Goal: Transaction & Acquisition: Purchase product/service

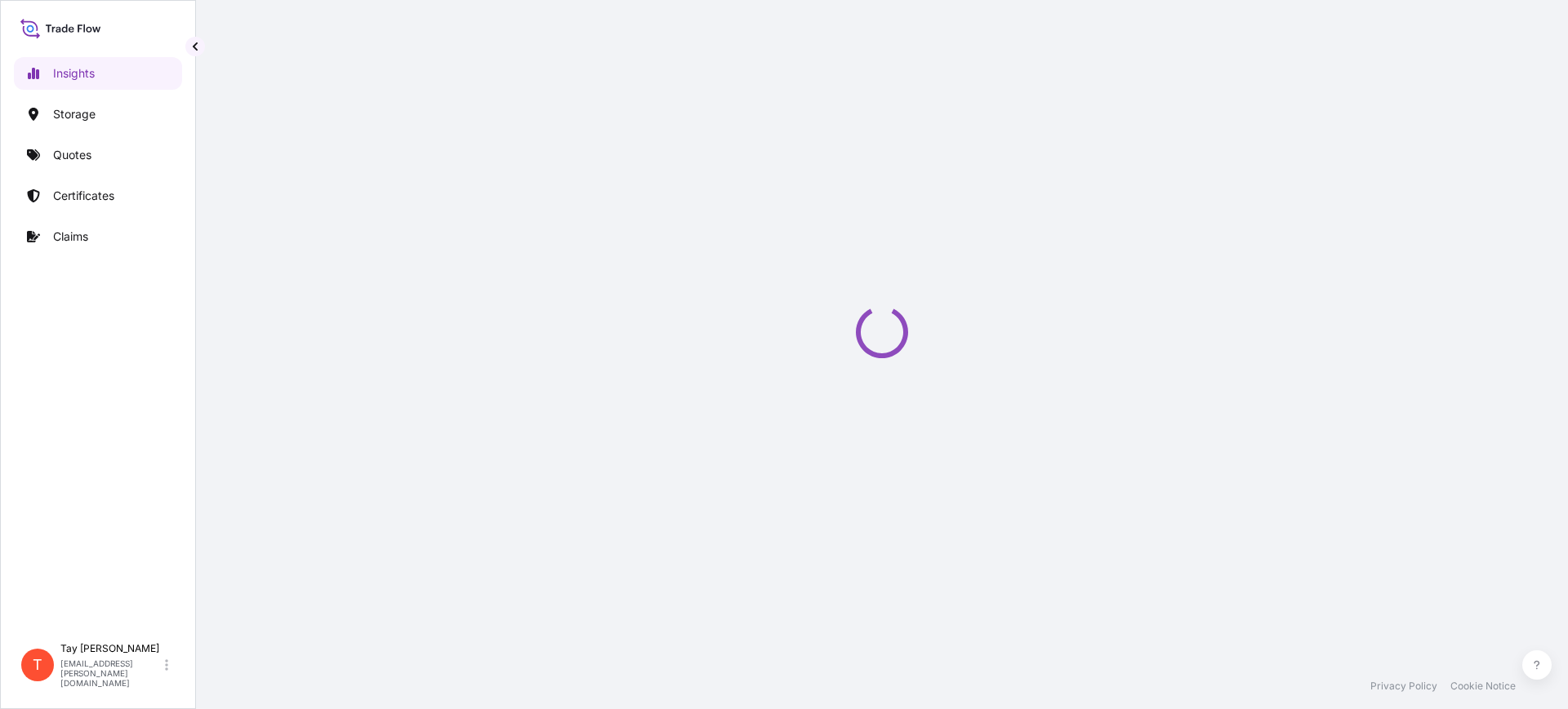
select select "2025"
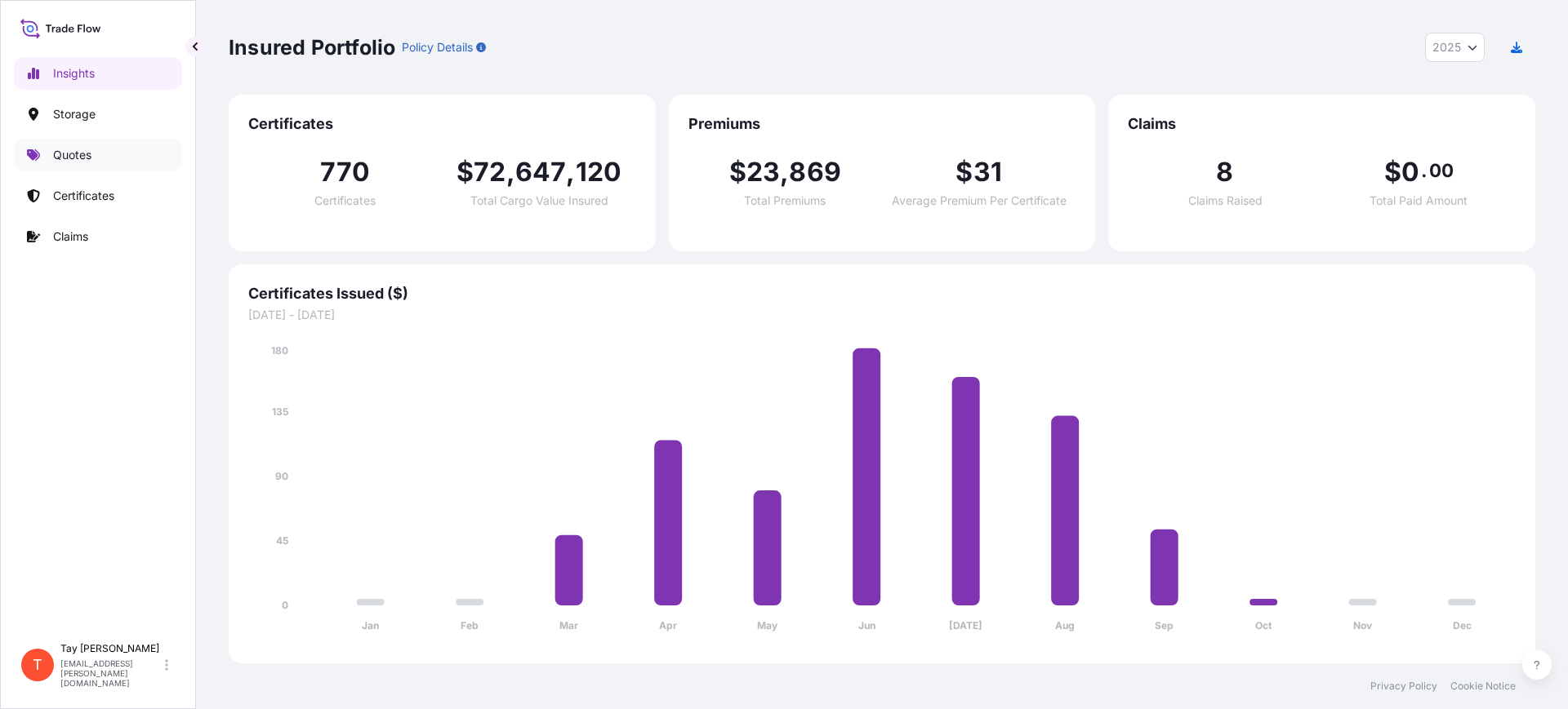
click at [78, 155] on p "Quotes" at bounding box center [72, 155] width 39 height 16
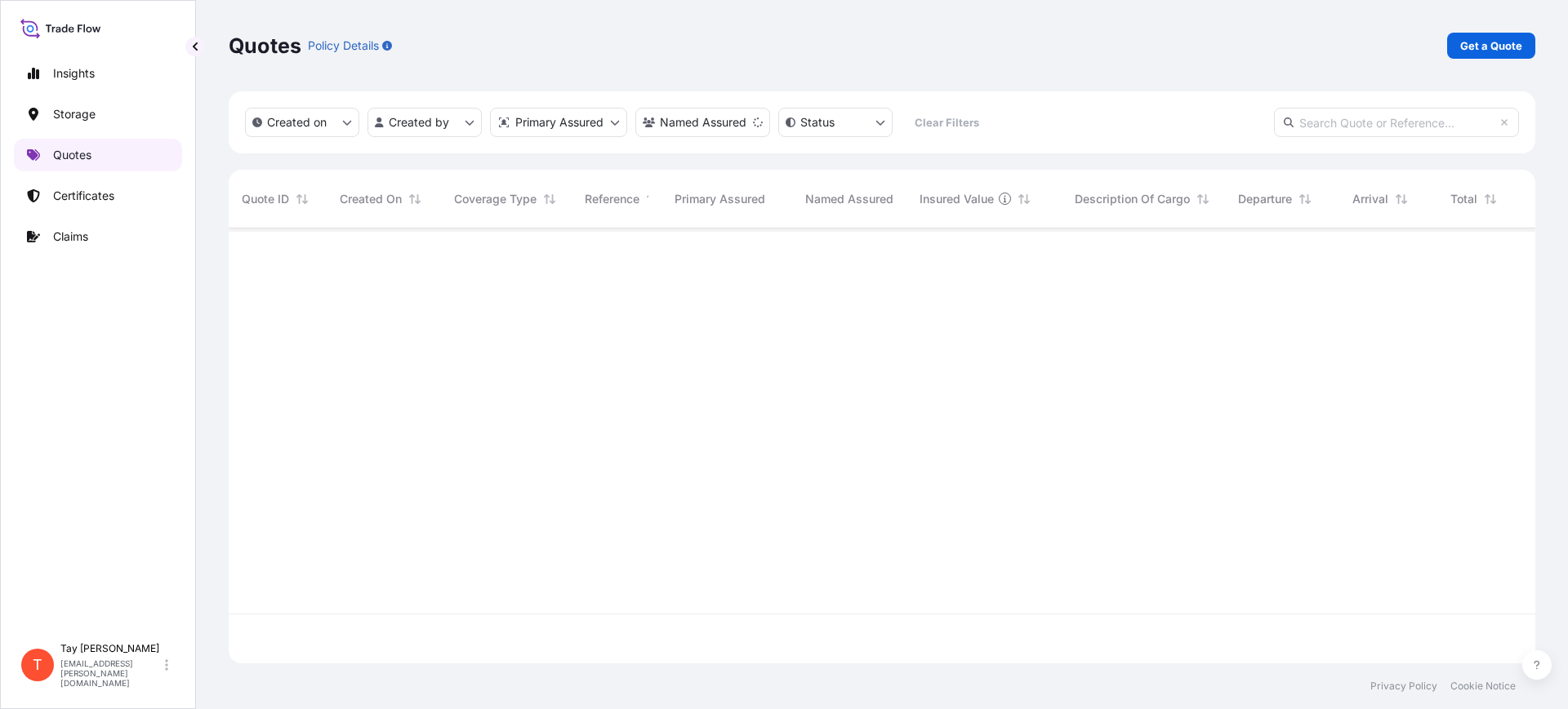
scroll to position [478, 1291]
click at [71, 200] on p "Certificates" at bounding box center [84, 196] width 62 height 16
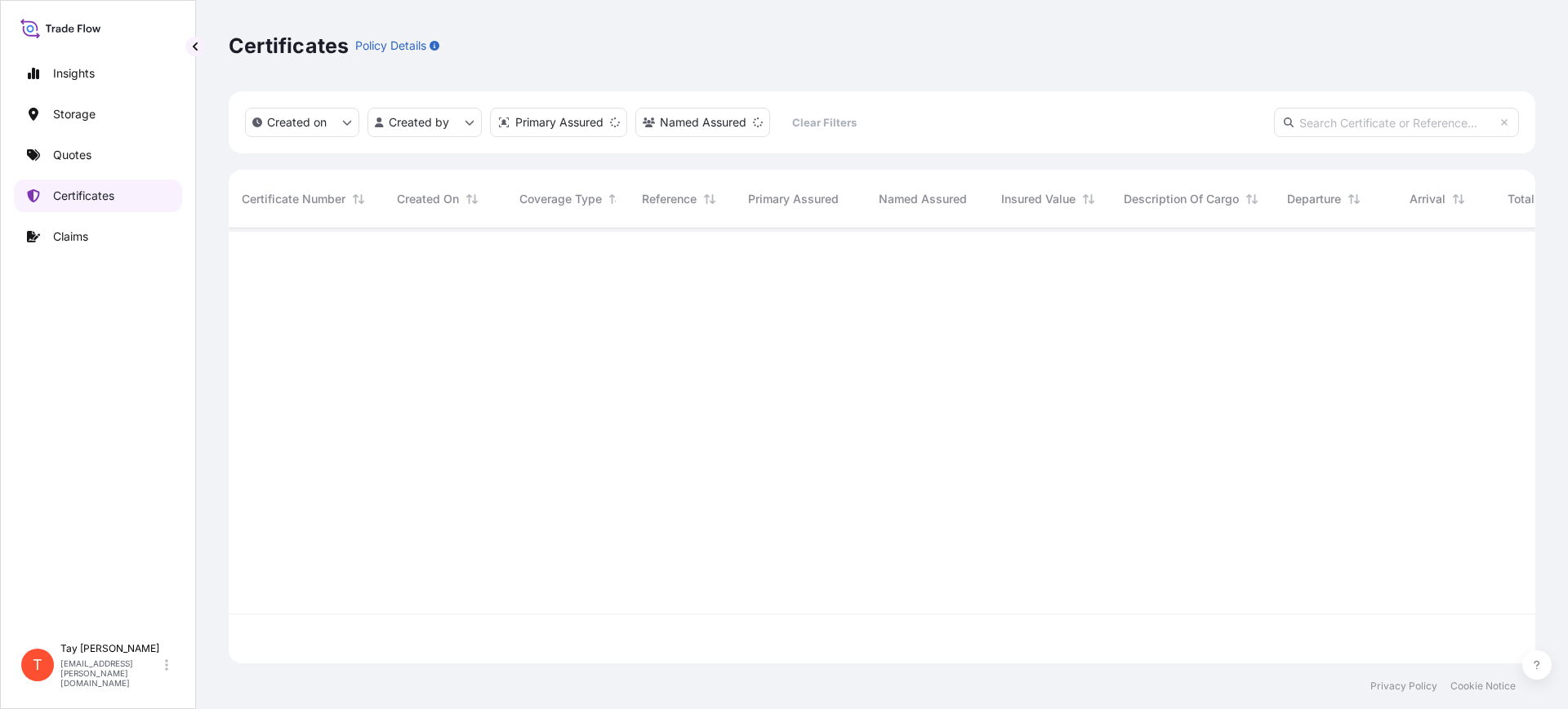
scroll to position [429, 1291]
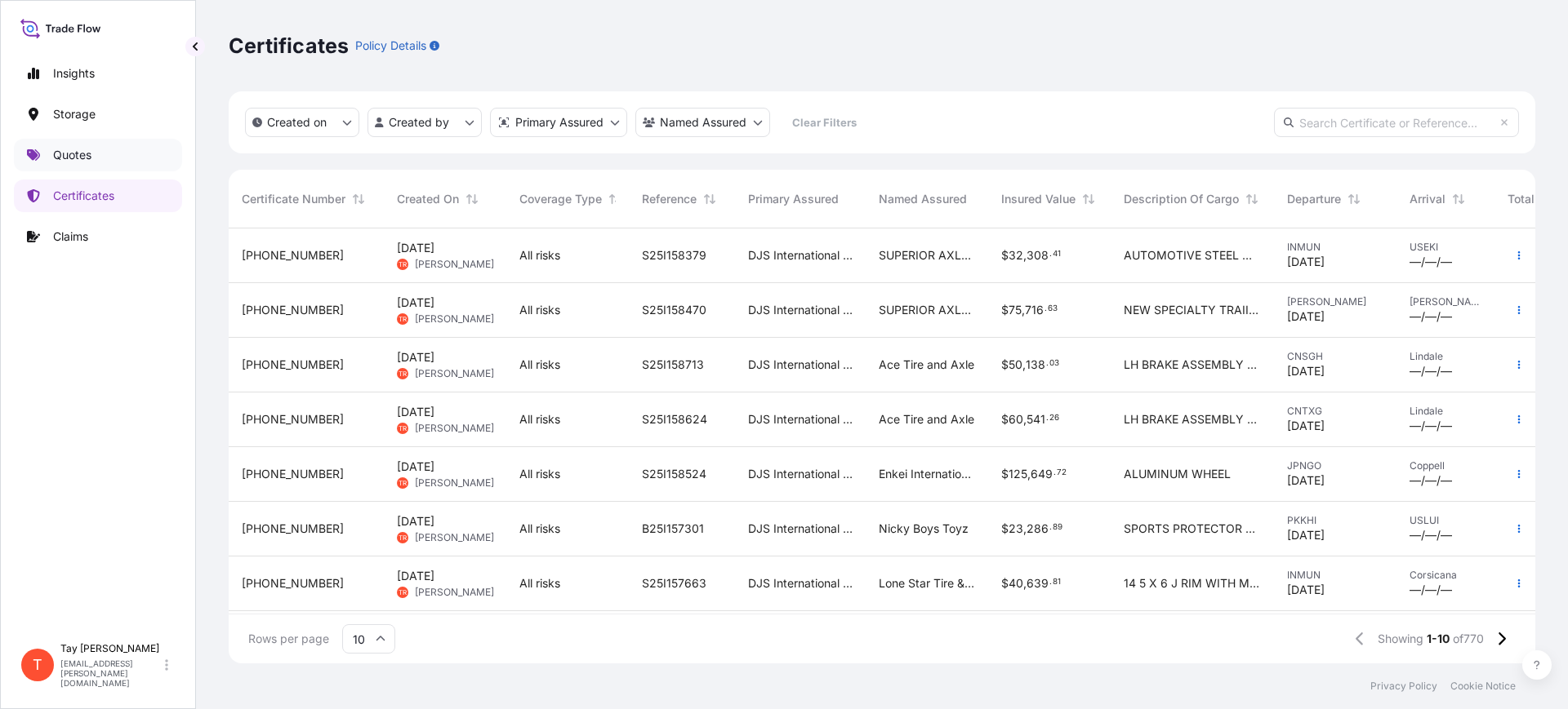
click at [72, 151] on p "Quotes" at bounding box center [72, 155] width 39 height 16
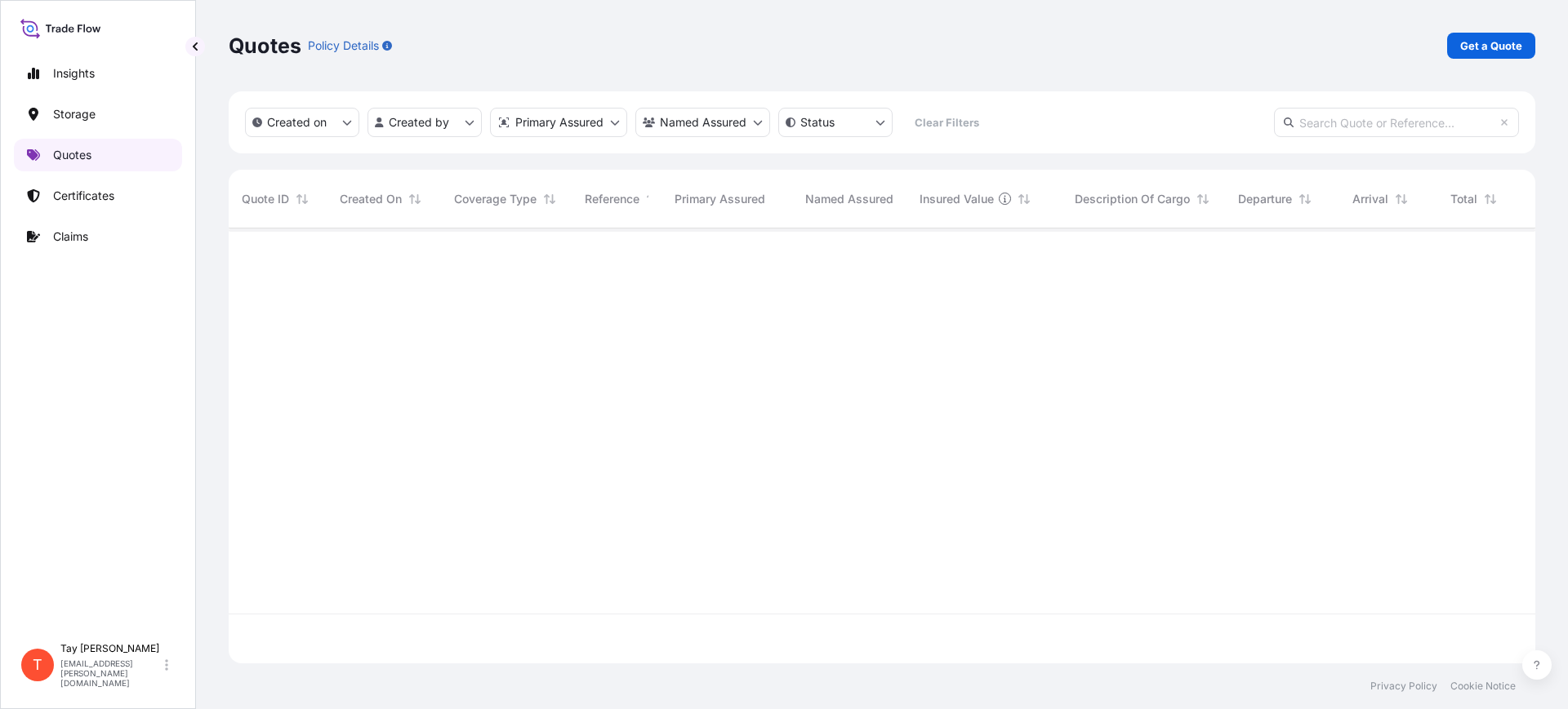
scroll to position [429, 1291]
click at [1485, 43] on p "Get a Quote" at bounding box center [1492, 46] width 62 height 16
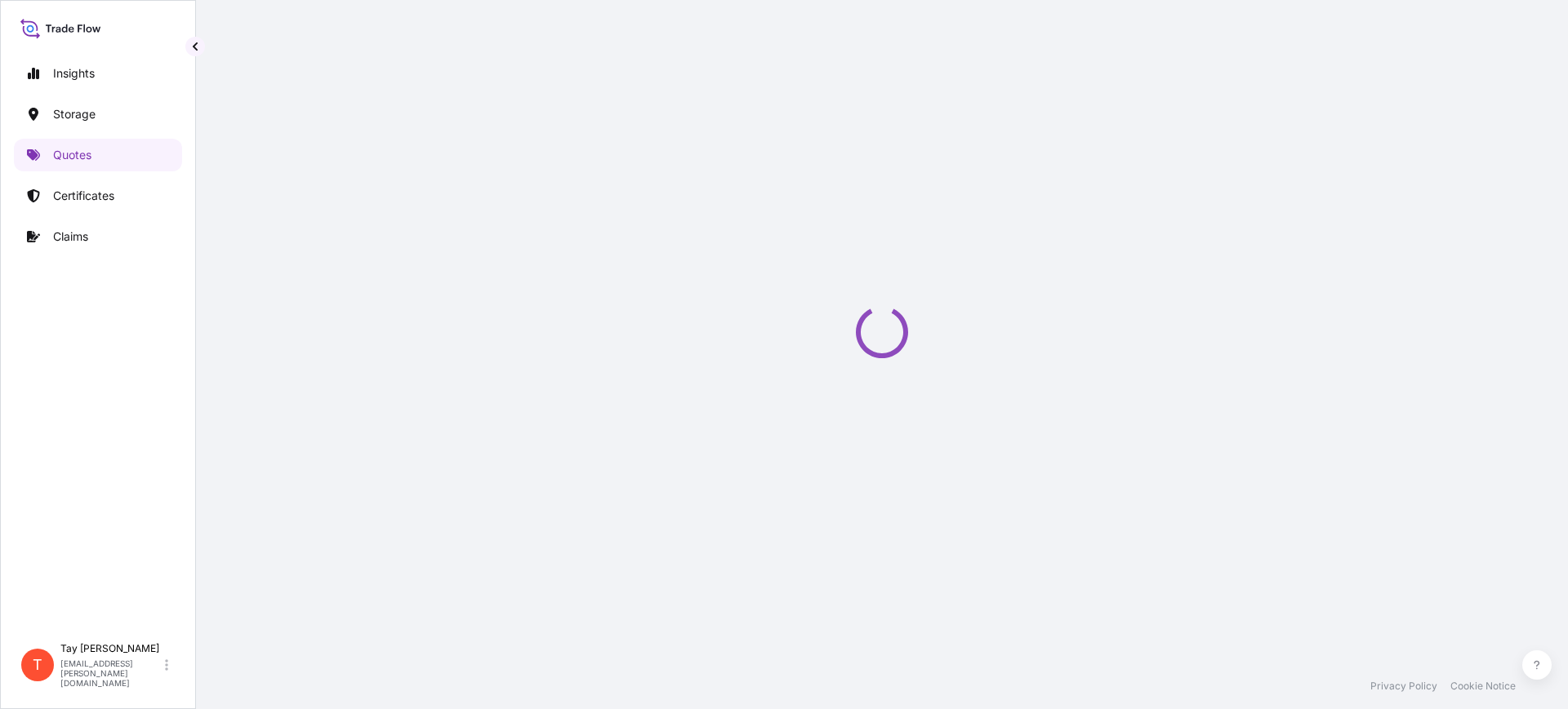
select select "Water"
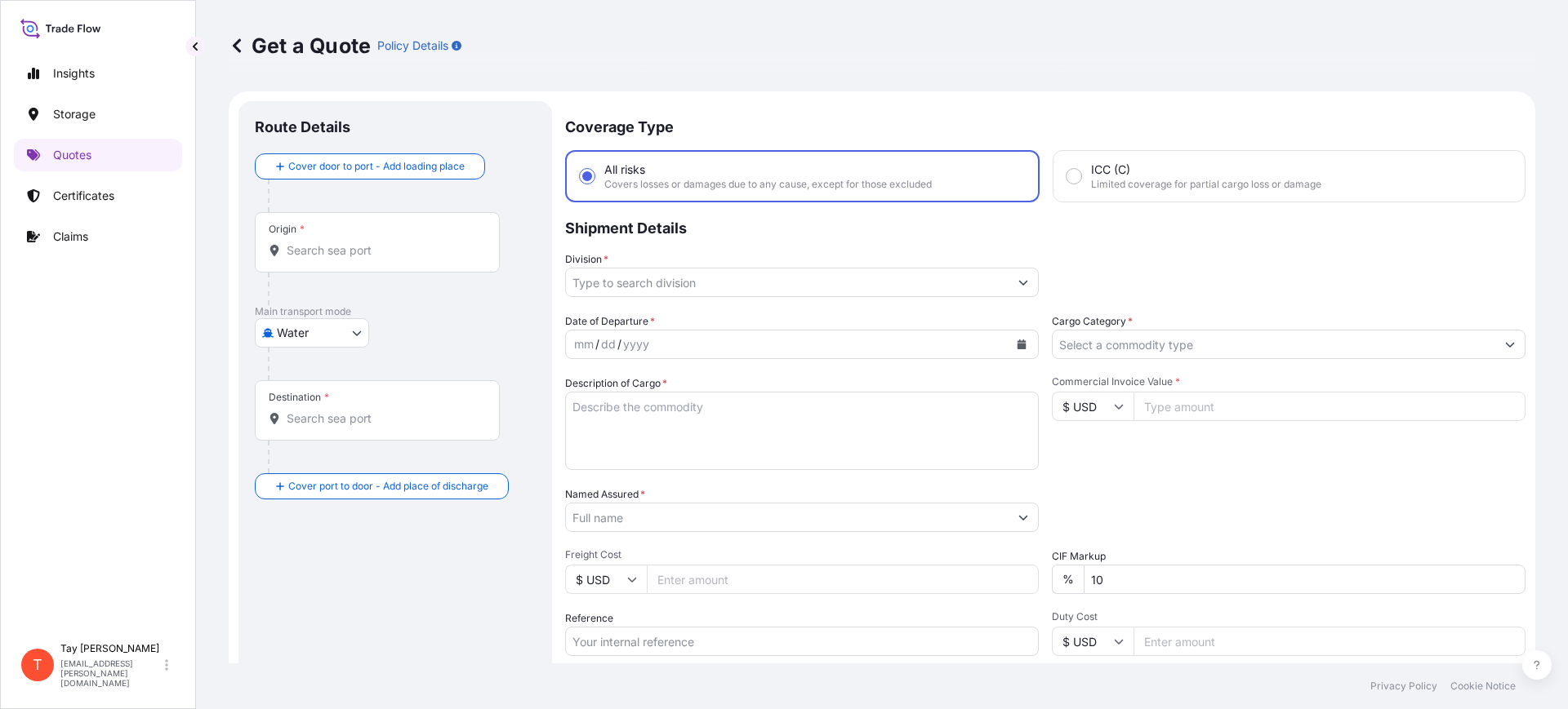
scroll to position [26, 0]
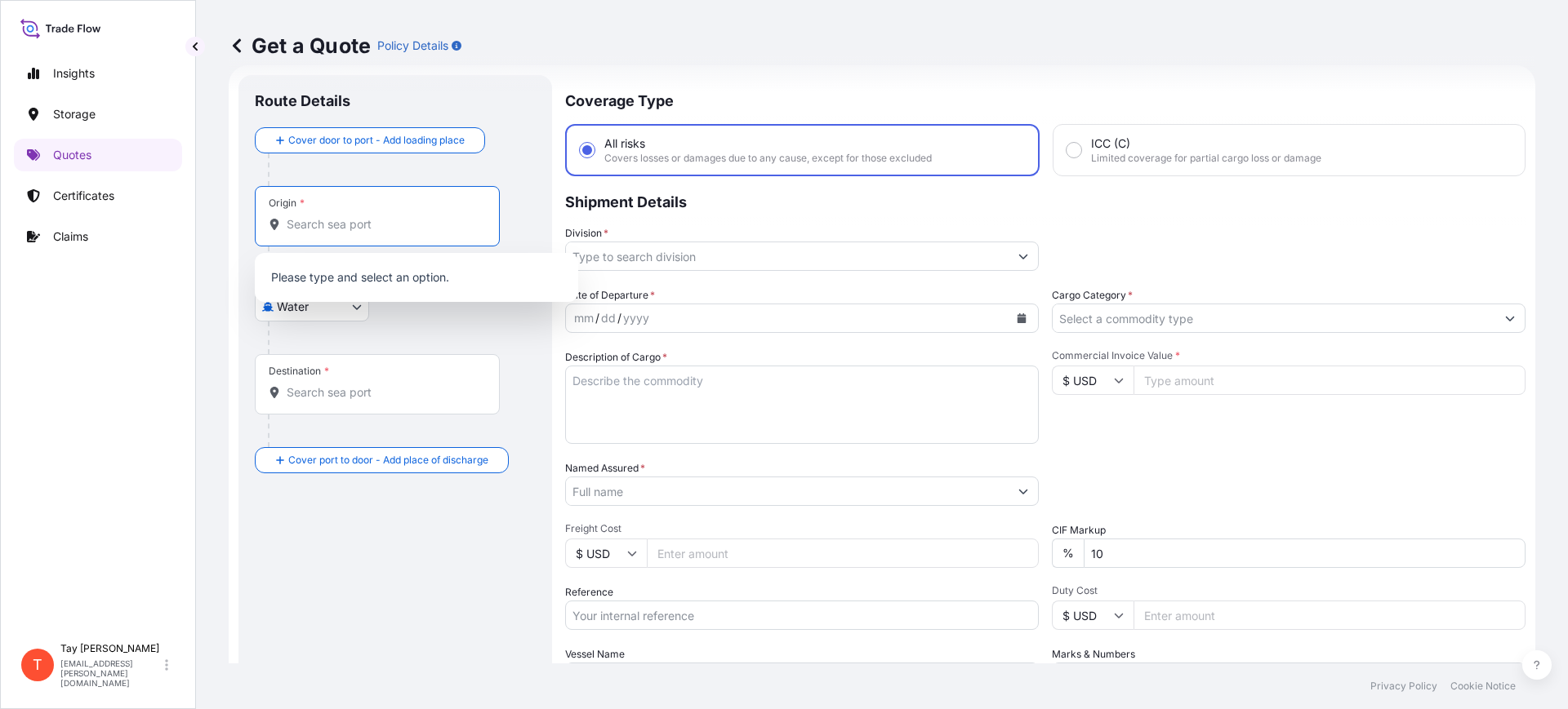
click at [330, 232] on input "Origin *" at bounding box center [383, 224] width 193 height 16
type input "n"
type input "c"
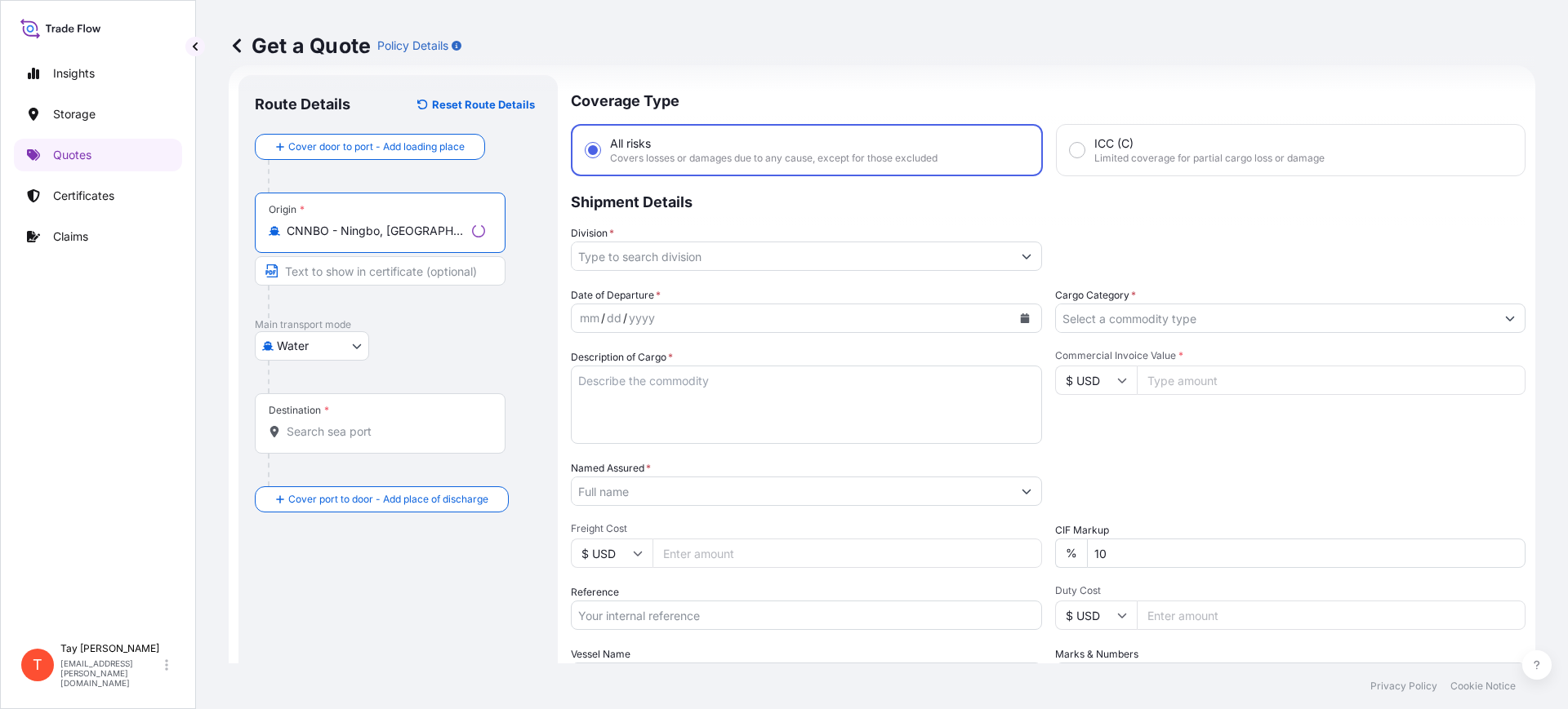
type input "CNNBO - Ningbo, [GEOGRAPHIC_DATA]"
click at [295, 439] on input "Destination *" at bounding box center [385, 432] width 198 height 16
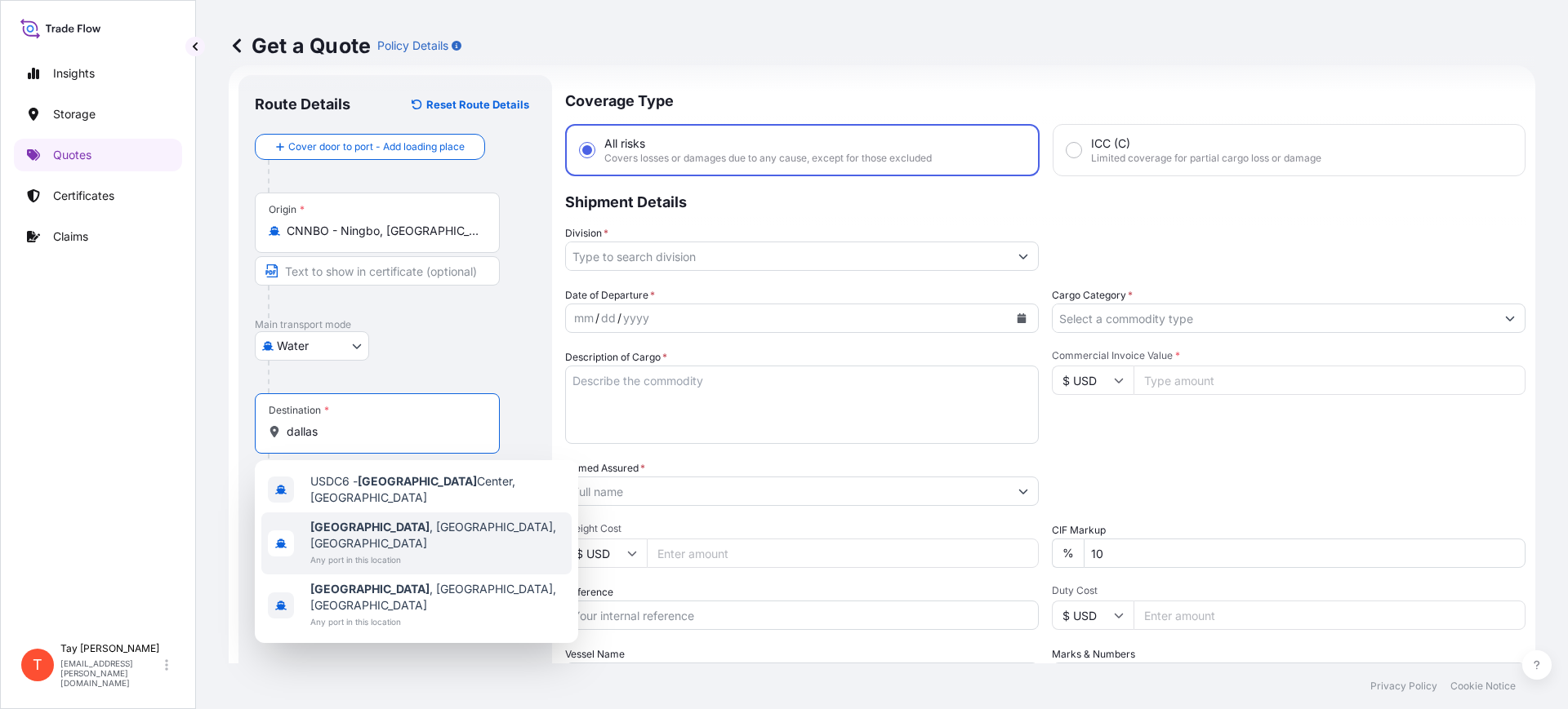
click at [375, 527] on span "[GEOGRAPHIC_DATA] , [GEOGRAPHIC_DATA], [GEOGRAPHIC_DATA]" at bounding box center [438, 536] width 255 height 33
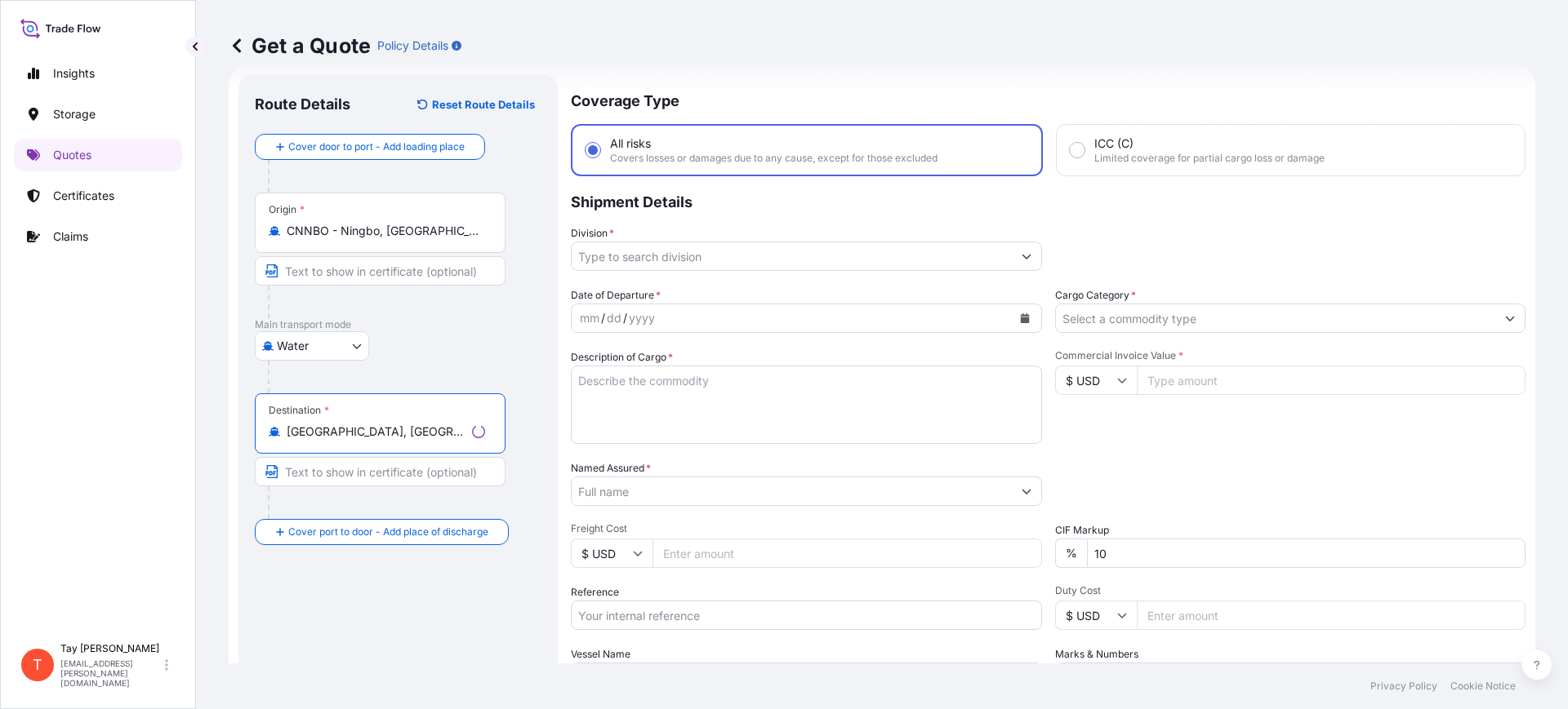
type input "[GEOGRAPHIC_DATA], [GEOGRAPHIC_DATA], [GEOGRAPHIC_DATA]"
click at [699, 256] on input "Division *" at bounding box center [792, 256] width 440 height 30
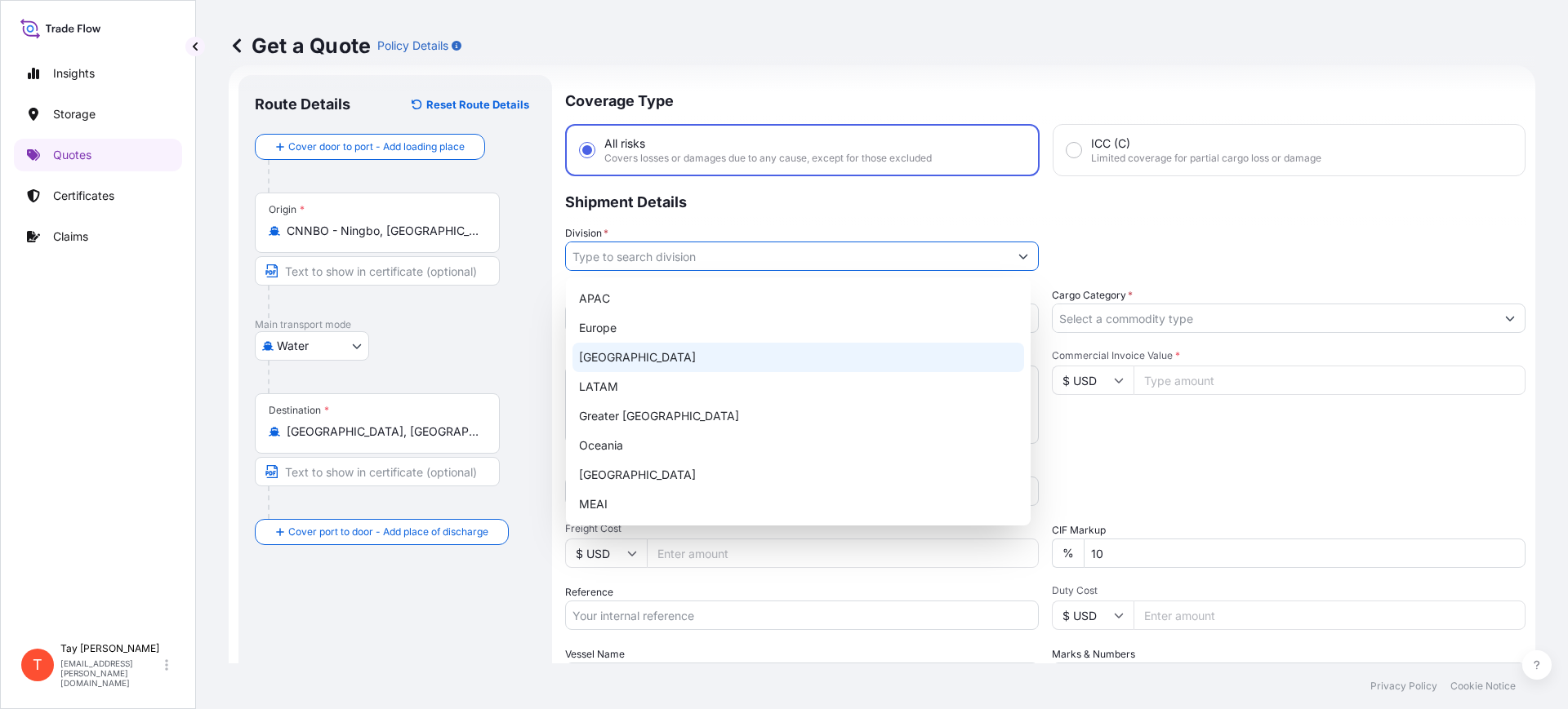
click at [620, 348] on div "[GEOGRAPHIC_DATA]" at bounding box center [798, 357] width 451 height 30
type input "[GEOGRAPHIC_DATA]"
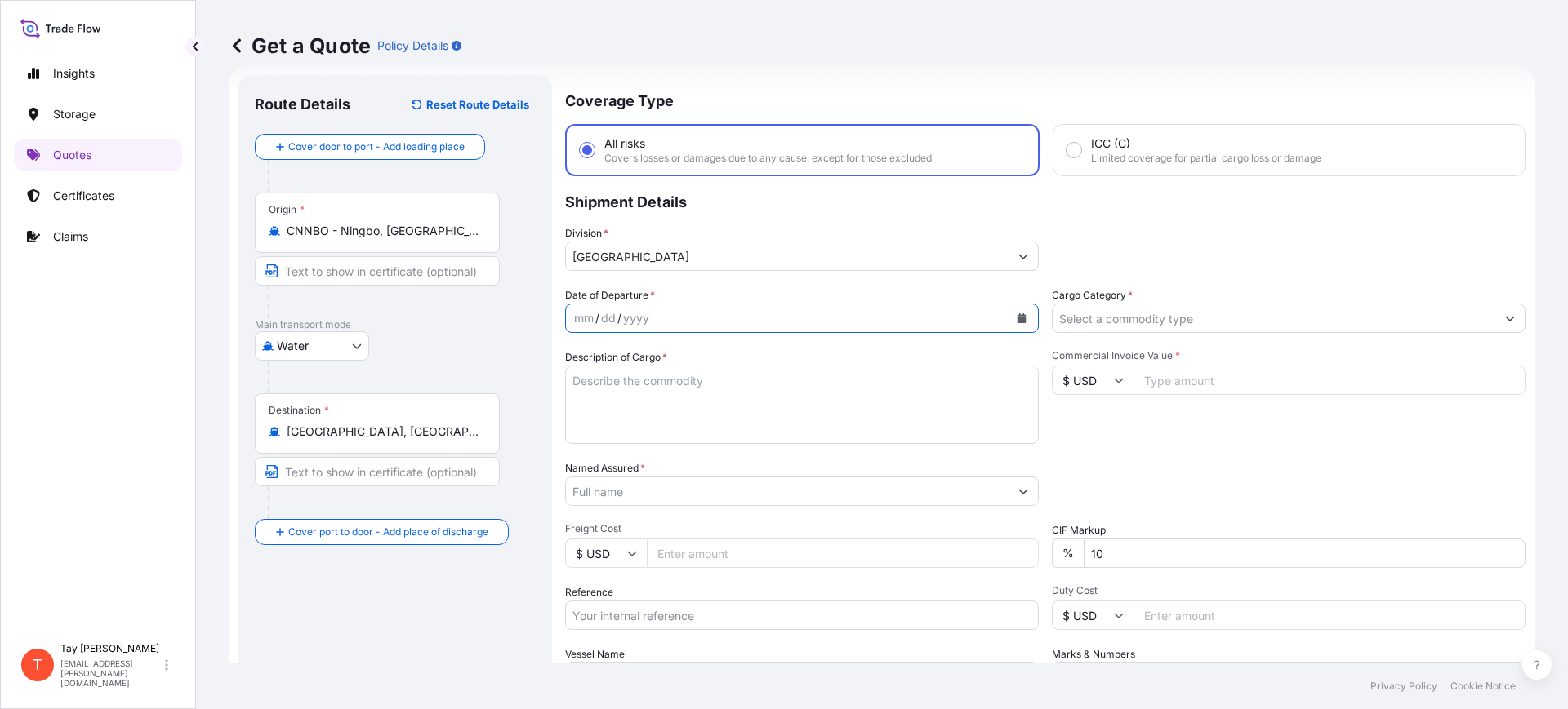
click at [1017, 314] on icon "Calendar" at bounding box center [1022, 319] width 9 height 10
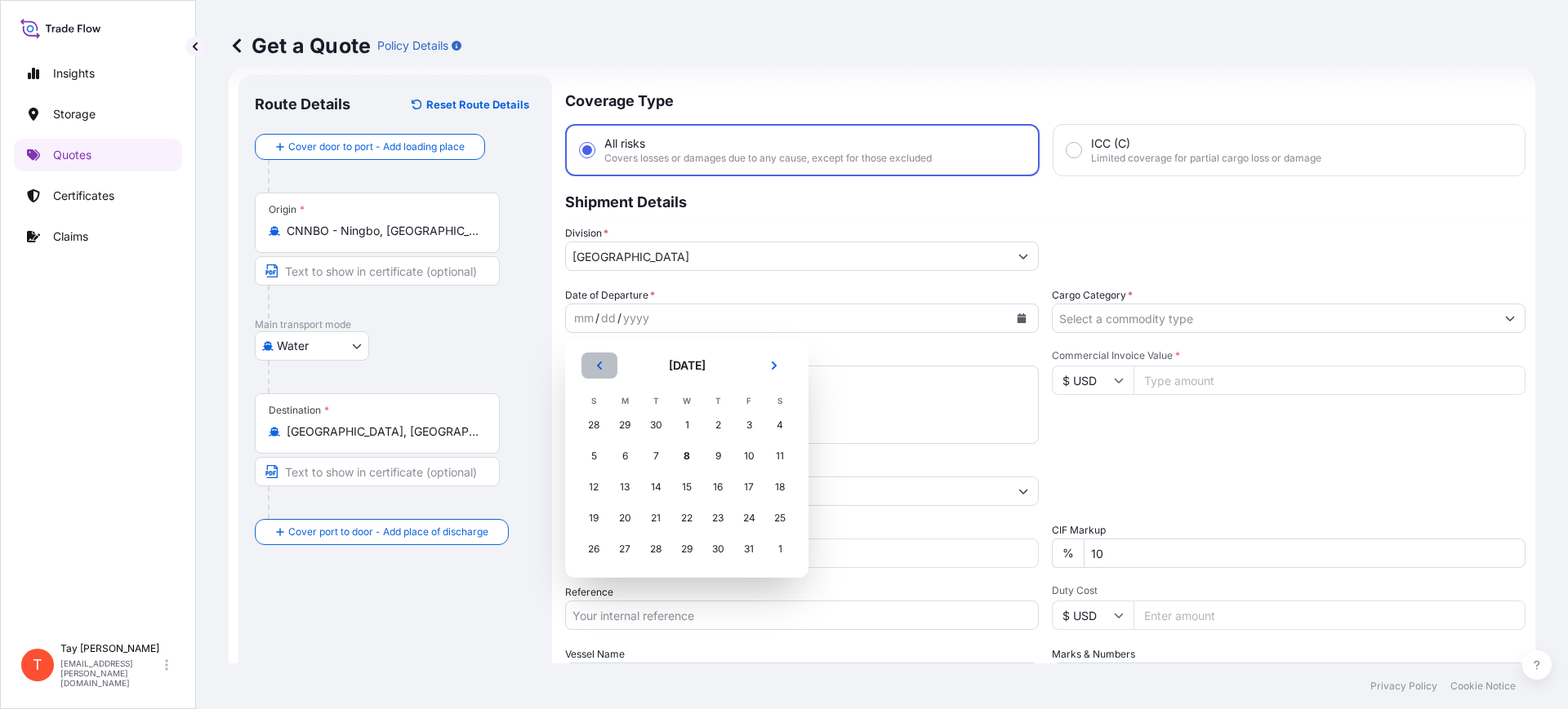
click at [601, 362] on icon "Previous" at bounding box center [599, 366] width 5 height 8
click at [754, 487] on div "19" at bounding box center [749, 487] width 30 height 30
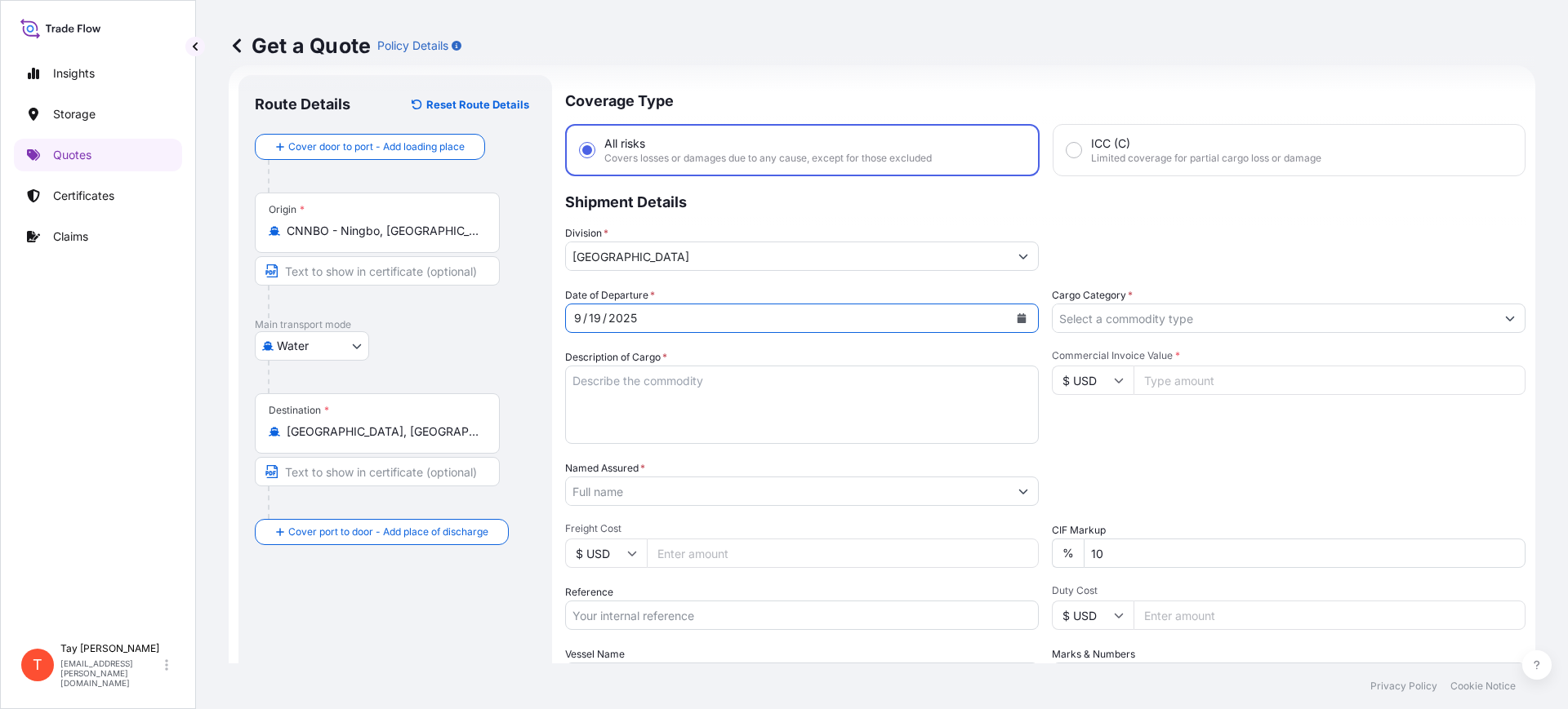
click at [1105, 313] on input "Cargo Category *" at bounding box center [1274, 319] width 443 height 30
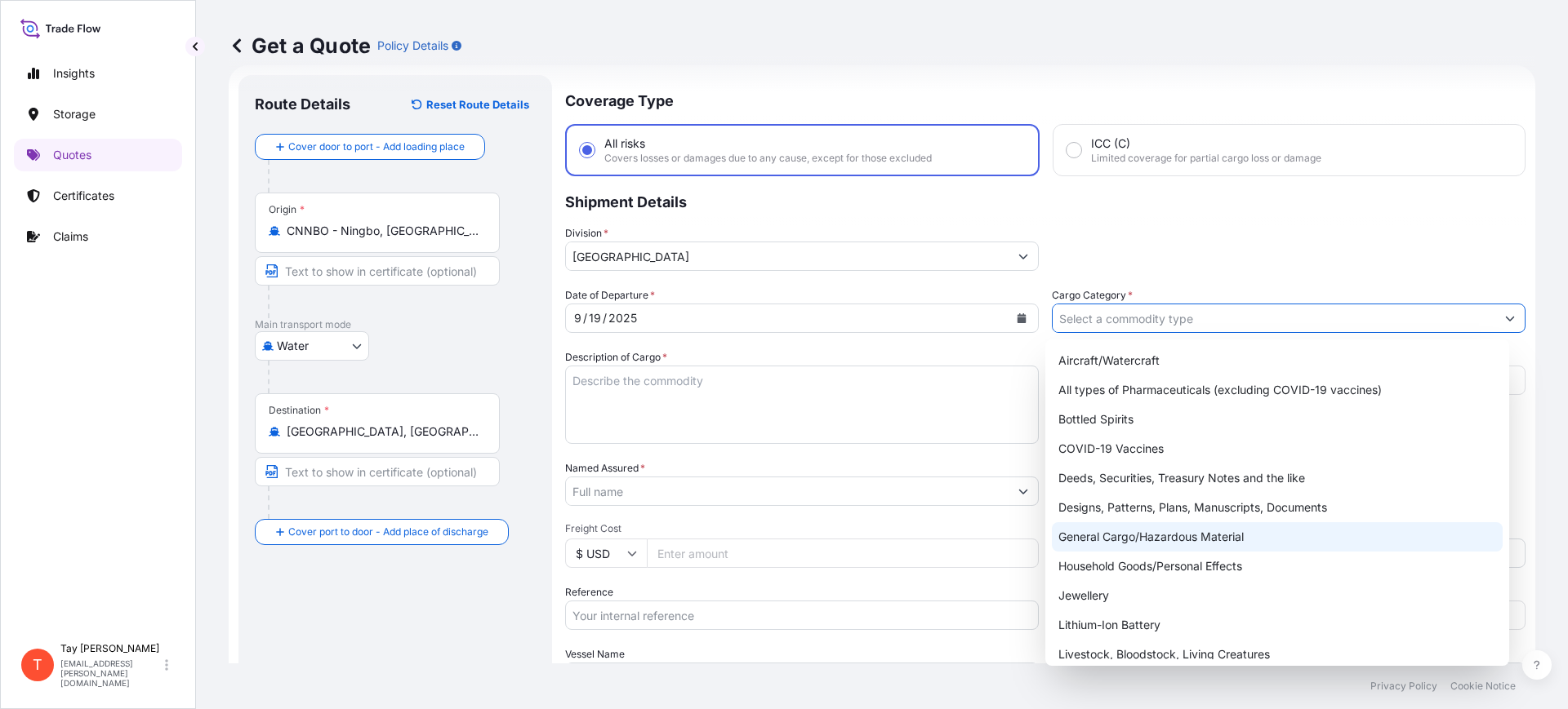
click at [1140, 534] on div "General Cargo/Hazardous Material" at bounding box center [1277, 537] width 451 height 30
type input "General Cargo/Hazardous Material"
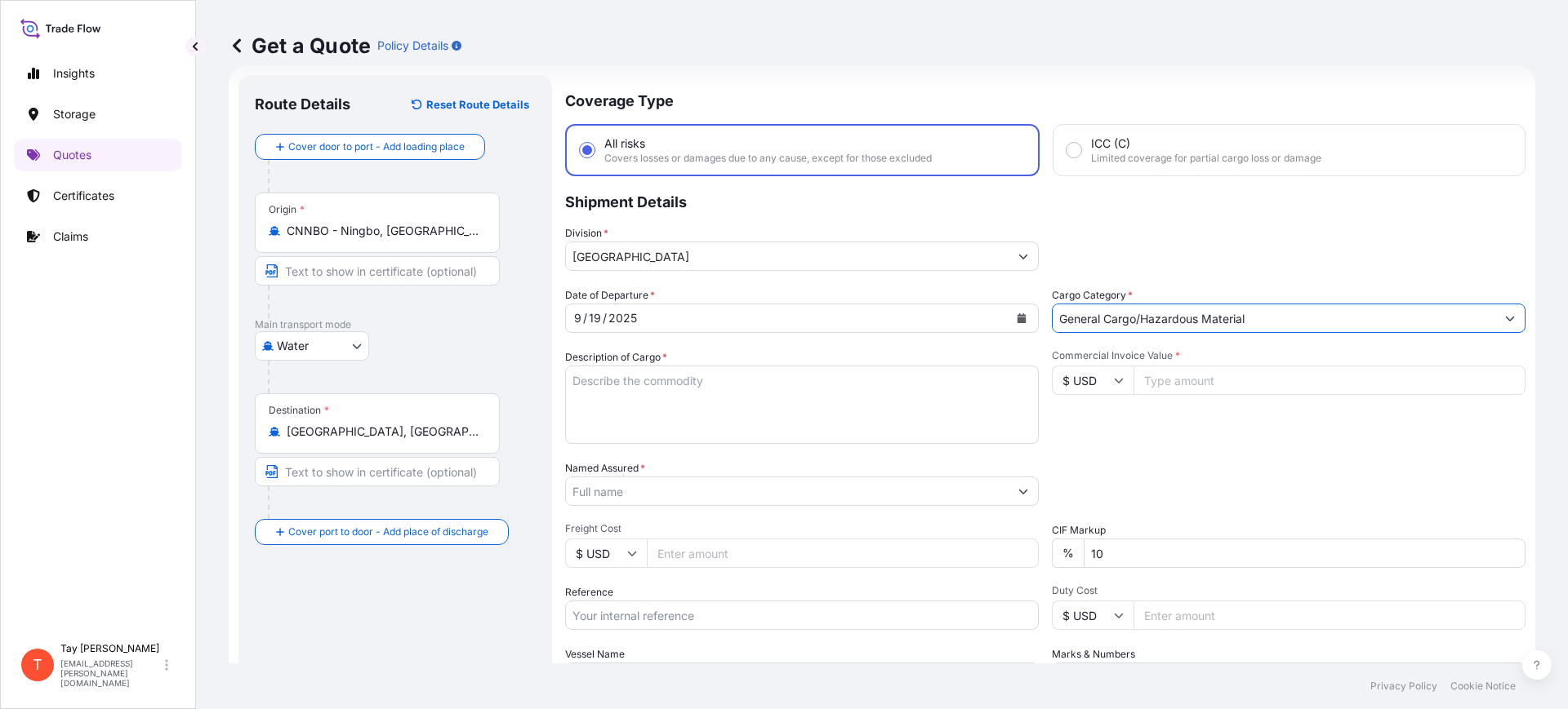
click at [722, 394] on textarea "Description of Cargo *" at bounding box center [802, 404] width 473 height 78
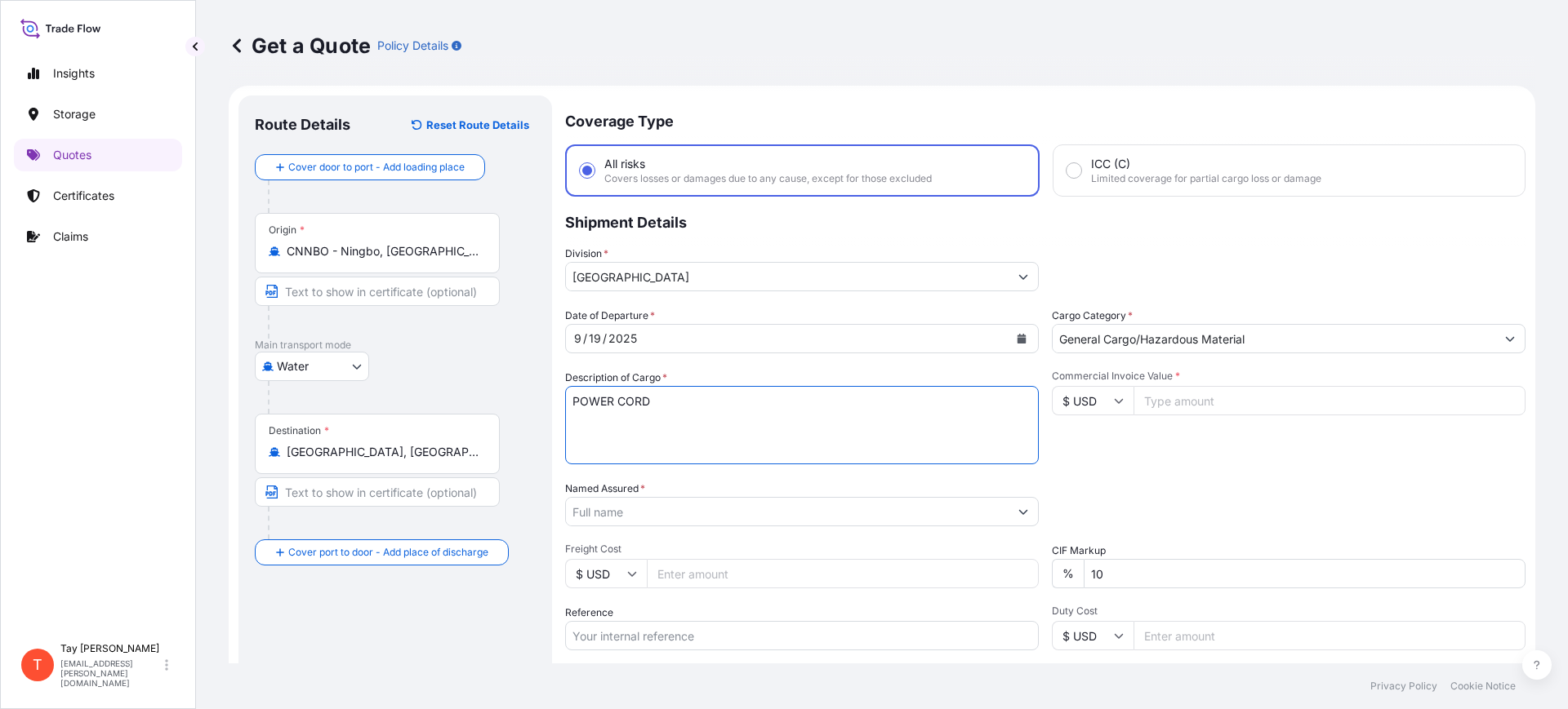
scroll to position [0, 0]
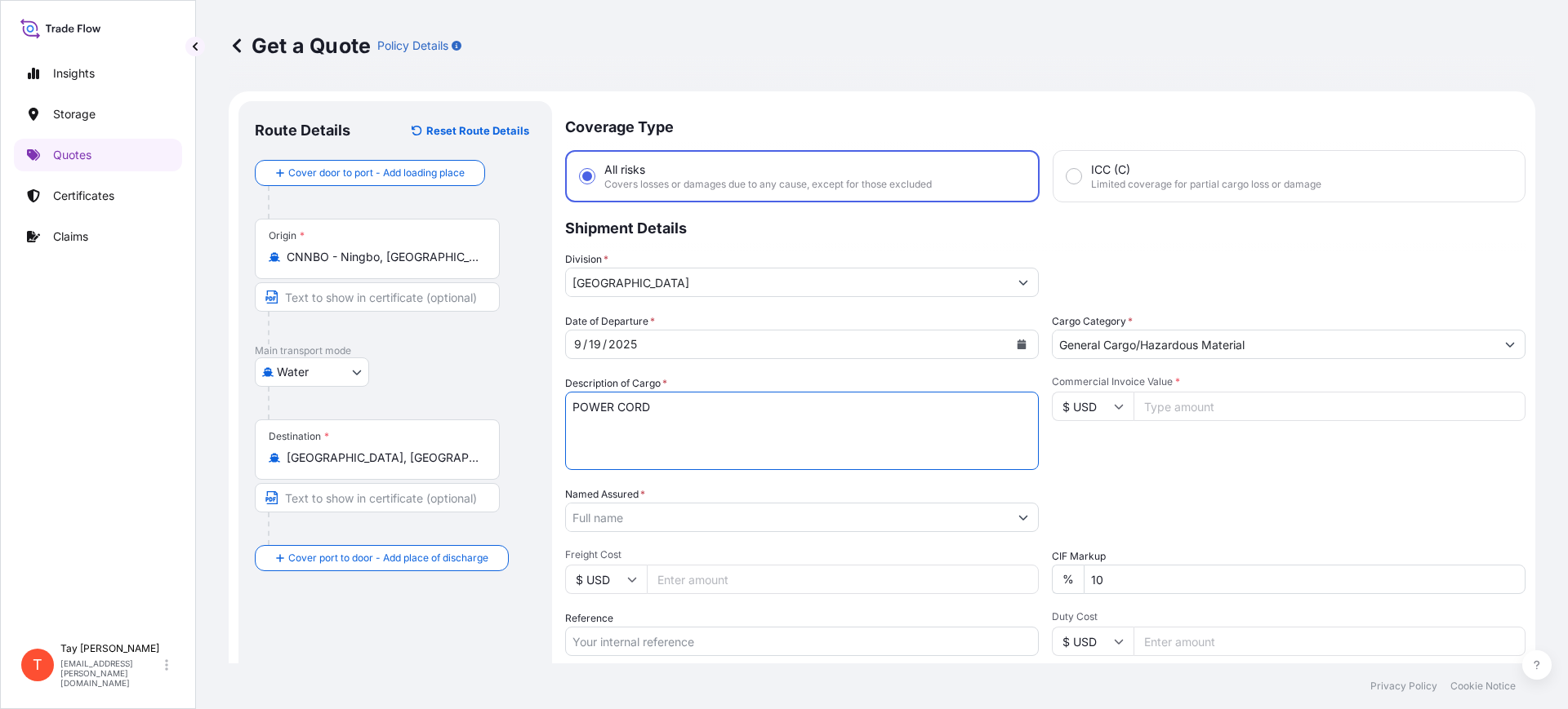
type textarea "POWER CORD"
click at [1207, 417] on input "Commercial Invoice Value *" at bounding box center [1329, 407] width 392 height 30
type input "41453.00"
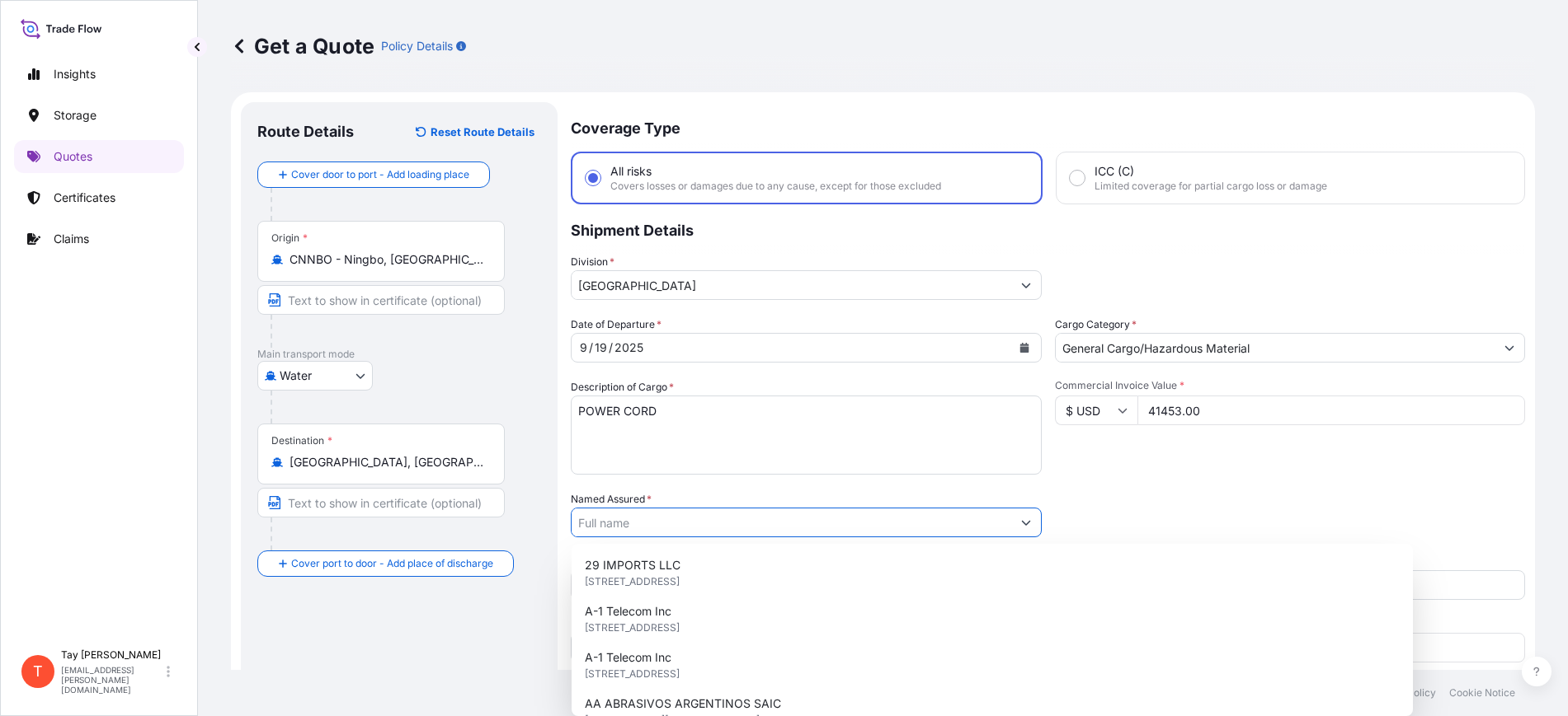
click at [684, 520] on input "Named Assured *" at bounding box center [792, 523] width 440 height 30
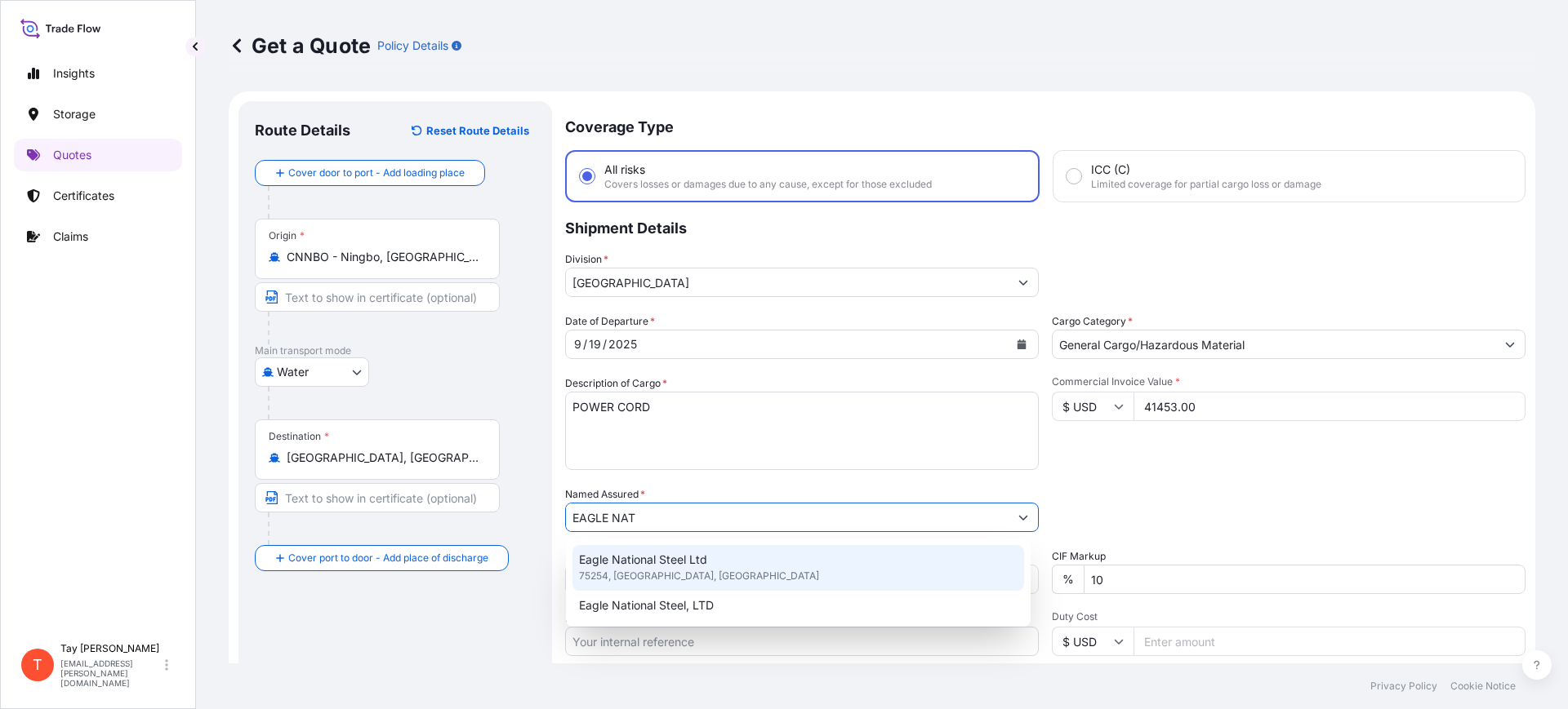
click at [662, 557] on span "Eagle National Steel Ltd" at bounding box center [643, 560] width 128 height 16
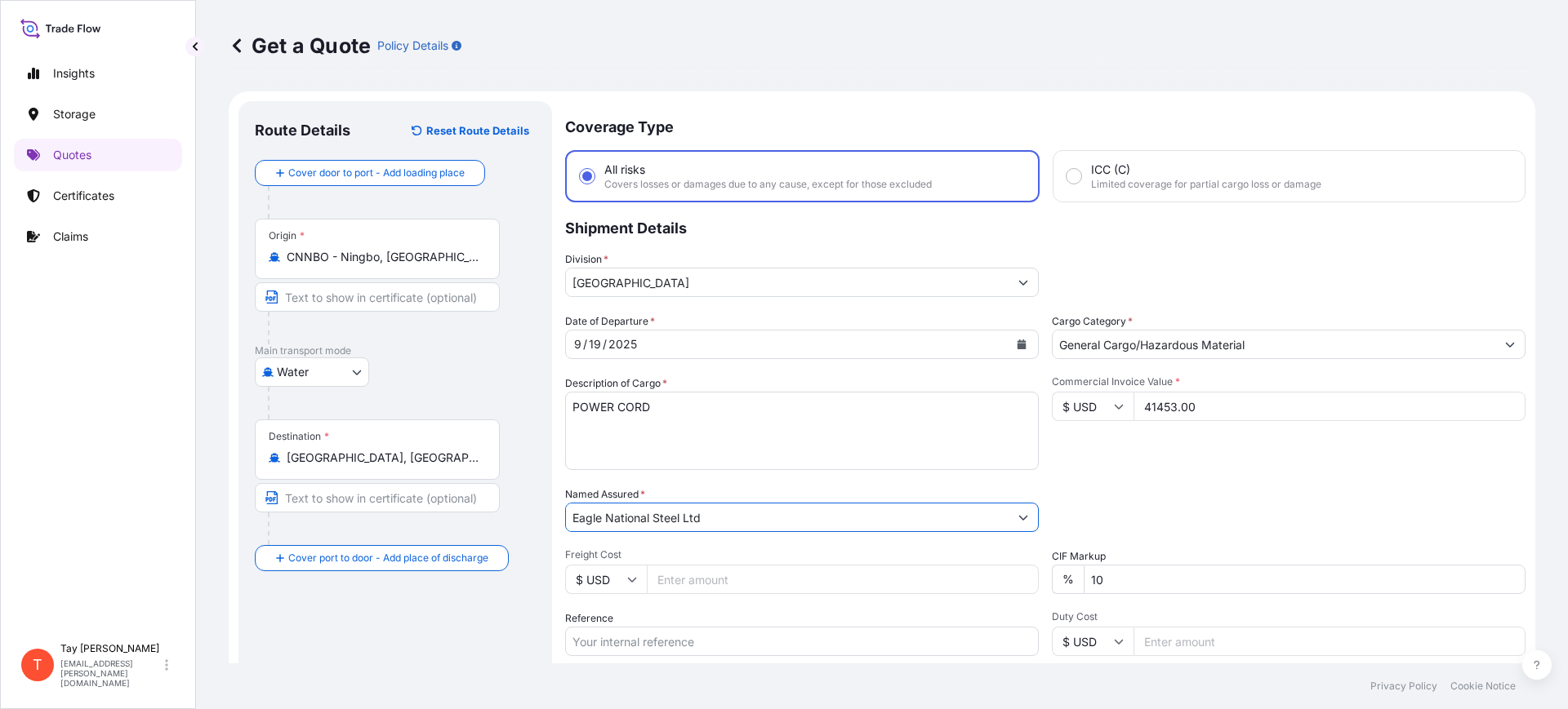
type input "Eagle National Steel Ltd"
click at [671, 579] on input "Freight Cost" at bounding box center [842, 580] width 392 height 30
type input "265.00"
click at [679, 638] on input "Reference" at bounding box center [802, 642] width 473 height 30
paste input "B25I157396"
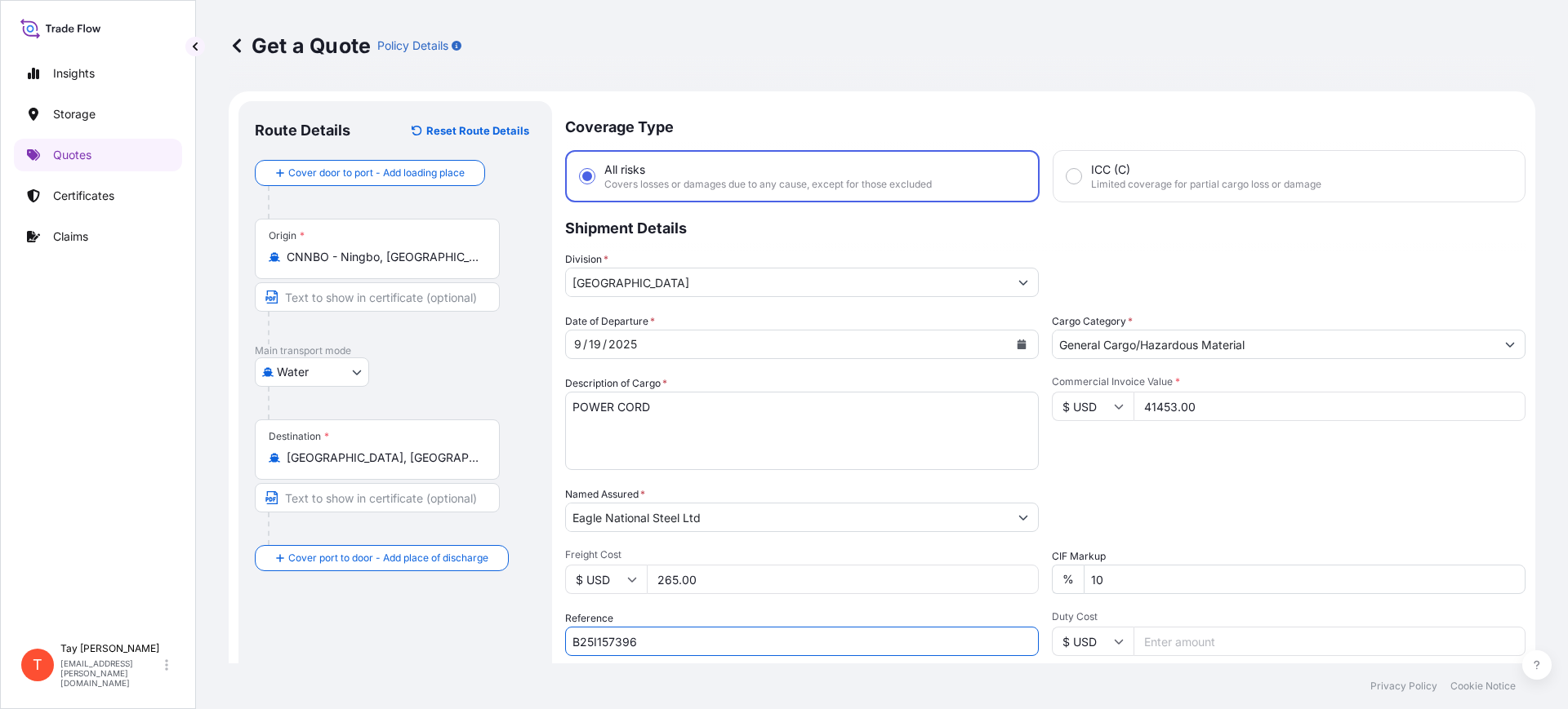
type input "B25I157396"
click at [1172, 649] on input "Duty Cost" at bounding box center [1329, 642] width 392 height 30
type input "27132.23"
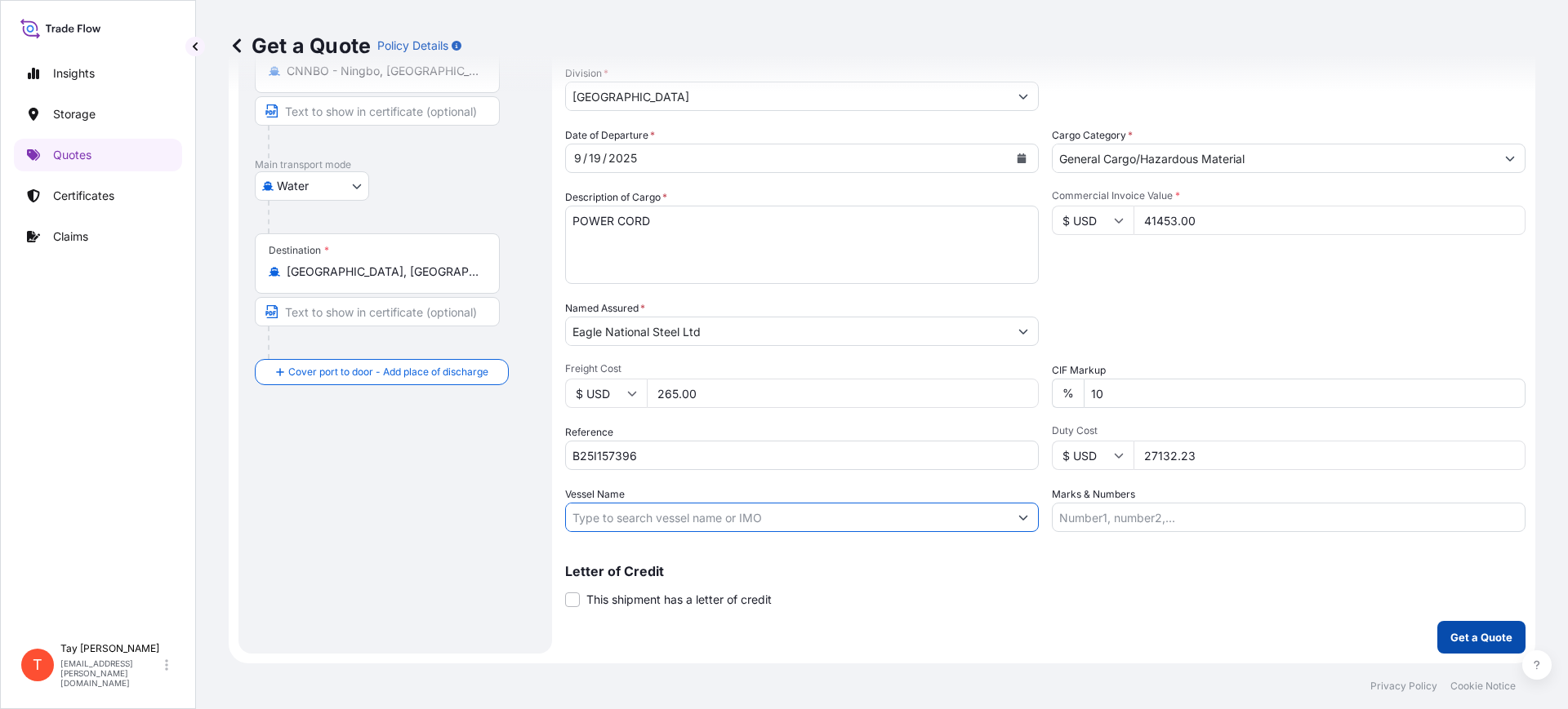
click at [1461, 633] on p "Get a Quote" at bounding box center [1482, 638] width 62 height 16
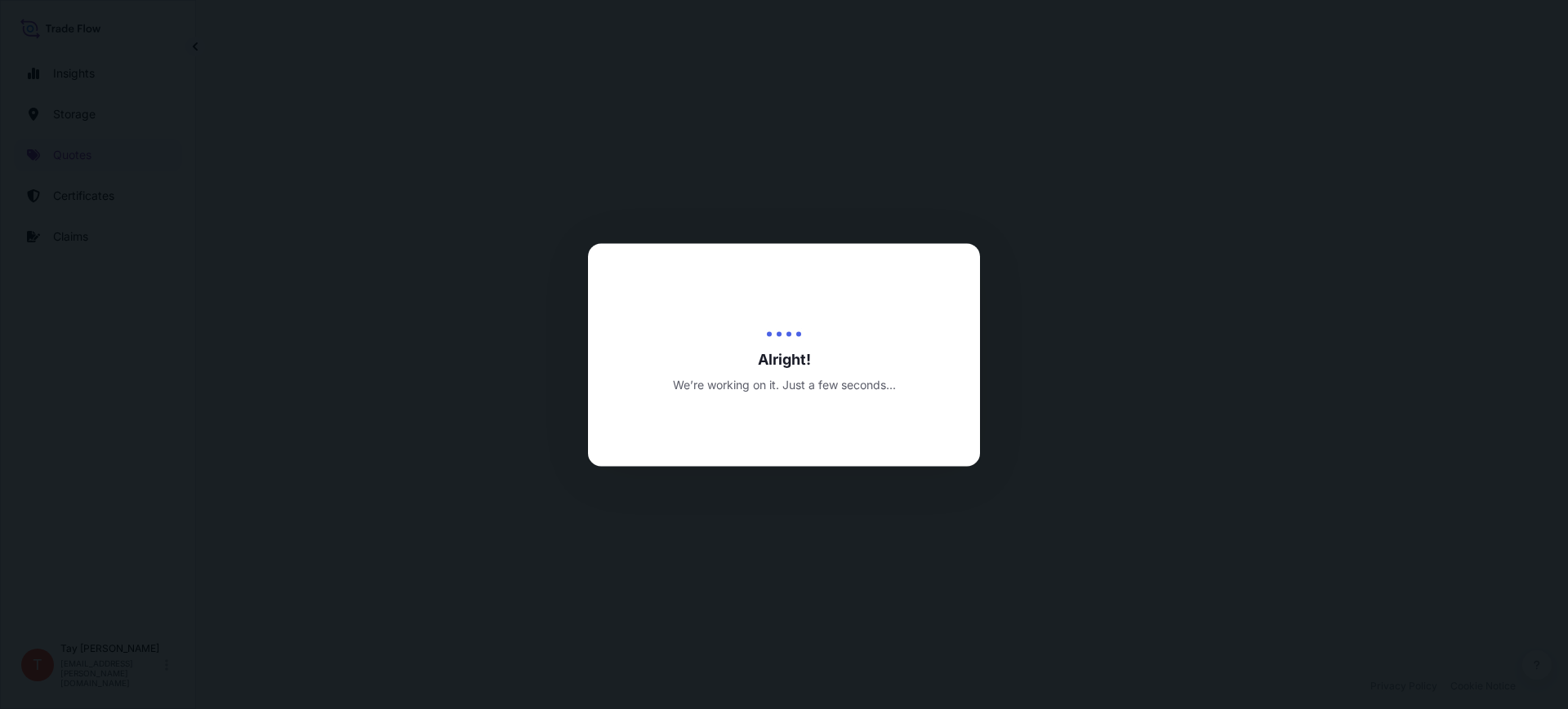
select select "Water"
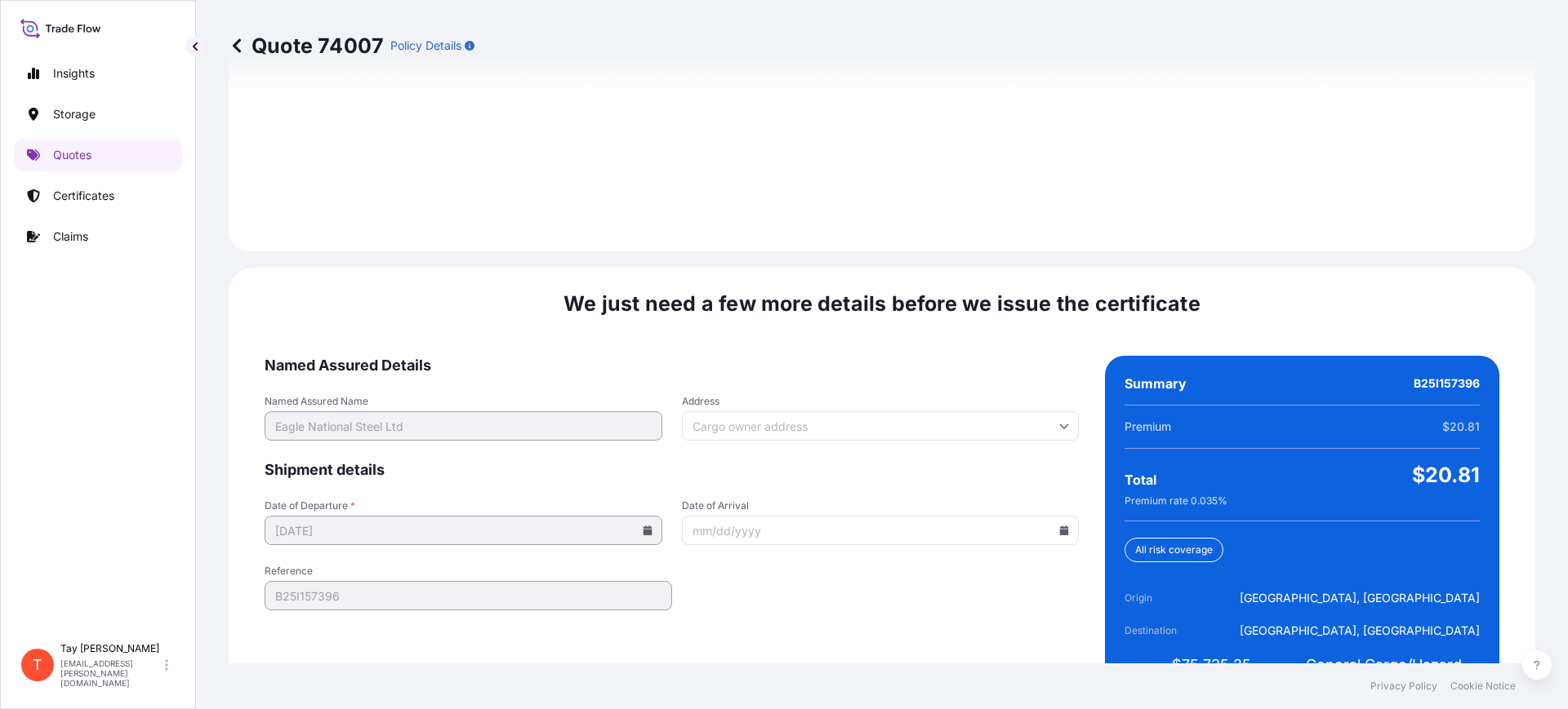
scroll to position [2384, 0]
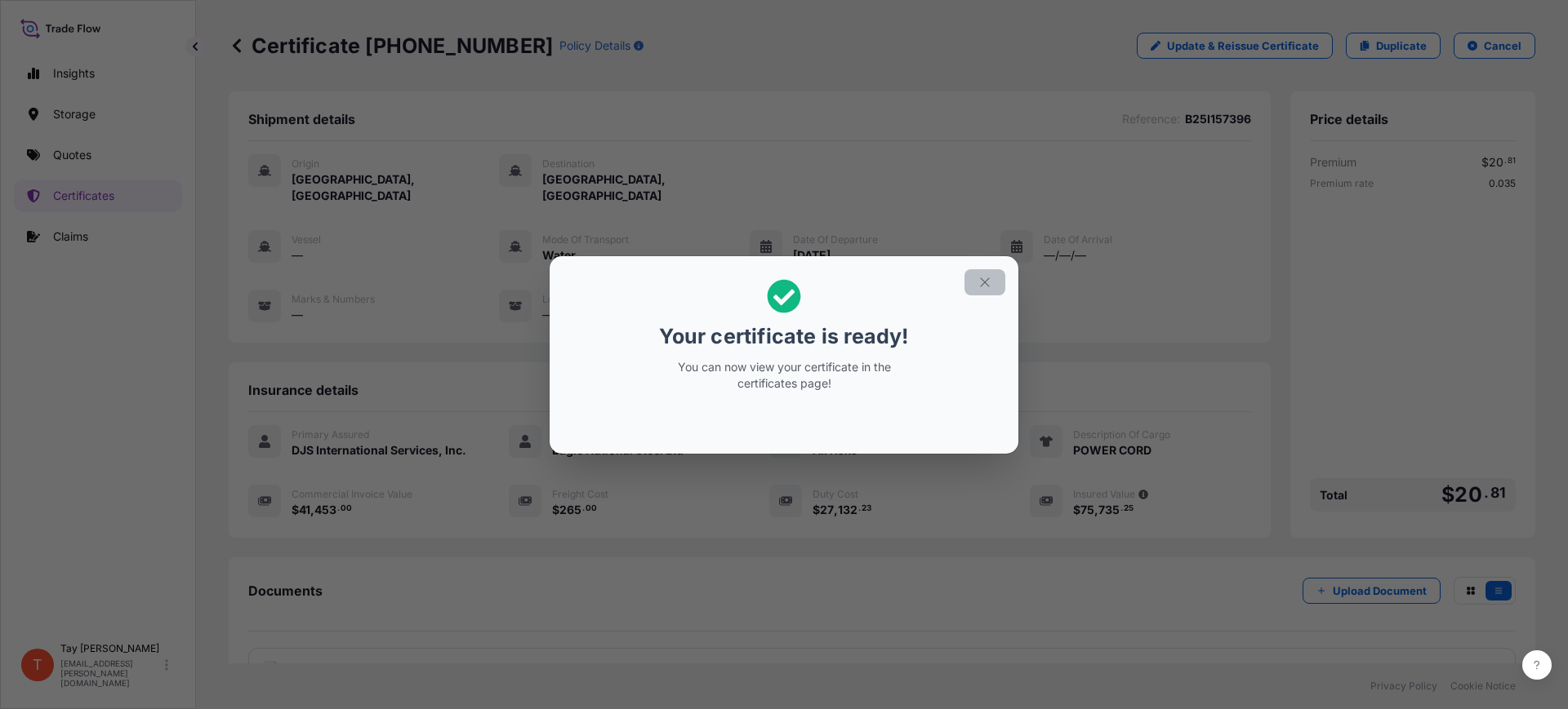
click at [985, 272] on button "button" at bounding box center [985, 283] width 41 height 26
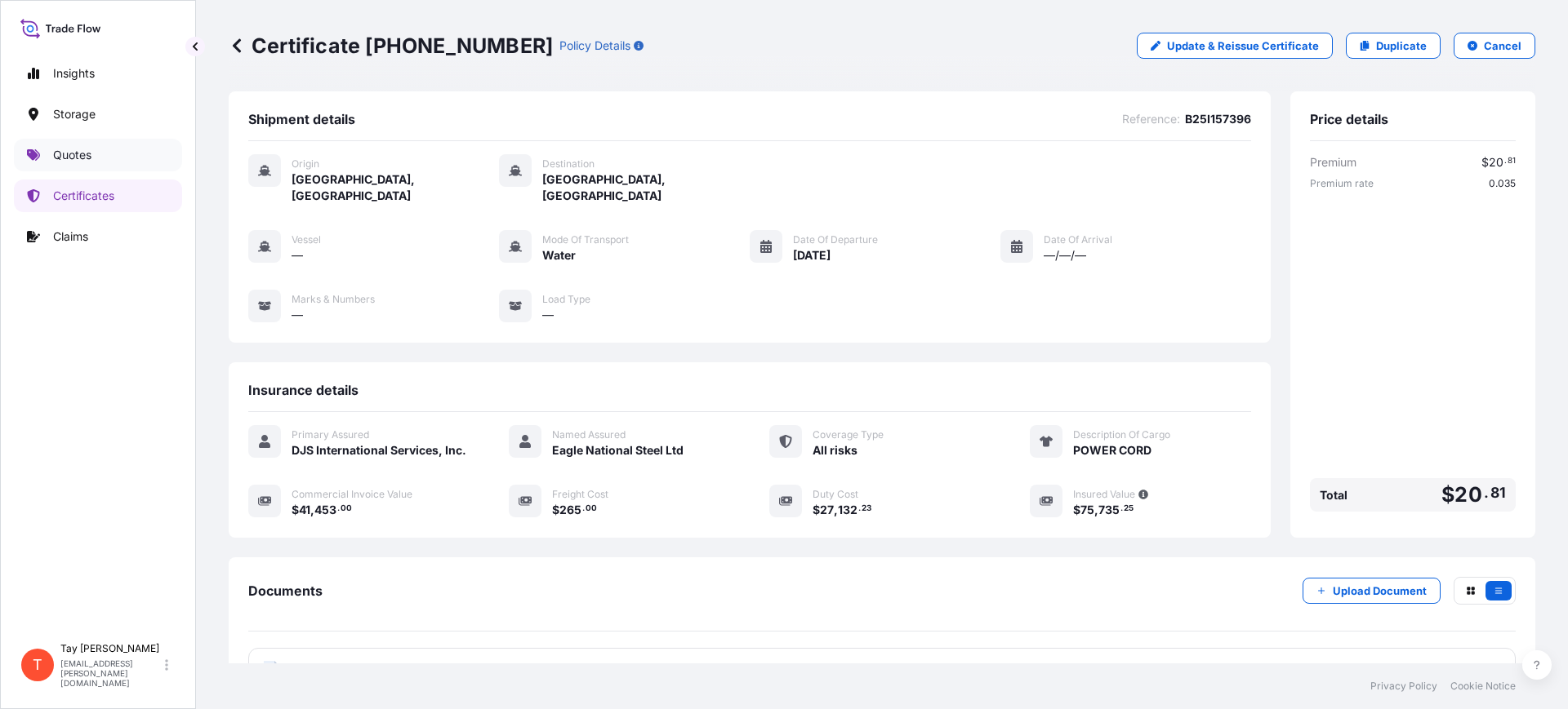
click at [51, 152] on link "Quotes" at bounding box center [98, 155] width 168 height 33
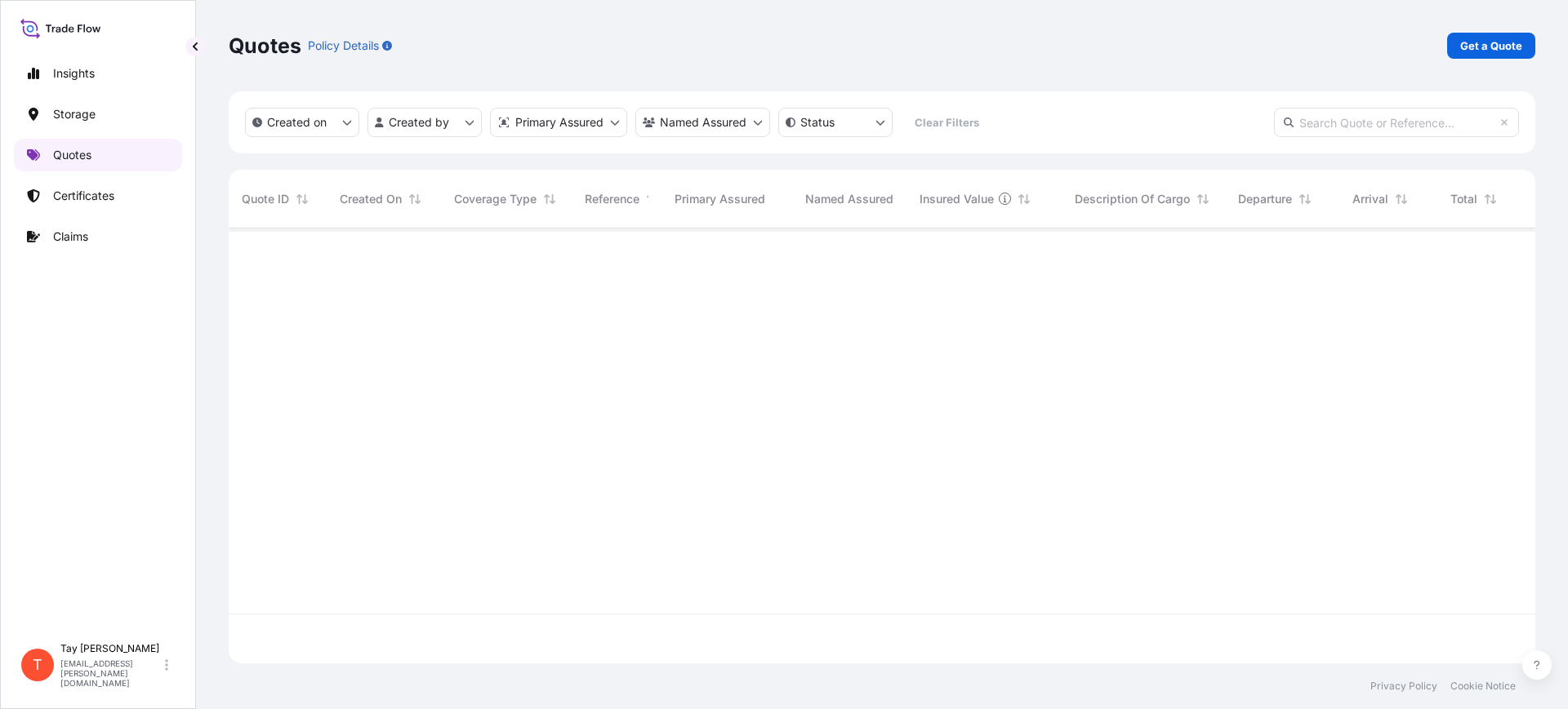
scroll to position [429, 1291]
click at [1483, 46] on p "Get a Quote" at bounding box center [1492, 46] width 62 height 16
select select "Water"
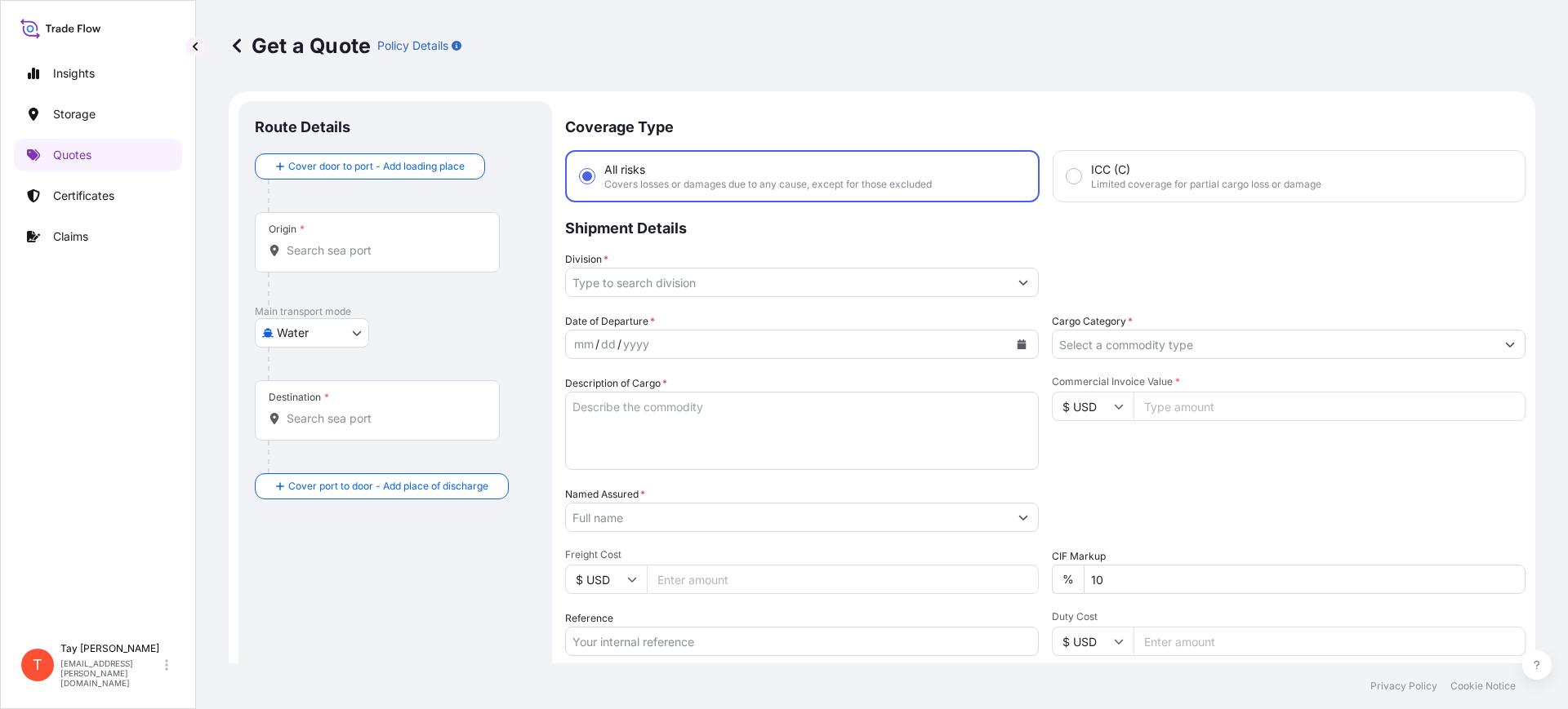
scroll to position [26, 0]
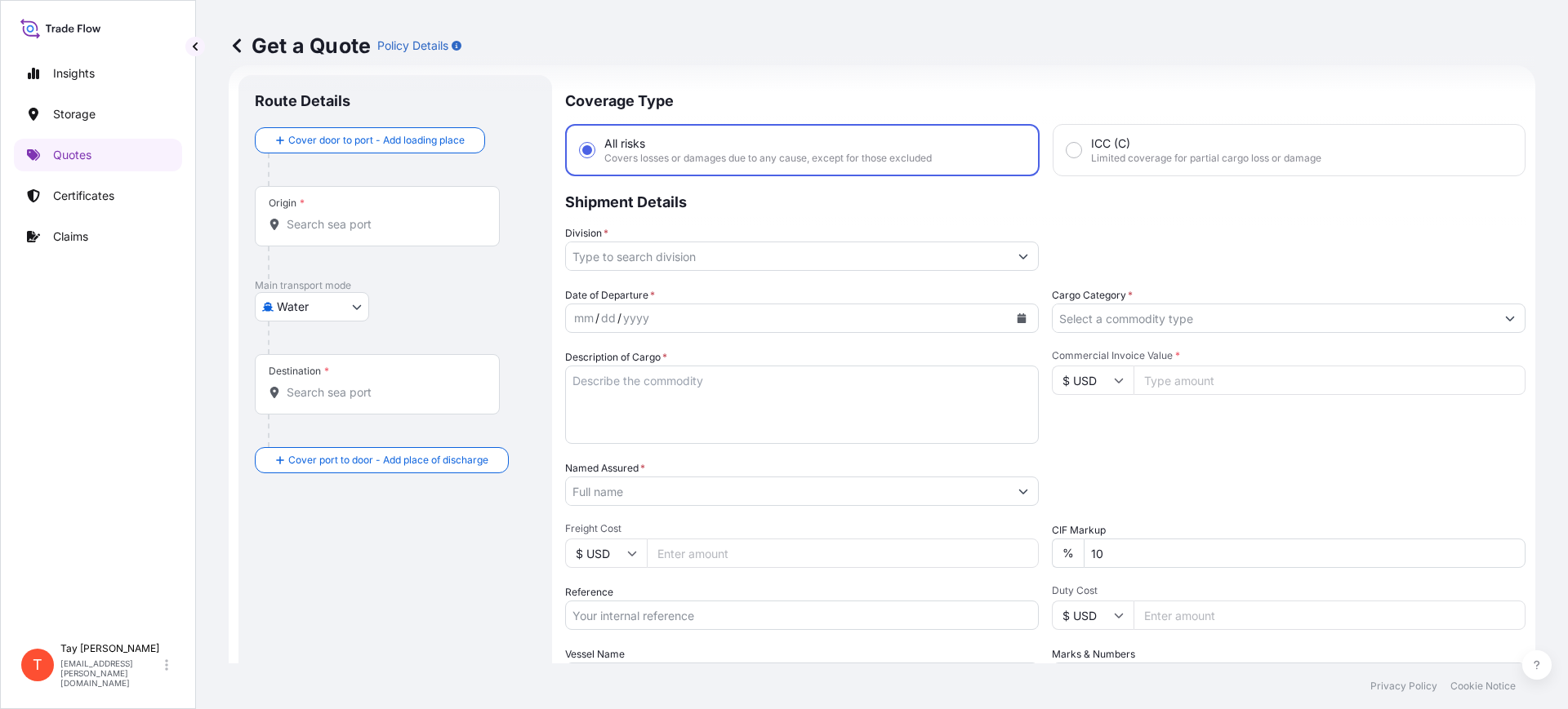
click at [301, 227] on input "Origin *" at bounding box center [383, 224] width 193 height 16
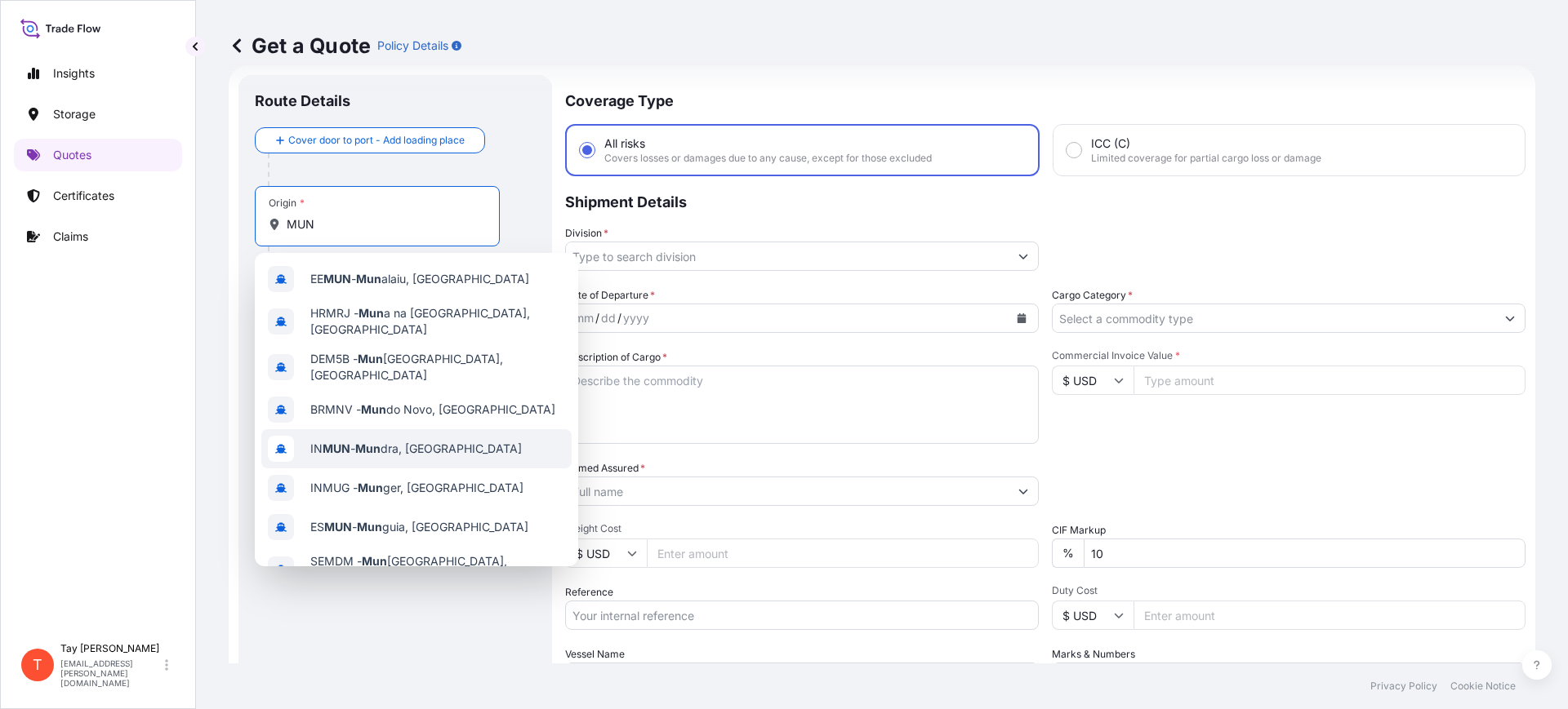
click at [392, 441] on span "IN MUN - Mun dra, [GEOGRAPHIC_DATA]" at bounding box center [416, 449] width 211 height 16
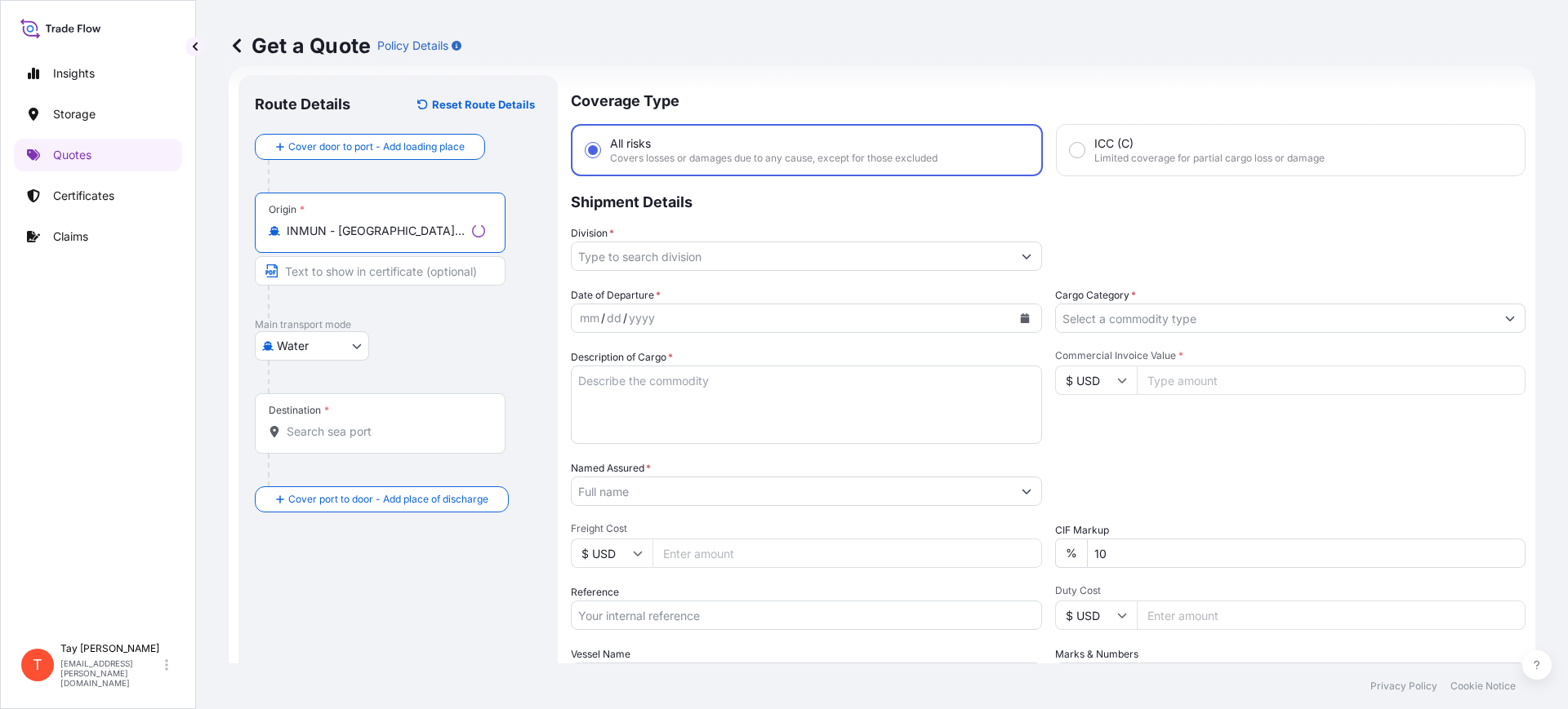
type input "INMUN - [GEOGRAPHIC_DATA], [GEOGRAPHIC_DATA]"
click at [367, 430] on input "Destination *" at bounding box center [385, 432] width 198 height 16
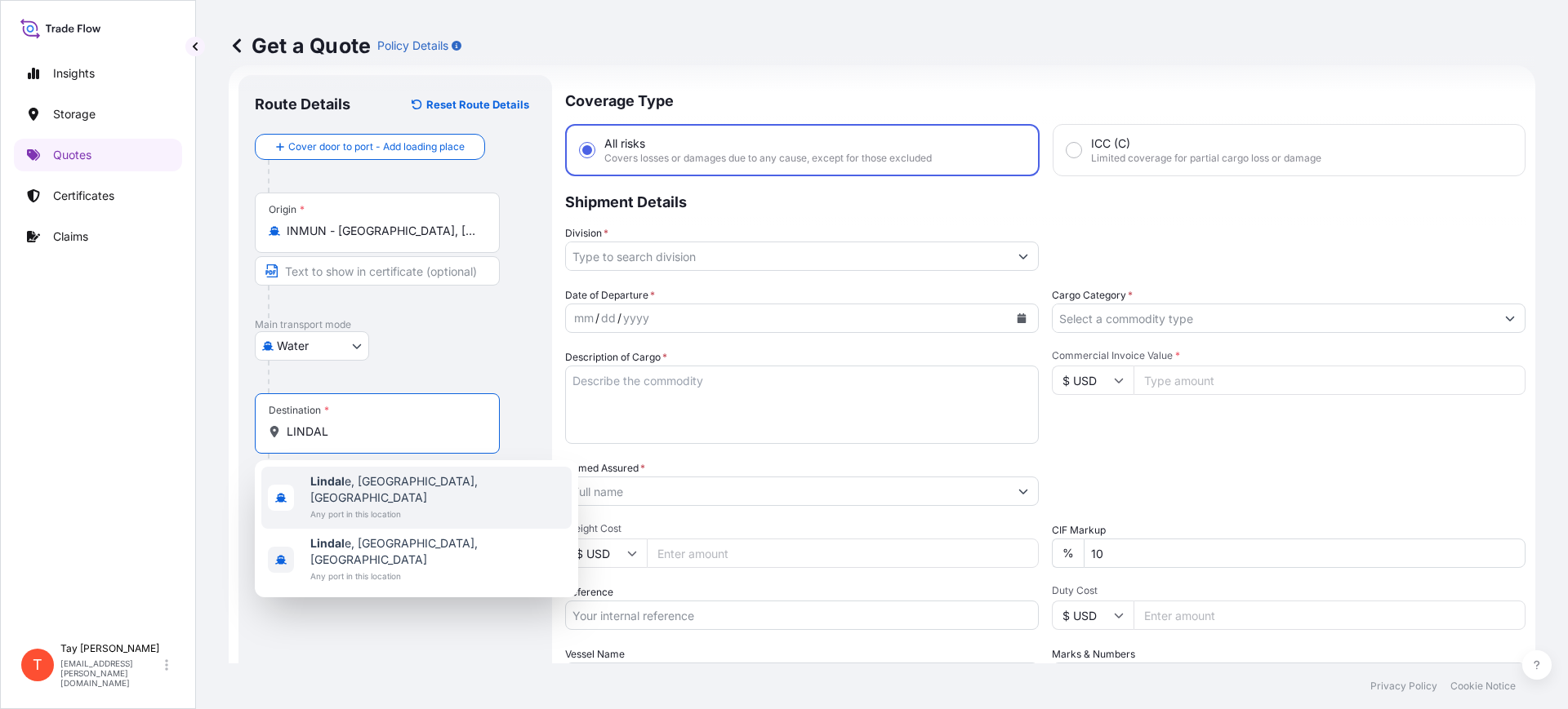
click at [365, 485] on span "Lindal e, [GEOGRAPHIC_DATA], [GEOGRAPHIC_DATA]" at bounding box center [438, 490] width 255 height 33
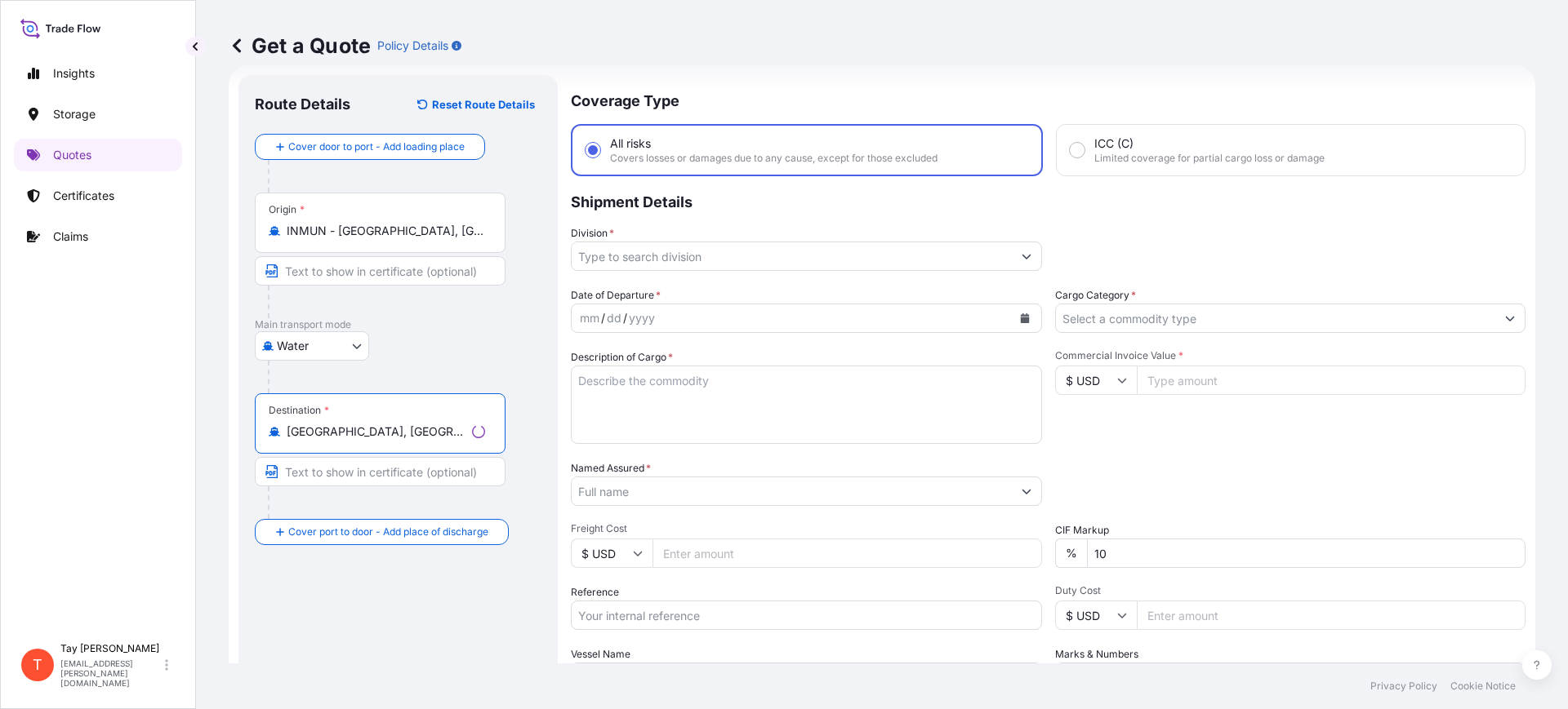
type input "[GEOGRAPHIC_DATA], [GEOGRAPHIC_DATA], [GEOGRAPHIC_DATA]"
click at [638, 269] on input "Division *" at bounding box center [792, 256] width 440 height 30
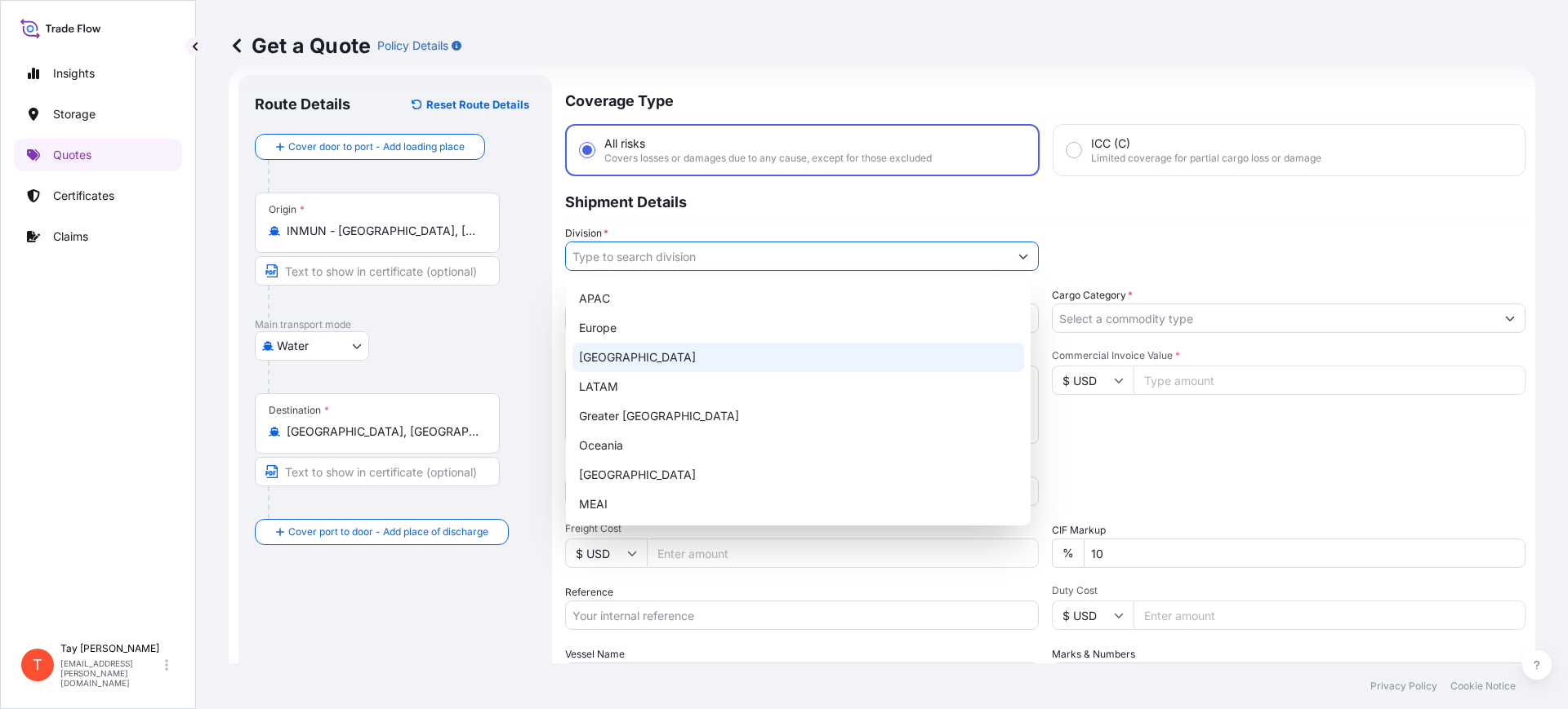
click at [614, 344] on div "[GEOGRAPHIC_DATA]" at bounding box center [798, 357] width 451 height 30
type input "[GEOGRAPHIC_DATA]"
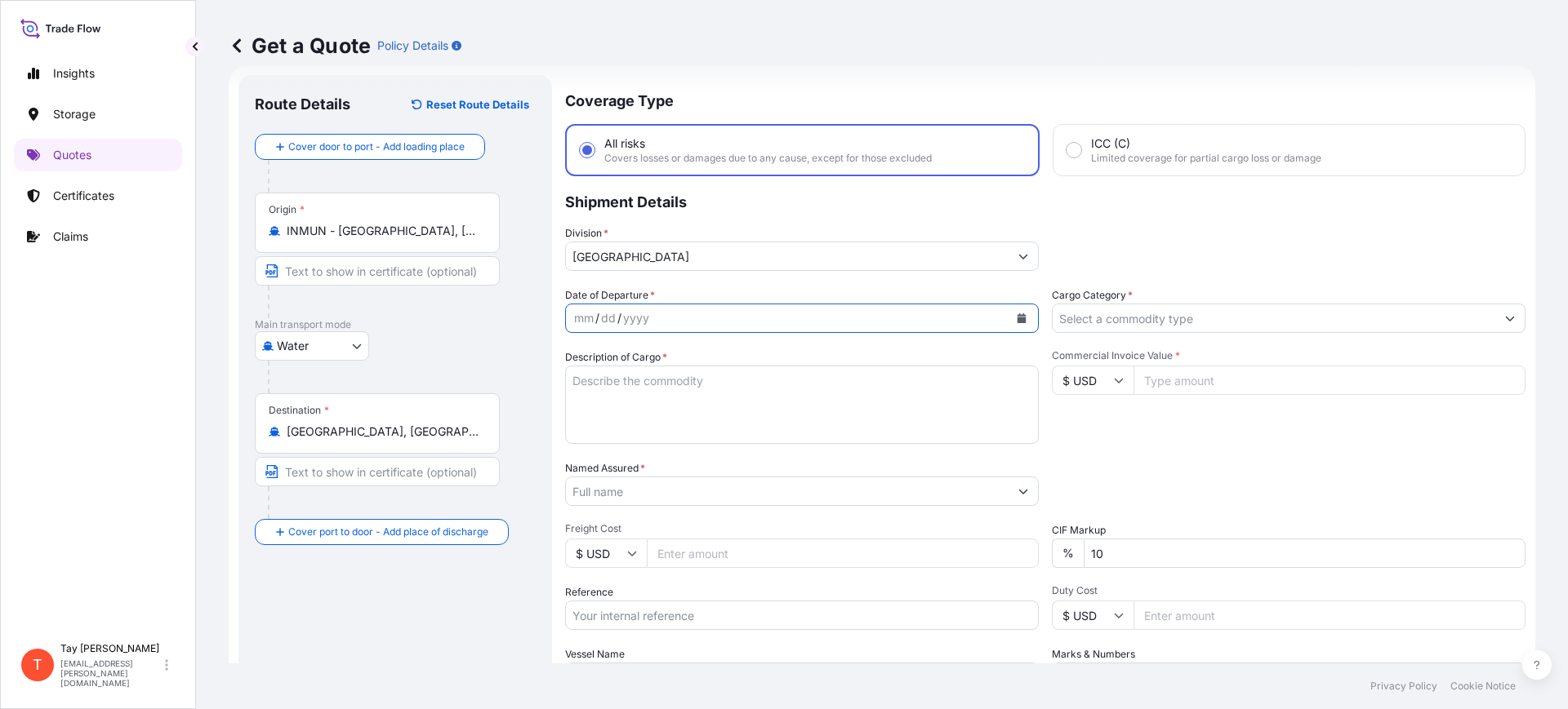
click at [1017, 316] on icon "Calendar" at bounding box center [1022, 319] width 9 height 10
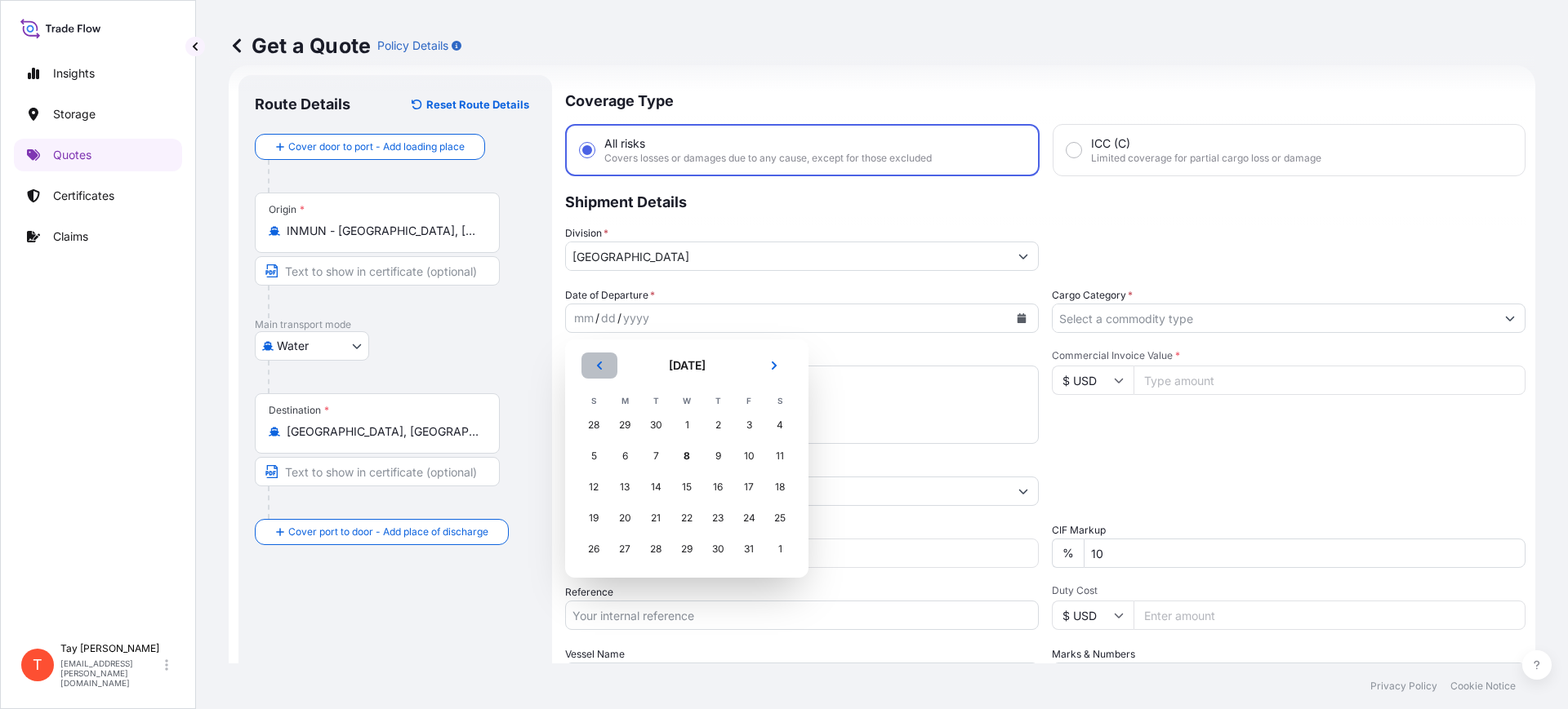
click at [589, 357] on button "Previous" at bounding box center [599, 366] width 36 height 26
click at [744, 513] on div "26" at bounding box center [749, 518] width 30 height 30
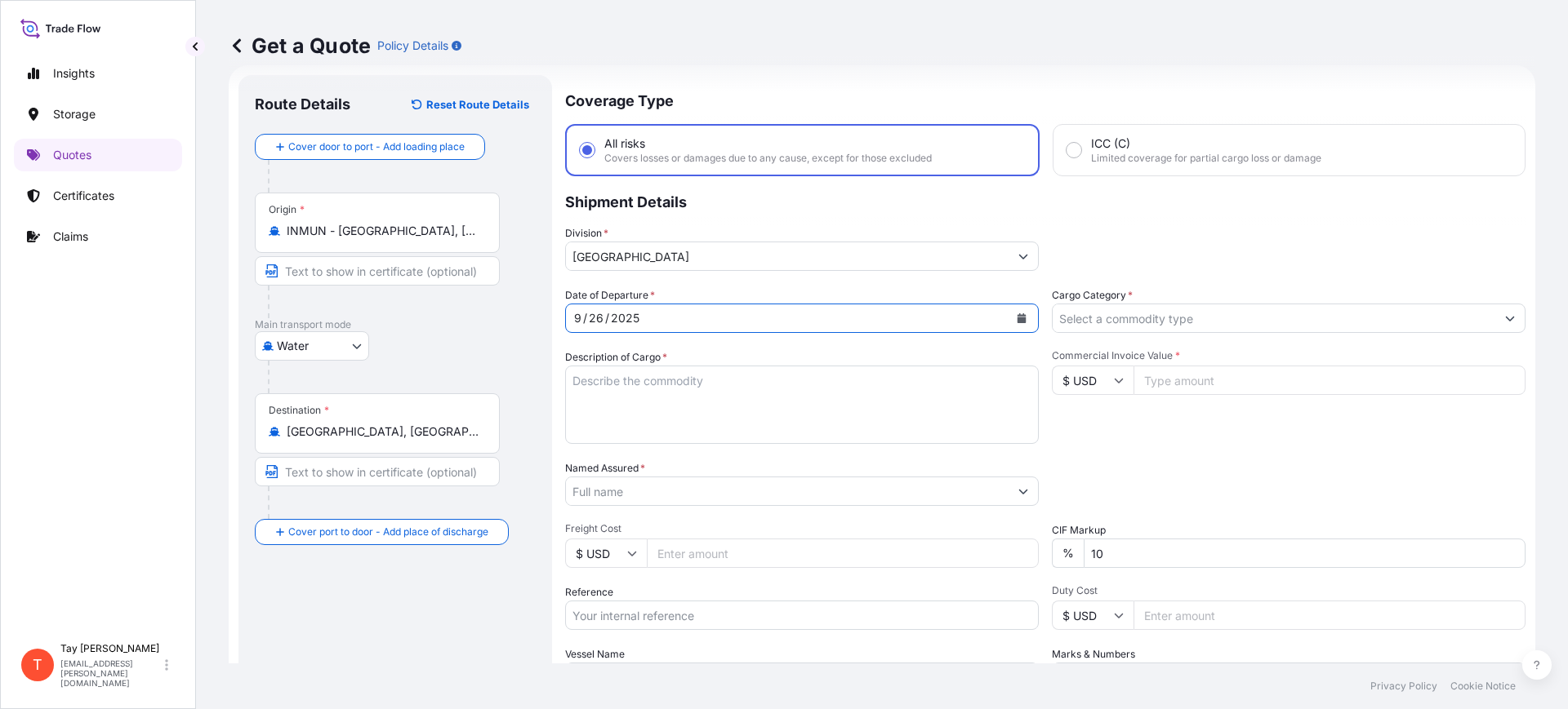
click at [1108, 320] on input "Cargo Category *" at bounding box center [1274, 319] width 443 height 30
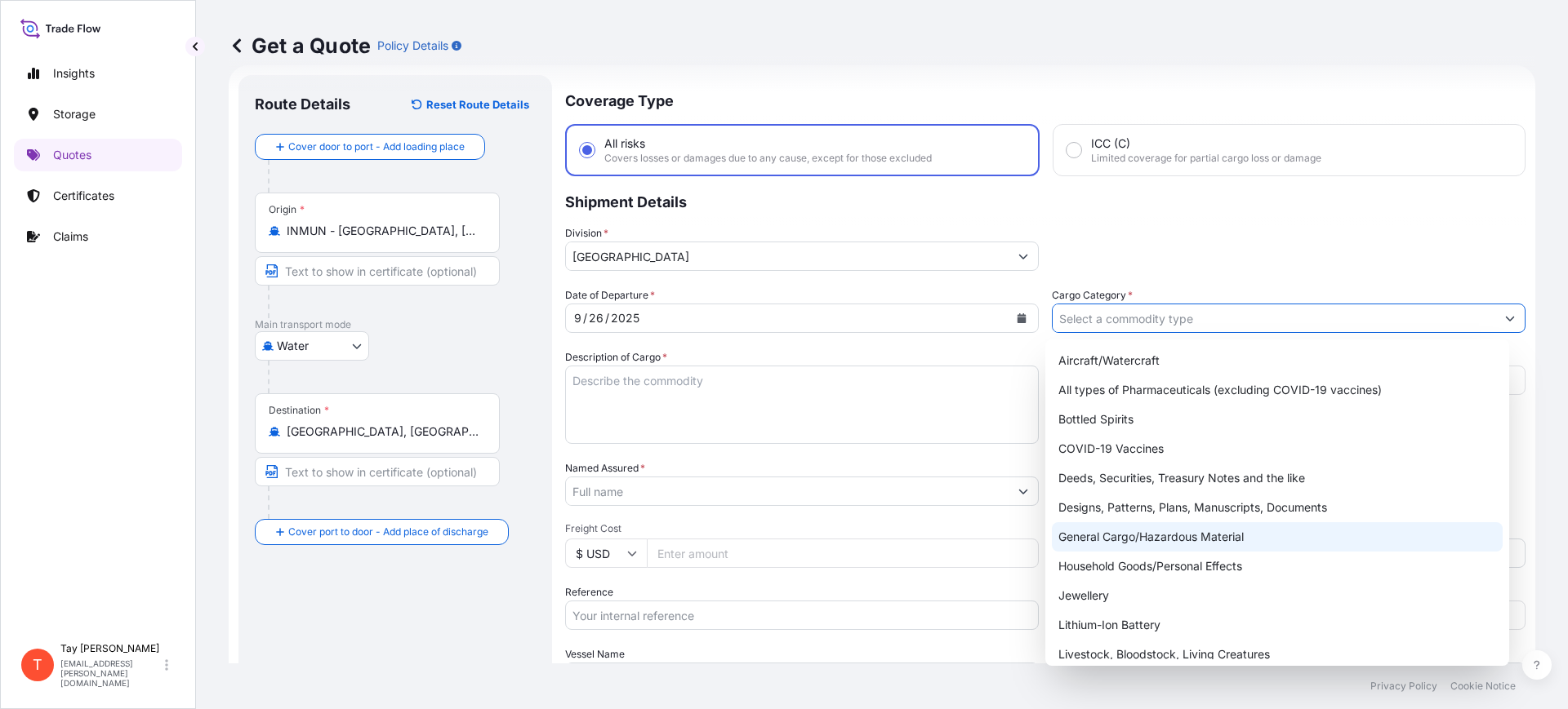
click at [1132, 530] on div "General Cargo/Hazardous Material" at bounding box center [1277, 537] width 451 height 30
type input "General Cargo/Hazardous Material"
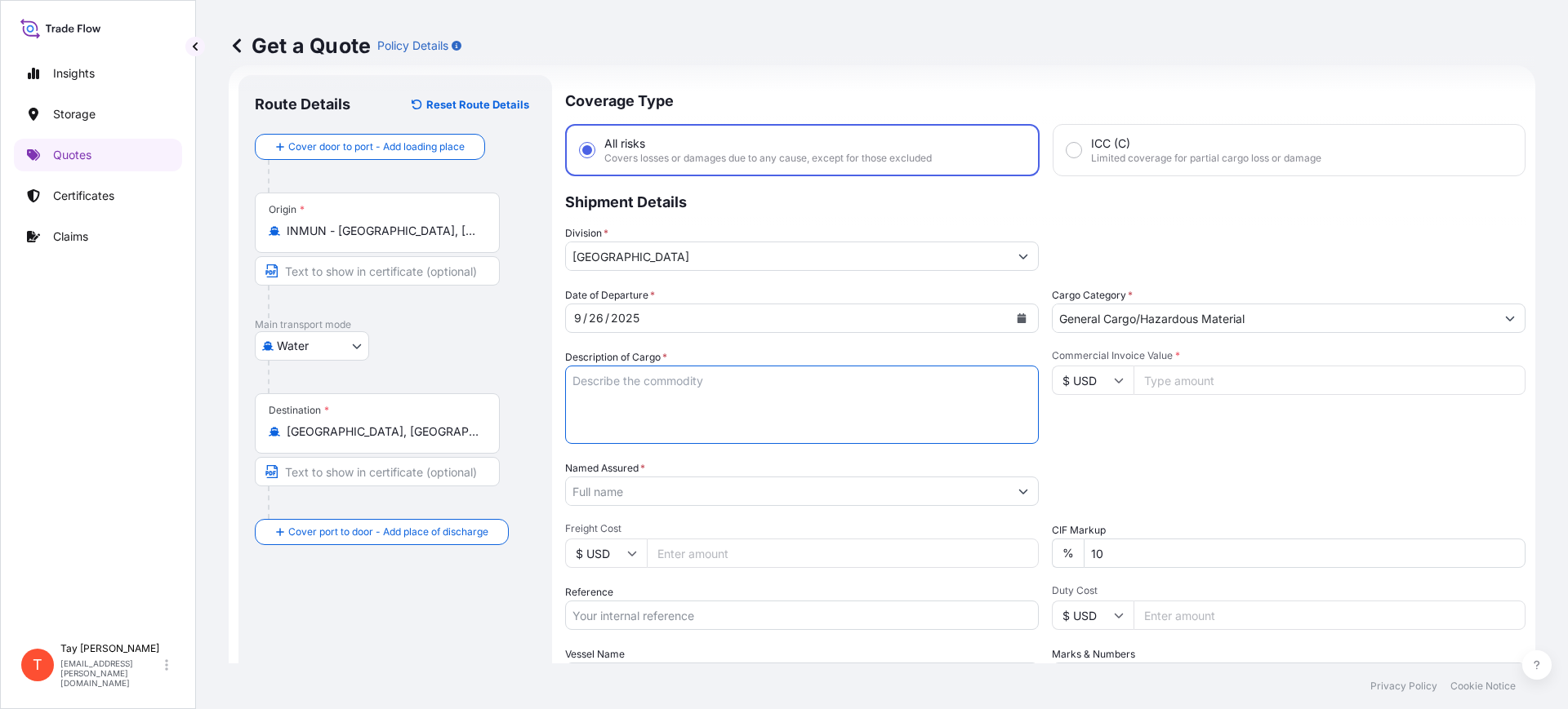
click at [644, 412] on textarea "Description of Cargo *" at bounding box center [802, 404] width 473 height 78
type textarea "P"
type textarea "ROAD WHEELS (AUTOMOTIVE WHEELS)"
type input "19951.00"
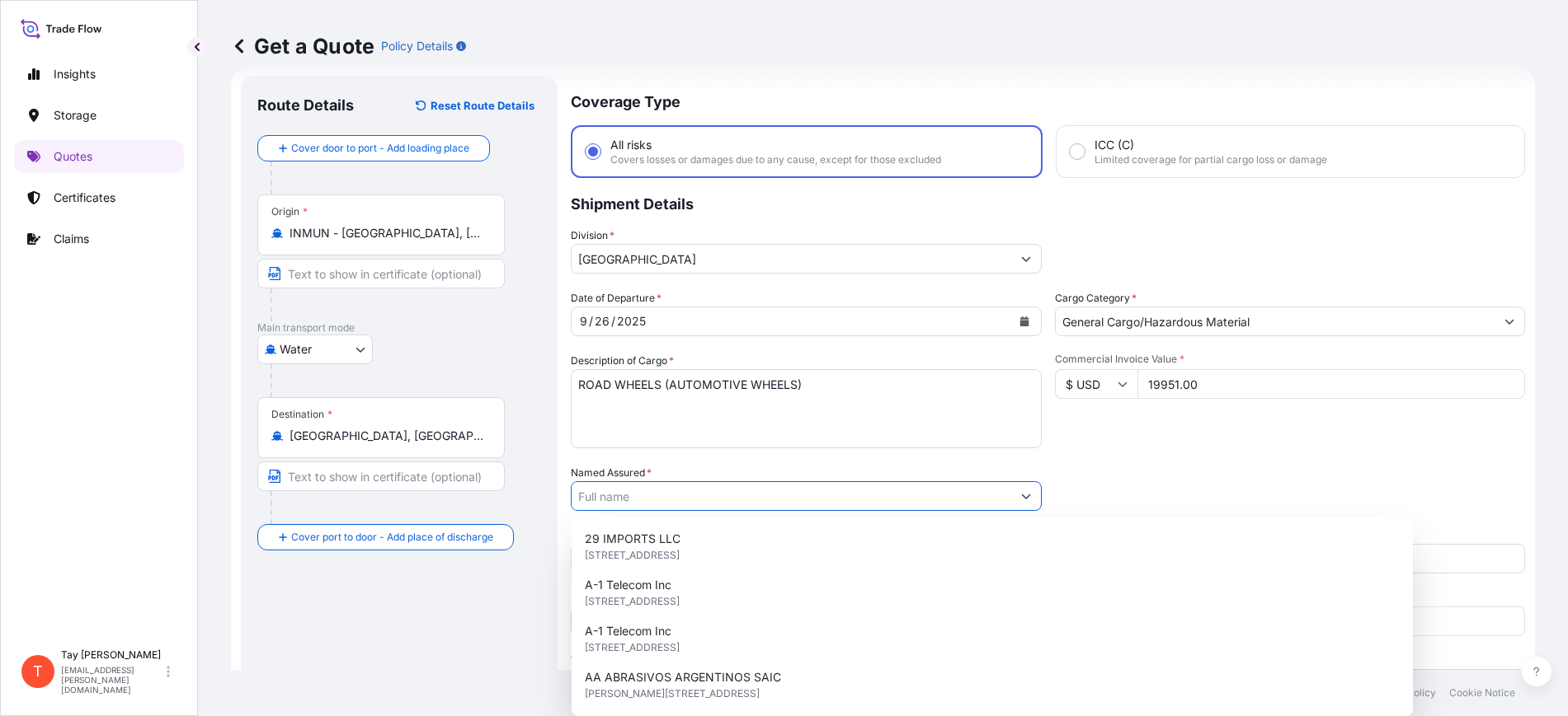
click at [657, 504] on input "Named Assured *" at bounding box center [792, 496] width 440 height 30
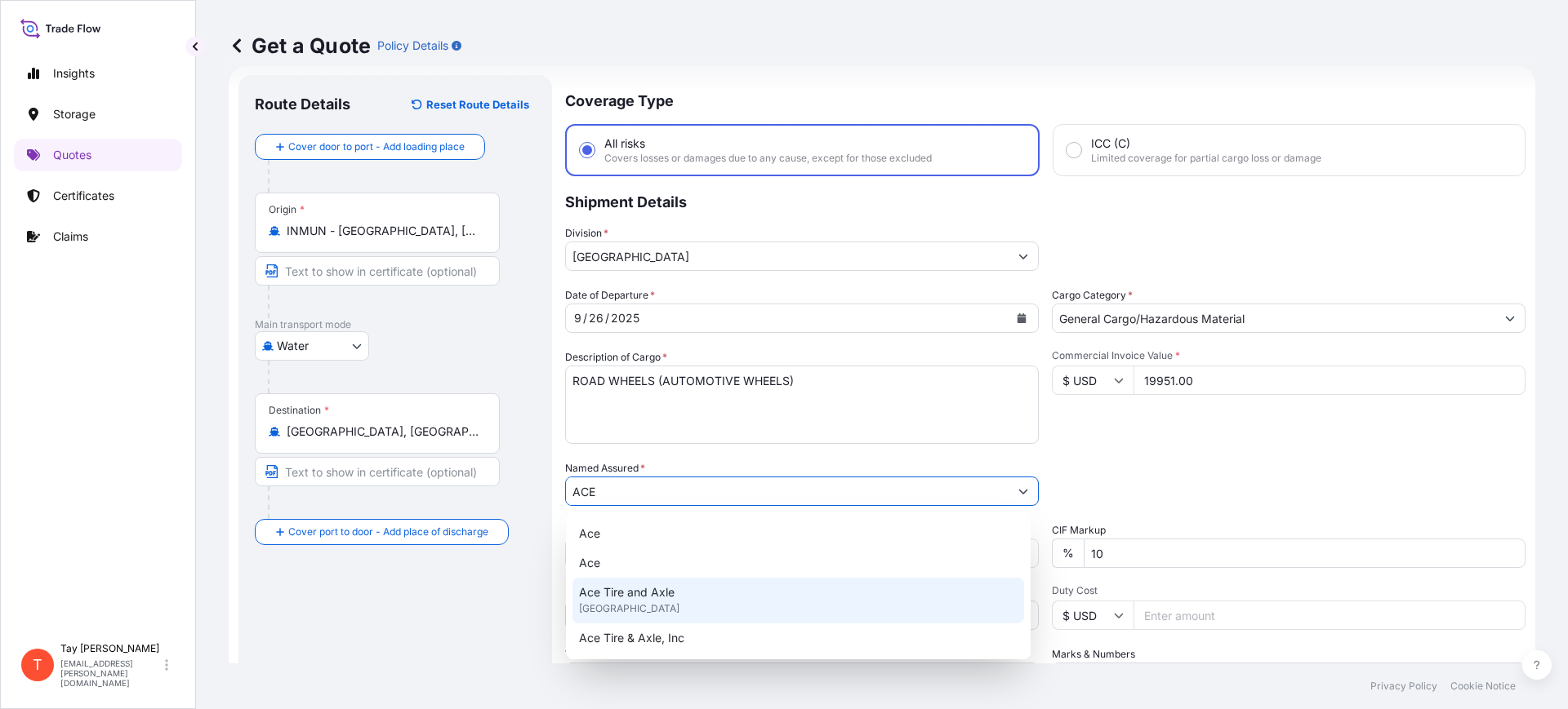
click at [662, 593] on span "Ace Tire and Axle" at bounding box center [627, 592] width 95 height 16
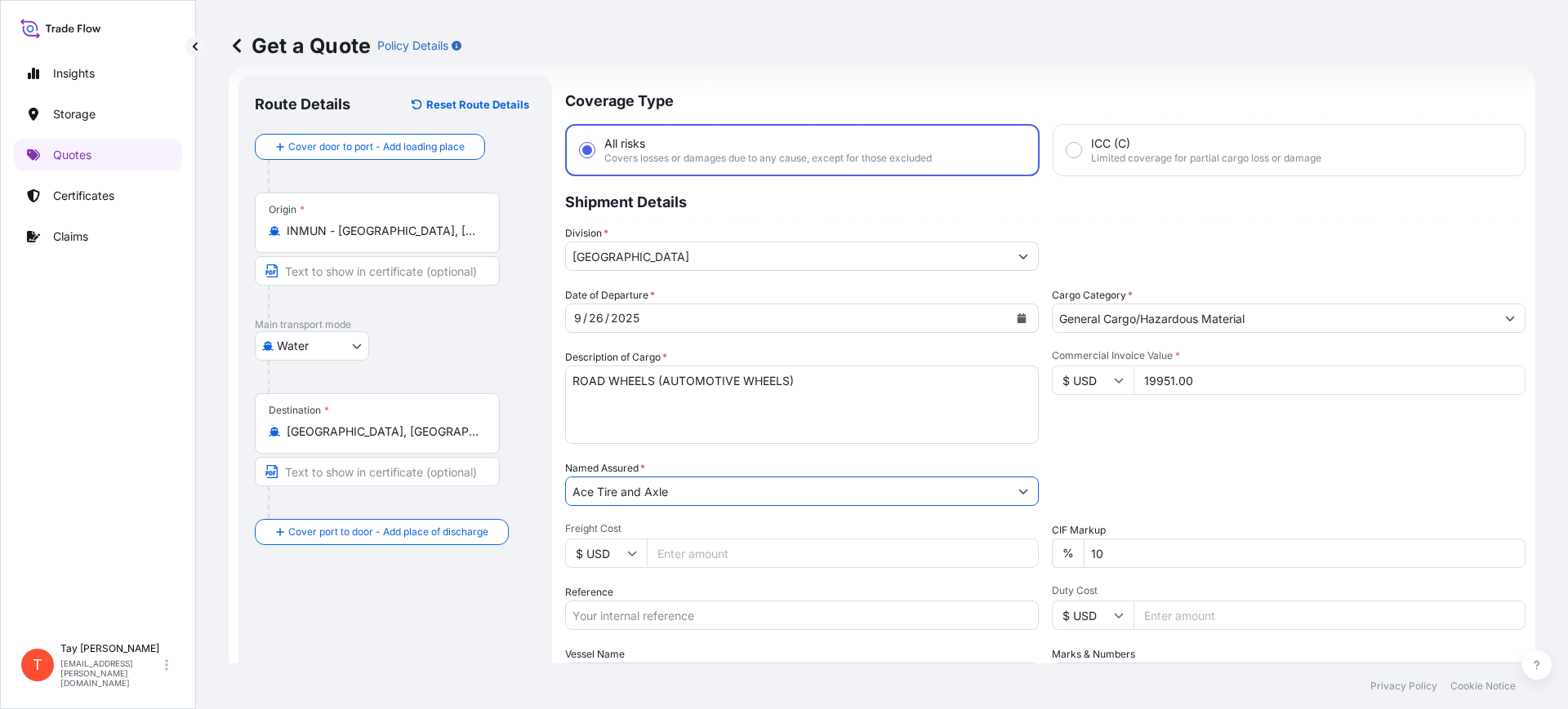
type input "Ace Tire and Axle"
click at [704, 555] on input "Freight Cost" at bounding box center [842, 554] width 392 height 30
type input "6070.00"
click at [641, 616] on input "Reference" at bounding box center [802, 615] width 473 height 30
paste input "S25I158264"
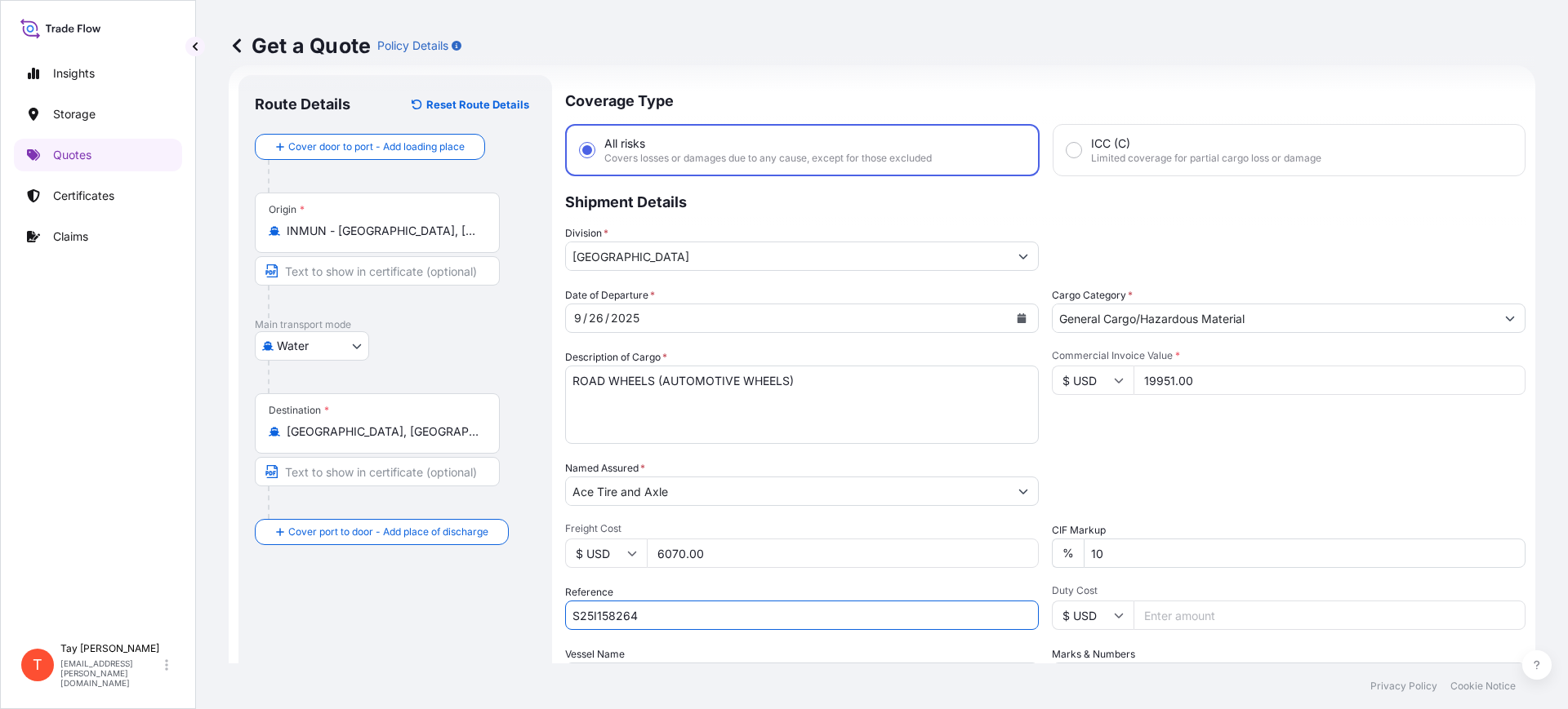
type input "S25I158264"
click at [1160, 617] on input "Duty Cost" at bounding box center [1329, 615] width 392 height 30
type input "10688.03"
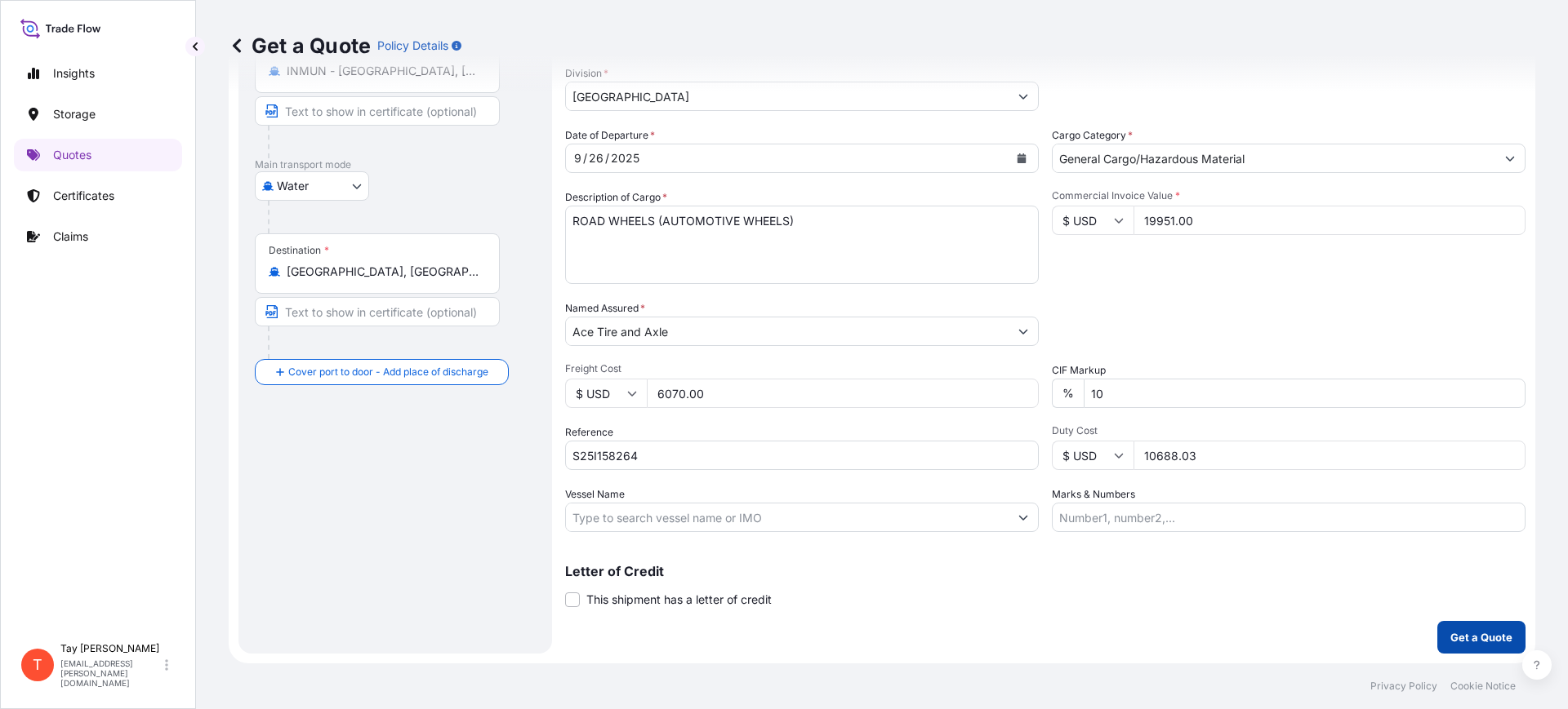
click at [1484, 627] on button "Get a Quote" at bounding box center [1481, 638] width 88 height 33
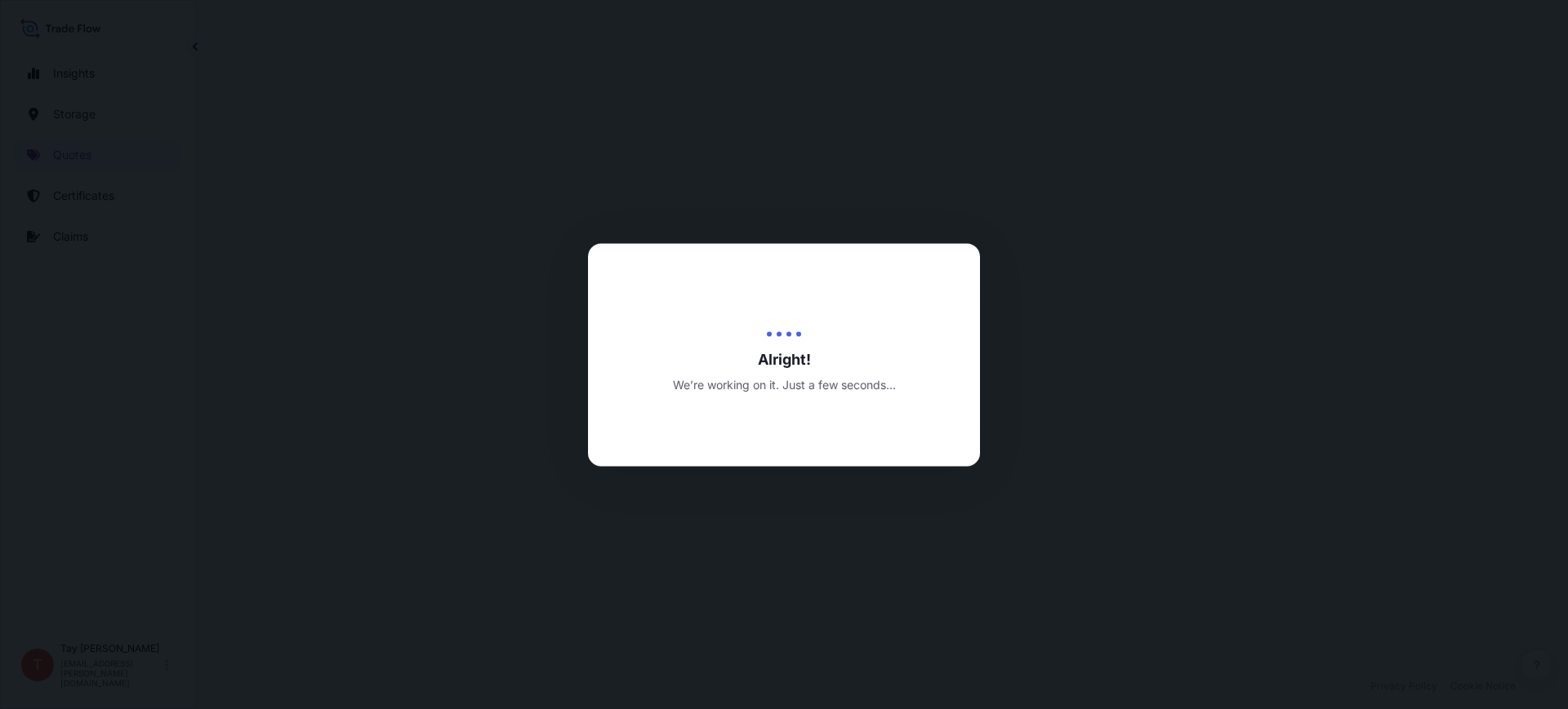
select select "Water"
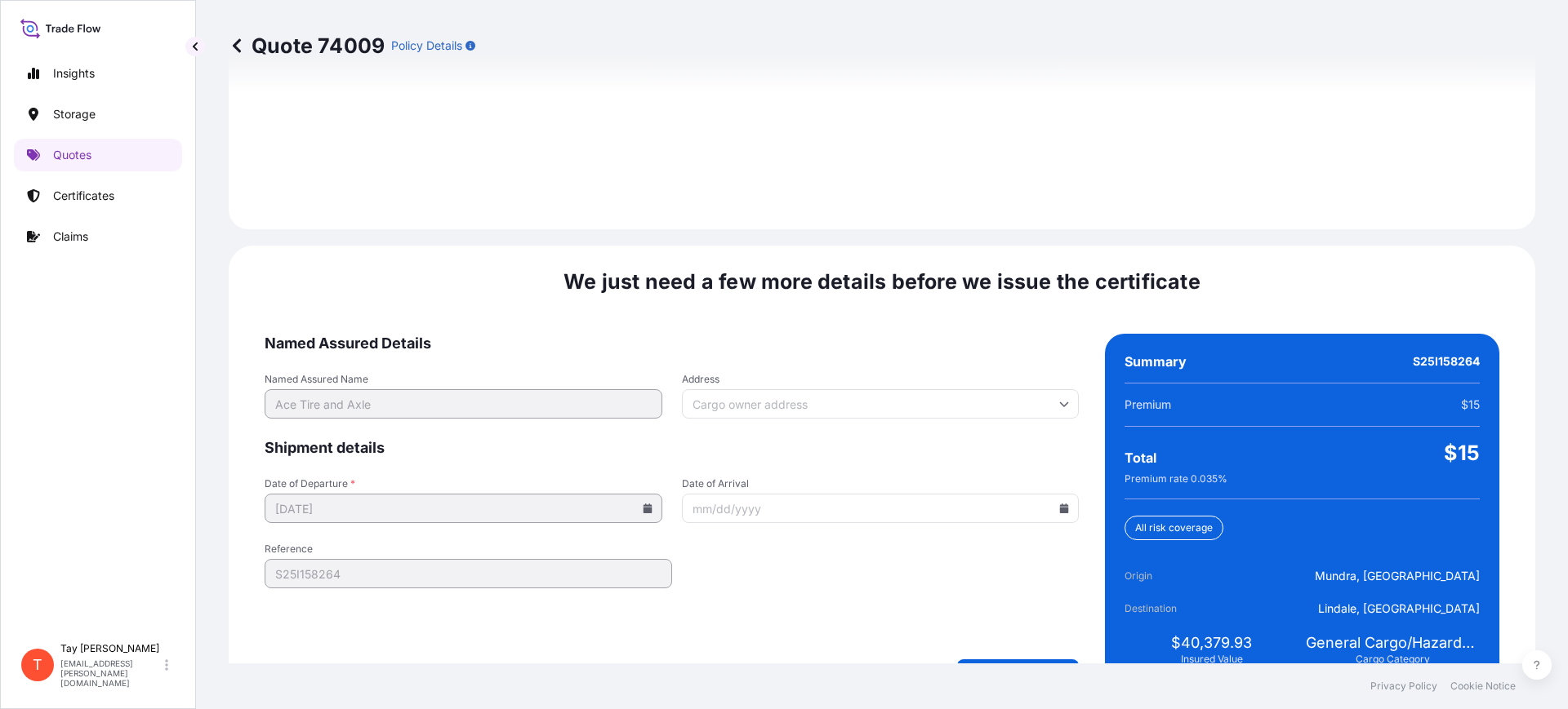
scroll to position [2384, 0]
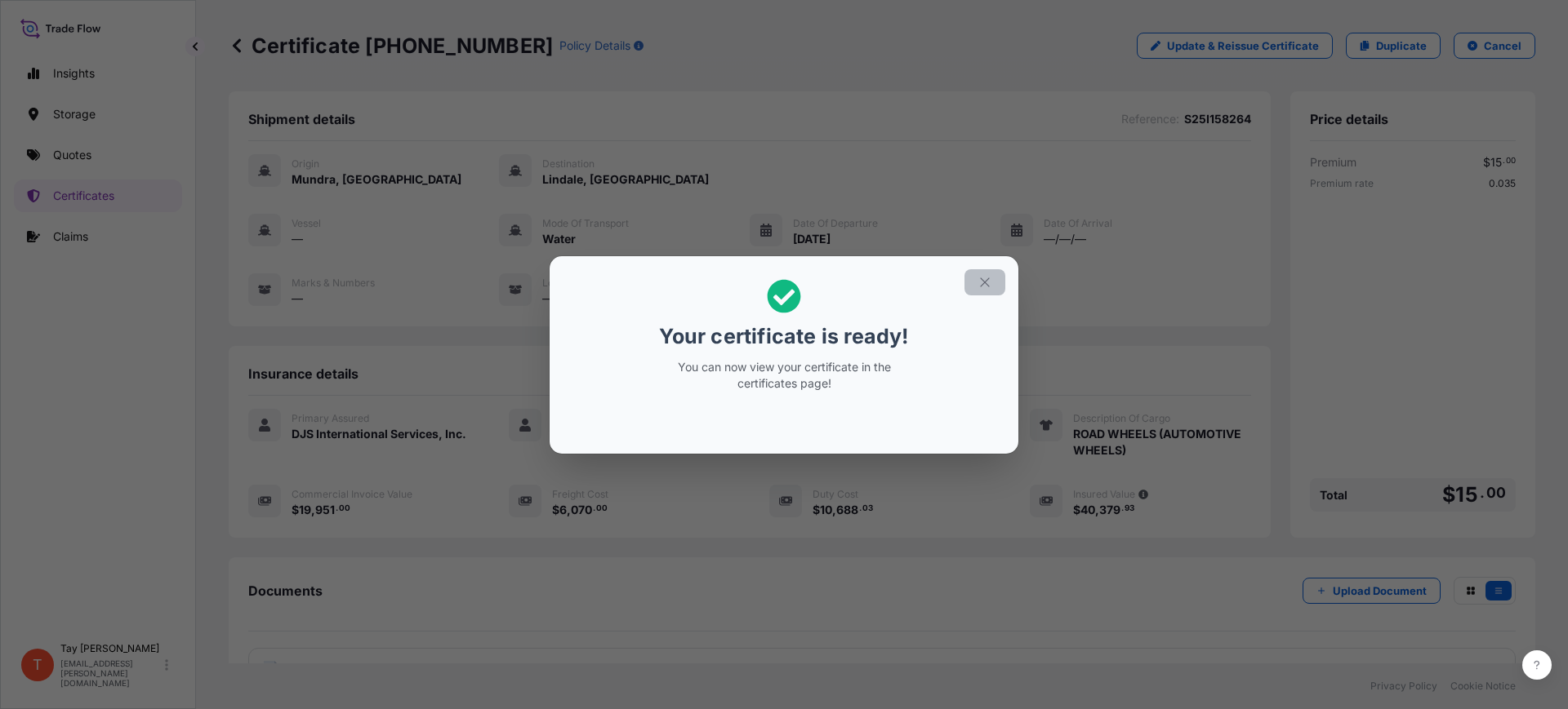
click at [985, 275] on icon "button" at bounding box center [985, 283] width 15 height 15
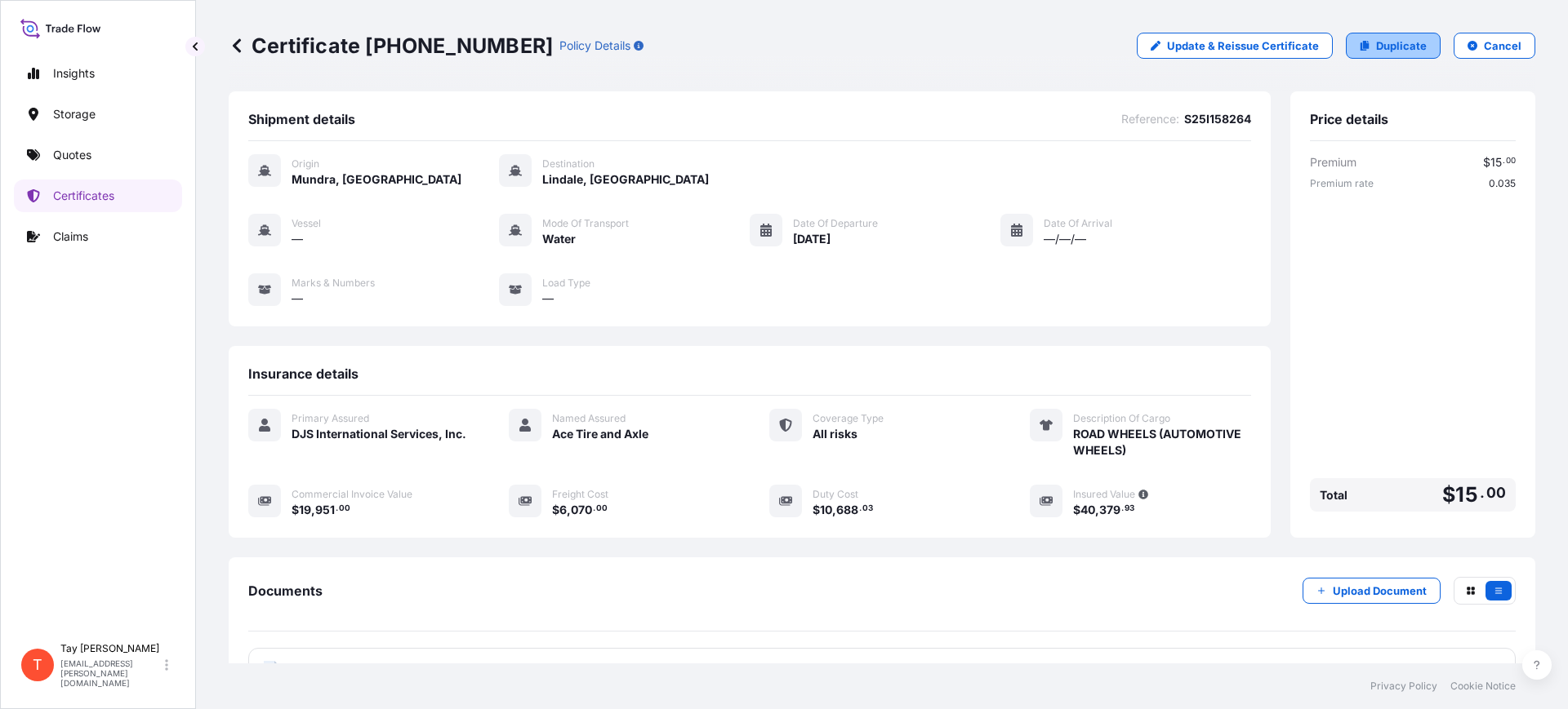
click at [1389, 49] on p "Duplicate" at bounding box center [1401, 46] width 51 height 16
select select "Water"
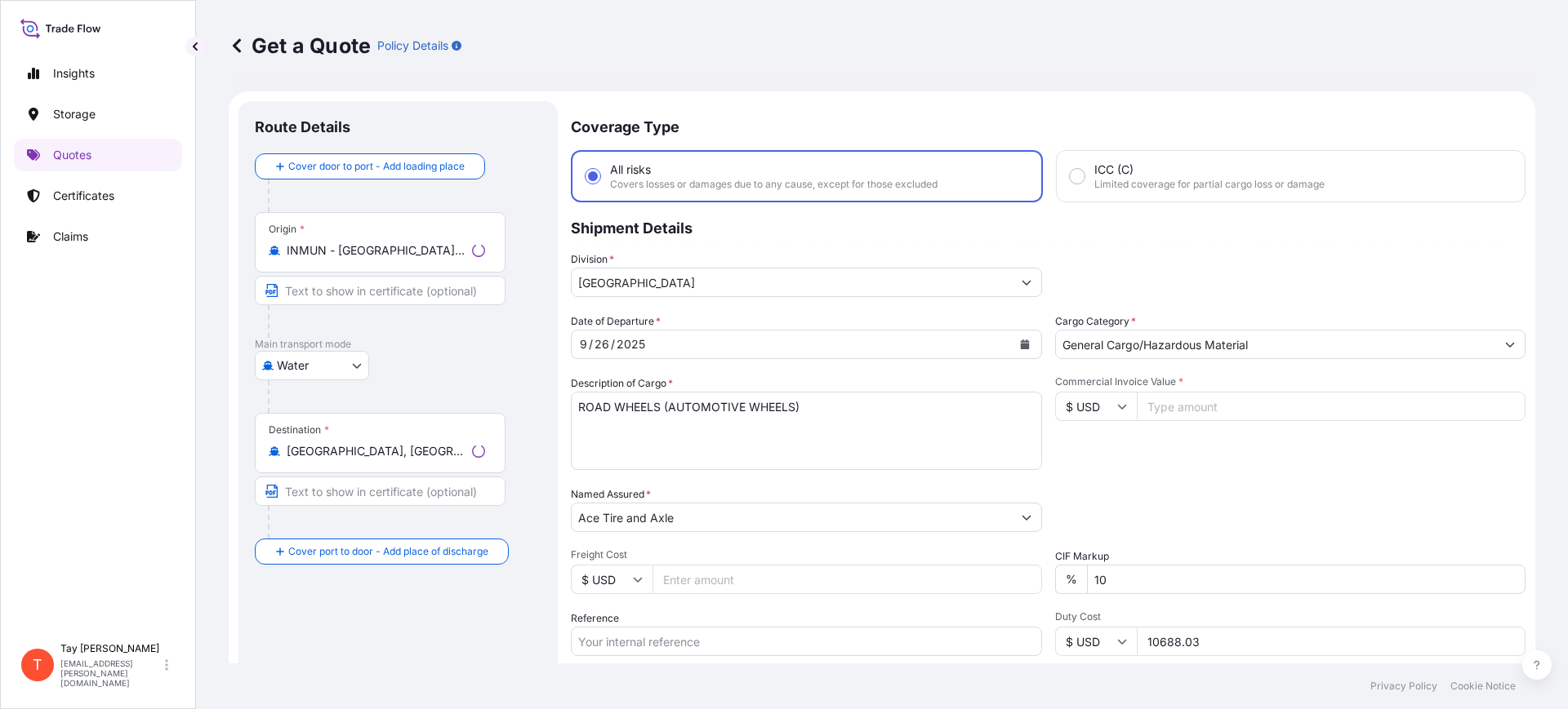
scroll to position [26, 0]
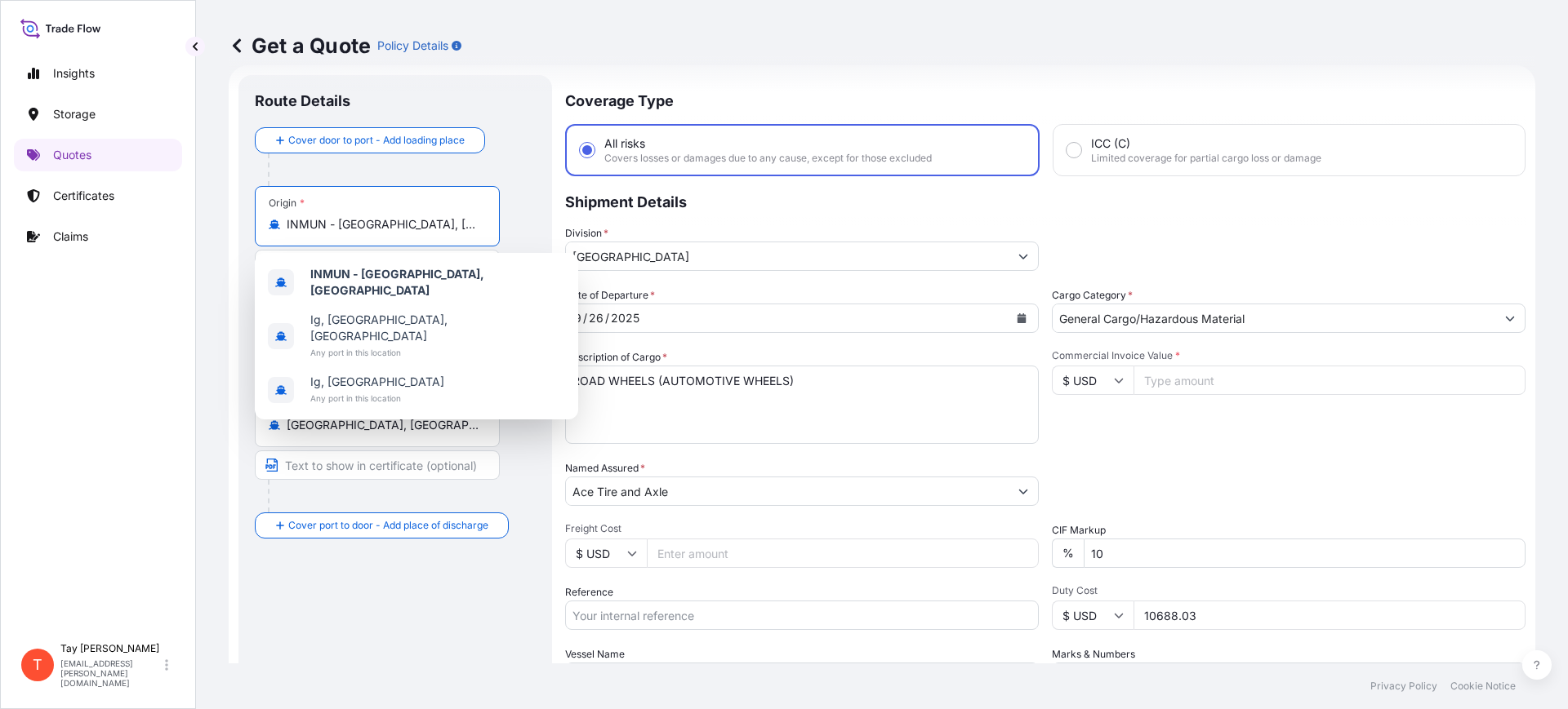
drag, startPoint x: 423, startPoint y: 228, endPoint x: 201, endPoint y: 206, distance: 223.1
click at [203, 206] on div "Get a Quote Policy Details Route Details Cover door to port - Add loading place…" at bounding box center [881, 332] width 1372 height 664
type input "W"
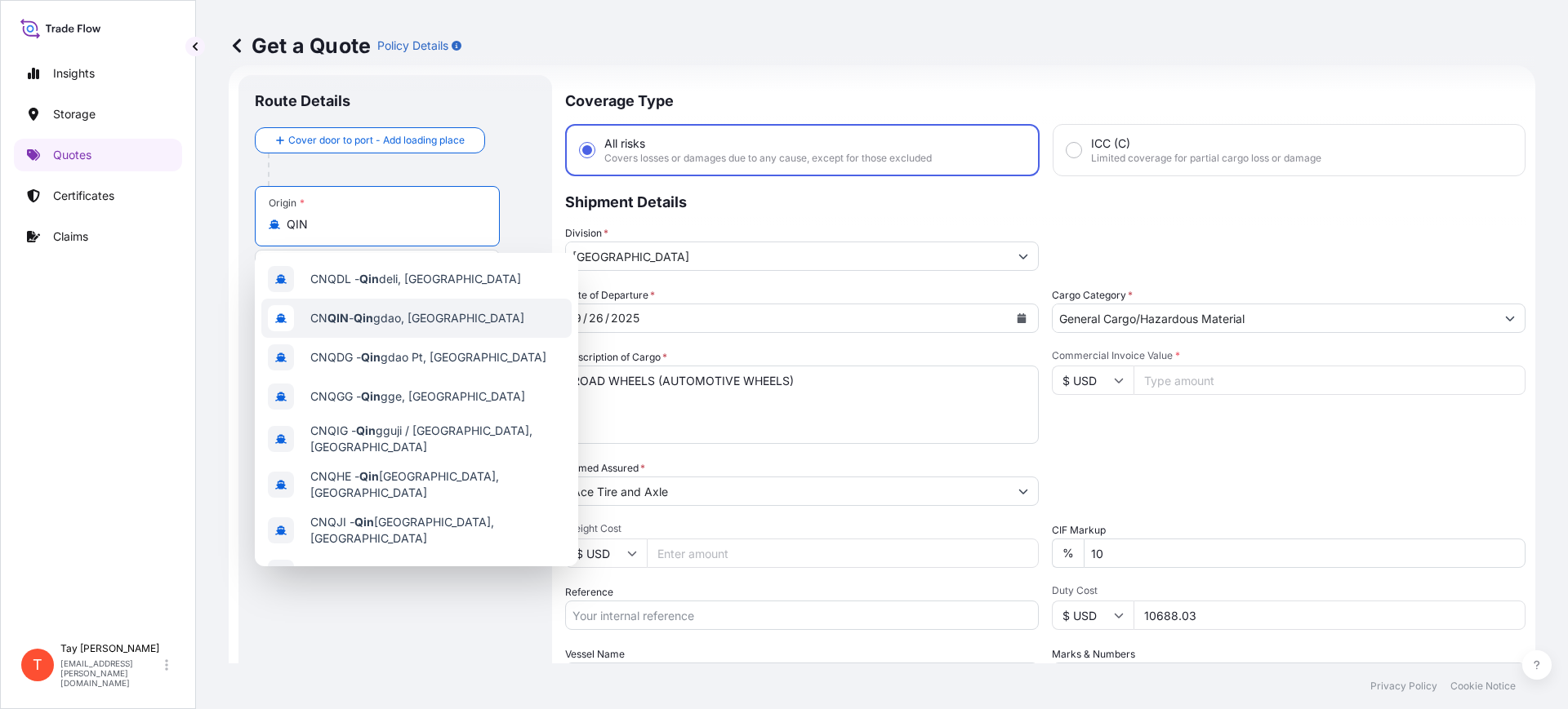
click at [385, 307] on div "CN QIN - [PERSON_NAME], [GEOGRAPHIC_DATA]" at bounding box center [417, 319] width 311 height 39
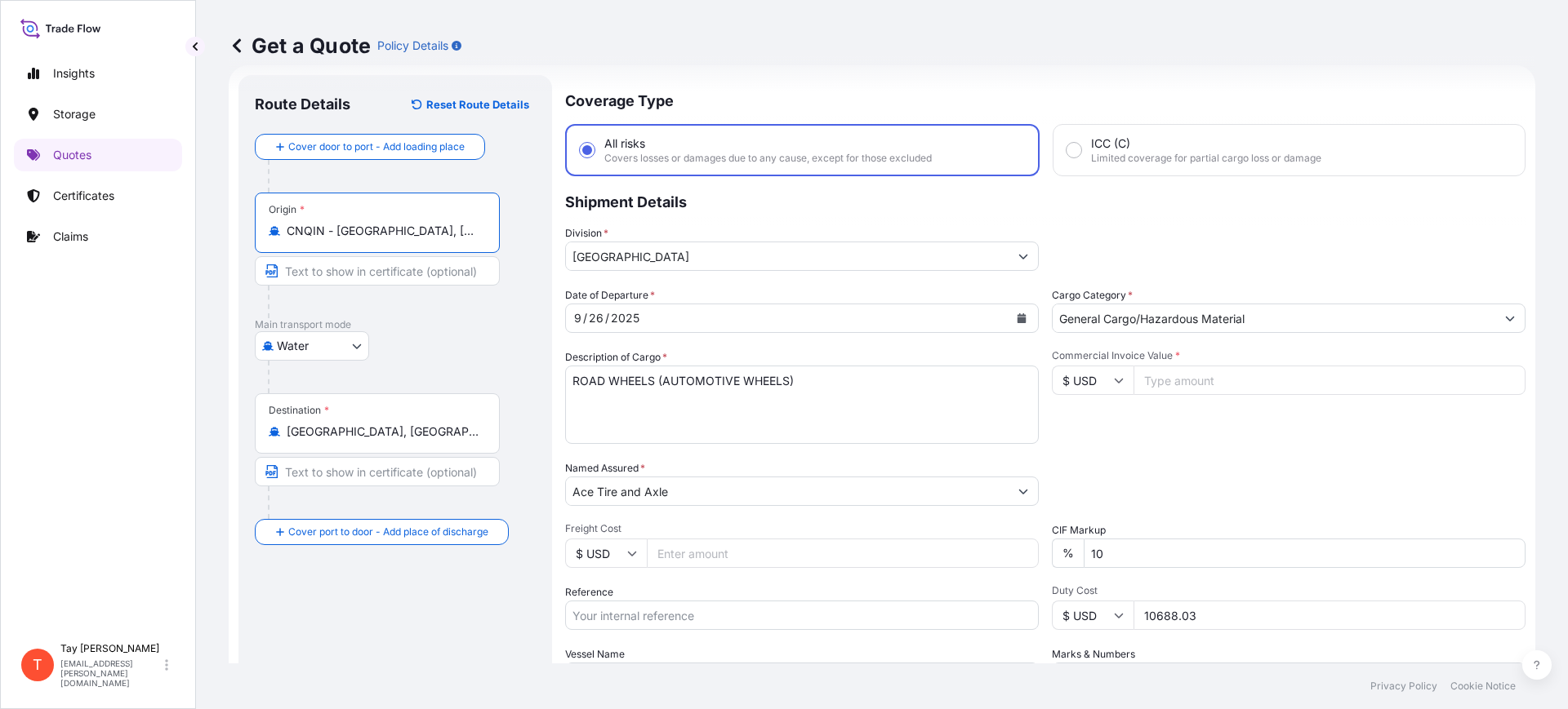
type input "CNQIN - [GEOGRAPHIC_DATA], [GEOGRAPHIC_DATA]"
click at [1014, 312] on button "Calendar" at bounding box center [1022, 319] width 26 height 26
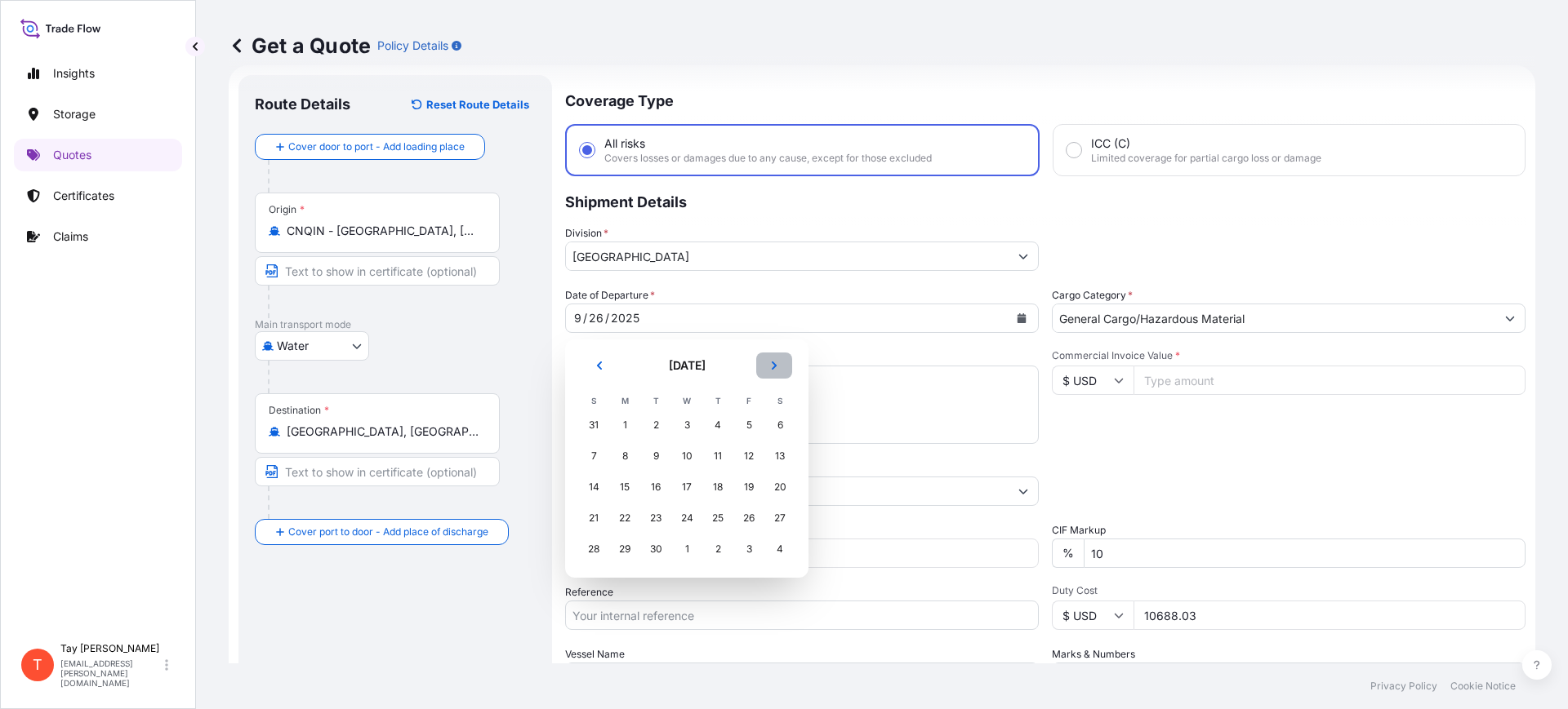
click at [771, 361] on icon "Next" at bounding box center [774, 366] width 10 height 10
click at [597, 369] on icon "Previous" at bounding box center [599, 366] width 10 height 10
click at [593, 549] on div "28" at bounding box center [594, 550] width 30 height 30
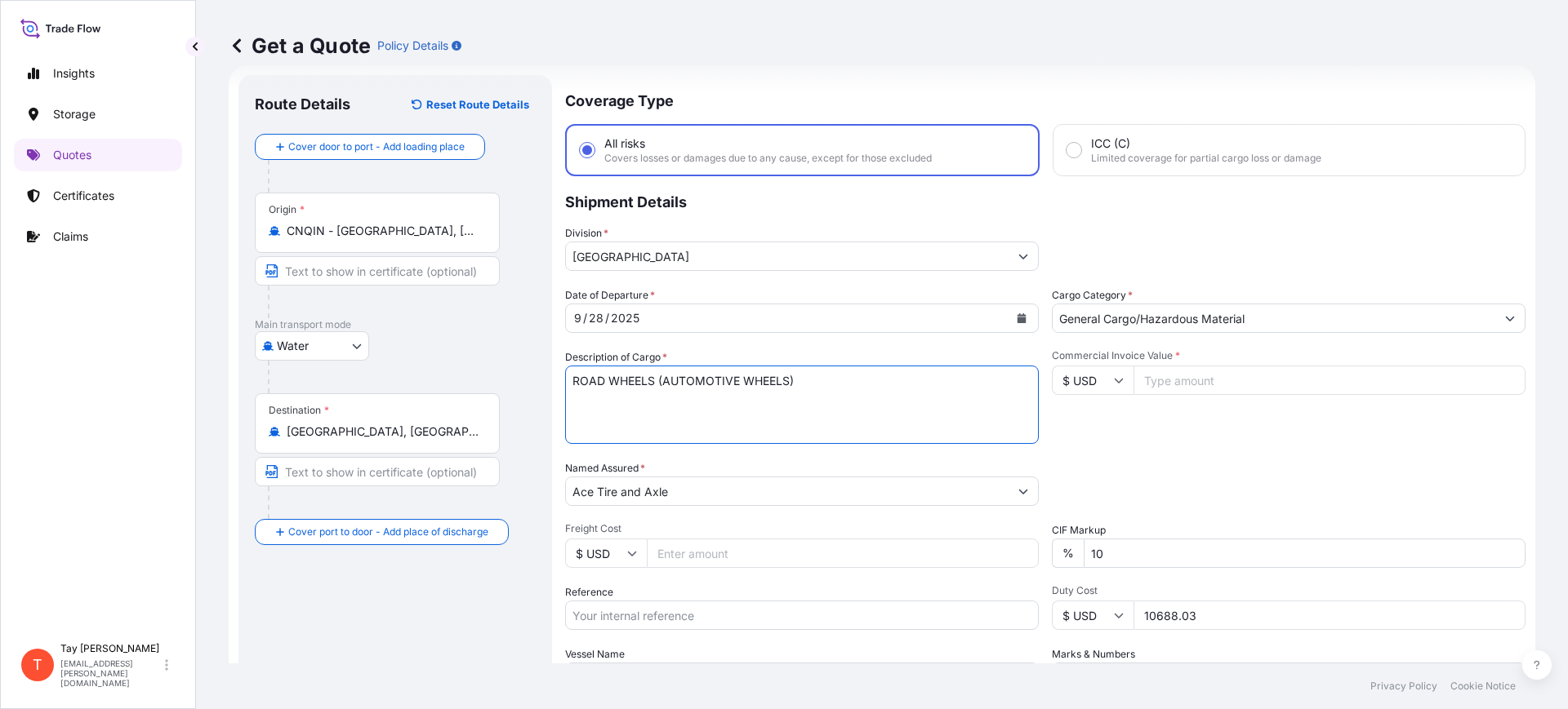
drag, startPoint x: 883, startPoint y: 398, endPoint x: 449, endPoint y: 375, distance: 434.6
click at [449, 380] on form "Route Details Reset Route Details Cover door to port - Add loading place Place …" at bounding box center [882, 444] width 1307 height 758
type textarea "BRAKE DRUM FOR TRAILER USE"
type input "25650.00"
click at [697, 568] on div "Date of Departure * [DATE] Cargo Category * General Cargo/Hazardous Material De…" at bounding box center [1045, 490] width 961 height 405
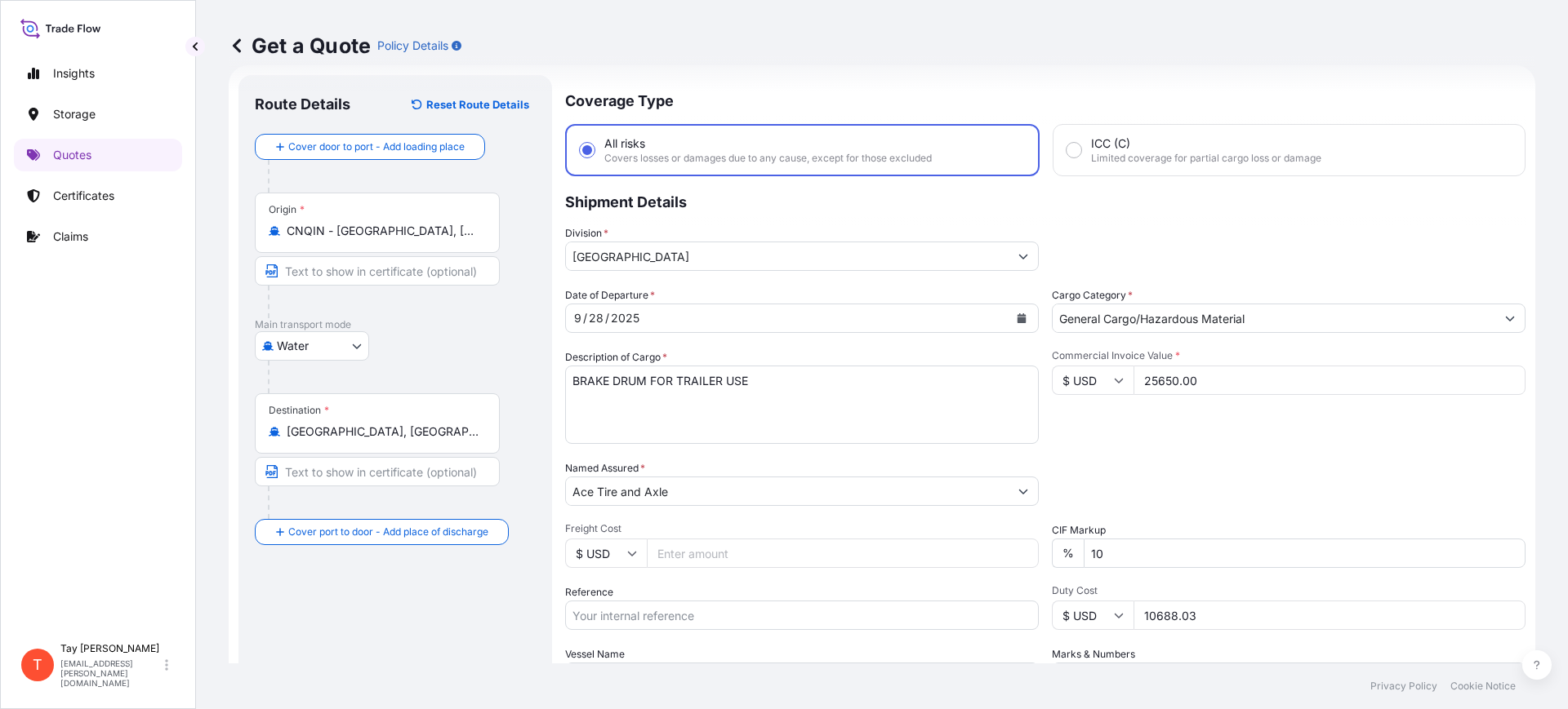
click at [694, 560] on input "Freight Cost" at bounding box center [842, 554] width 392 height 30
type input "5210.00"
click at [670, 605] on input "Reference" at bounding box center [802, 615] width 473 height 30
paste input "S25I158627"
type input "S25I158627"
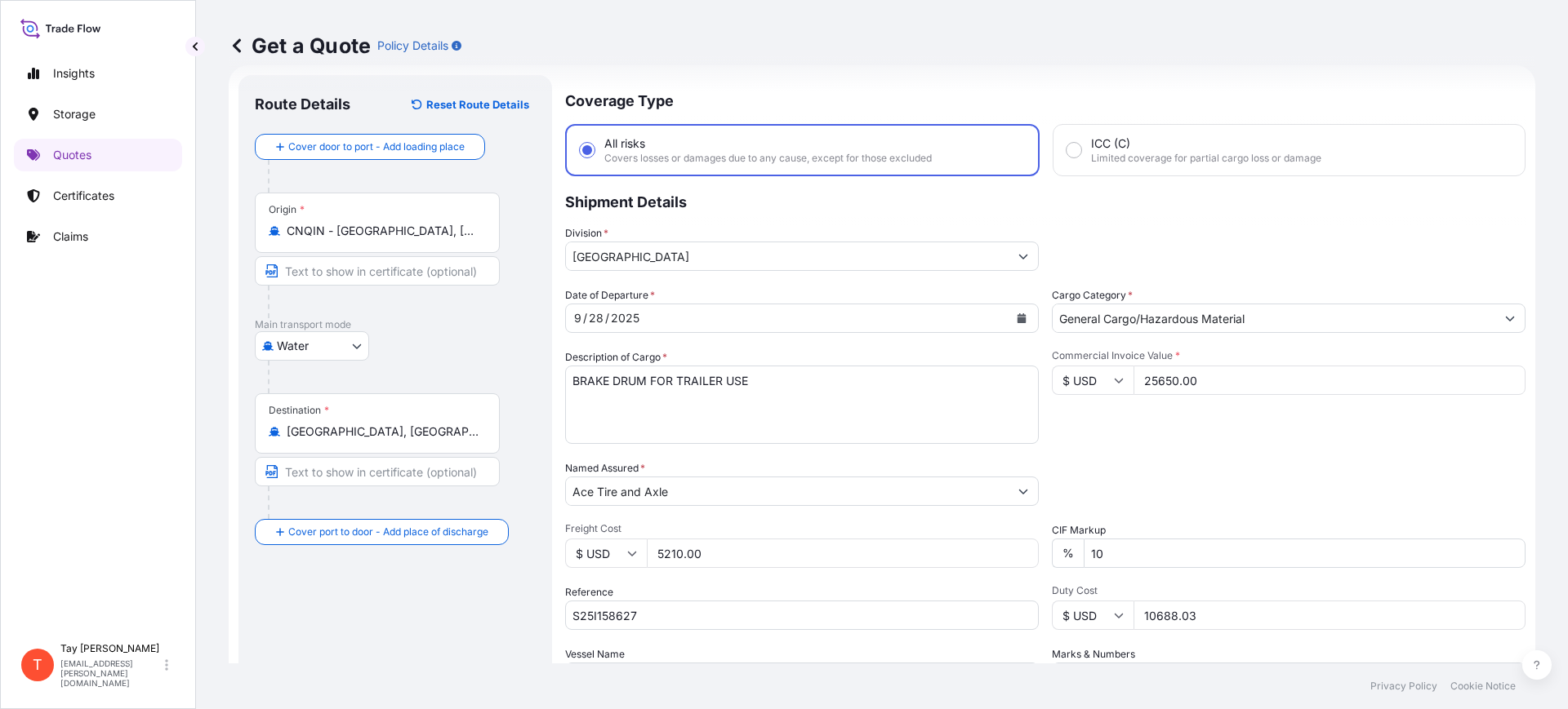
drag, startPoint x: 1215, startPoint y: 613, endPoint x: 1098, endPoint y: 605, distance: 117.3
click at [1099, 605] on div "$ USD 10688.03" at bounding box center [1289, 615] width 473 height 30
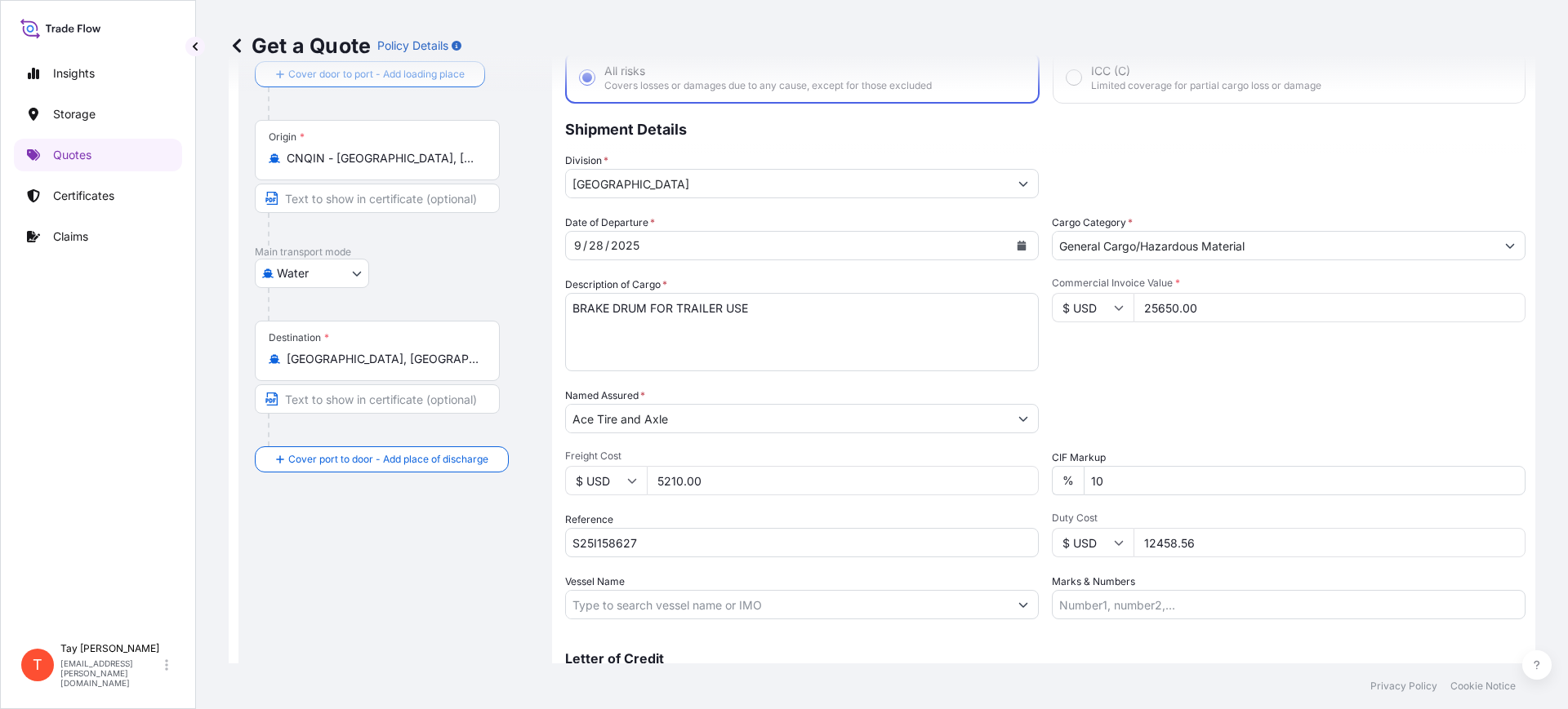
scroll to position [186, 0]
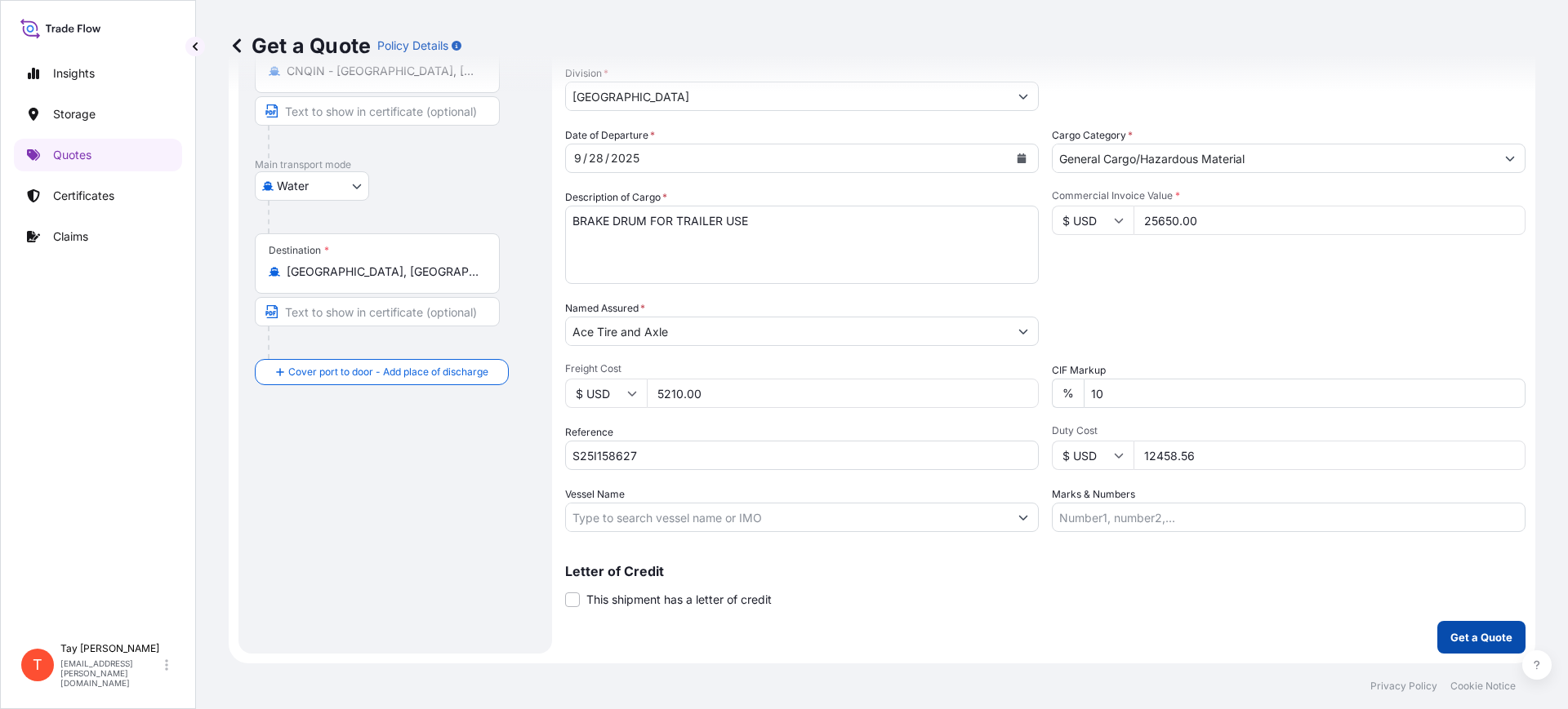
type input "12458.56"
click at [1450, 636] on p "Get a Quote" at bounding box center [1482, 638] width 62 height 16
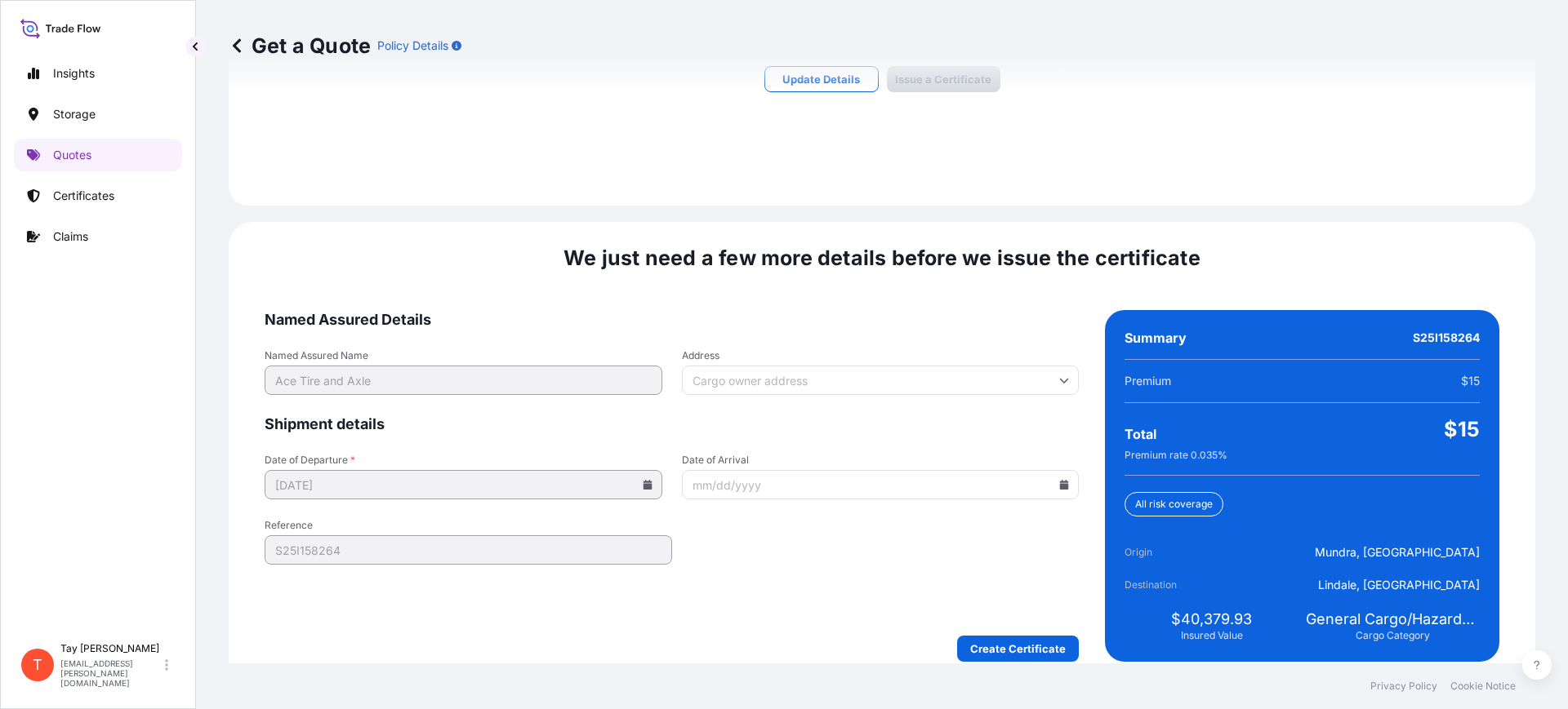
scroll to position [1234, 0]
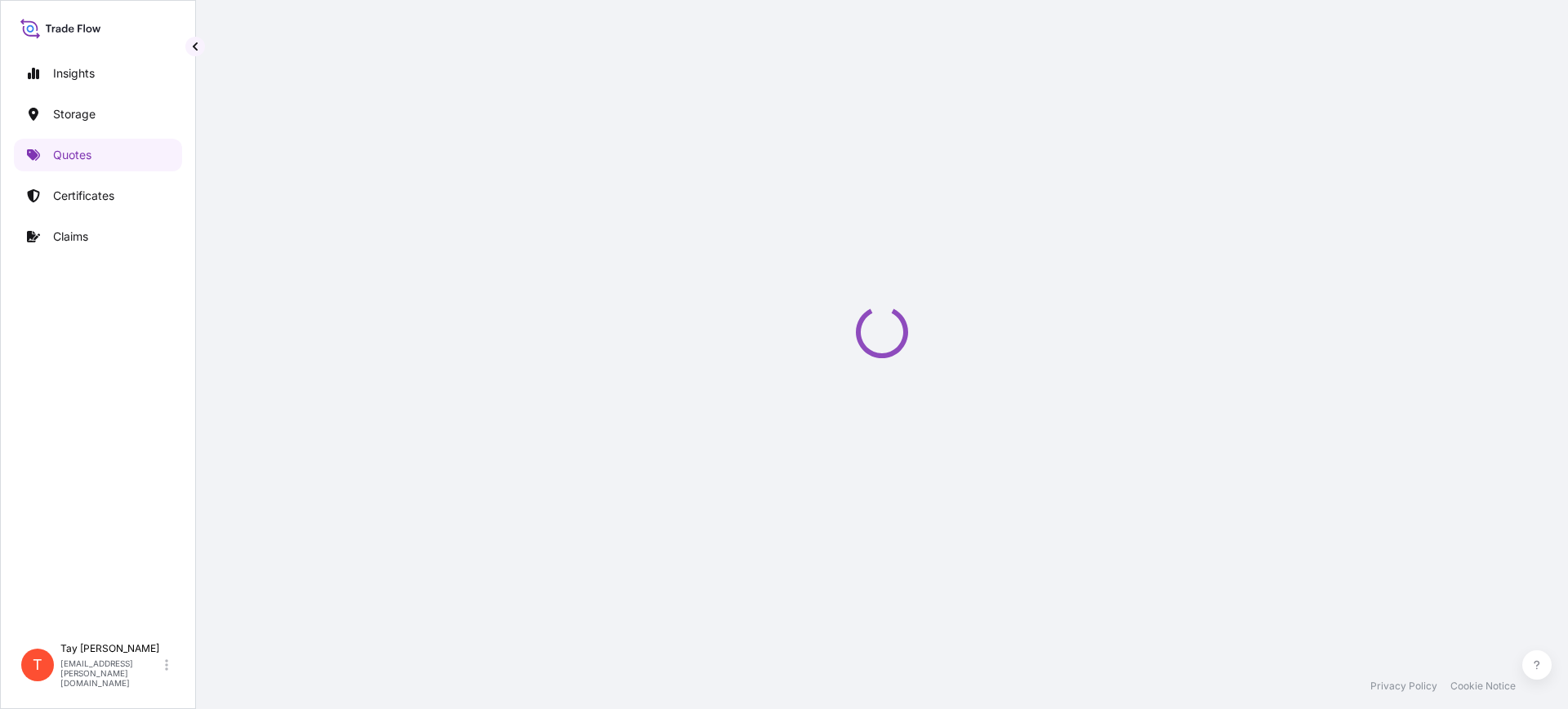
select select "Water"
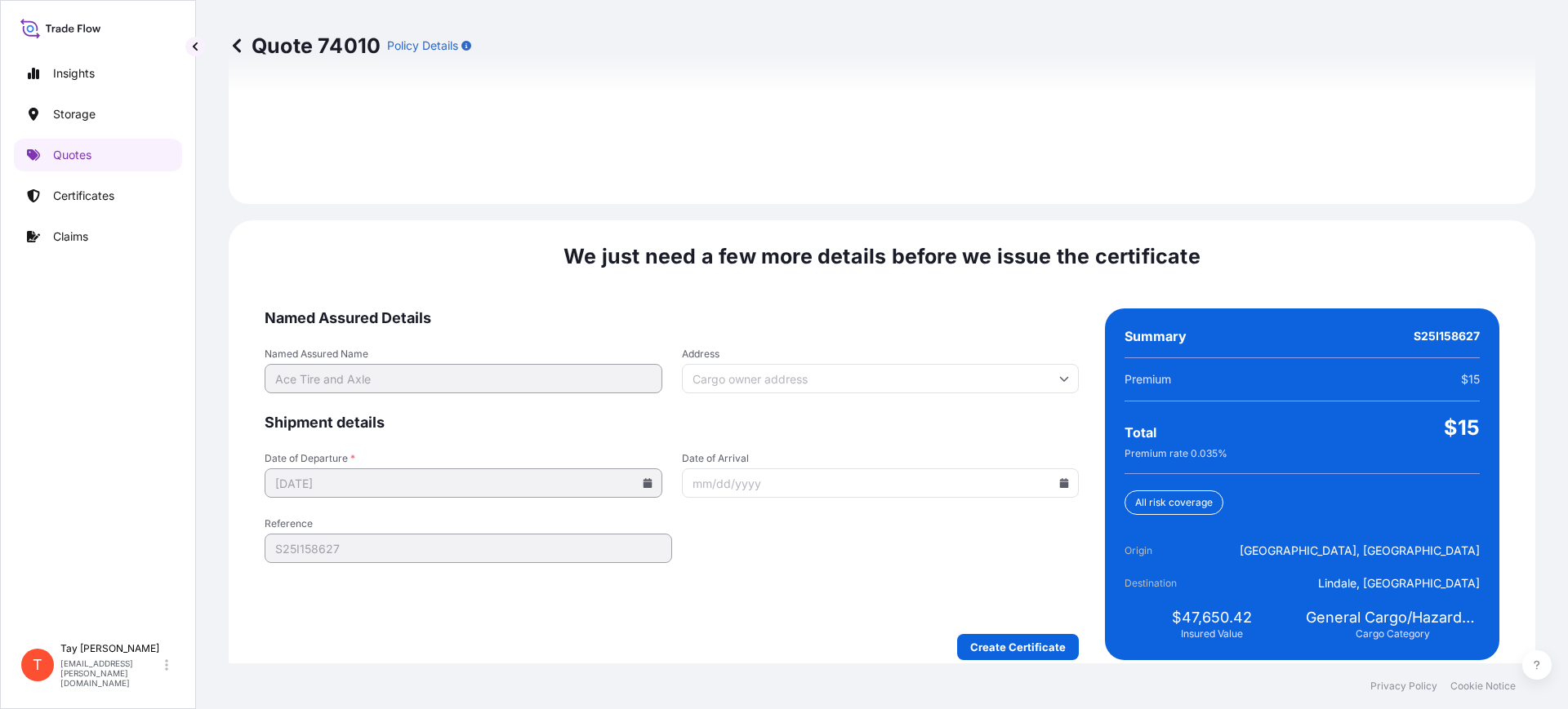
scroll to position [2384, 0]
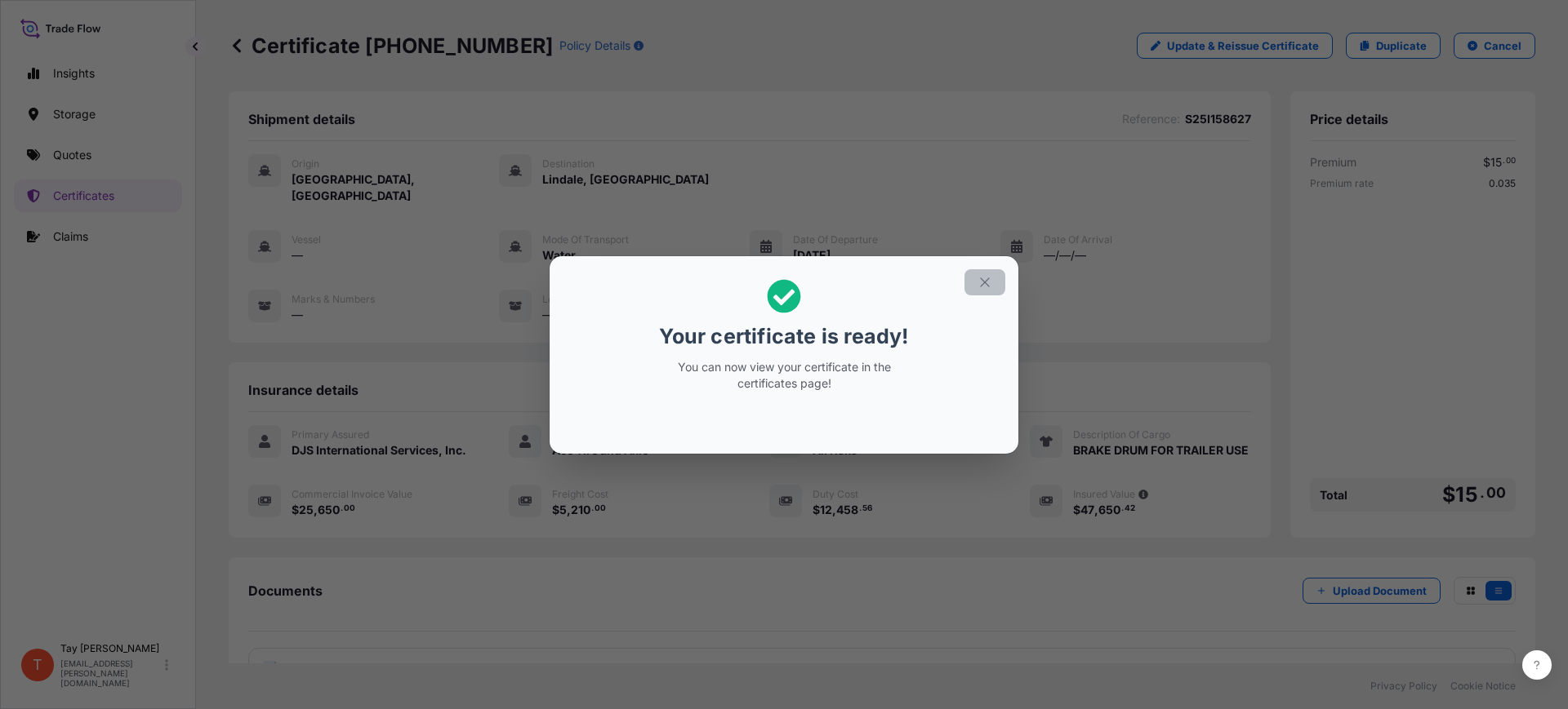
click at [991, 277] on icon "button" at bounding box center [985, 283] width 15 height 15
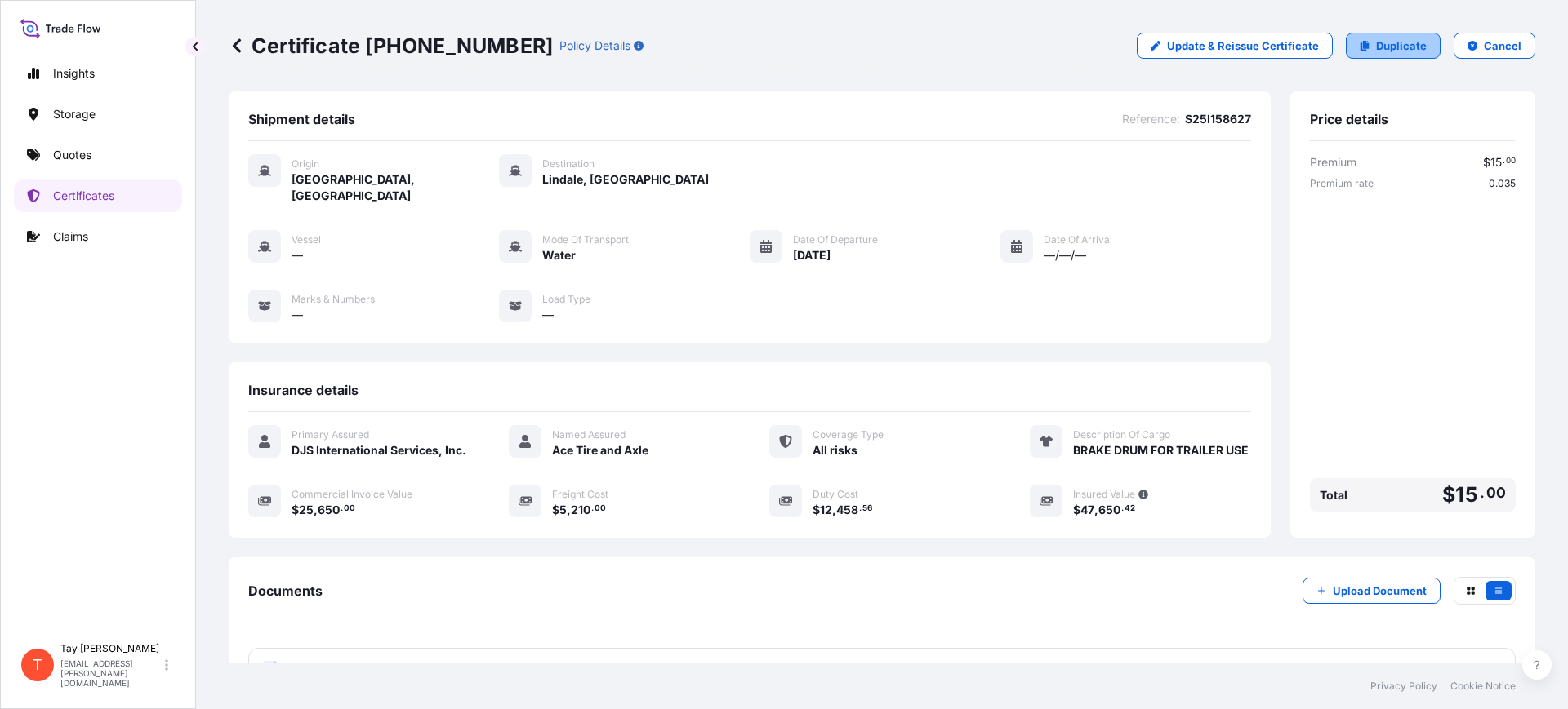
click at [1391, 44] on p "Duplicate" at bounding box center [1401, 46] width 51 height 16
select select "Water"
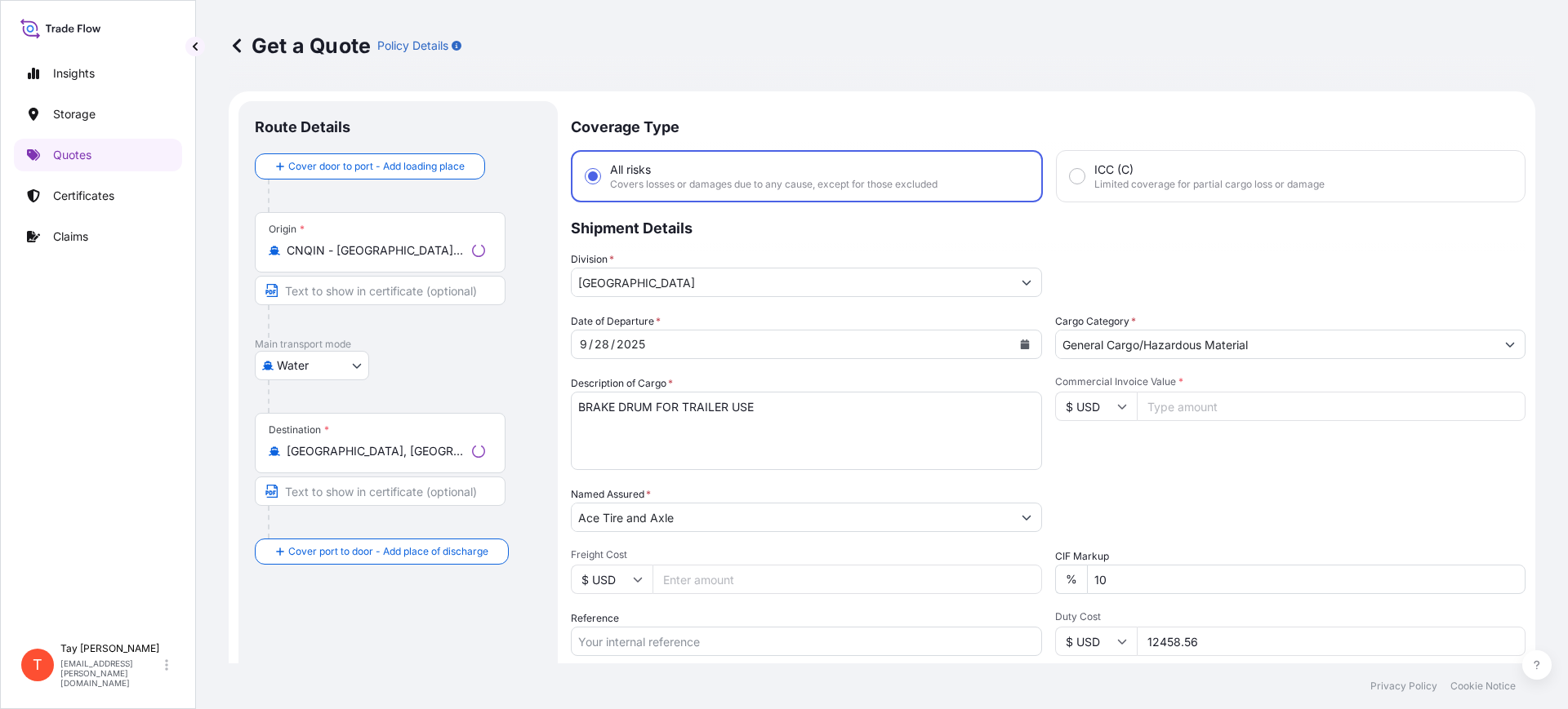
scroll to position [26, 0]
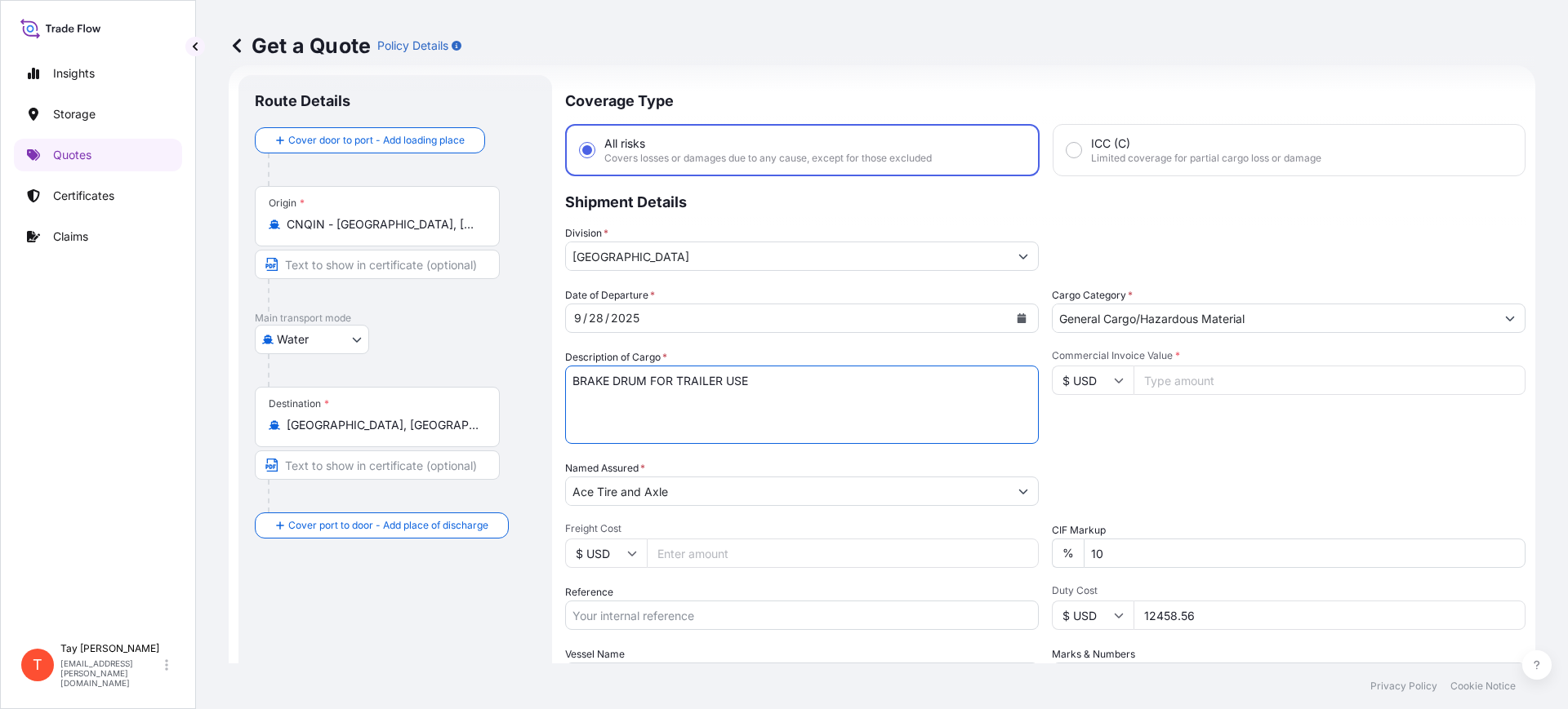
drag, startPoint x: 787, startPoint y: 379, endPoint x: 431, endPoint y: 320, distance: 360.9
click at [443, 345] on form "Route Details Cover door to port - Add loading place Place of loading Road / [G…" at bounding box center [882, 444] width 1307 height 758
type textarea "O"
type textarea "MOBILE HOME TIRES"
type input "38600.00"
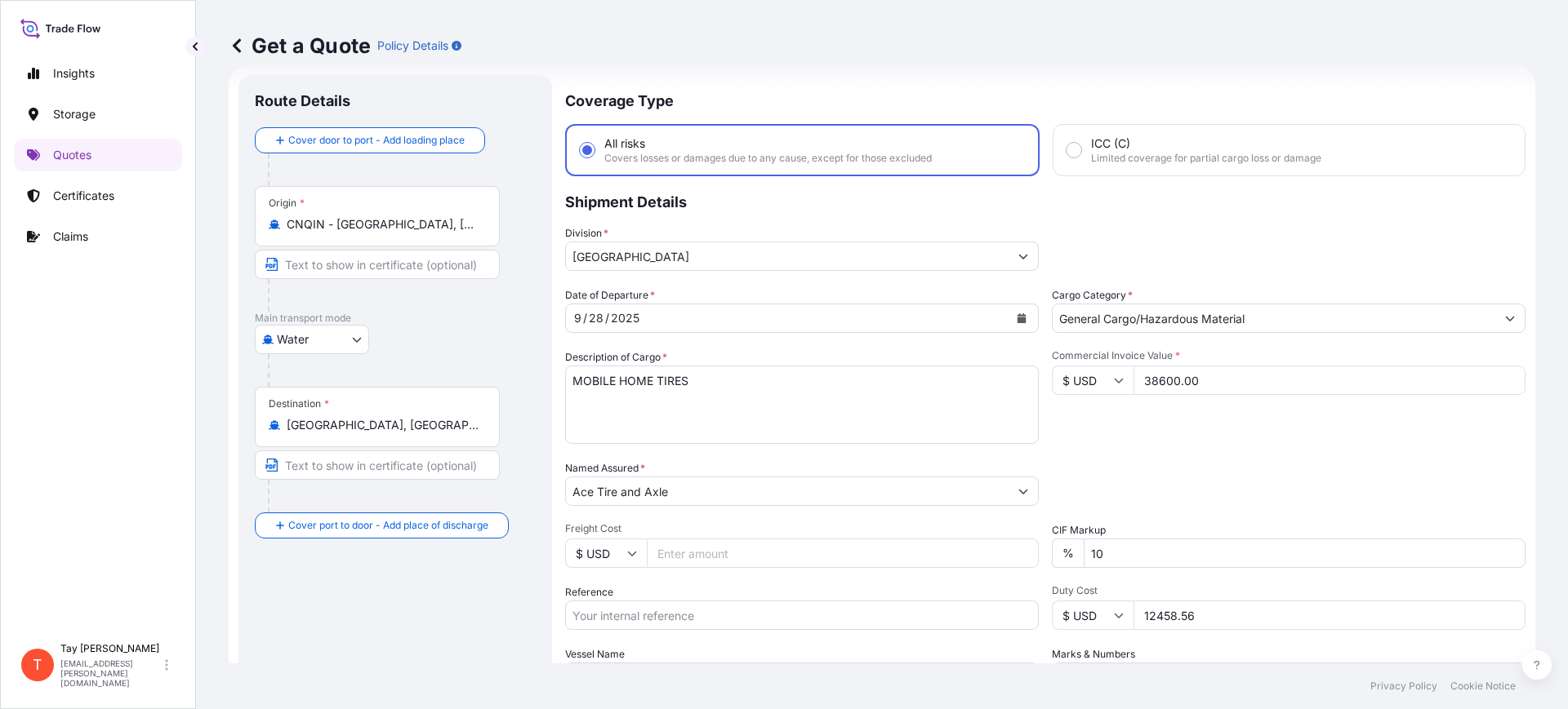
click at [664, 550] on input "Freight Cost" at bounding box center [842, 554] width 392 height 30
type input "5515.00"
click at [605, 615] on input "Reference" at bounding box center [802, 615] width 473 height 30
paste input "S25I158875"
type input "S25I158875"
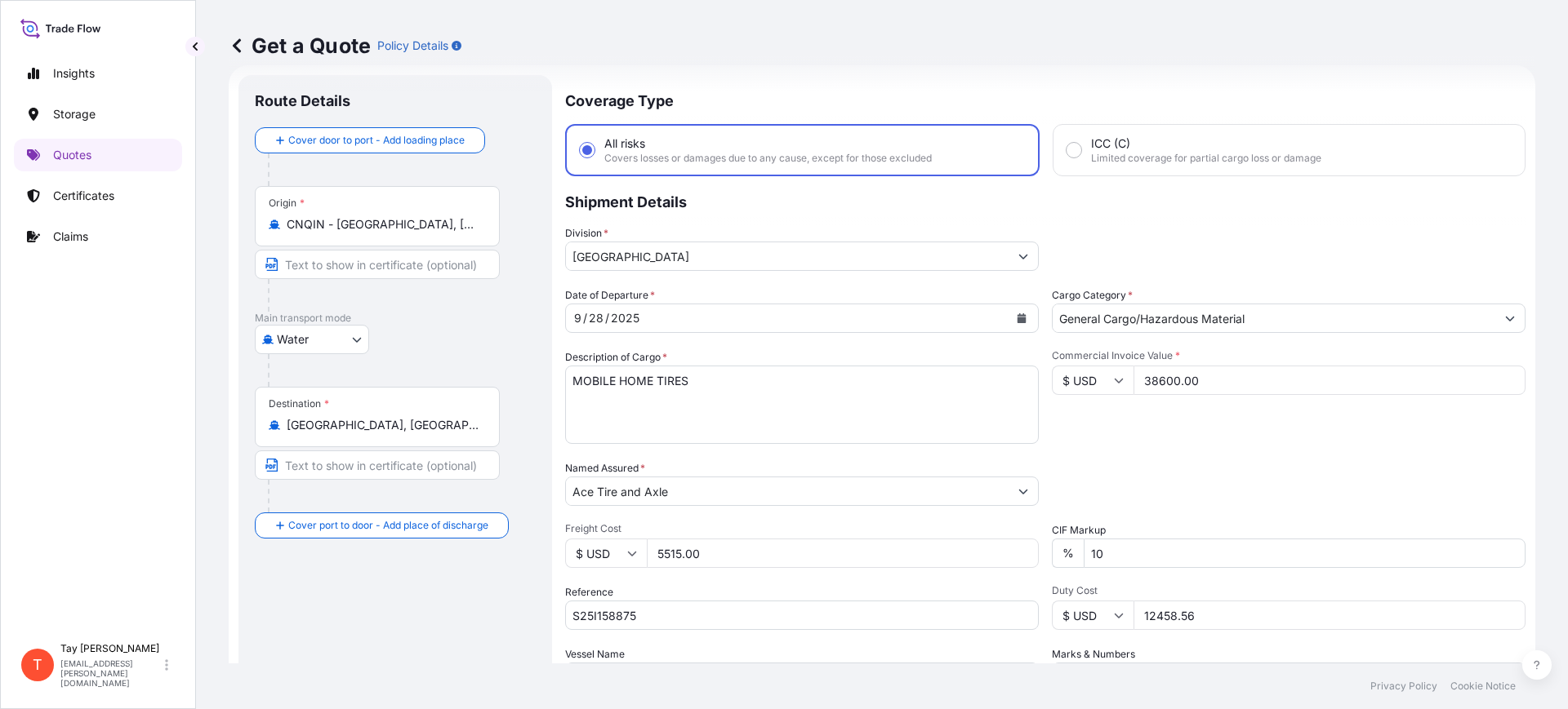
drag, startPoint x: 1220, startPoint y: 615, endPoint x: 1057, endPoint y: 615, distance: 163.0
click at [1057, 615] on div "$ USD 12458.56" at bounding box center [1289, 615] width 473 height 30
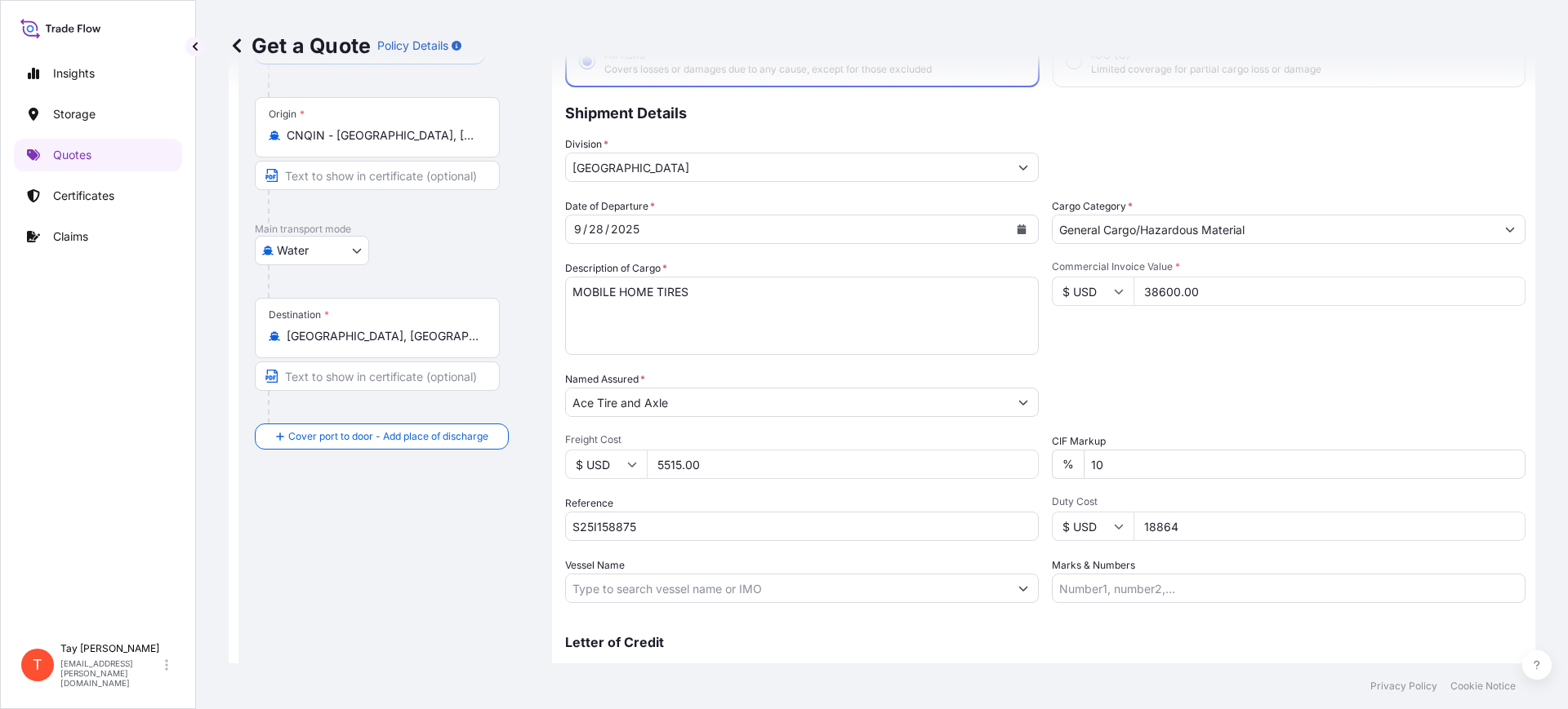
scroll to position [186, 0]
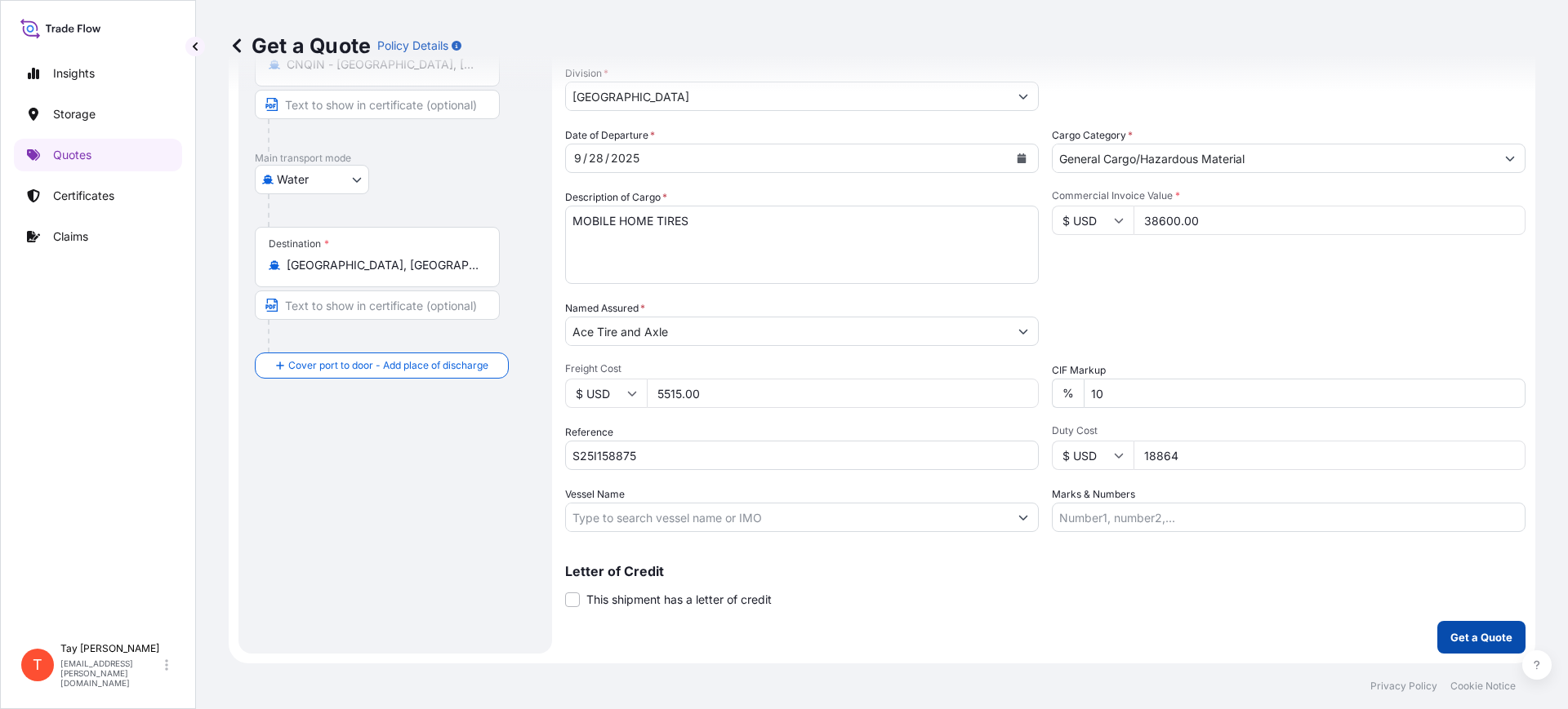
type input "18864"
click at [1477, 630] on p "Get a Quote" at bounding box center [1482, 638] width 62 height 16
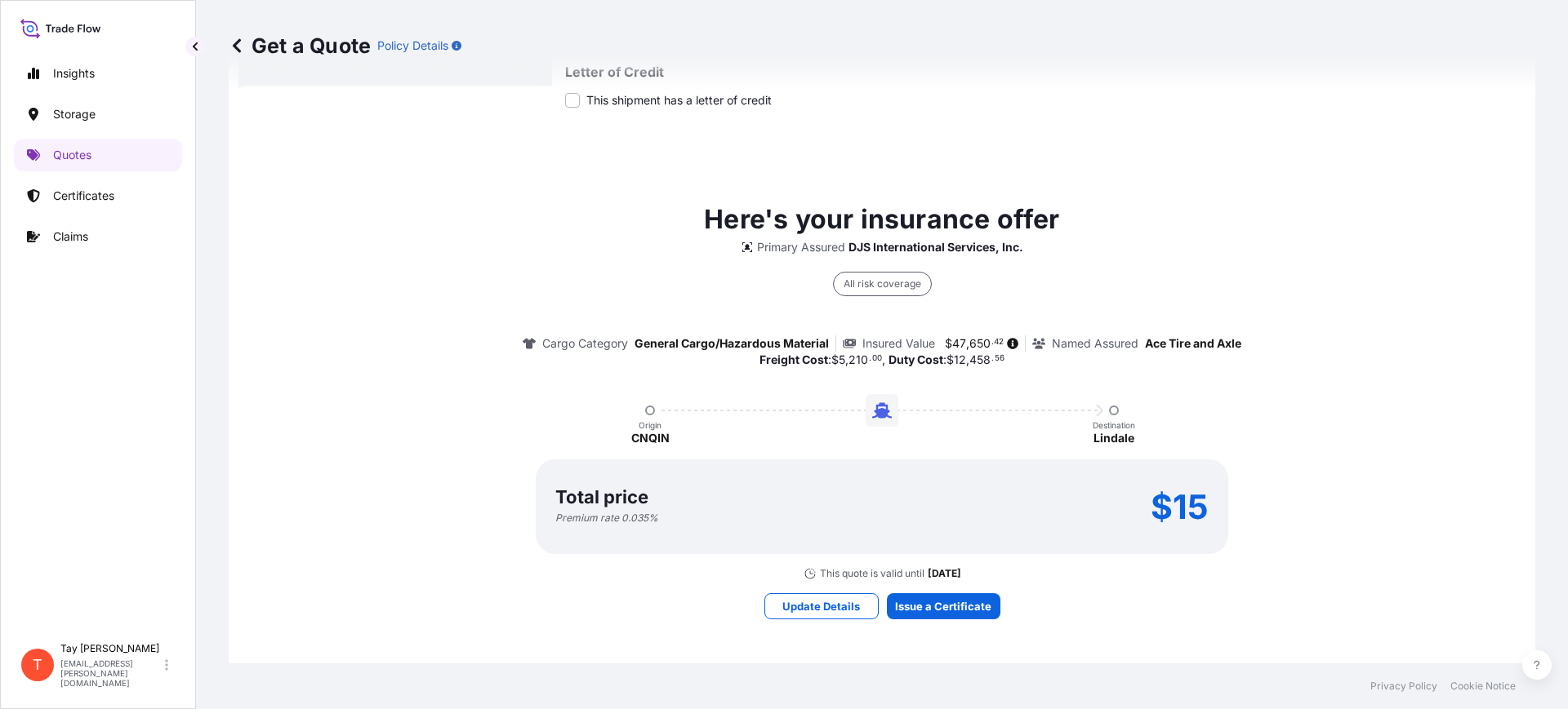
scroll to position [690, 0]
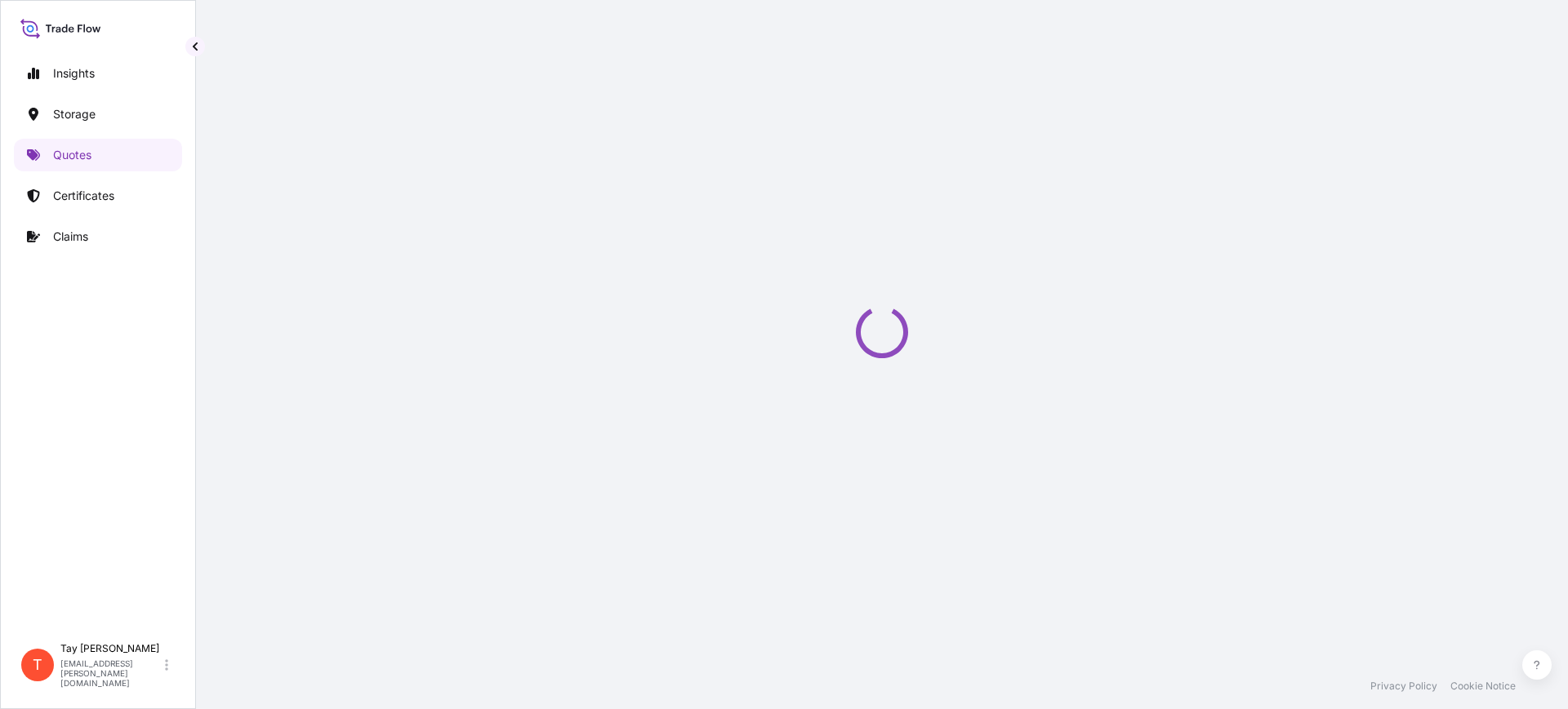
select select "Water"
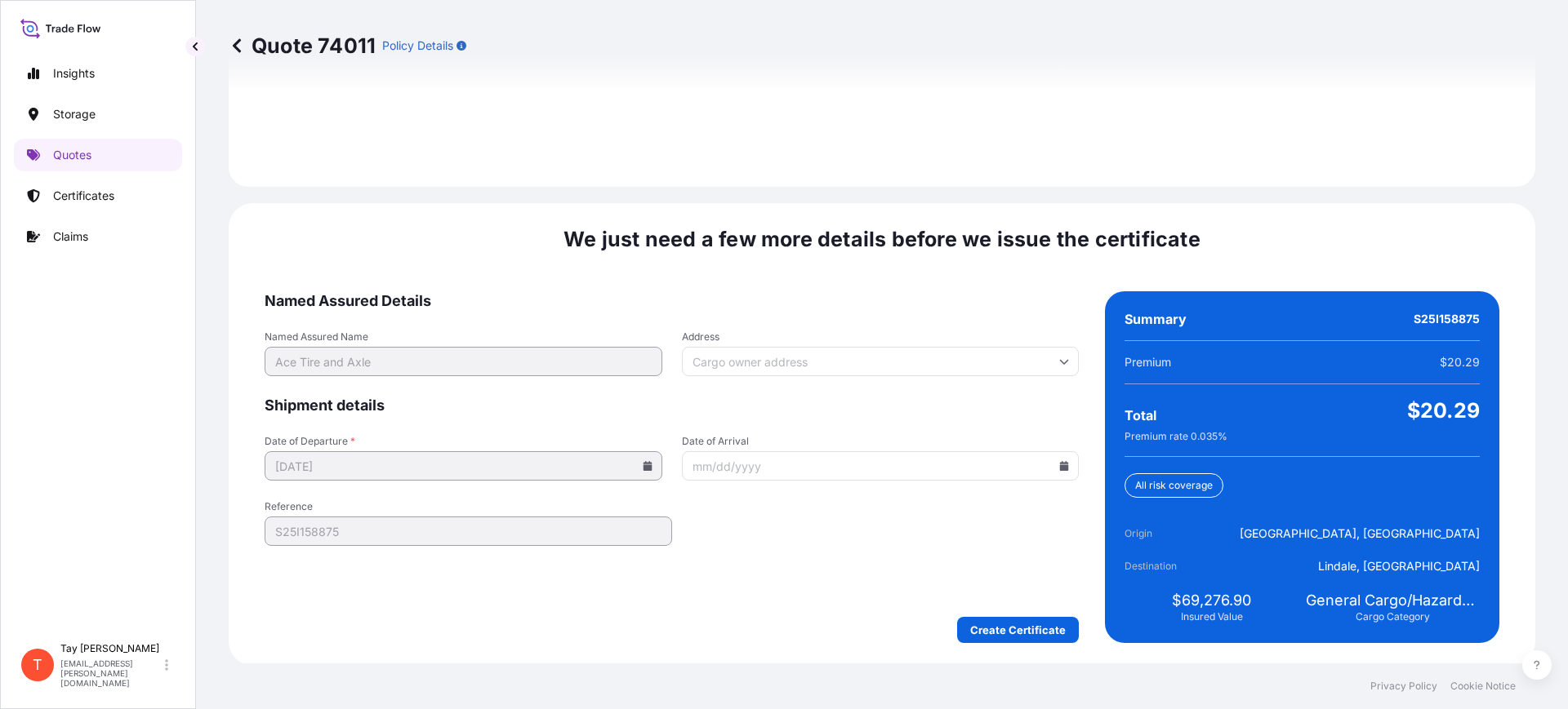
scroll to position [2384, 0]
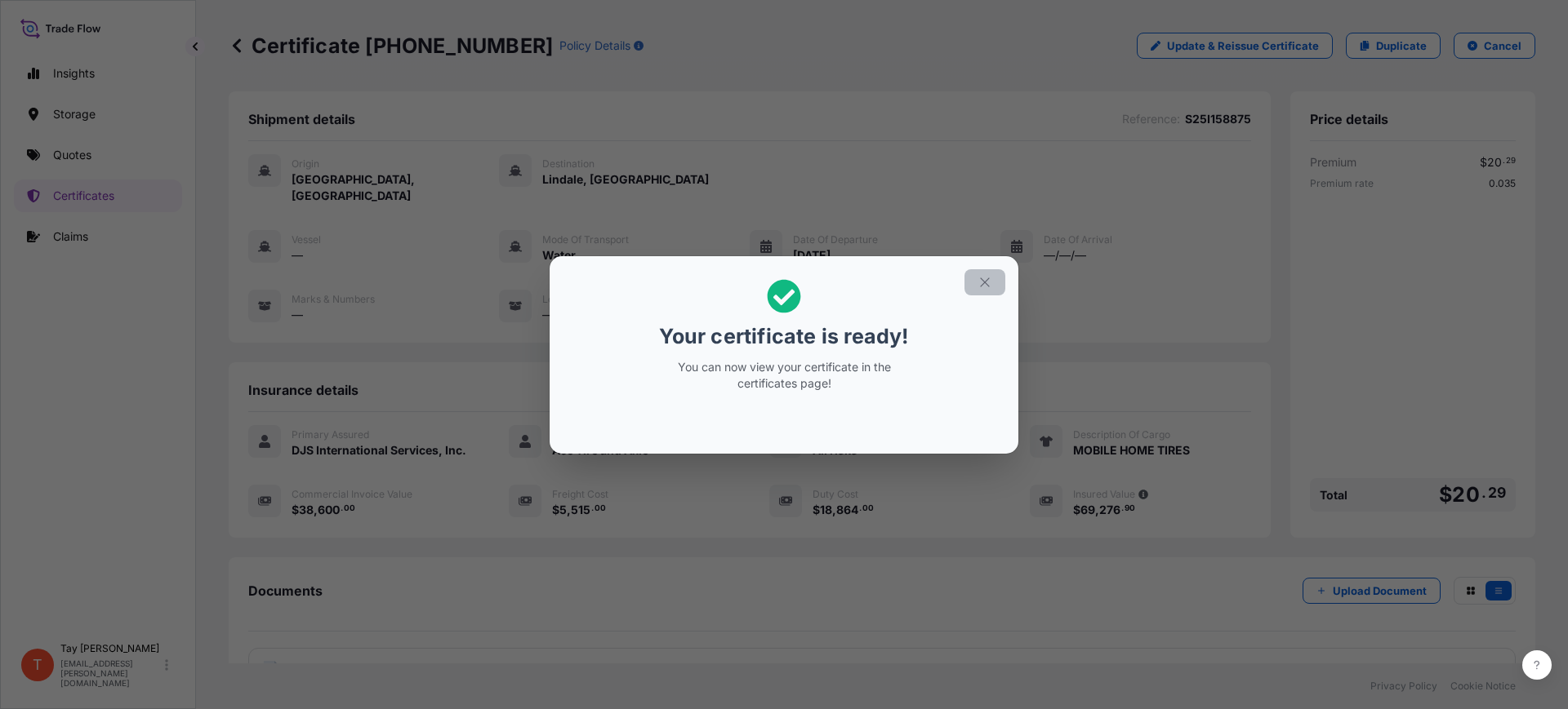
click at [984, 273] on button "button" at bounding box center [985, 283] width 41 height 26
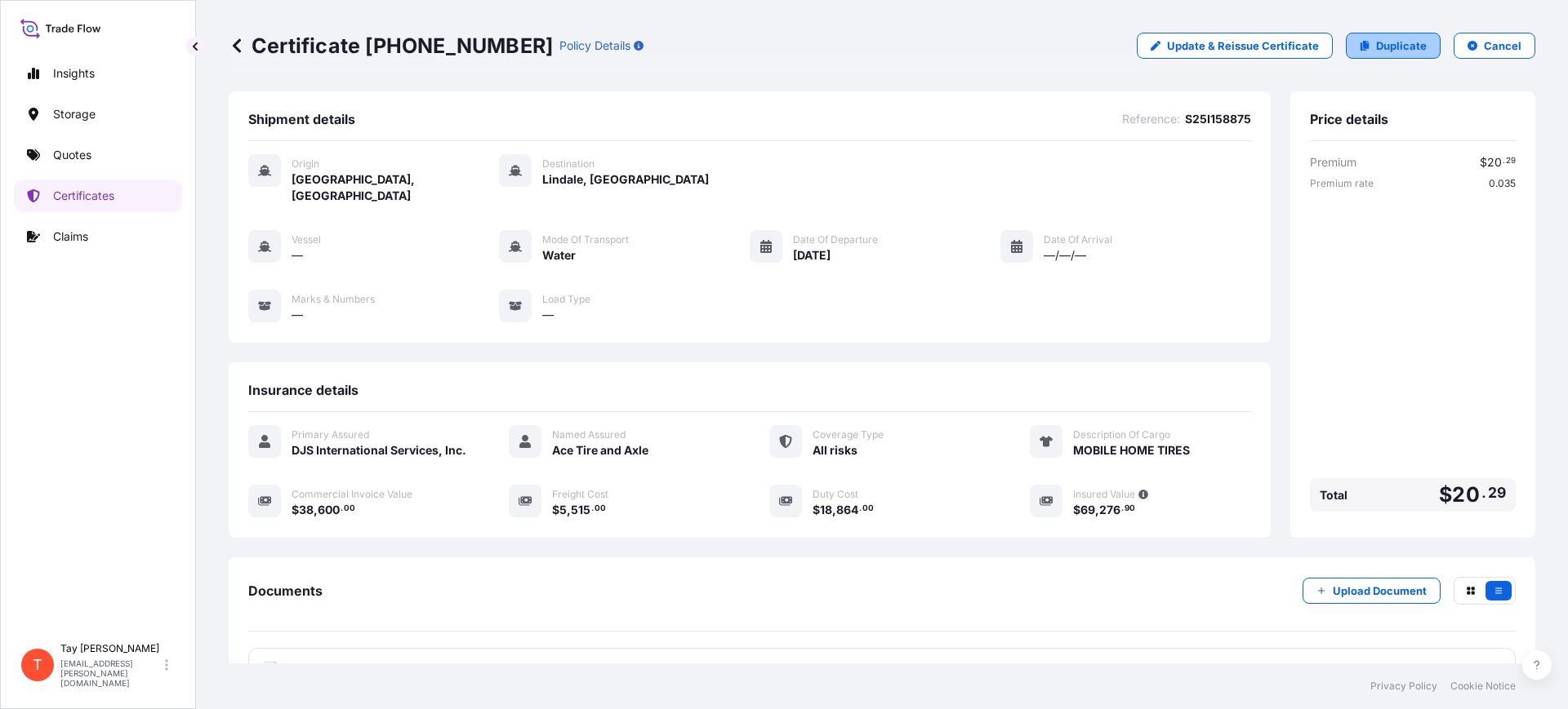
click at [1376, 48] on p "Duplicate" at bounding box center [1401, 46] width 51 height 16
select select "Water"
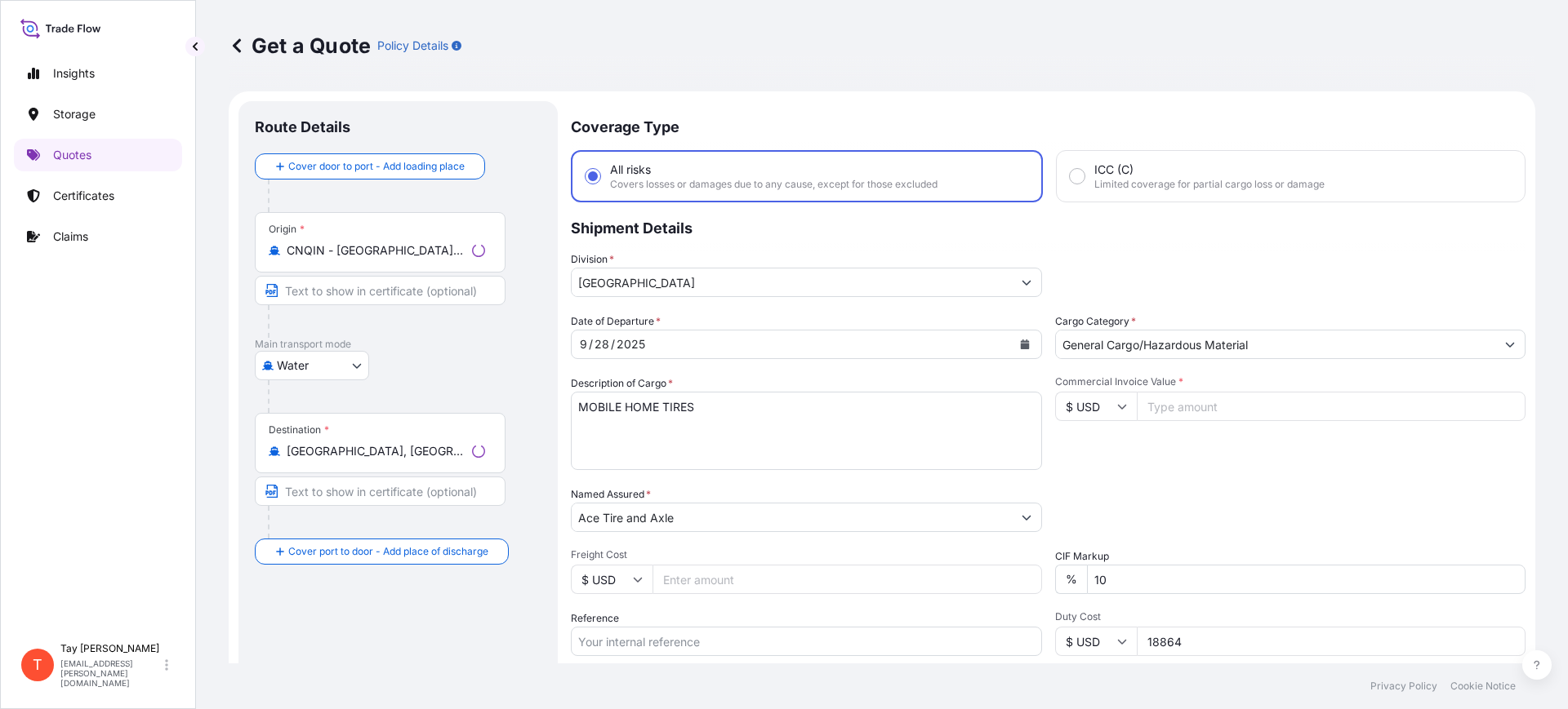
scroll to position [26, 0]
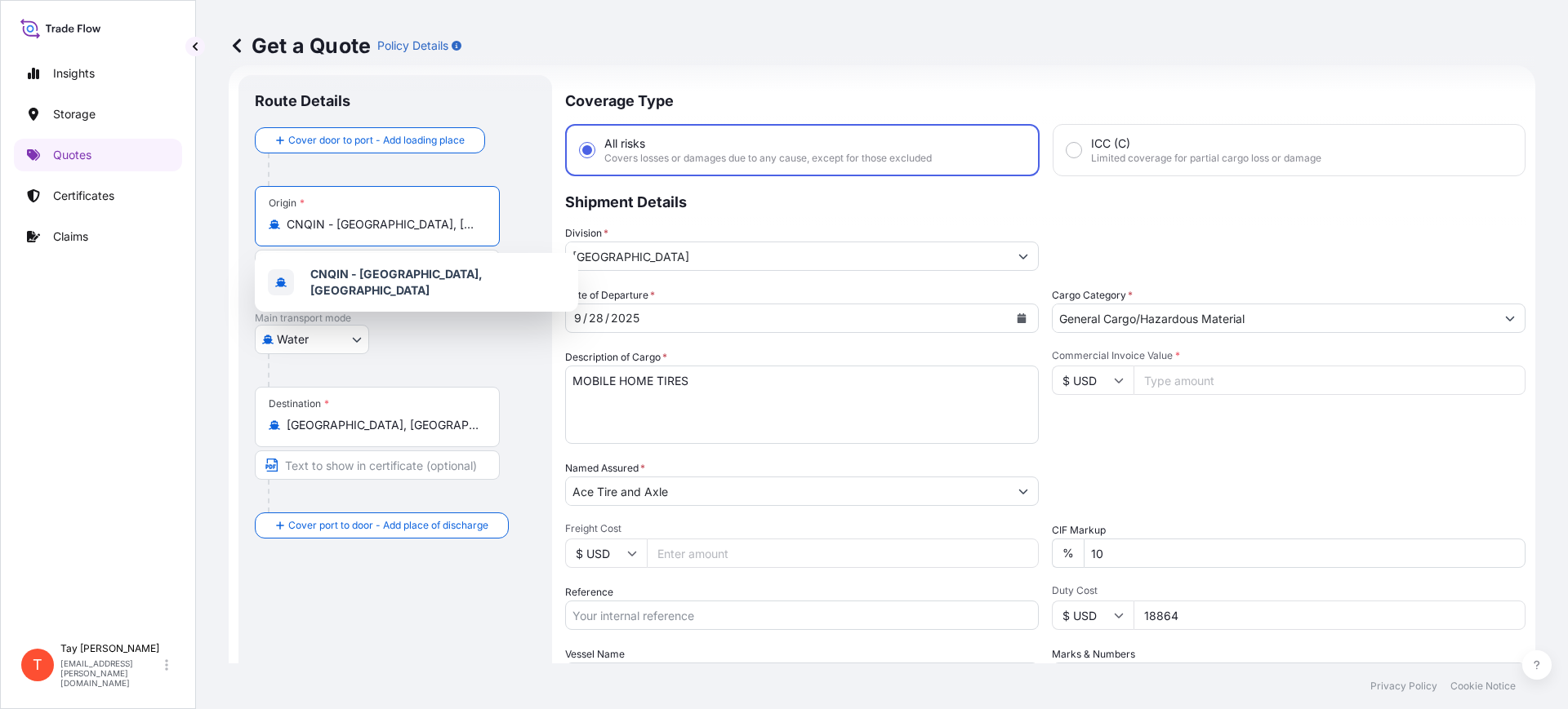
drag, startPoint x: 429, startPoint y: 224, endPoint x: 207, endPoint y: 205, distance: 222.8
click at [210, 208] on div "Get a Quote Policy Details Route Details Cover door to port - Add loading place…" at bounding box center [881, 332] width 1372 height 664
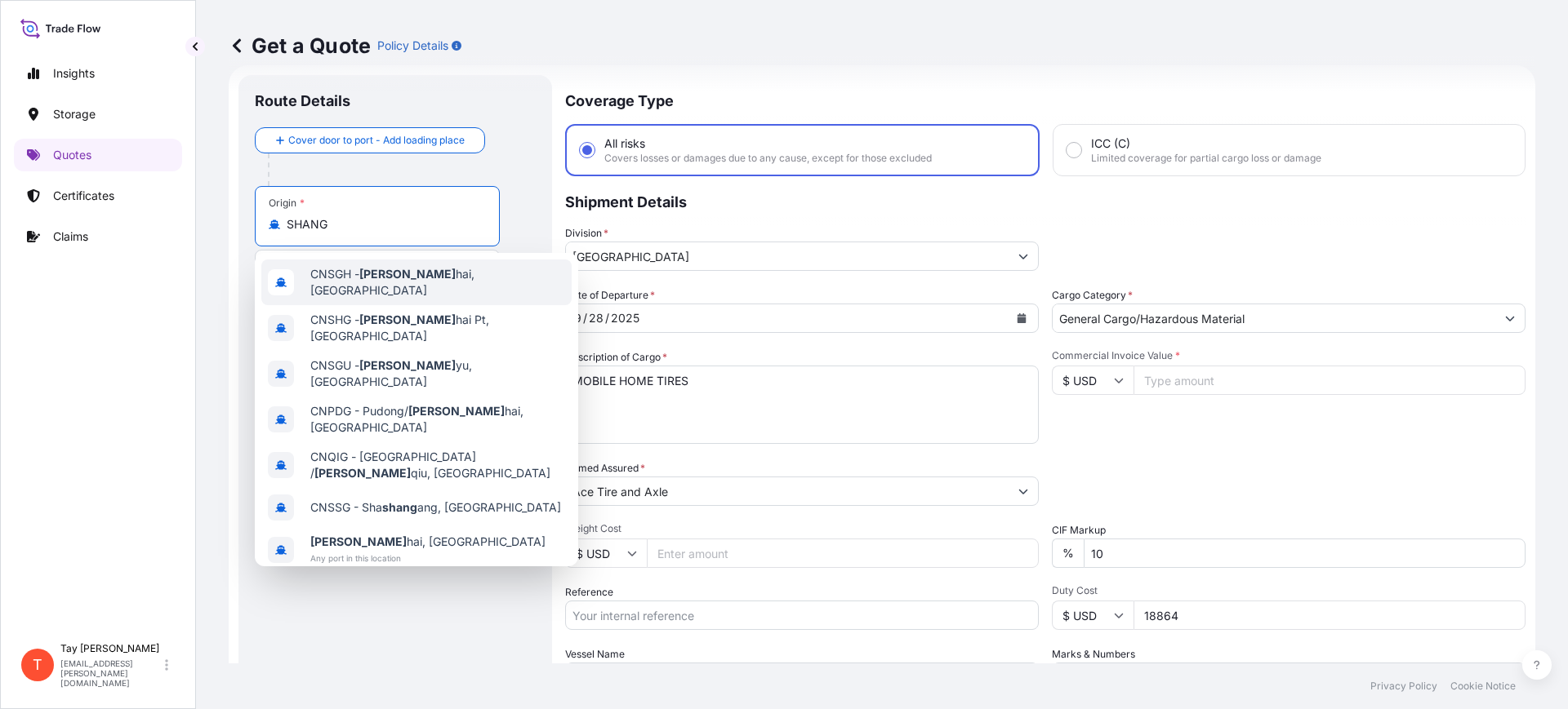
click at [439, 283] on span "CNSGH - Shang hai, [GEOGRAPHIC_DATA]" at bounding box center [438, 283] width 255 height 33
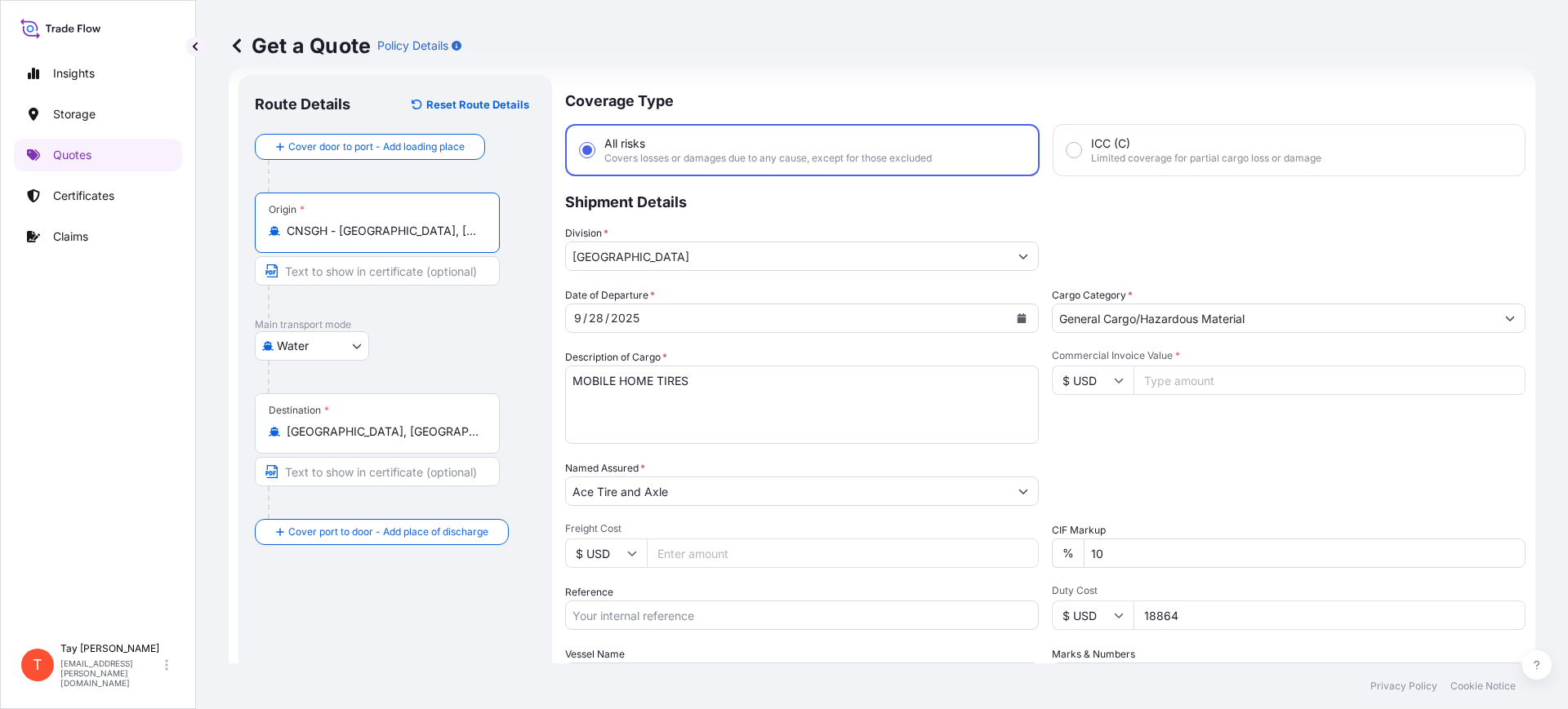
type input "CNSGH - [GEOGRAPHIC_DATA], [GEOGRAPHIC_DATA]"
drag, startPoint x: 709, startPoint y: 386, endPoint x: 550, endPoint y: 379, distance: 159.2
click at [557, 380] on form "Route Details Reset Route Details Cover door to port - Add loading place Place …" at bounding box center [882, 444] width 1307 height 758
type textarea "6-LEAF SPRING FOR MH AXLE"
click at [1201, 388] on input "Commercial Invoice Value *" at bounding box center [1329, 380] width 392 height 30
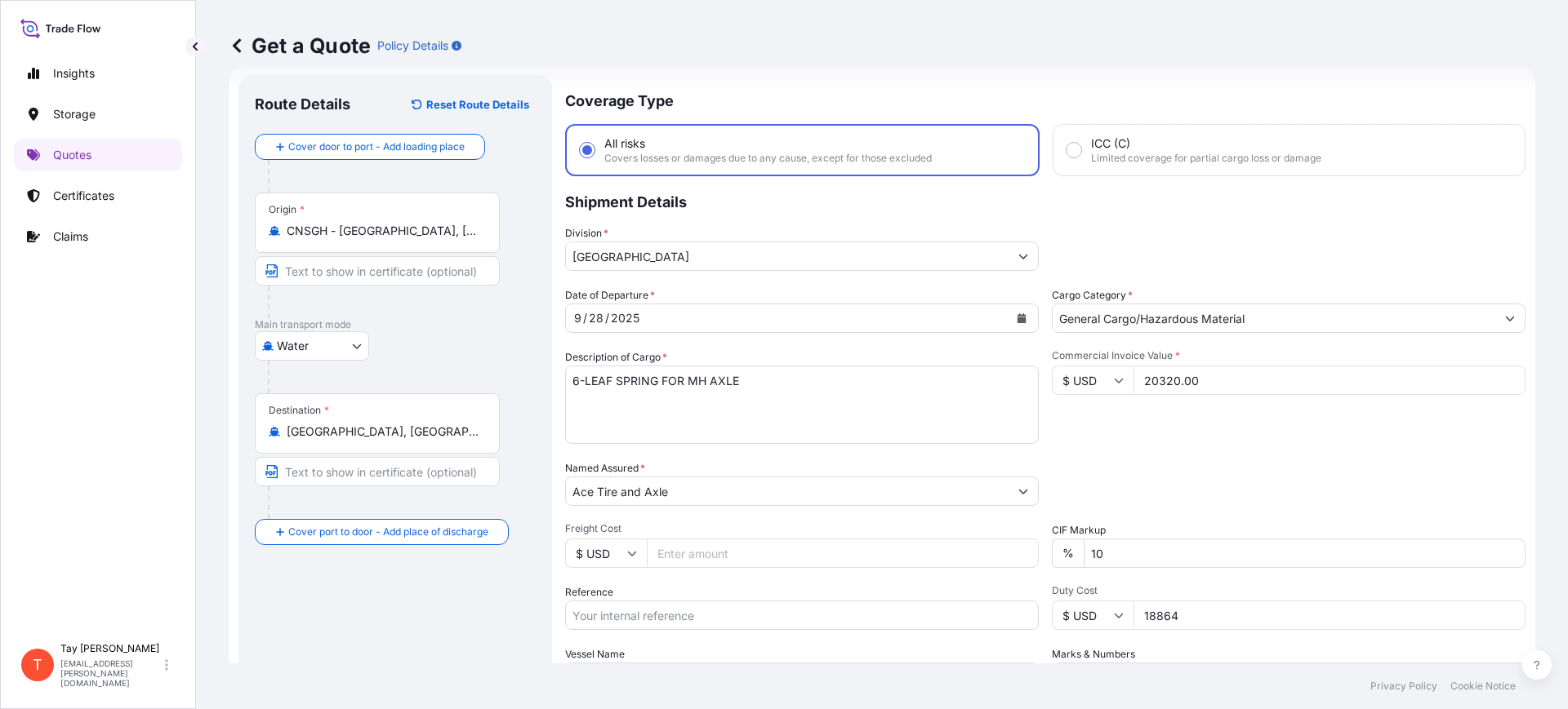
type input "20320.00"
click at [691, 544] on input "Freight Cost" at bounding box center [842, 554] width 392 height 30
type input "4345.00"
click at [671, 620] on input "Reference" at bounding box center [802, 615] width 473 height 30
paste input "S25I158809"
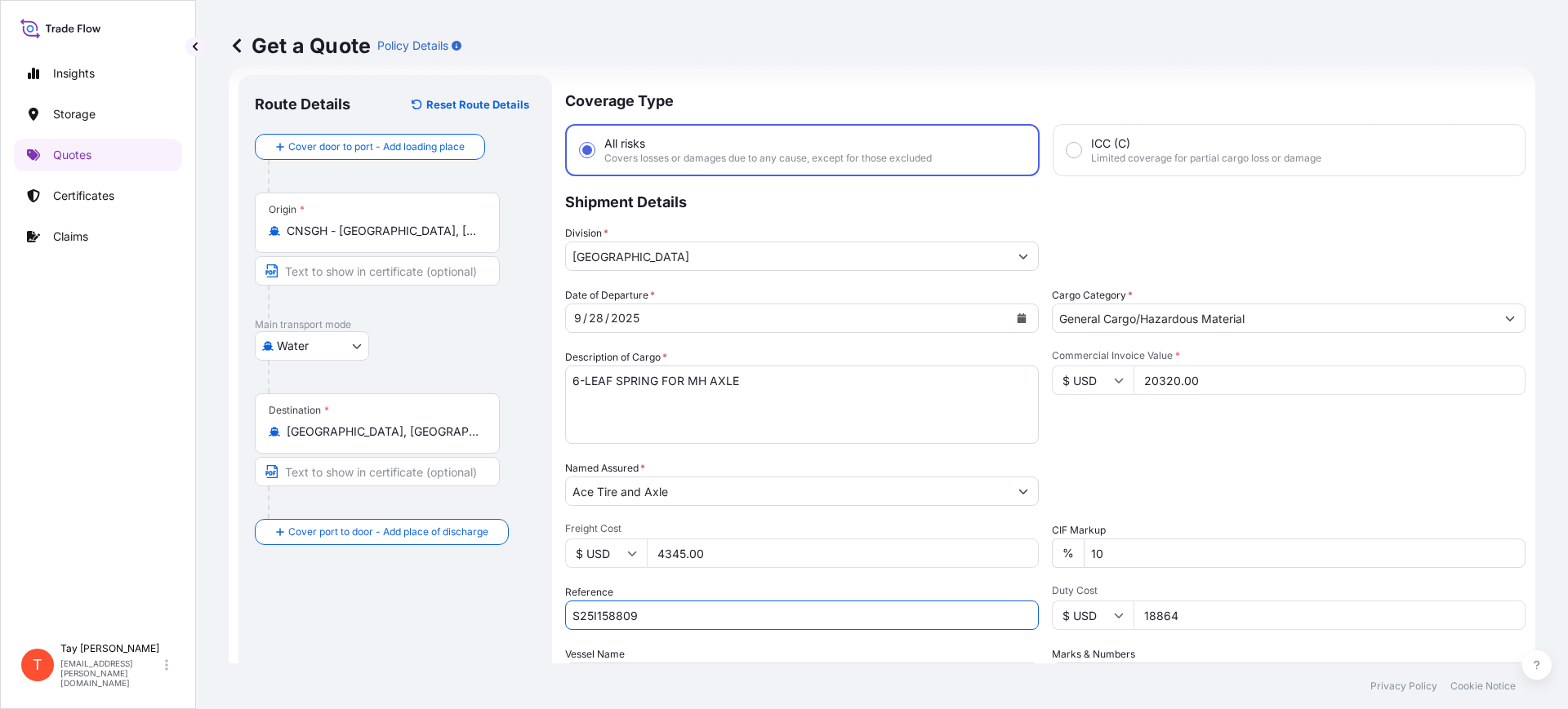
type input "S25I158809"
drag, startPoint x: 1188, startPoint y: 610, endPoint x: 1080, endPoint y: 605, distance: 108.1
click at [1082, 605] on div "$ USD 18864" at bounding box center [1289, 615] width 473 height 30
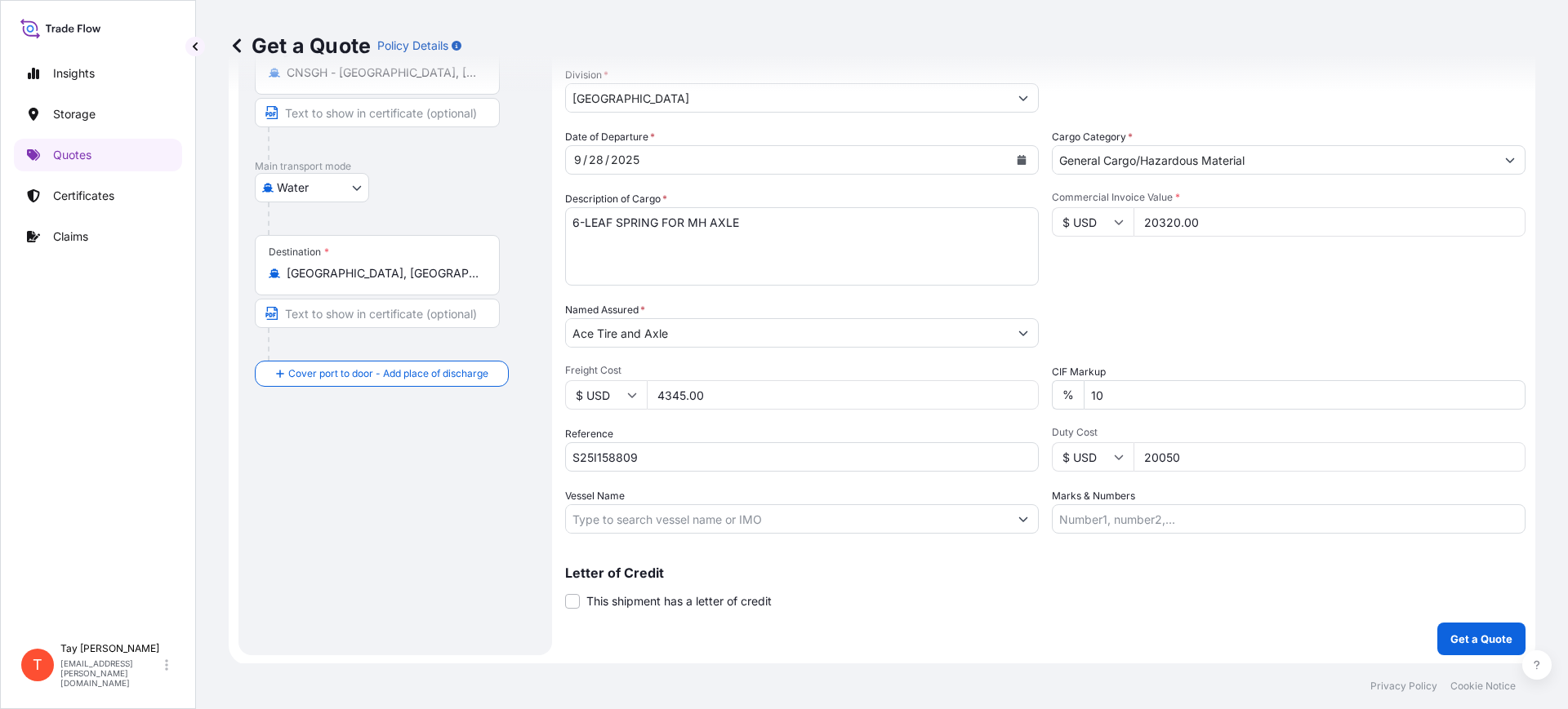
scroll to position [186, 0]
type input "20050"
click at [1459, 638] on p "Get a Quote" at bounding box center [1482, 638] width 62 height 16
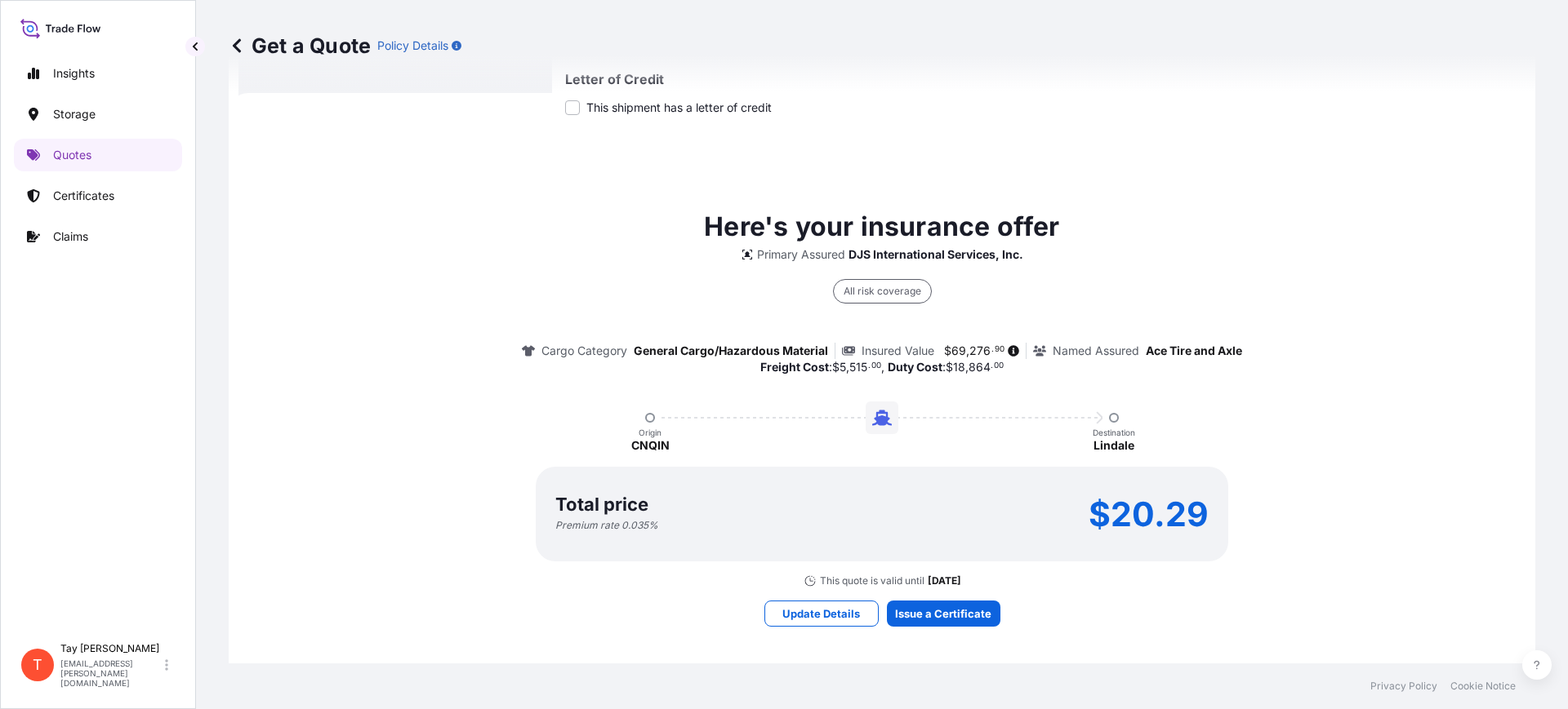
scroll to position [690, 0]
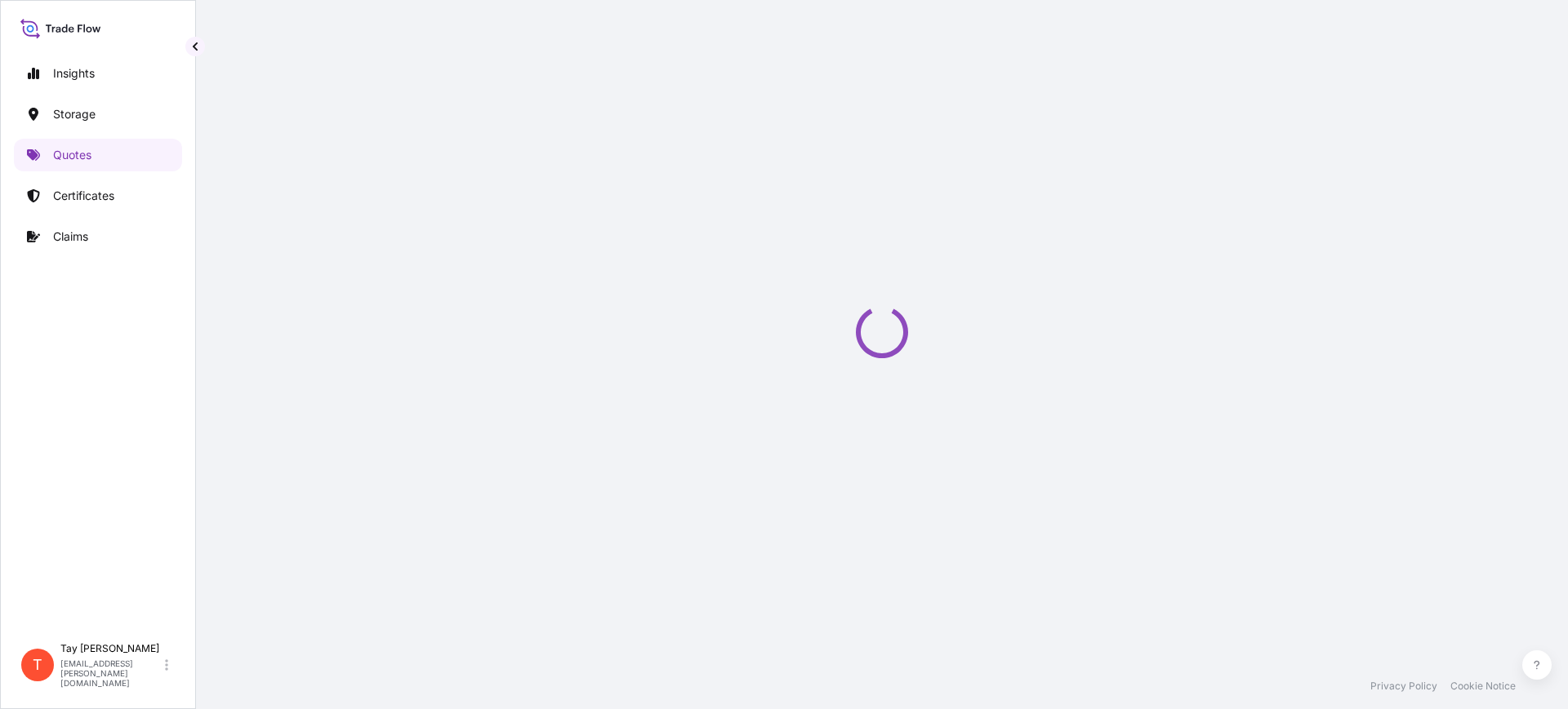
select select "Water"
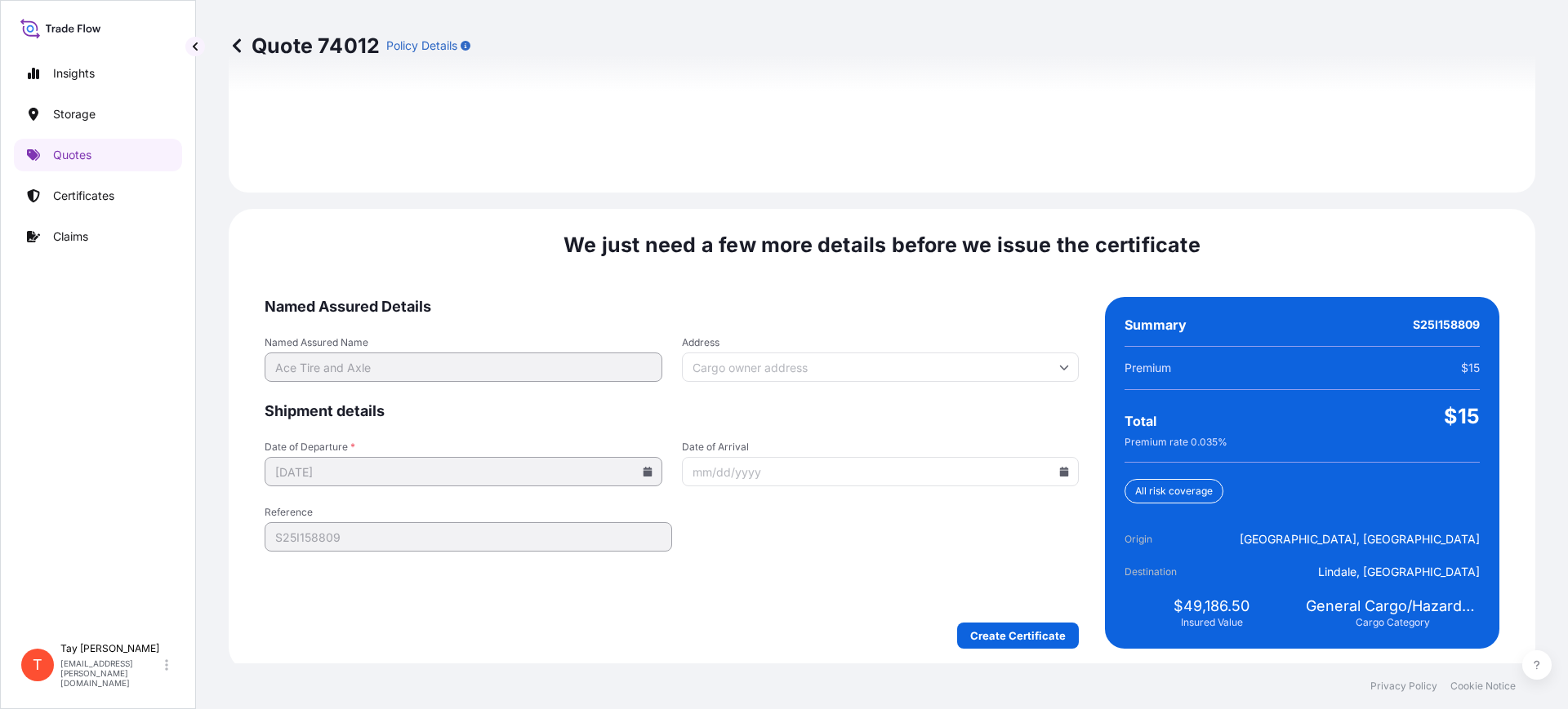
scroll to position [2384, 0]
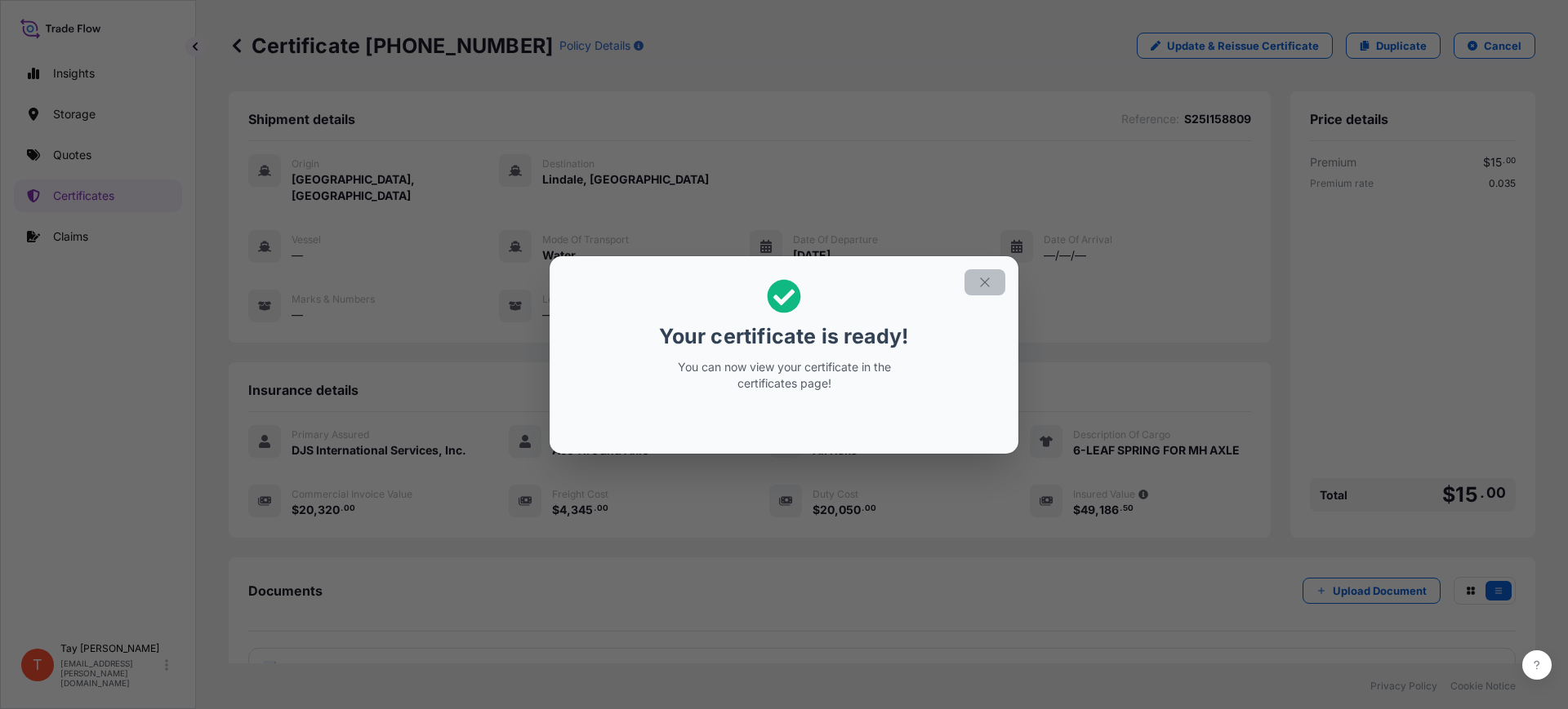
click at [991, 281] on button "button" at bounding box center [985, 283] width 41 height 26
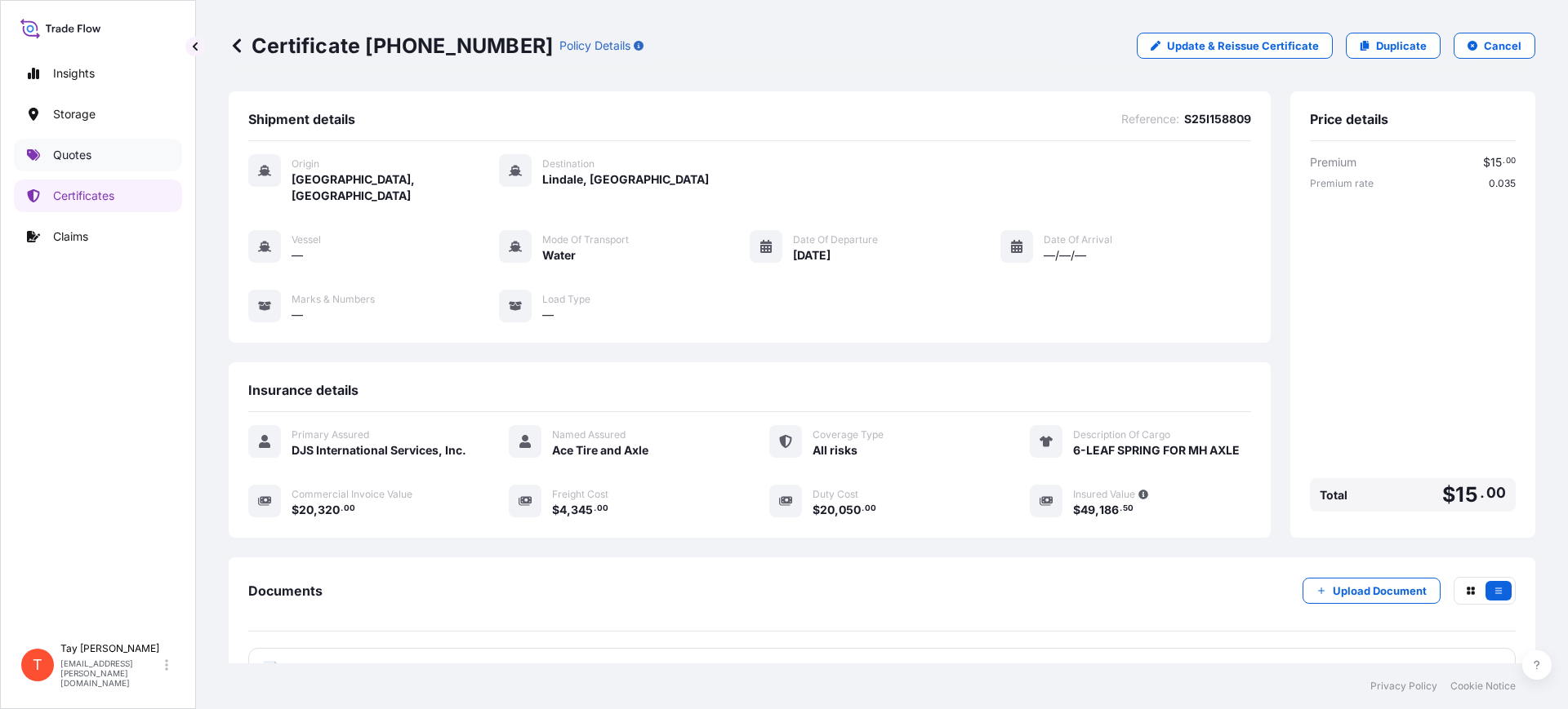
click at [90, 150] on p "Quotes" at bounding box center [72, 155] width 39 height 16
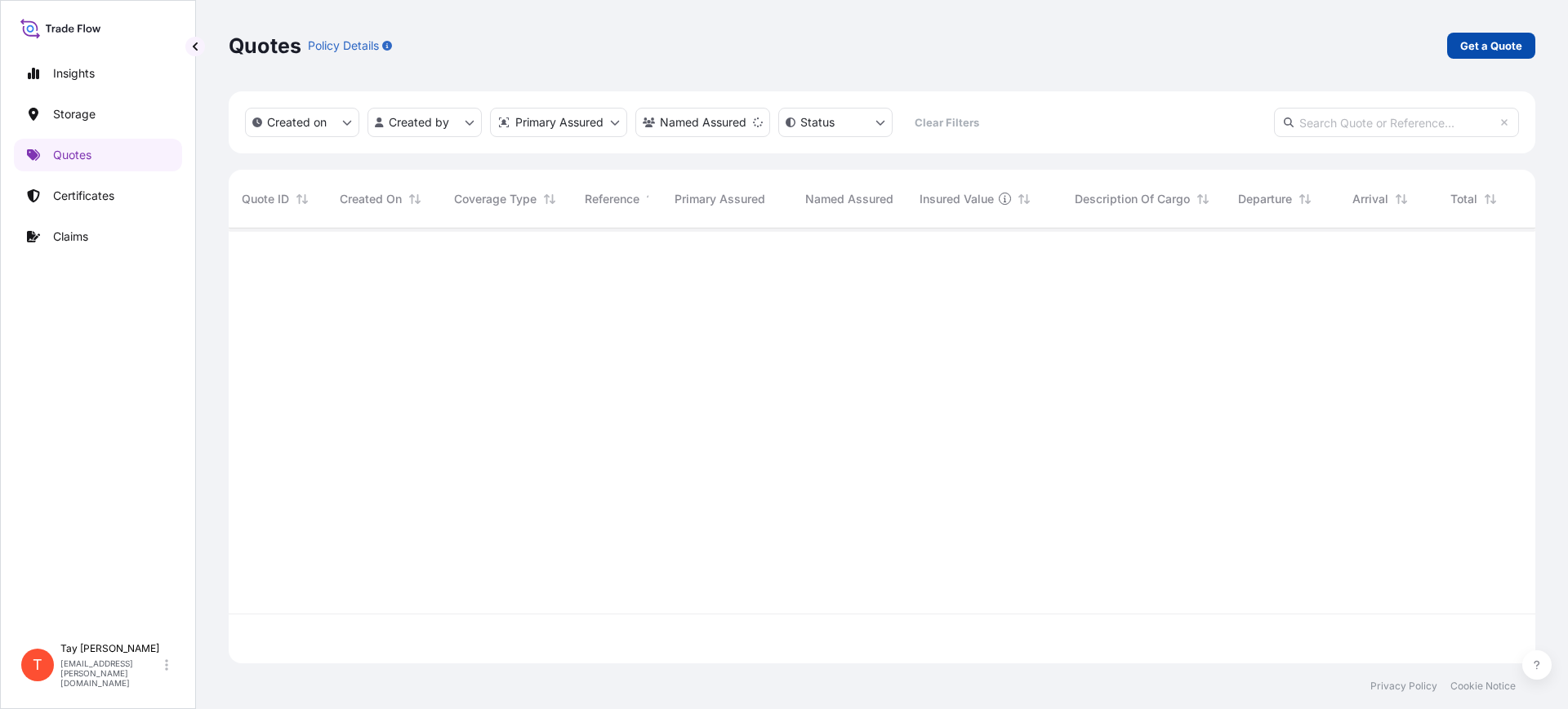
scroll to position [478, 1291]
click at [1492, 42] on p "Get a Quote" at bounding box center [1492, 46] width 62 height 16
select select "Water"
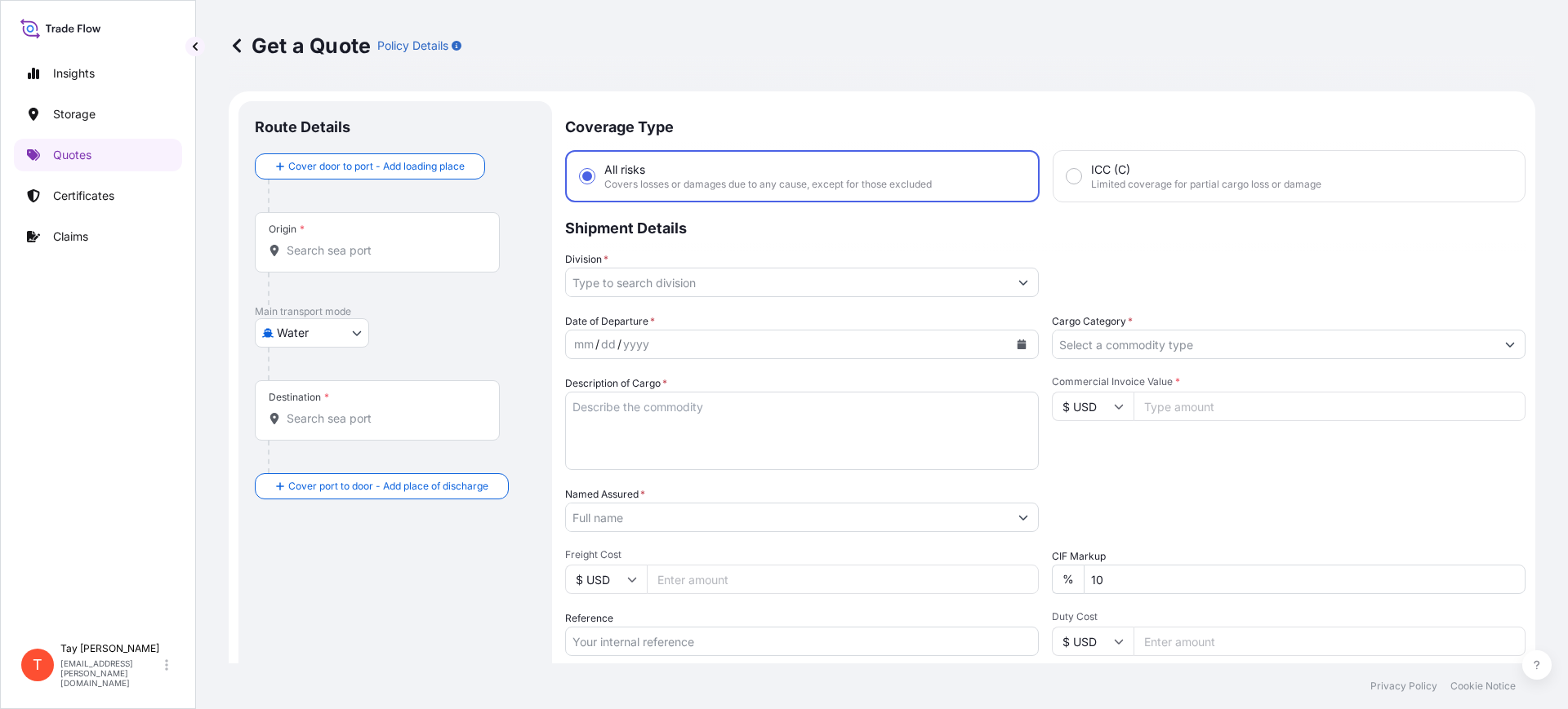
scroll to position [26, 0]
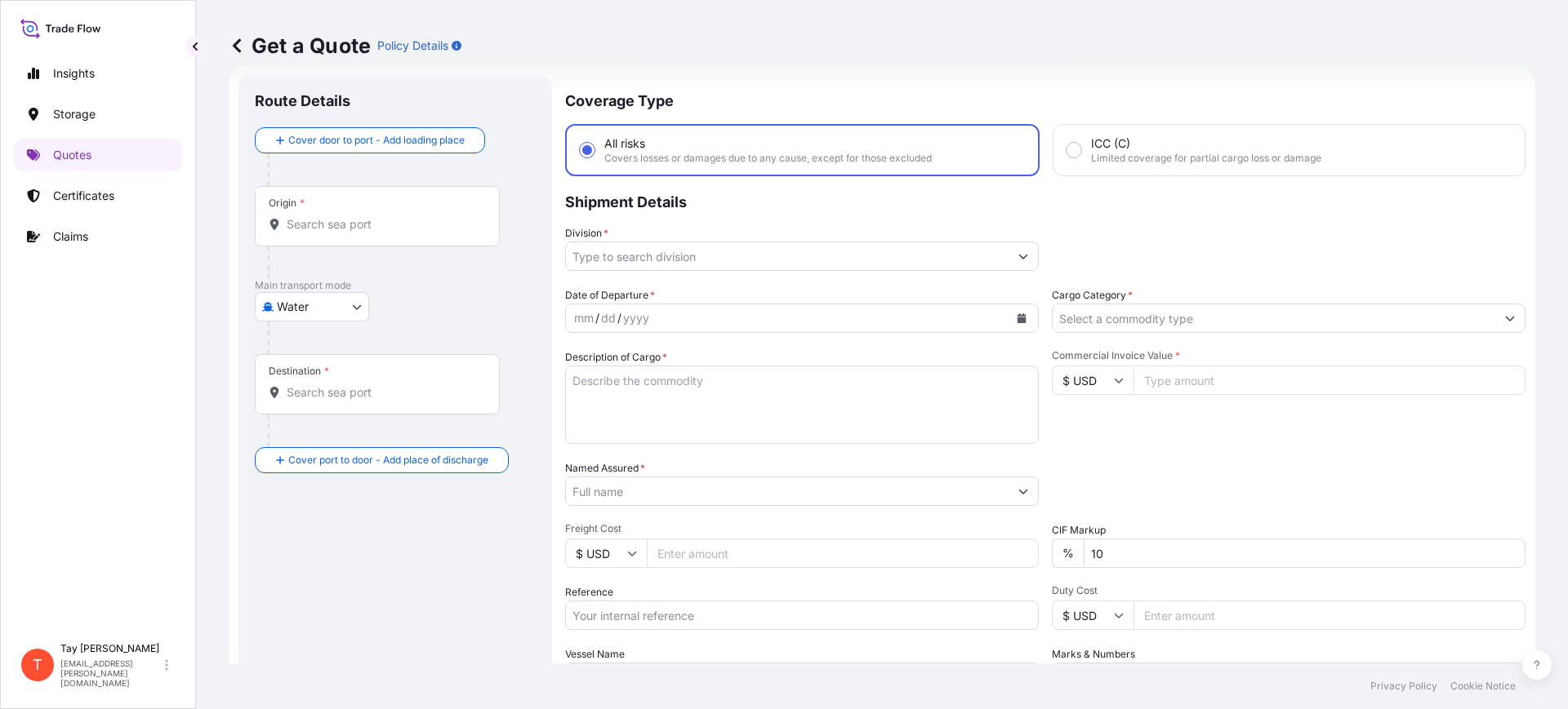
click at [340, 232] on div "Origin *" at bounding box center [377, 217] width 245 height 61
click at [340, 232] on input "Origin *" at bounding box center [383, 224] width 193 height 16
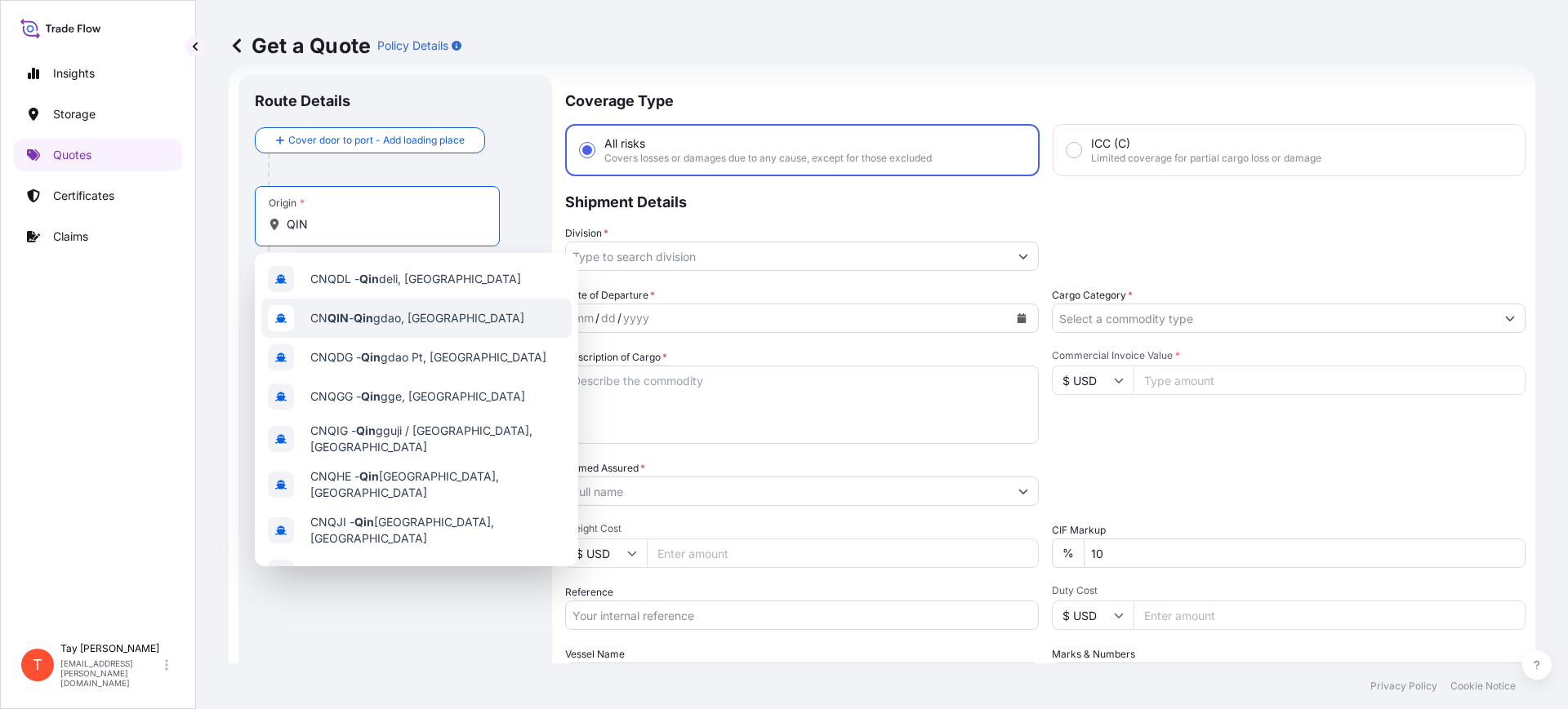
click at [393, 316] on span "CN QIN - [PERSON_NAME], [GEOGRAPHIC_DATA]" at bounding box center [417, 319] width 214 height 16
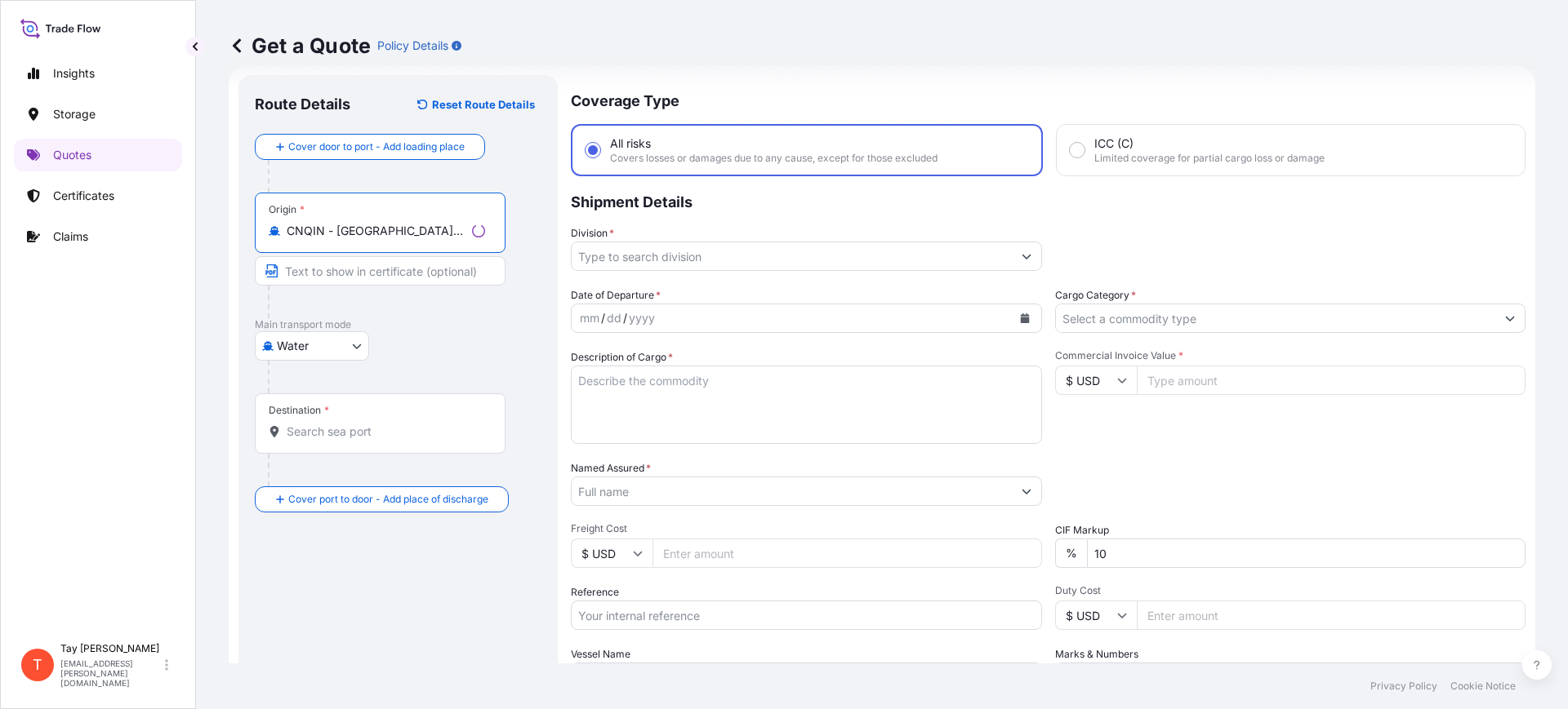
type input "CNQIN - [GEOGRAPHIC_DATA], [GEOGRAPHIC_DATA]"
click at [341, 442] on div "Destination *" at bounding box center [380, 424] width 251 height 61
click at [341, 440] on input "Destination *" at bounding box center [385, 432] width 198 height 16
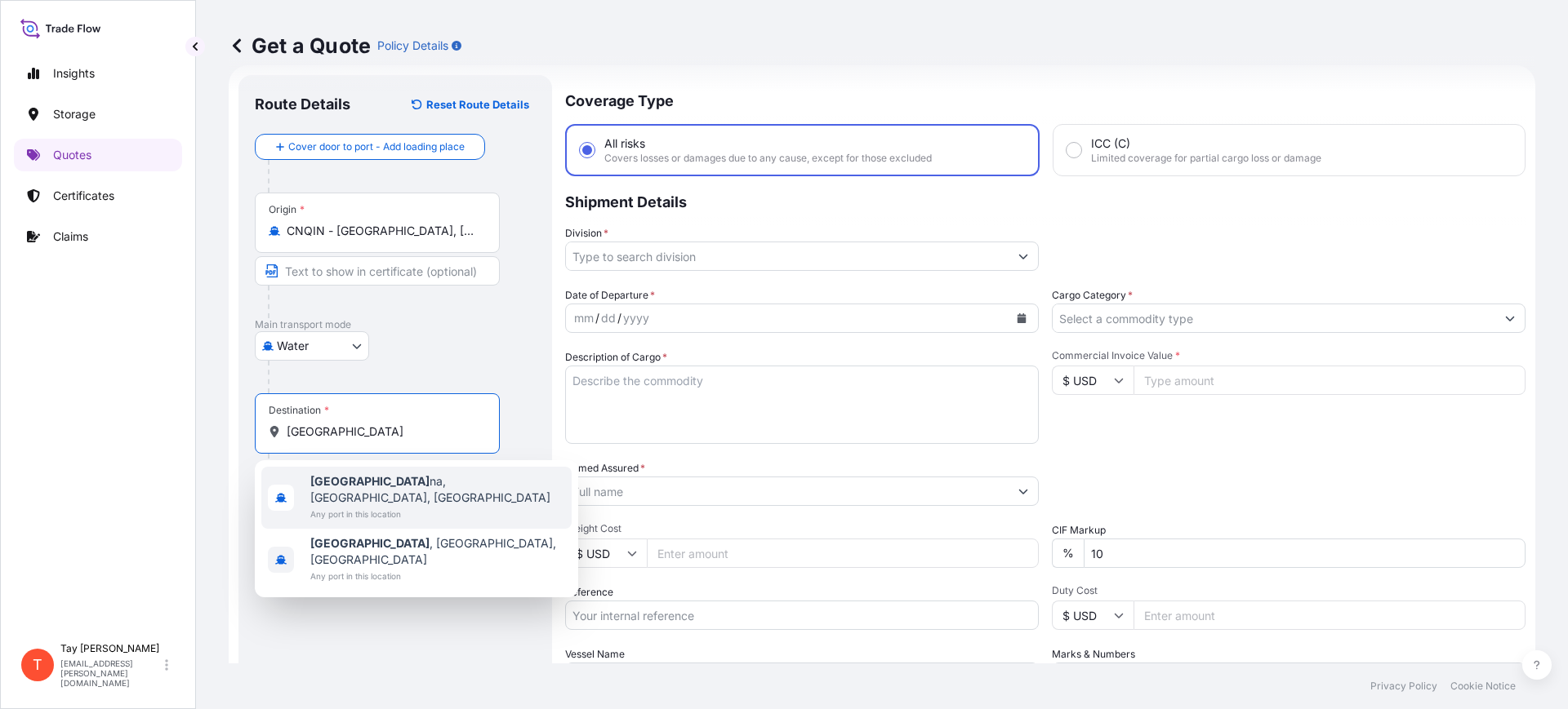
click at [376, 485] on span "[GEOGRAPHIC_DATA] na, [GEOGRAPHIC_DATA], [GEOGRAPHIC_DATA]" at bounding box center [438, 490] width 255 height 33
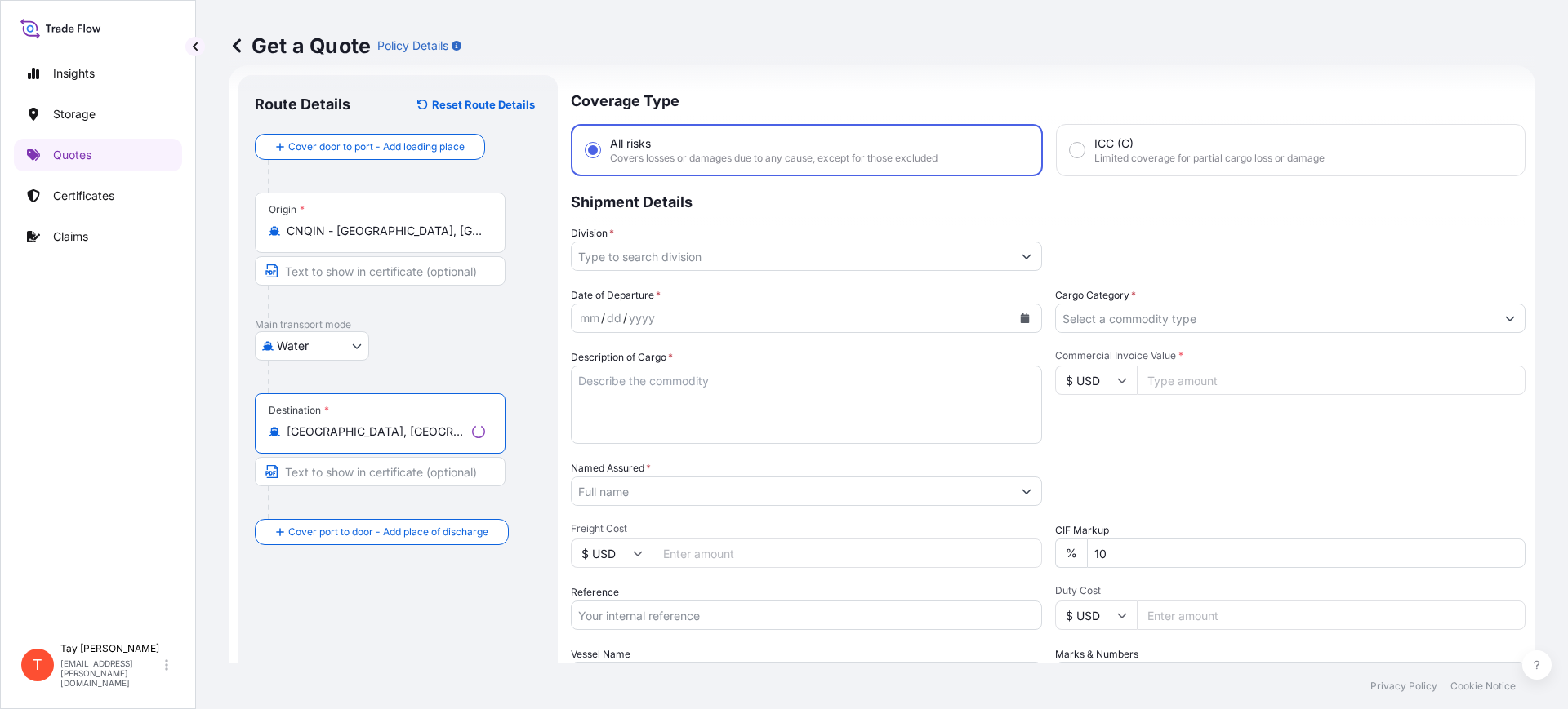
type input "[GEOGRAPHIC_DATA], [GEOGRAPHIC_DATA], [GEOGRAPHIC_DATA]"
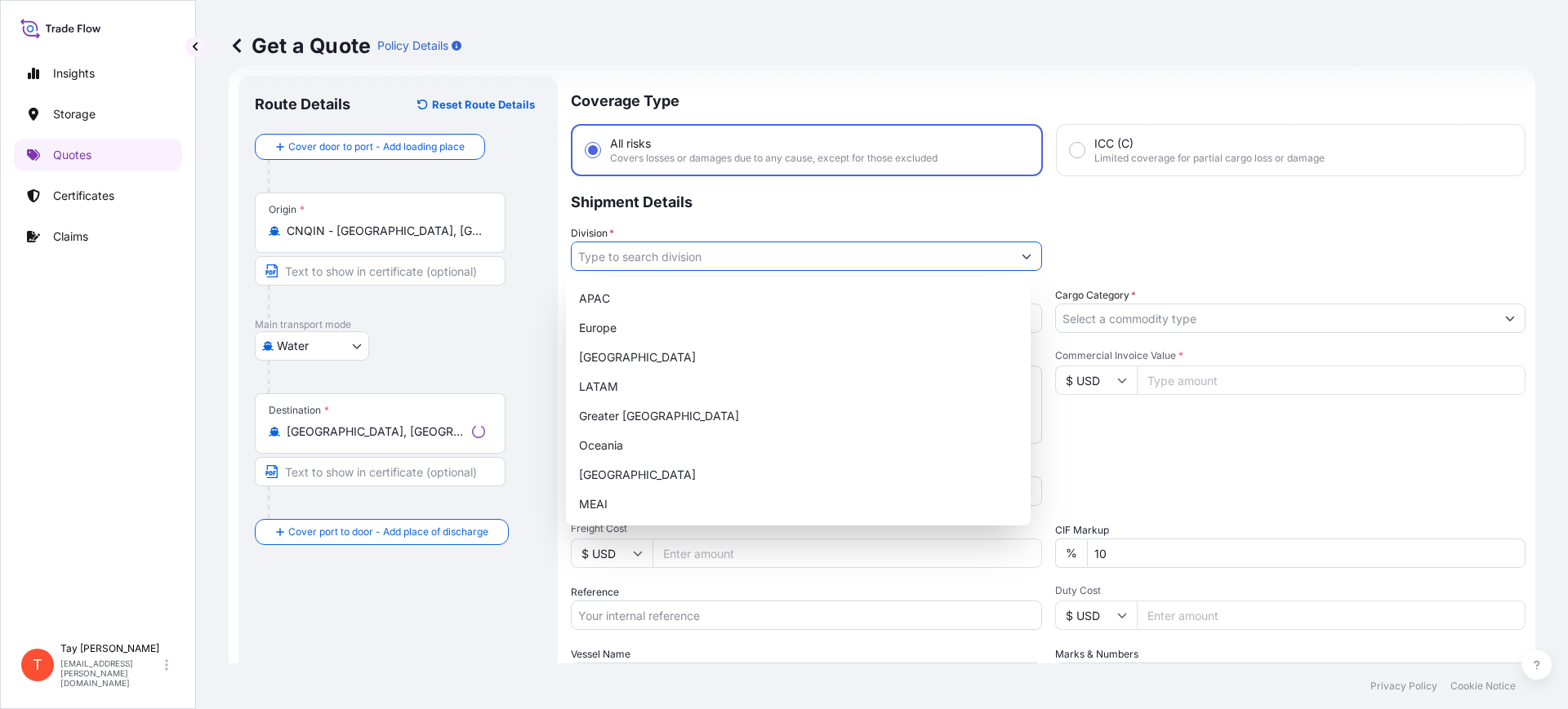
click at [715, 257] on input "Division *" at bounding box center [792, 256] width 440 height 30
click at [614, 358] on div "[GEOGRAPHIC_DATA]" at bounding box center [798, 357] width 451 height 30
type input "[GEOGRAPHIC_DATA]"
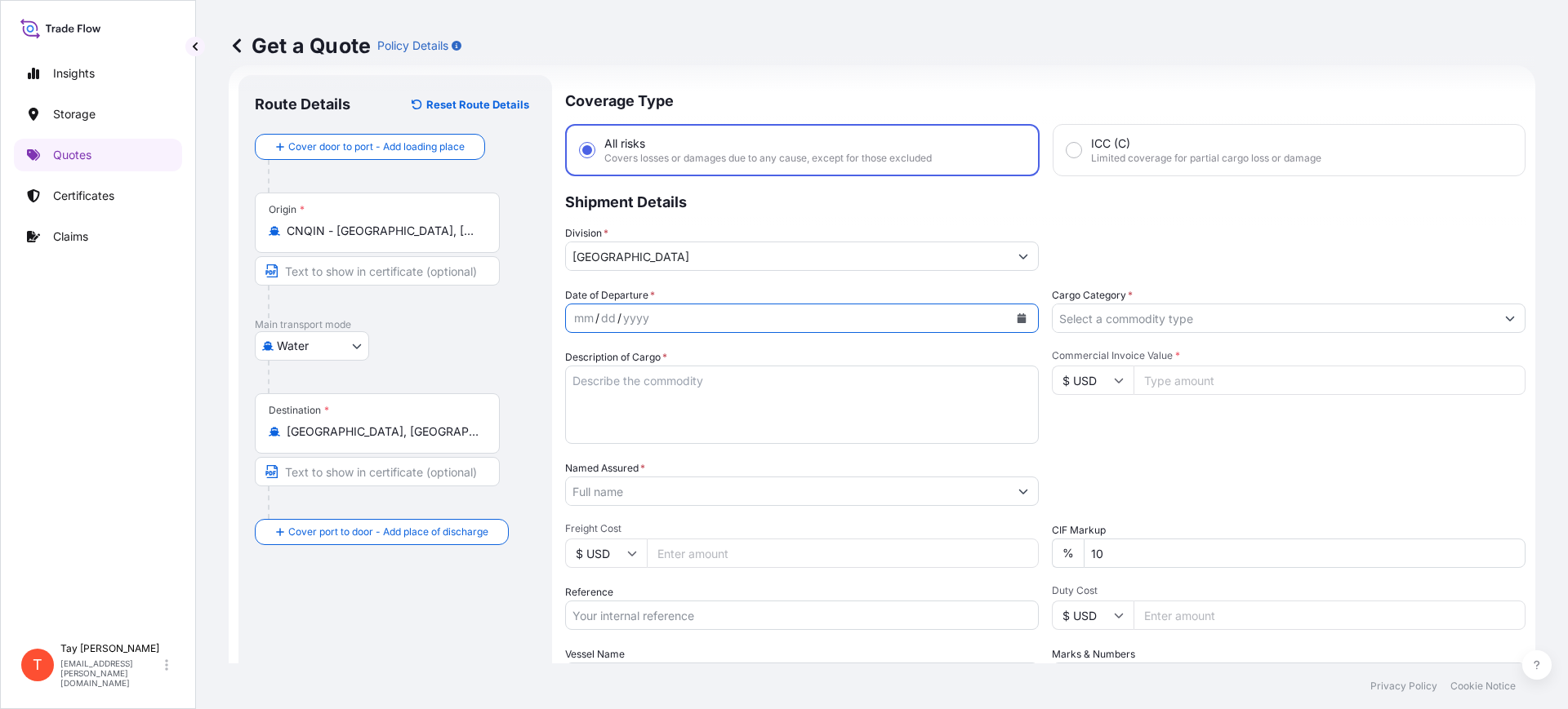
click at [1017, 316] on icon "Calendar" at bounding box center [1022, 319] width 9 height 10
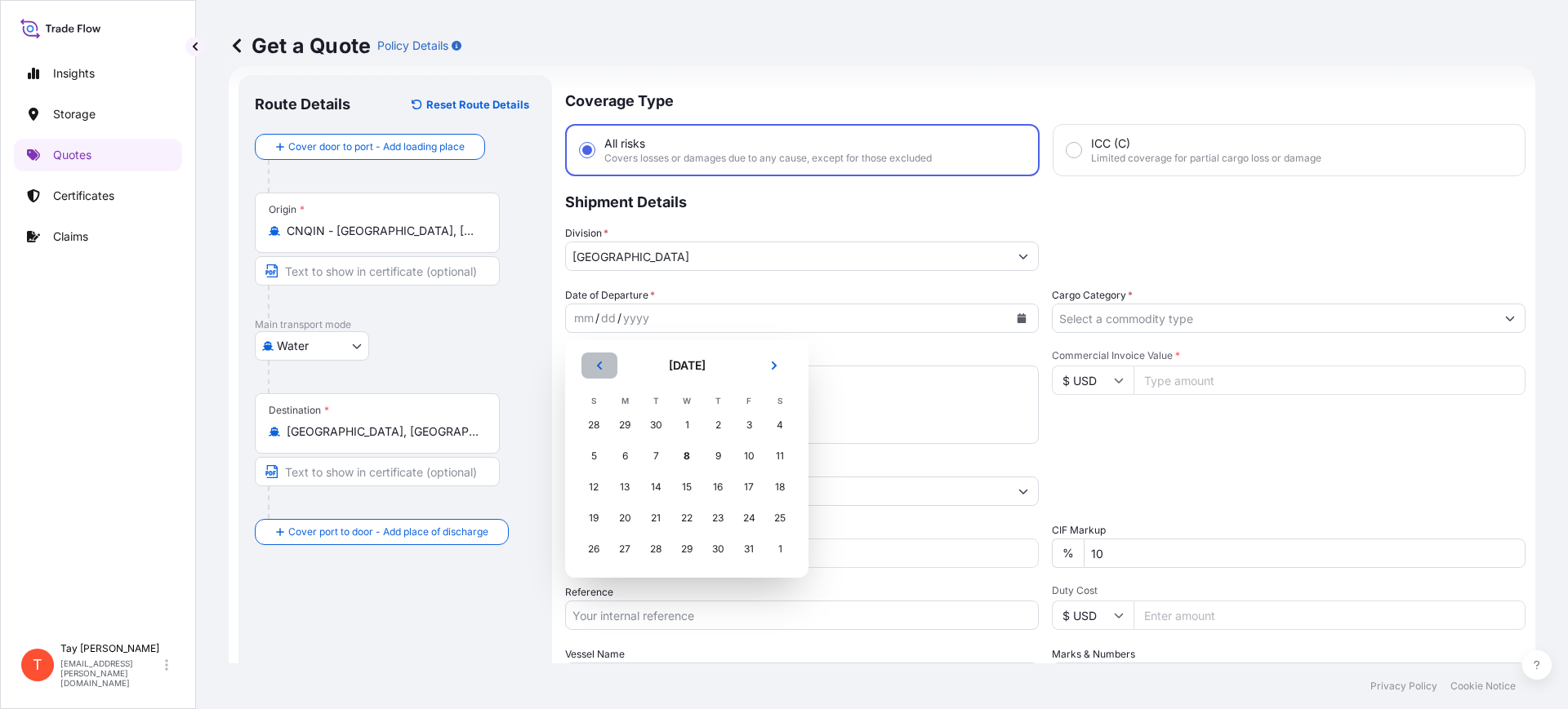
click at [599, 361] on icon "Previous" at bounding box center [599, 366] width 10 height 10
click at [591, 547] on div "28" at bounding box center [594, 550] width 30 height 30
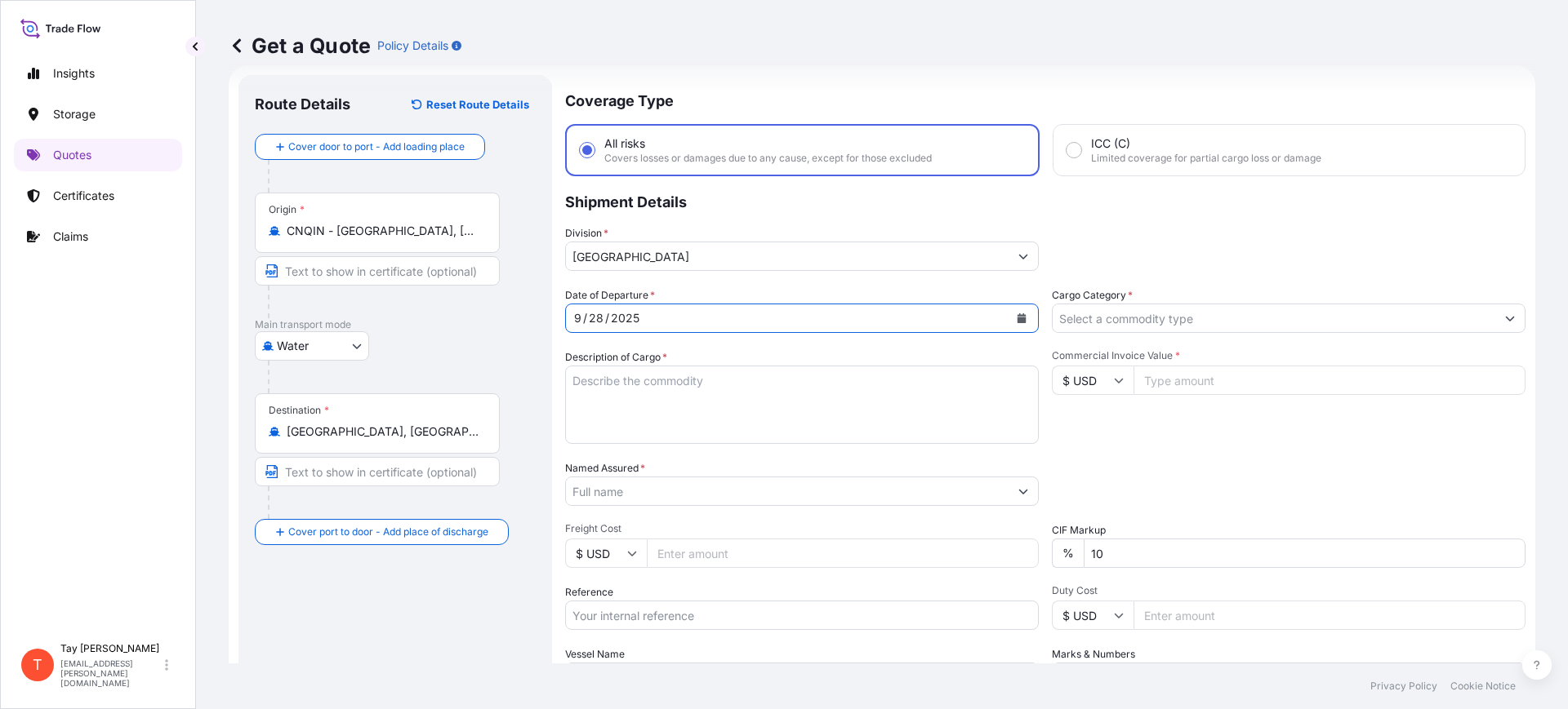
click at [1153, 305] on input "Cargo Category *" at bounding box center [1274, 319] width 443 height 30
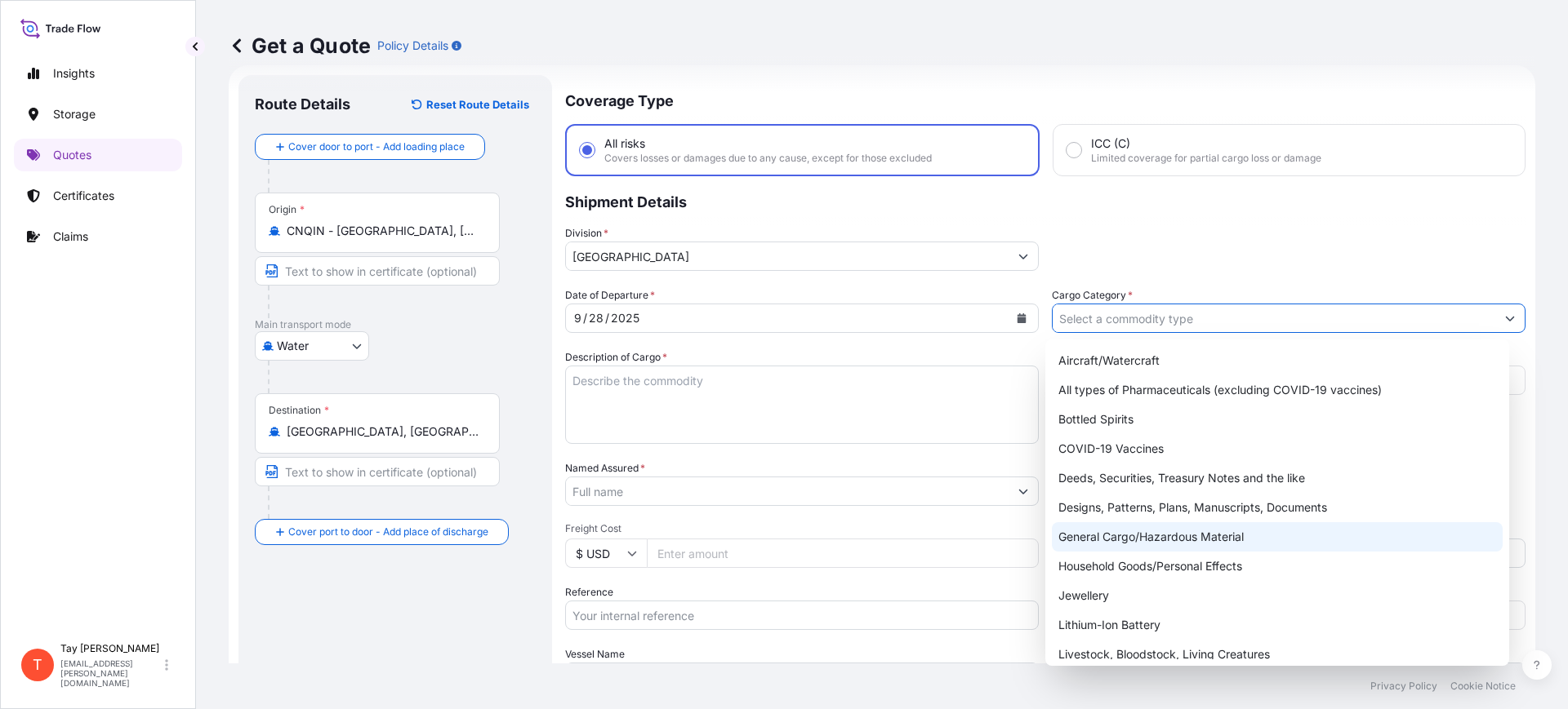
click at [1149, 532] on div "General Cargo/Hazardous Material" at bounding box center [1277, 537] width 451 height 30
type input "General Cargo/Hazardous Material"
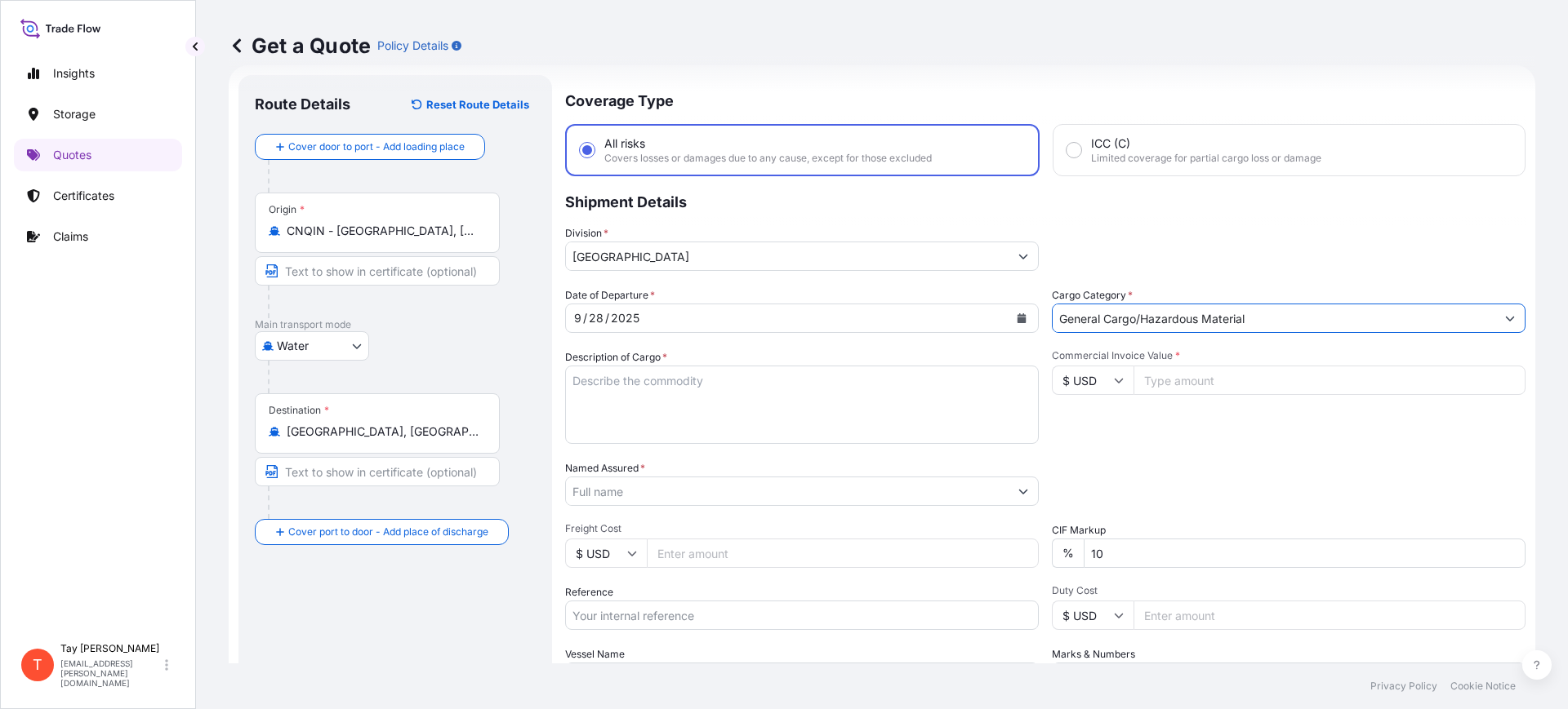
click at [724, 379] on textarea "Description of Cargo *" at bounding box center [802, 404] width 473 height 78
type textarea "IDLER DRUM FOR TRAILER USE"
type input "28874.00"
click at [662, 489] on input "Named Assured *" at bounding box center [787, 491] width 443 height 30
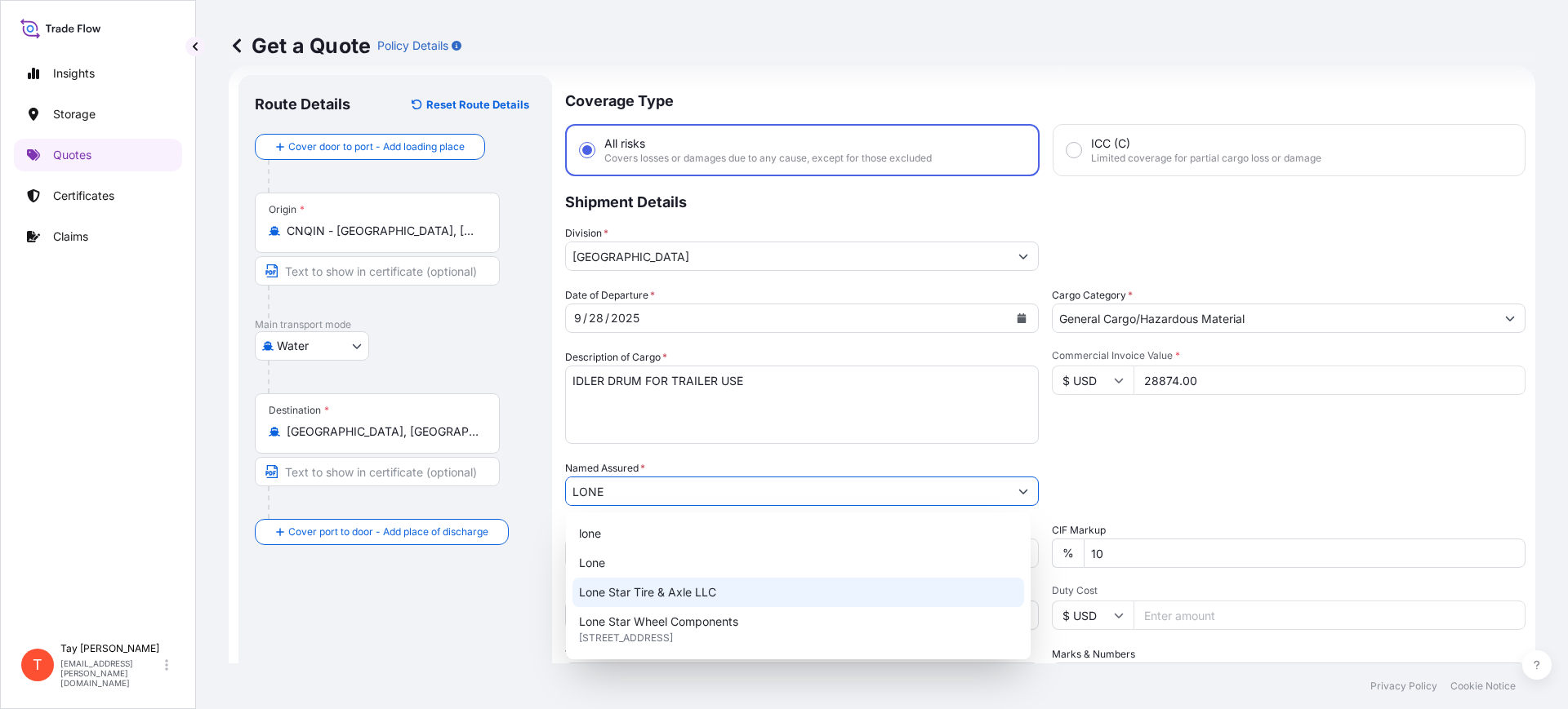
click at [683, 596] on span "Lone Star Tire & Axle LLC" at bounding box center [648, 592] width 137 height 16
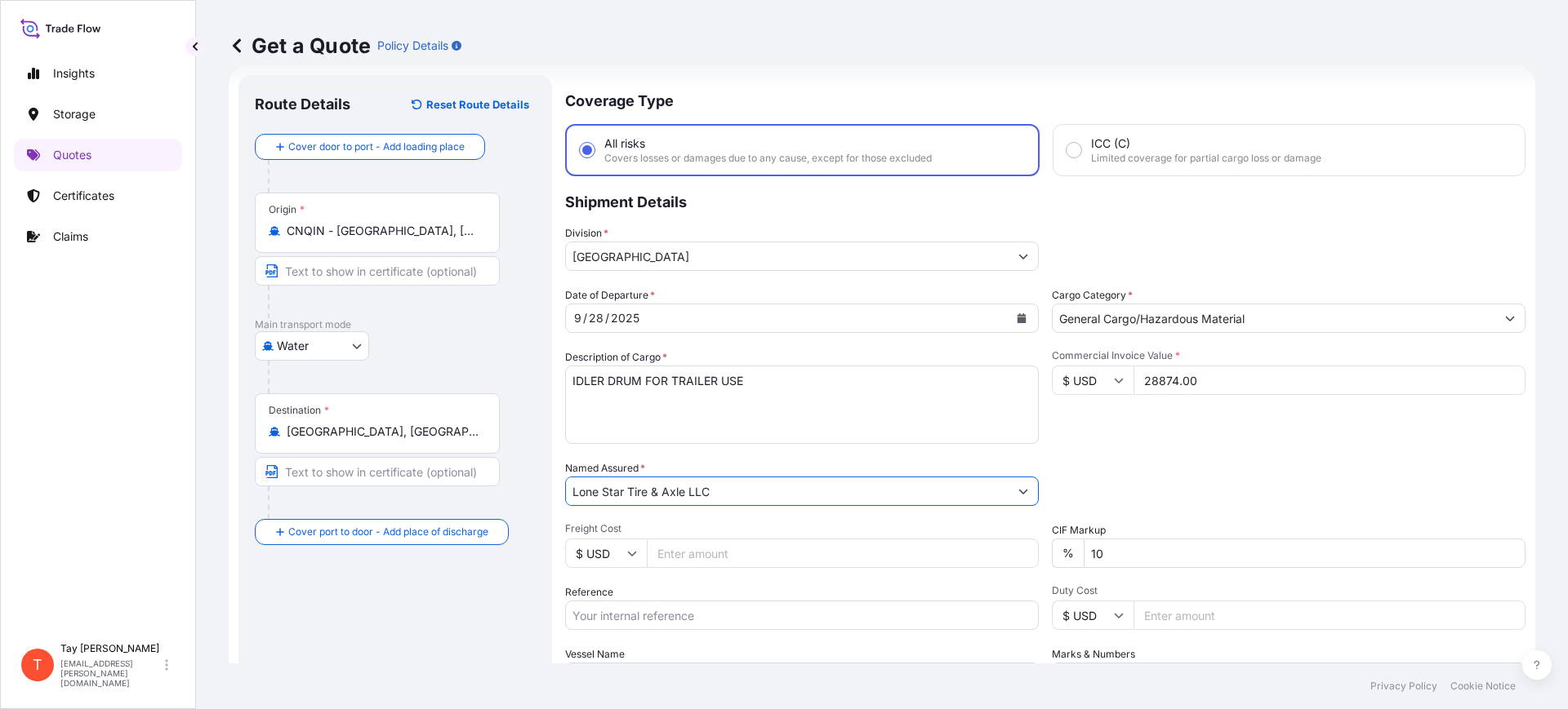
type input "Lone Star Tire & Axle LLC"
click at [835, 562] on input "Freight Cost" at bounding box center [842, 554] width 392 height 30
type input "4730.00"
click at [803, 611] on input "Reference" at bounding box center [802, 615] width 473 height 30
paste input "S25I158733"
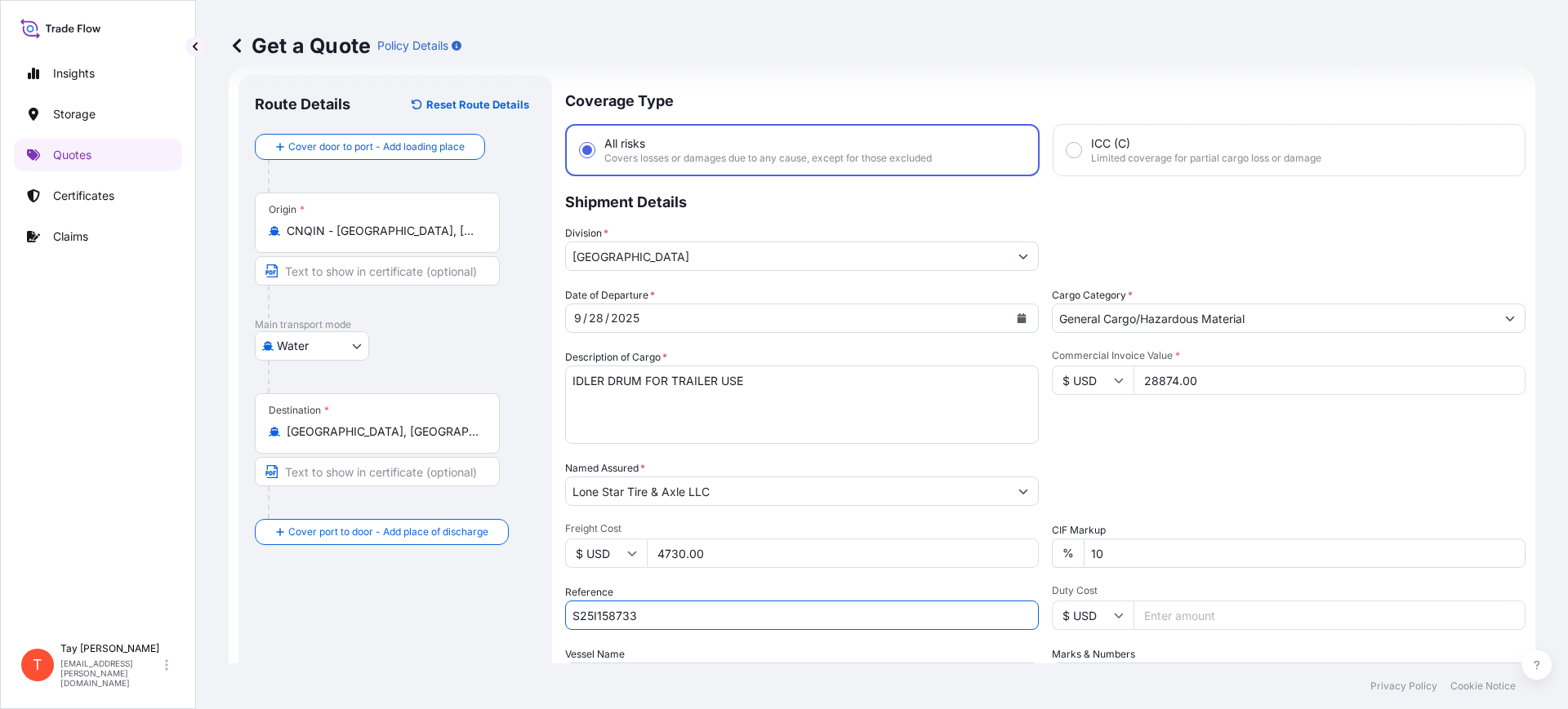
type input "S25I158733"
click at [1139, 624] on input "Duty Cost" at bounding box center [1329, 615] width 392 height 30
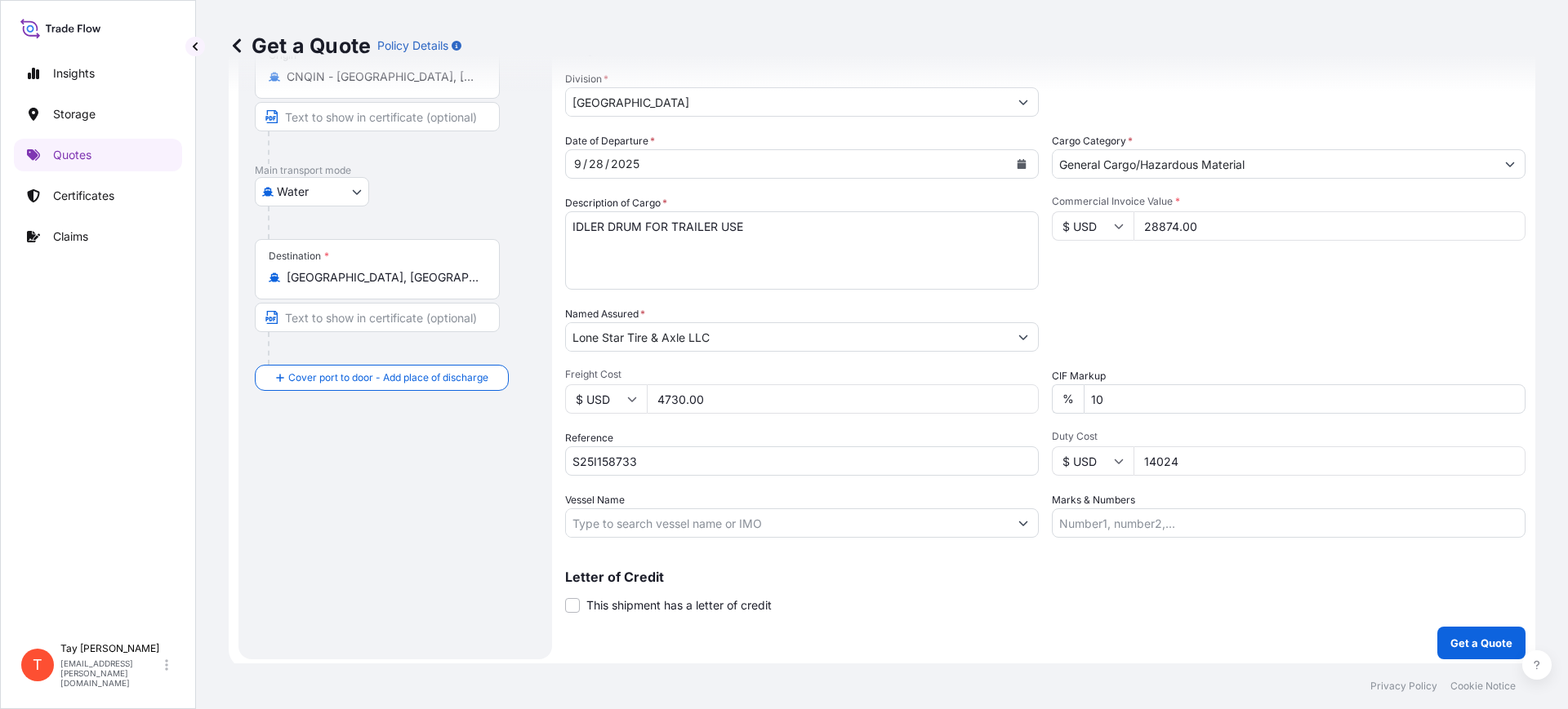
scroll to position [186, 0]
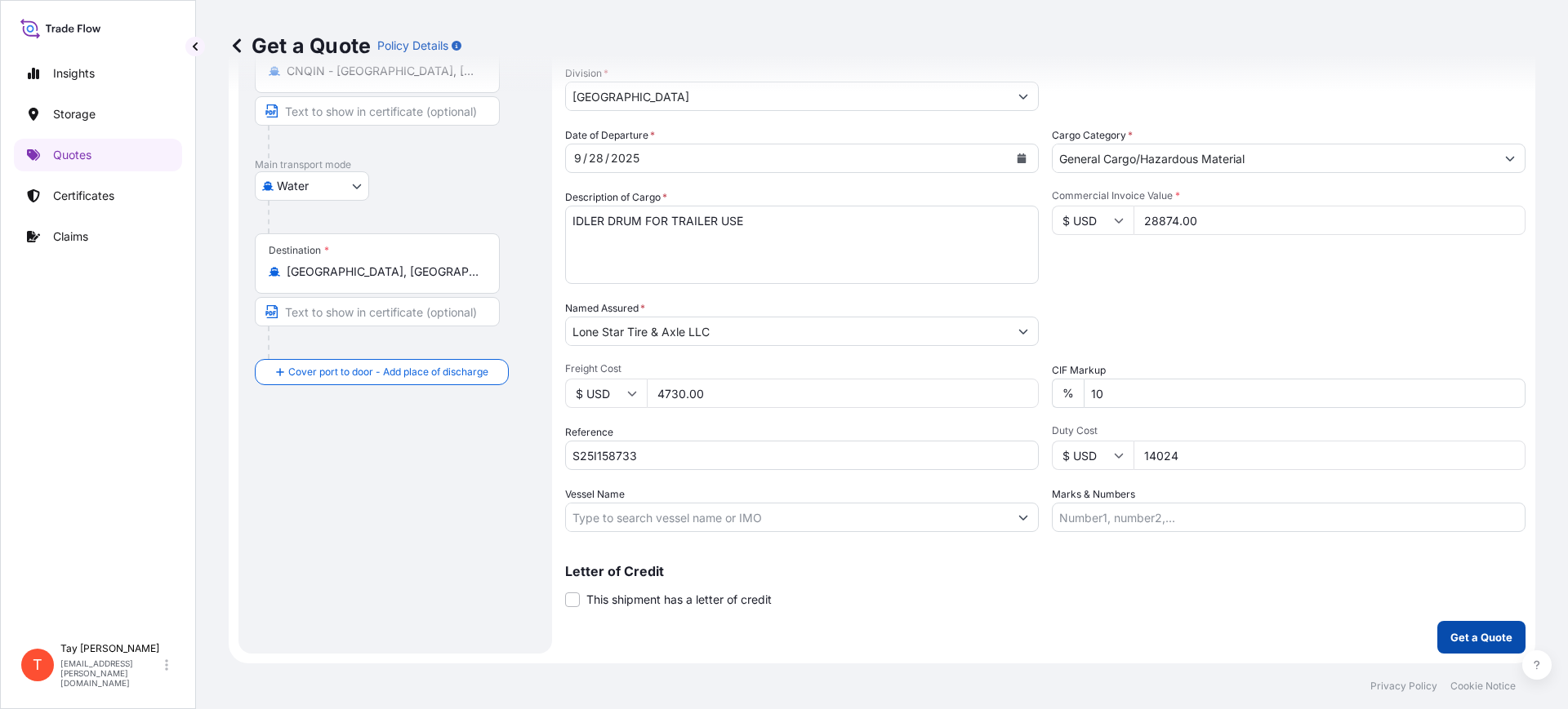
type input "14024"
click at [1437, 642] on button "Get a Quote" at bounding box center [1481, 638] width 88 height 33
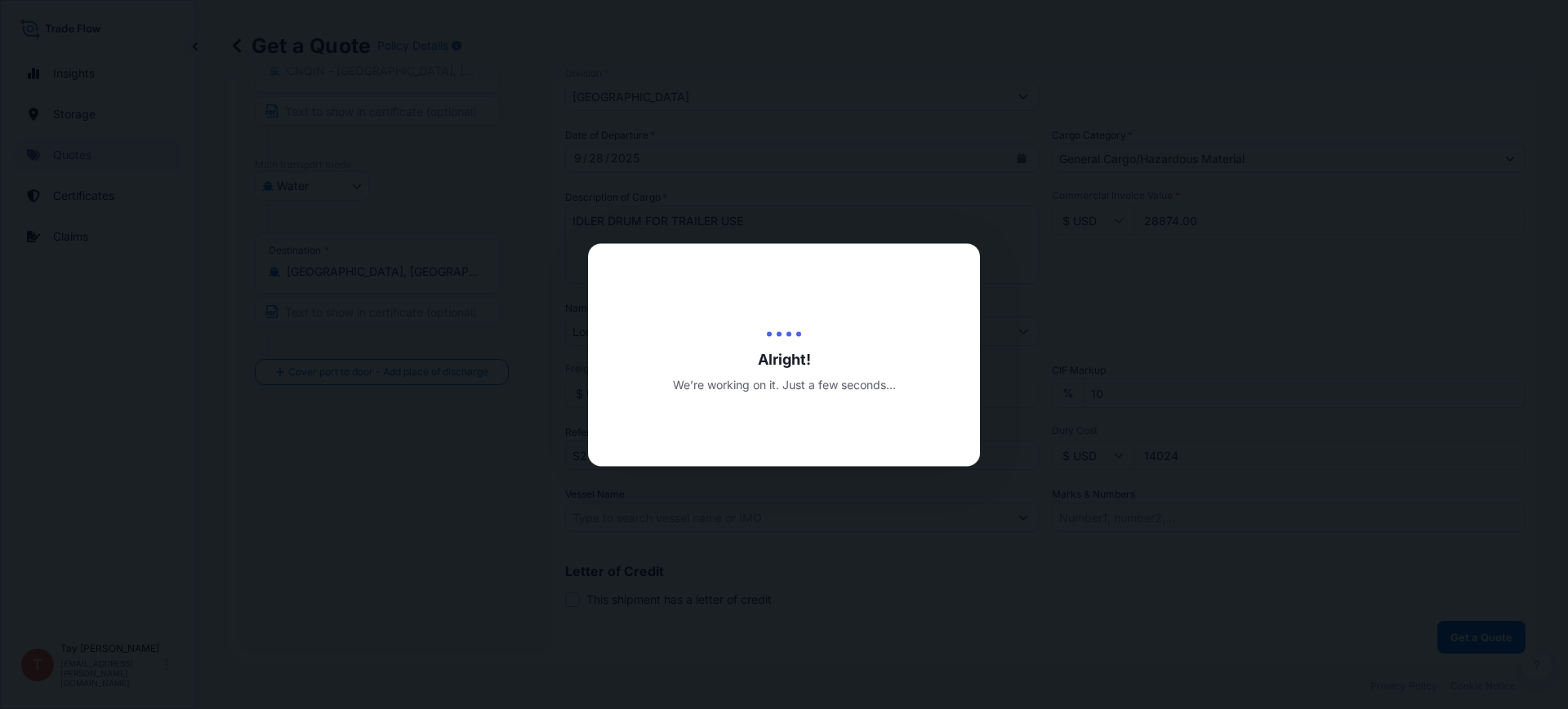
click at [1446, 634] on div at bounding box center [784, 354] width 1568 height 709
select select "Water"
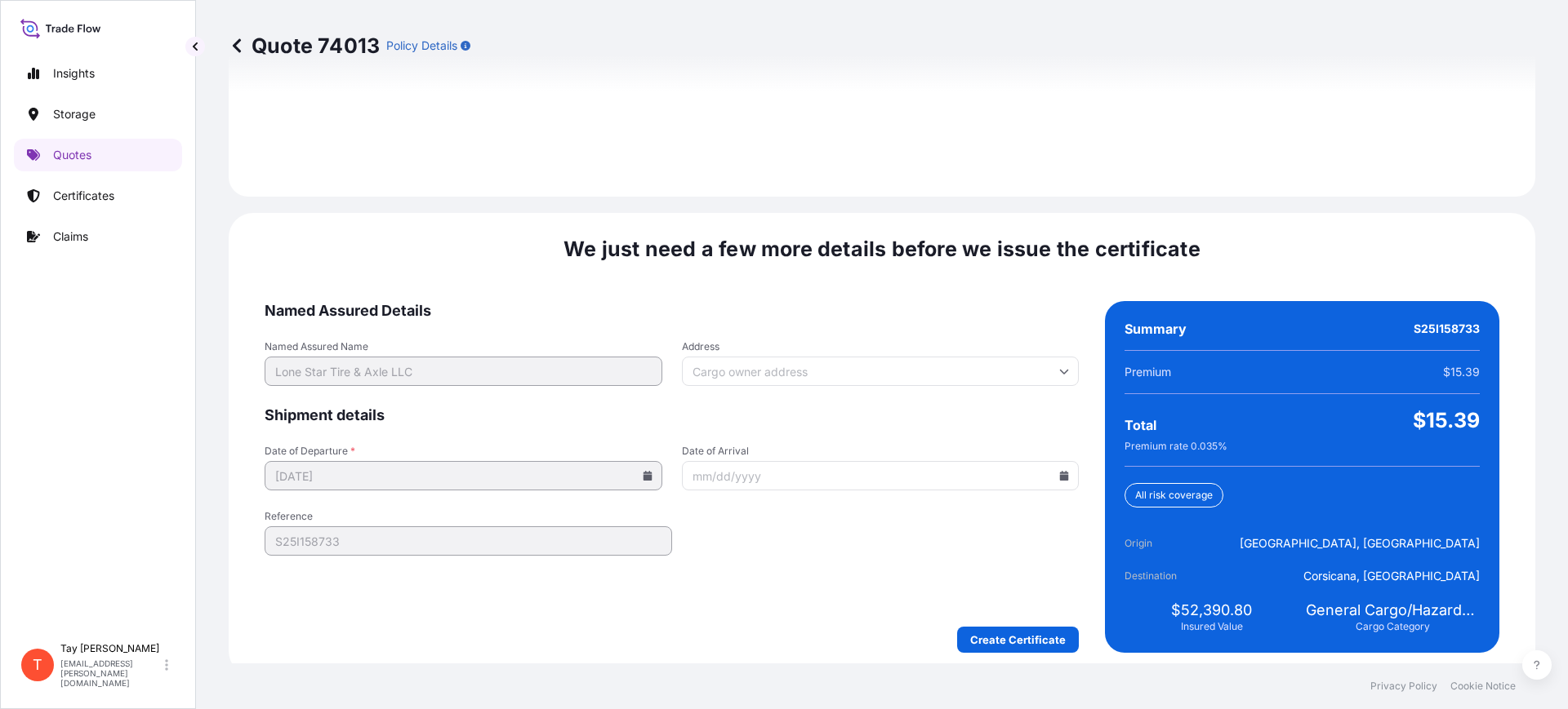
scroll to position [2384, 0]
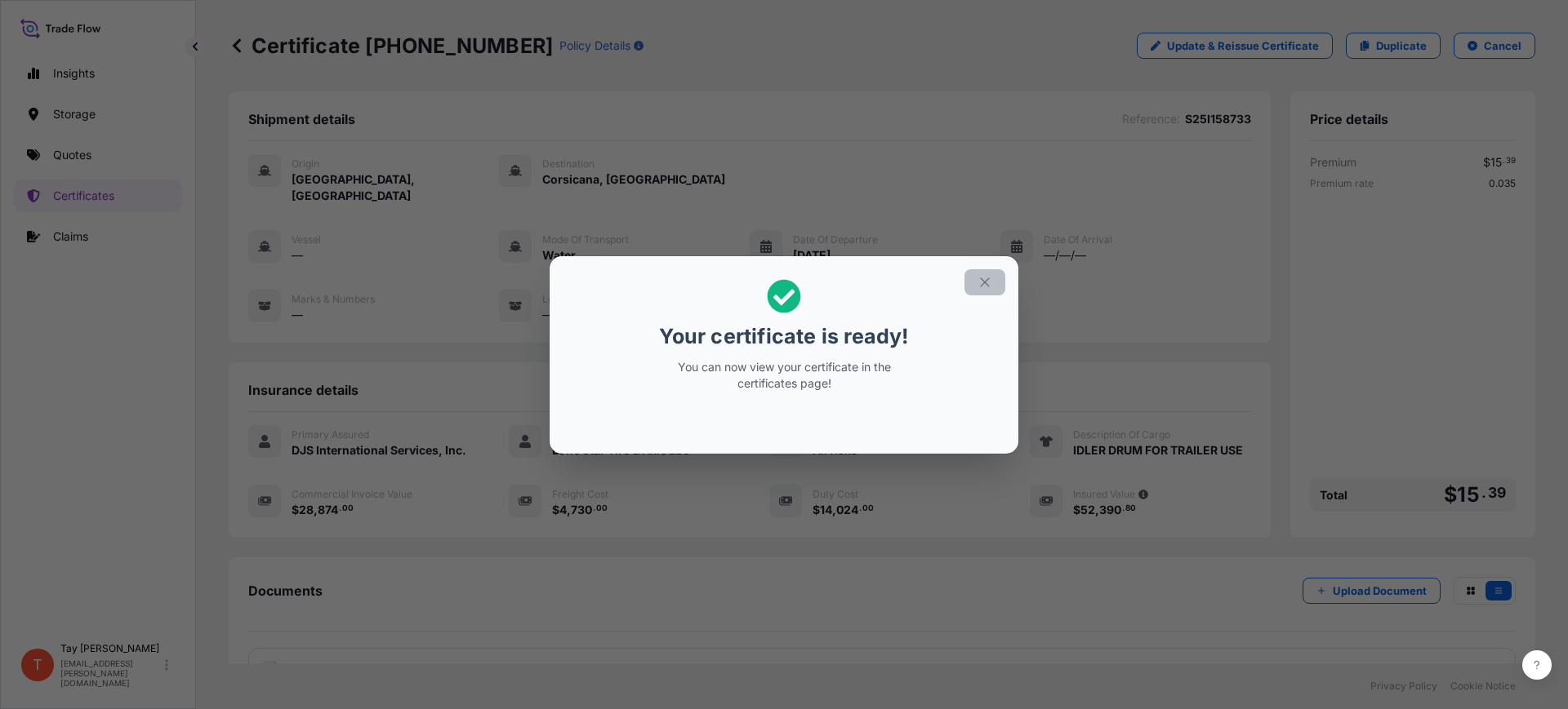
click at [985, 287] on icon "button" at bounding box center [985, 283] width 15 height 15
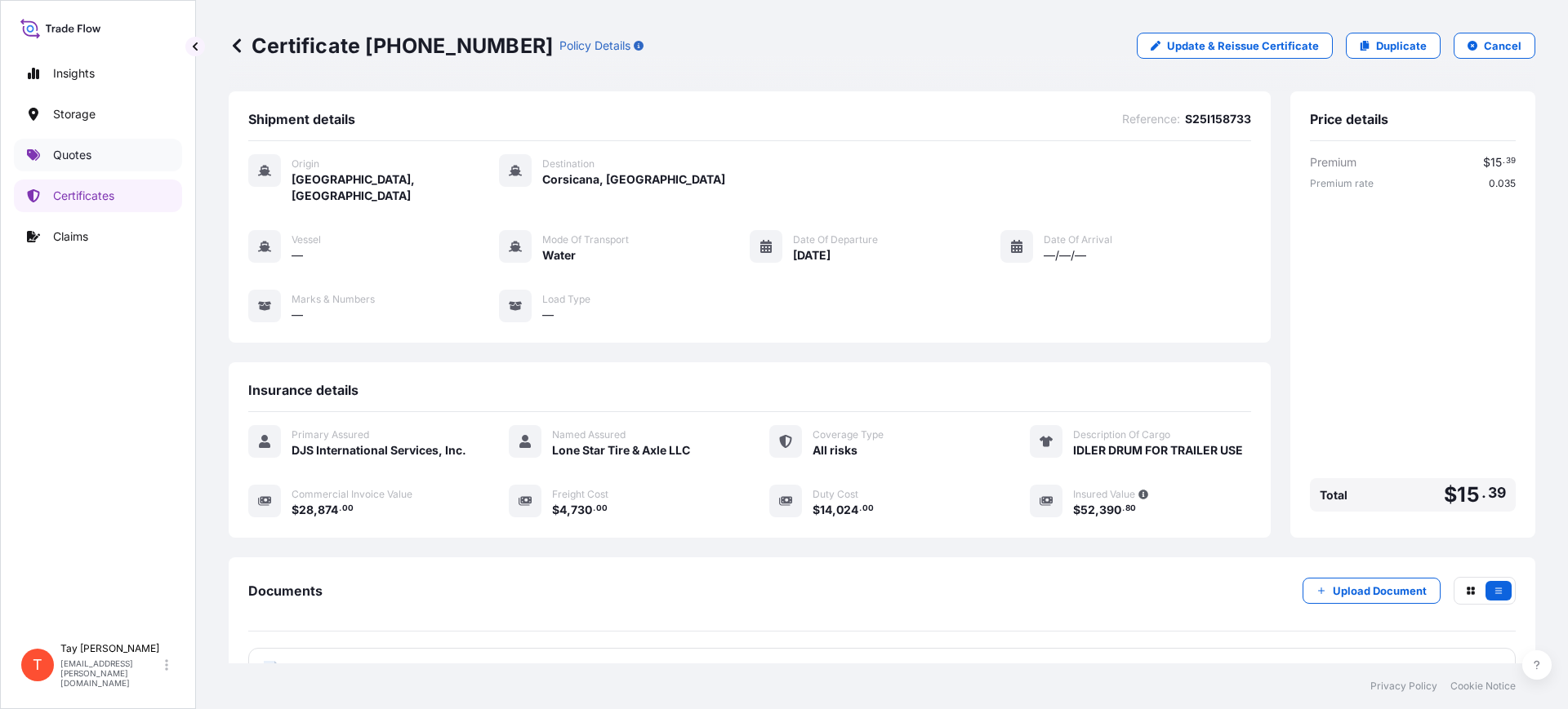
click at [81, 155] on p "Quotes" at bounding box center [72, 155] width 39 height 16
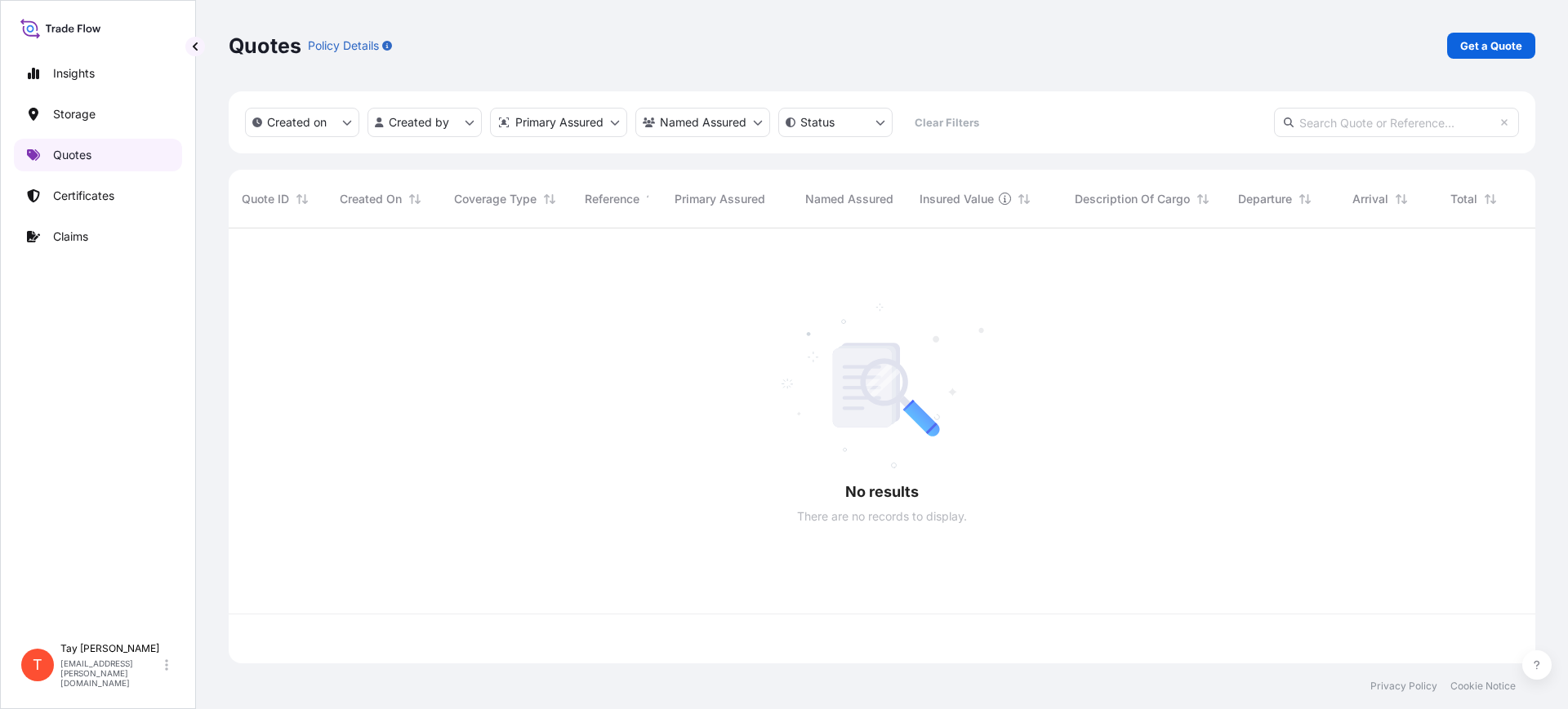
scroll to position [429, 1291]
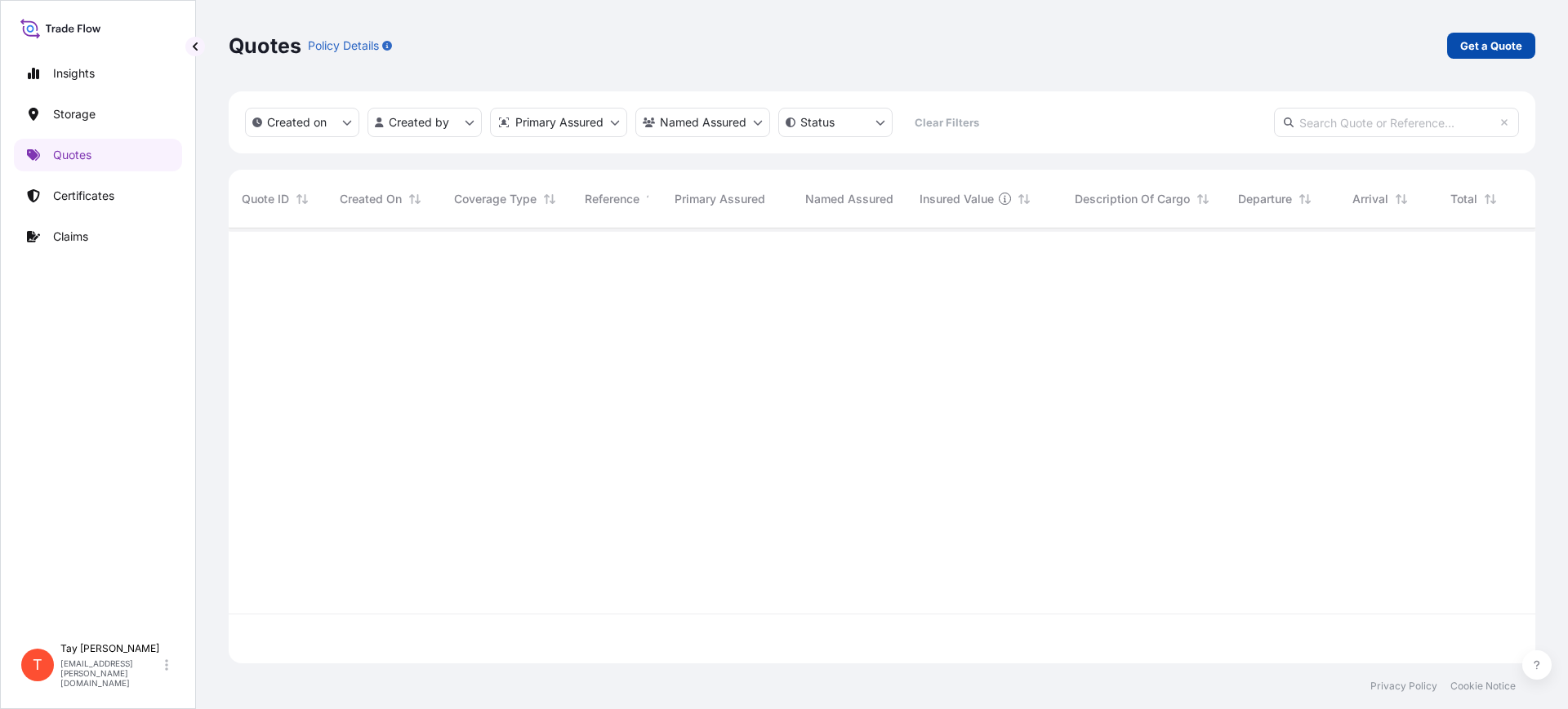
click at [1483, 39] on p "Get a Quote" at bounding box center [1492, 46] width 62 height 16
select select "Water"
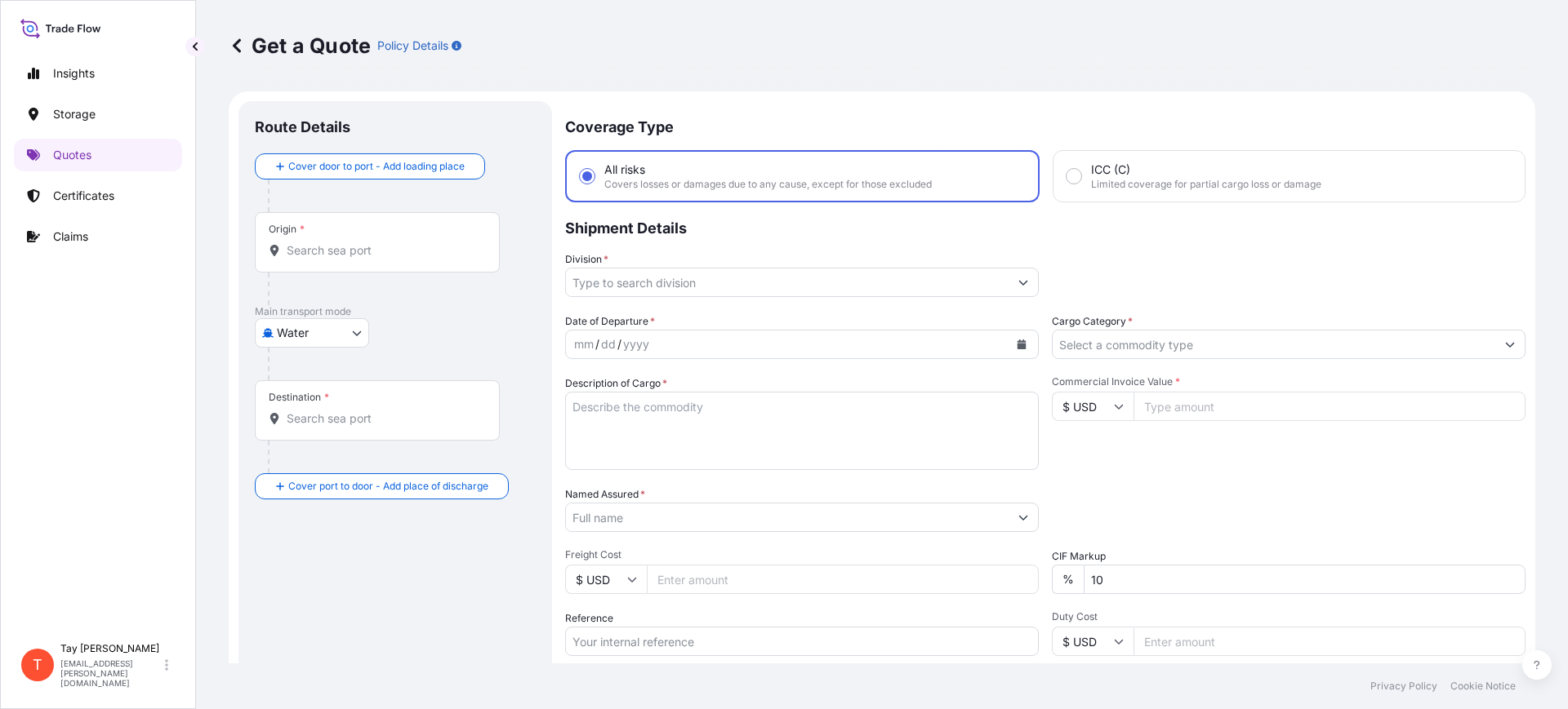
scroll to position [26, 0]
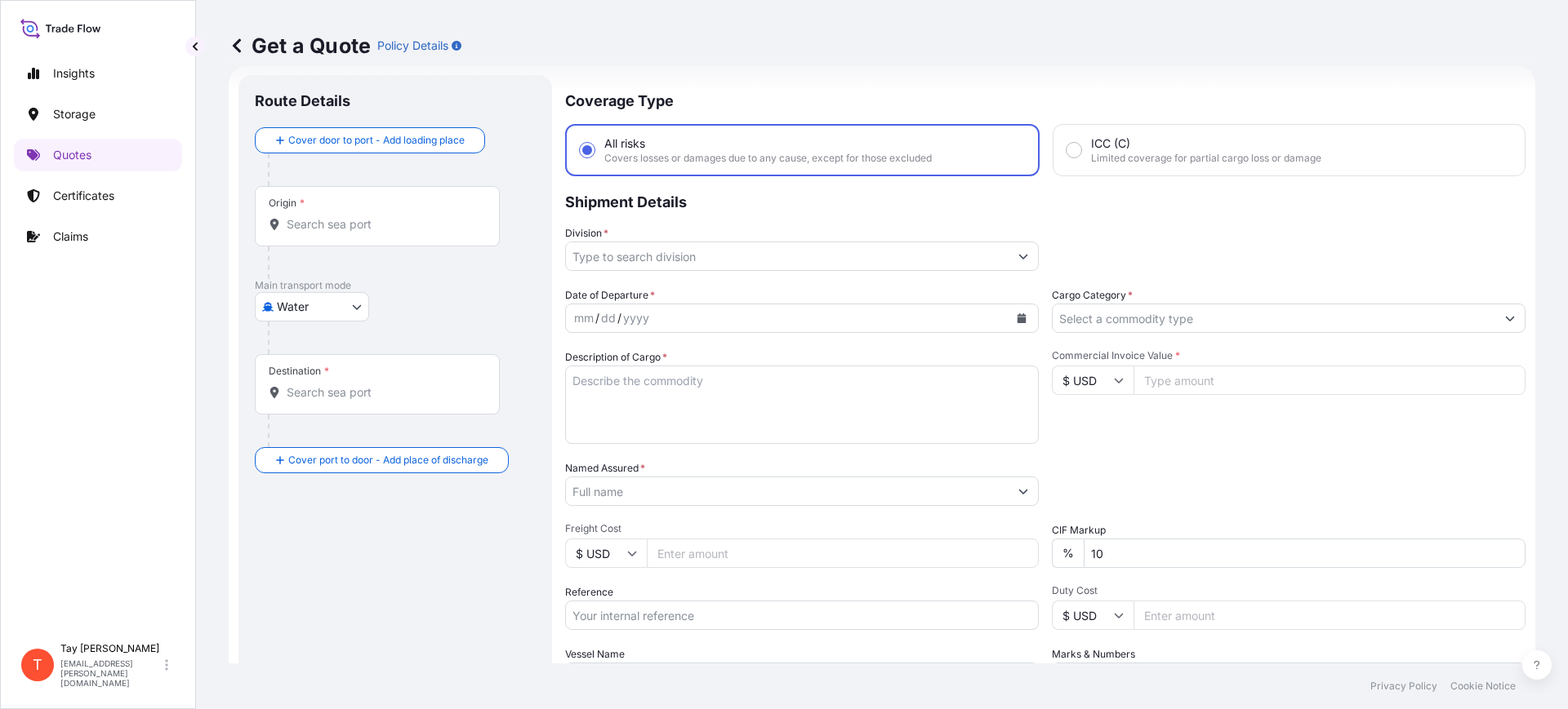
click at [400, 202] on div "Origin *" at bounding box center [377, 217] width 245 height 61
click at [400, 216] on input "Origin *" at bounding box center [383, 224] width 193 height 16
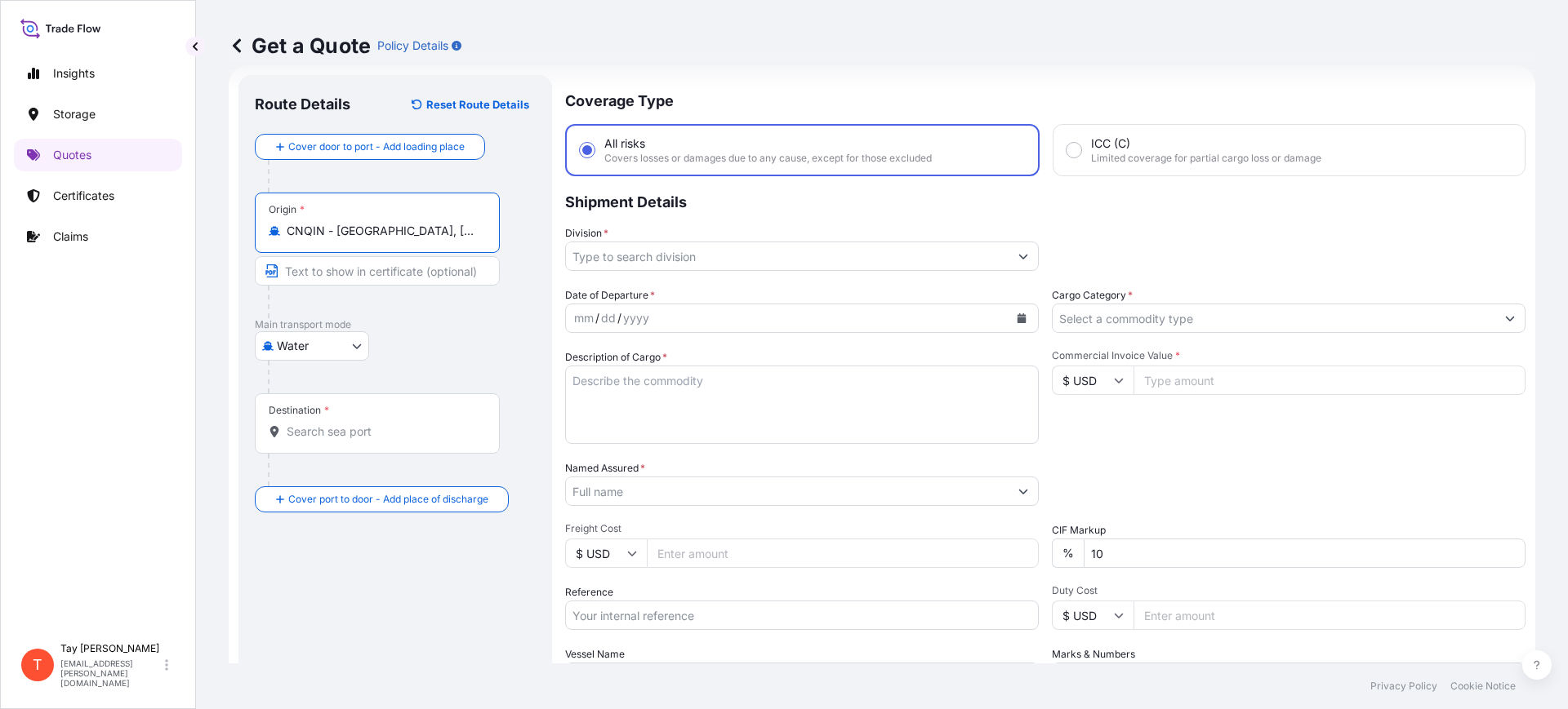
type input "CNQIN - [GEOGRAPHIC_DATA], [GEOGRAPHIC_DATA]"
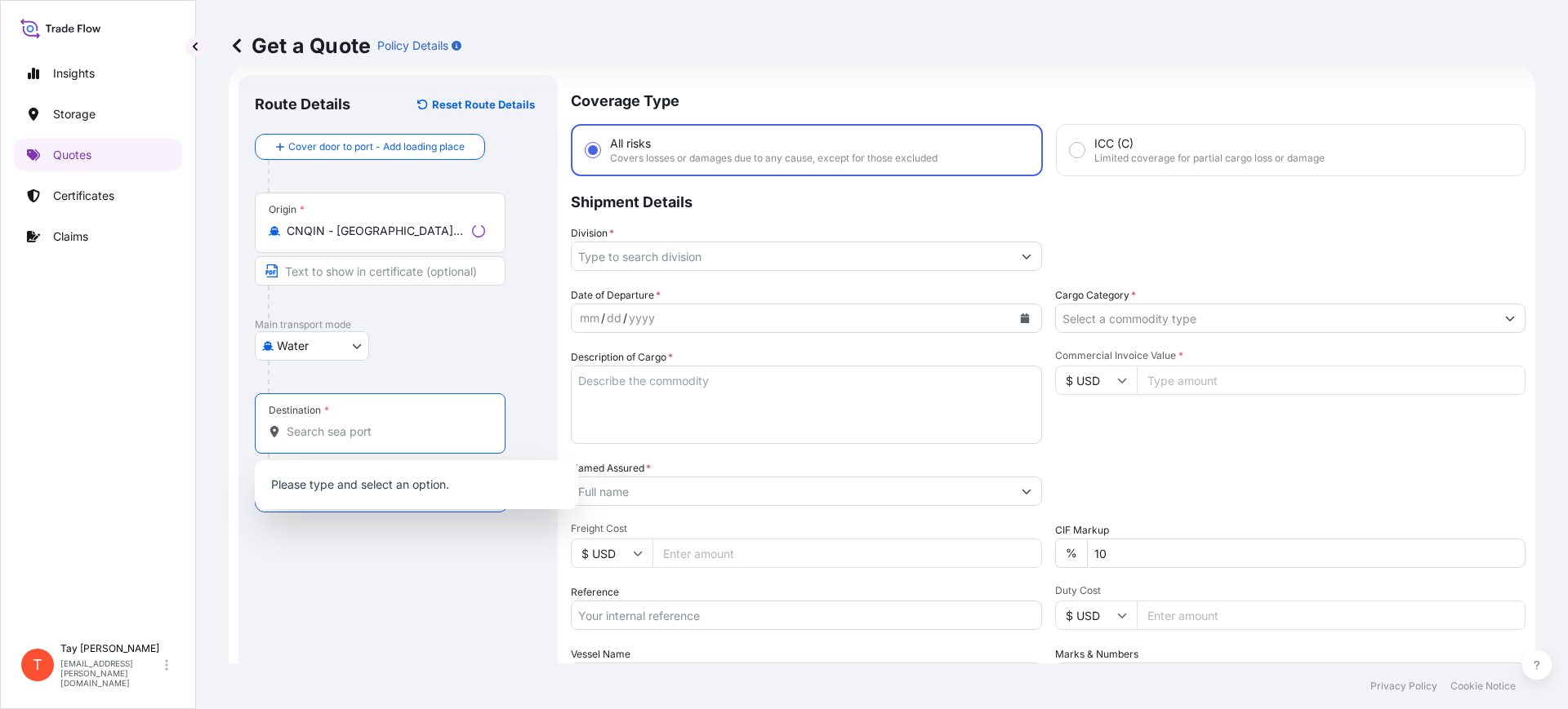
click at [324, 436] on input "Destination *" at bounding box center [385, 432] width 198 height 16
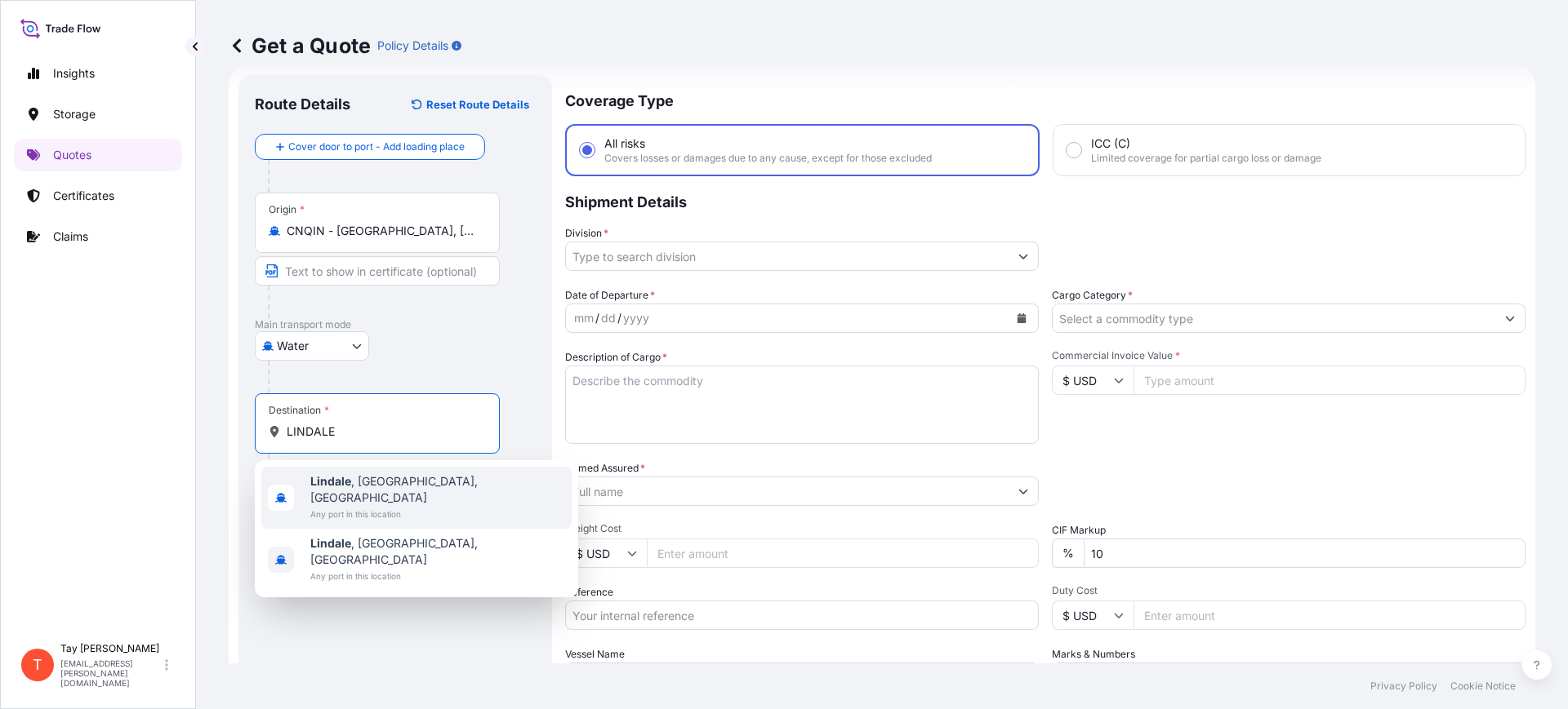
click at [357, 480] on span "[GEOGRAPHIC_DATA] , [GEOGRAPHIC_DATA], [GEOGRAPHIC_DATA]" at bounding box center [438, 490] width 255 height 33
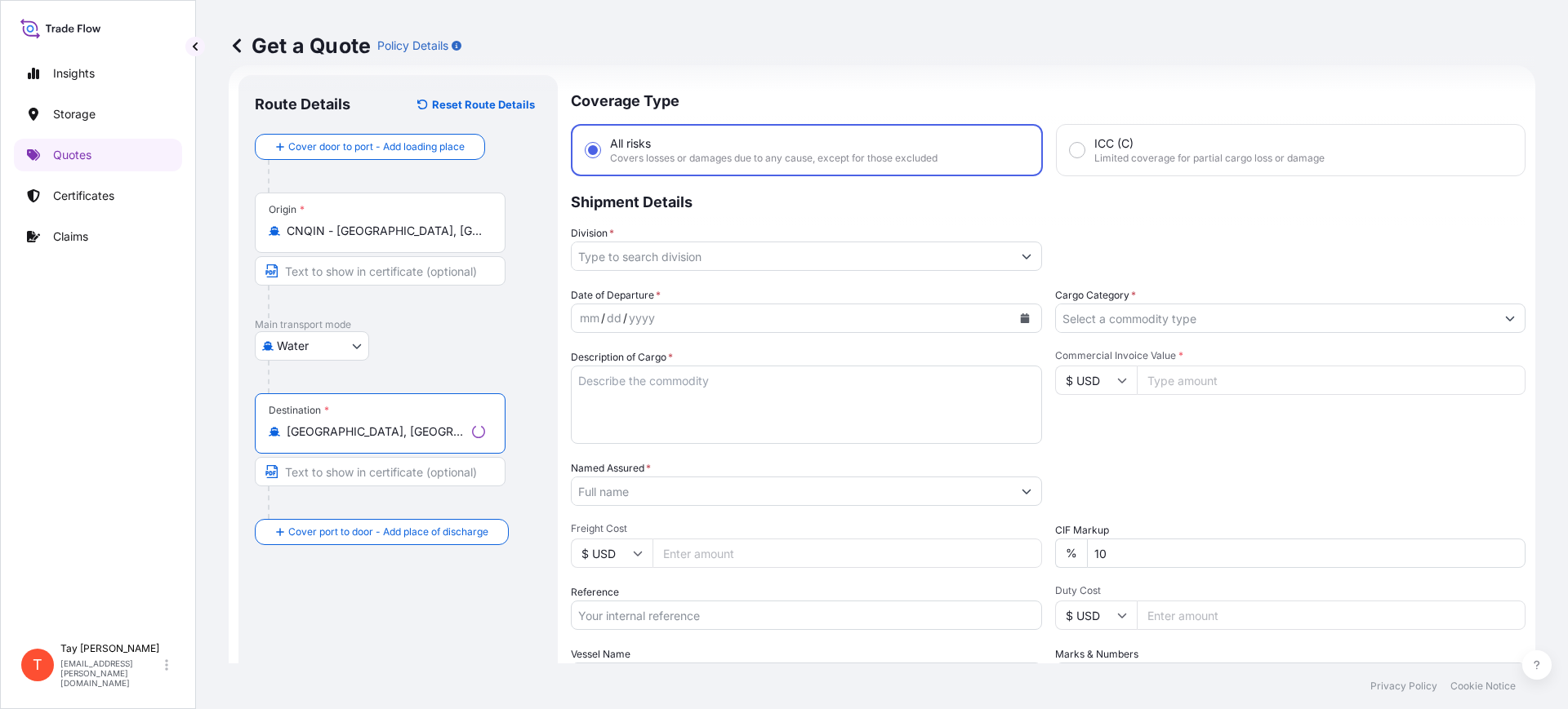
type input "[GEOGRAPHIC_DATA], [GEOGRAPHIC_DATA], [GEOGRAPHIC_DATA]"
click at [668, 261] on input "Division *" at bounding box center [792, 256] width 440 height 30
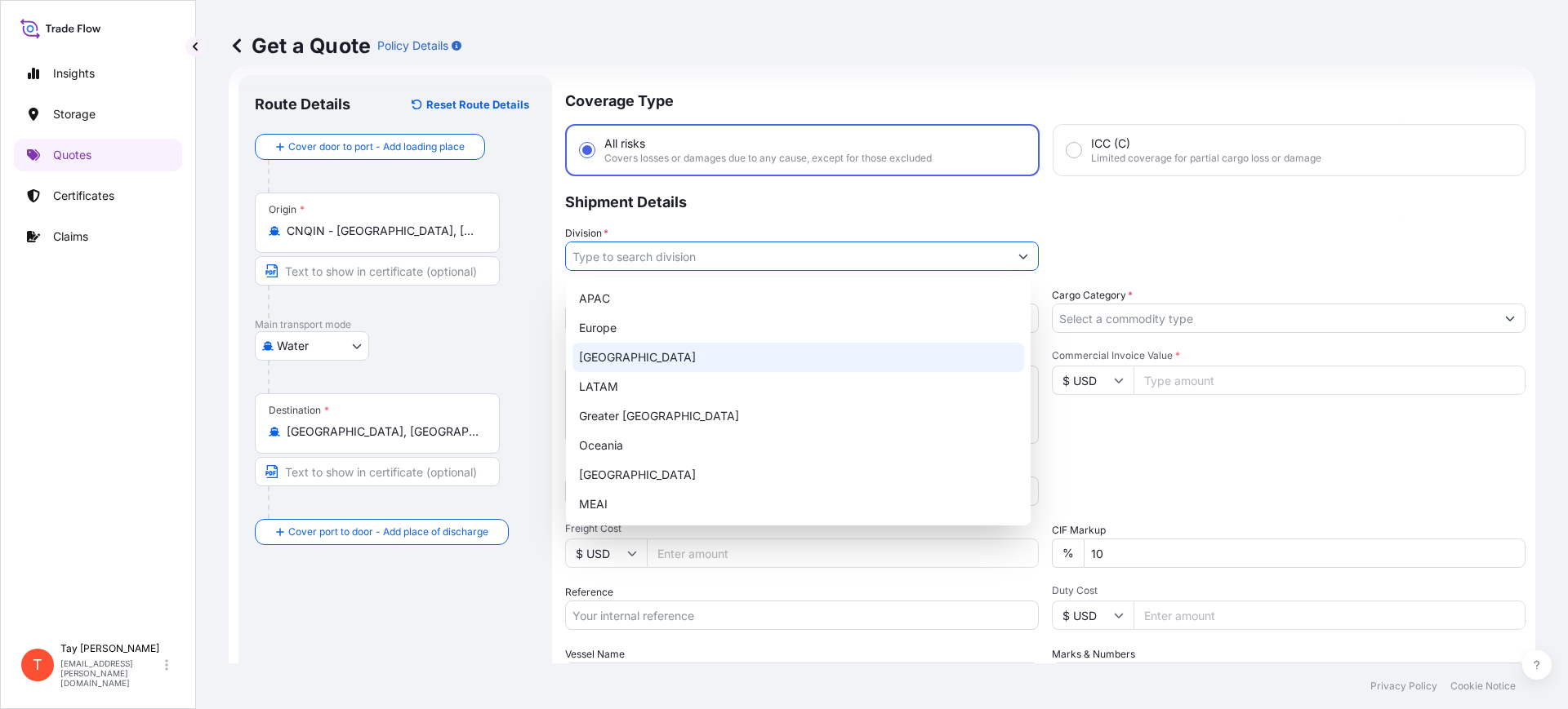
click at [647, 352] on div "[GEOGRAPHIC_DATA]" at bounding box center [798, 357] width 451 height 30
type input "[GEOGRAPHIC_DATA]"
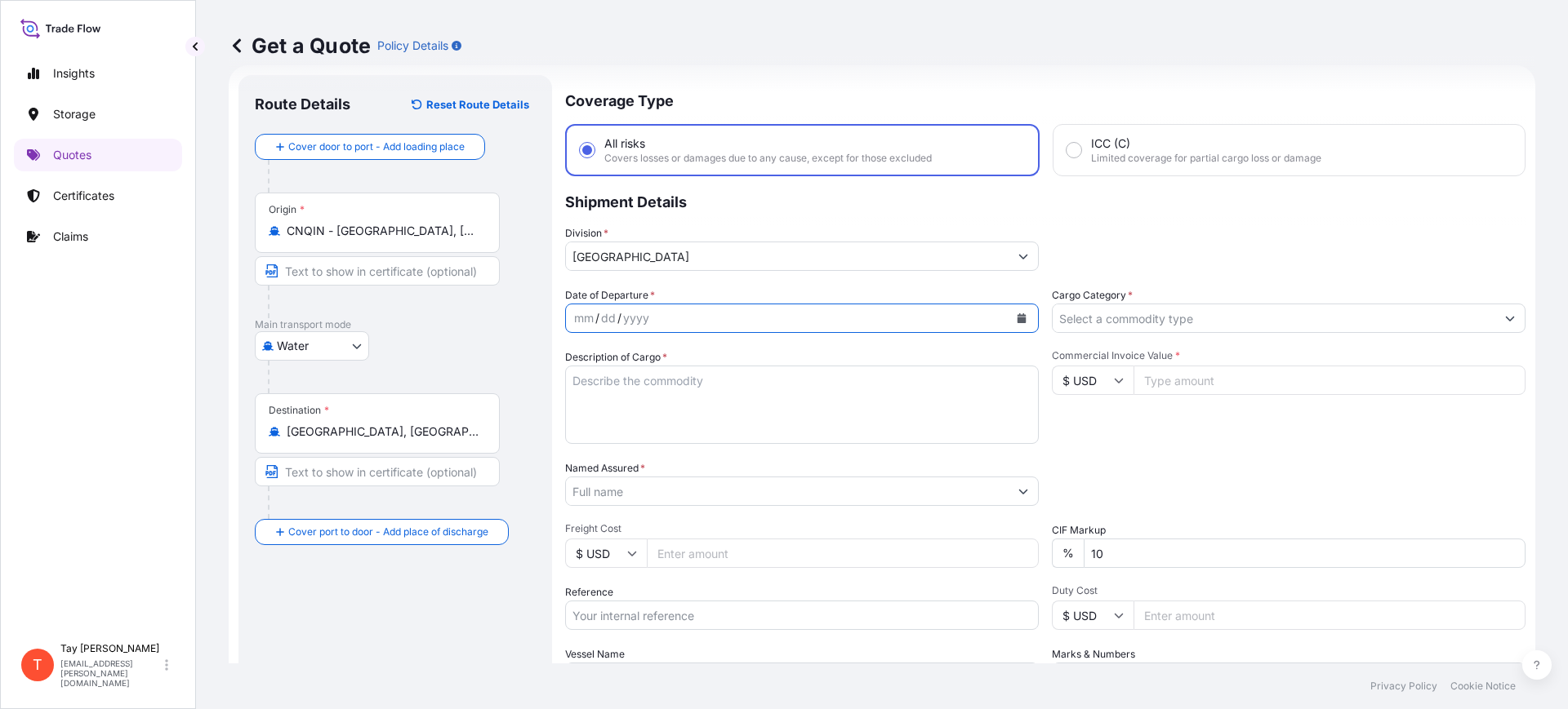
click at [1017, 319] on icon "Calendar" at bounding box center [1022, 319] width 9 height 10
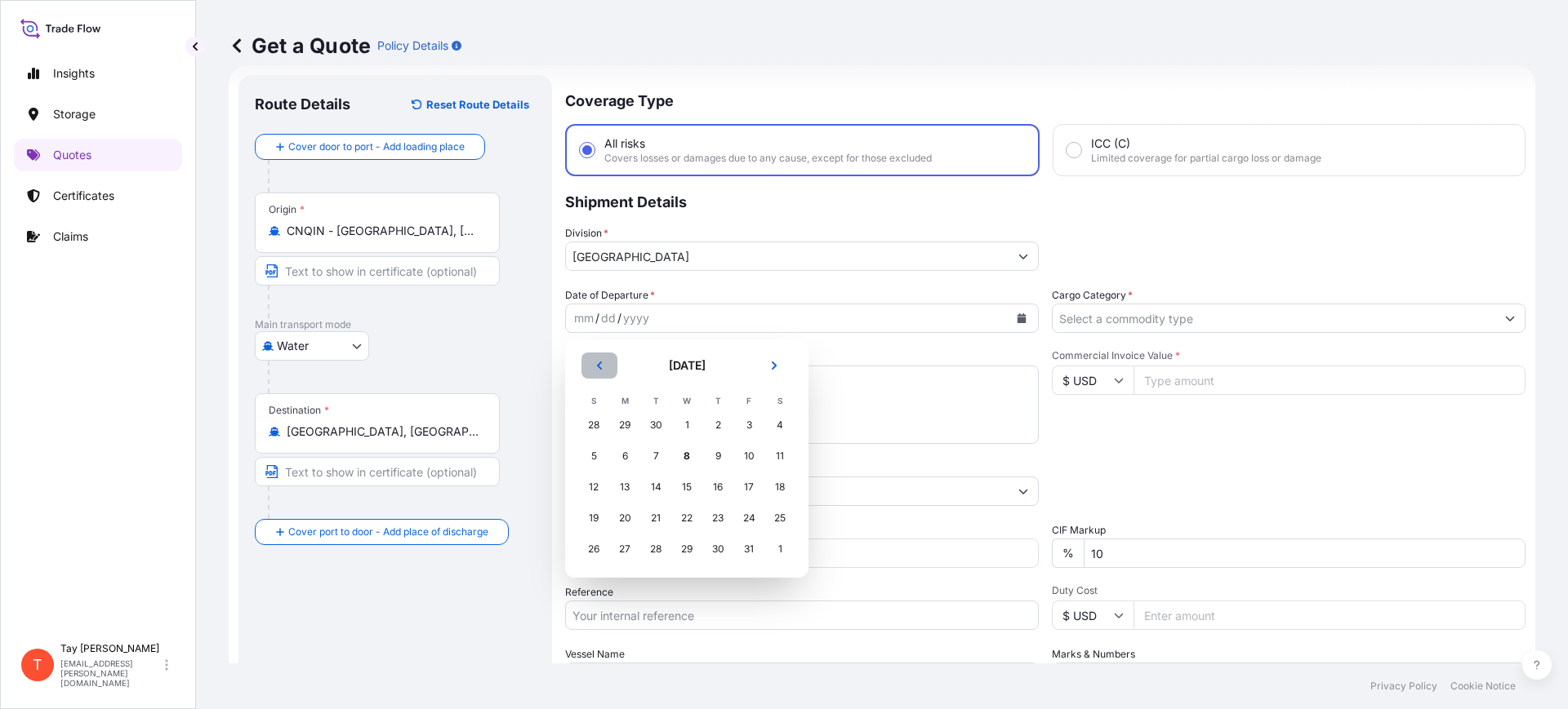
click at [597, 362] on icon "Previous" at bounding box center [599, 366] width 10 height 10
click at [588, 552] on div "28" at bounding box center [594, 550] width 30 height 30
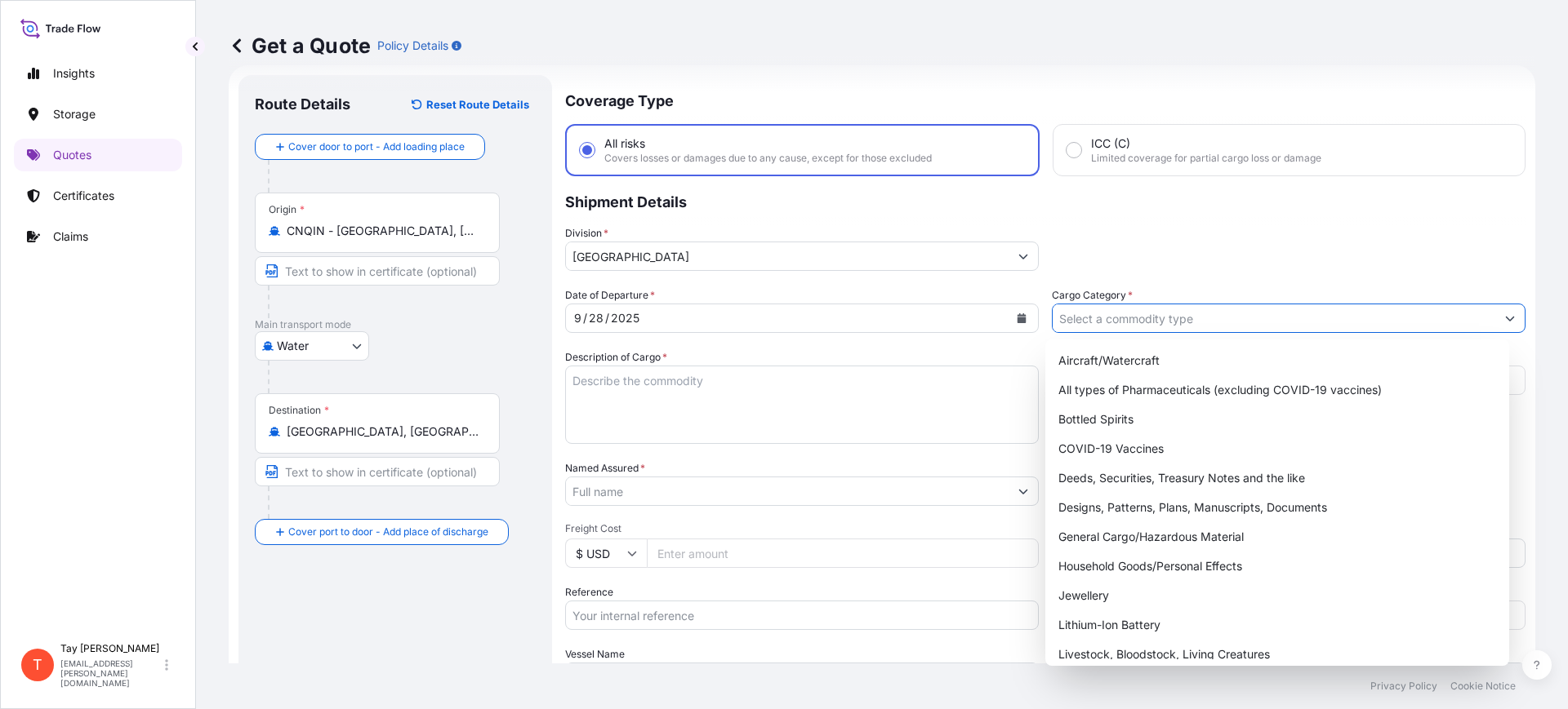
click at [1080, 318] on input "Cargo Category *" at bounding box center [1274, 319] width 443 height 30
click at [1110, 531] on div "General Cargo/Hazardous Material" at bounding box center [1277, 537] width 451 height 30
type input "General Cargo/Hazardous Material"
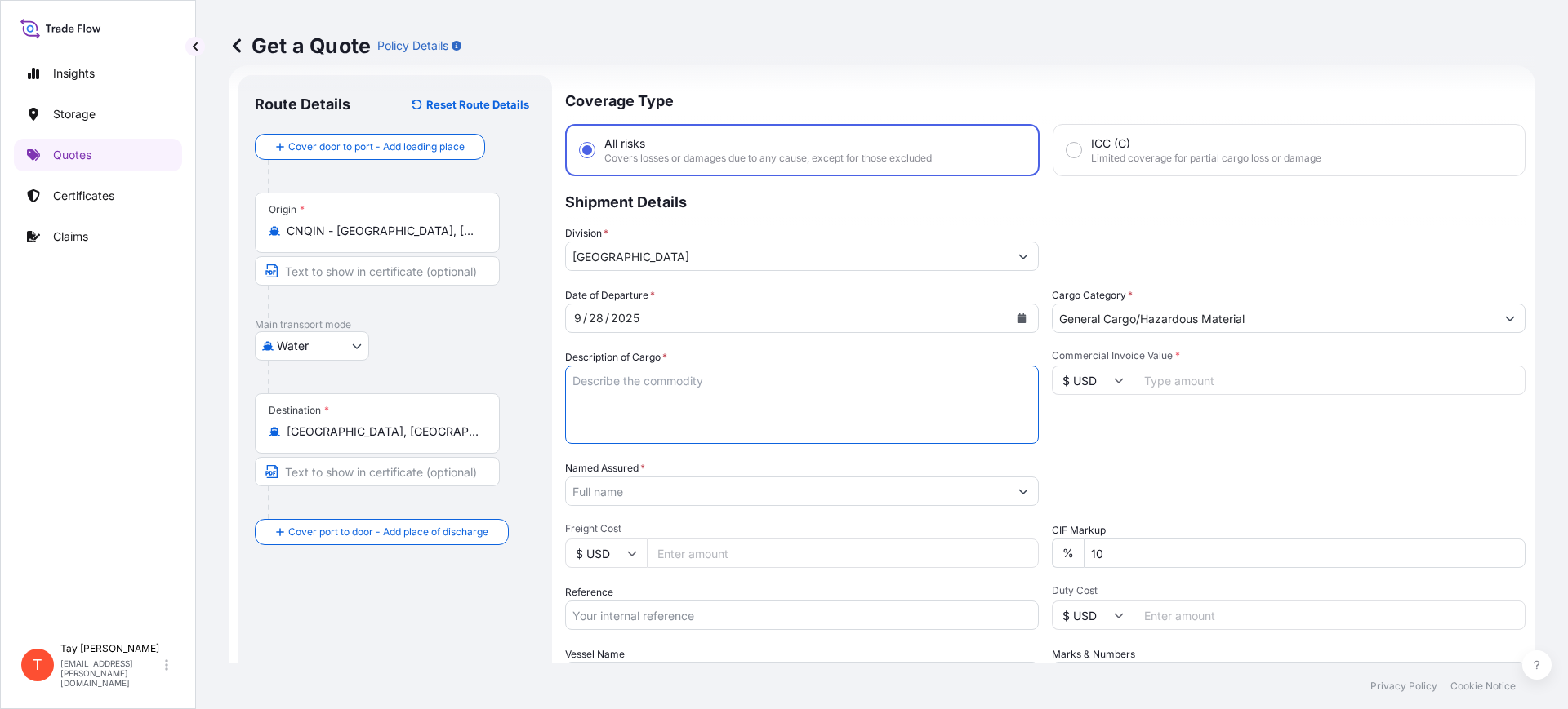
click at [749, 398] on textarea "Description of Cargo *" at bounding box center [802, 404] width 473 height 78
type textarea "BRAKE DRUM FOR TRAILER USE"
type input "25650.00"
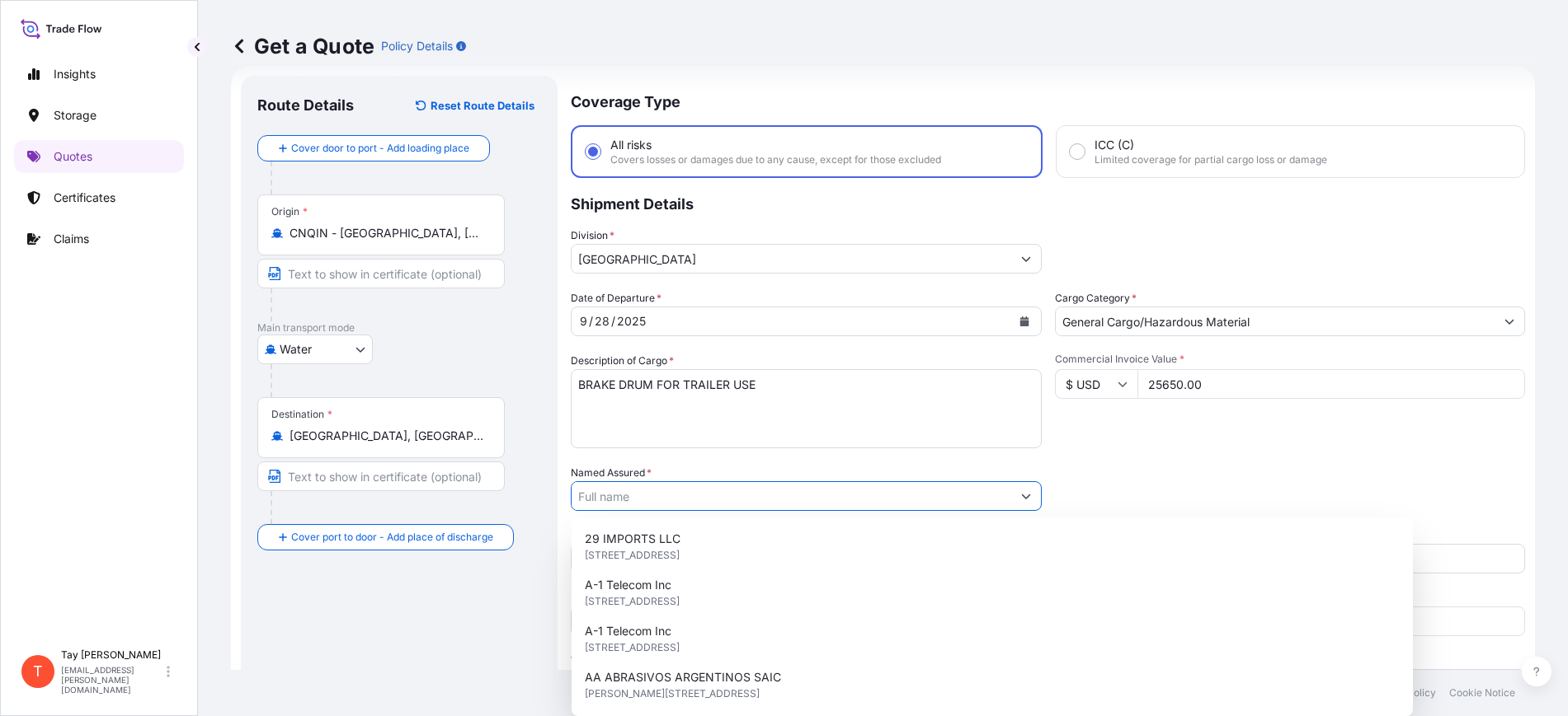
click at [623, 496] on input "Named Assured *" at bounding box center [792, 496] width 440 height 30
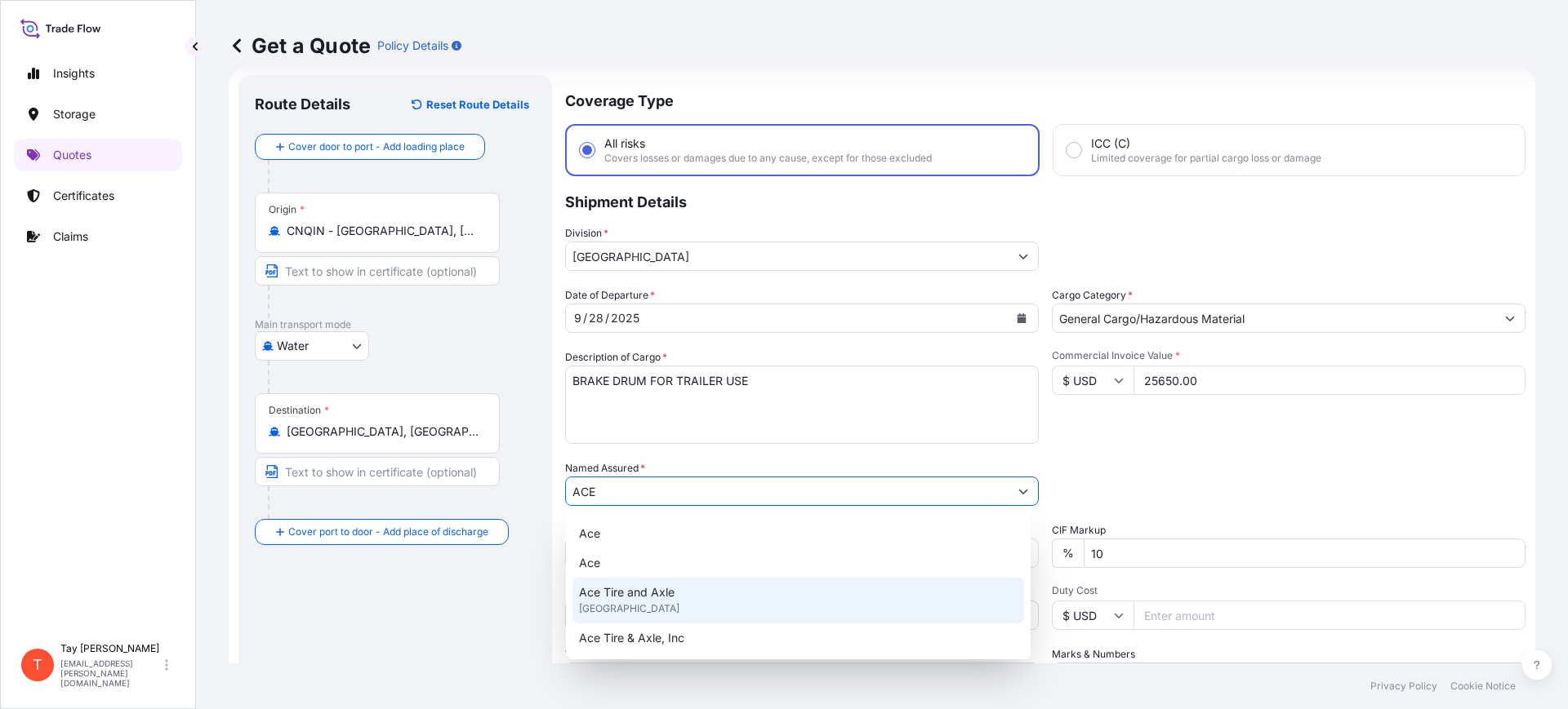
click at [644, 591] on span "Ace Tire and Axle" at bounding box center [627, 592] width 95 height 16
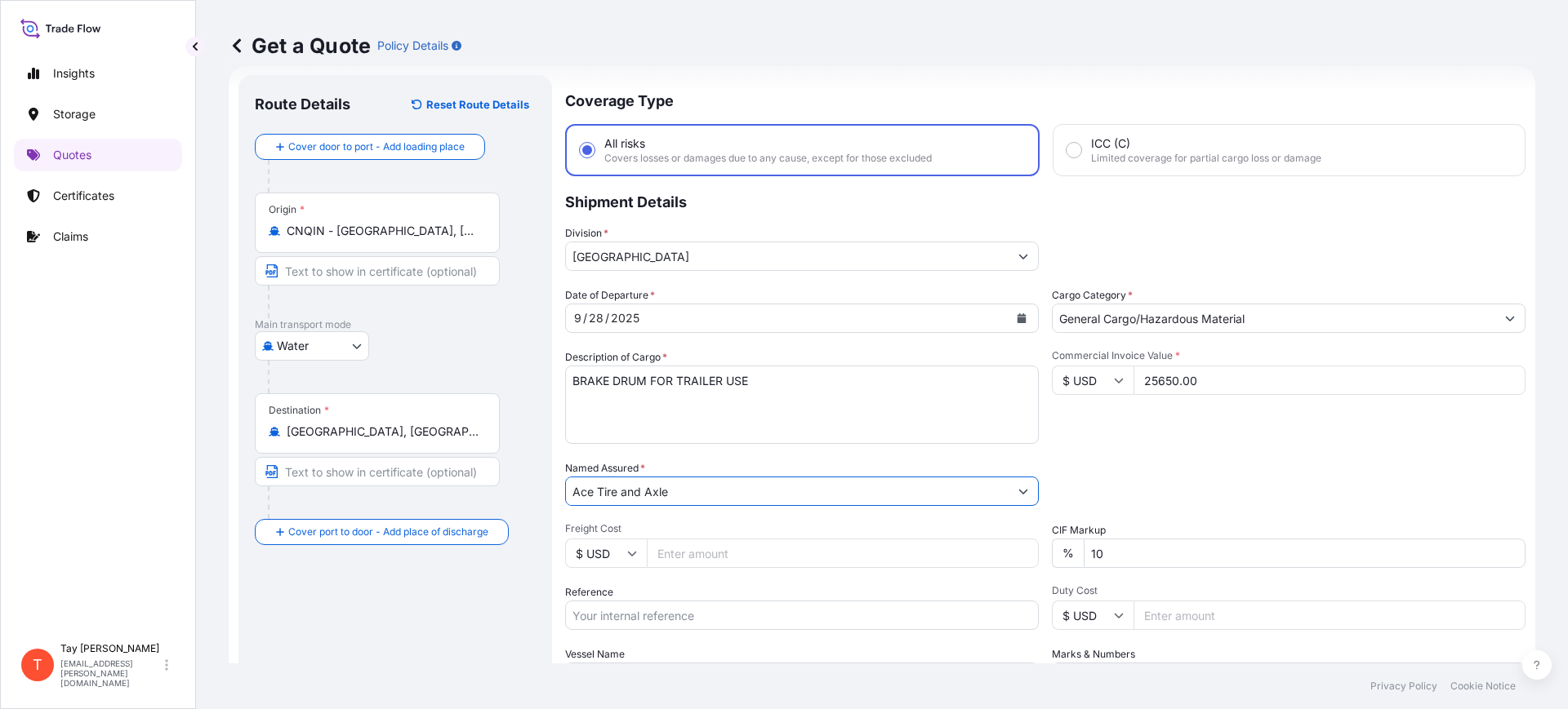
type input "Ace Tire and Axle"
click at [689, 560] on input "Freight Cost" at bounding box center [842, 554] width 392 height 30
type input "5210.00"
click at [643, 623] on input "Reference" at bounding box center [802, 615] width 473 height 30
paste input "S25I158732"
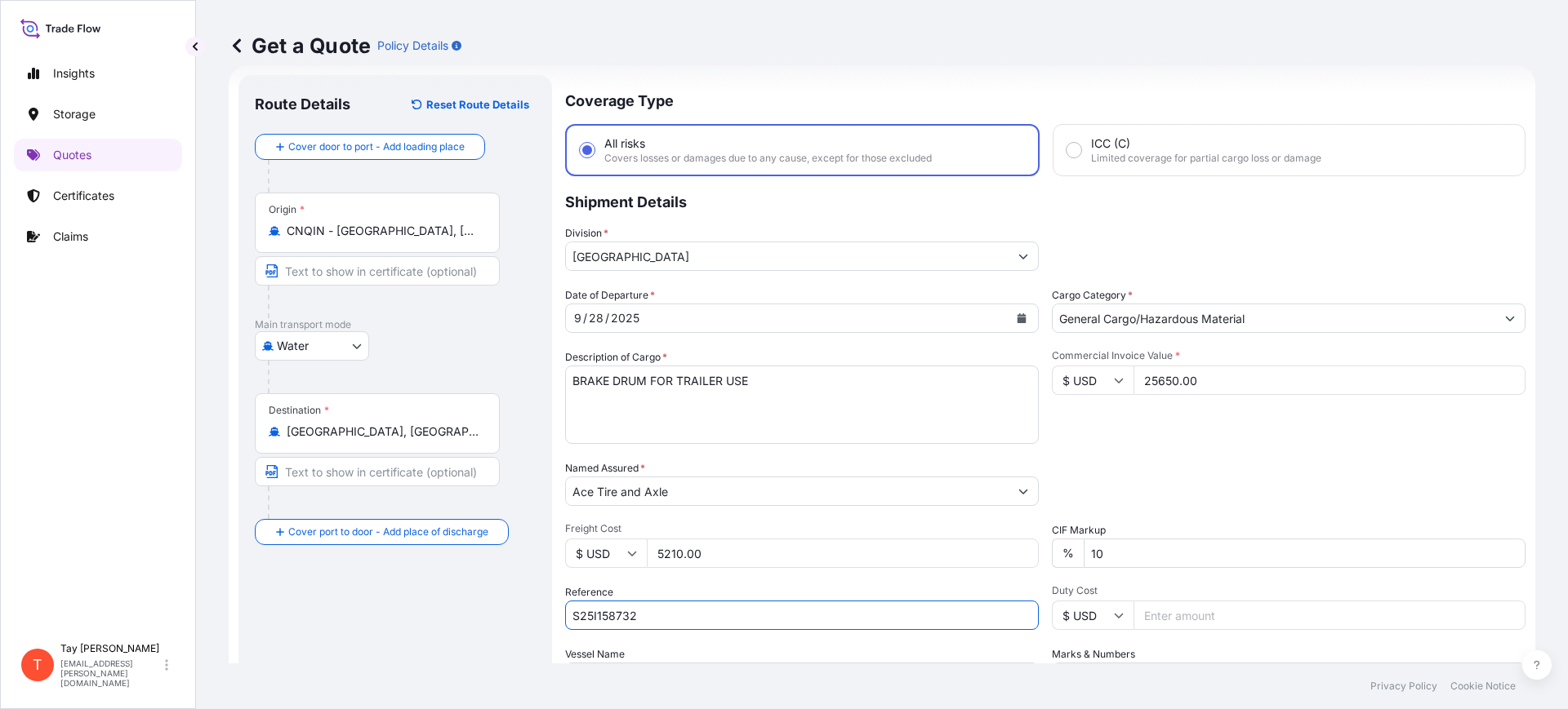
type input "S25I158732"
click at [1238, 625] on input "Duty Cost" at bounding box center [1329, 615] width 392 height 30
type input "12458.56"
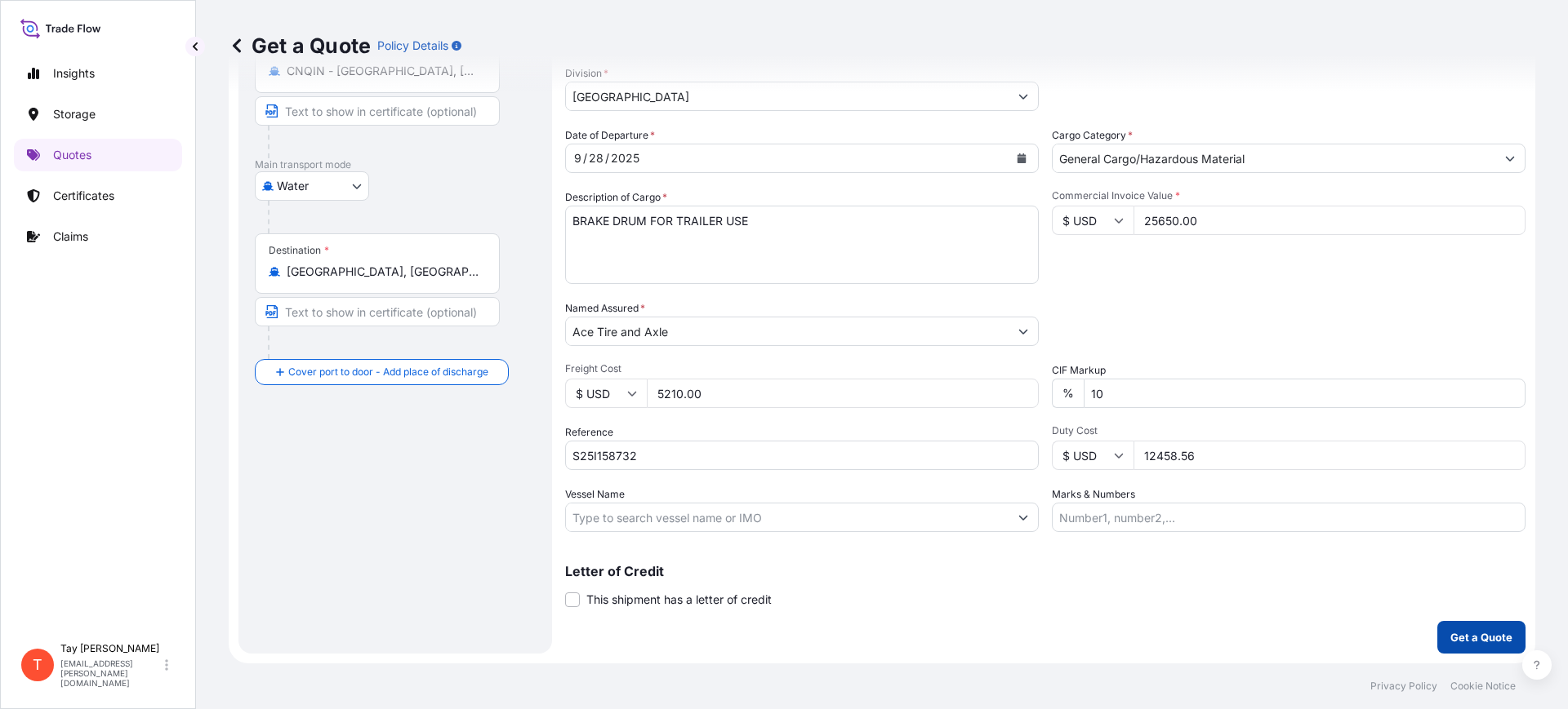
click at [1450, 637] on p "Get a Quote" at bounding box center [1482, 638] width 62 height 16
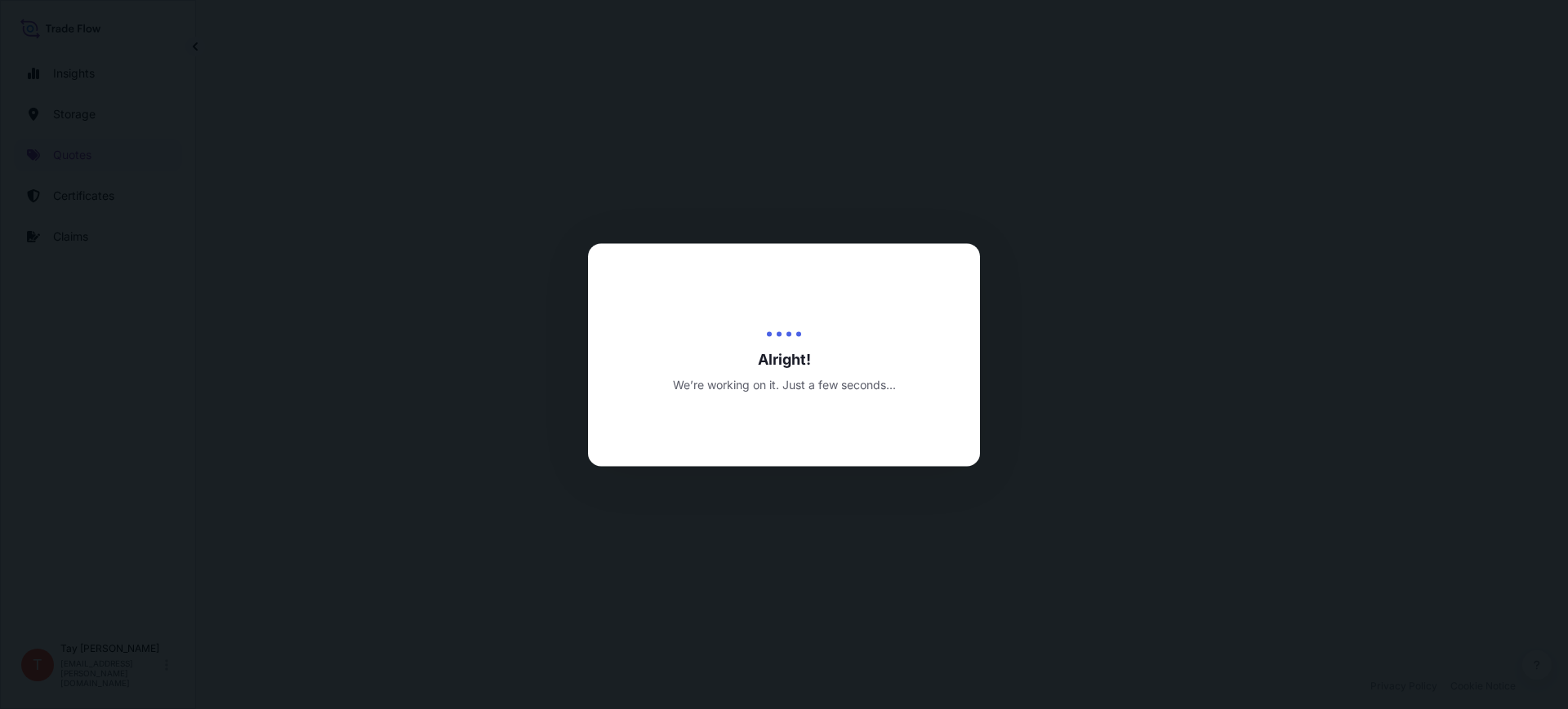
select select "Water"
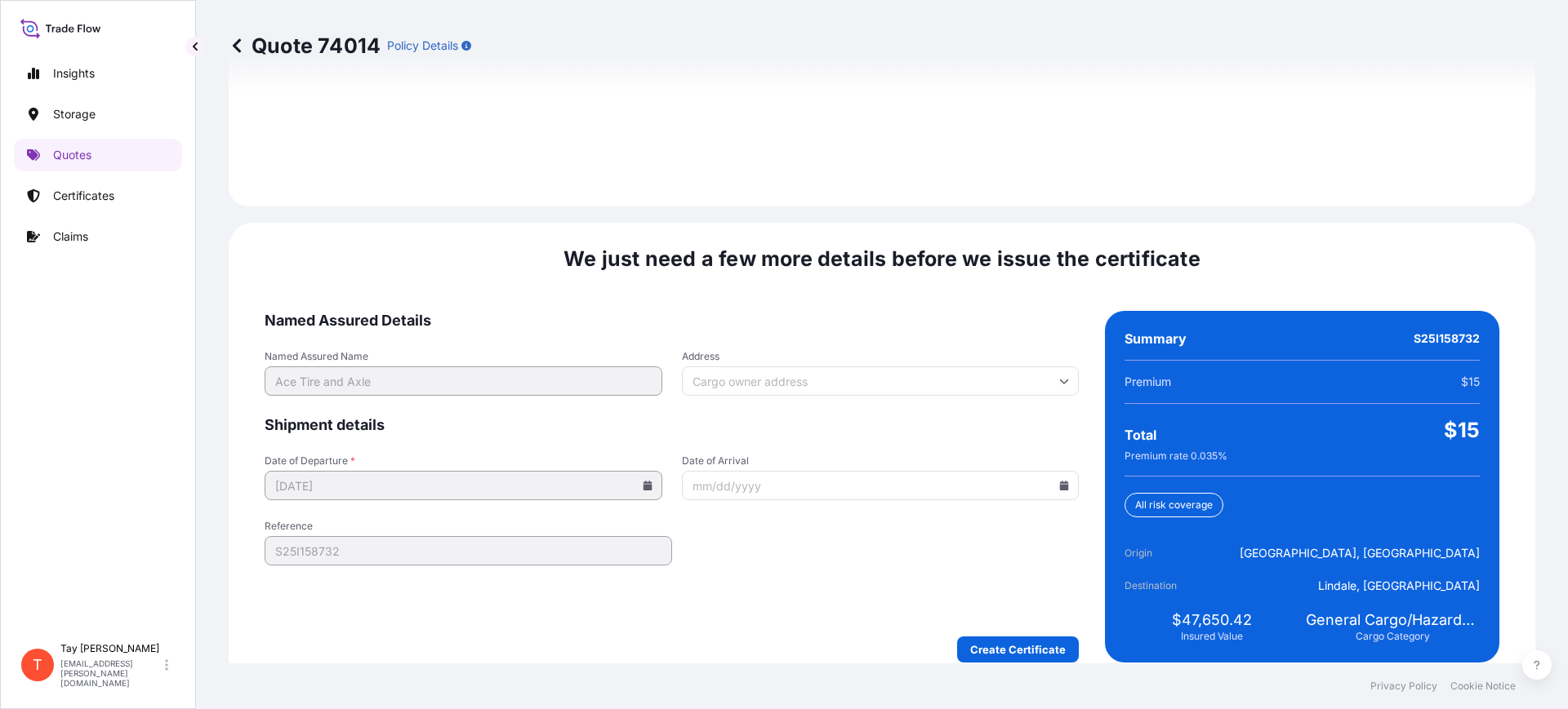
scroll to position [2384, 0]
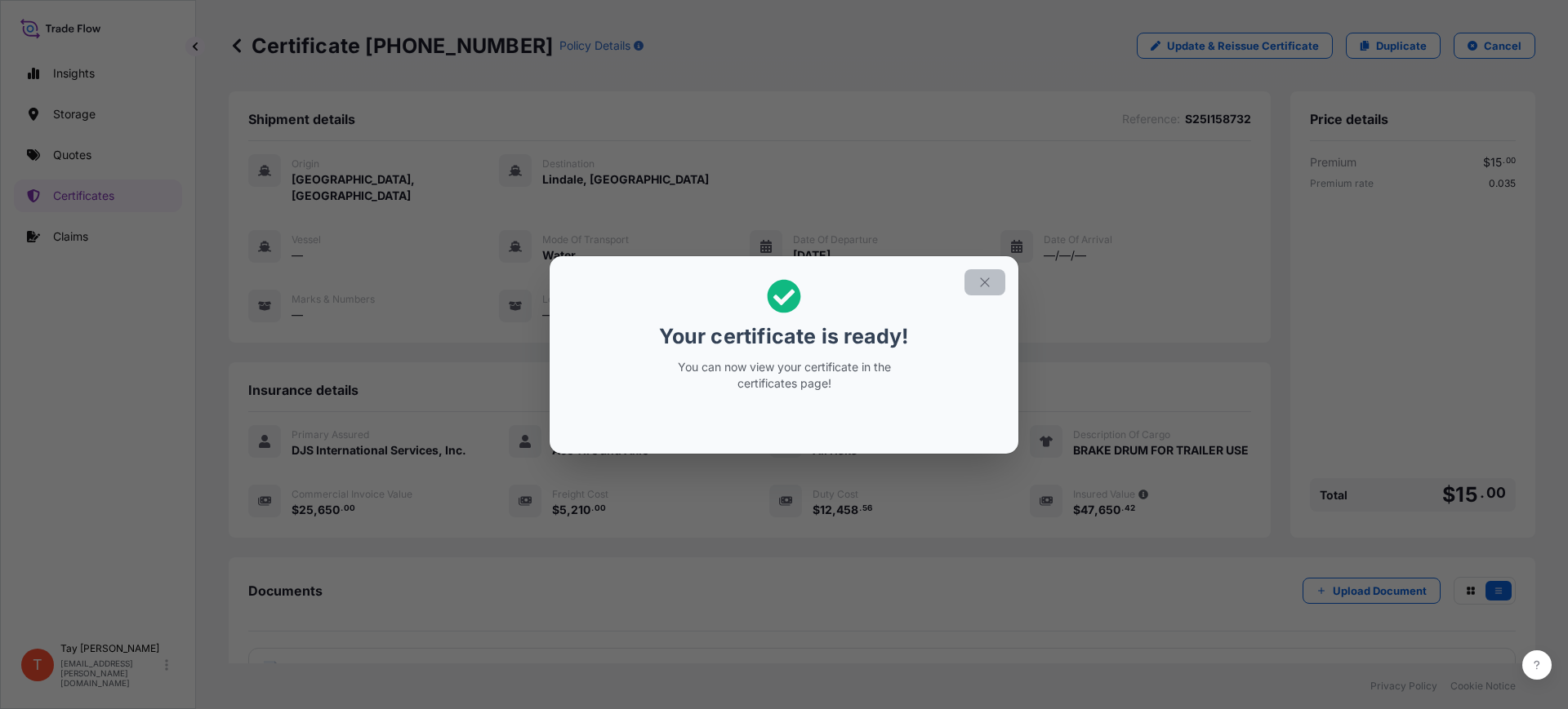
click at [994, 275] on button "button" at bounding box center [985, 283] width 41 height 26
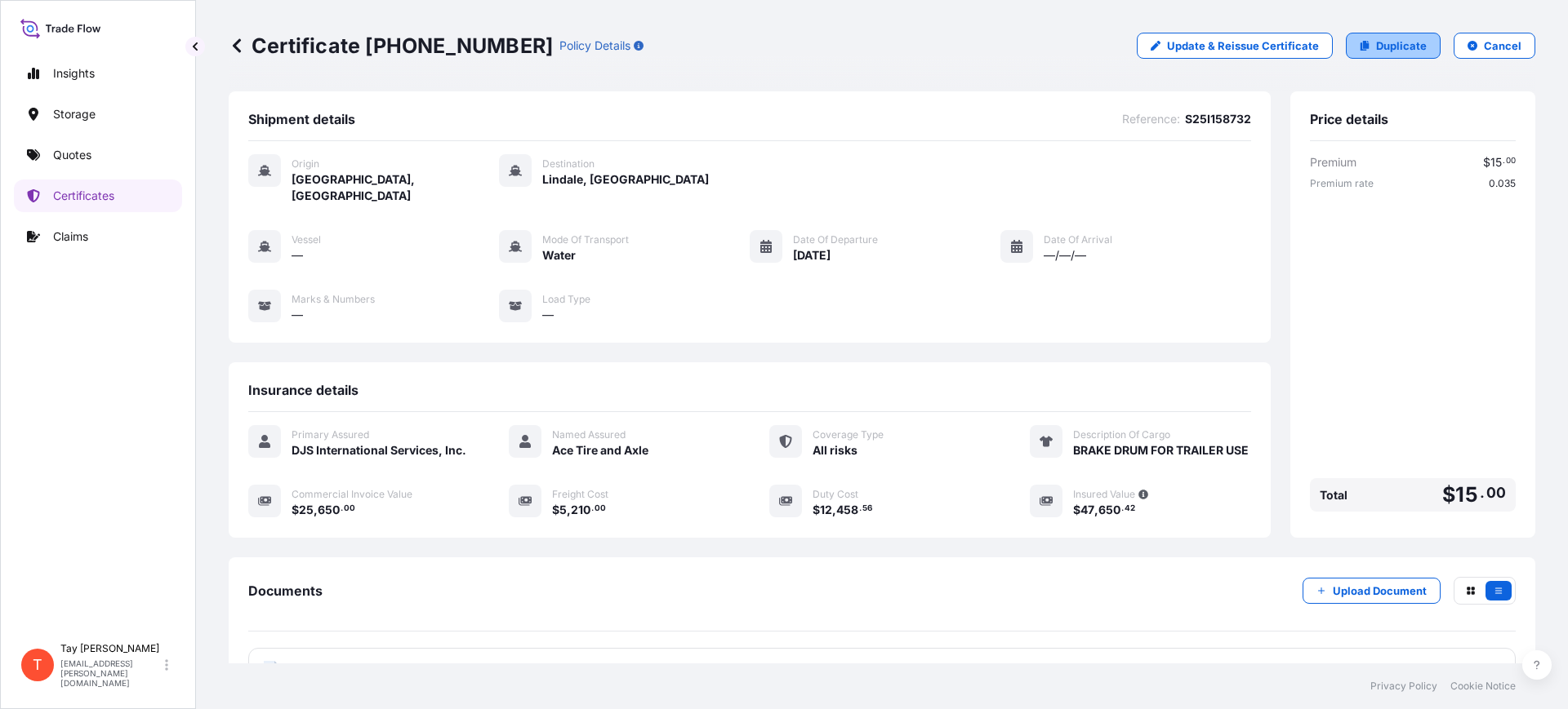
click at [1381, 52] on p "Duplicate" at bounding box center [1401, 46] width 51 height 16
select select "Water"
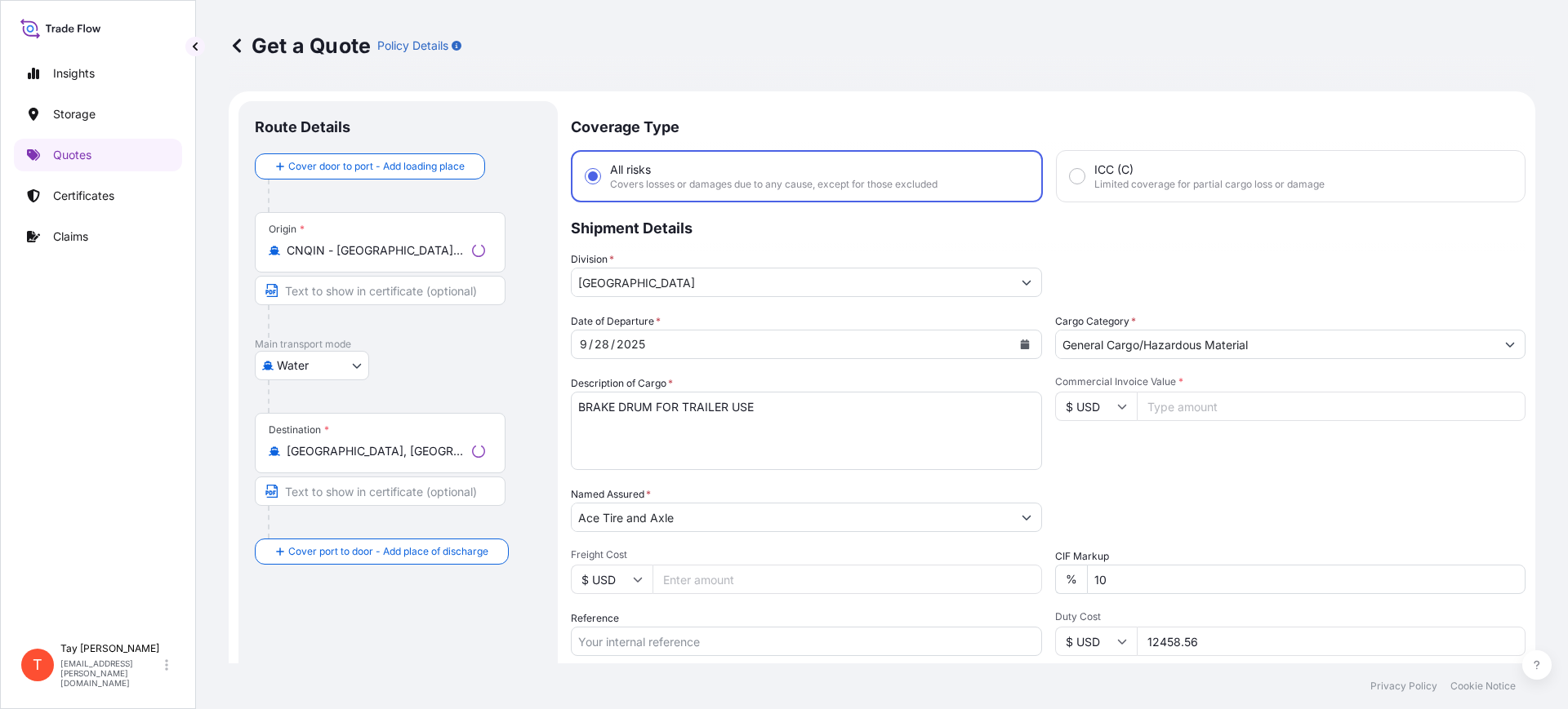
scroll to position [26, 0]
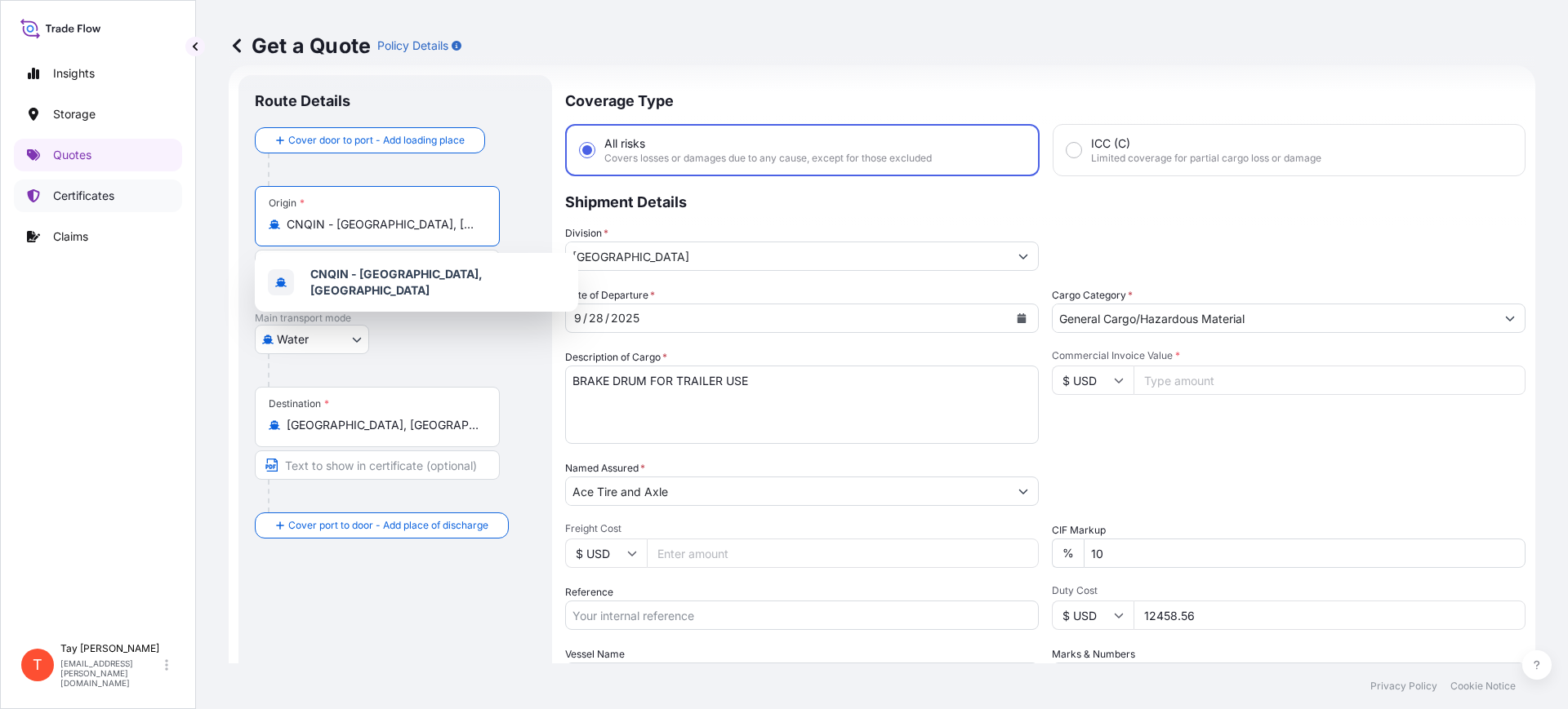
drag, startPoint x: 436, startPoint y: 226, endPoint x: 99, endPoint y: 195, distance: 338.4
click at [108, 196] on div "Insights Storage Quotes Certificates Claims T [PERSON_NAME] [EMAIL_ADDRESS][PER…" at bounding box center [784, 354] width 1568 height 709
click at [416, 265] on div "THLCH - [GEOGRAPHIC_DATA], [GEOGRAPHIC_DATA]" at bounding box center [417, 283] width 311 height 46
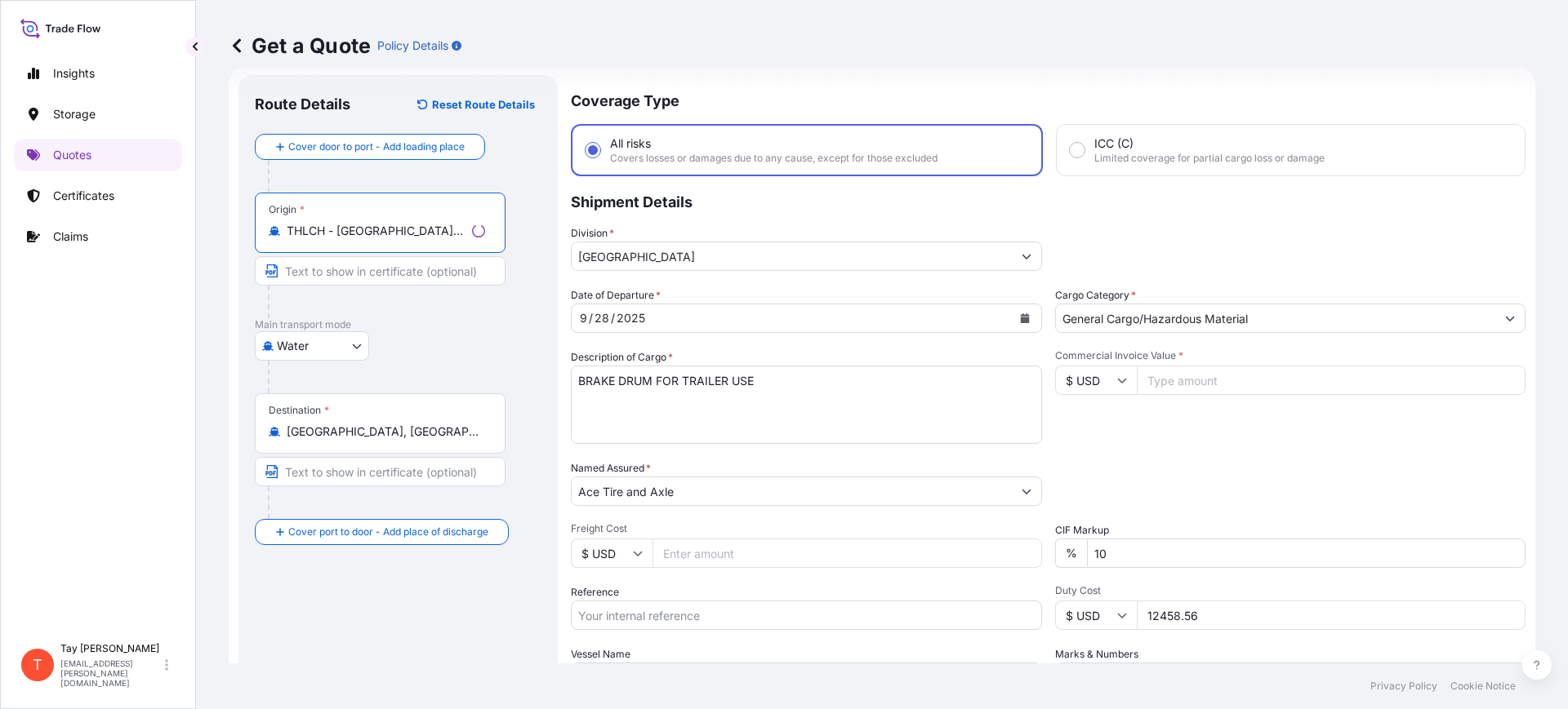
type input "THLCH - [GEOGRAPHIC_DATA], [GEOGRAPHIC_DATA]"
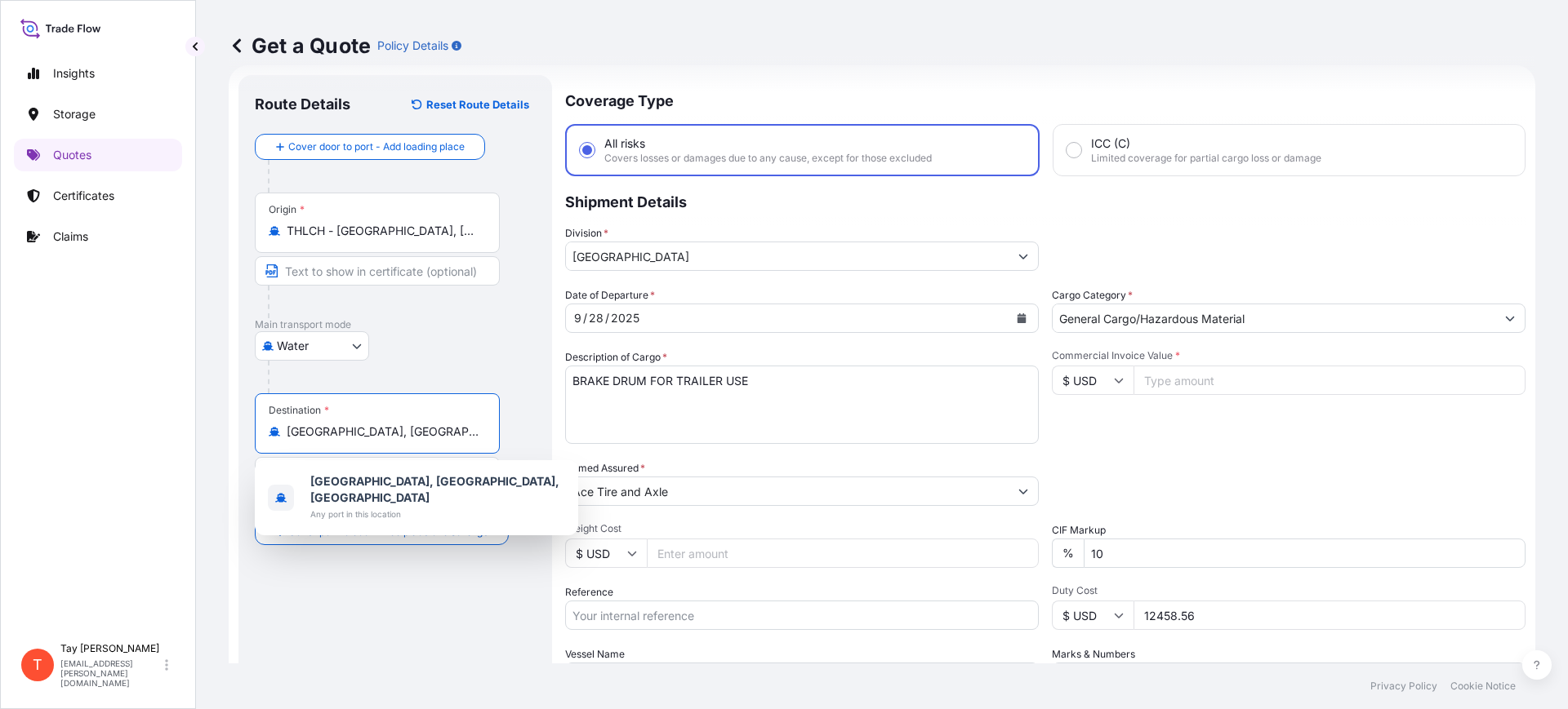
drag, startPoint x: 399, startPoint y: 426, endPoint x: 150, endPoint y: 374, distance: 254.4
click at [157, 392] on div "Insights Storage Quotes Certificates Claims T [PERSON_NAME] [EMAIL_ADDRESS][PER…" at bounding box center [784, 354] width 1568 height 709
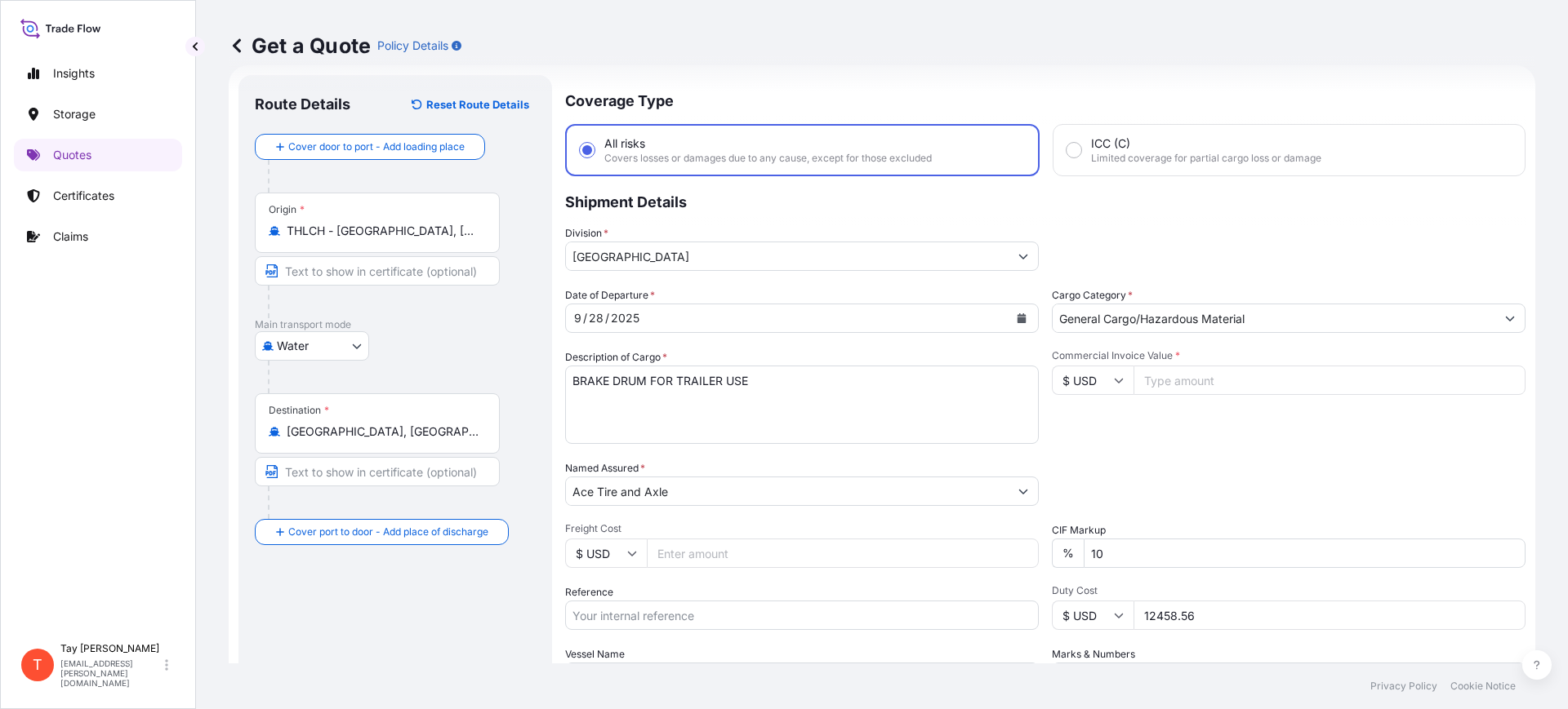
click at [107, 327] on div "Insights Storage Quotes Certificates Claims" at bounding box center [98, 338] width 168 height 592
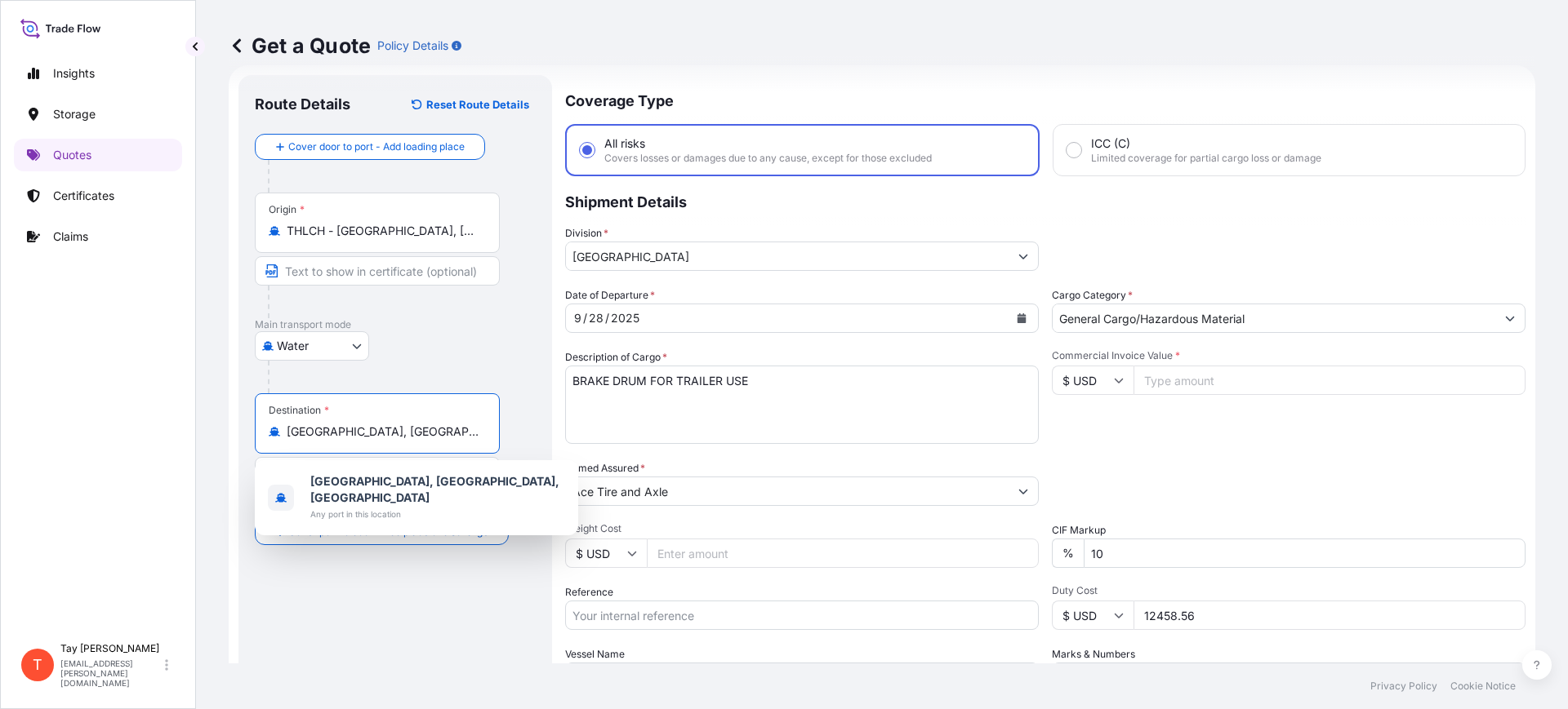
drag, startPoint x: 400, startPoint y: 431, endPoint x: 210, endPoint y: 412, distance: 190.9
click at [213, 412] on div "Get a Quote Policy Details Route Details Reset Route Details Cover door to port…" at bounding box center [881, 332] width 1372 height 664
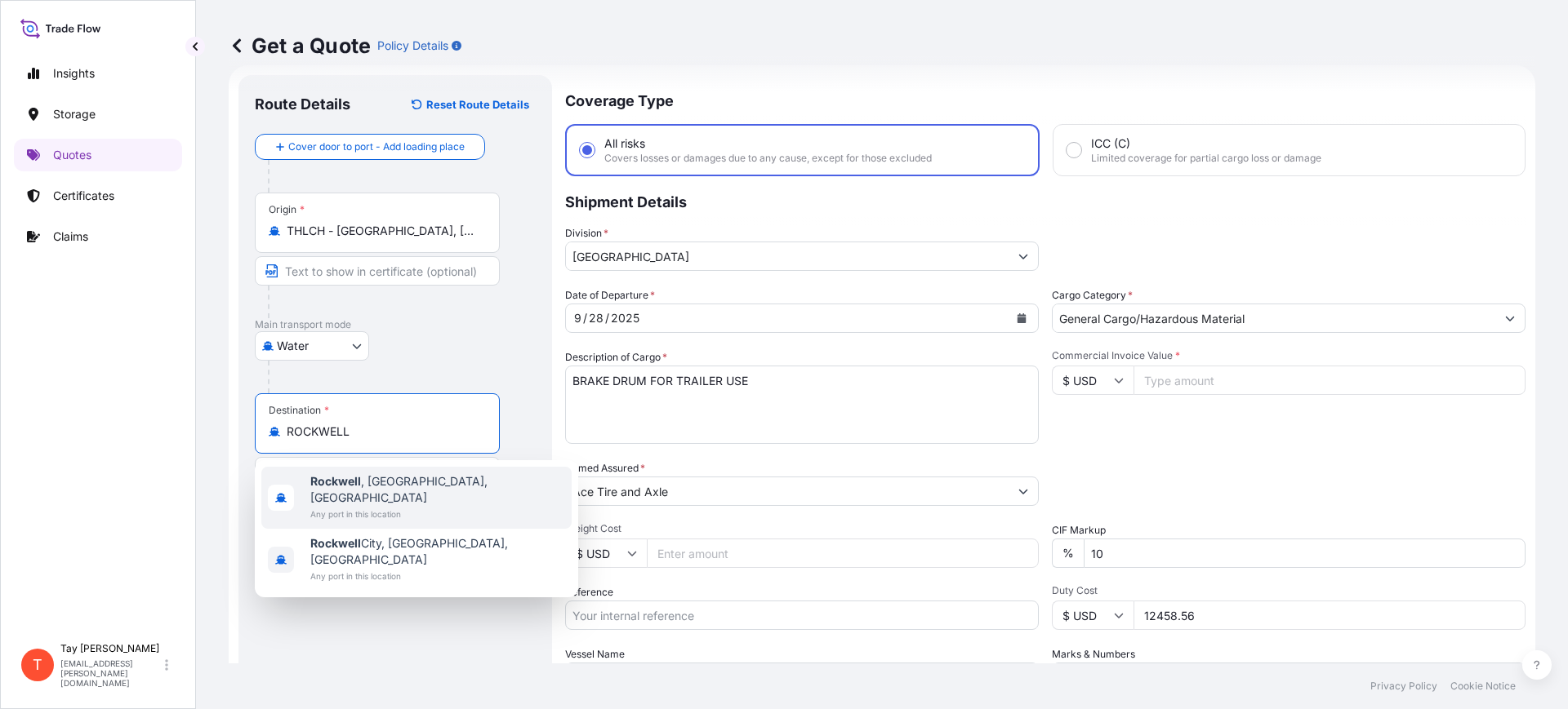
click at [353, 486] on b "Rockwell" at bounding box center [336, 481] width 51 height 14
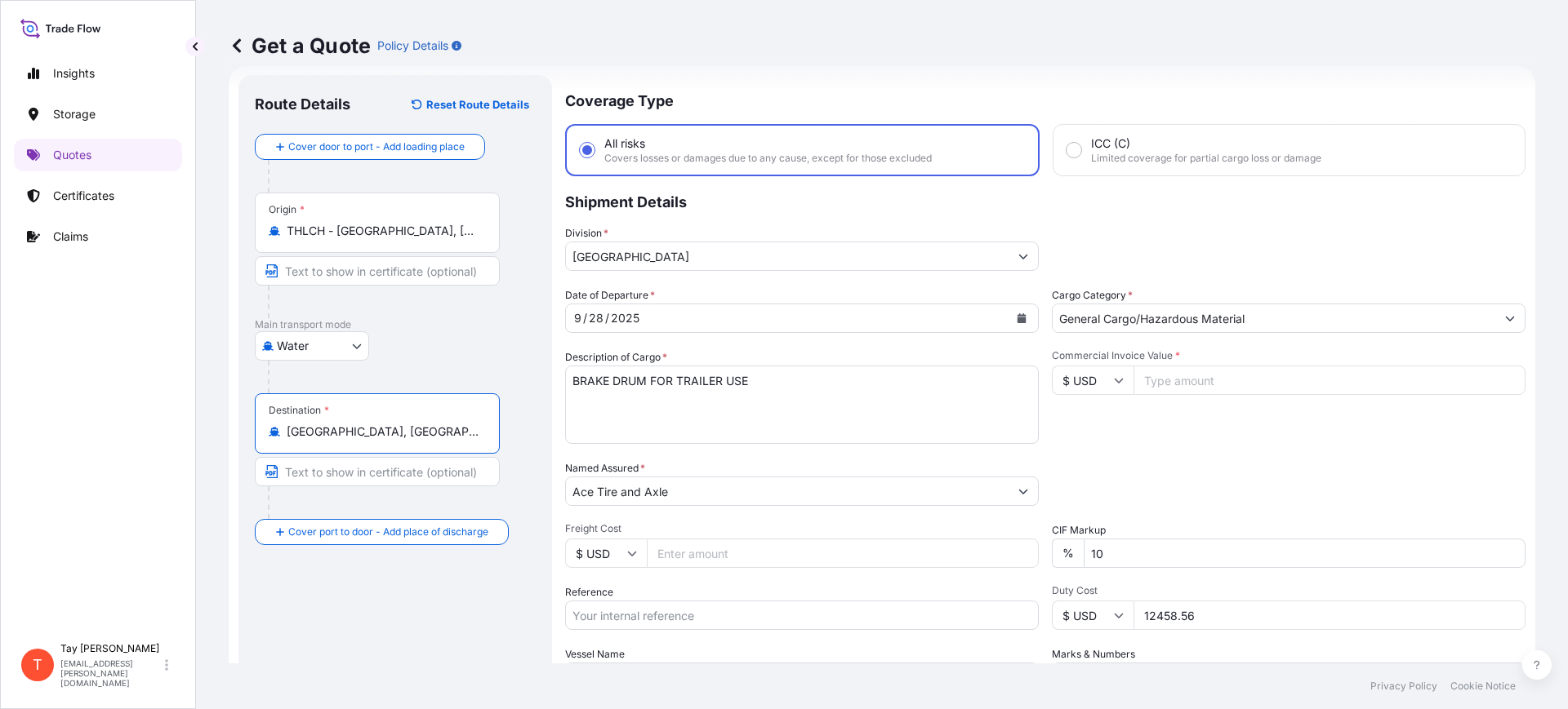
type input "[GEOGRAPHIC_DATA], [GEOGRAPHIC_DATA], [GEOGRAPHIC_DATA]"
click at [1017, 316] on icon "Calendar" at bounding box center [1022, 319] width 9 height 10
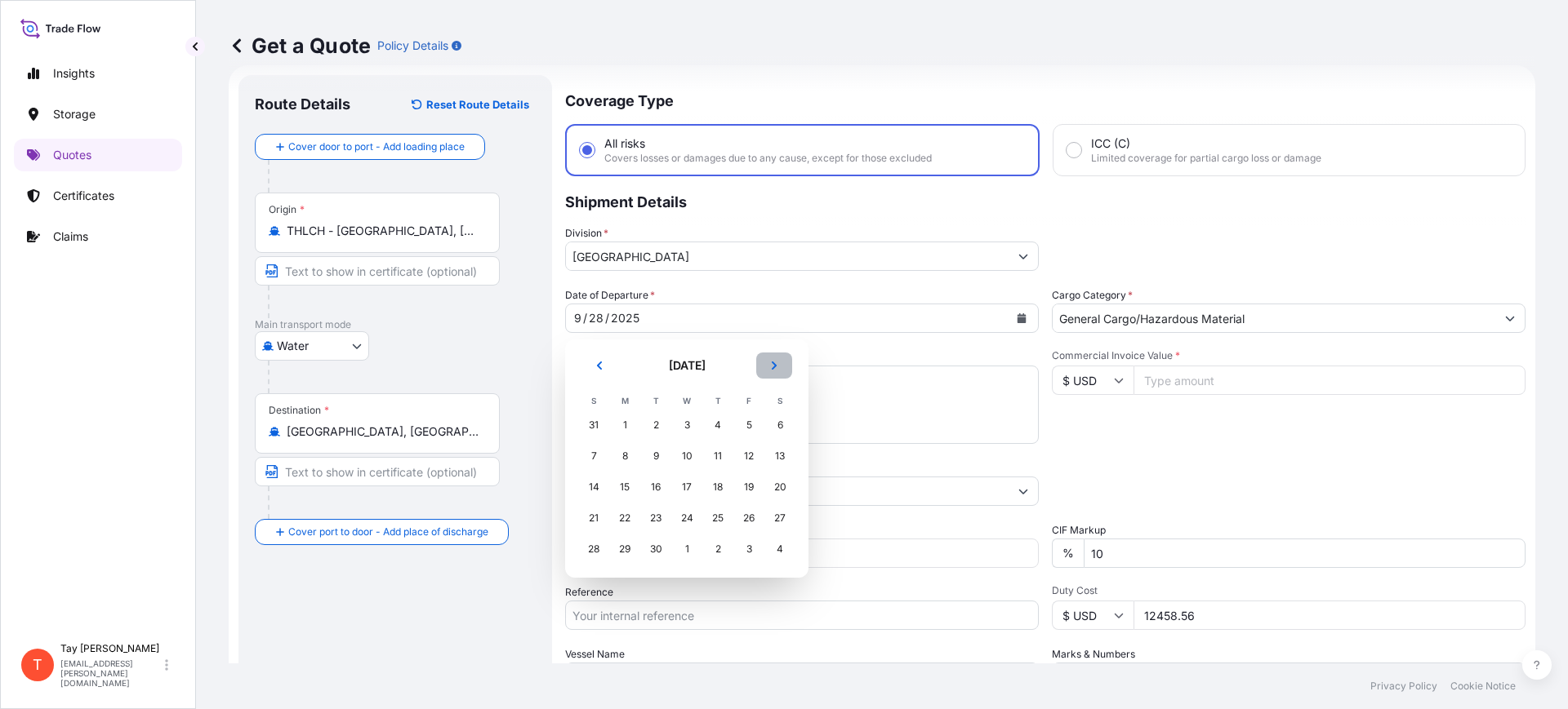
click at [771, 361] on icon "Next" at bounding box center [774, 366] width 10 height 10
click at [625, 415] on div "29" at bounding box center [625, 426] width 30 height 30
click at [597, 353] on button "Previous" at bounding box center [599, 366] width 36 height 26
click at [625, 550] on div "29" at bounding box center [625, 550] width 30 height 30
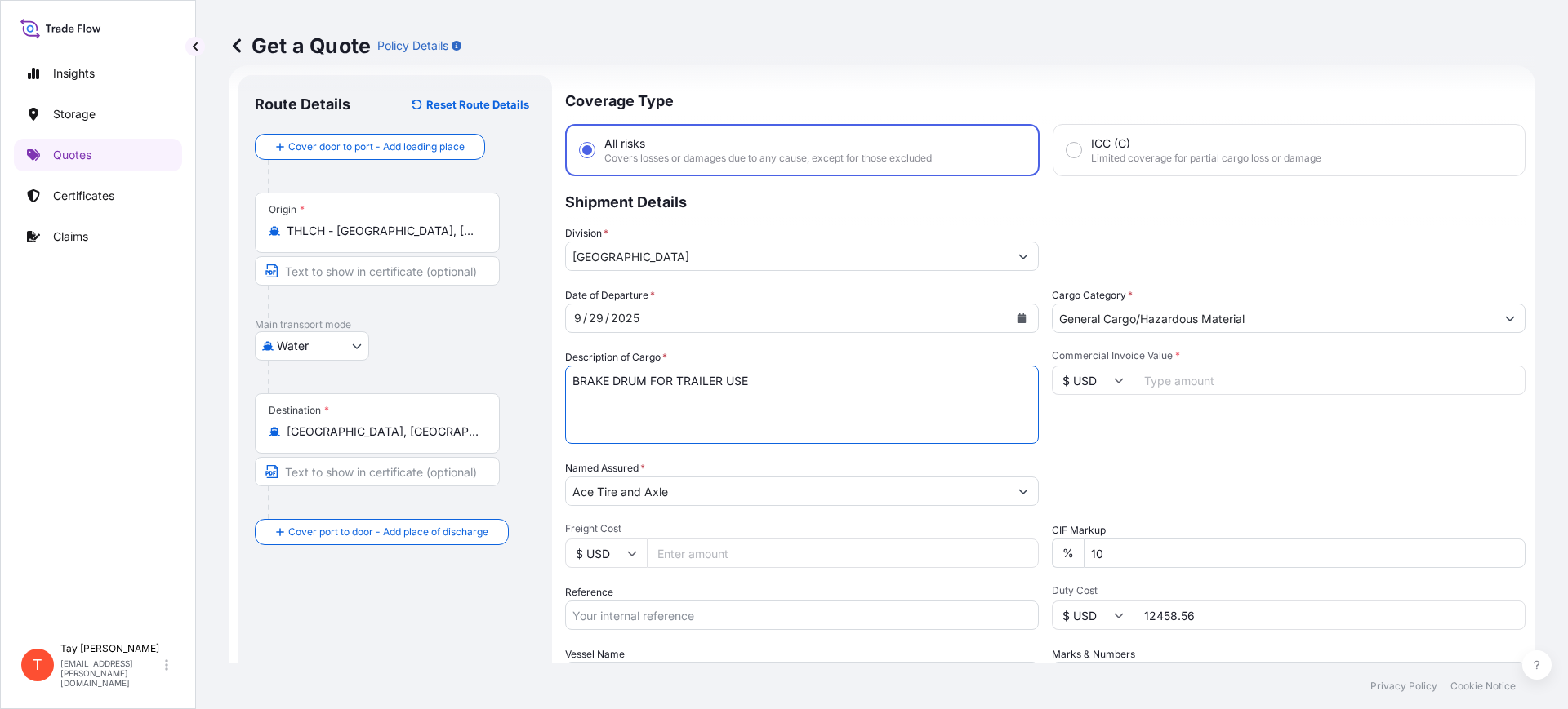
drag, startPoint x: 779, startPoint y: 389, endPoint x: 525, endPoint y: 388, distance: 254.0
click at [525, 388] on form "Route Details Reset Route Details Cover door to port - Add loading place Place …" at bounding box center [882, 444] width 1307 height 758
type textarea "TIRES"
click at [1157, 373] on input "Commercial Invoice Value *" at bounding box center [1329, 380] width 392 height 30
type input "47103.00"
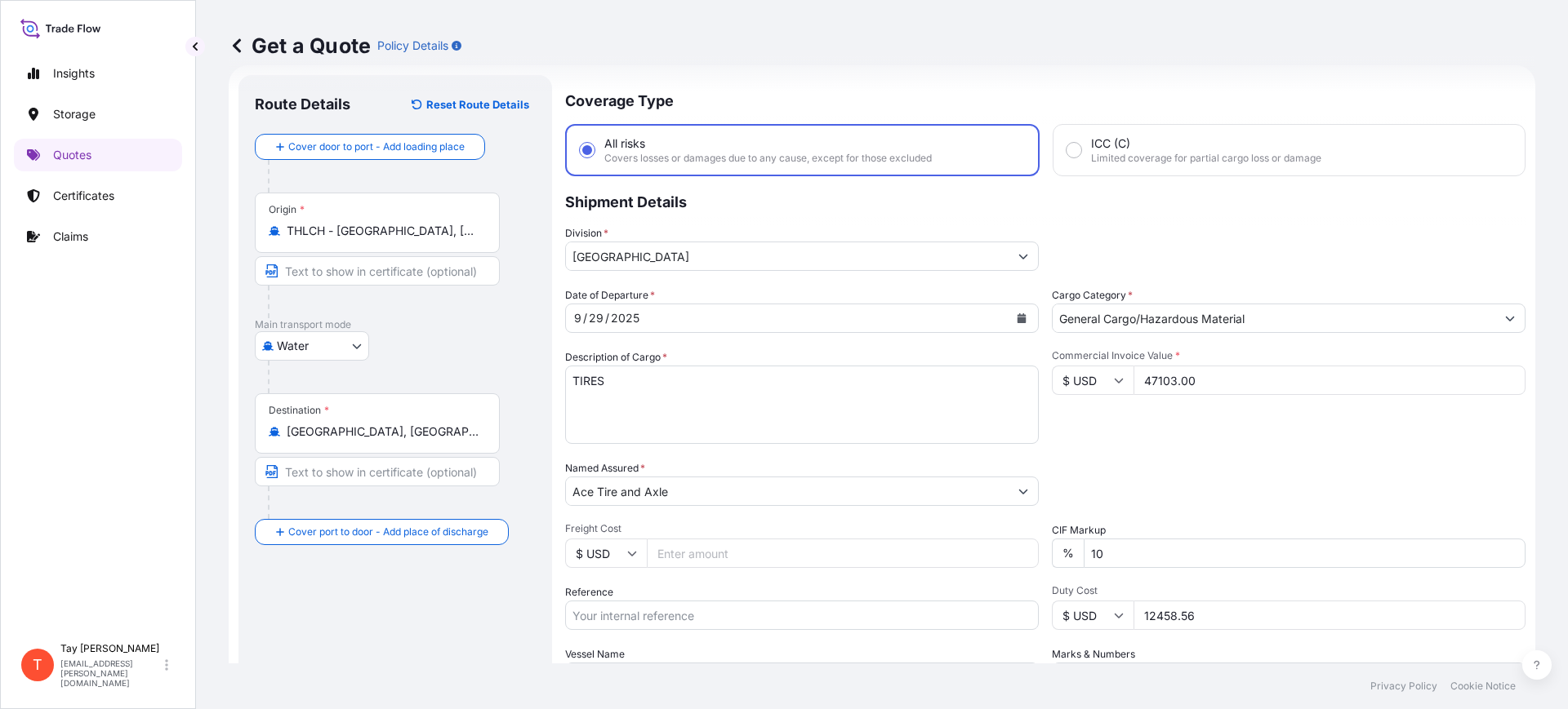
click at [726, 559] on input "Freight Cost" at bounding box center [842, 554] width 392 height 30
type input "4"
type input "4640.00"
click at [752, 606] on input "Reference" at bounding box center [802, 615] width 473 height 30
paste input "S25I158538"
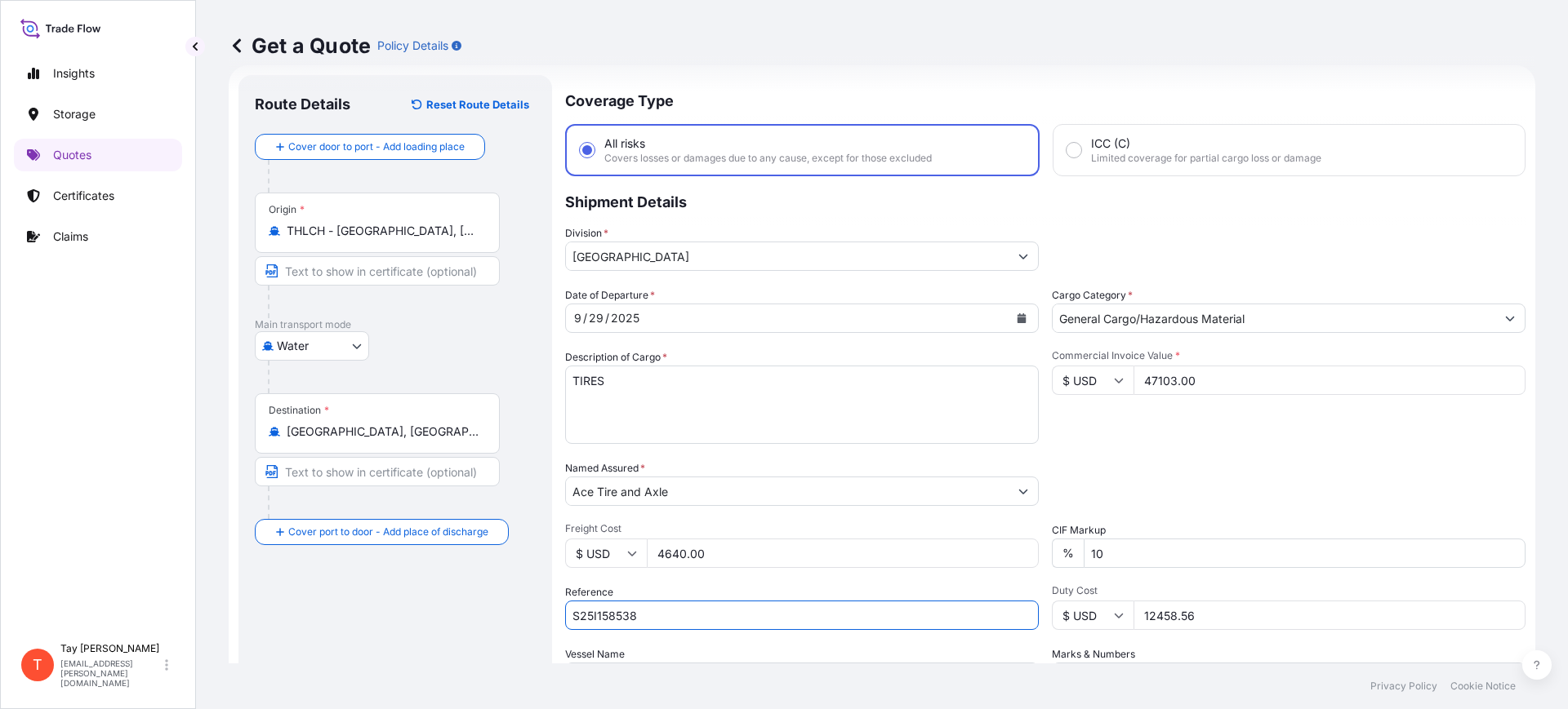
type input "S25I158538"
drag, startPoint x: 1211, startPoint y: 614, endPoint x: 1048, endPoint y: 605, distance: 163.2
click at [1052, 605] on div "$ USD 12458.56" at bounding box center [1289, 615] width 473 height 30
type input "10773.11"
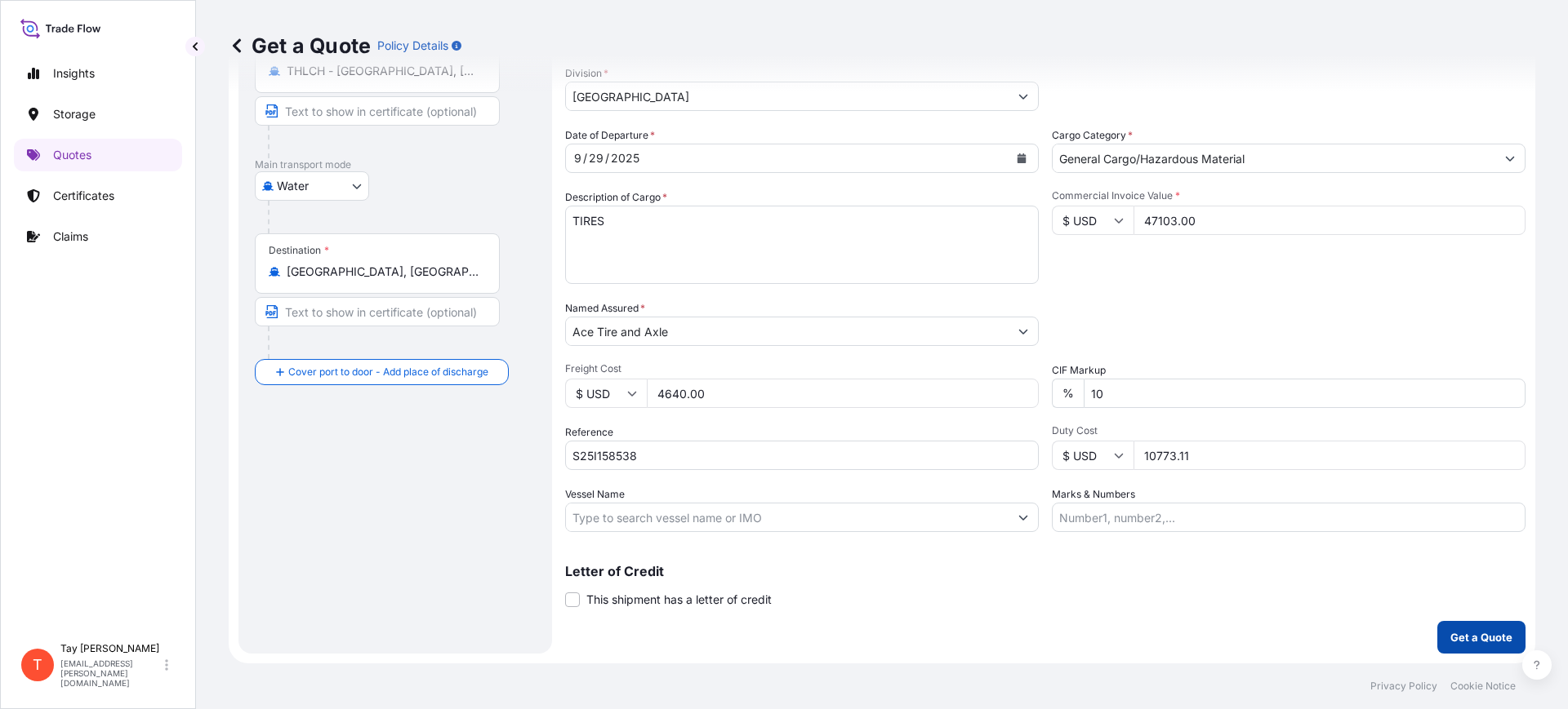
click at [1469, 630] on p "Get a Quote" at bounding box center [1482, 638] width 62 height 16
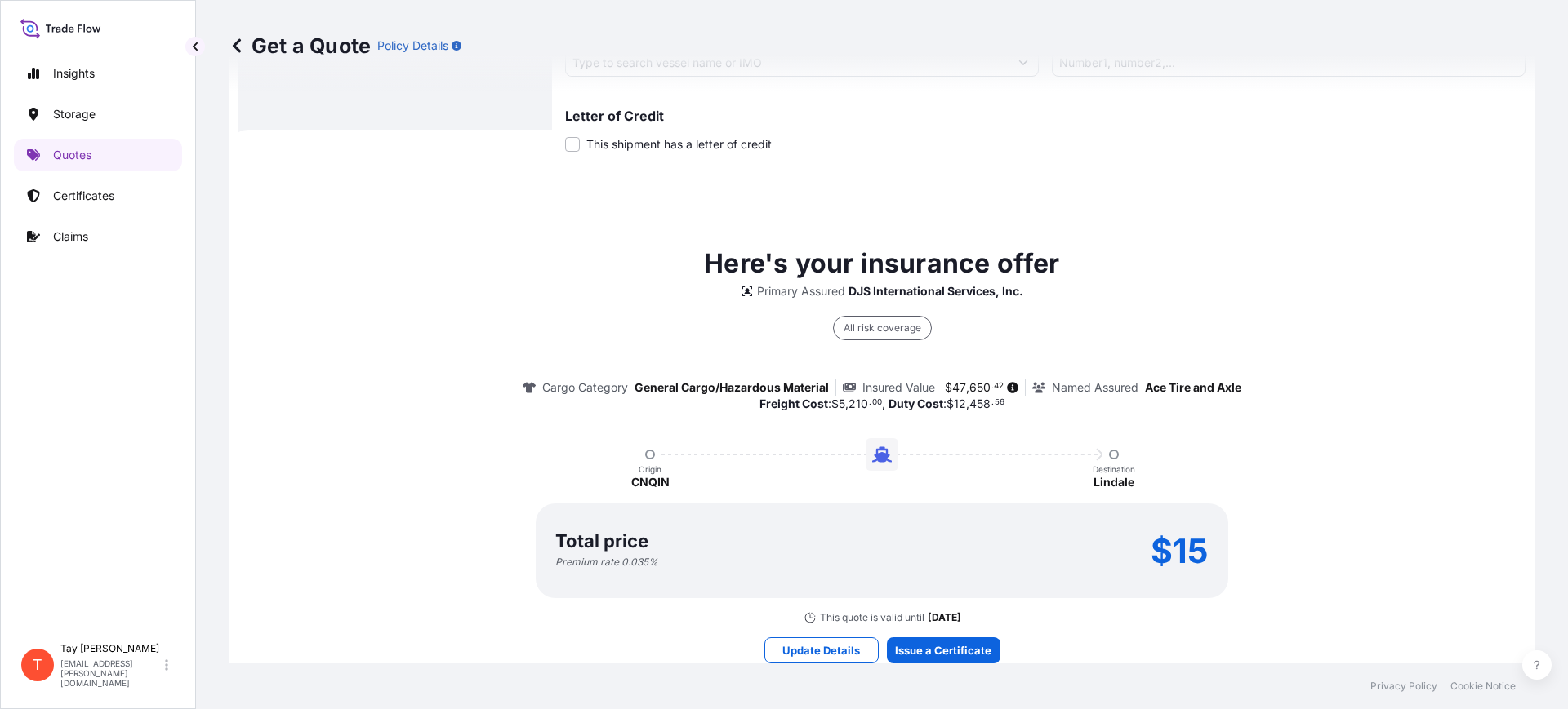
scroll to position [690, 0]
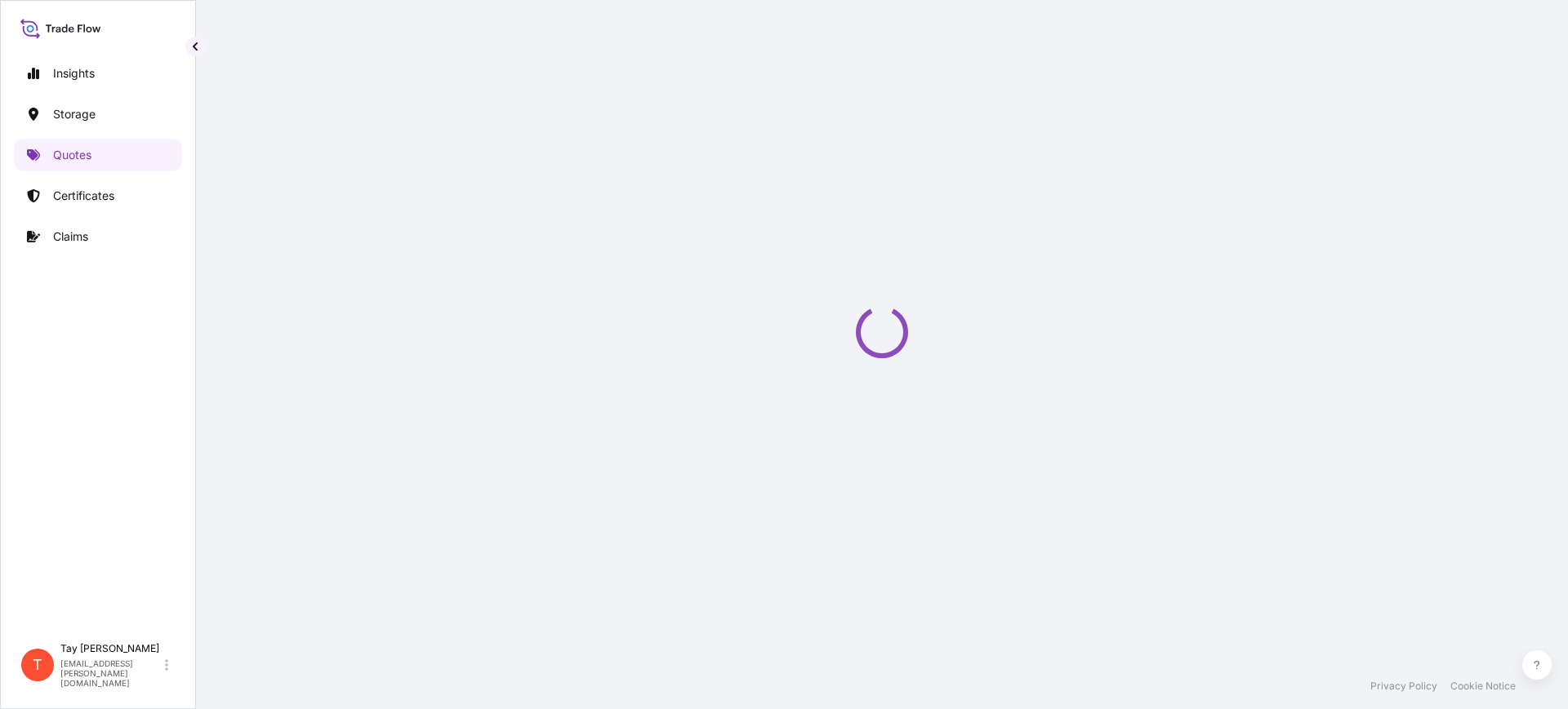
select select "Water"
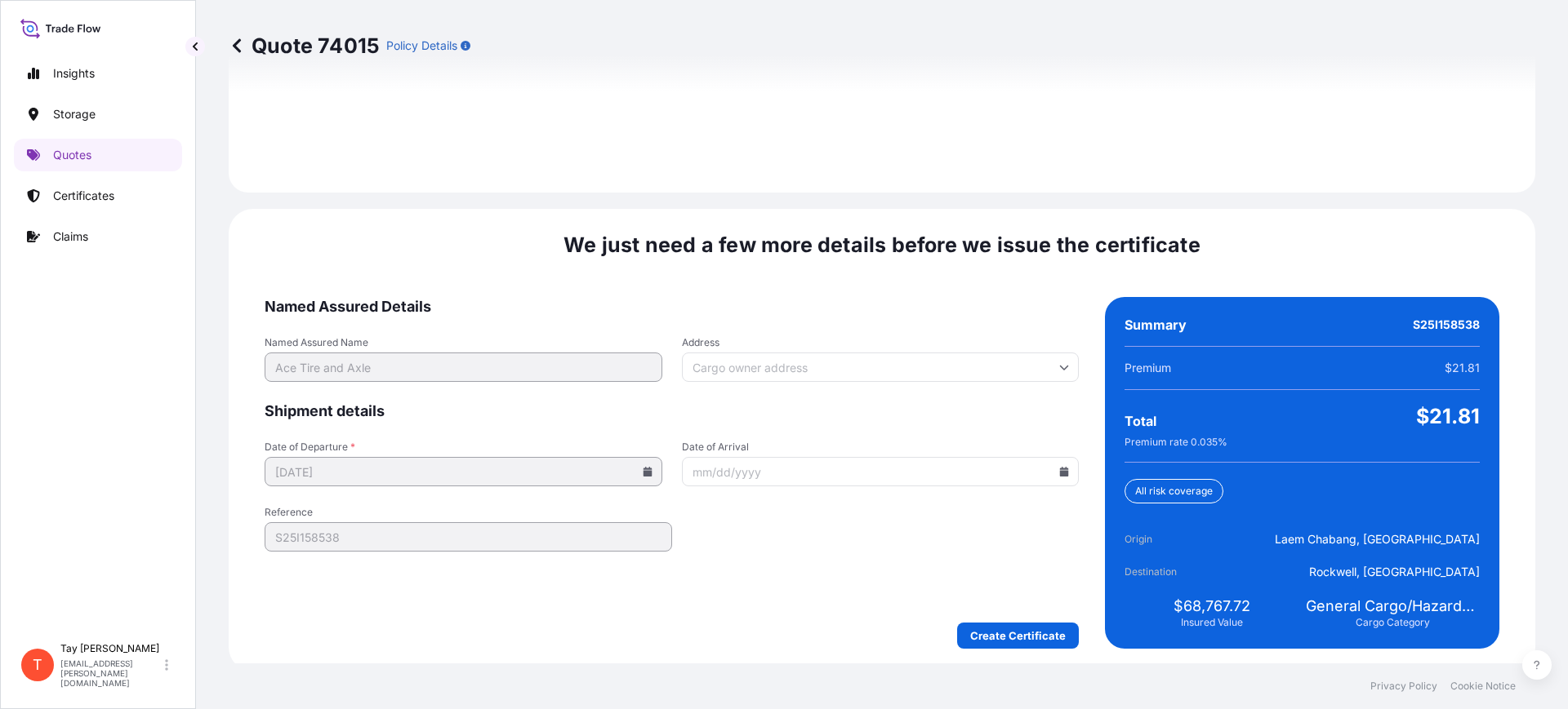
scroll to position [2384, 0]
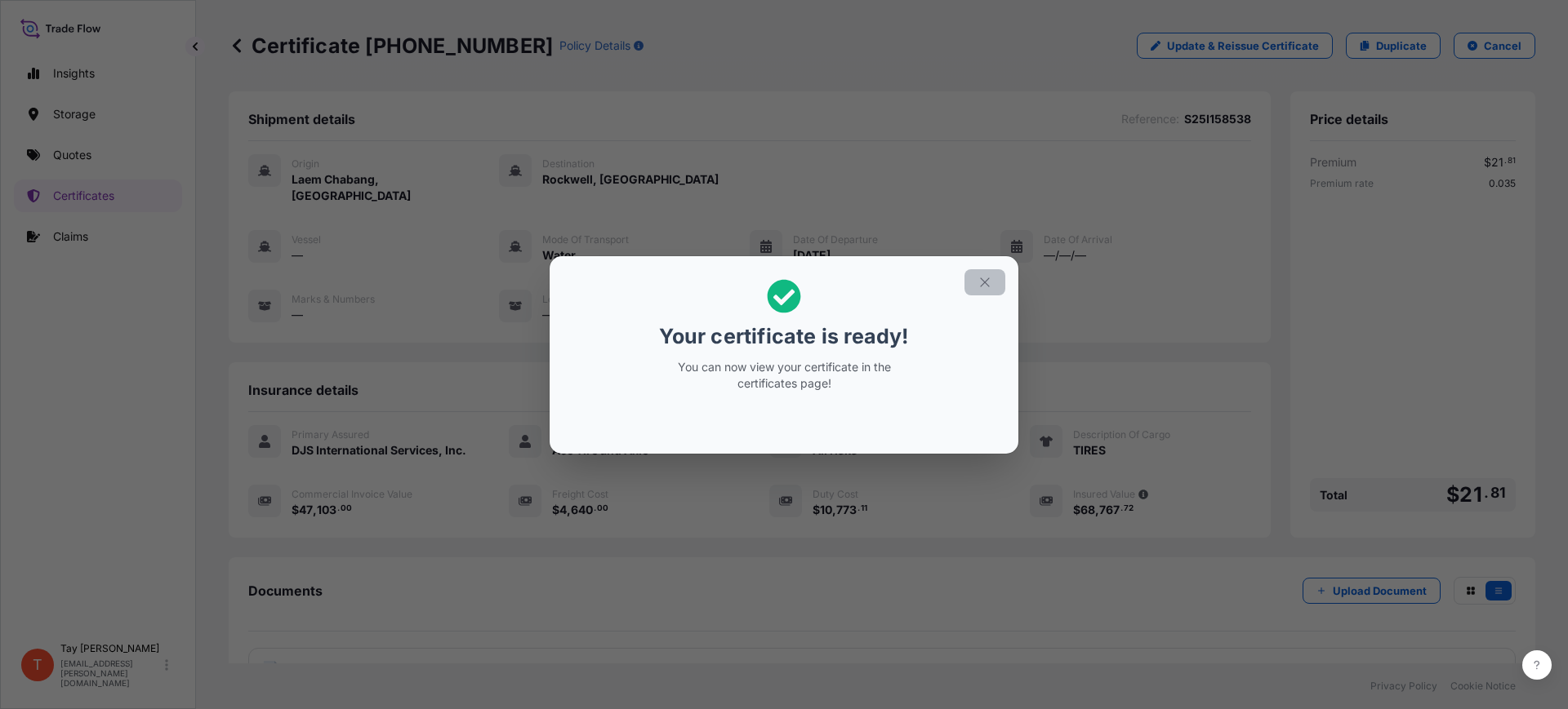
click at [985, 282] on icon "button" at bounding box center [984, 282] width 9 height 9
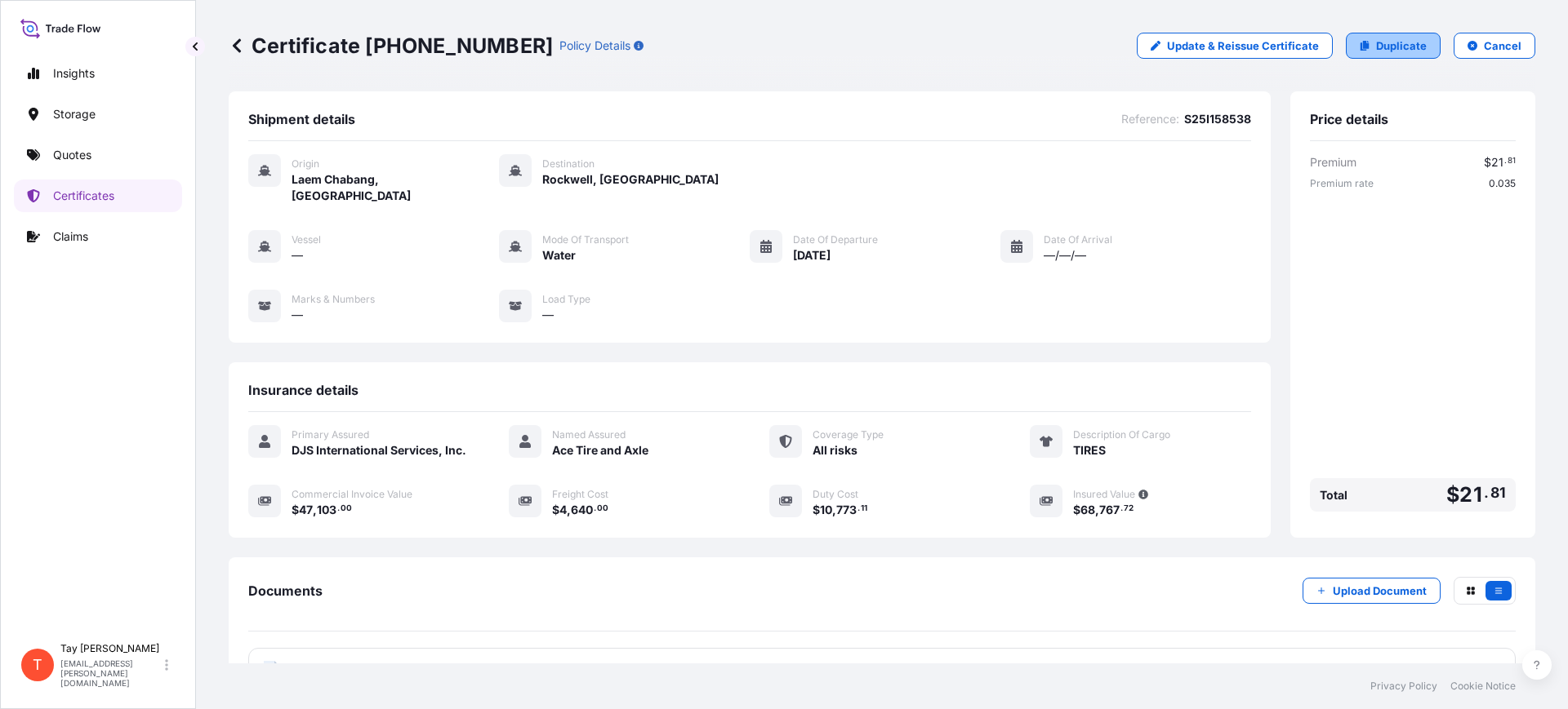
click at [1372, 54] on link "Duplicate" at bounding box center [1393, 46] width 95 height 26
select select "Water"
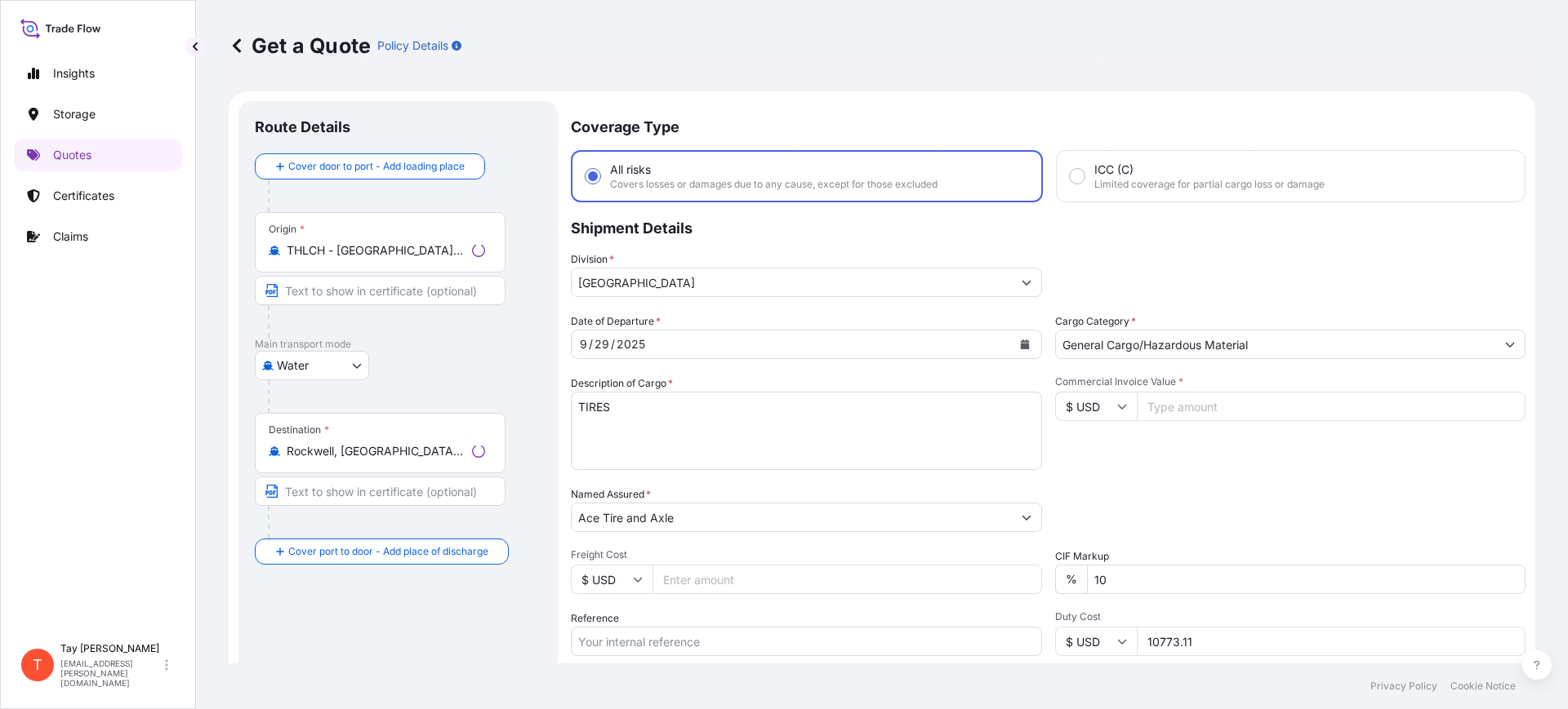
scroll to position [26, 0]
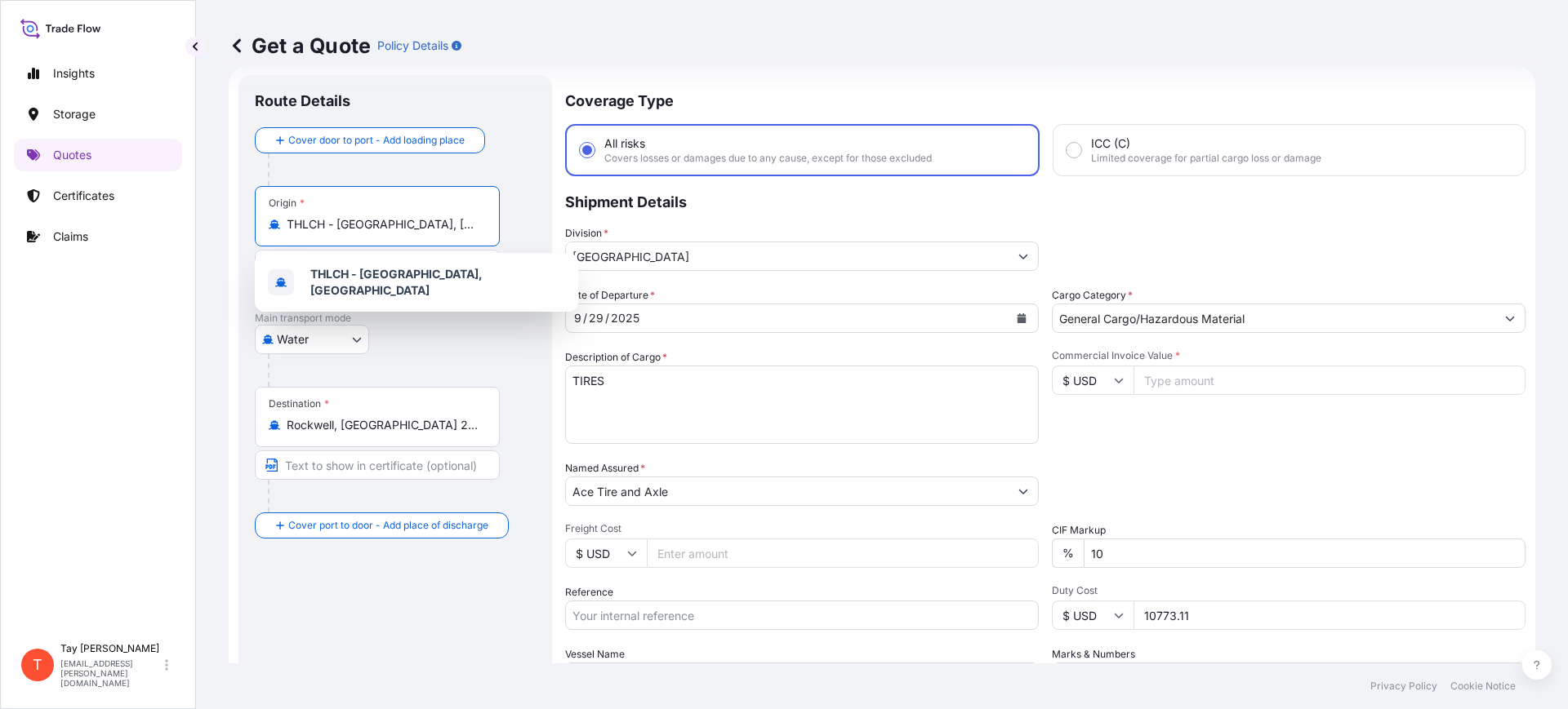
drag, startPoint x: 289, startPoint y: 224, endPoint x: 570, endPoint y: 222, distance: 281.0
click at [570, 220] on form "Route Details Cover door to port - Add loading place Place of loading Road / [G…" at bounding box center [882, 444] width 1307 height 758
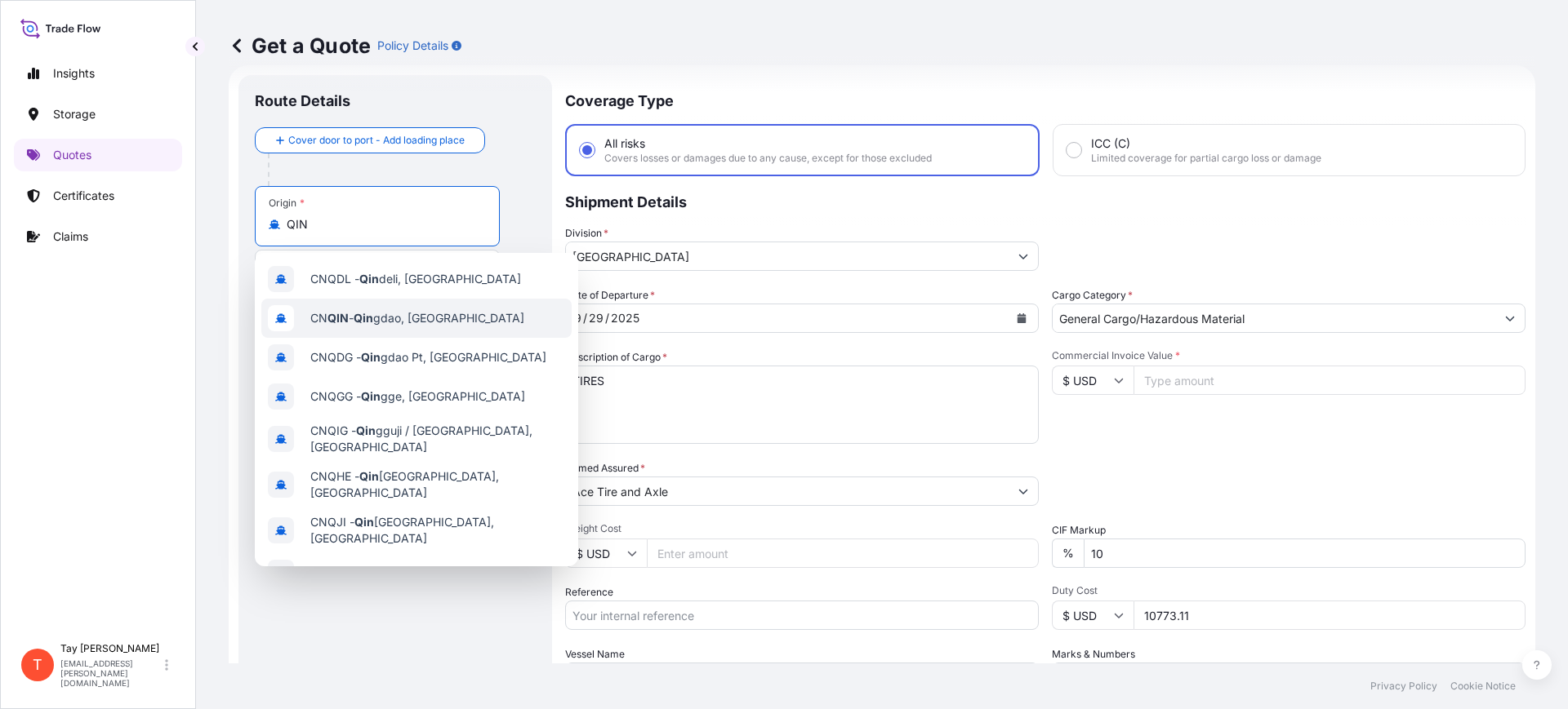
click at [413, 316] on span "CN QIN - [PERSON_NAME], [GEOGRAPHIC_DATA]" at bounding box center [417, 319] width 214 height 16
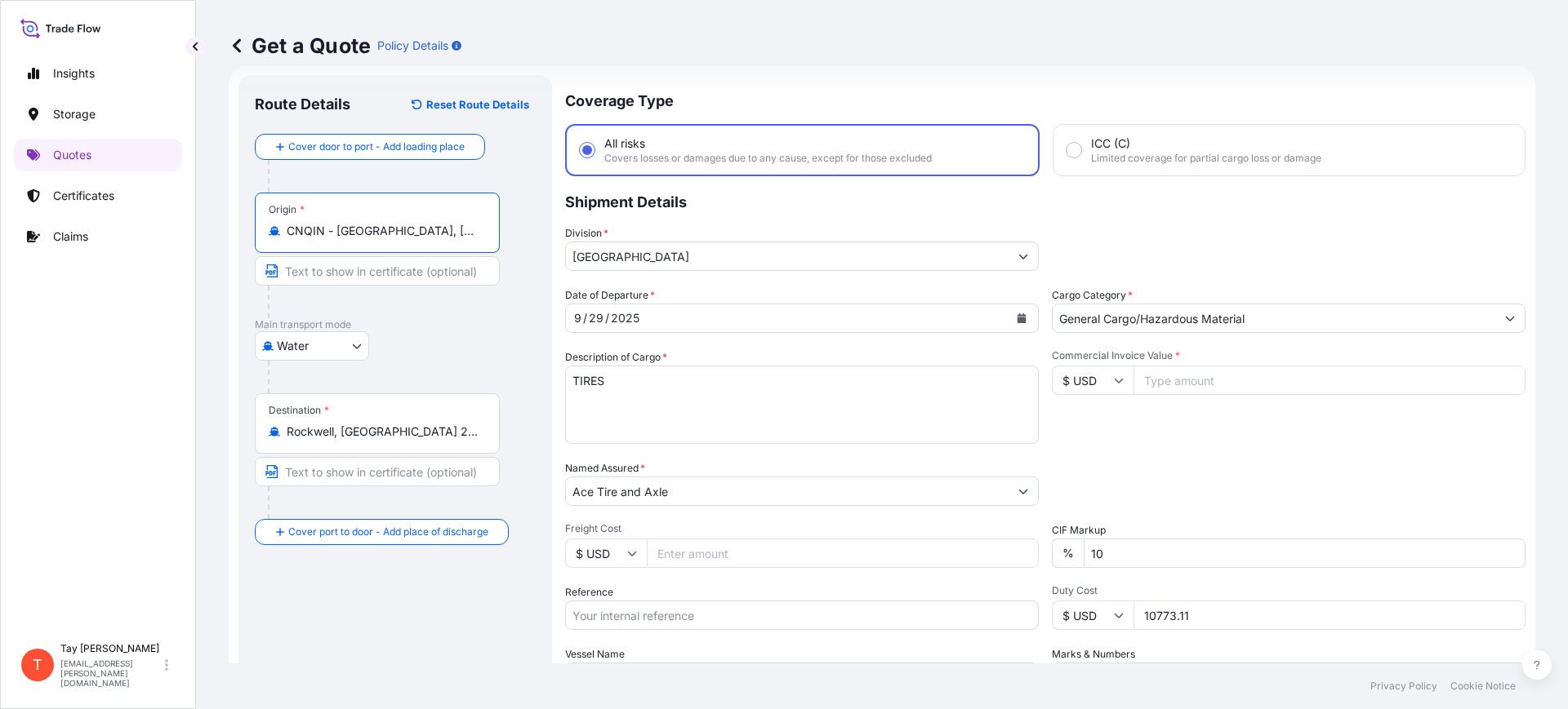
type input "CNQIN - [GEOGRAPHIC_DATA], [GEOGRAPHIC_DATA]"
click at [1017, 315] on icon "Calendar" at bounding box center [1022, 319] width 9 height 10
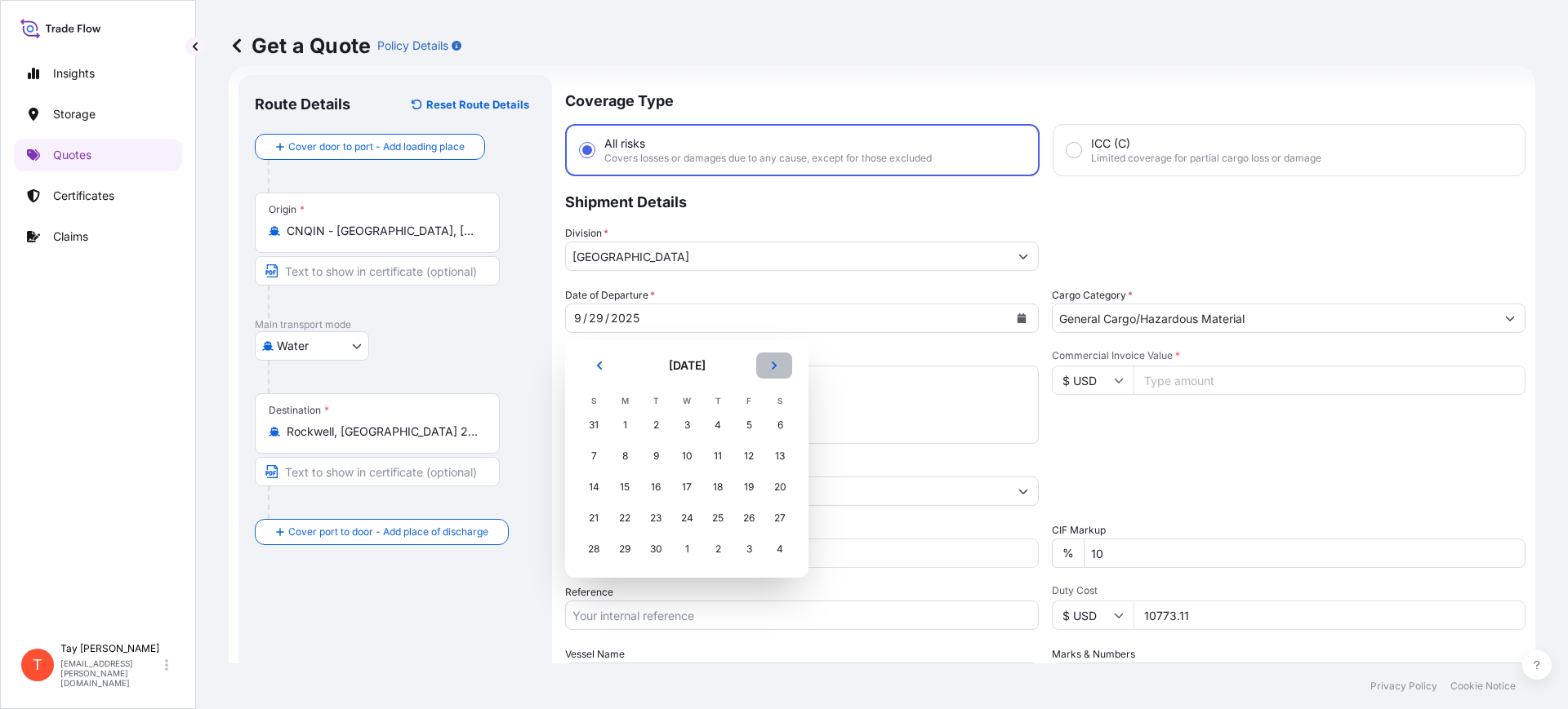
click at [780, 362] on button "Next" at bounding box center [774, 366] width 36 height 26
click at [593, 359] on button "Previous" at bounding box center [599, 366] width 36 height 26
click at [651, 546] on div "30" at bounding box center [656, 550] width 30 height 30
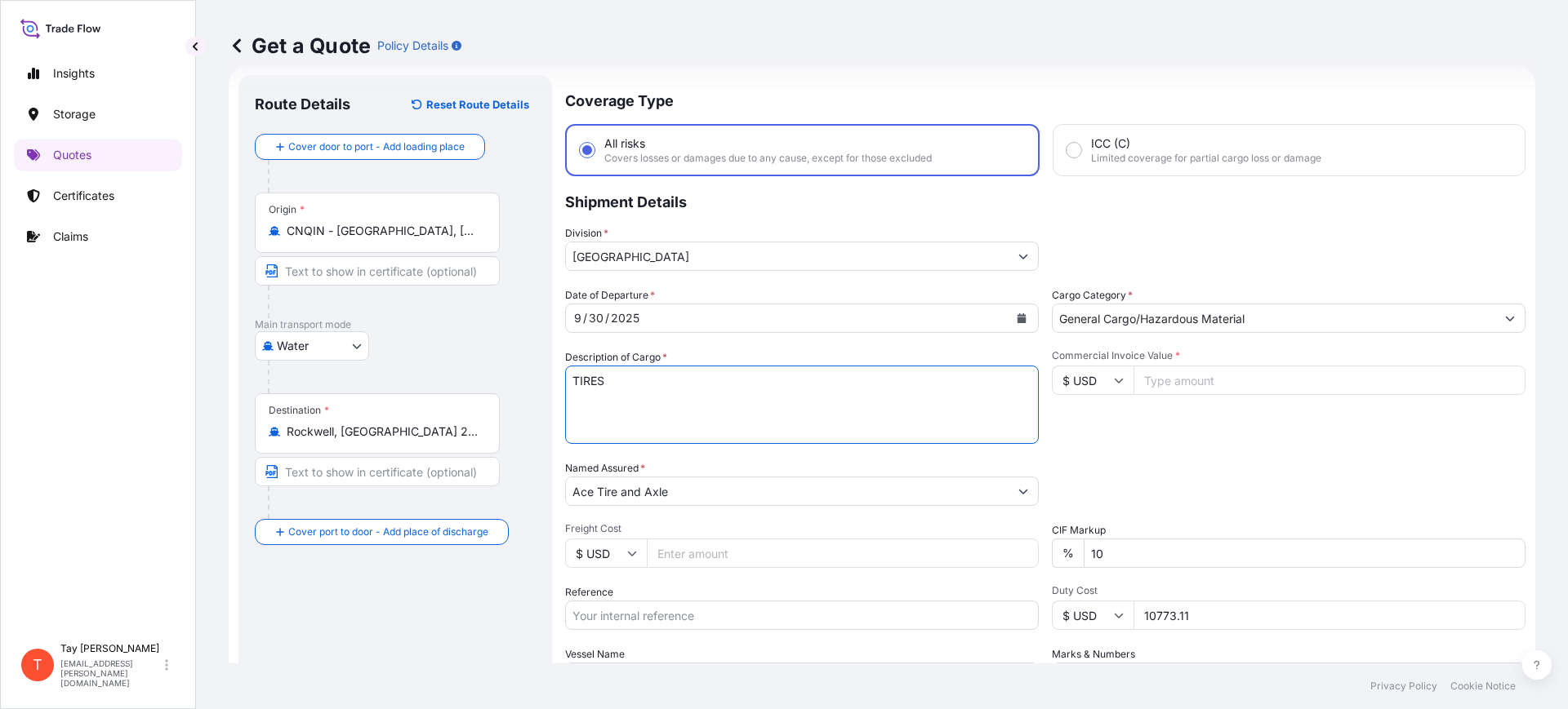
drag, startPoint x: 704, startPoint y: 389, endPoint x: 429, endPoint y: 339, distance: 279.5
click at [470, 381] on form "Route Details Reset Route Details Cover door to port - Add loading place Place …" at bounding box center [882, 444] width 1307 height 758
type textarea "B"
type textarea "MOBILE HOME TIRES"
type input "39000.00"
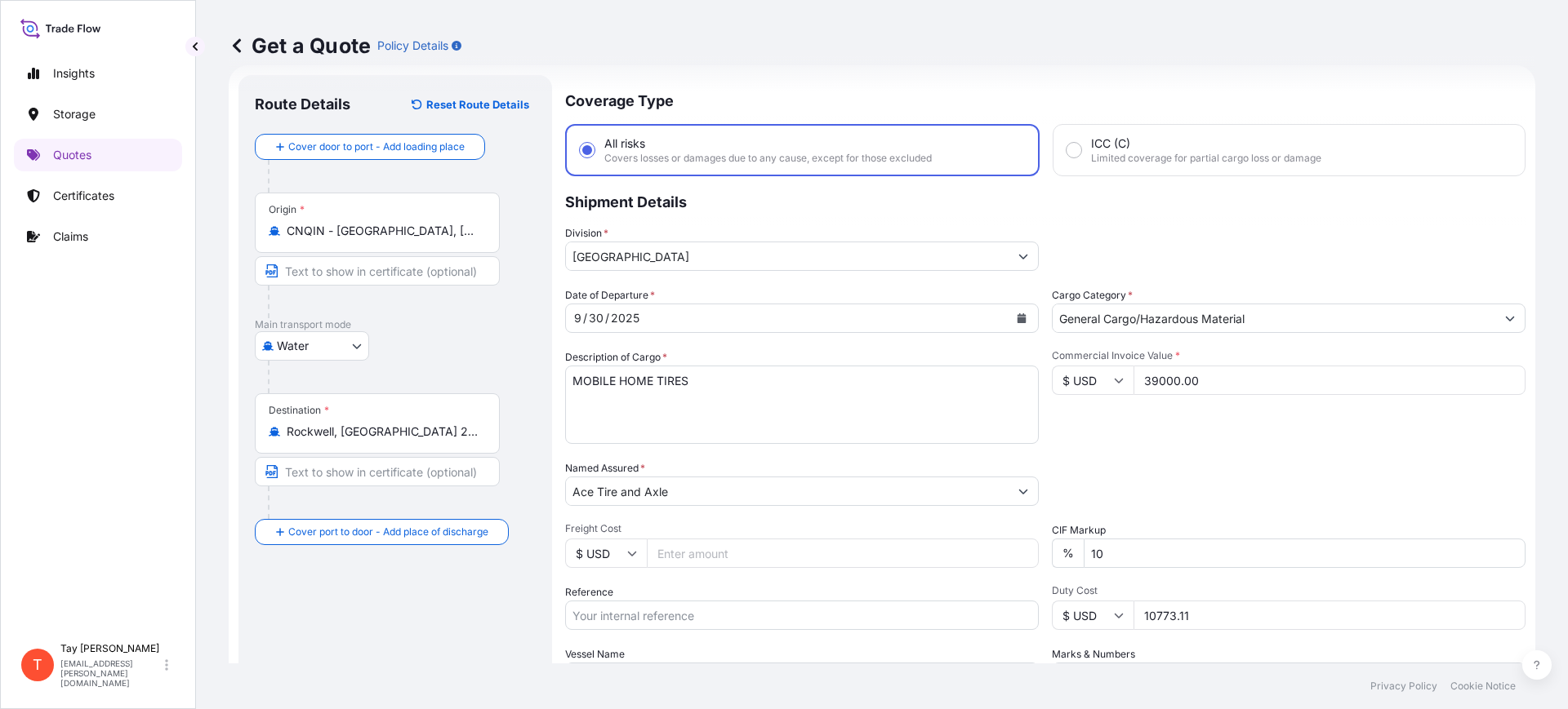
click at [669, 562] on input "Freight Cost" at bounding box center [842, 554] width 392 height 30
type input "5520.00"
click at [684, 607] on input "Reference" at bounding box center [802, 615] width 473 height 30
paste input "S25I158626"
type input "S25I158626"
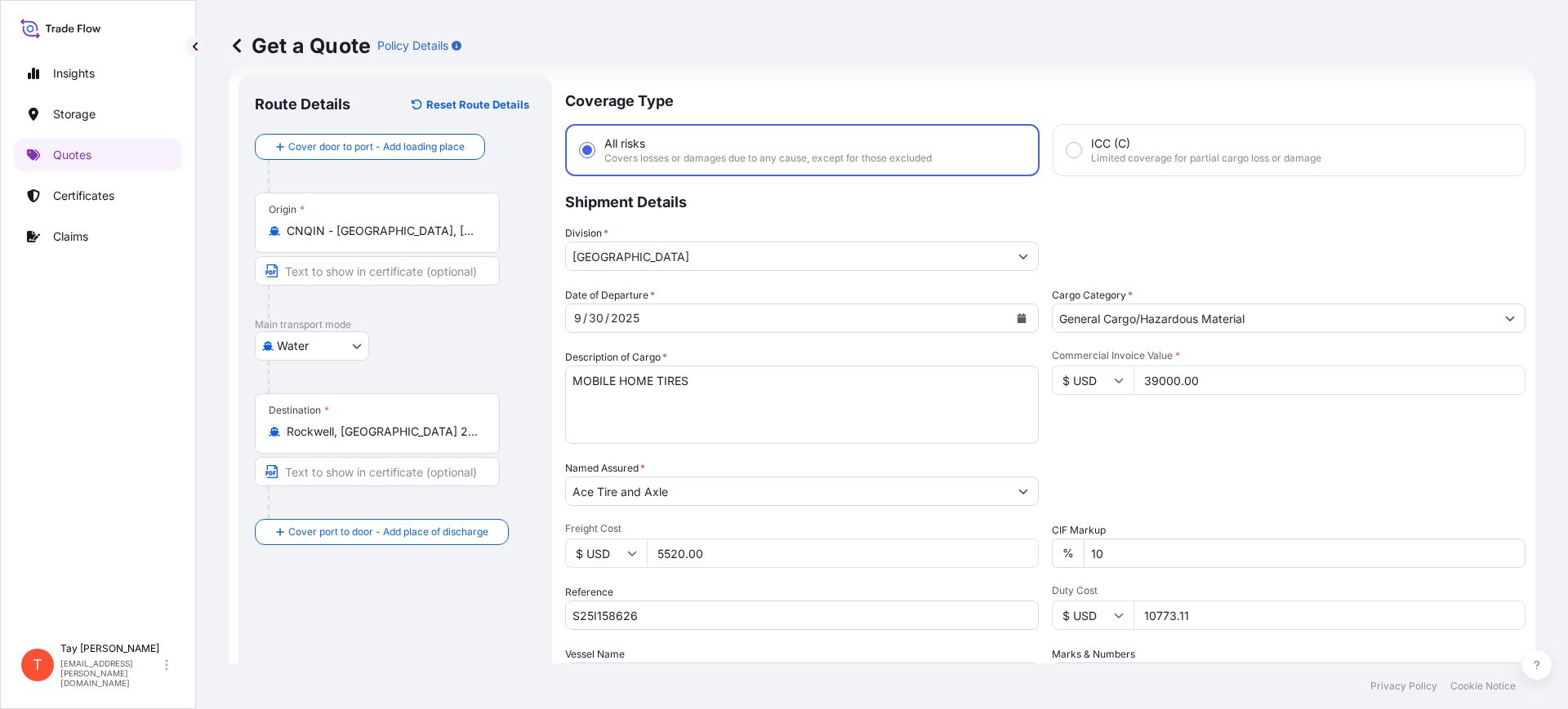
drag, startPoint x: 1205, startPoint y: 610, endPoint x: 1051, endPoint y: 609, distance: 154.0
click at [1052, 610] on div "$ USD 10773.11" at bounding box center [1289, 615] width 473 height 30
type input "19059.85"
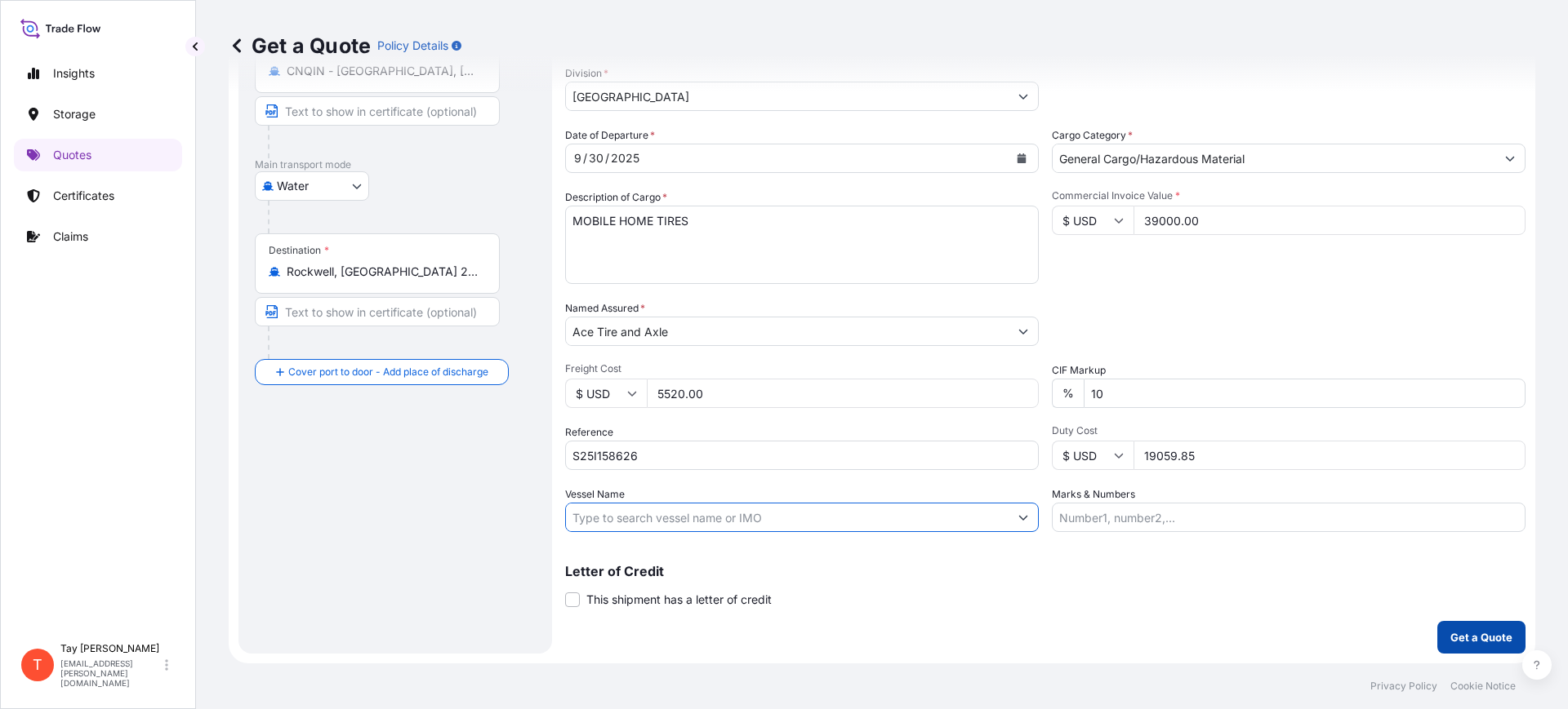
click at [1464, 636] on p "Get a Quote" at bounding box center [1482, 638] width 62 height 16
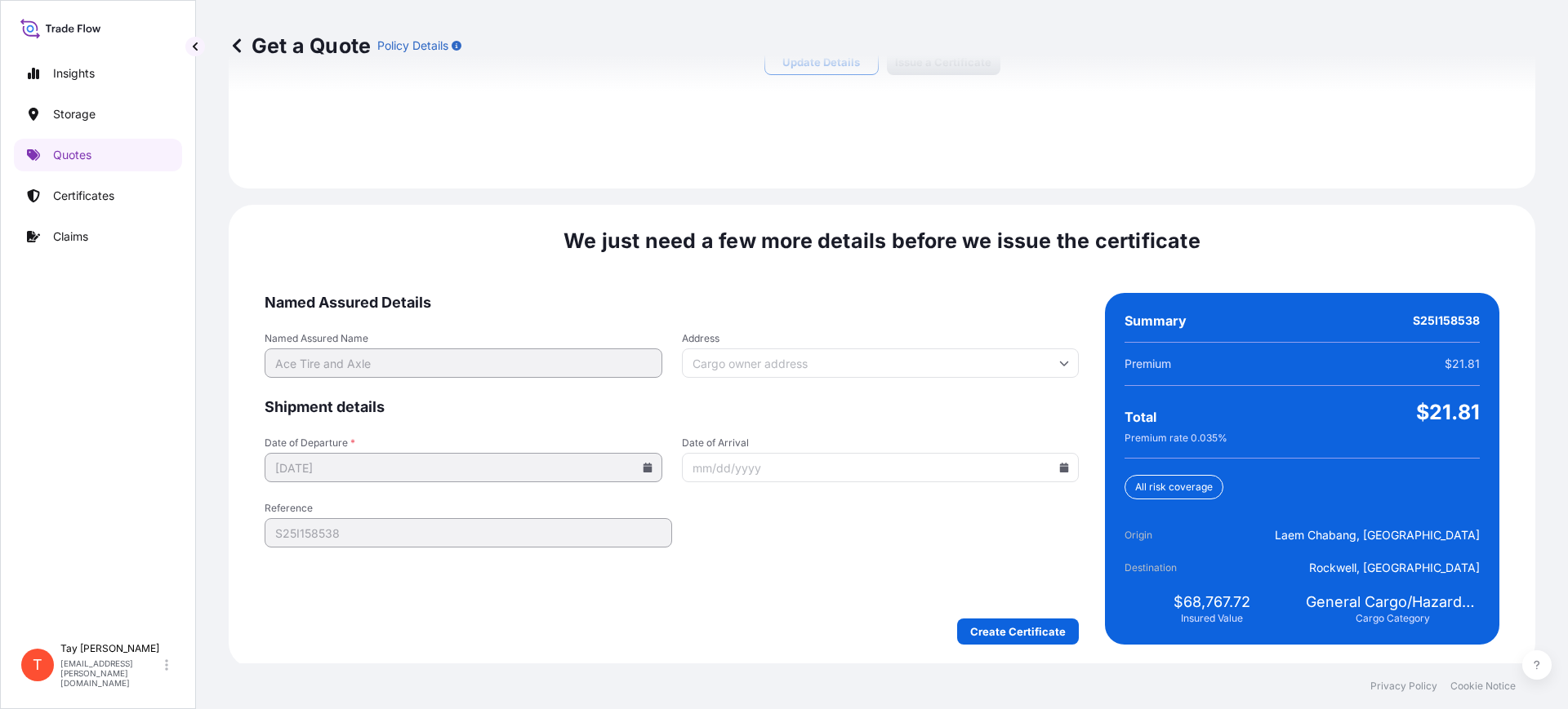
scroll to position [1234, 0]
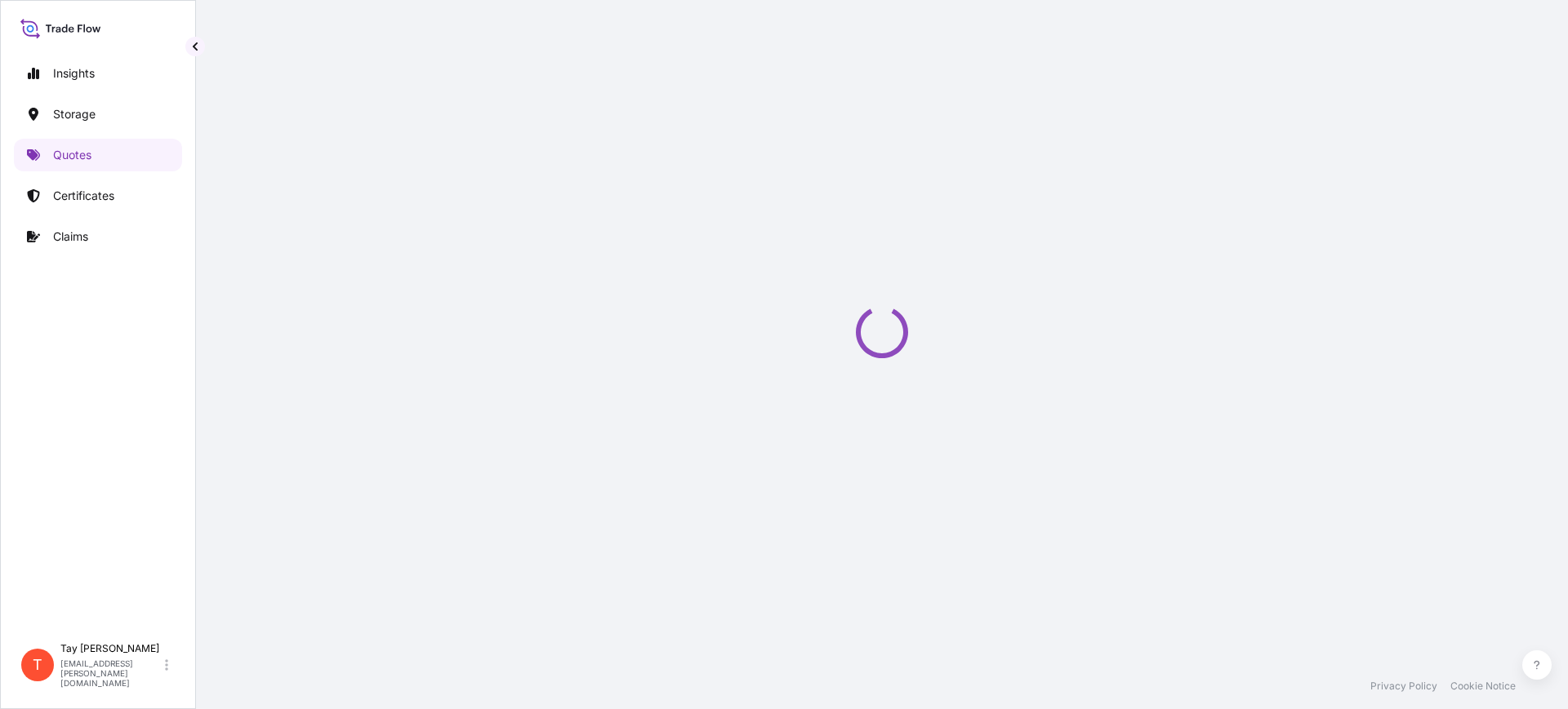
select select "Water"
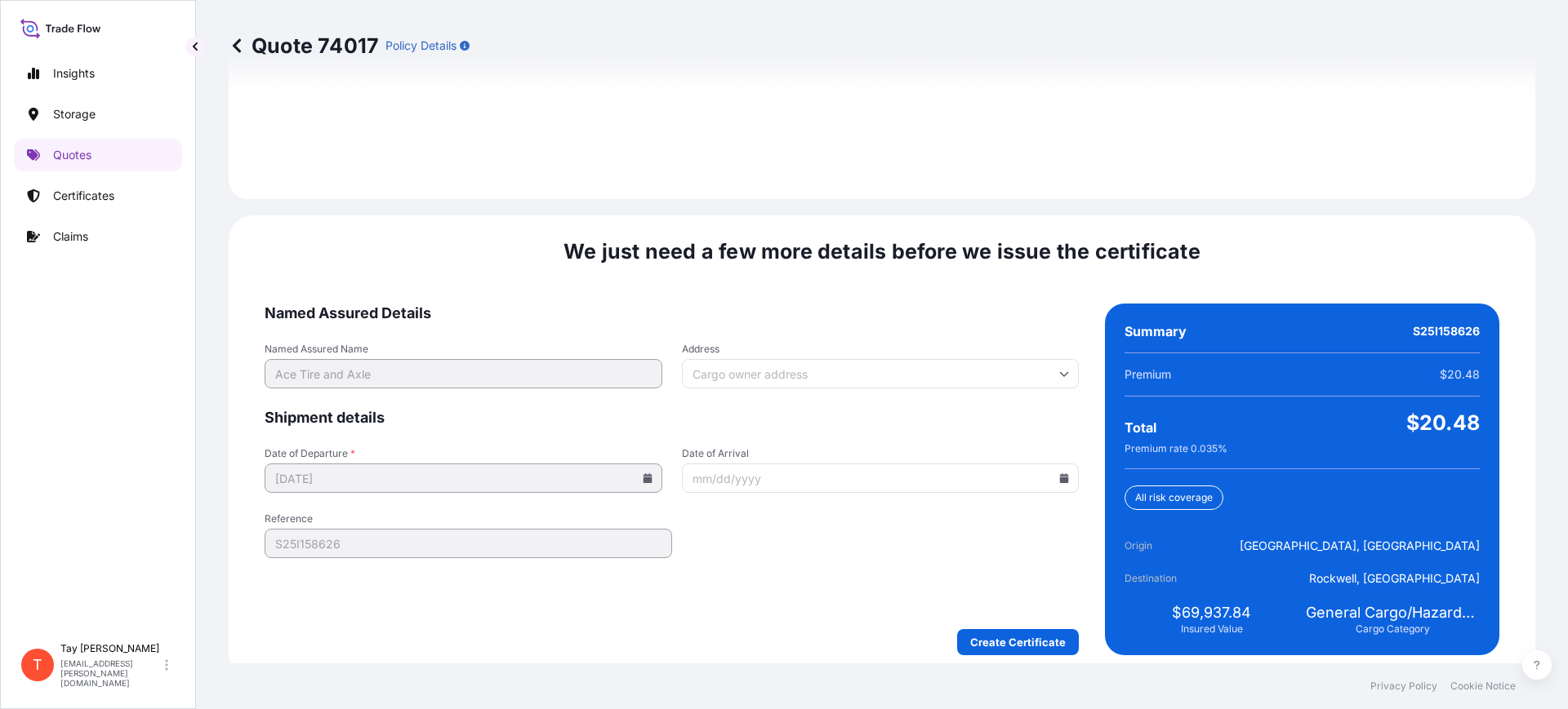
scroll to position [2384, 0]
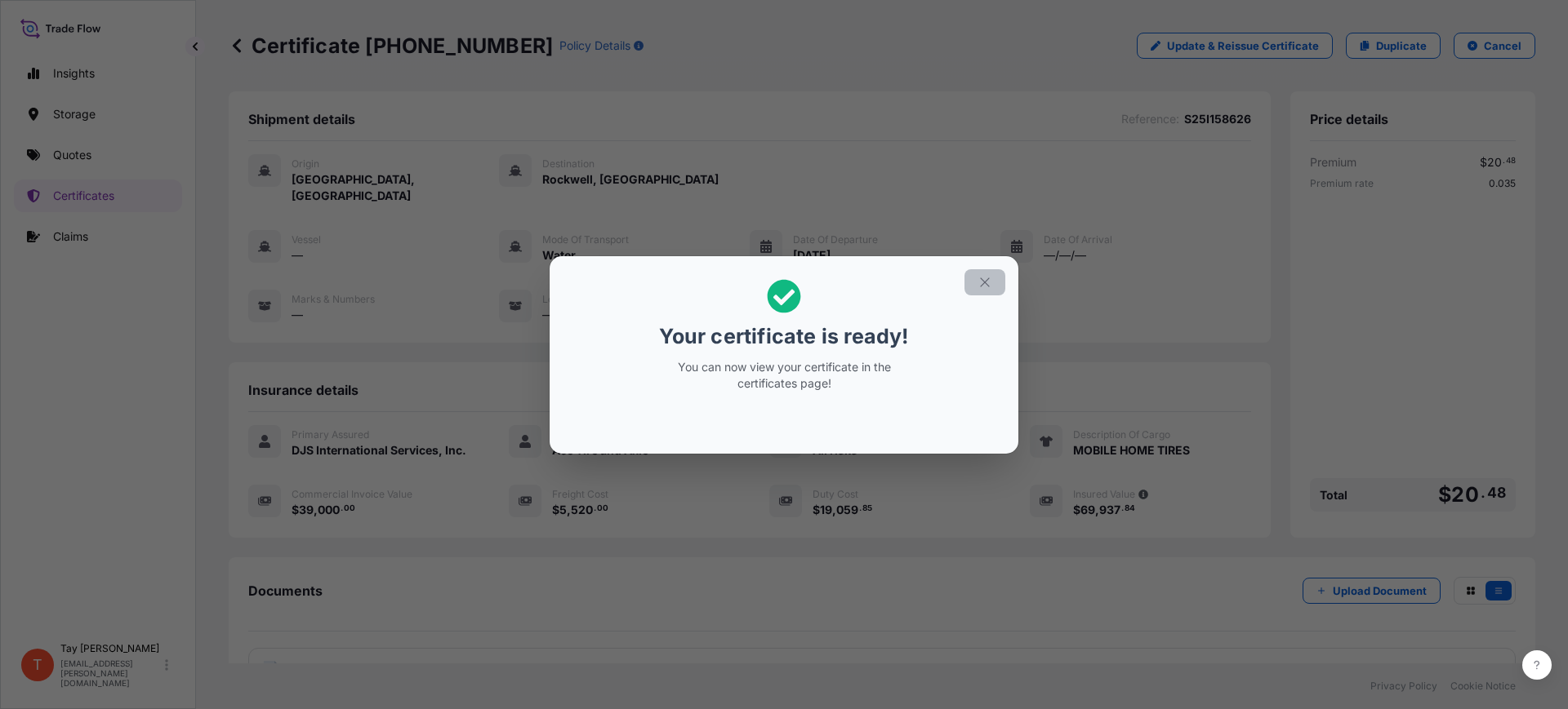
click at [980, 288] on icon "button" at bounding box center [985, 283] width 15 height 15
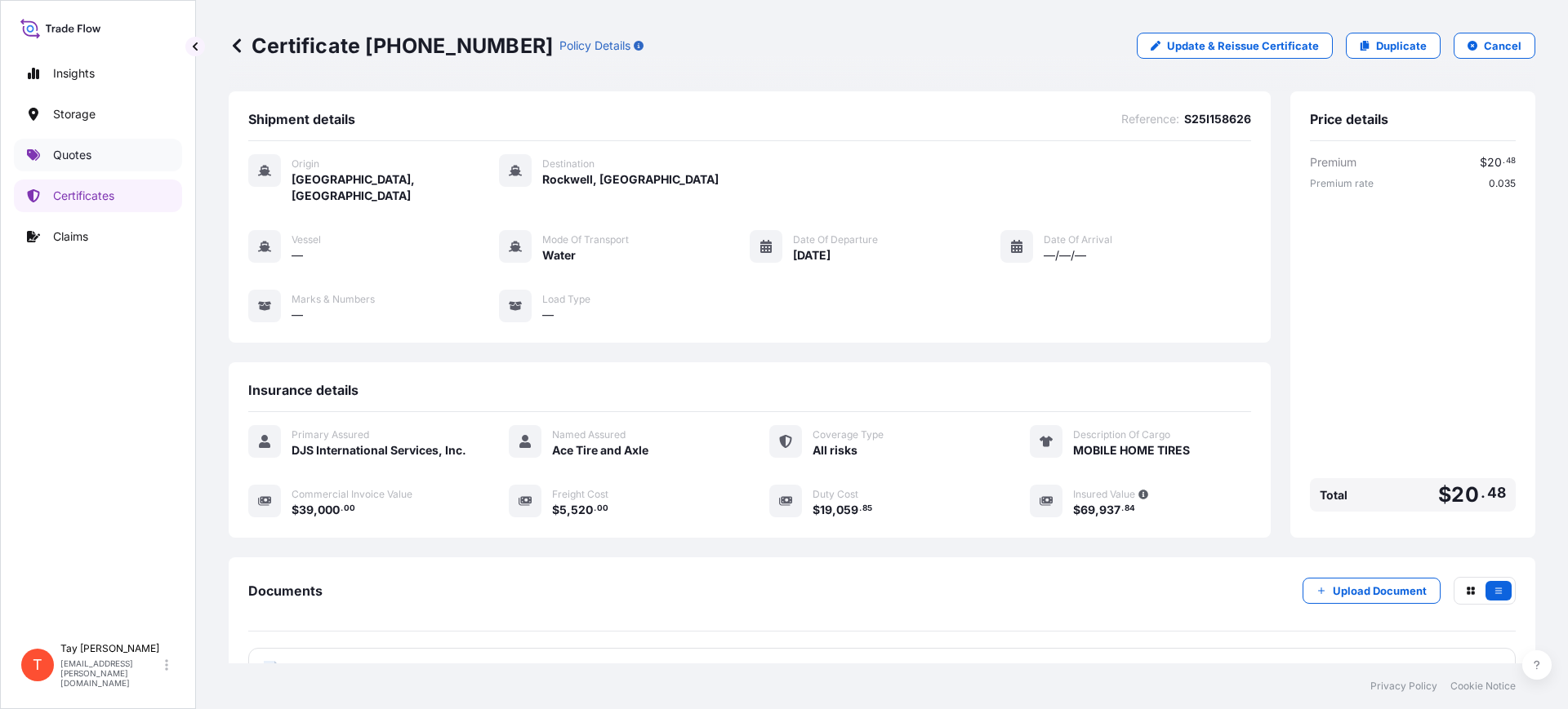
click at [80, 150] on p "Quotes" at bounding box center [72, 155] width 39 height 16
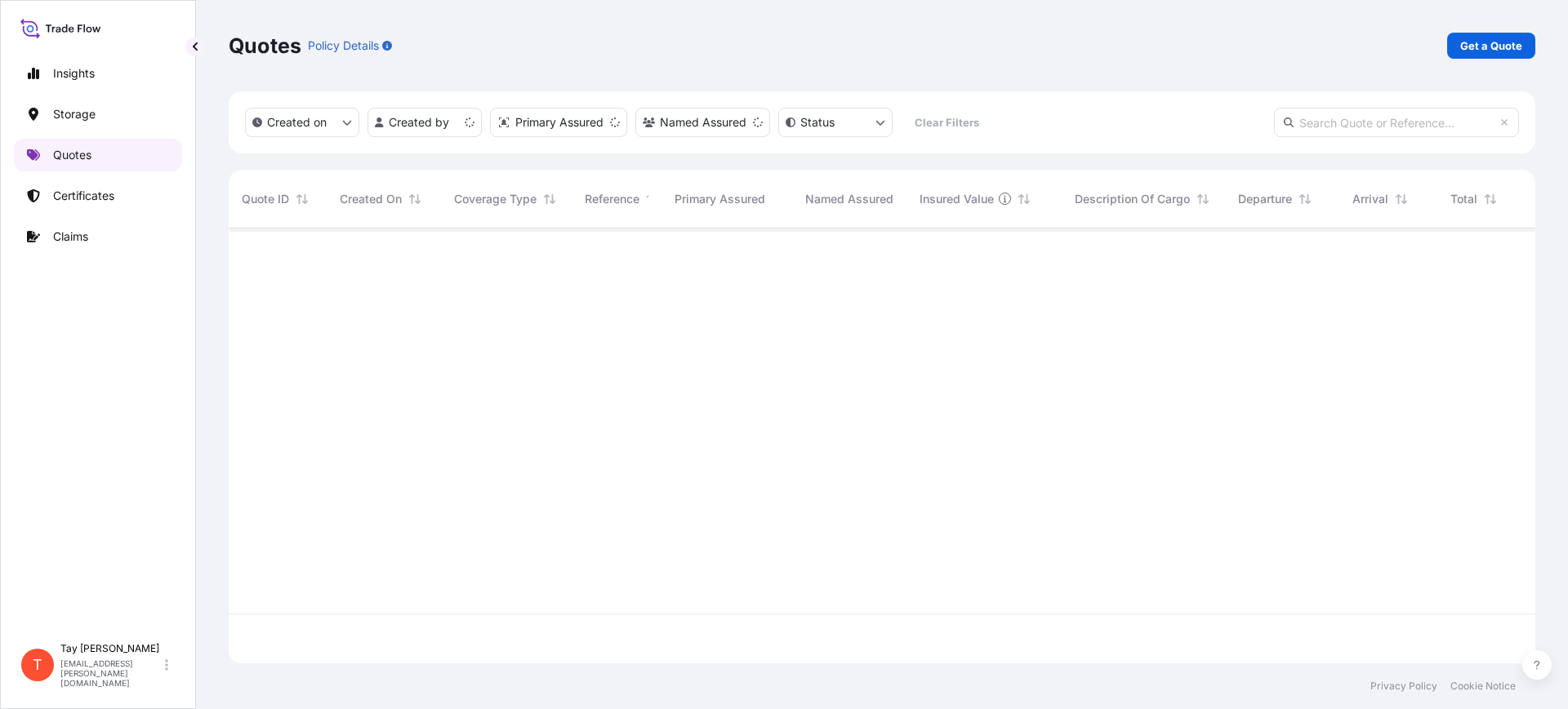
scroll to position [429, 1291]
click at [1482, 44] on p "Get a Quote" at bounding box center [1492, 46] width 62 height 16
select select "Water"
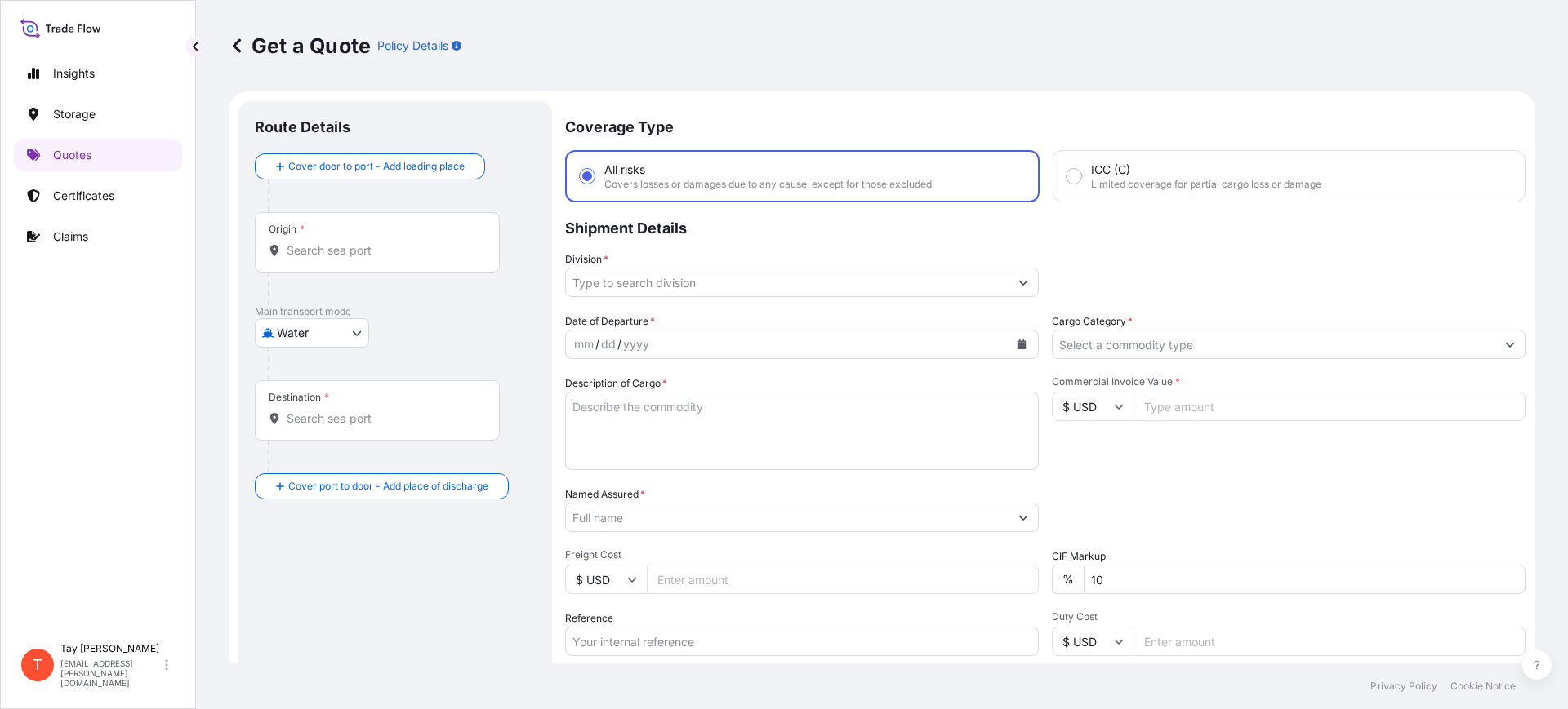
scroll to position [26, 0]
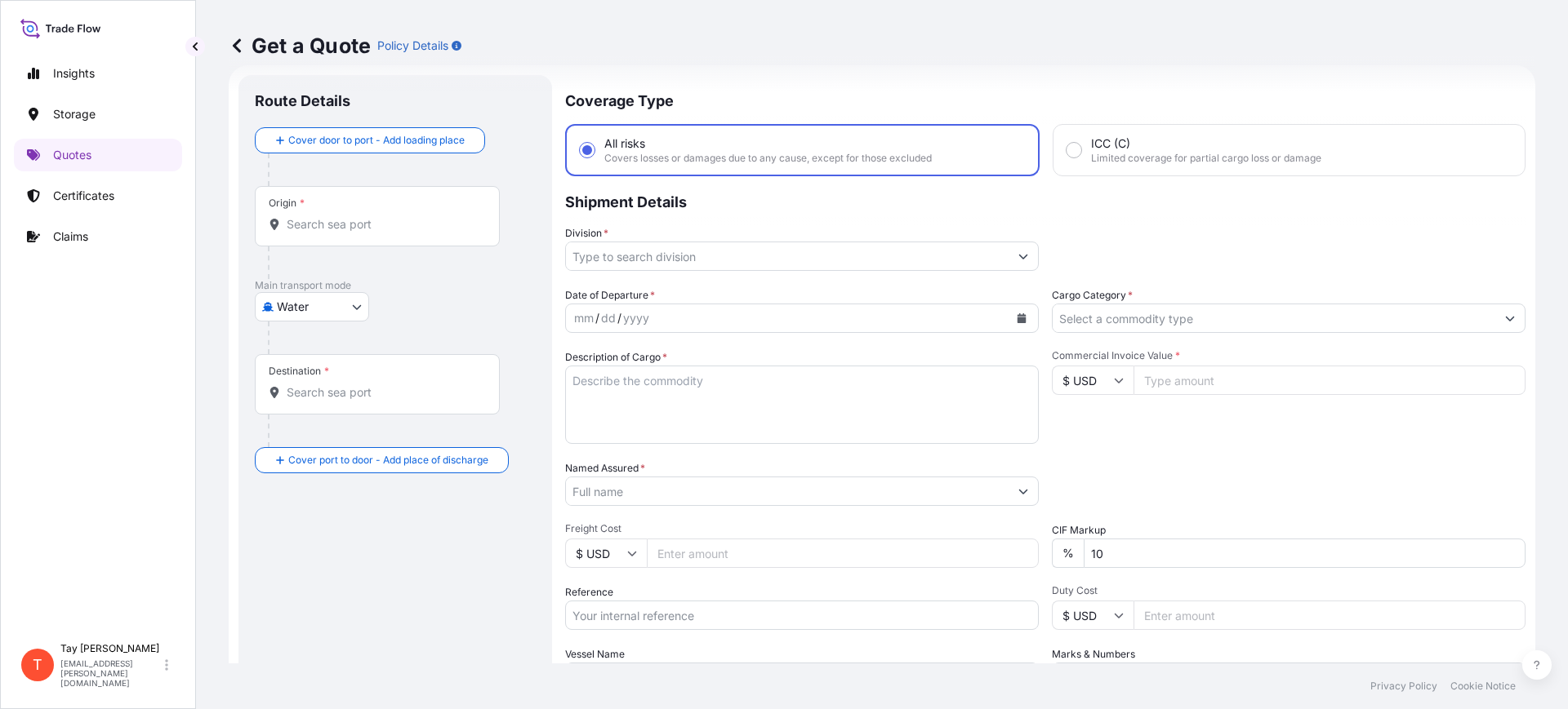
click at [336, 232] on div "Origin *" at bounding box center [377, 217] width 245 height 61
click at [336, 232] on input "Origin *" at bounding box center [383, 224] width 193 height 16
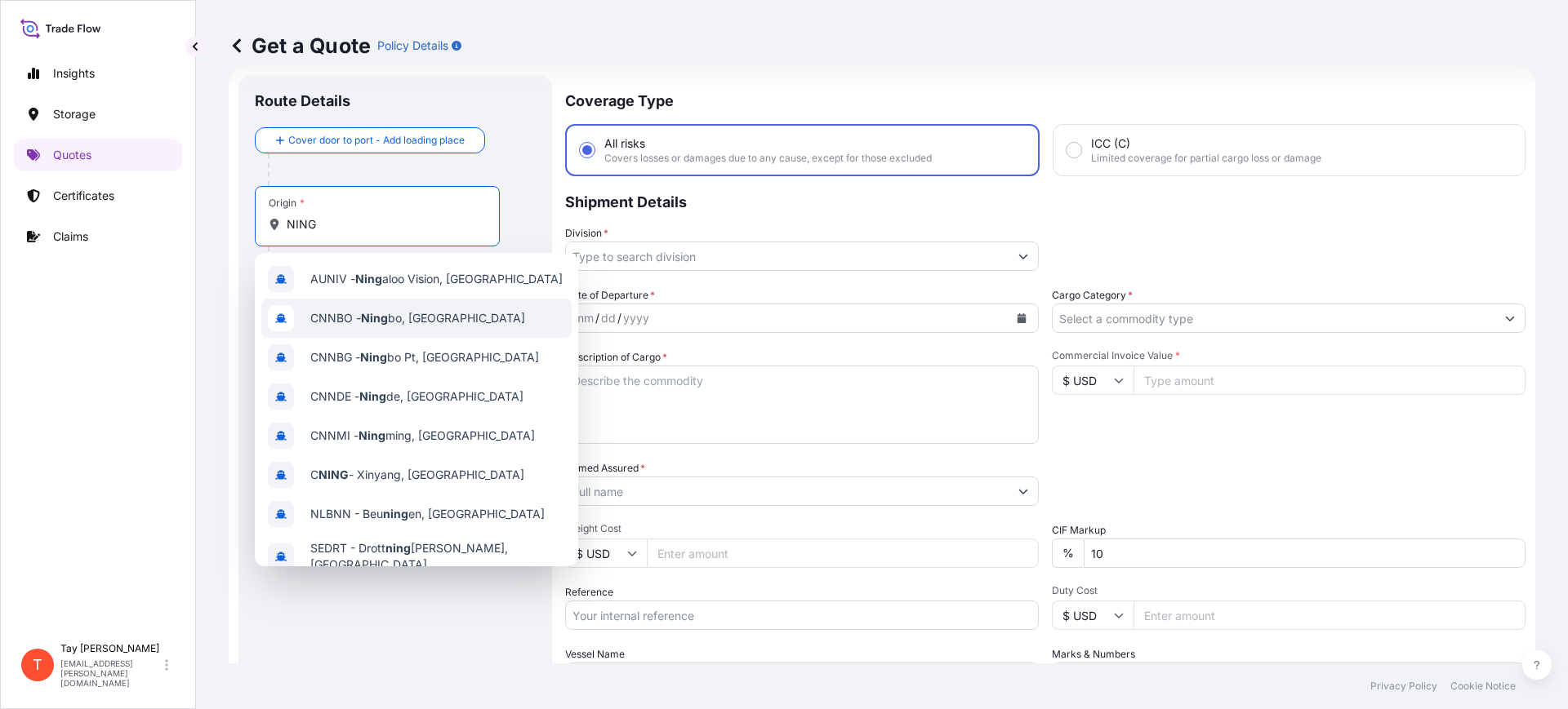
click at [409, 316] on span "CNNBO - [PERSON_NAME], [GEOGRAPHIC_DATA]" at bounding box center [417, 319] width 214 height 16
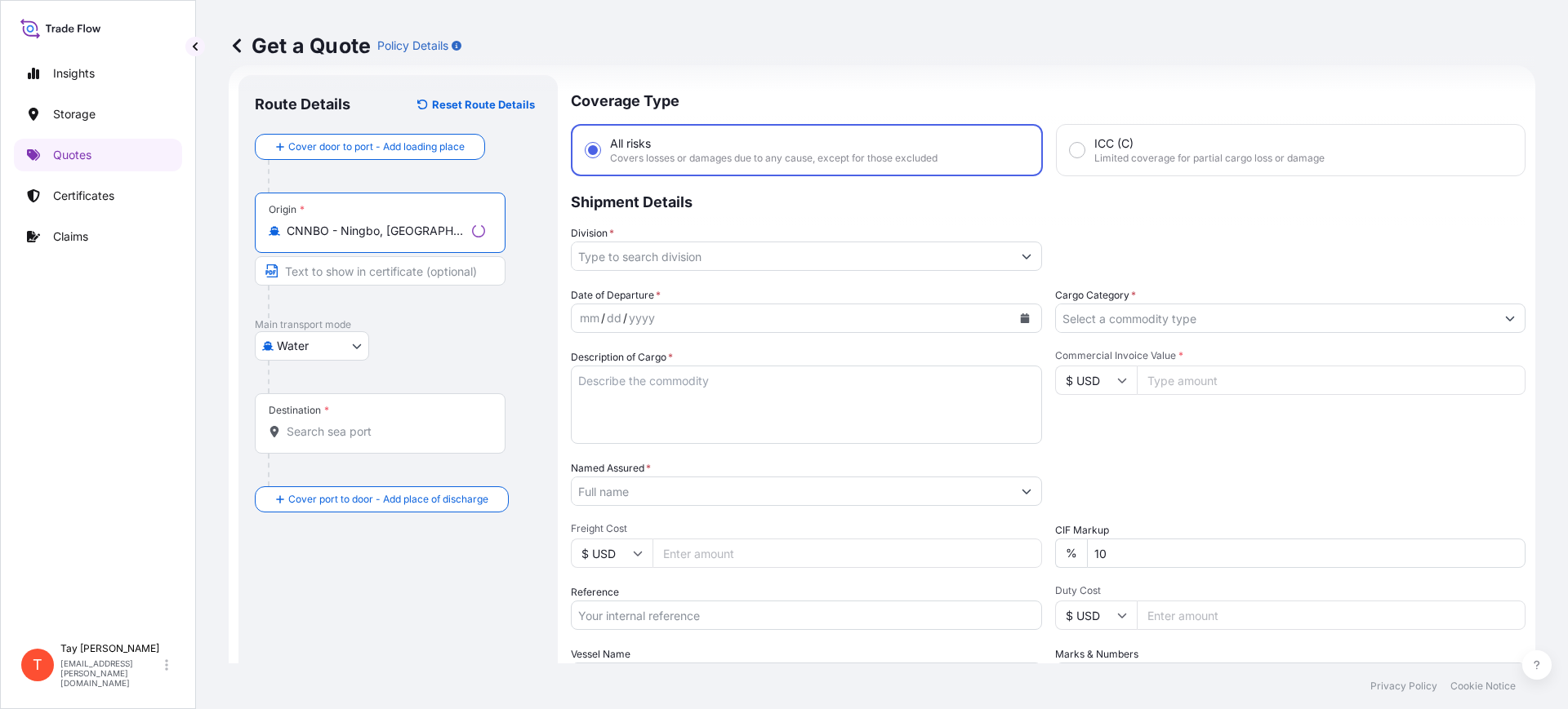
type input "CNNBO - Ningbo, [GEOGRAPHIC_DATA]"
click at [339, 437] on input "Destination *" at bounding box center [385, 432] width 198 height 16
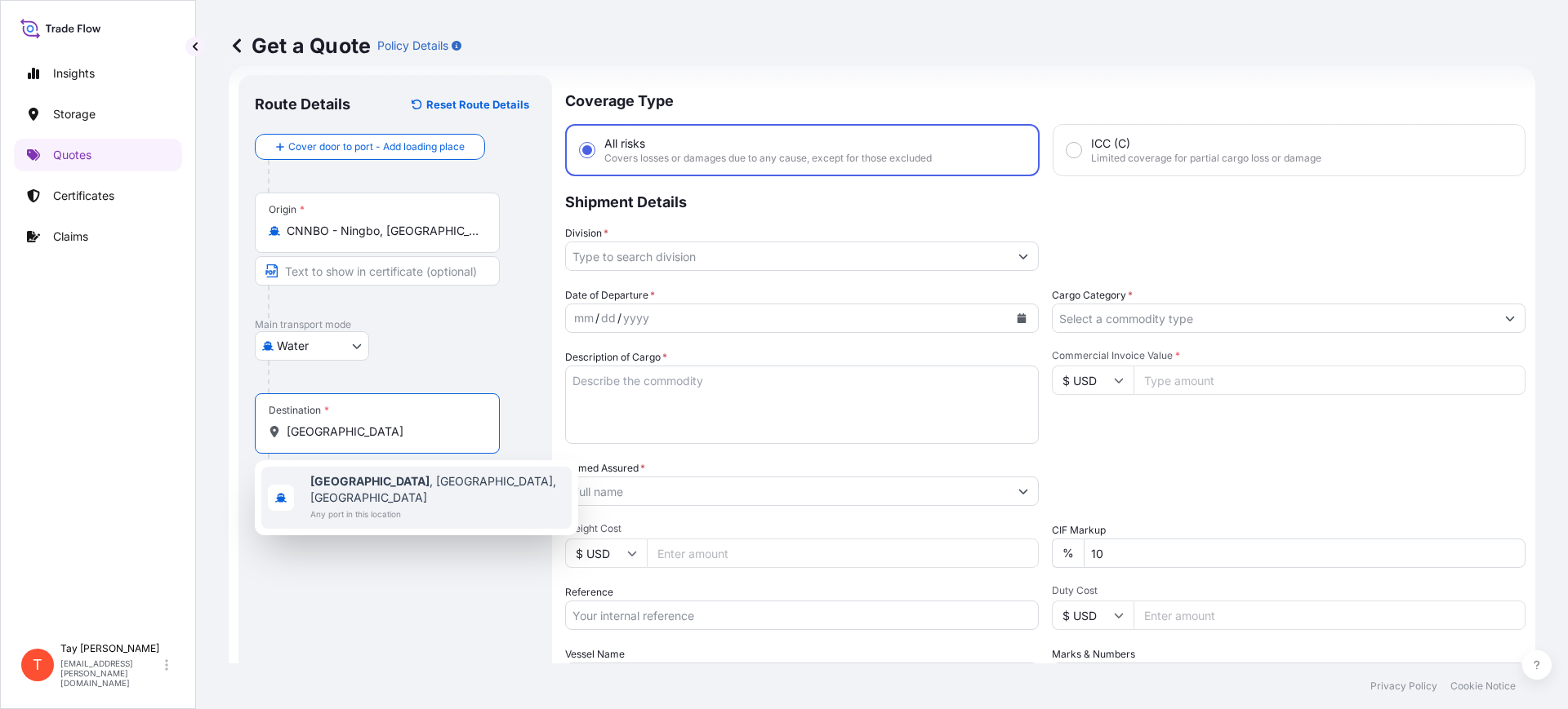
click at [333, 506] on span "Any port in this location" at bounding box center [438, 514] width 255 height 16
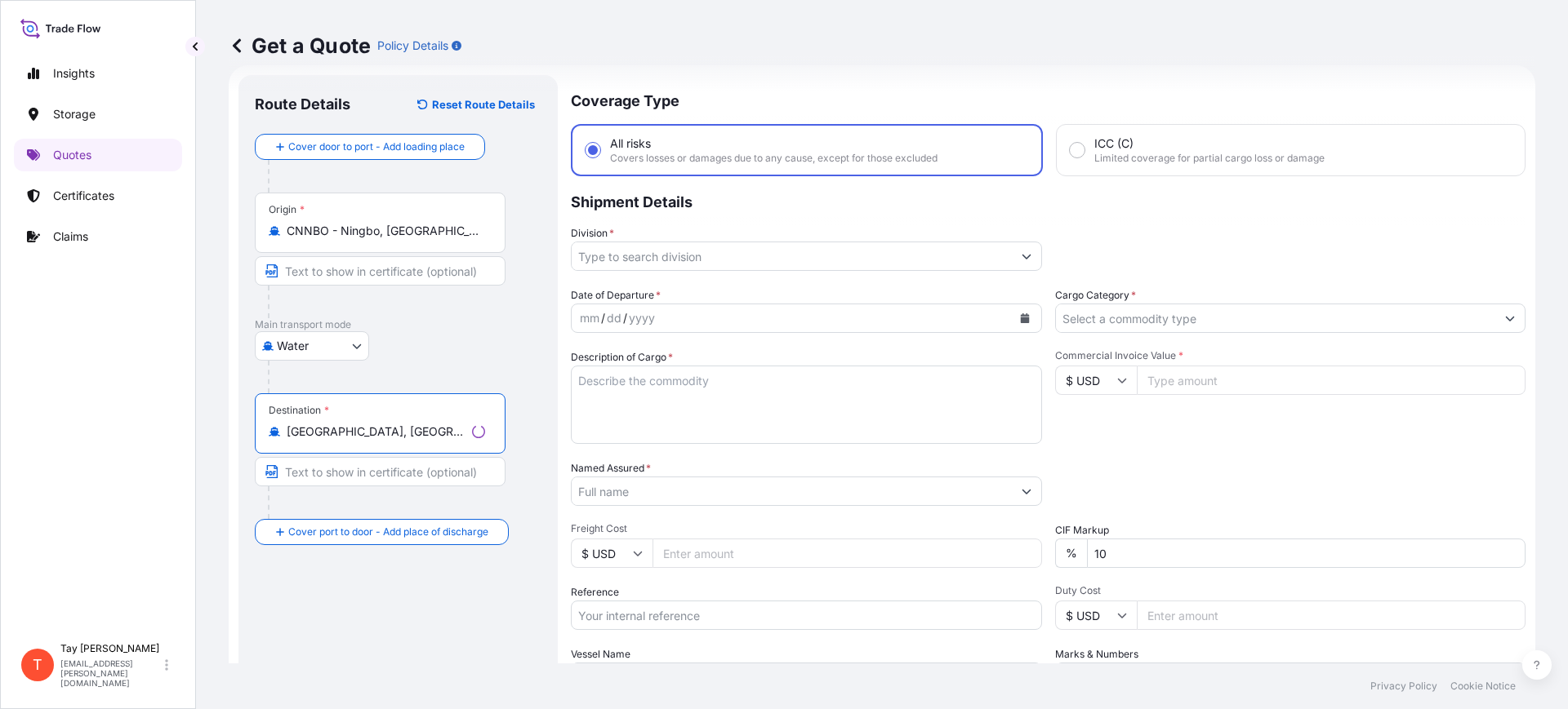
type input "[GEOGRAPHIC_DATA], [GEOGRAPHIC_DATA], [GEOGRAPHIC_DATA]"
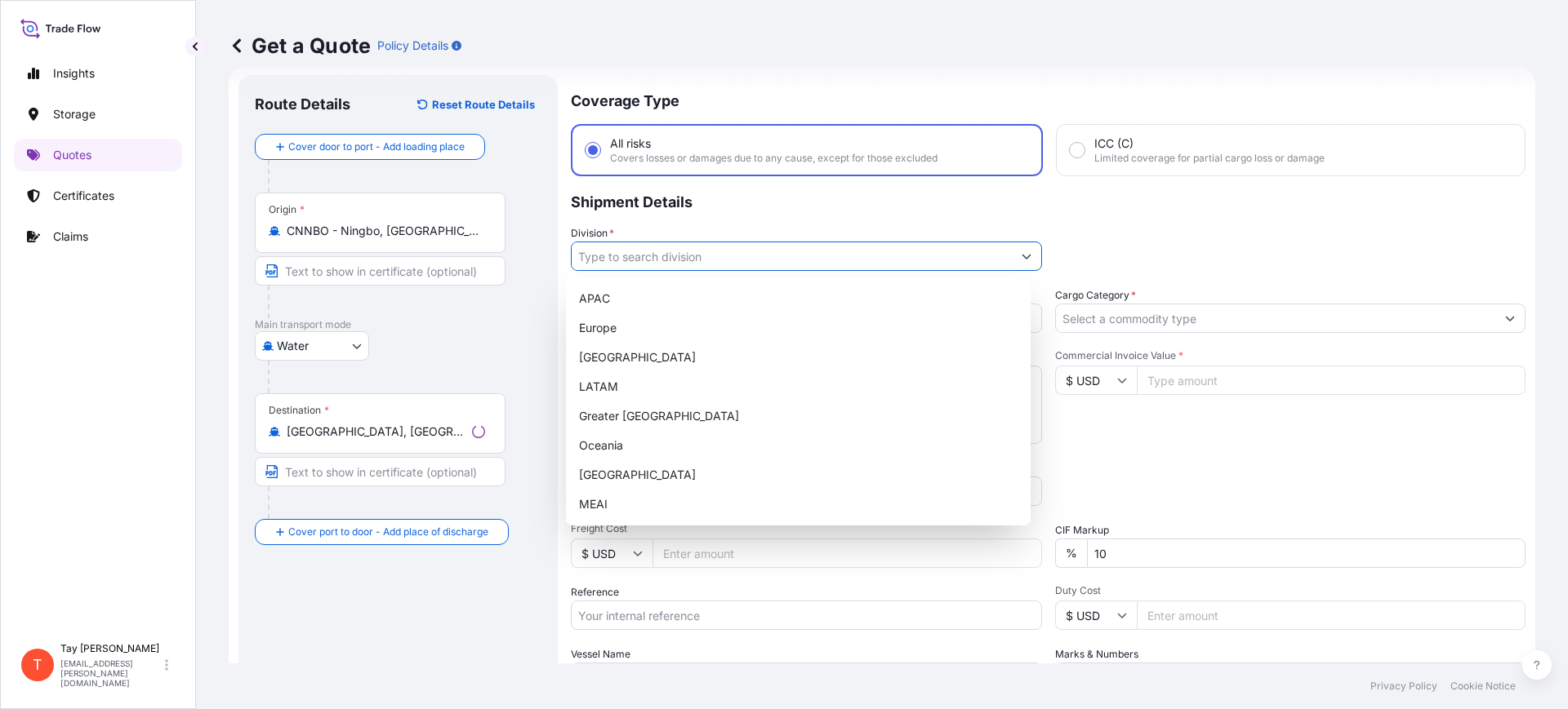
click at [629, 266] on input "Division *" at bounding box center [792, 256] width 440 height 30
click at [627, 360] on div "[GEOGRAPHIC_DATA]" at bounding box center [798, 357] width 451 height 30
type input "[GEOGRAPHIC_DATA]"
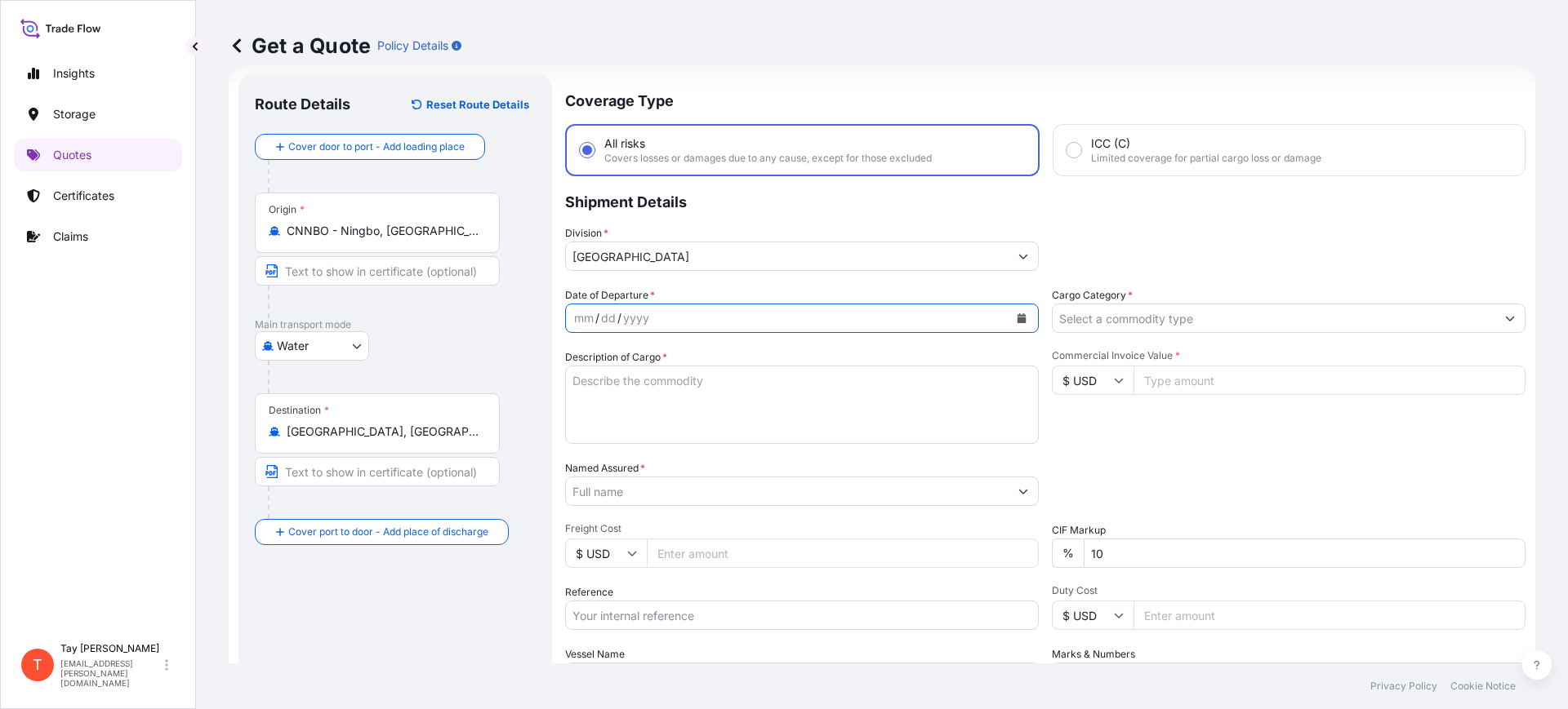
click at [1012, 311] on button "Calendar" at bounding box center [1022, 319] width 26 height 26
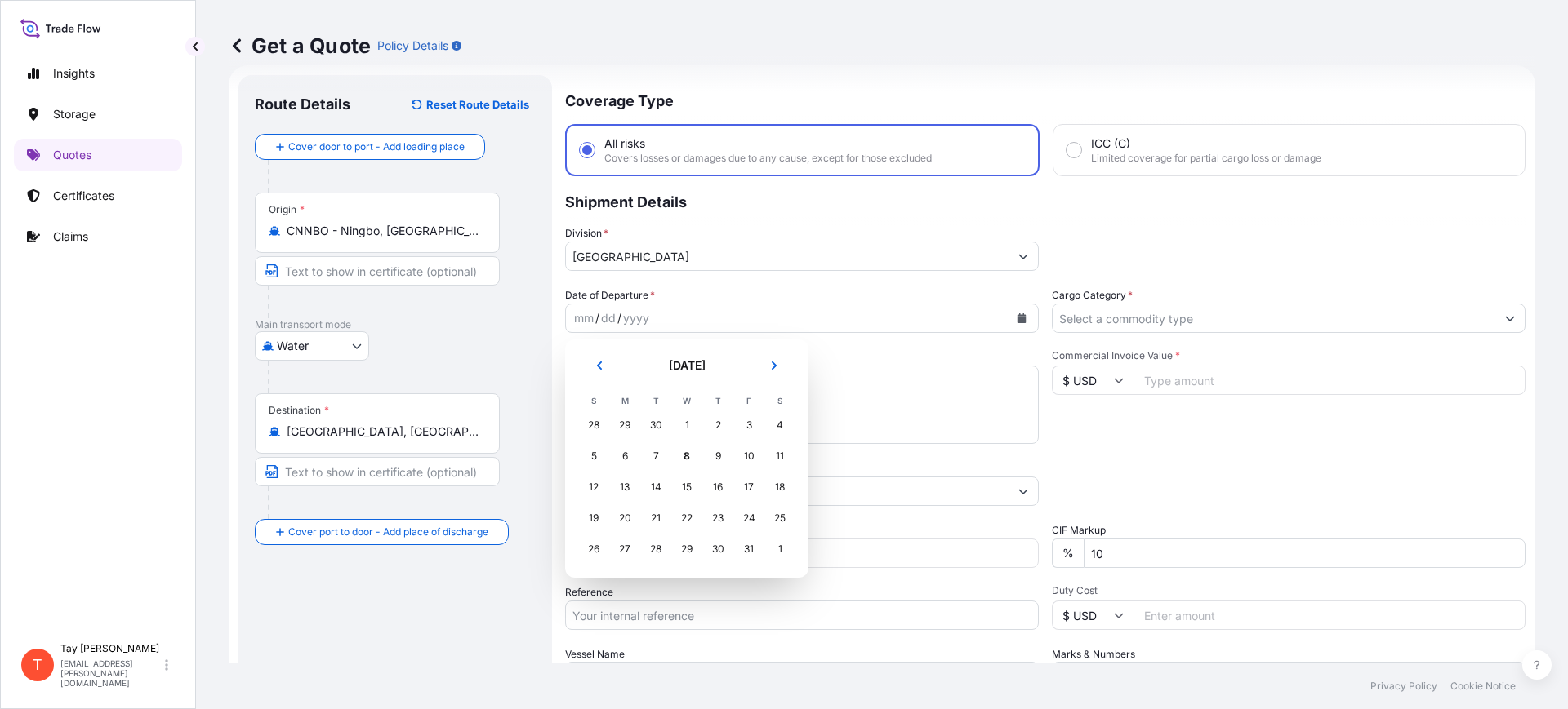
click at [596, 351] on section "[DATE] [DATE] S M T W T F S 28 29 30 1 2 3 4 5 6 7 8 9 10 11 12 13 14 15 16 17 …" at bounding box center [687, 458] width 243 height 238
click at [589, 353] on button "Previous" at bounding box center [599, 366] width 36 height 26
click at [716, 482] on div "18" at bounding box center [718, 487] width 30 height 30
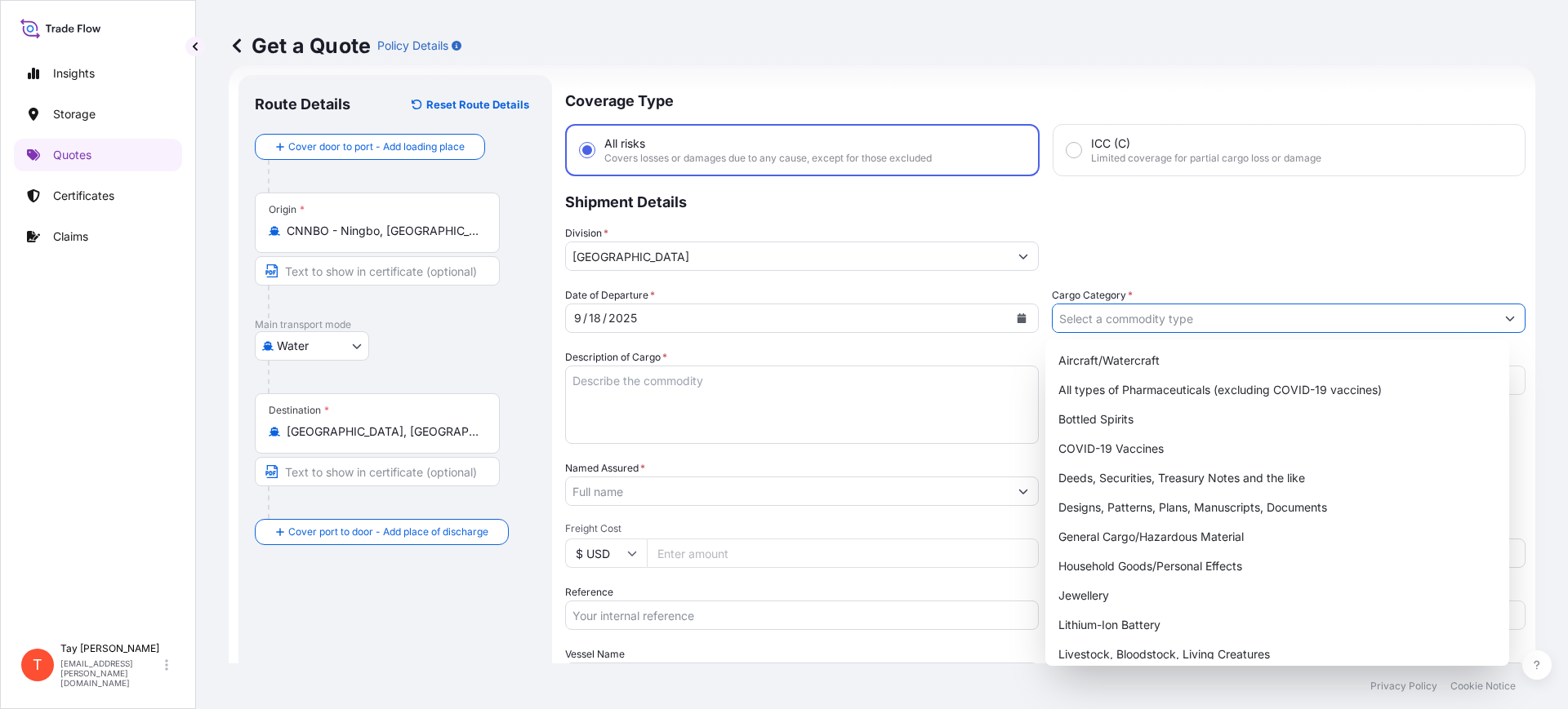
click at [1081, 309] on input "Cargo Category *" at bounding box center [1274, 319] width 443 height 30
click at [1104, 527] on div "General Cargo/Hazardous Material" at bounding box center [1277, 537] width 451 height 30
type input "General Cargo/Hazardous Material"
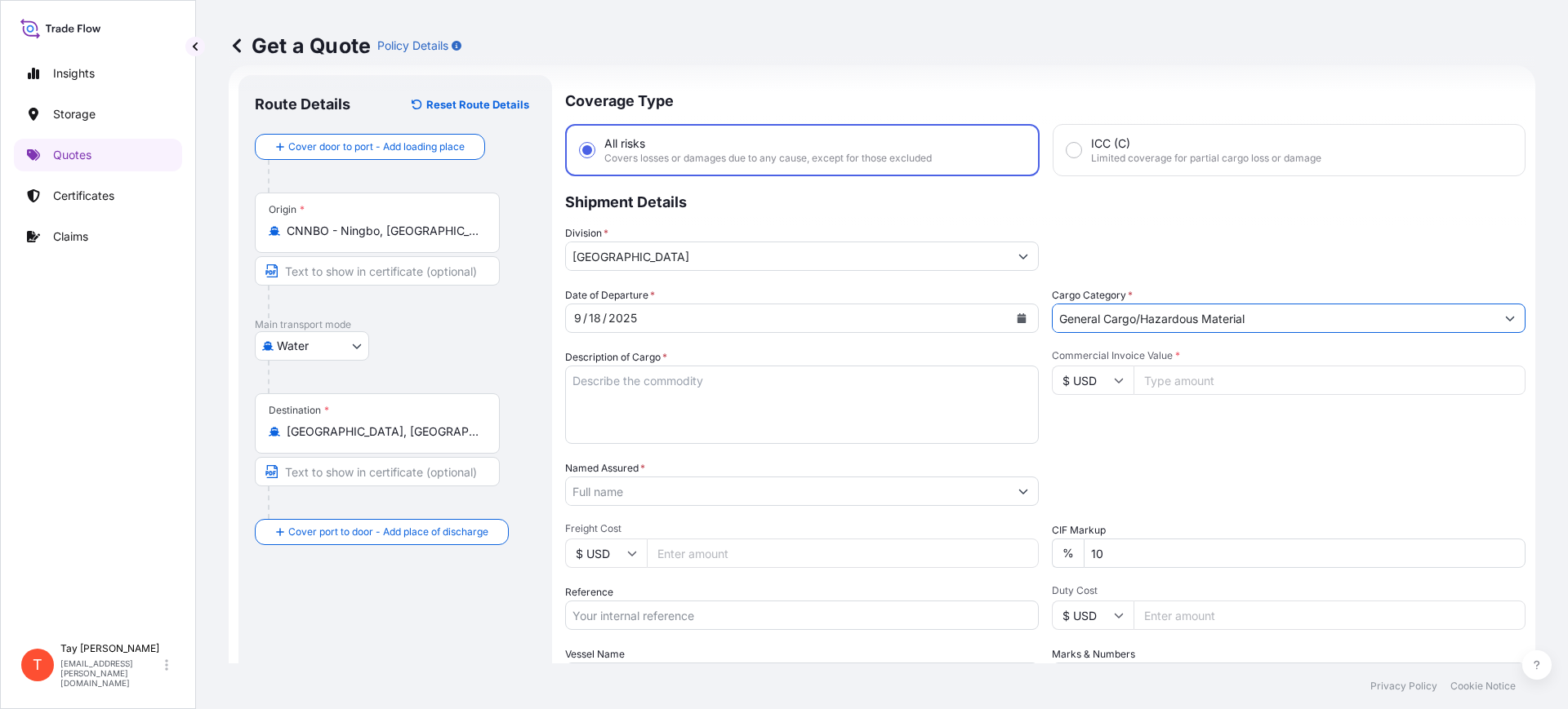
click at [690, 407] on textarea "Description of Cargo *" at bounding box center [802, 404] width 473 height 78
type textarea "SPARE PARTS FOR OIL DRILLING MACHINE"
type input "183372.00"
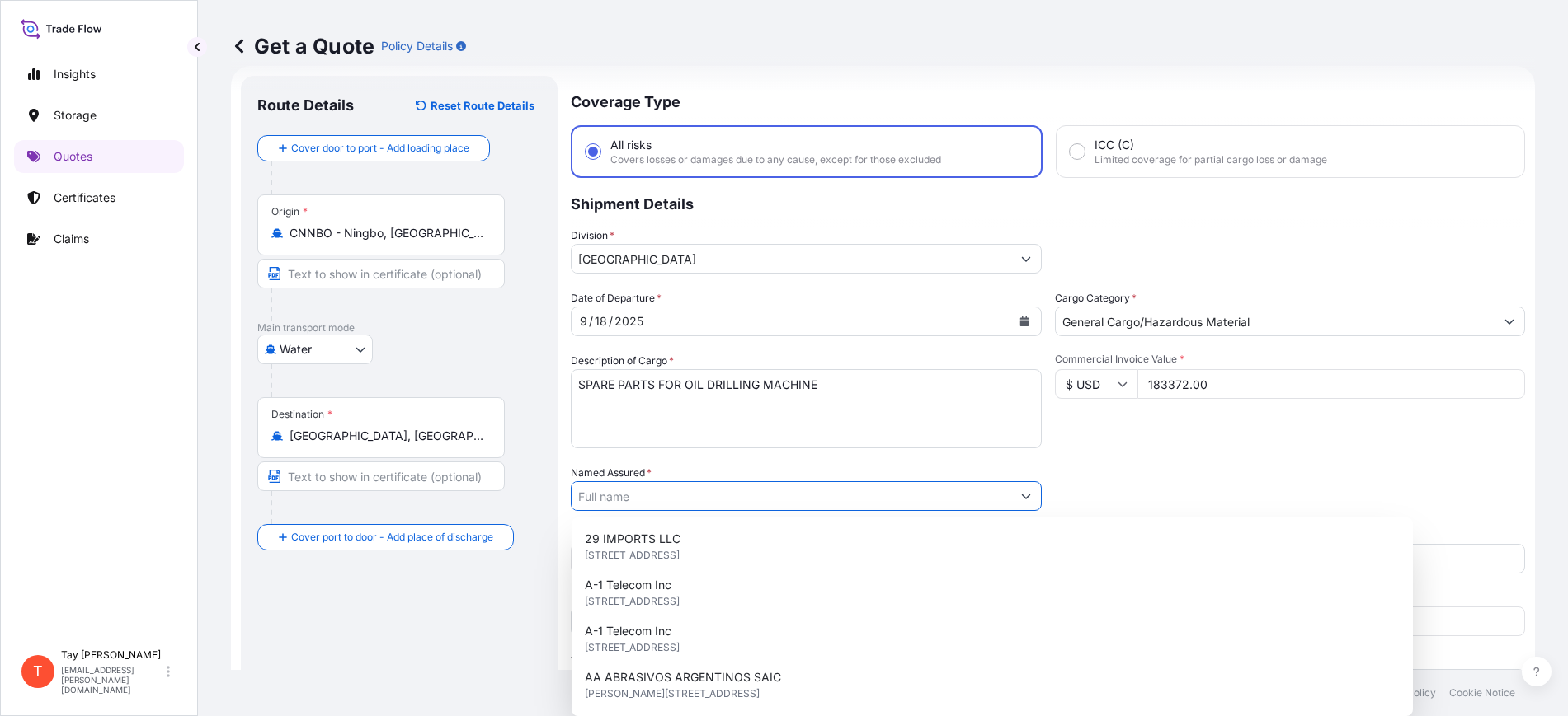
click at [633, 491] on input "Named Assured *" at bounding box center [792, 496] width 440 height 30
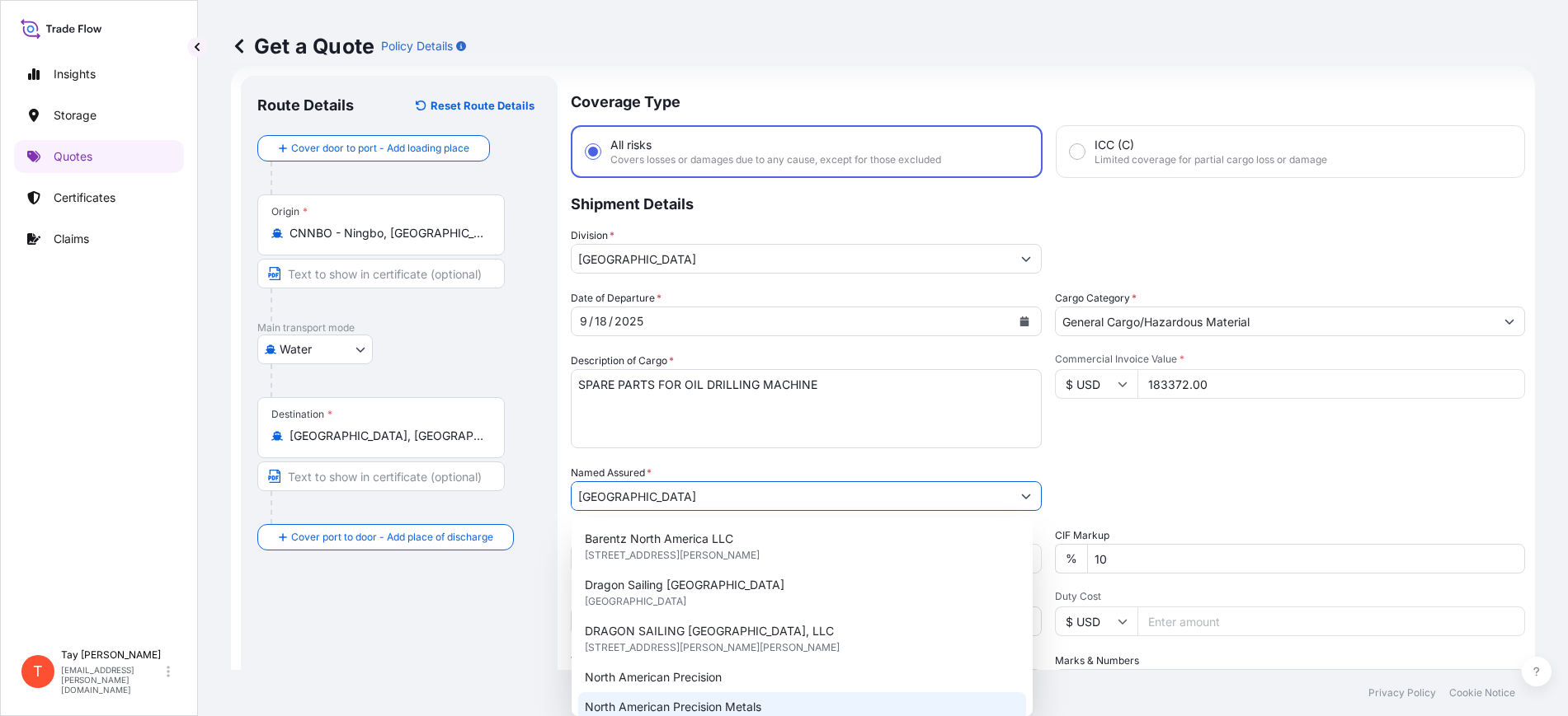
click at [663, 699] on span "North American Precision Metals" at bounding box center [673, 708] width 177 height 17
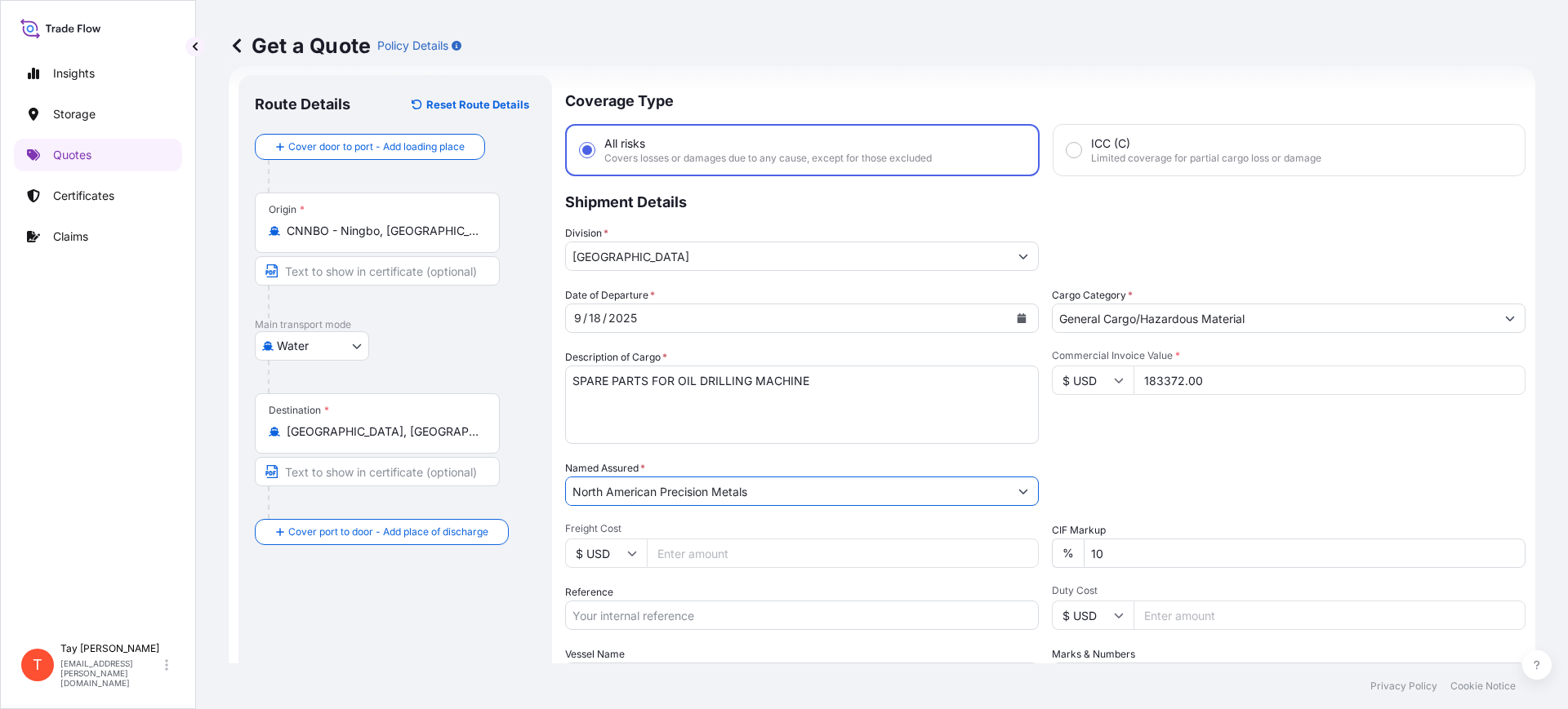
type input "North American Precision Metals"
click at [800, 555] on input "Freight Cost" at bounding box center [842, 554] width 392 height 30
type input "20750.00"
click at [714, 619] on input "Reference" at bounding box center [802, 615] width 473 height 30
paste input "S25I158640"
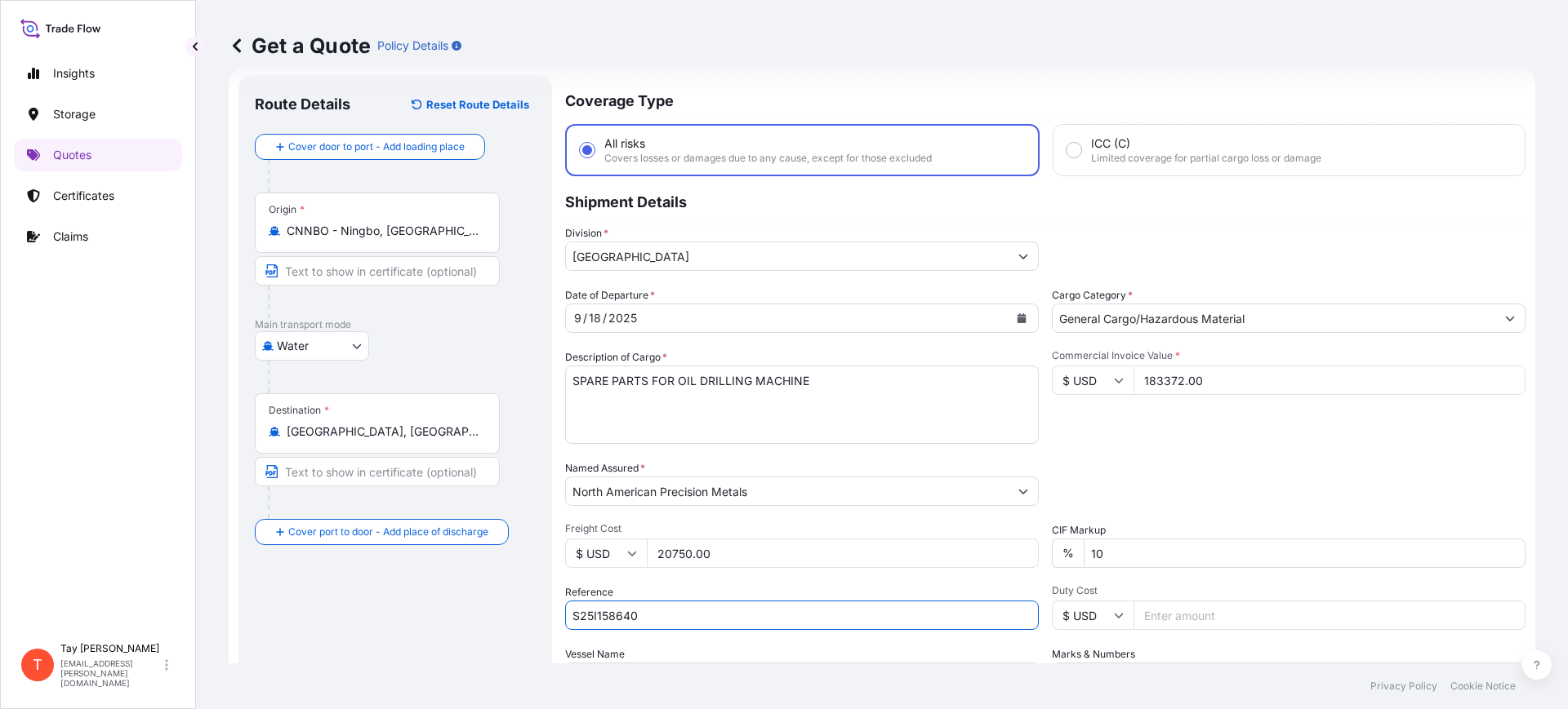
type input "S25I158640"
click at [1211, 601] on input "Duty Cost" at bounding box center [1329, 615] width 392 height 30
type input "180385.61"
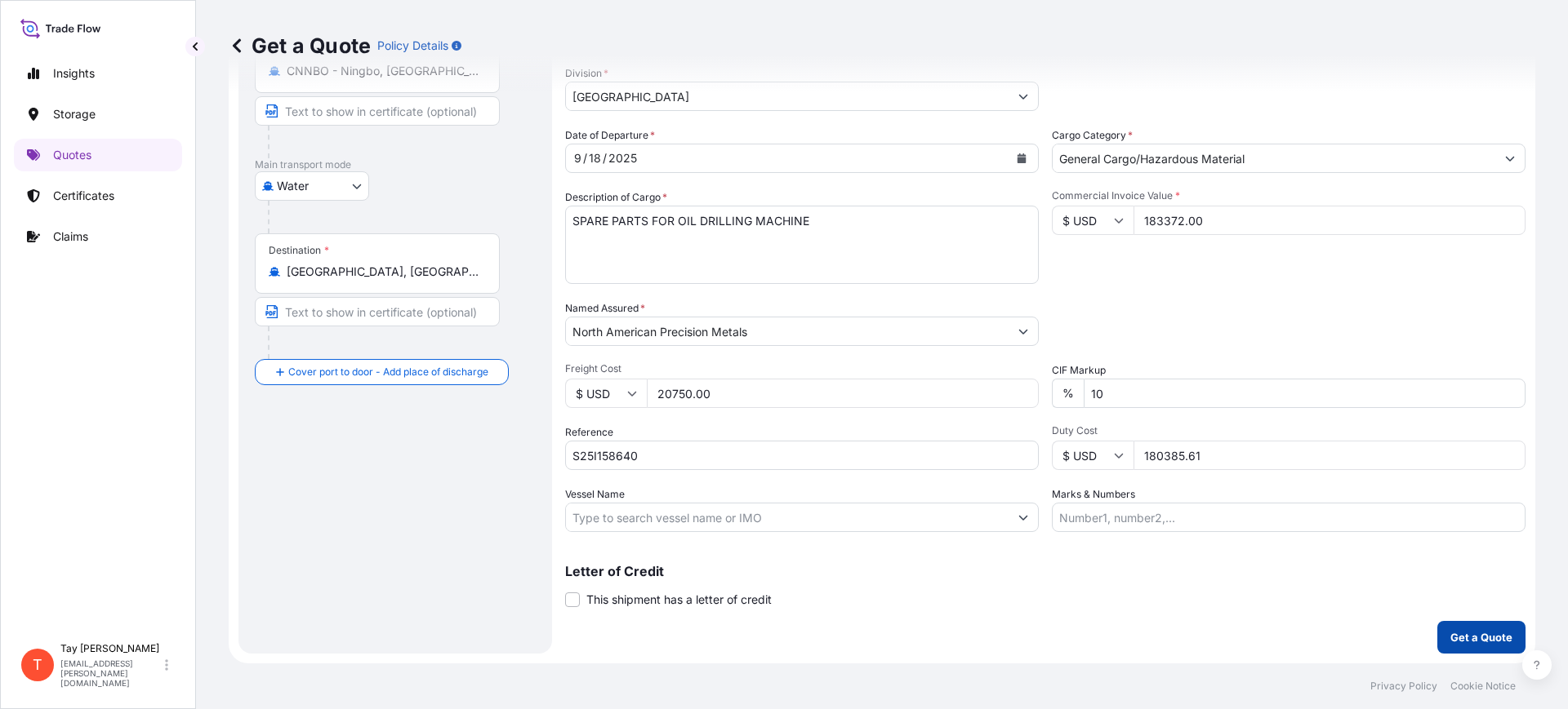
click at [1482, 635] on p "Get a Quote" at bounding box center [1482, 638] width 62 height 16
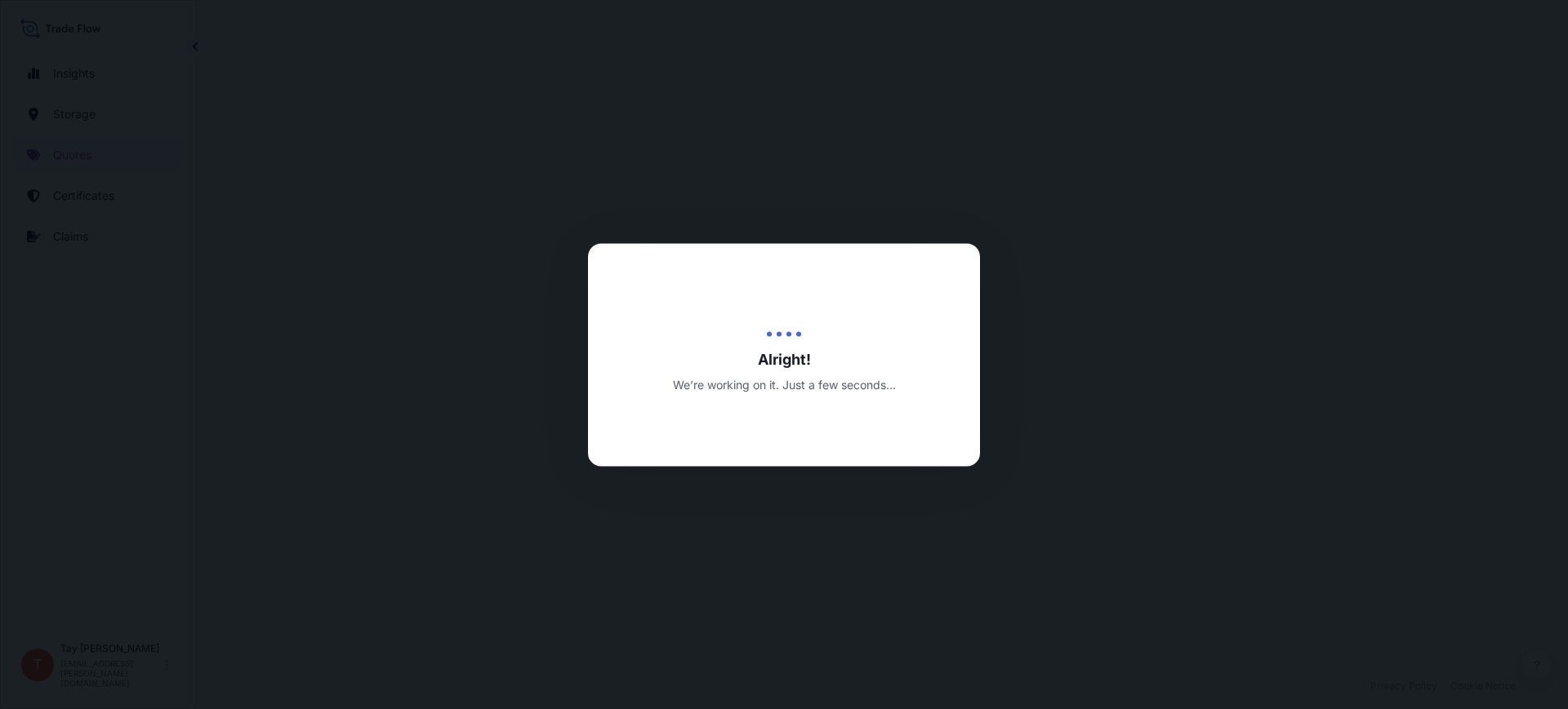
select select "Water"
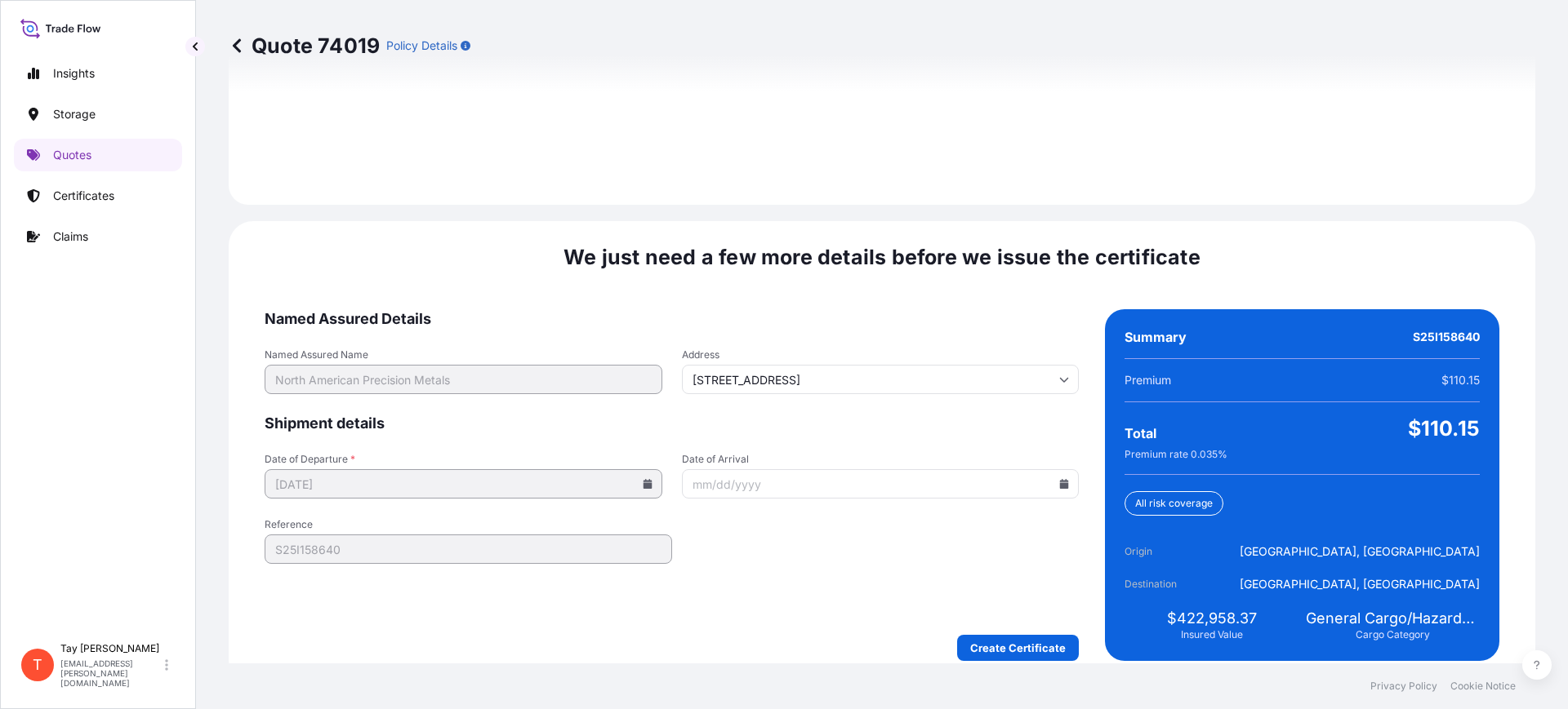
scroll to position [2384, 0]
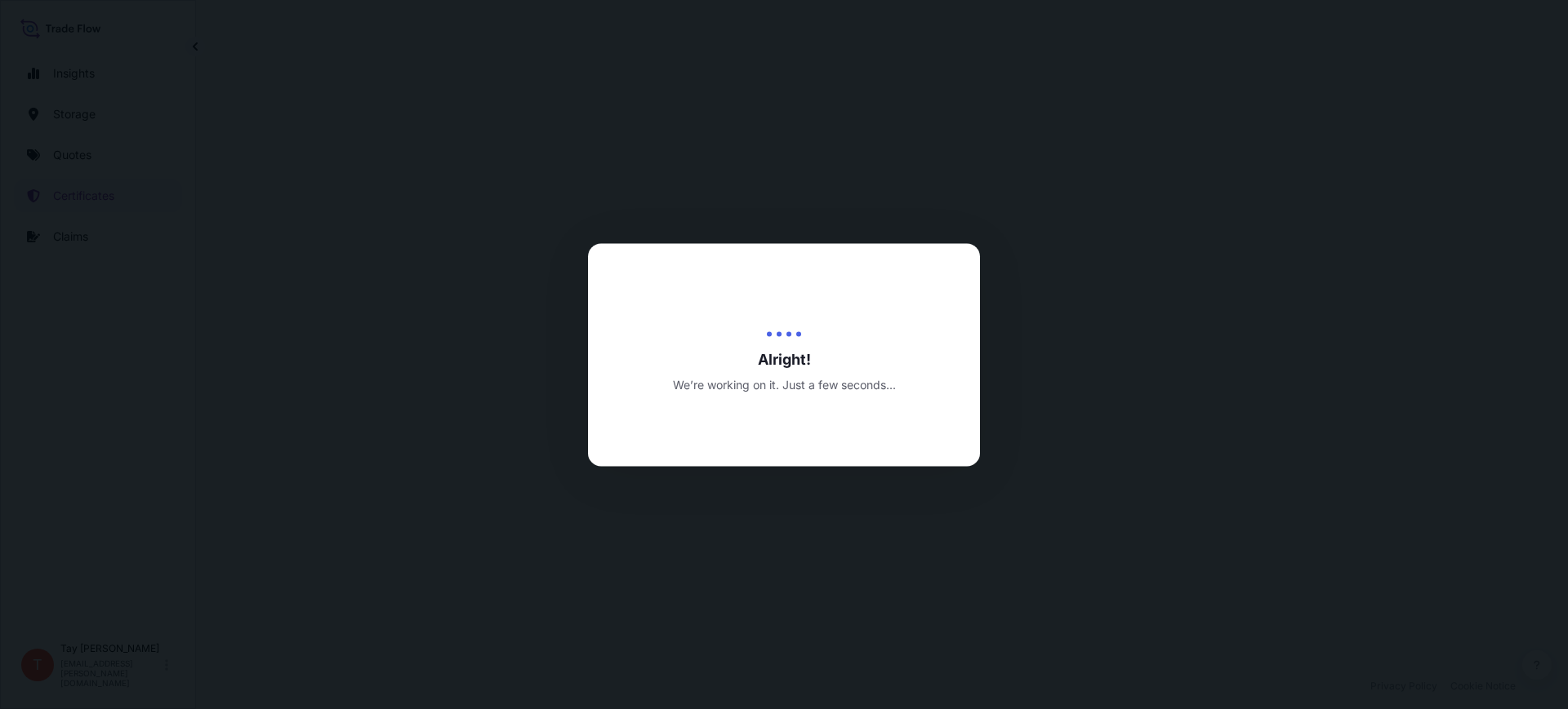
drag, startPoint x: 981, startPoint y: 633, endPoint x: 786, endPoint y: 647, distance: 195.5
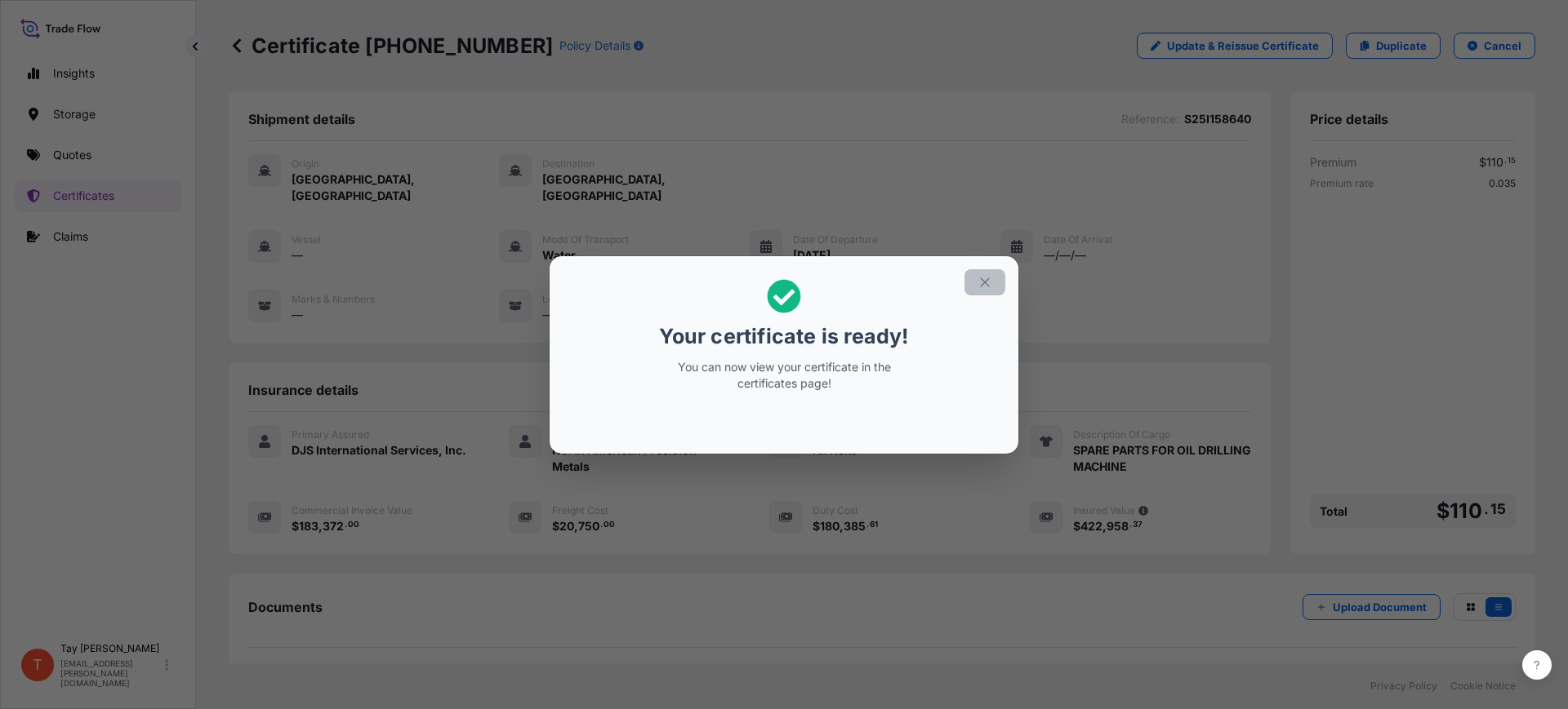
click at [981, 279] on icon "button" at bounding box center [985, 283] width 15 height 15
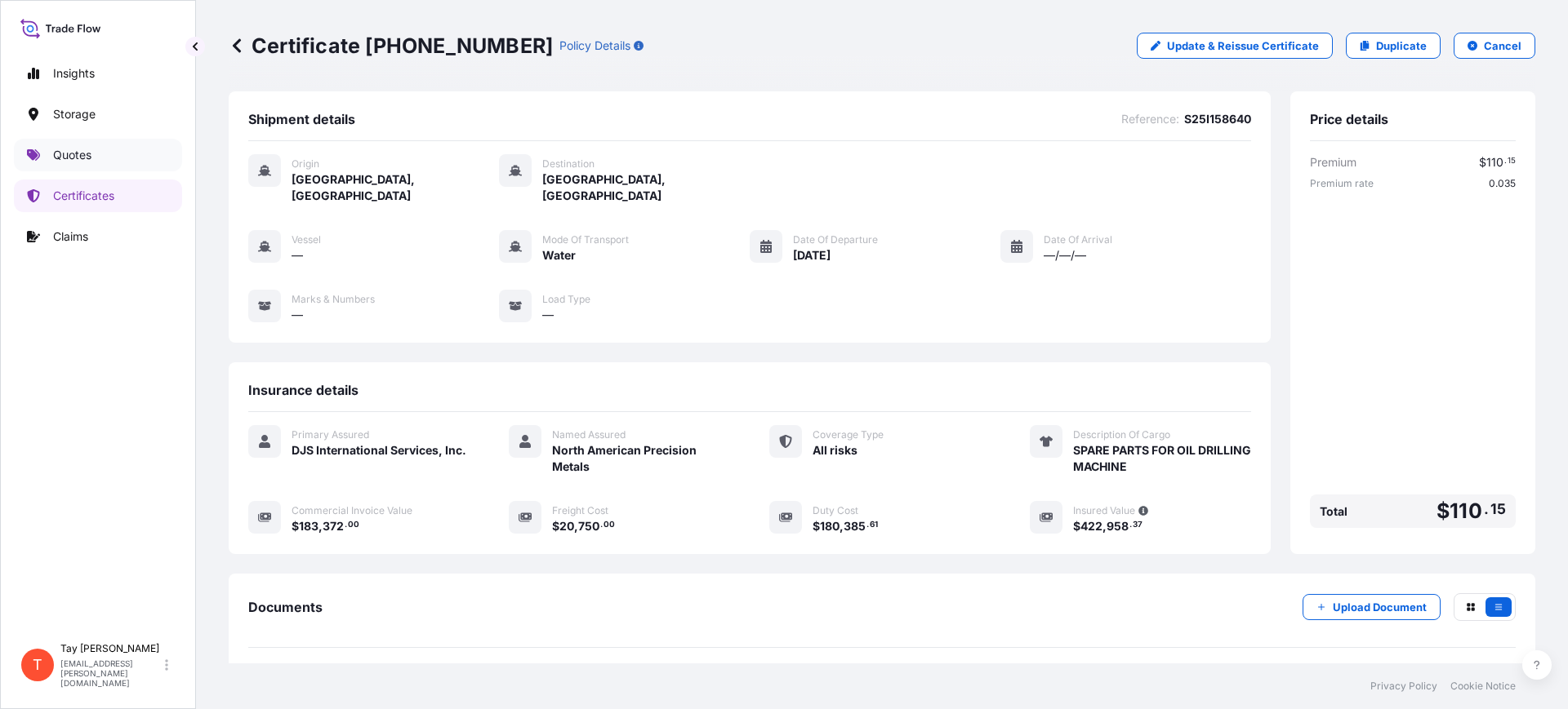
click at [87, 140] on link "Quotes" at bounding box center [98, 155] width 168 height 33
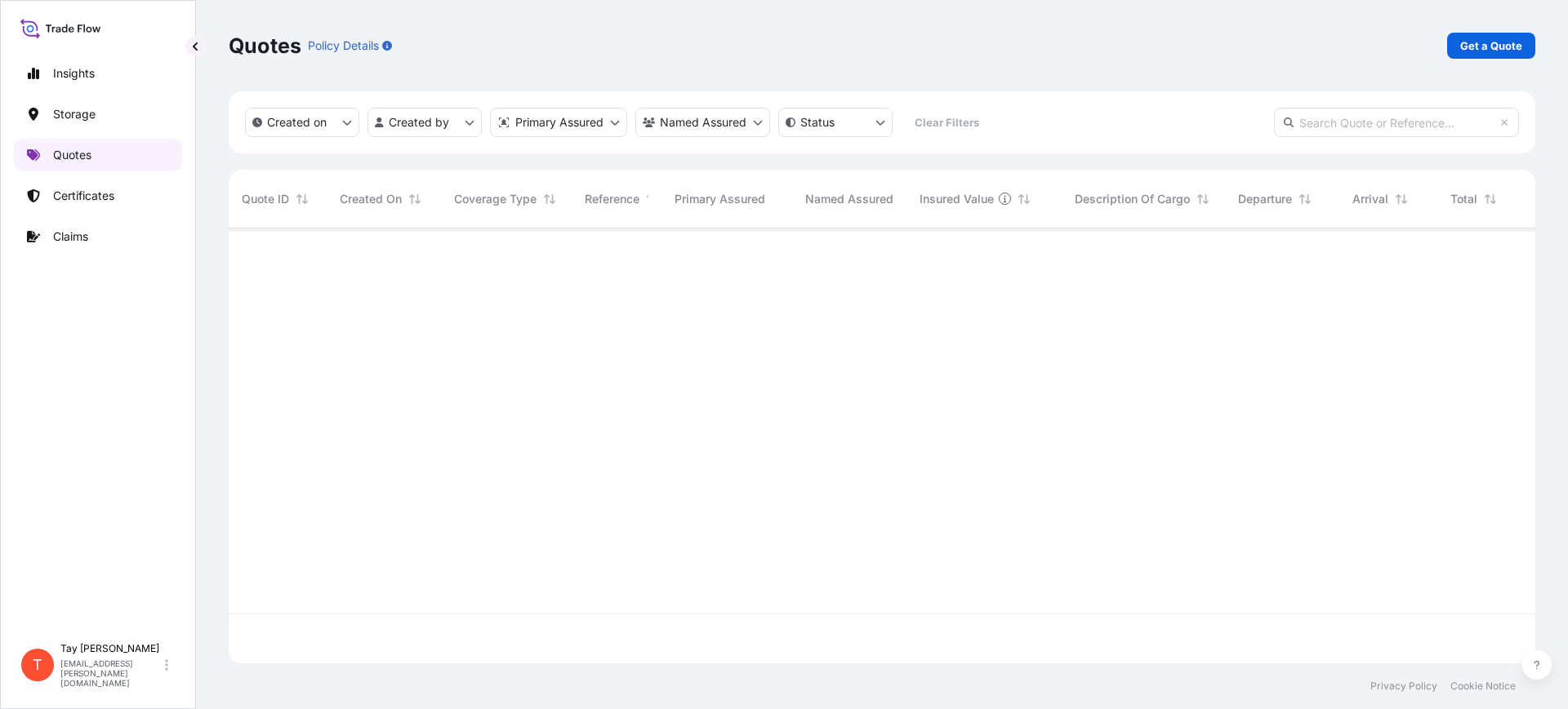
scroll to position [429, 1291]
click at [1497, 39] on p "Get a Quote" at bounding box center [1492, 46] width 62 height 16
select select "Water"
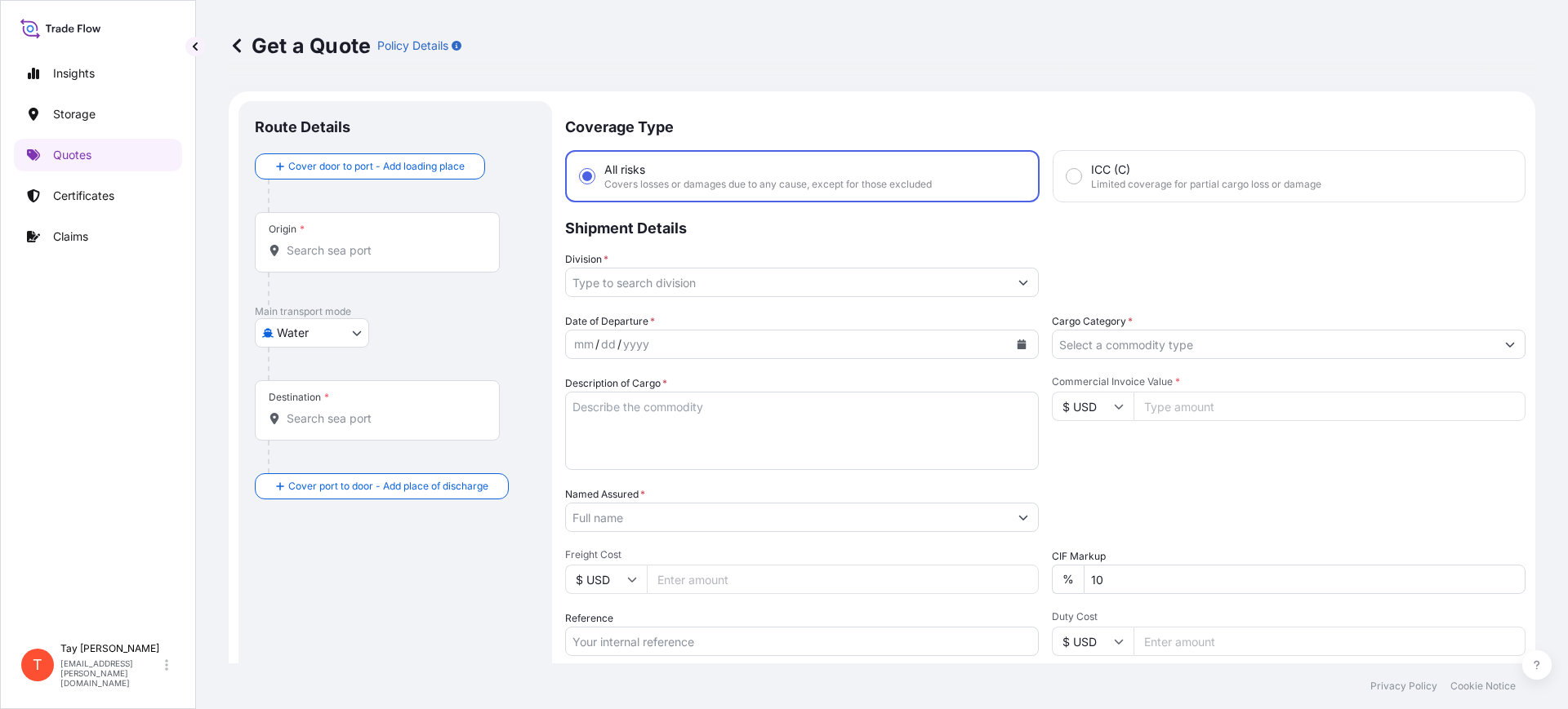
scroll to position [26, 0]
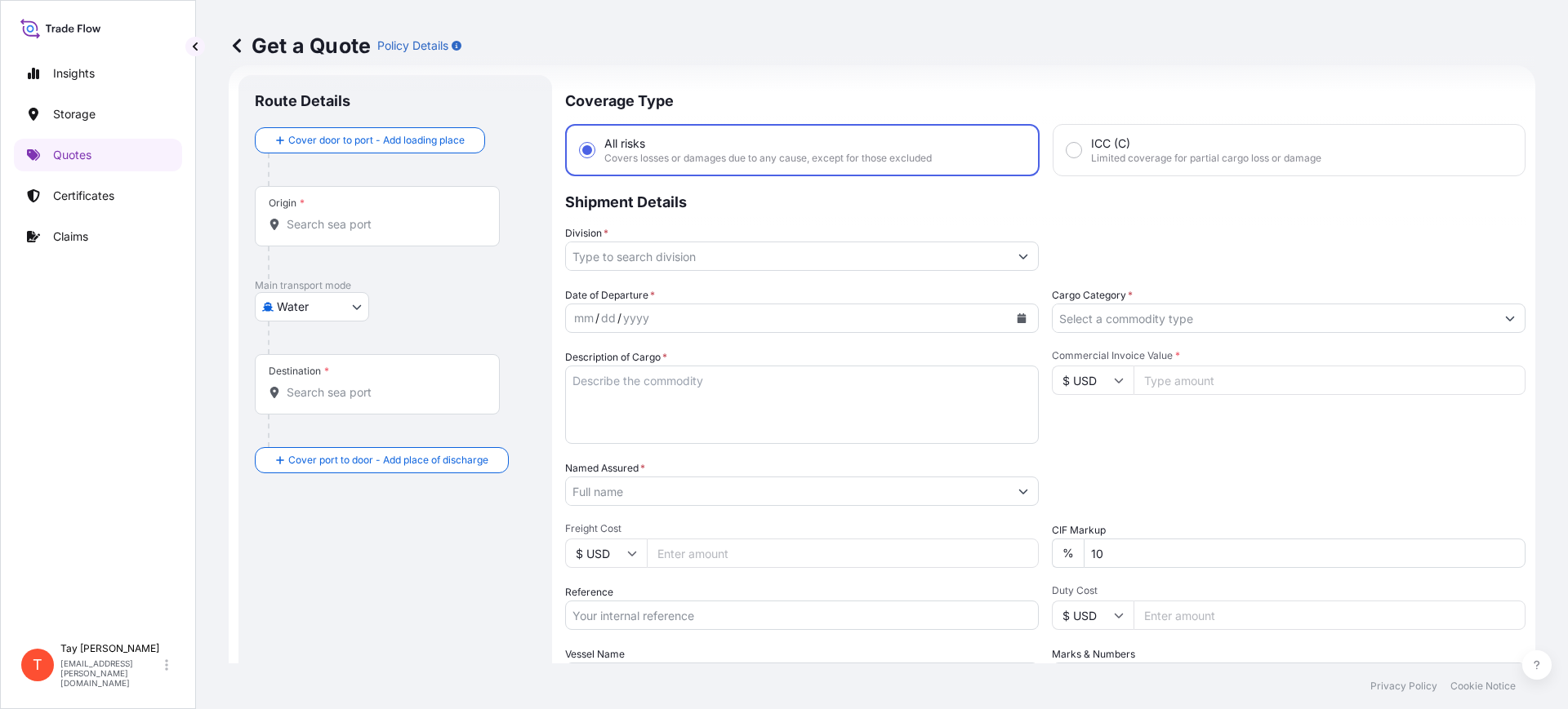
click at [354, 243] on div "Origin *" at bounding box center [377, 217] width 245 height 61
click at [354, 232] on input "Origin *" at bounding box center [383, 224] width 193 height 16
type input "C"
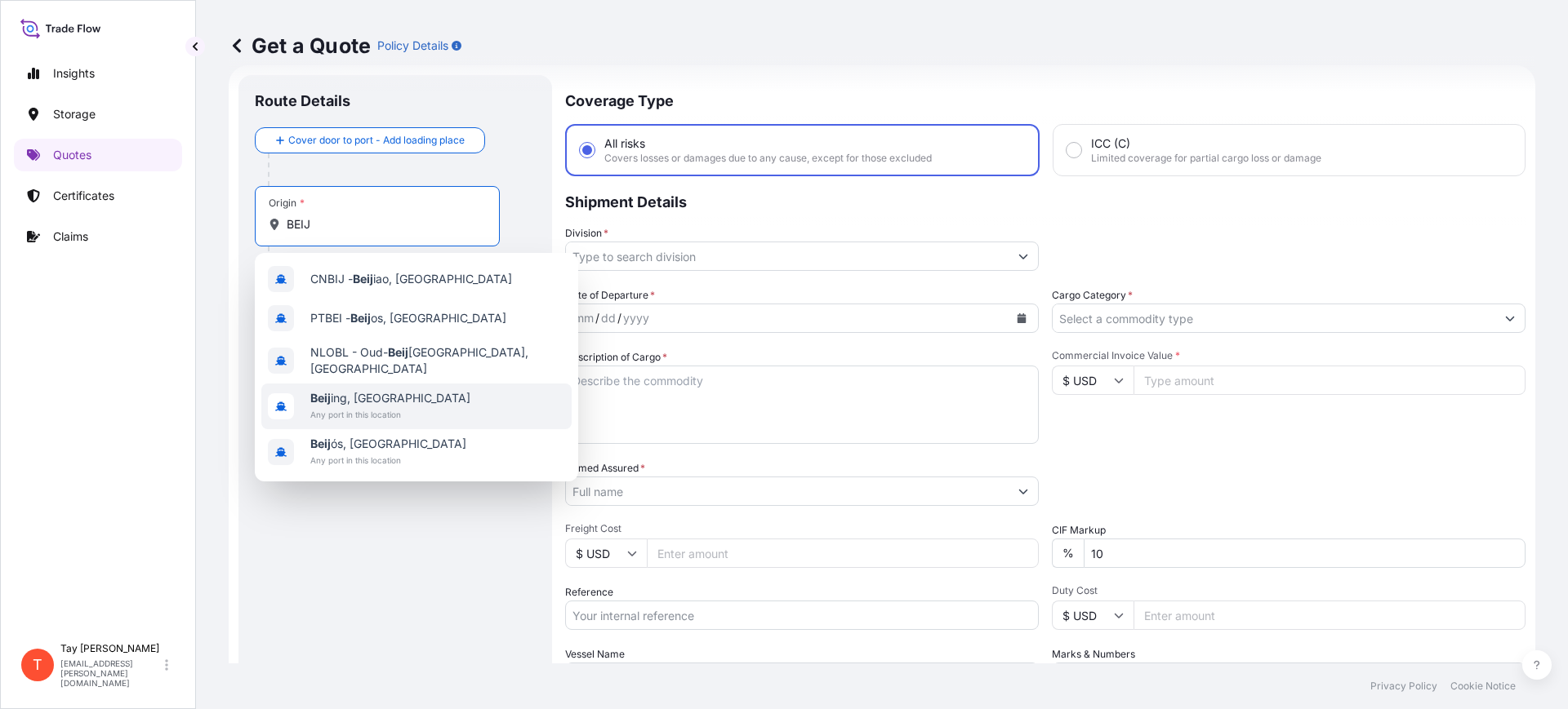
click at [386, 394] on span "Beij ing, [GEOGRAPHIC_DATA]" at bounding box center [390, 398] width 160 height 16
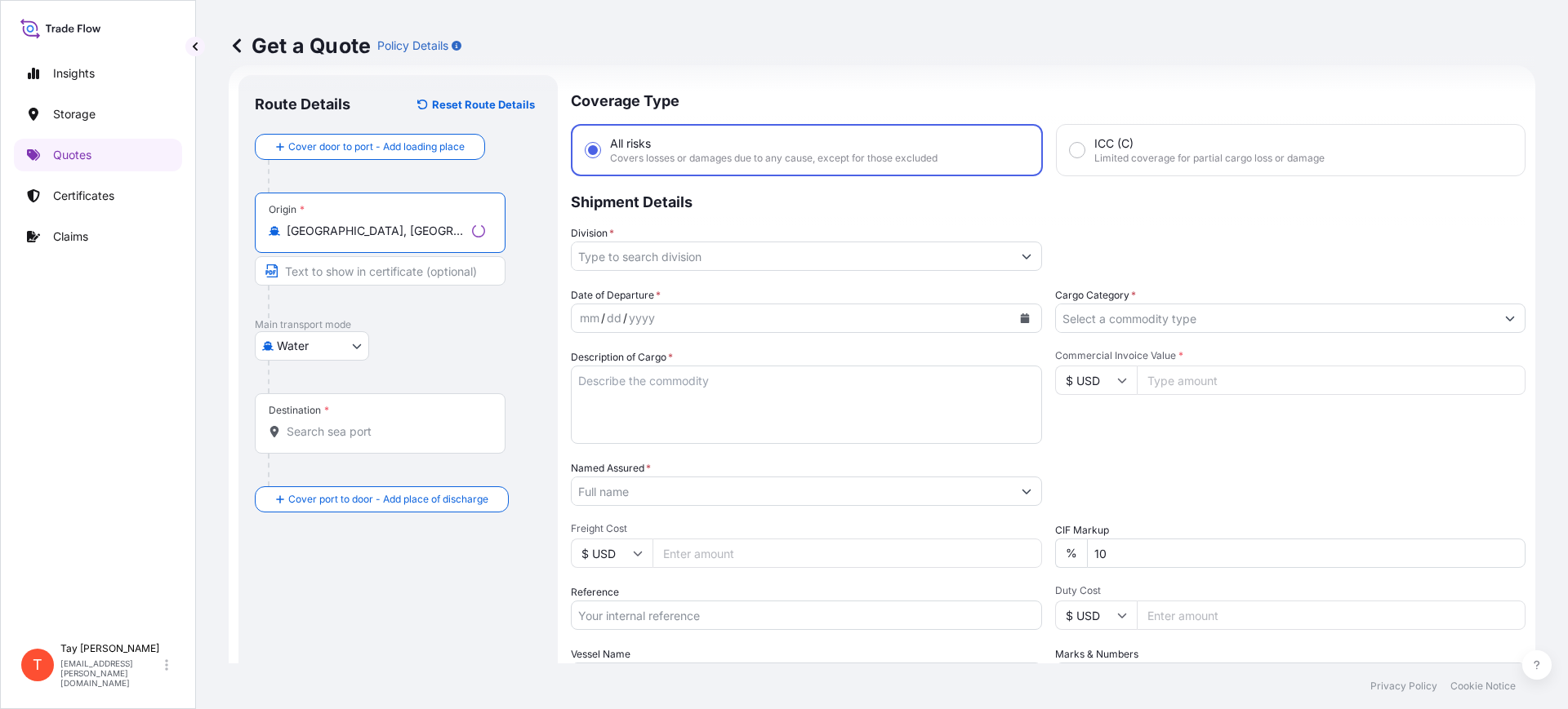
type input "[GEOGRAPHIC_DATA], [GEOGRAPHIC_DATA]"
click at [328, 424] on input "Destination *" at bounding box center [385, 432] width 198 height 16
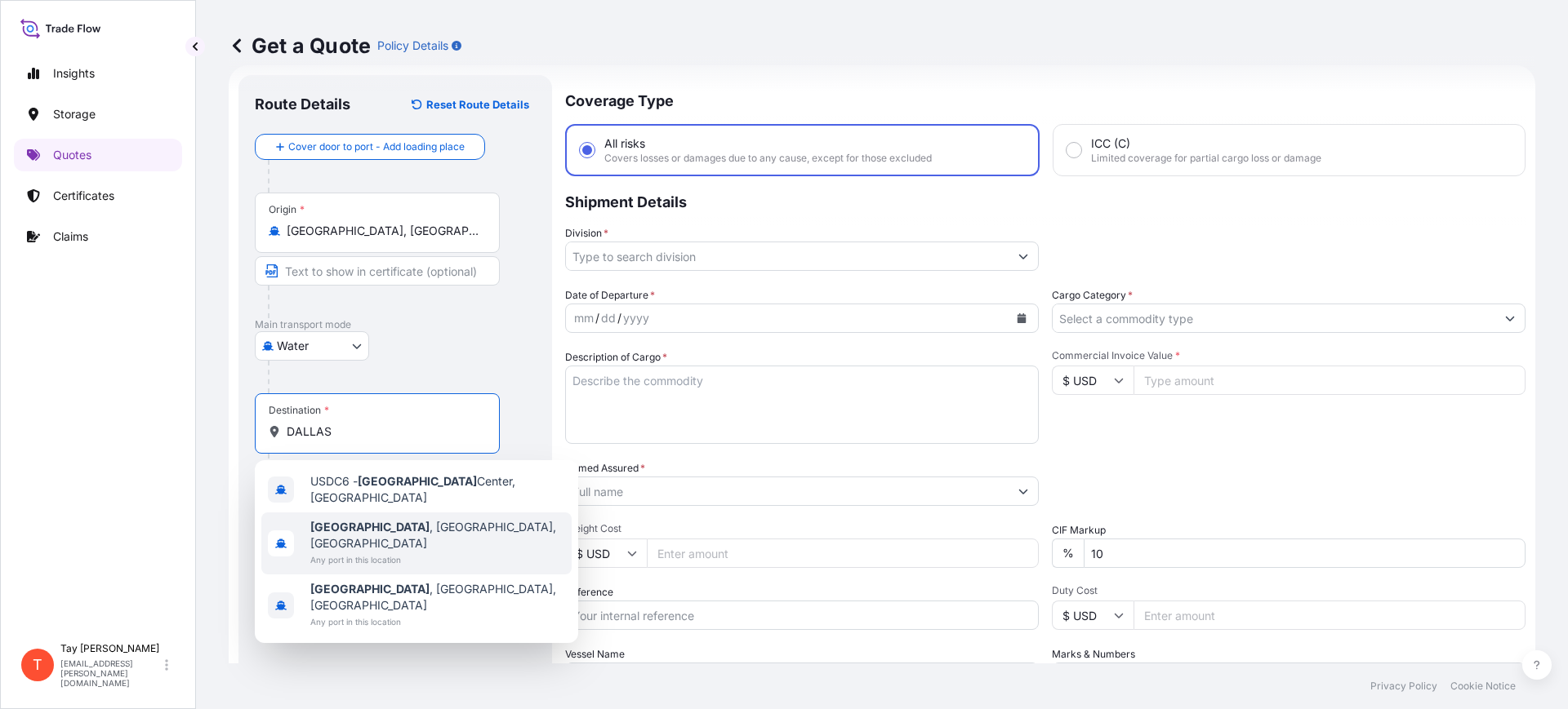
click at [399, 552] on span "Any port in this location" at bounding box center [438, 560] width 255 height 16
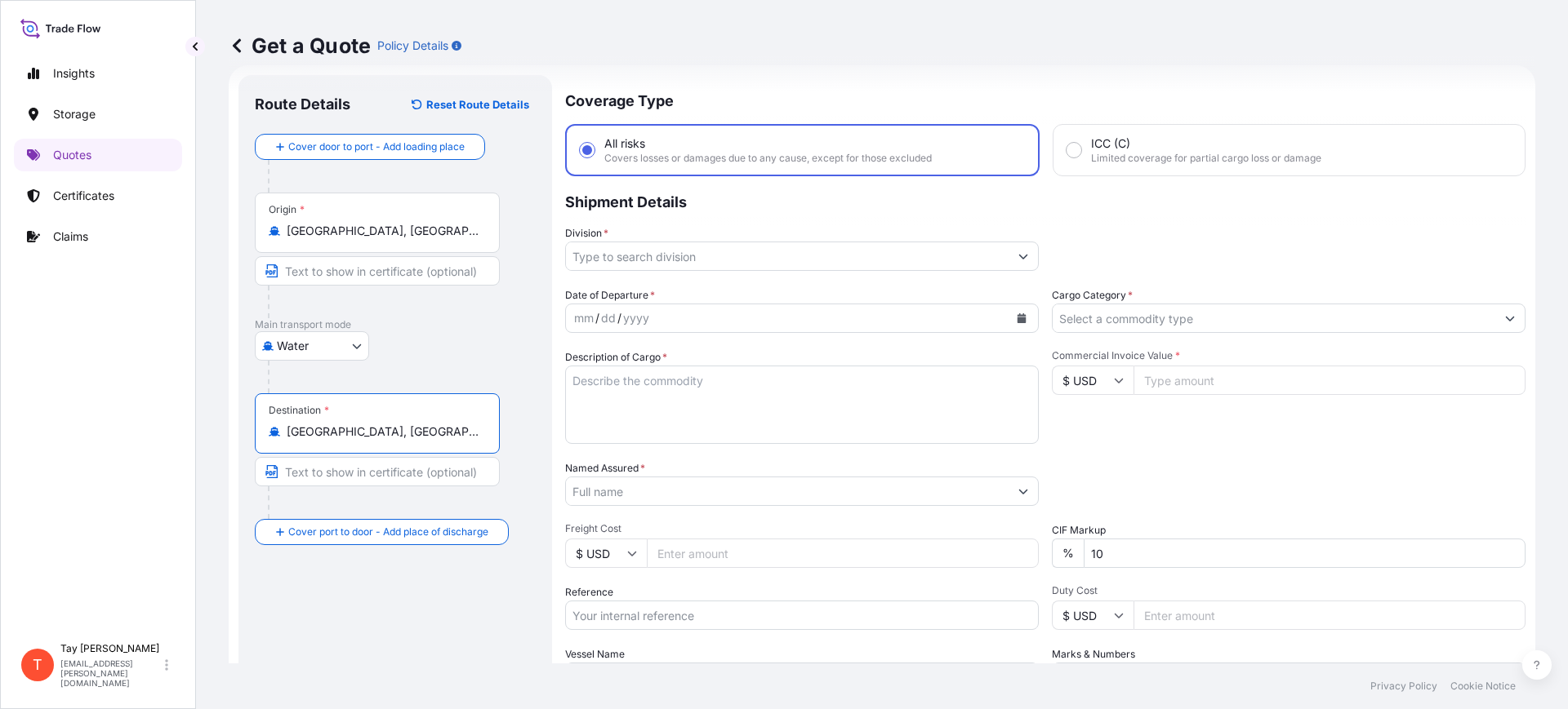
type input "[GEOGRAPHIC_DATA], [GEOGRAPHIC_DATA], [GEOGRAPHIC_DATA]"
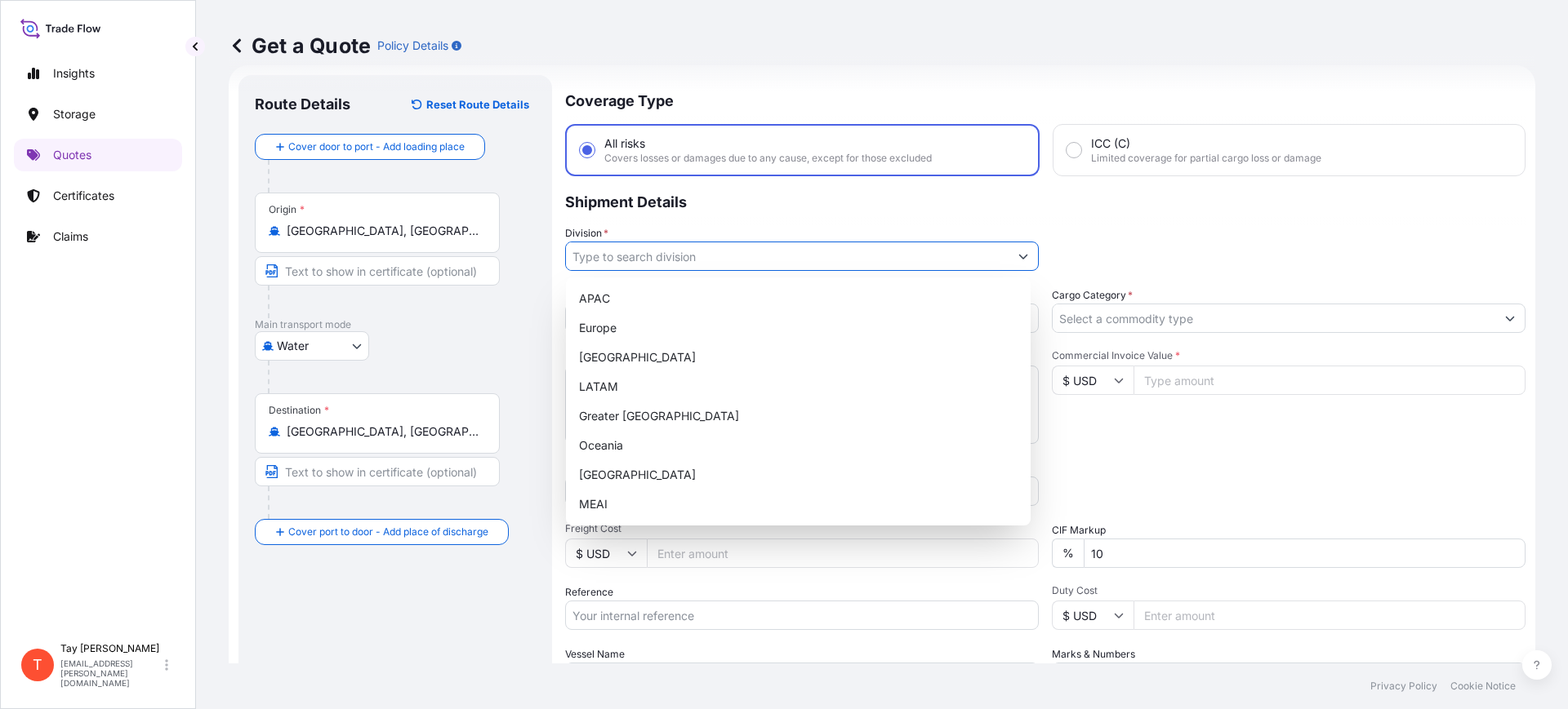
click at [634, 262] on input "Division *" at bounding box center [787, 256] width 443 height 30
click at [627, 346] on div "[GEOGRAPHIC_DATA]" at bounding box center [798, 357] width 451 height 30
type input "[GEOGRAPHIC_DATA]"
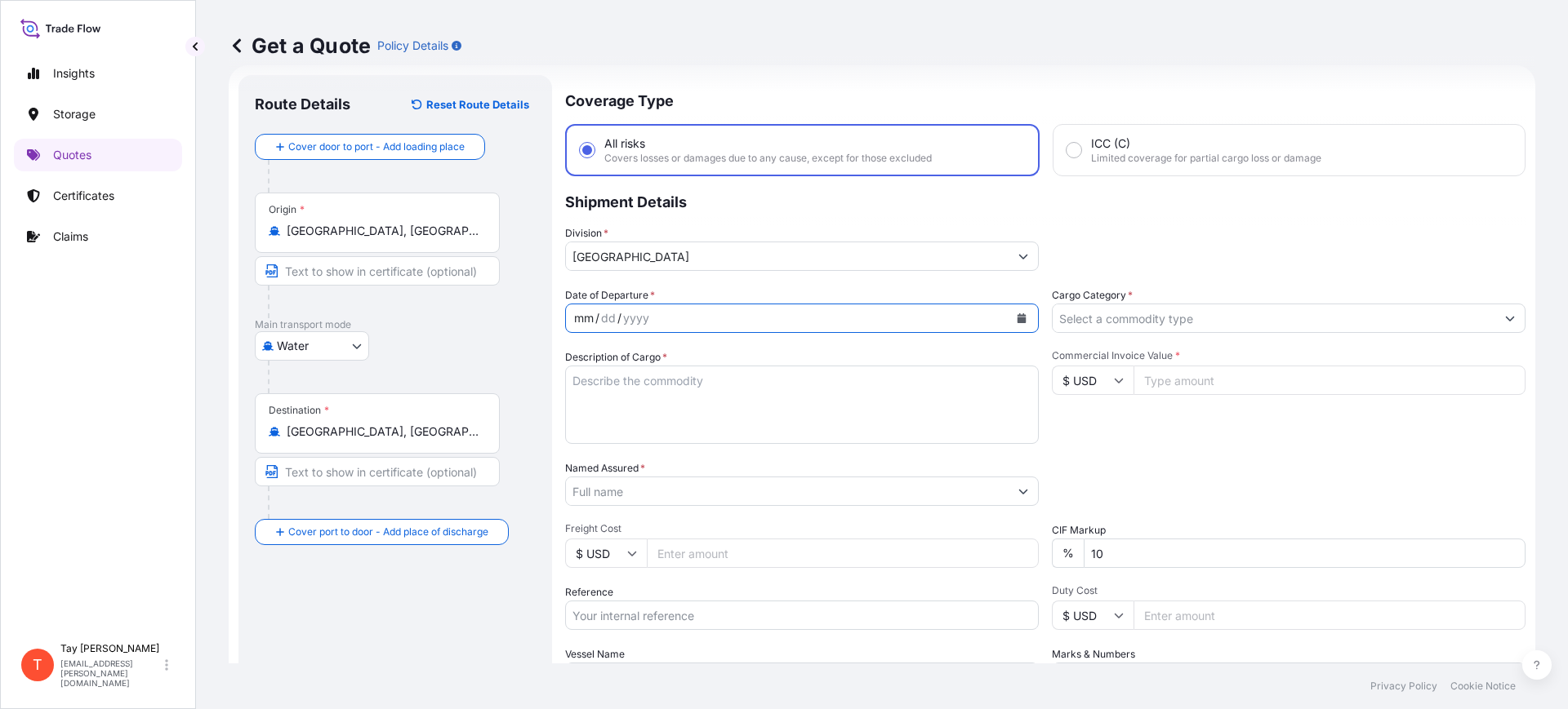
click at [695, 316] on div "mm / dd / yyyy" at bounding box center [787, 319] width 443 height 30
click at [1017, 318] on icon "Calendar" at bounding box center [1022, 319] width 9 height 10
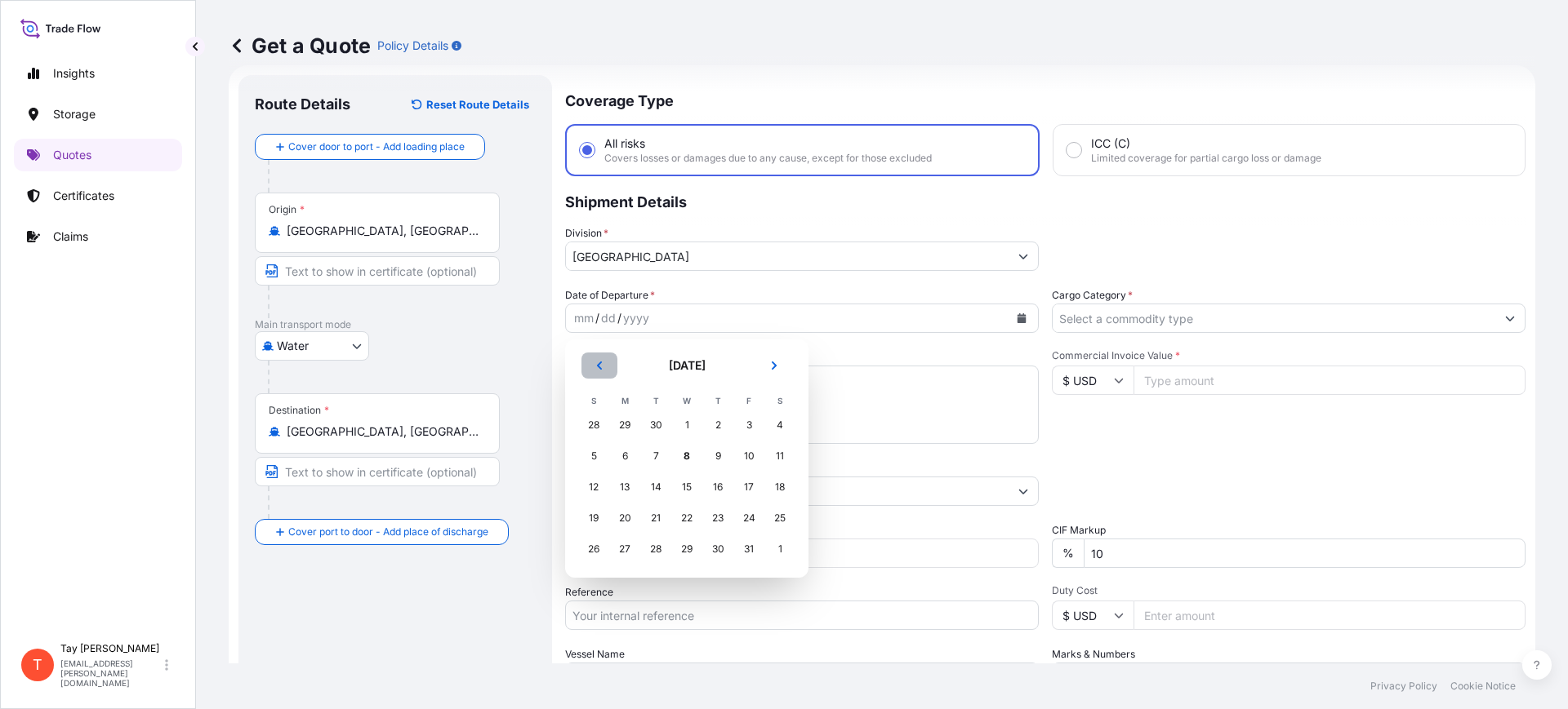
click at [599, 362] on icon "Previous" at bounding box center [599, 366] width 5 height 8
click at [777, 481] on div "20" at bounding box center [780, 487] width 30 height 30
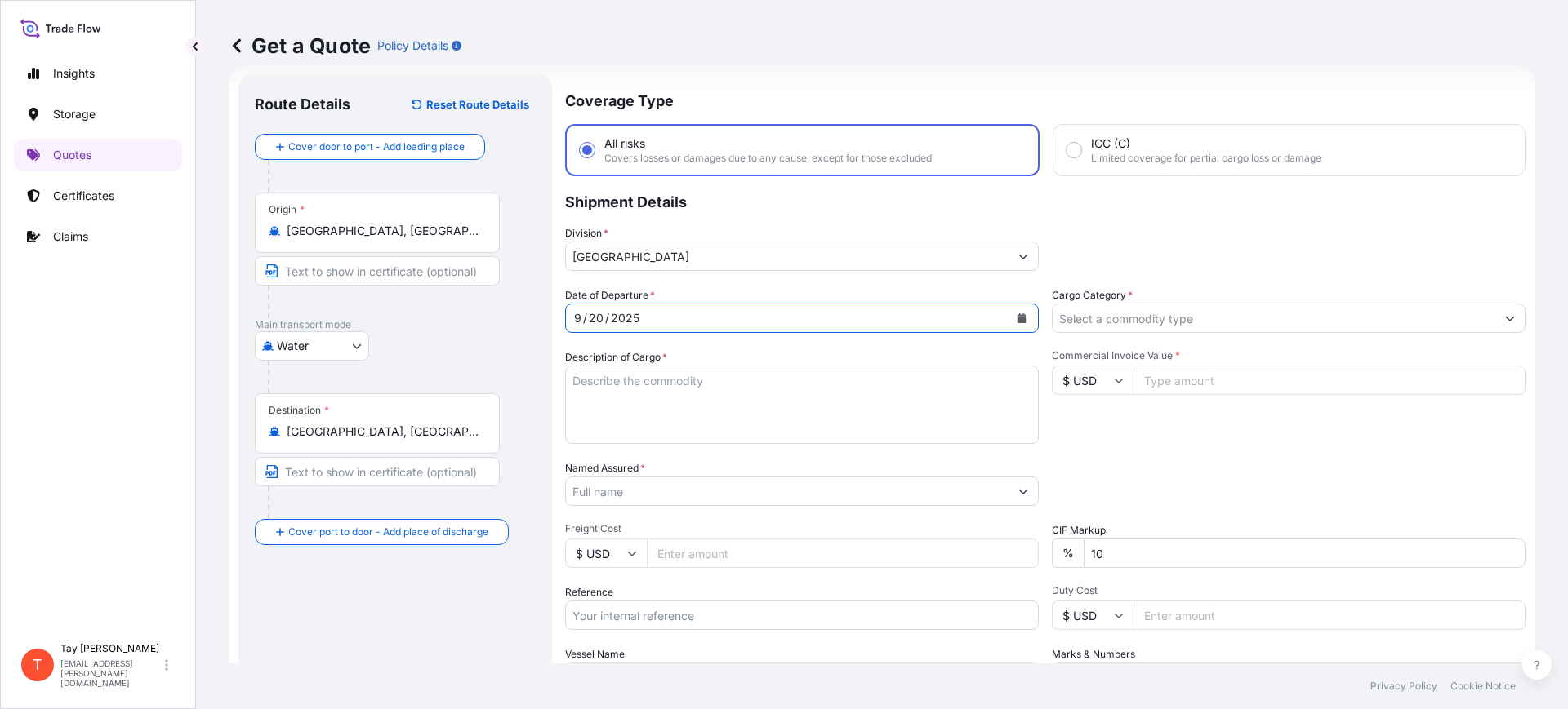
click at [1102, 321] on input "Cargo Category *" at bounding box center [1274, 319] width 443 height 30
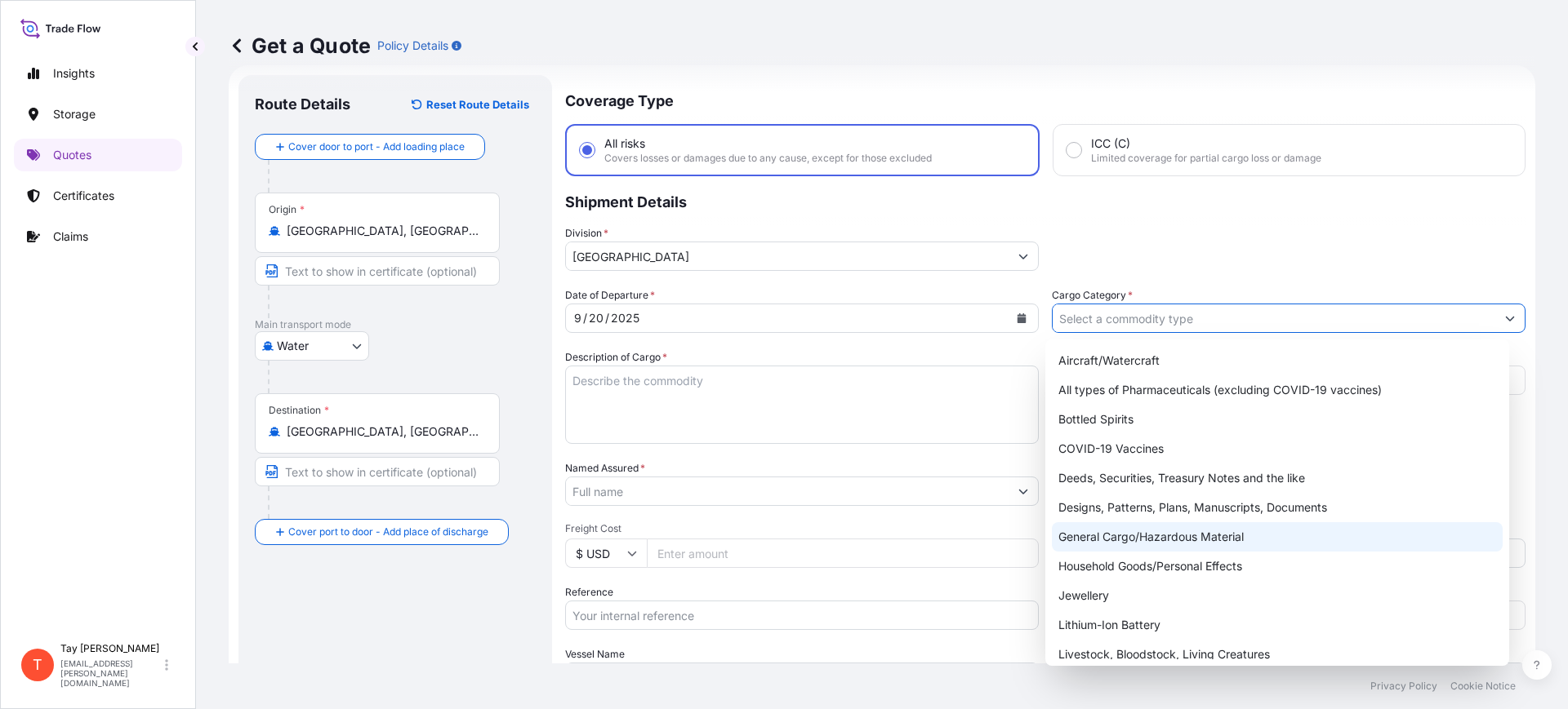
click at [1137, 529] on div "General Cargo/Hazardous Material" at bounding box center [1277, 537] width 451 height 30
type input "General Cargo/Hazardous Material"
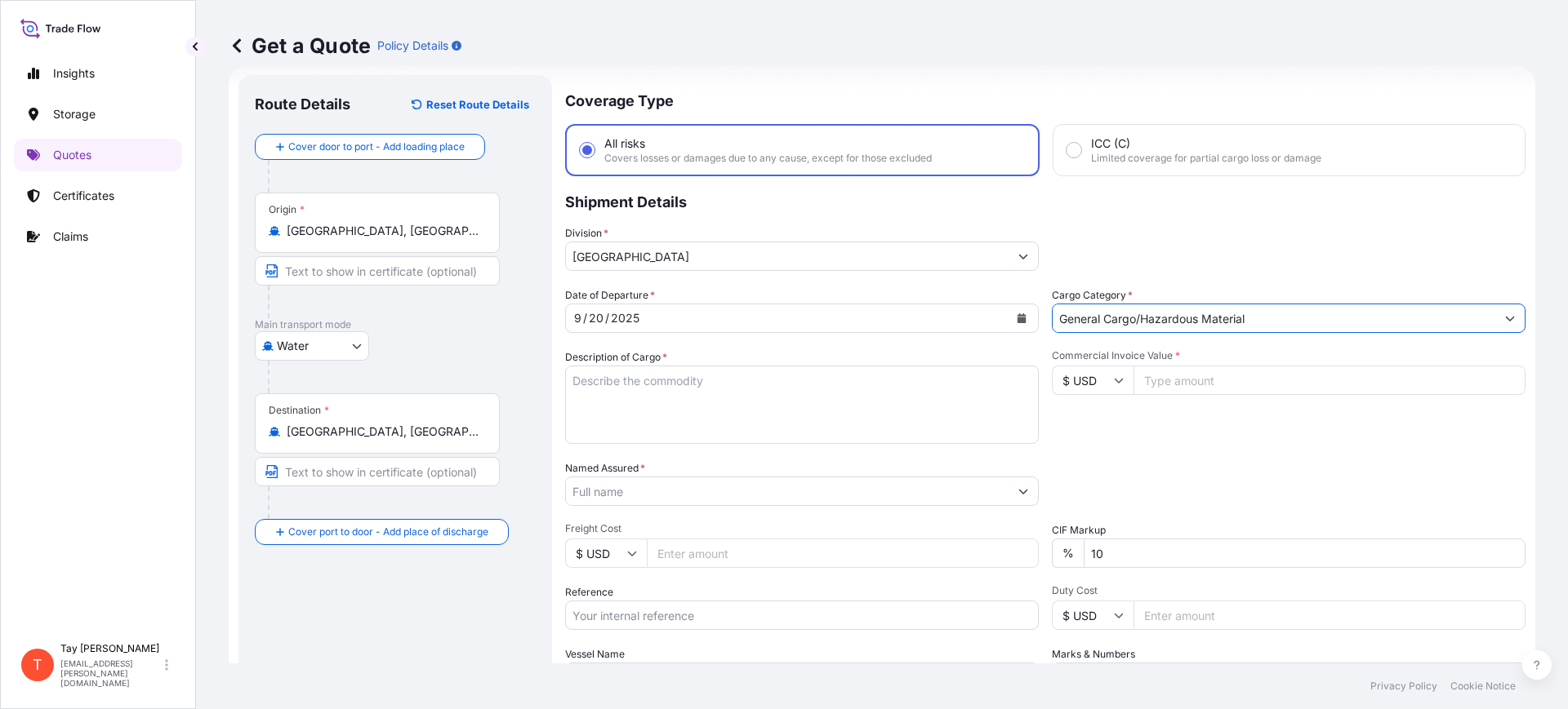
click at [571, 406] on form "Route Details Reset Route Details Cover door to port - Add loading place Place …" at bounding box center [882, 444] width 1307 height 758
click at [678, 393] on textarea "Description of Cargo *" at bounding box center [802, 404] width 473 height 78
type textarea "BARRELL HINGES"
type input "12440.00"
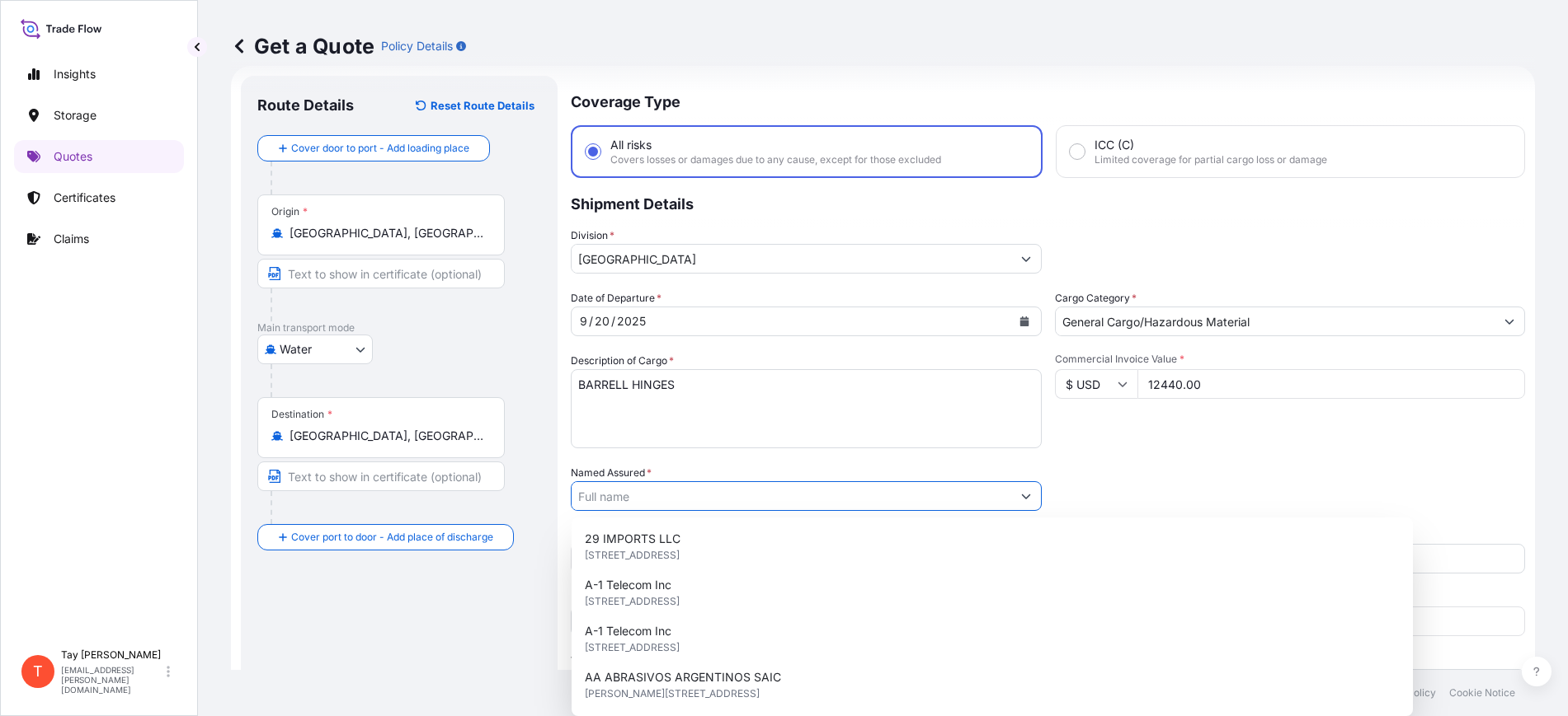
click at [646, 492] on input "Named Assured *" at bounding box center [792, 496] width 440 height 30
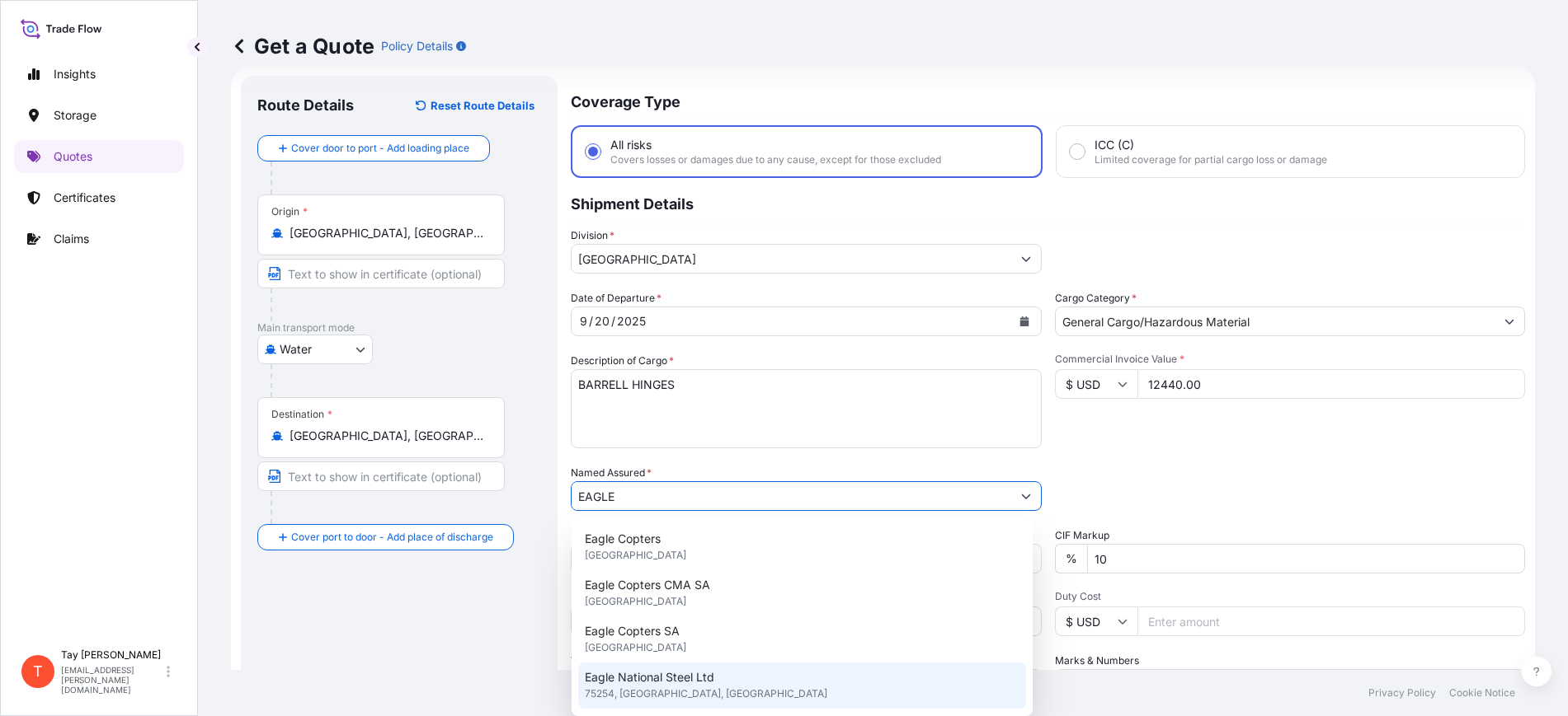
click at [670, 679] on span "Eagle National Steel Ltd" at bounding box center [650, 678] width 129 height 17
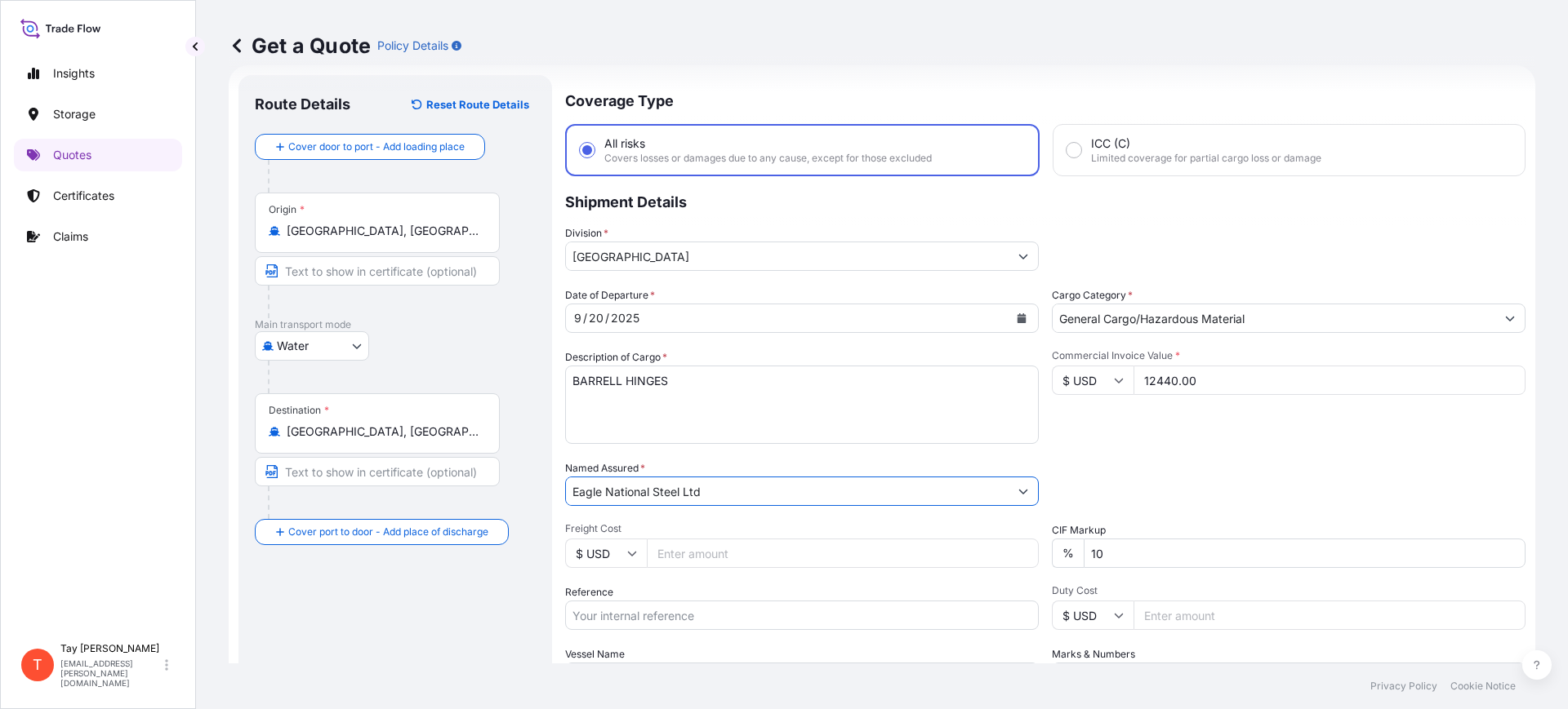
type input "Eagle National Steel Ltd"
click at [675, 553] on input "Freight Cost" at bounding box center [842, 554] width 392 height 30
type input "950.00"
click at [630, 619] on input "Reference" at bounding box center [802, 615] width 473 height 30
paste input "B25I157703"
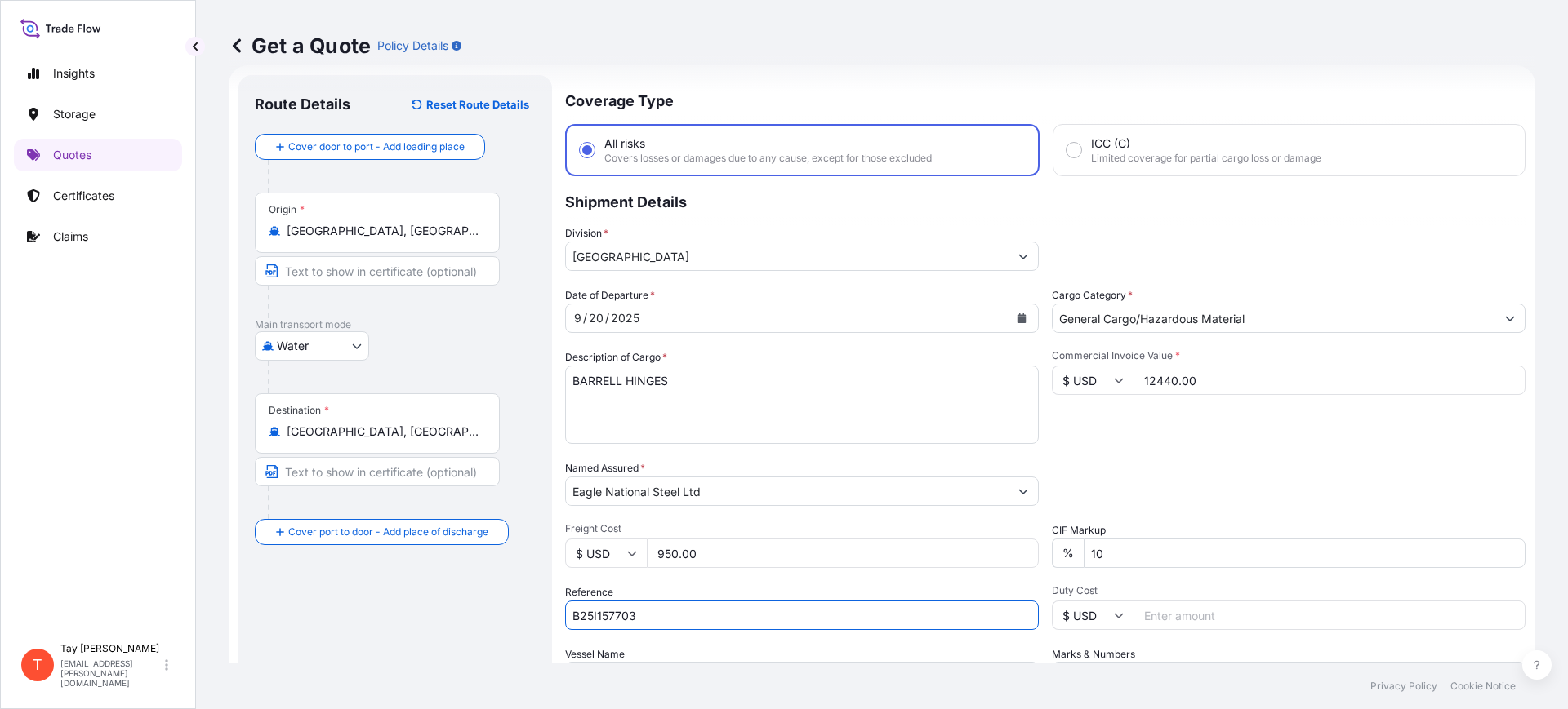
type input "B25I157703"
click at [1170, 609] on input "Duty Cost" at bounding box center [1329, 615] width 392 height 30
type input "4972.44"
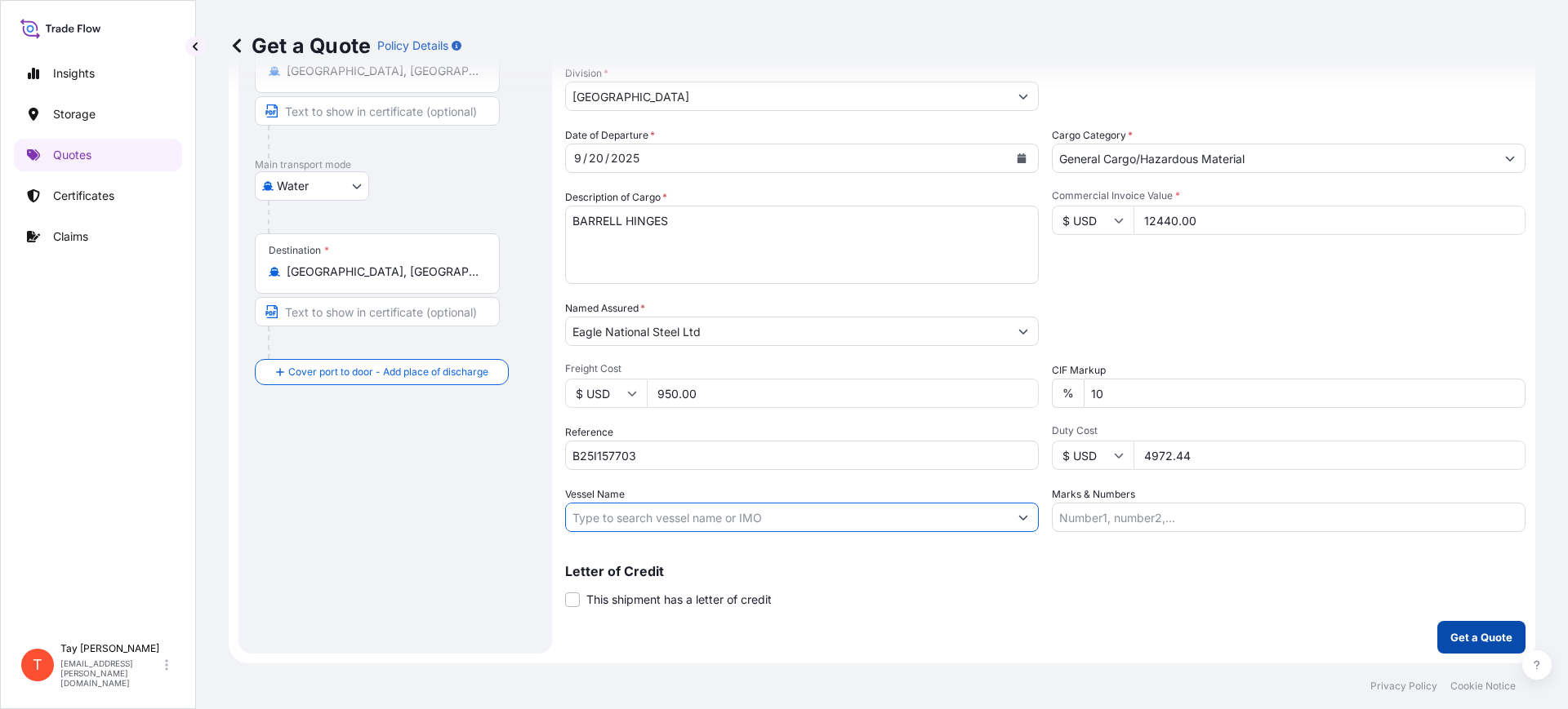
click at [1471, 638] on p "Get a Quote" at bounding box center [1482, 638] width 62 height 16
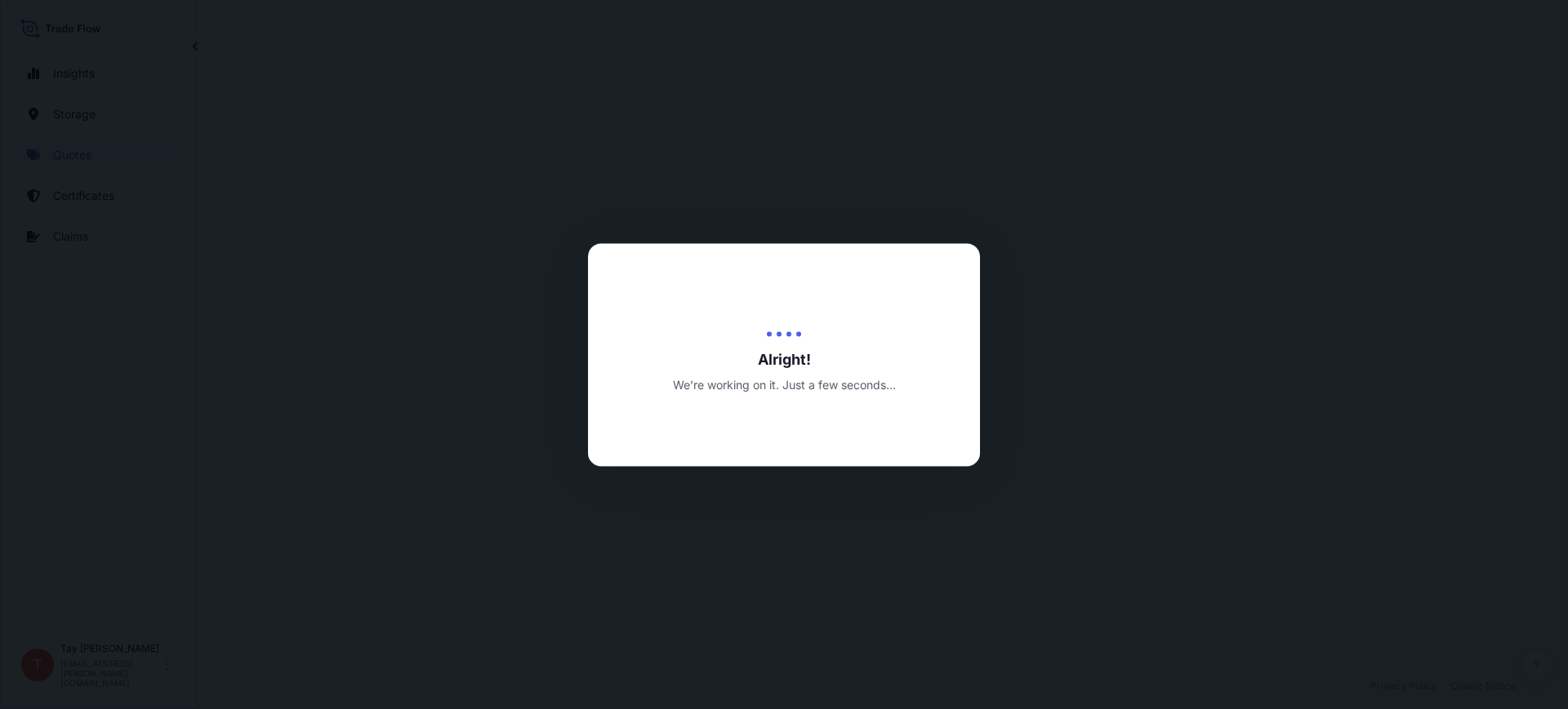
select select "Water"
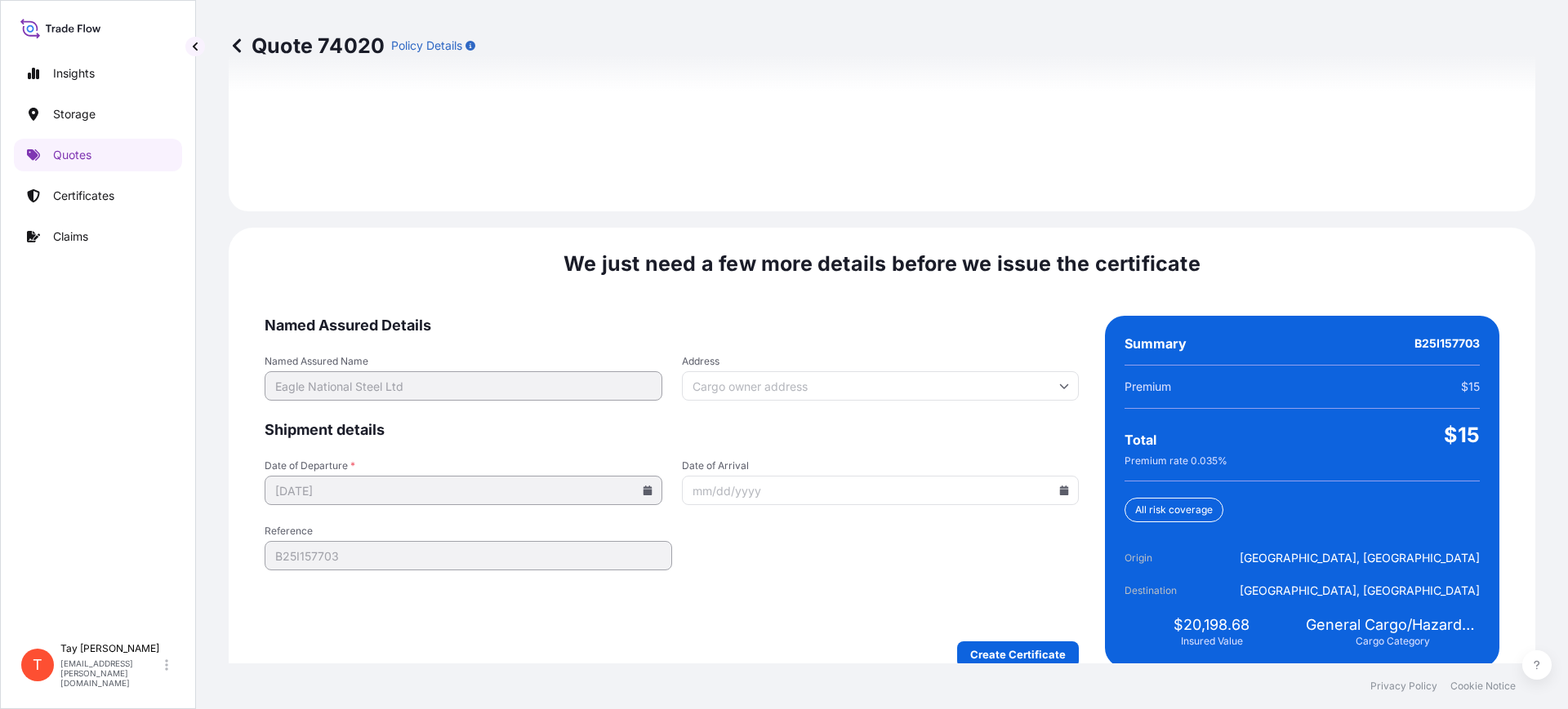
scroll to position [2384, 0]
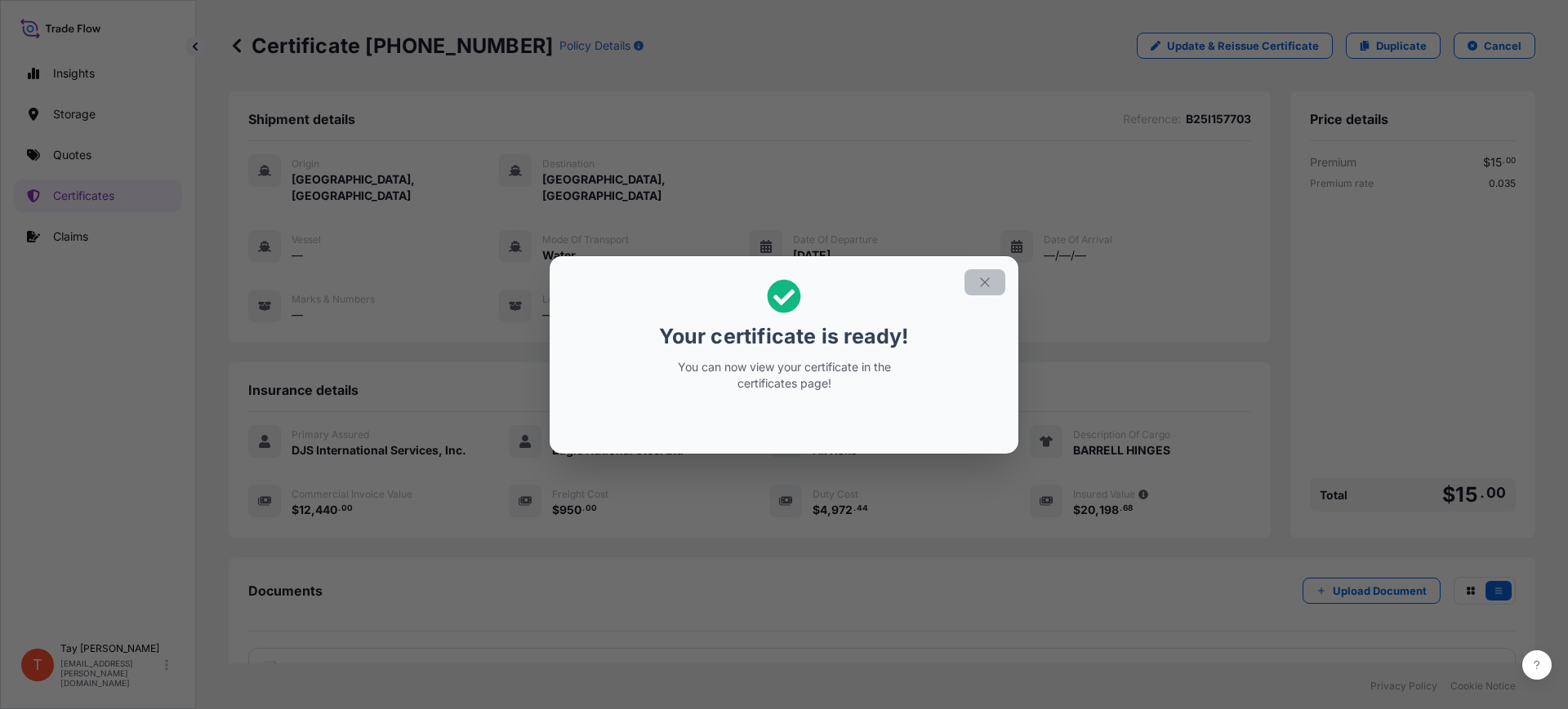
click at [989, 276] on icon "button" at bounding box center [985, 283] width 15 height 15
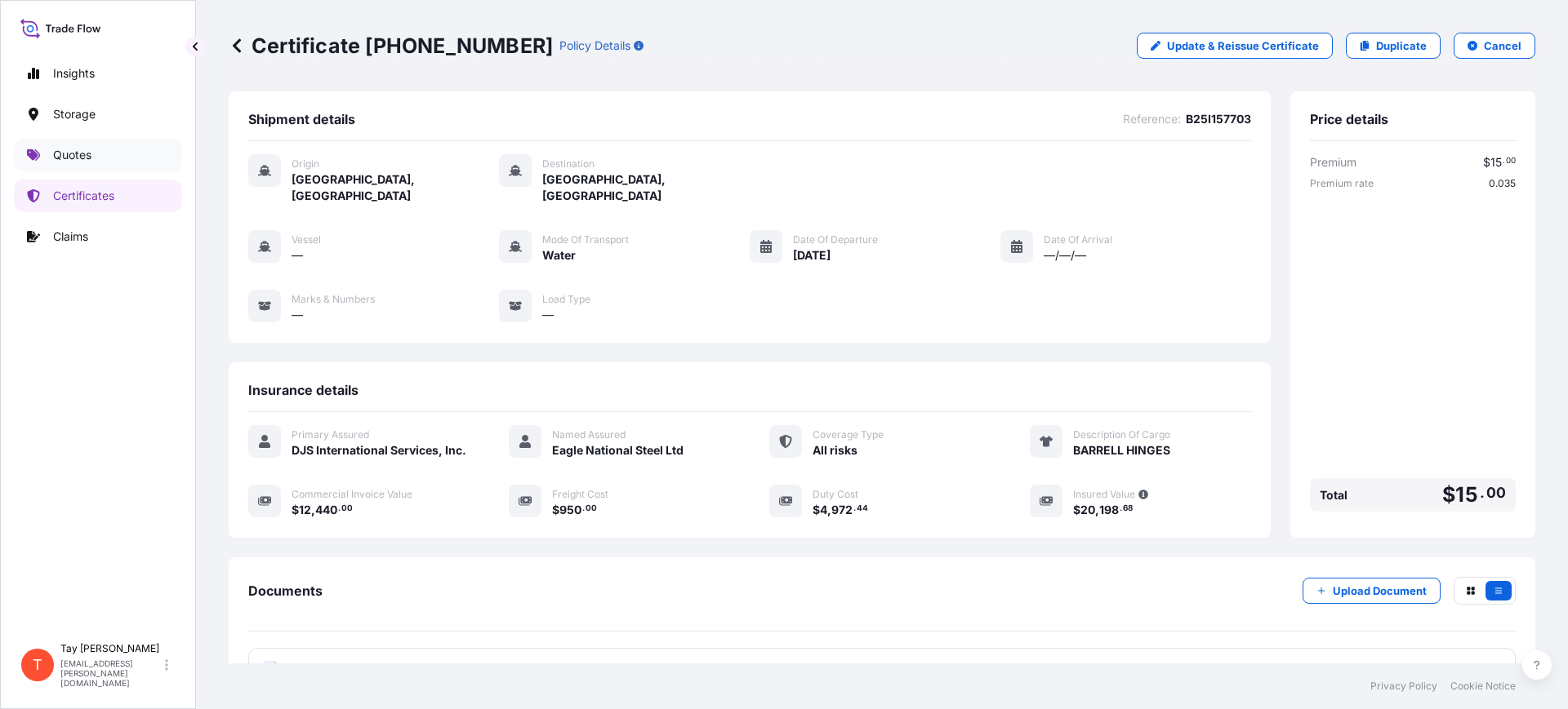
click at [80, 150] on p "Quotes" at bounding box center [72, 155] width 39 height 16
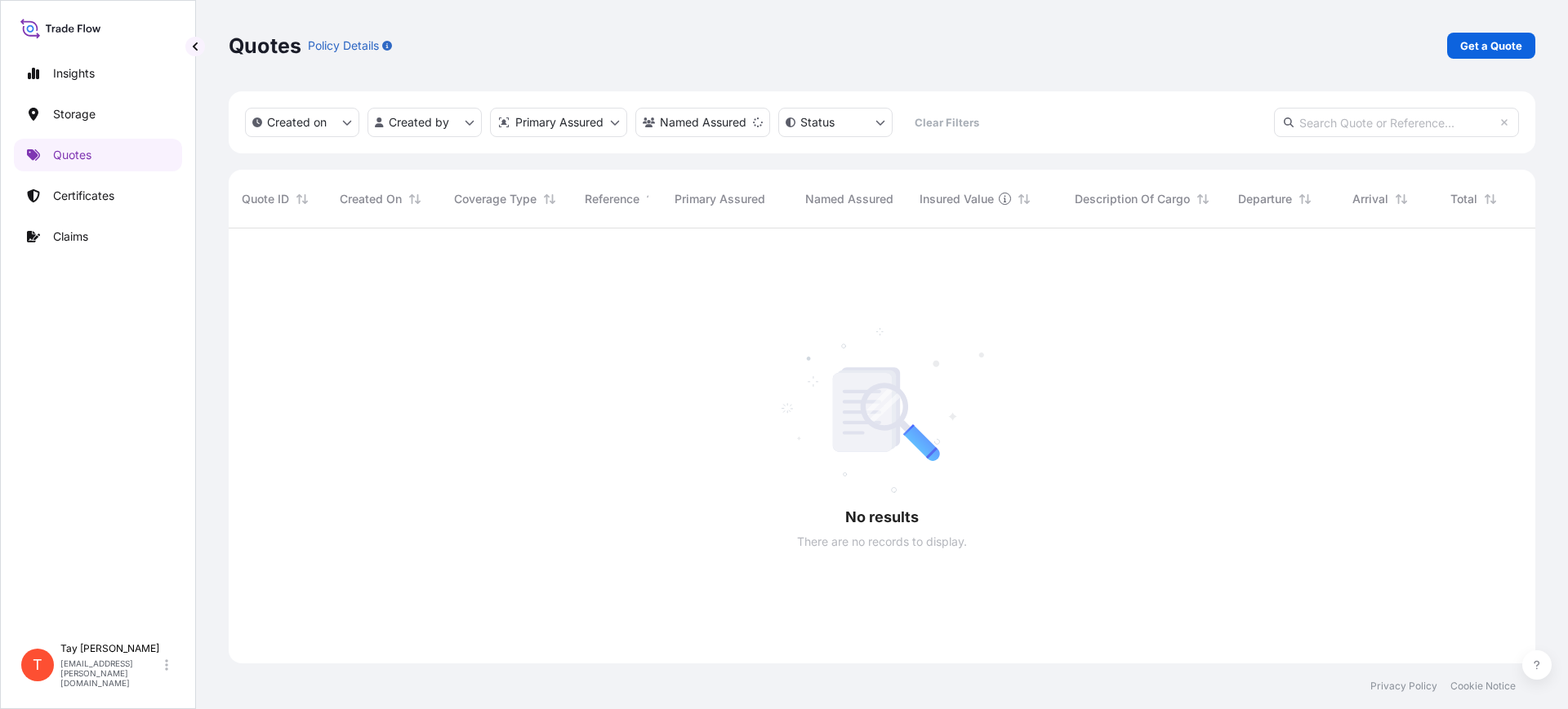
scroll to position [478, 1291]
click at [1464, 48] on p "Get a Quote" at bounding box center [1492, 46] width 62 height 16
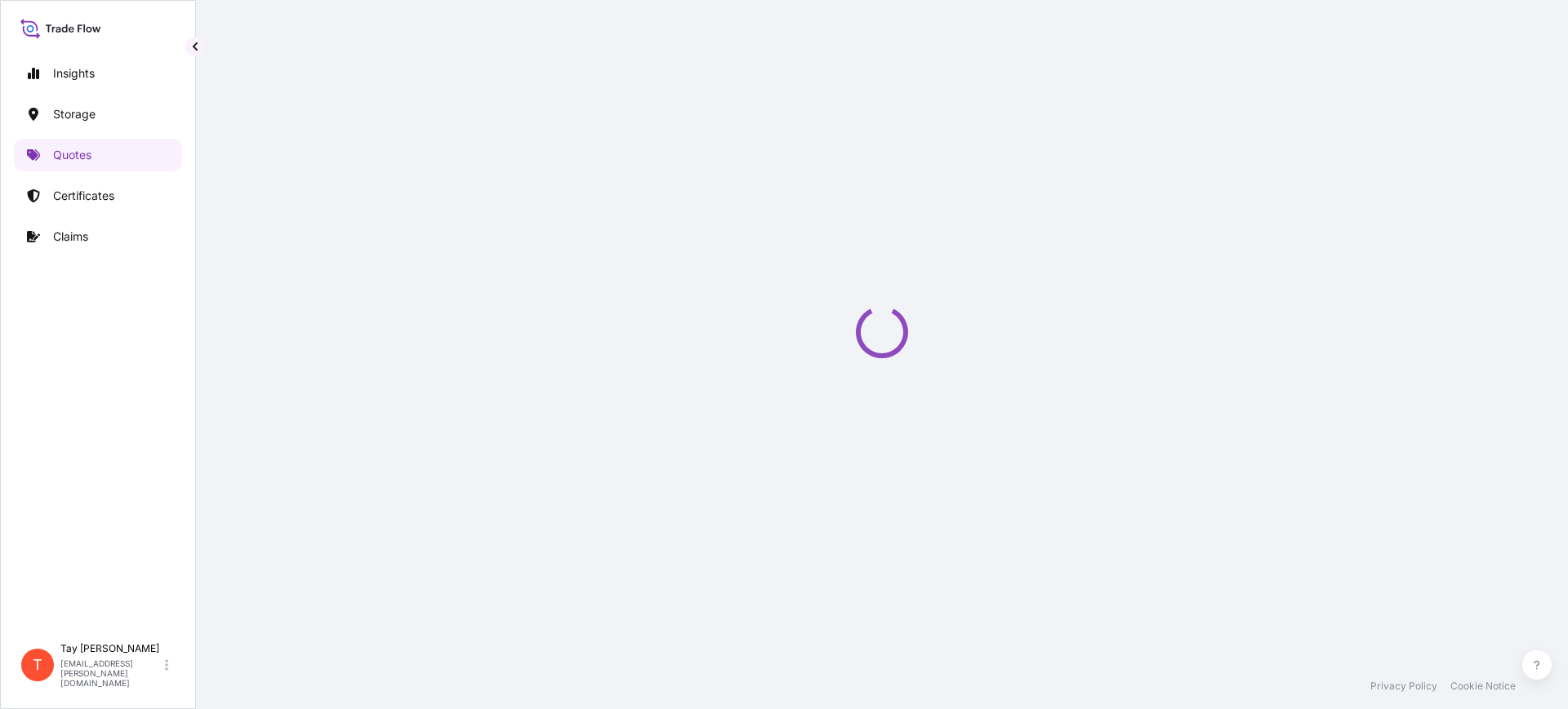
select select "Water"
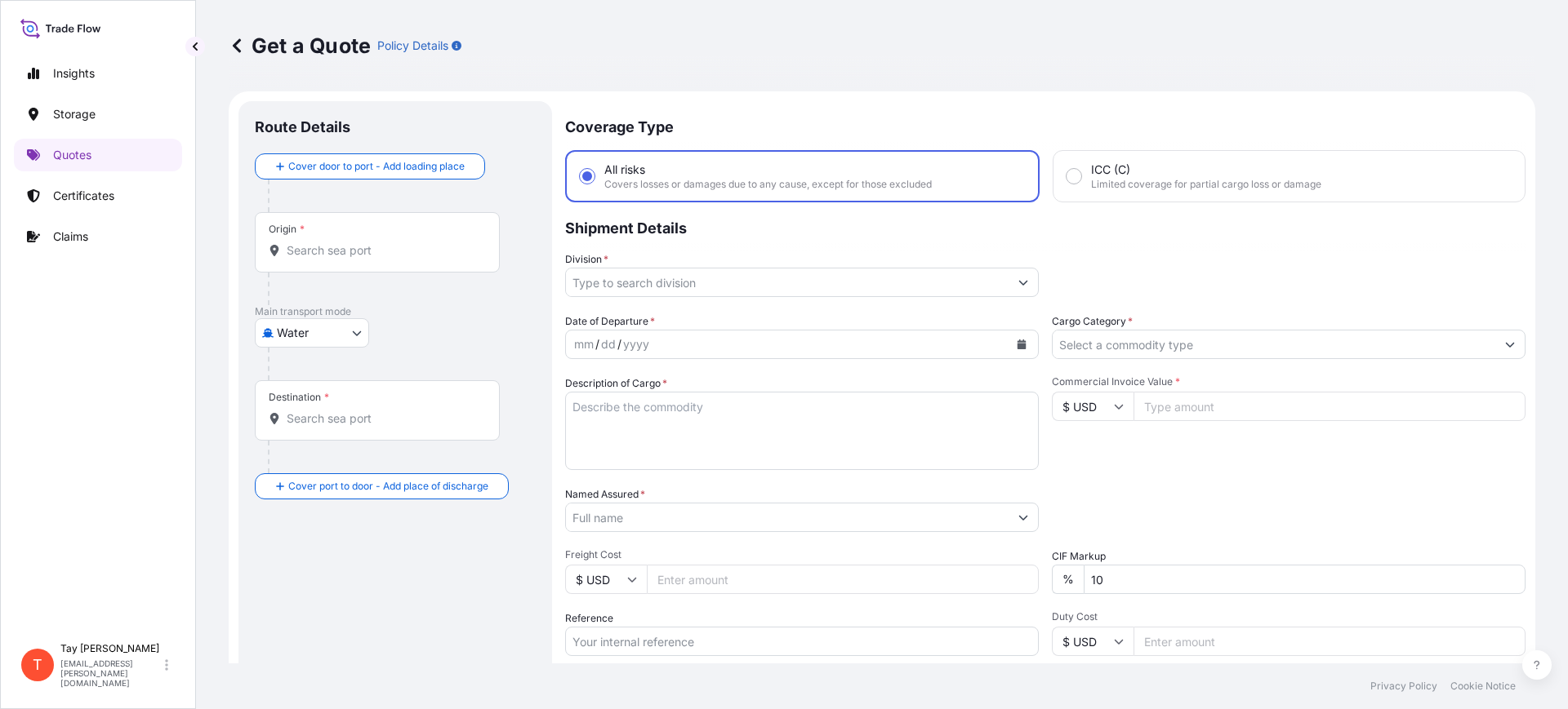
scroll to position [26, 0]
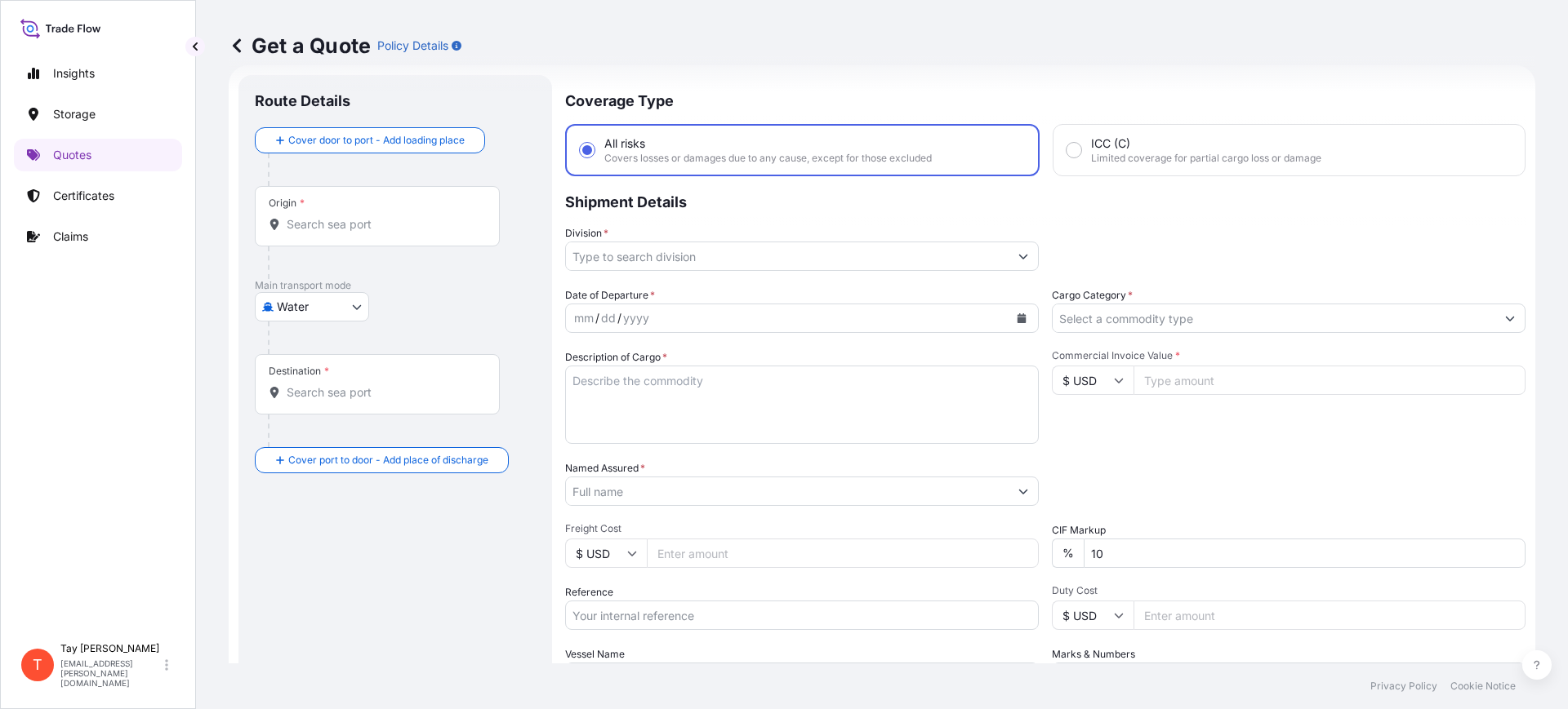
click at [301, 229] on input "Origin *" at bounding box center [383, 224] width 193 height 16
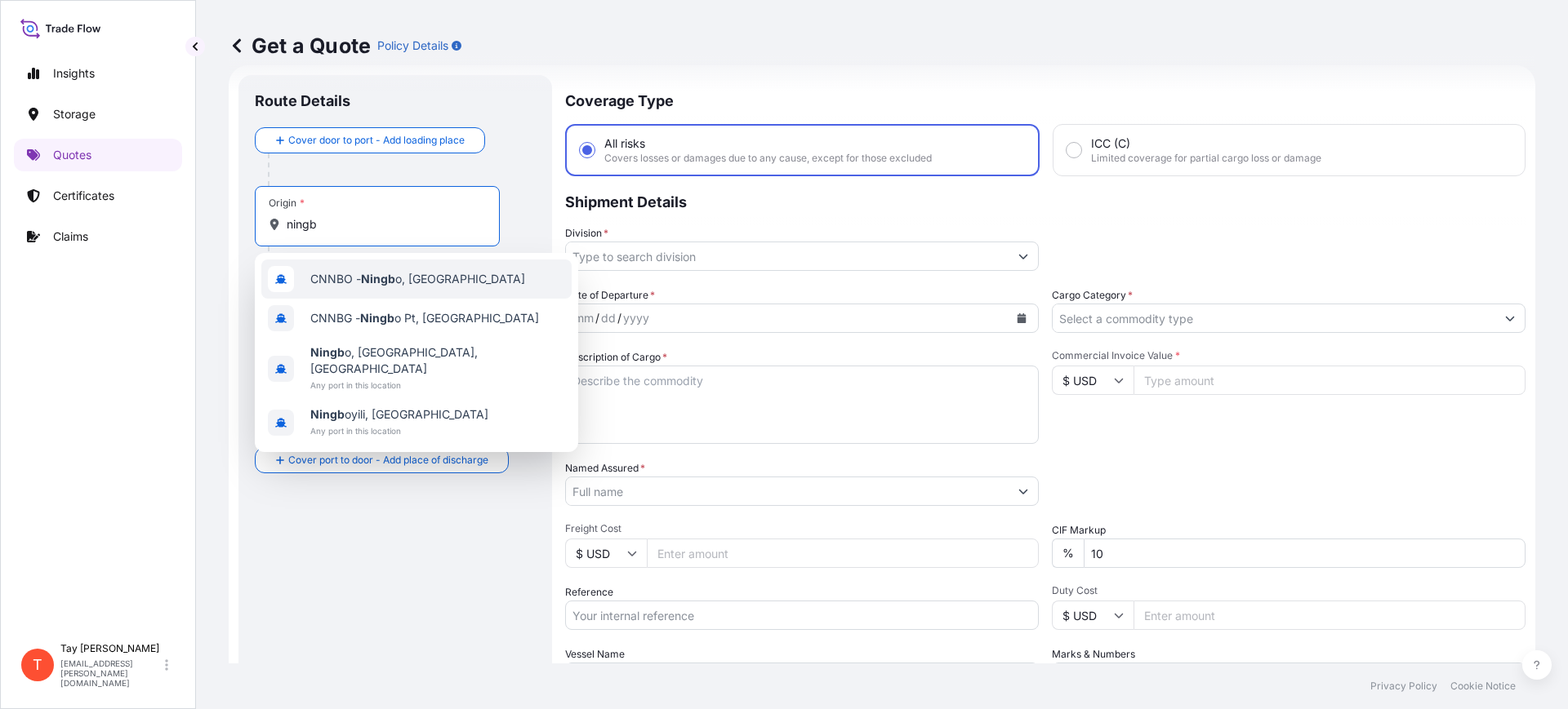
click at [430, 274] on span "CNNBO - Ningb o, [GEOGRAPHIC_DATA]" at bounding box center [417, 279] width 214 height 16
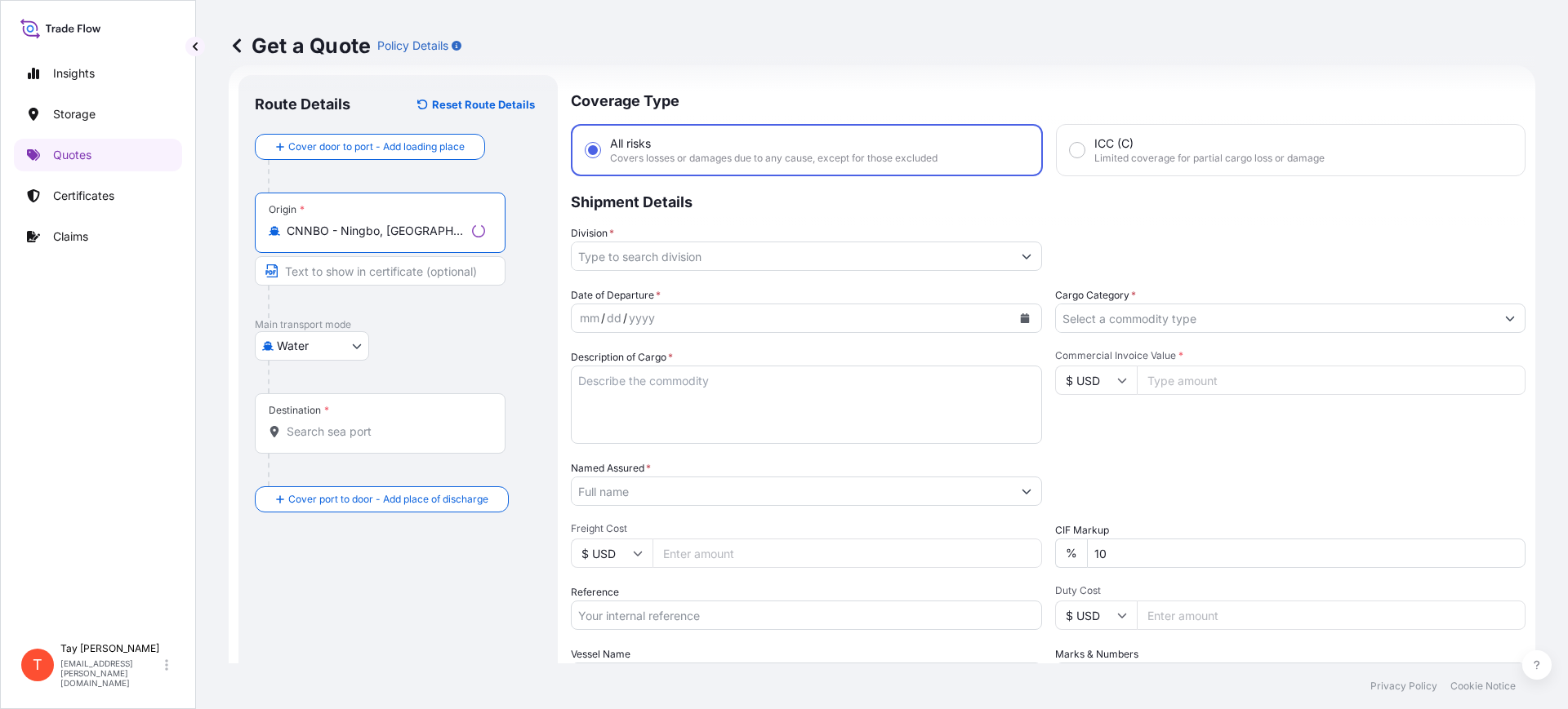
type input "CNNBO - Ningbo, [GEOGRAPHIC_DATA]"
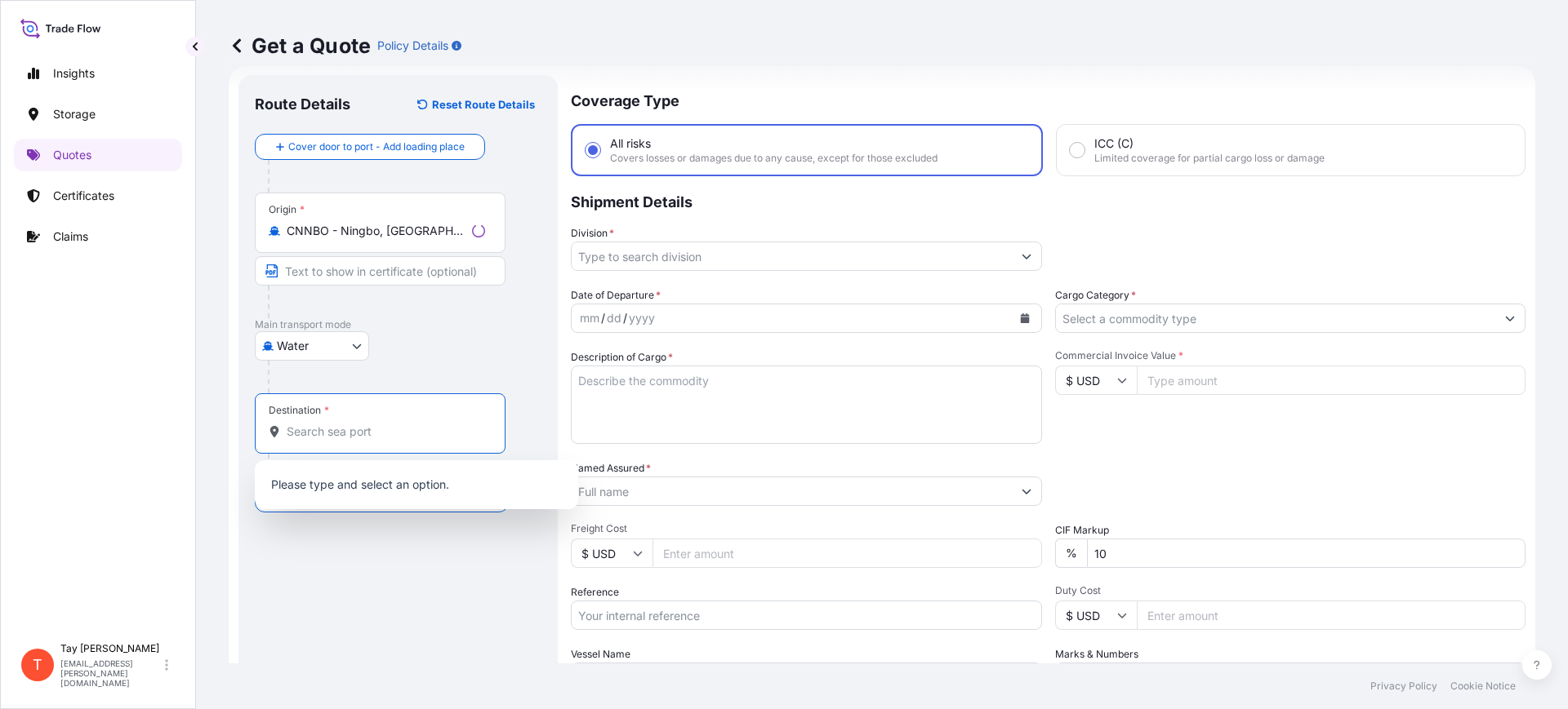
click at [323, 425] on input "Destination *" at bounding box center [385, 432] width 198 height 16
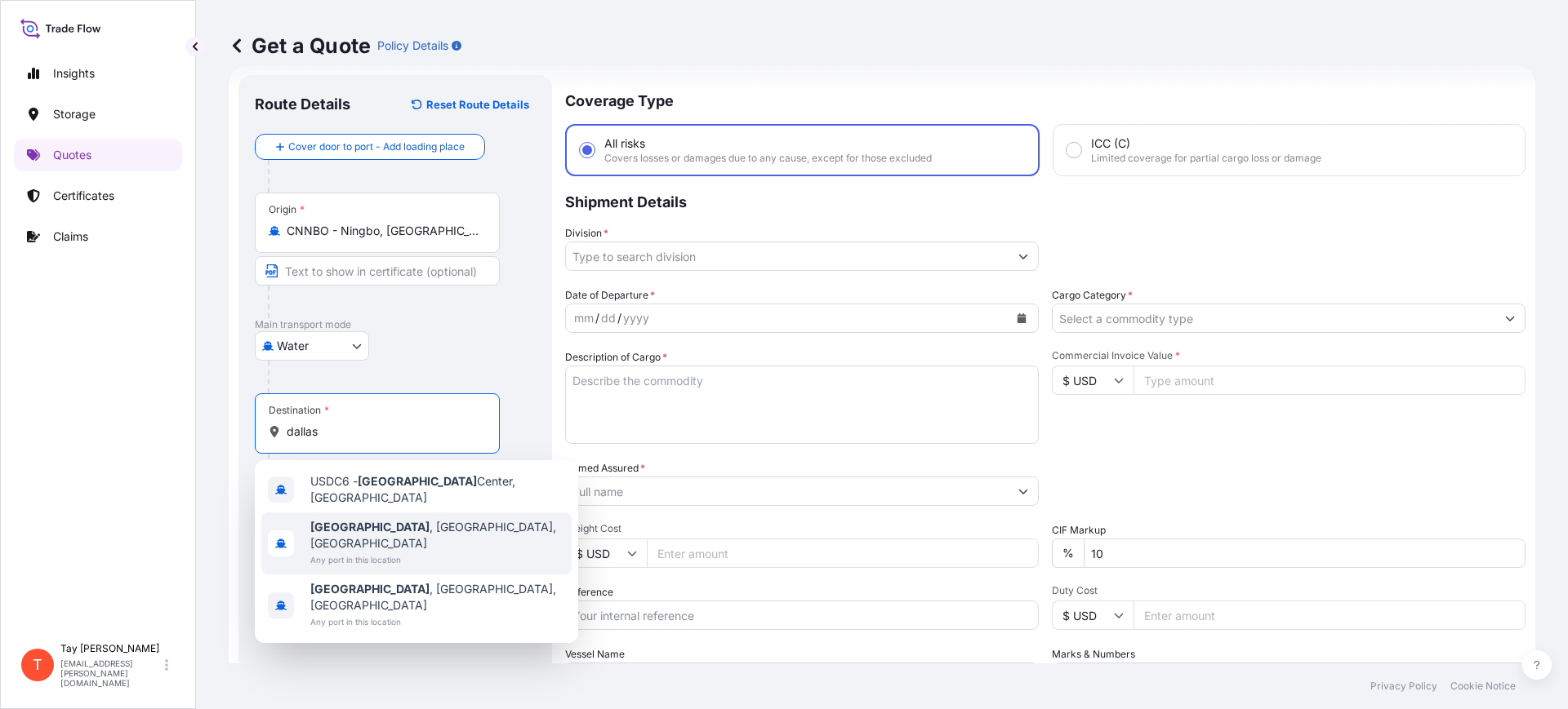
click at [374, 519] on span "[GEOGRAPHIC_DATA] , [GEOGRAPHIC_DATA], [GEOGRAPHIC_DATA]" at bounding box center [438, 536] width 255 height 33
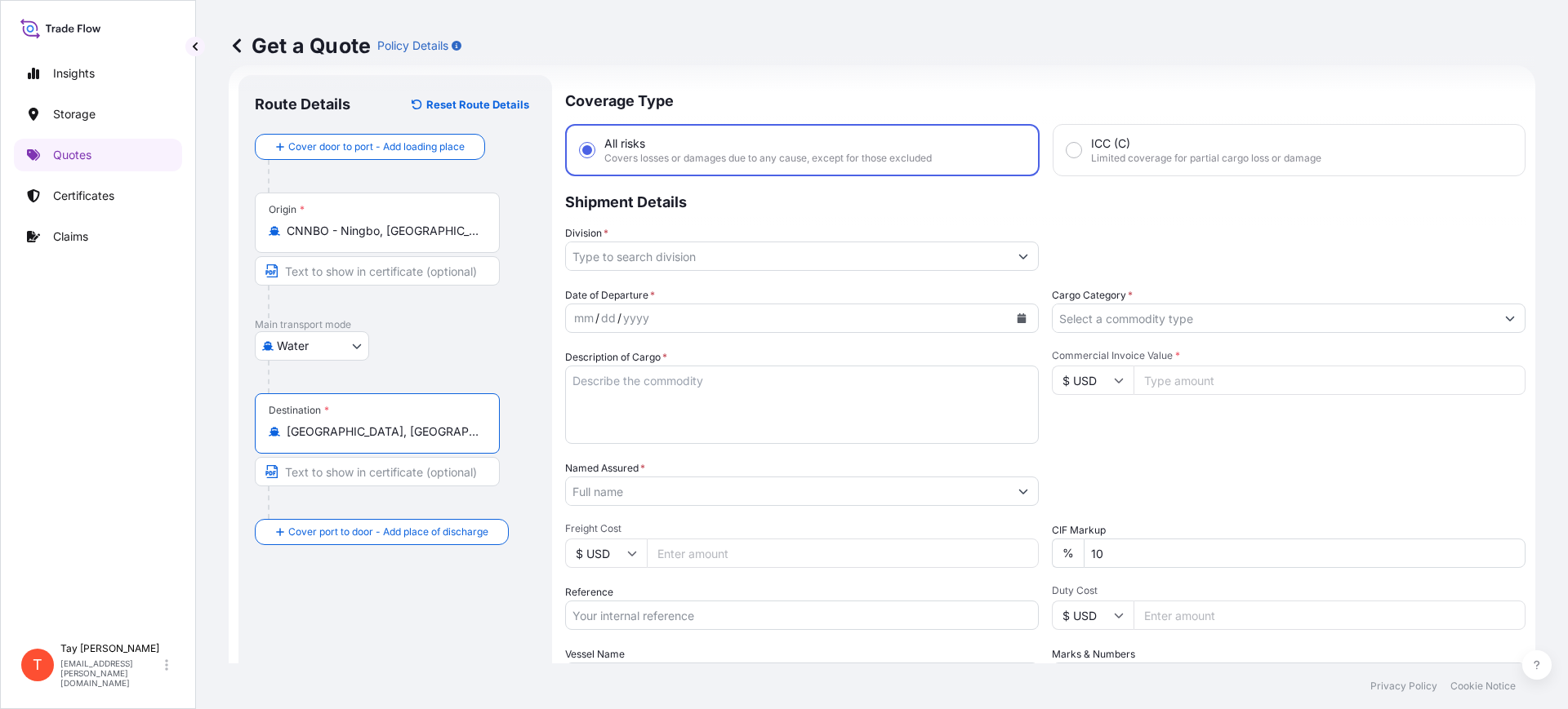
type input "[GEOGRAPHIC_DATA], [GEOGRAPHIC_DATA], [GEOGRAPHIC_DATA]"
click at [655, 266] on input "Division *" at bounding box center [787, 256] width 443 height 30
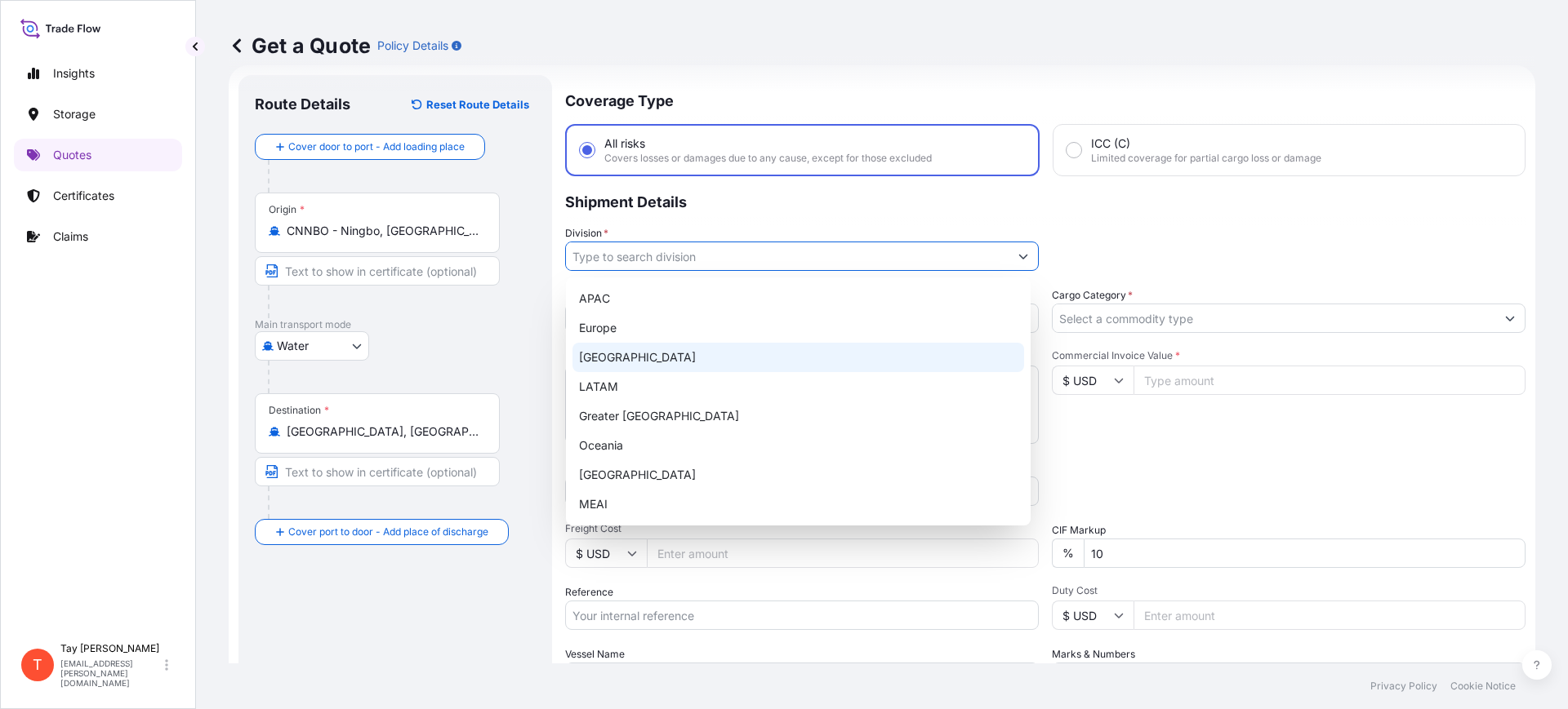
click at [635, 359] on div "[GEOGRAPHIC_DATA]" at bounding box center [798, 357] width 451 height 30
type input "[GEOGRAPHIC_DATA]"
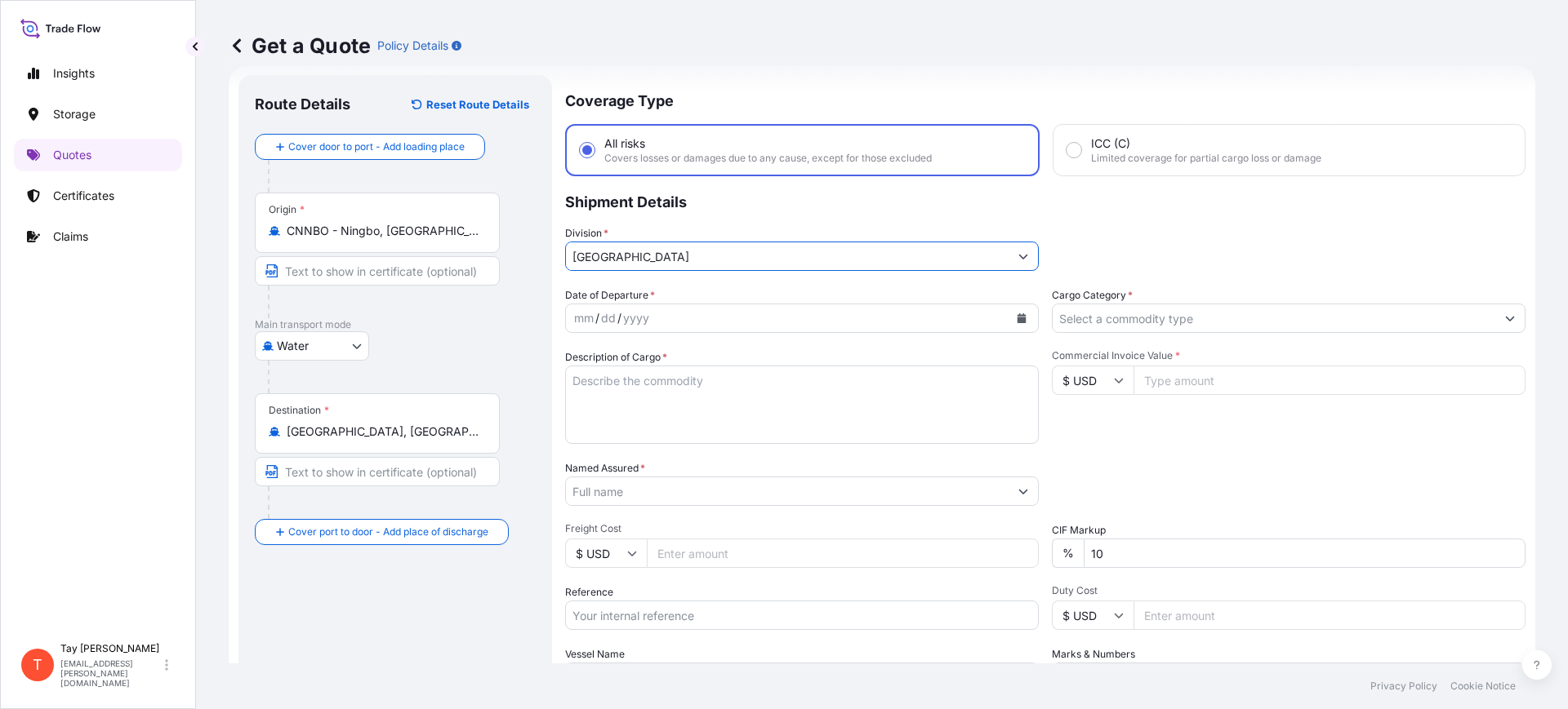
click at [1021, 315] on button "Calendar" at bounding box center [1022, 319] width 26 height 26
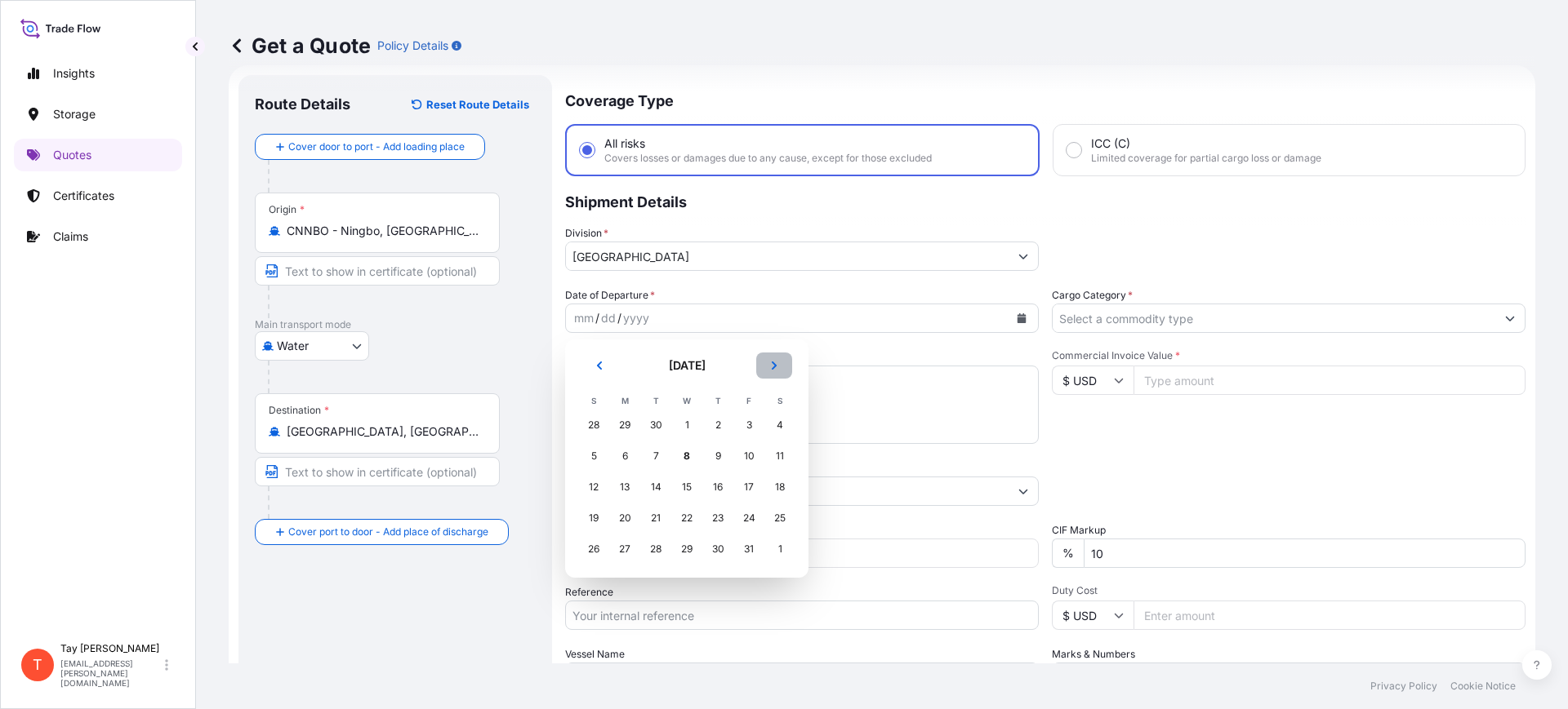
click at [770, 361] on icon "Next" at bounding box center [774, 366] width 10 height 10
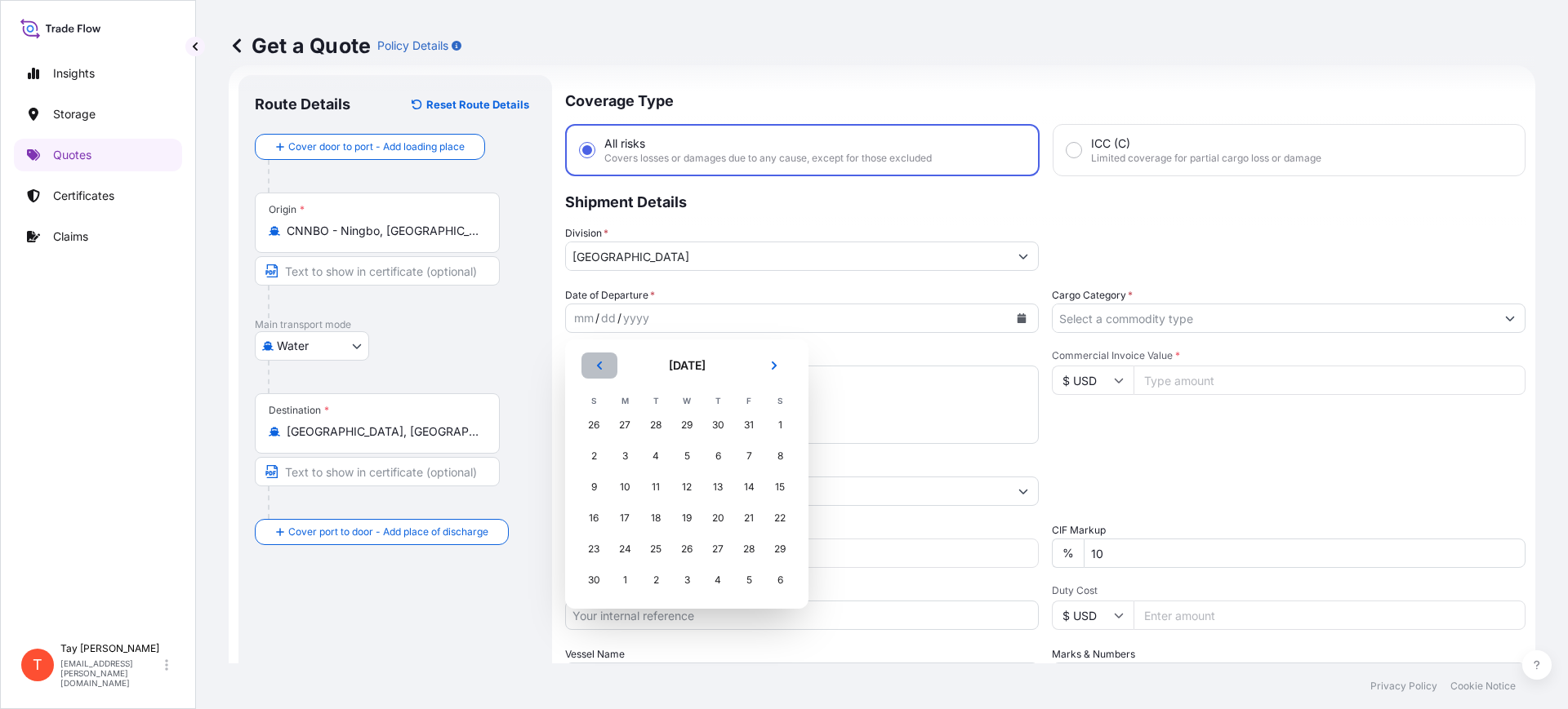
click at [606, 363] on button "Previous" at bounding box center [599, 366] width 36 height 26
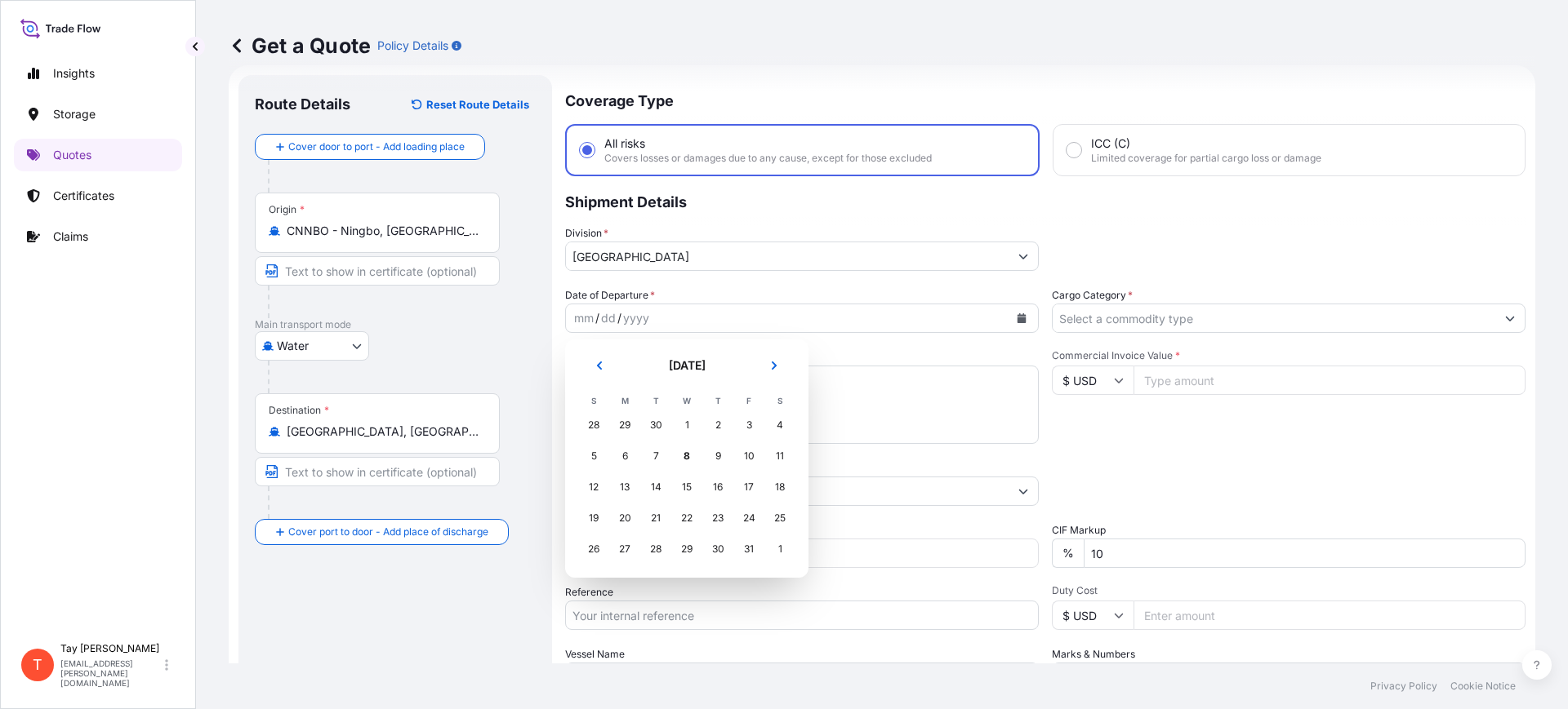
click at [620, 415] on div "29" at bounding box center [625, 426] width 30 height 30
click at [588, 357] on button "Previous" at bounding box center [599, 366] width 36 height 26
click at [619, 548] on div "29" at bounding box center [625, 550] width 30 height 30
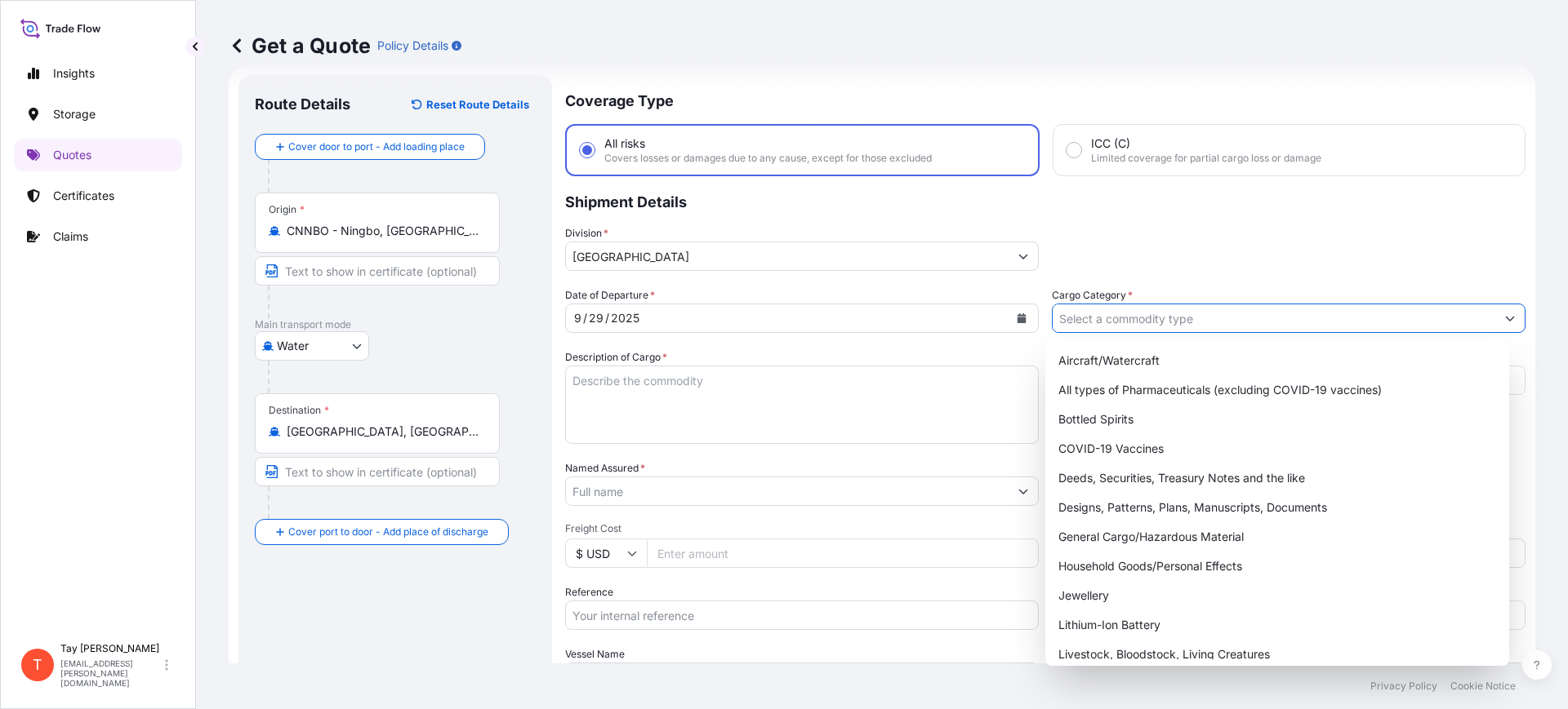
click at [1082, 322] on input "Cargo Category *" at bounding box center [1274, 319] width 443 height 30
click at [1128, 532] on div "General Cargo/Hazardous Material" at bounding box center [1277, 537] width 451 height 30
type input "General Cargo/Hazardous Material"
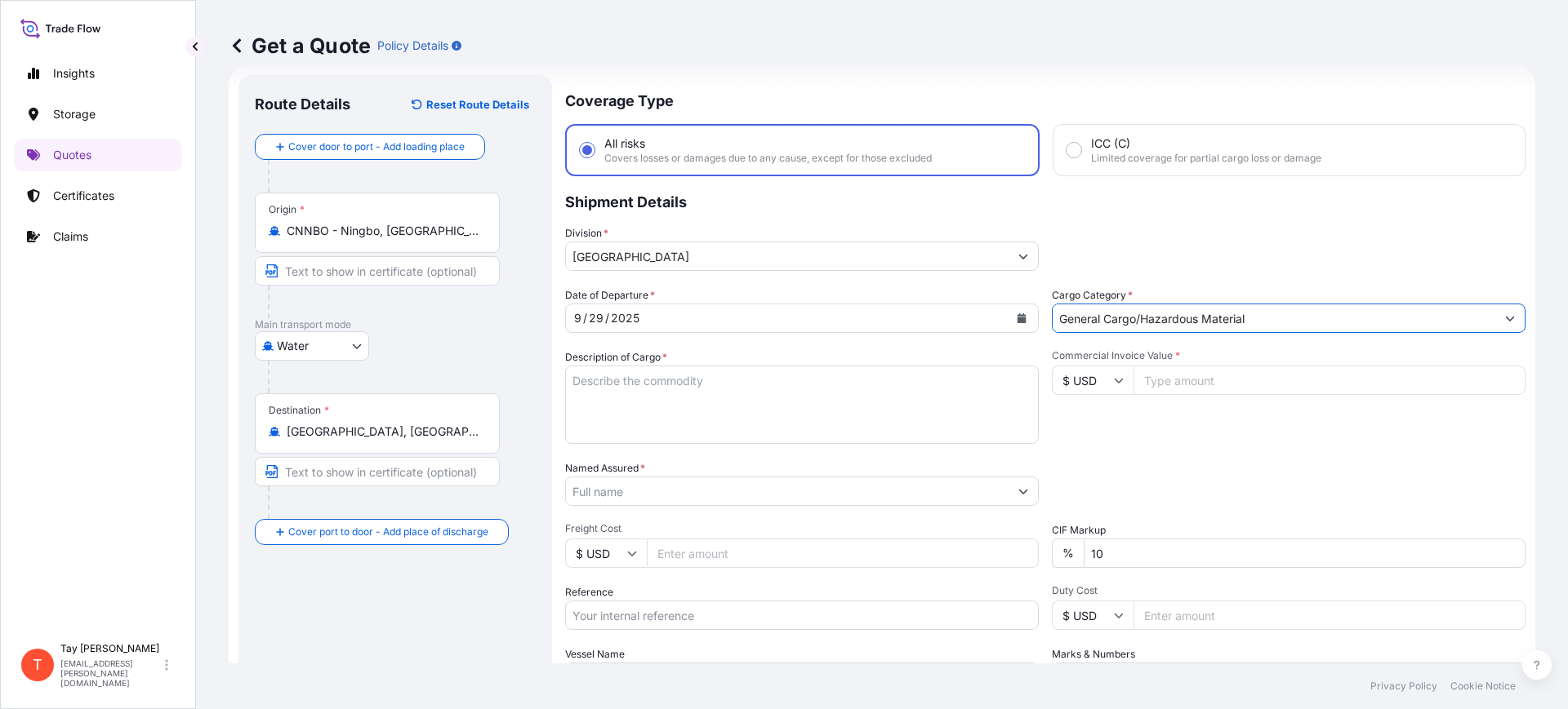
click at [746, 435] on textarea "Description of Cargo *" at bounding box center [802, 404] width 473 height 78
type textarea "r"
type textarea "ROLLER SHADE FABRIC"
type input "6489.00"
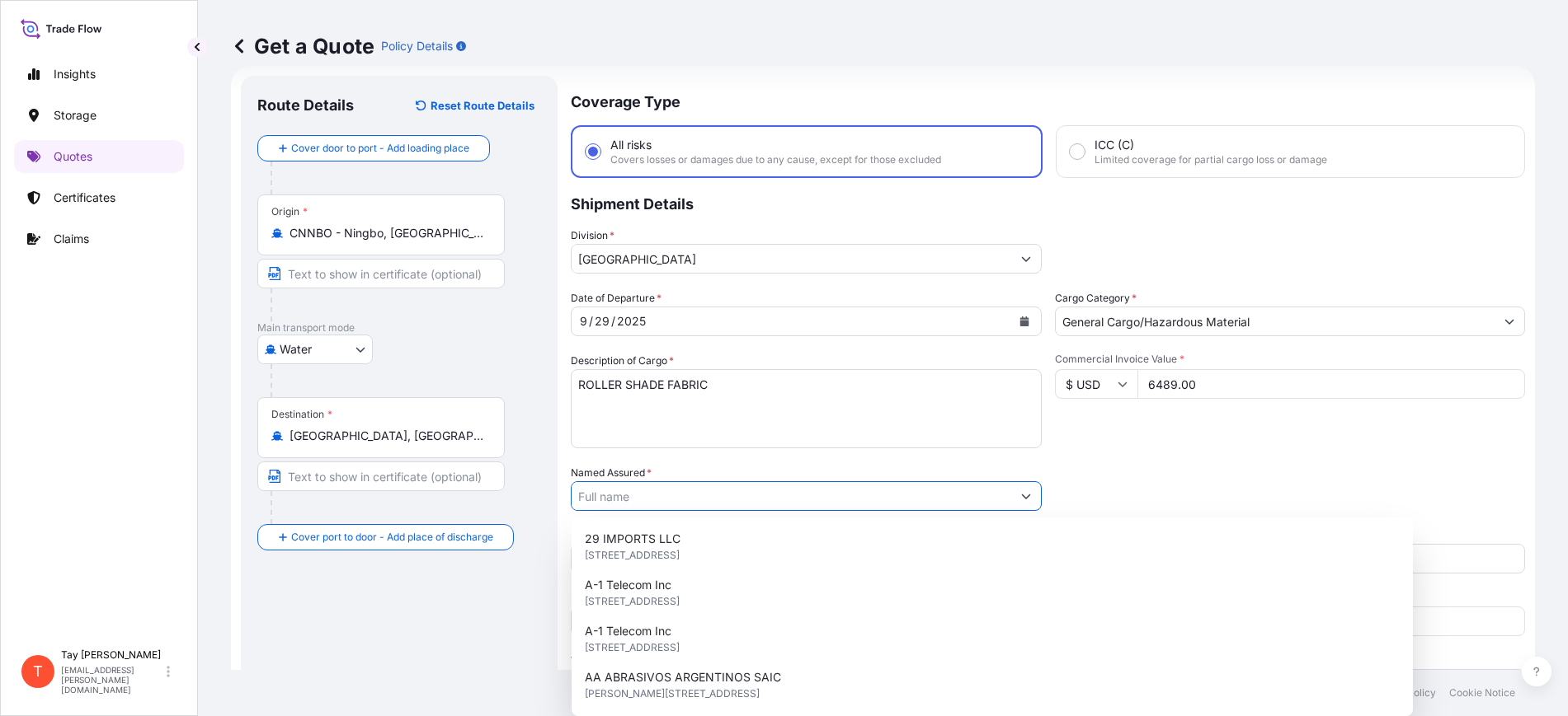
click at [744, 497] on input "Named Assured *" at bounding box center [792, 496] width 440 height 30
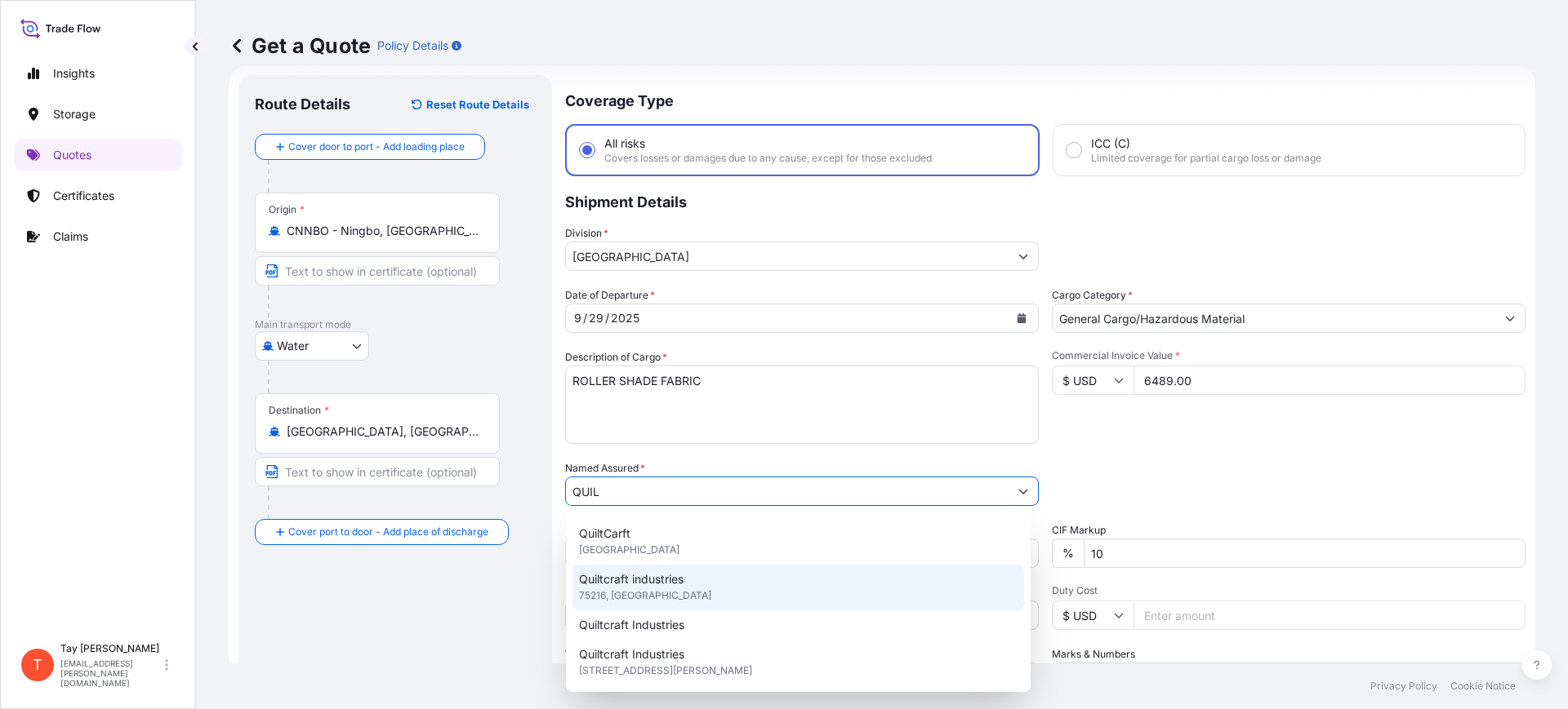
click at [666, 579] on span "Quiltcraft industries" at bounding box center [631, 580] width 104 height 16
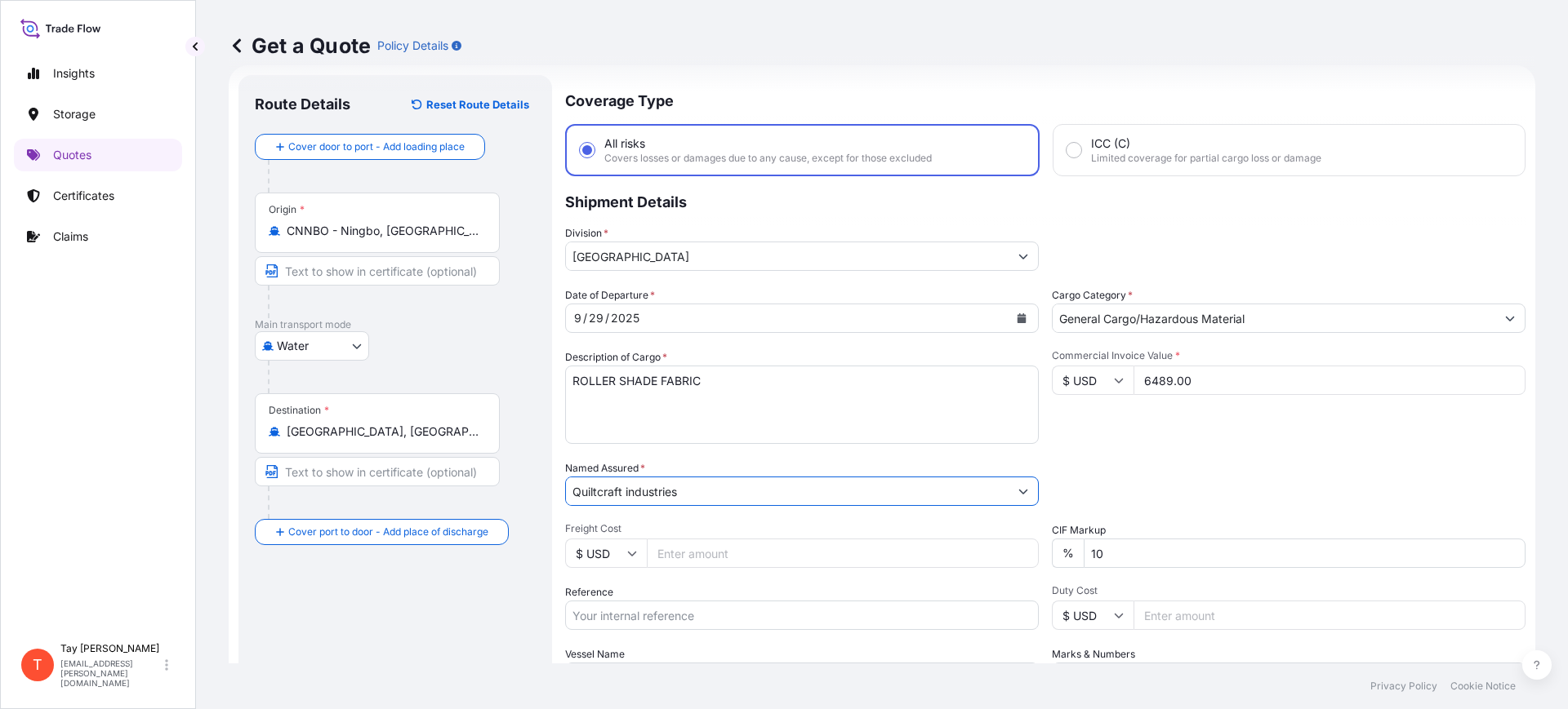
type input "Quiltcraft industries"
click at [741, 555] on input "Freight Cost" at bounding box center [842, 554] width 392 height 30
type input "1373.00"
click at [646, 607] on input "Reference" at bounding box center [802, 615] width 473 height 30
paste input "S25I158565"
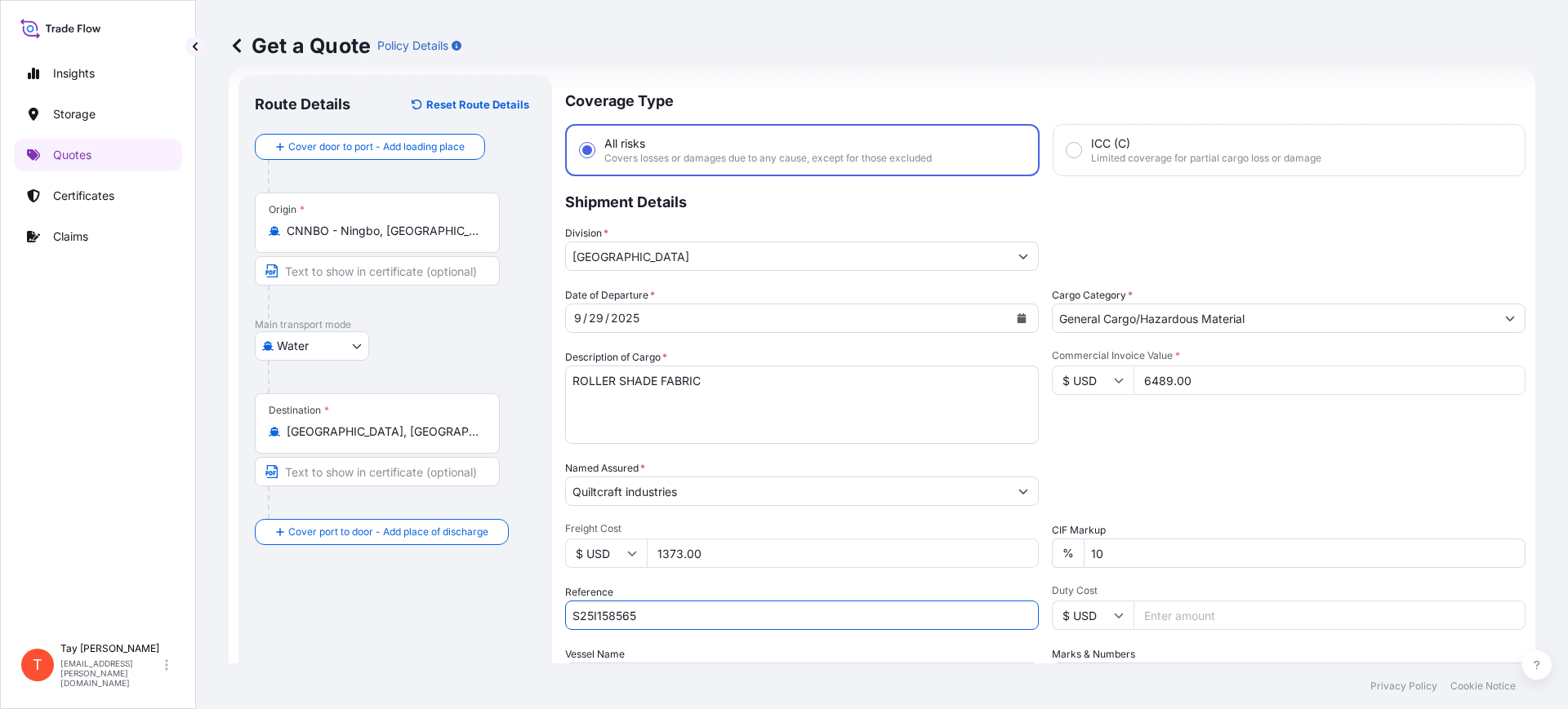
type input "S25I158565"
click at [1236, 609] on input "Duty Cost" at bounding box center [1329, 615] width 392 height 30
type input "1"
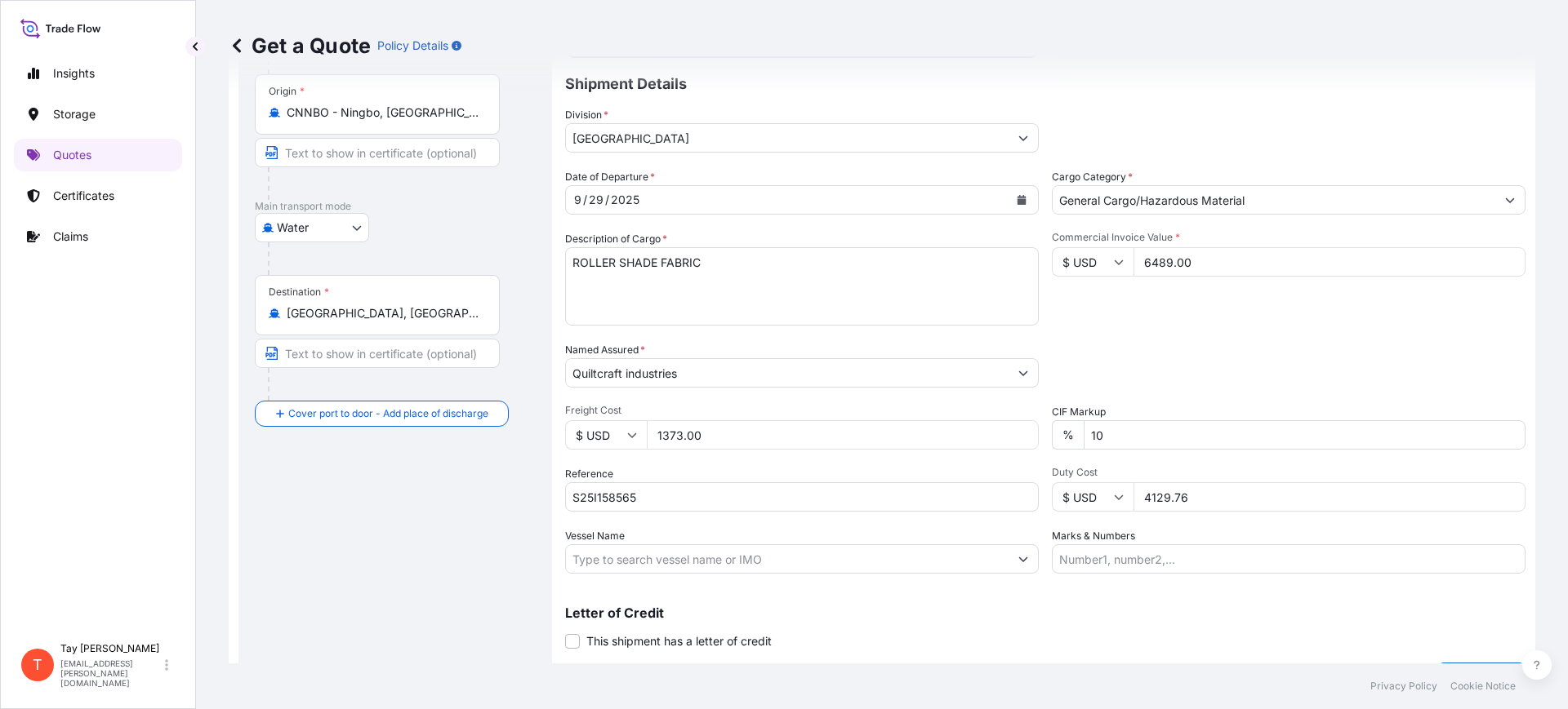
scroll to position [186, 0]
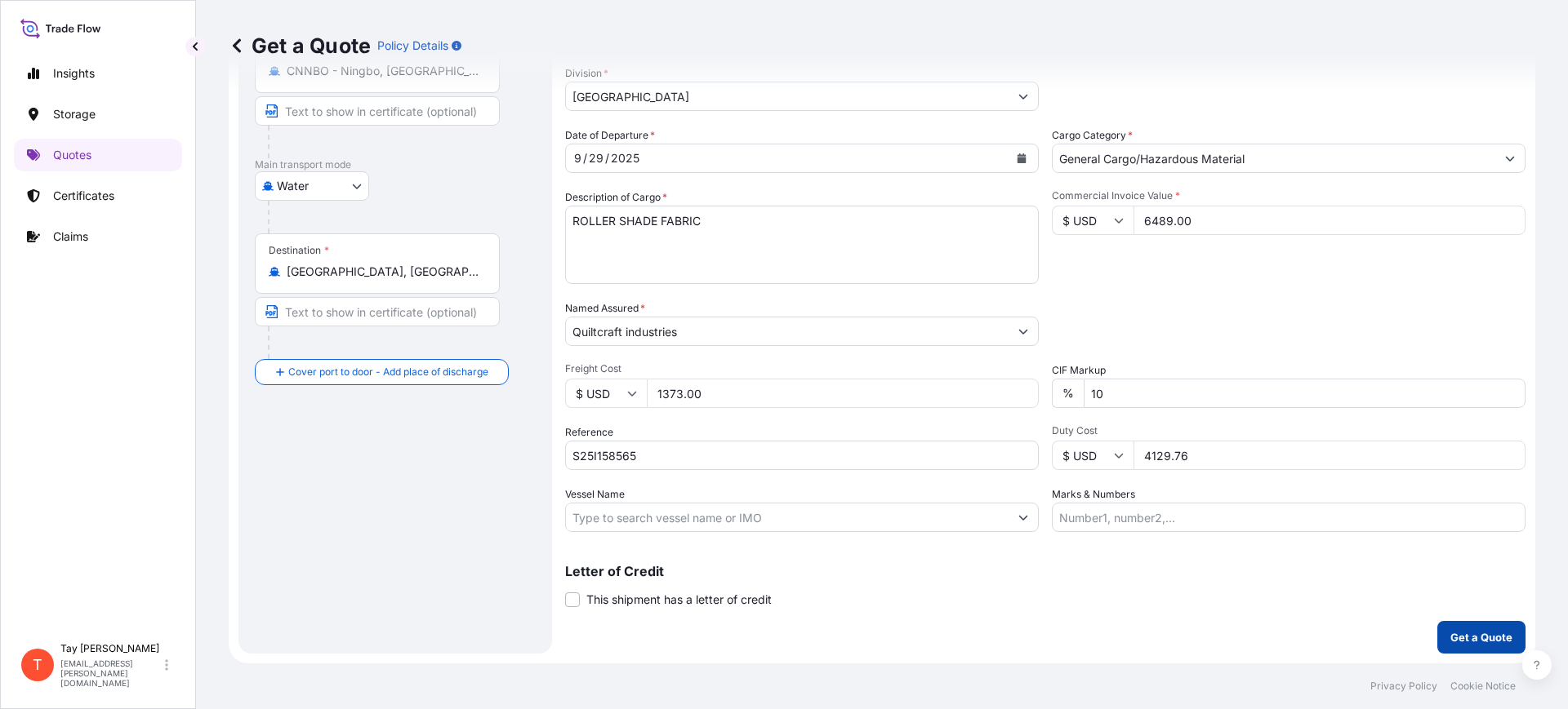
type input "4129.76"
click at [1452, 637] on p "Get a Quote" at bounding box center [1482, 638] width 62 height 16
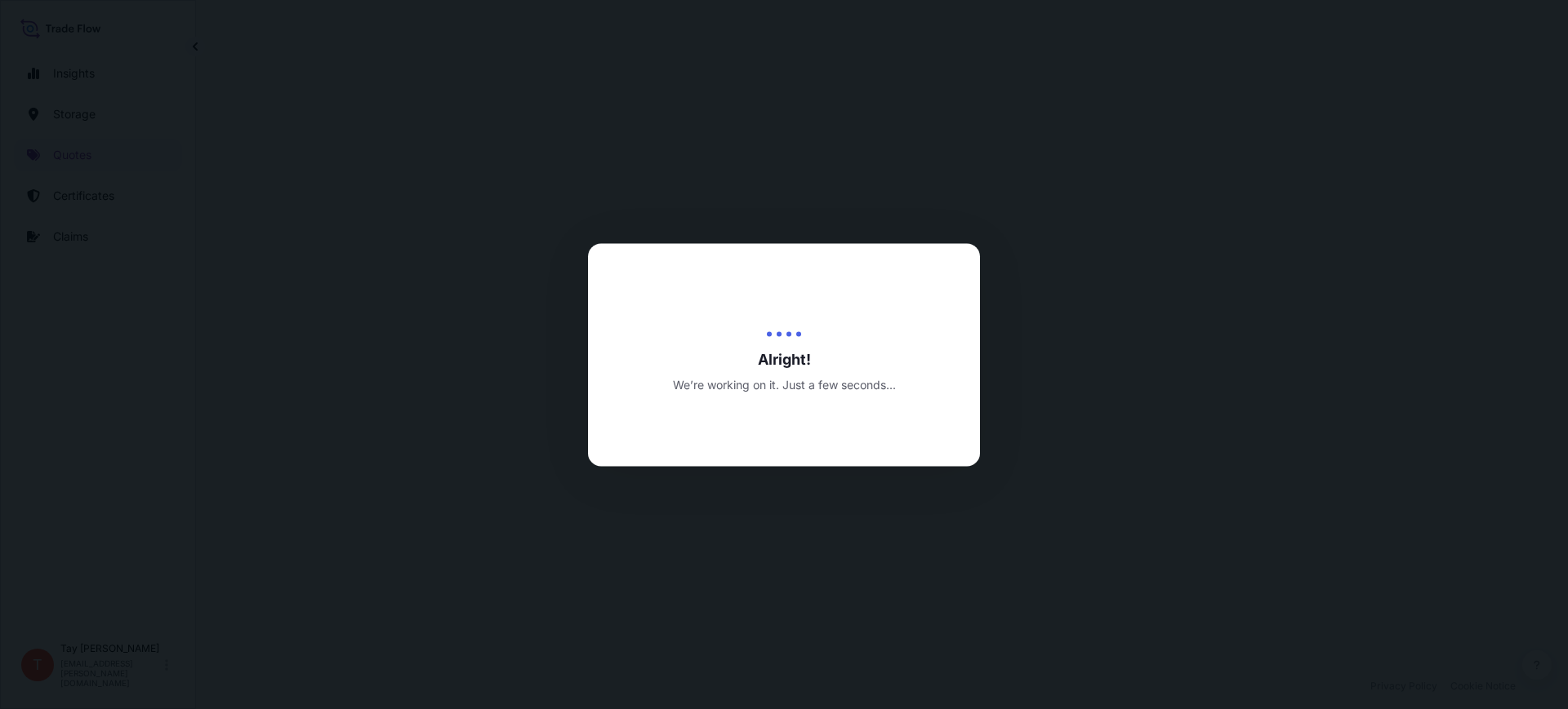
select select "Water"
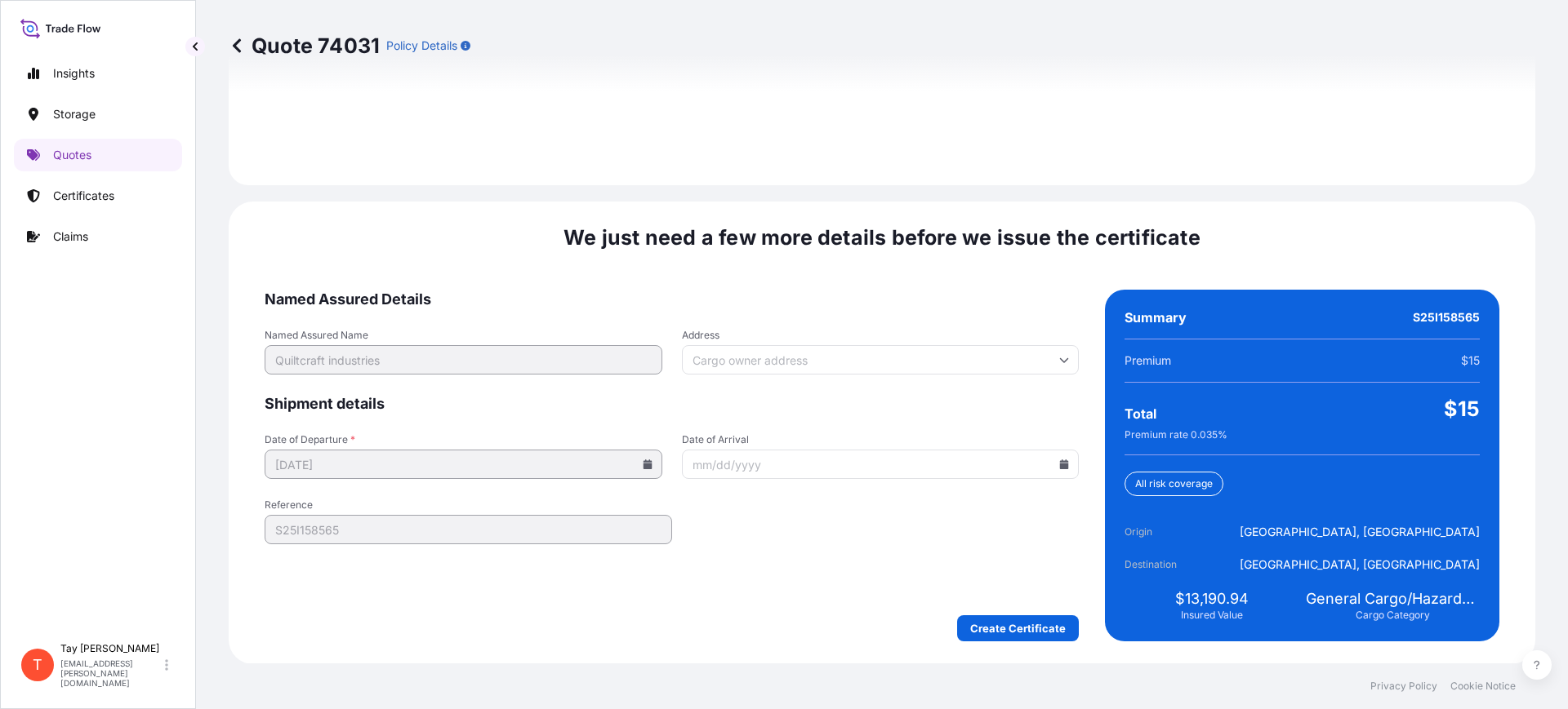
scroll to position [2384, 0]
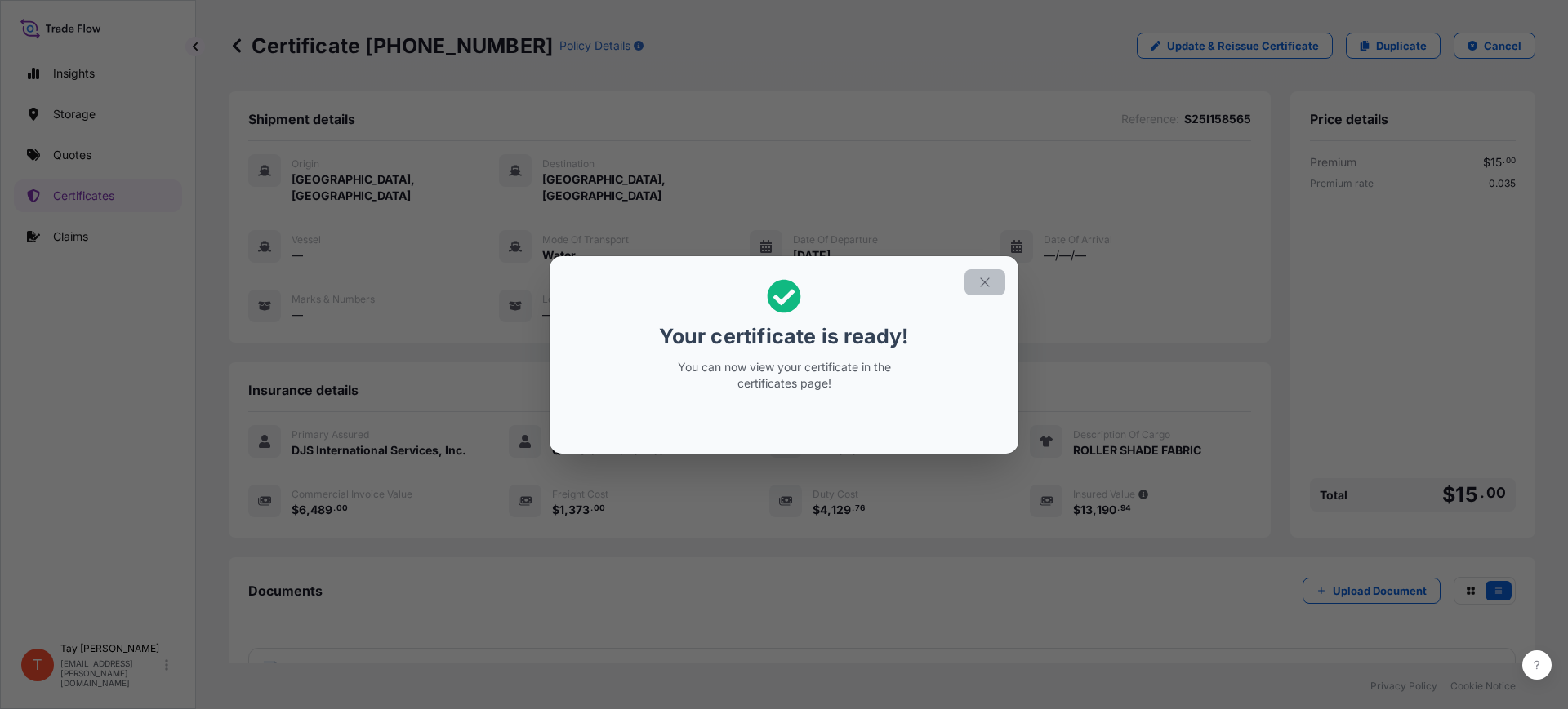
click at [982, 277] on icon "button" at bounding box center [985, 283] width 15 height 15
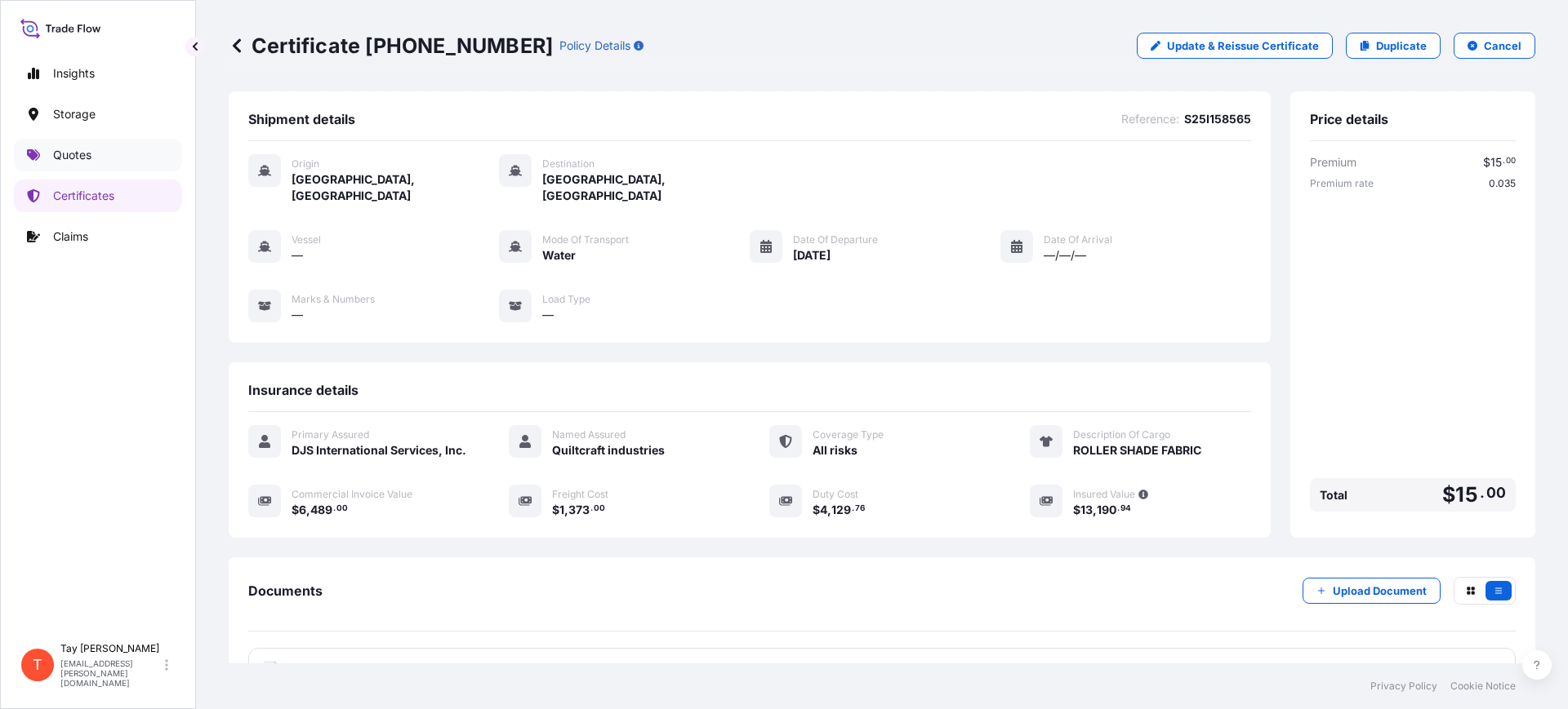
click at [71, 158] on p "Quotes" at bounding box center [72, 155] width 39 height 16
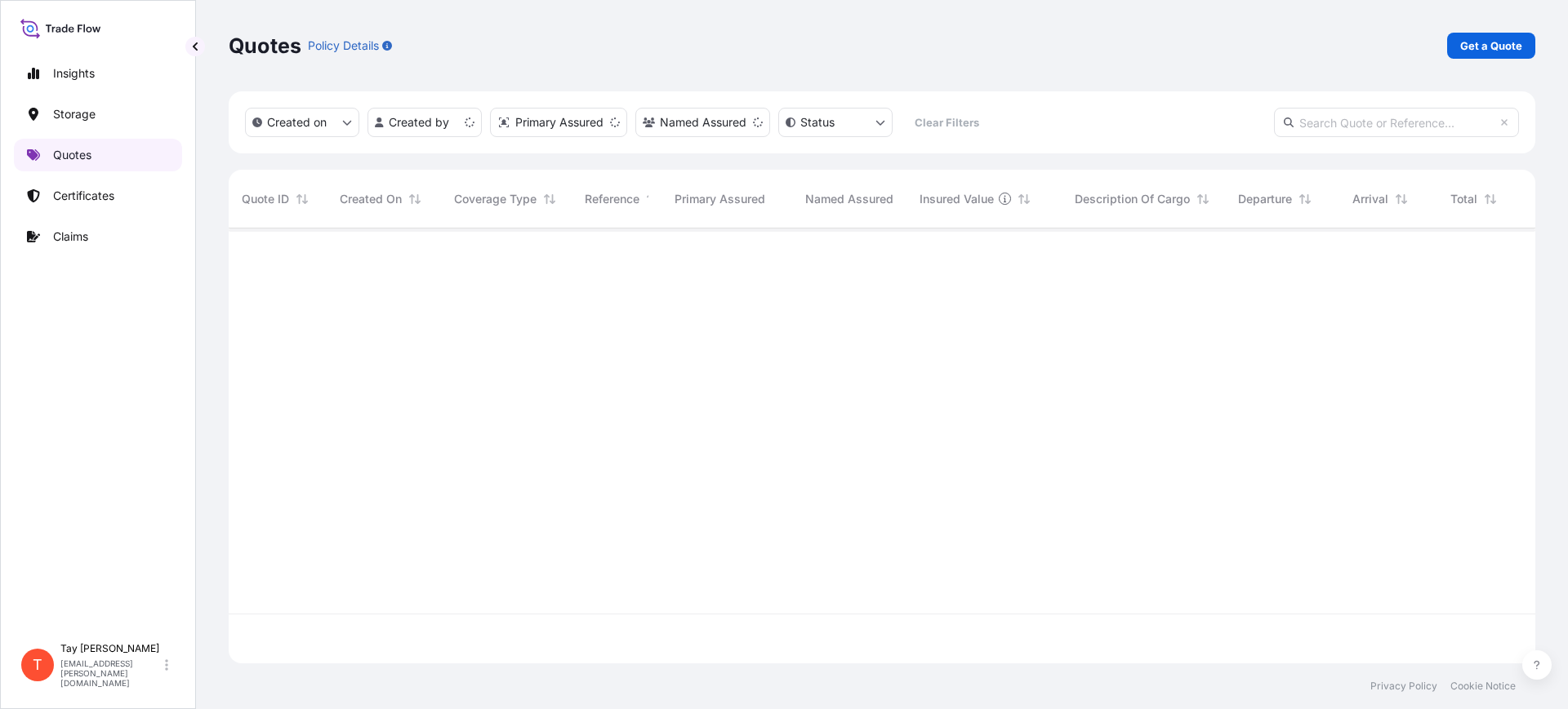
scroll to position [429, 1291]
click at [1476, 44] on p "Get a Quote" at bounding box center [1492, 46] width 62 height 16
select select "Water"
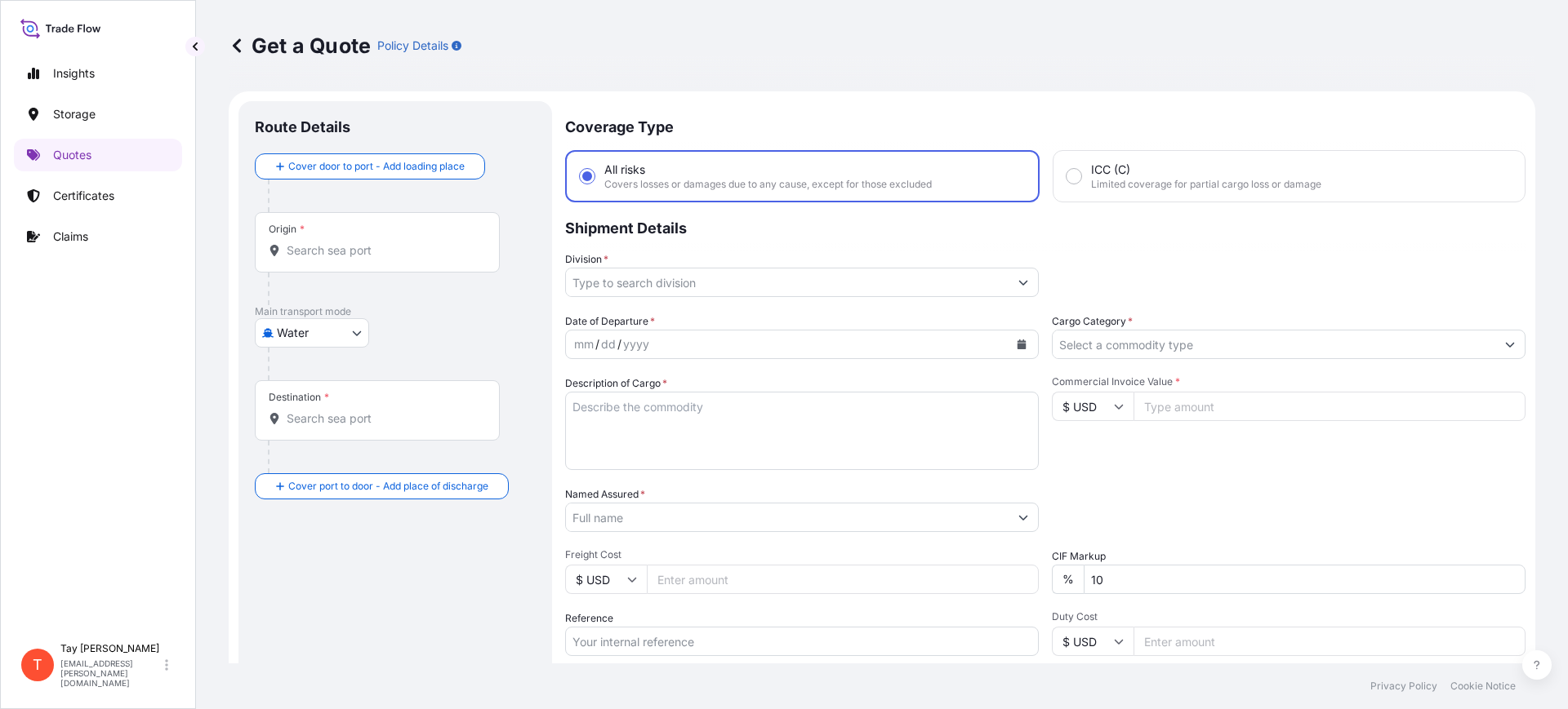
scroll to position [26, 0]
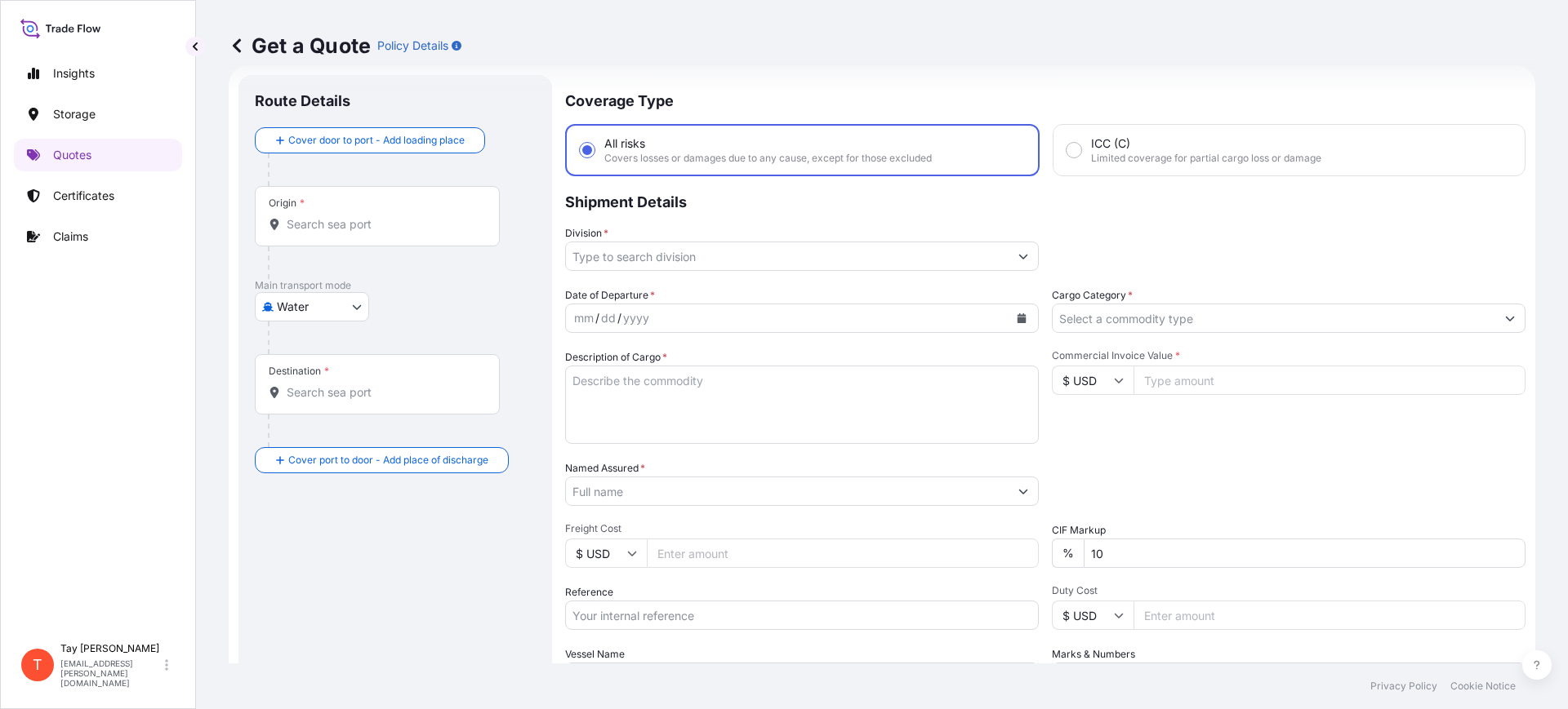
click at [367, 232] on input "Origin *" at bounding box center [383, 224] width 193 height 16
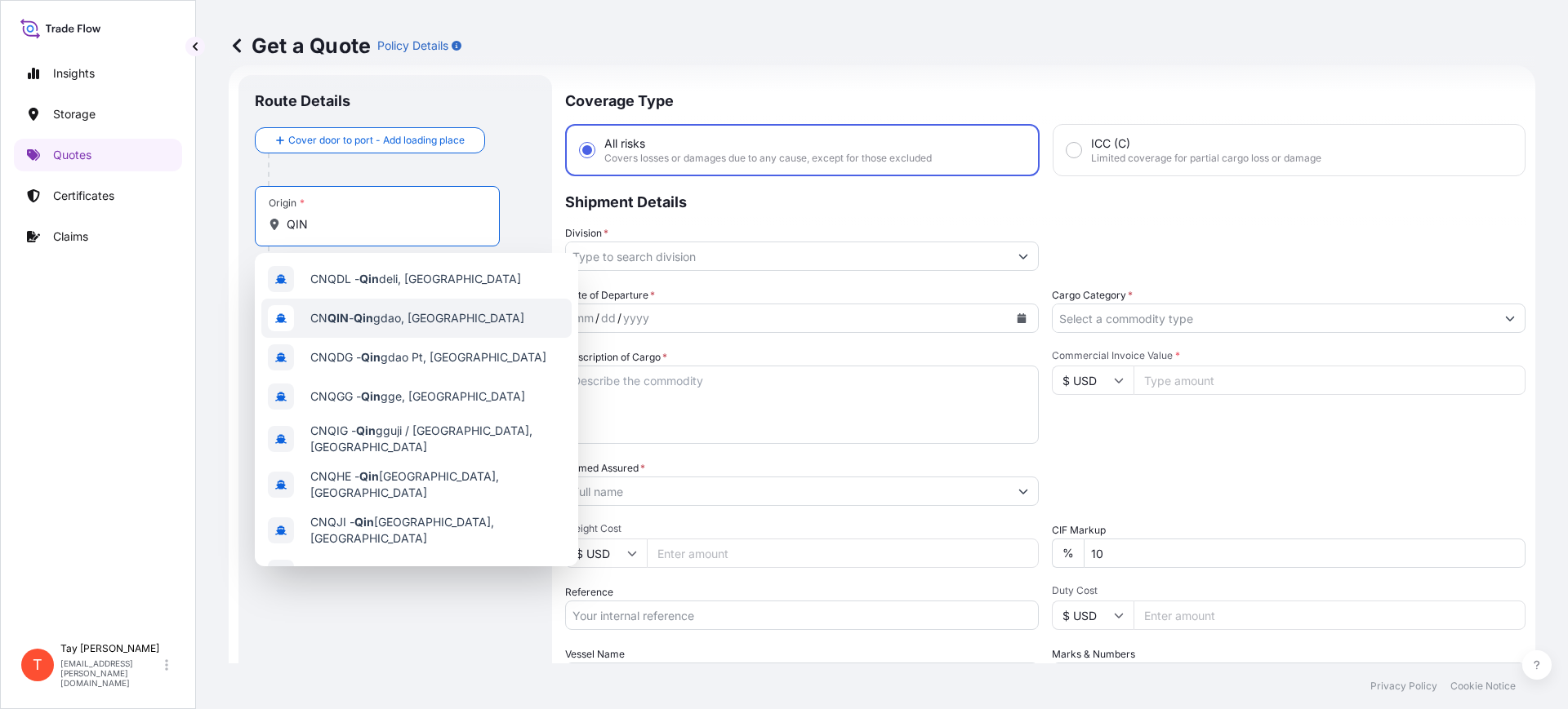
click at [403, 313] on span "CN QIN - [PERSON_NAME], [GEOGRAPHIC_DATA]" at bounding box center [417, 319] width 214 height 16
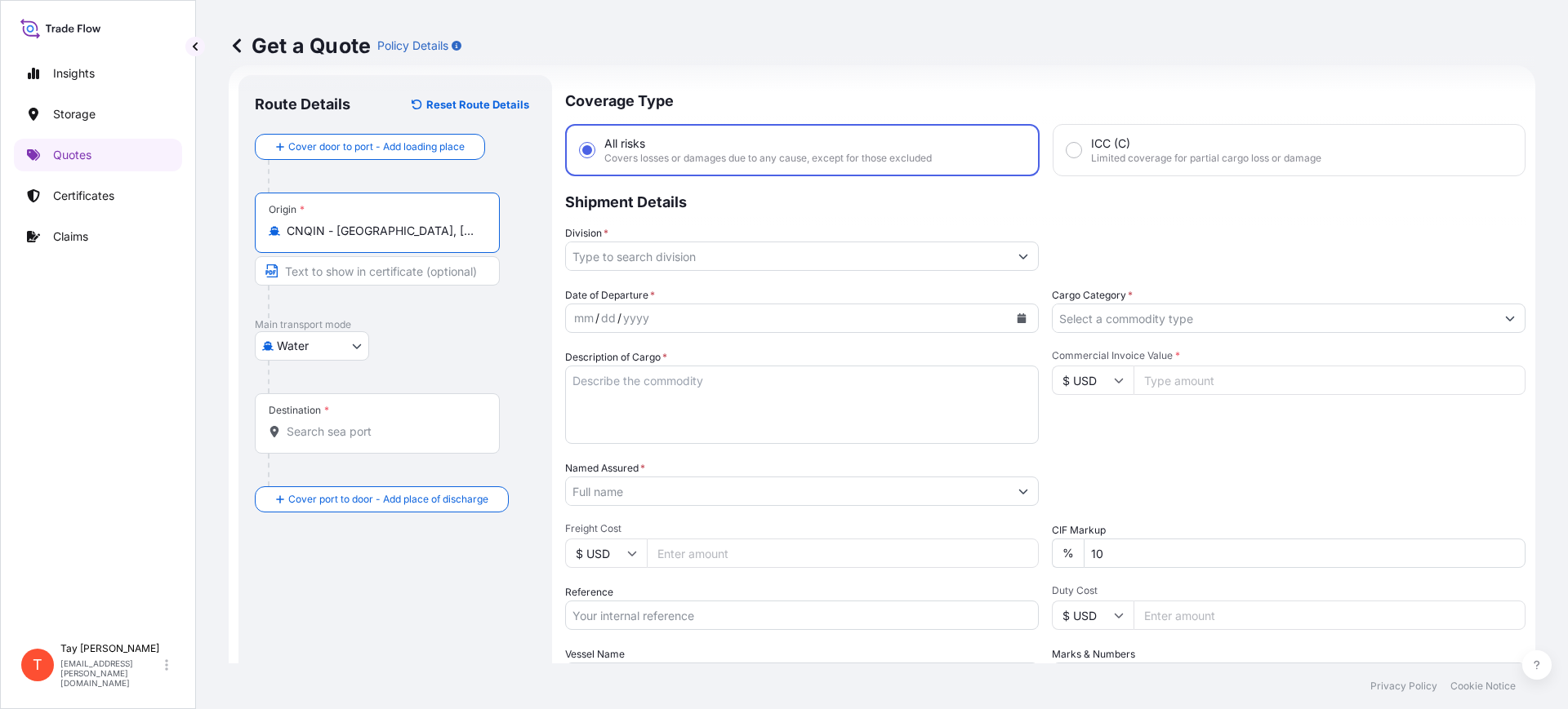
type input "CNQIN - [GEOGRAPHIC_DATA], [GEOGRAPHIC_DATA]"
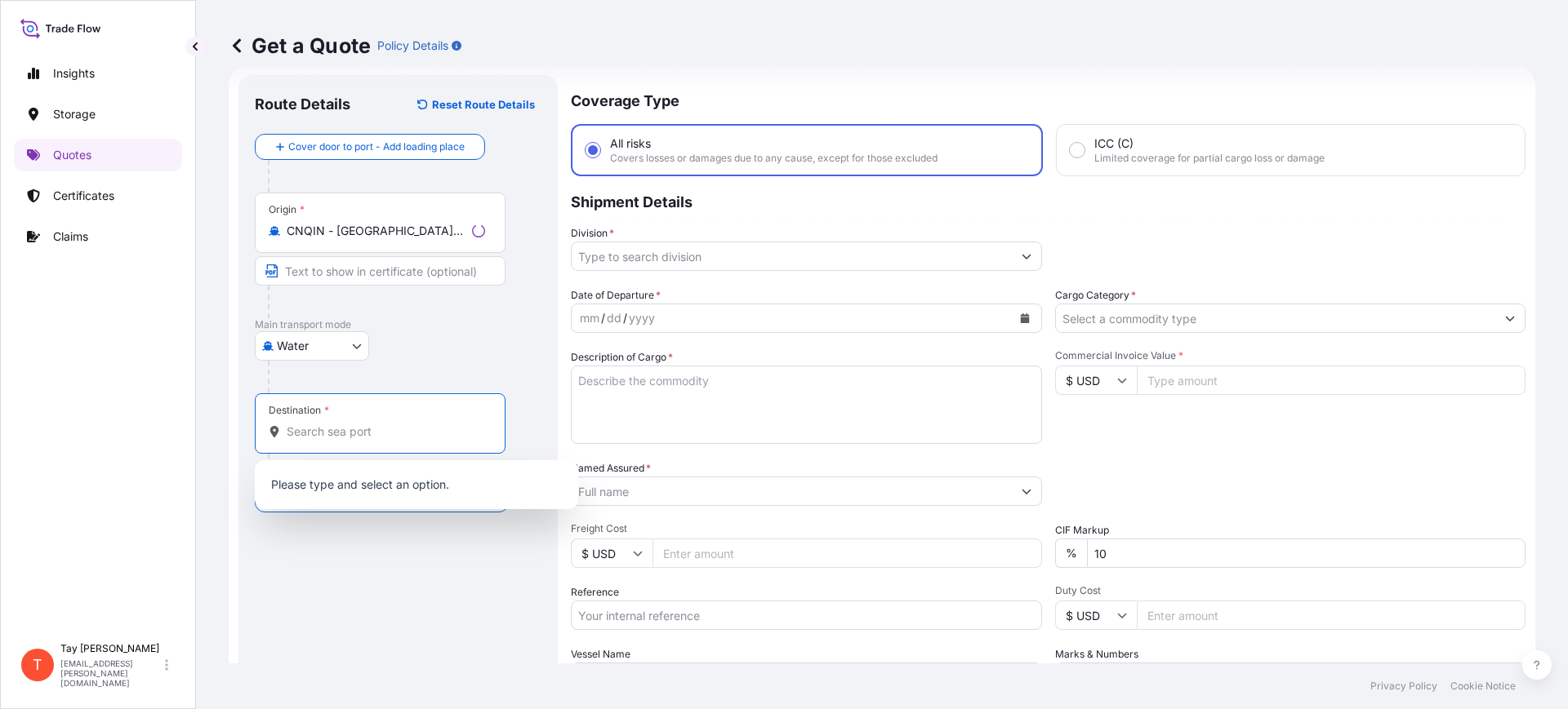
click at [327, 433] on input "Destination *" at bounding box center [385, 432] width 198 height 16
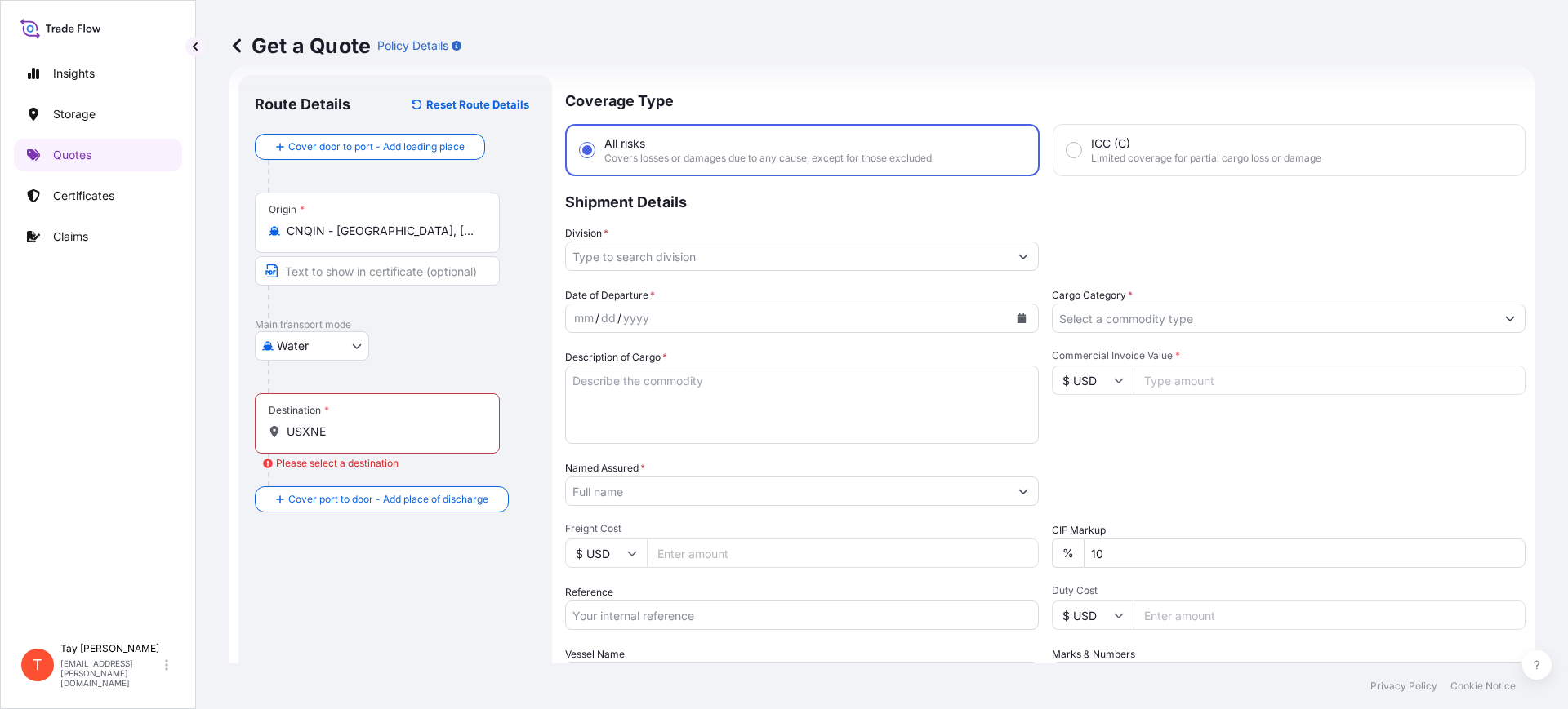
click at [80, 308] on div "Insights Storage Quotes Certificates Claims" at bounding box center [98, 338] width 168 height 592
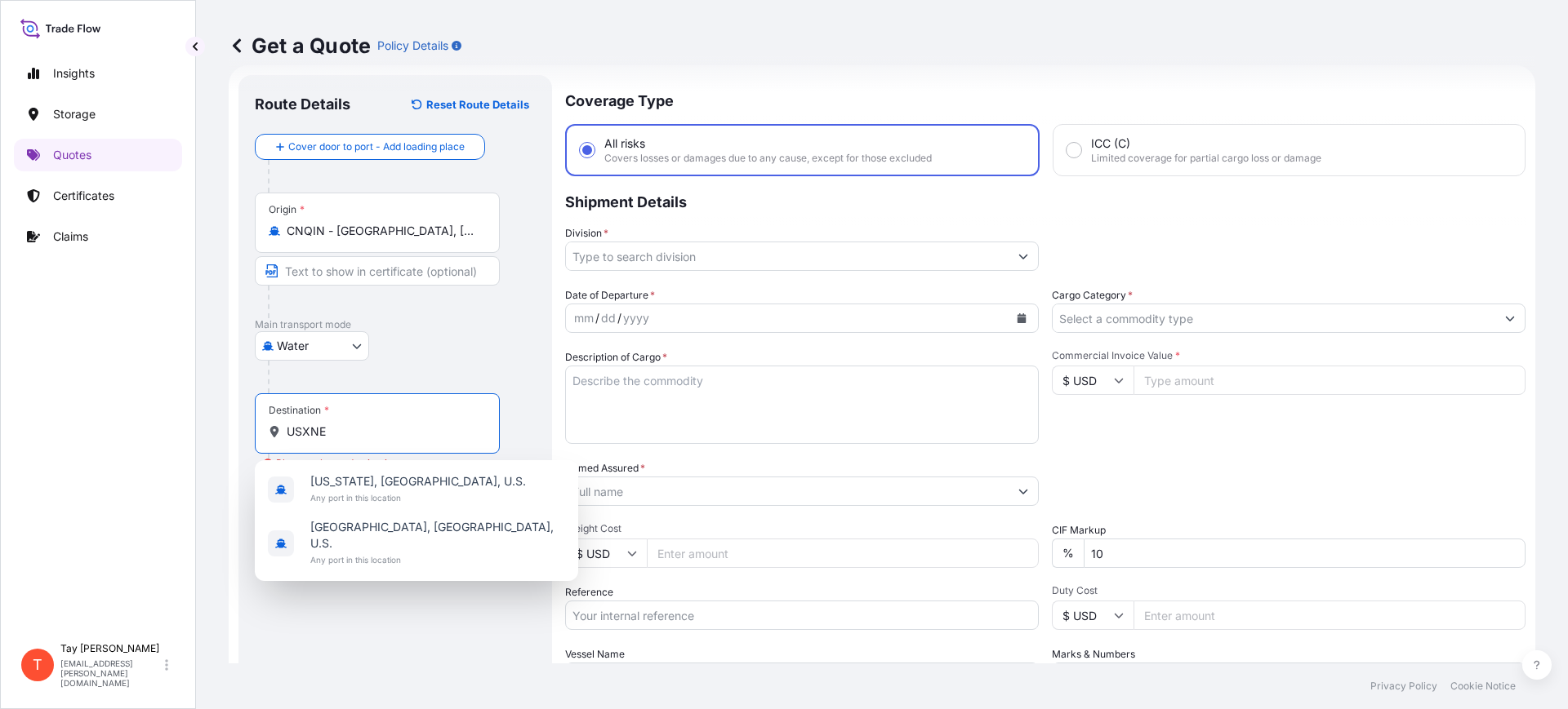
drag, startPoint x: 334, startPoint y: 439, endPoint x: 270, endPoint y: 421, distance: 66.5
click at [270, 421] on div "Destination * USXNE" at bounding box center [377, 424] width 245 height 61
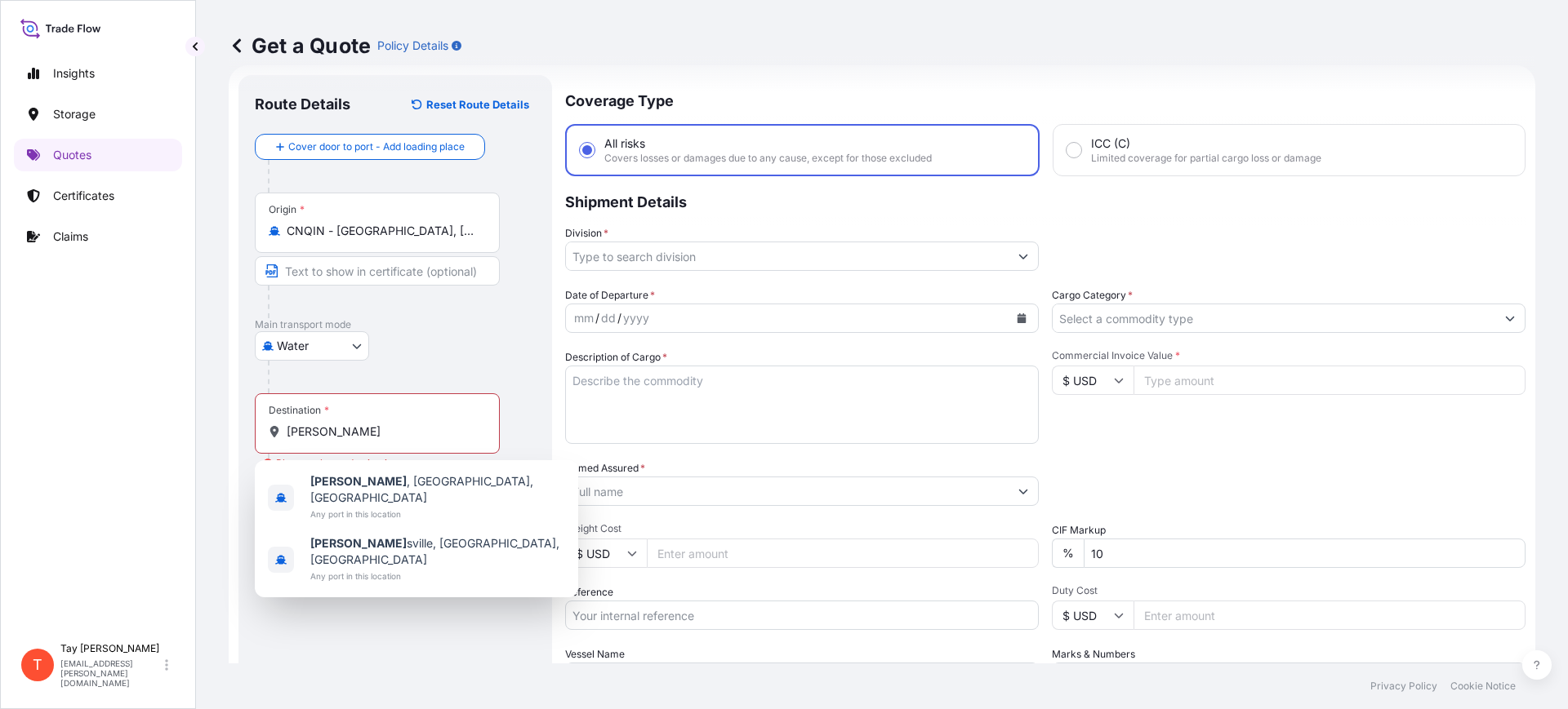
click at [113, 297] on div "Insights Storage Quotes Certificates Claims" at bounding box center [98, 338] width 168 height 592
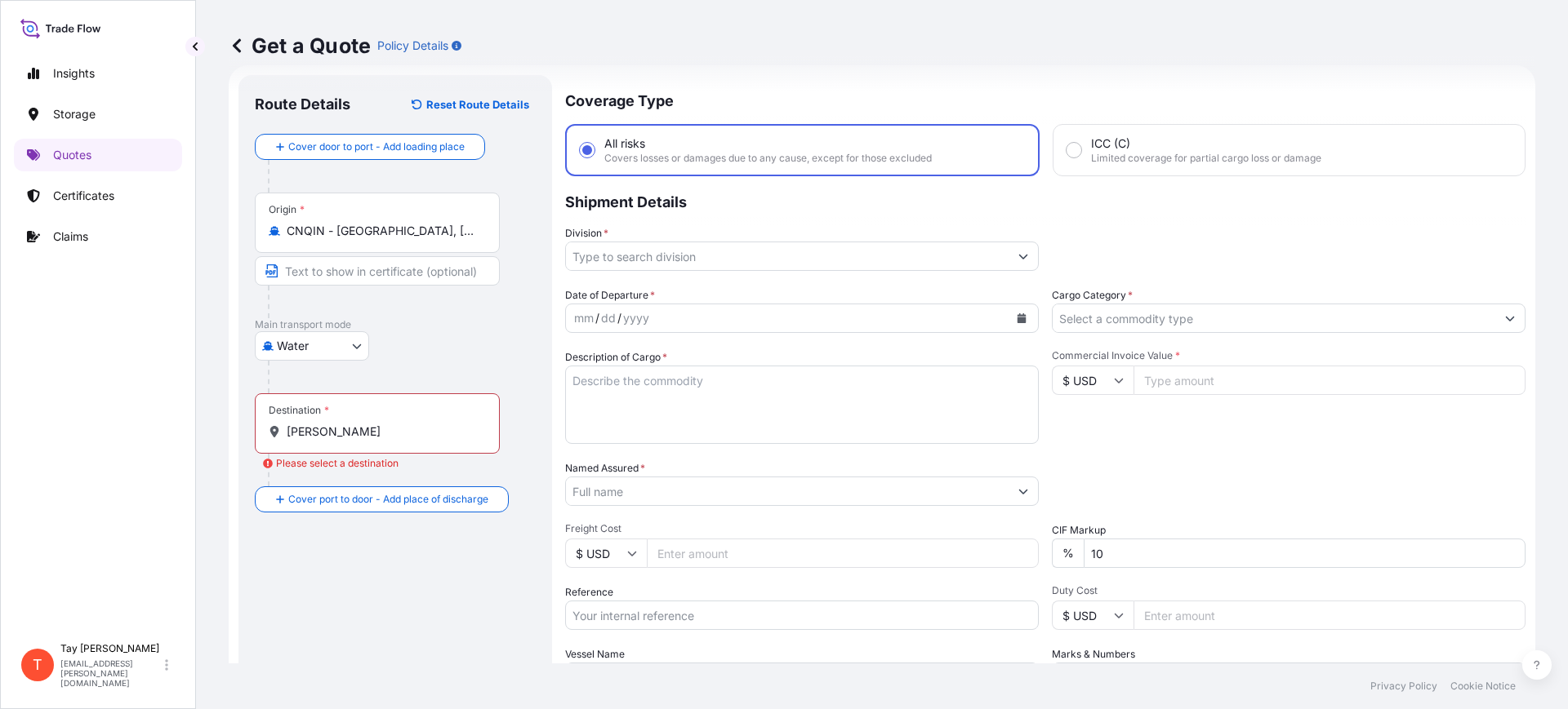
click at [353, 421] on div "Destination * [PERSON_NAME]" at bounding box center [377, 424] width 245 height 61
click at [353, 424] on input "[PERSON_NAME]" at bounding box center [383, 432] width 193 height 16
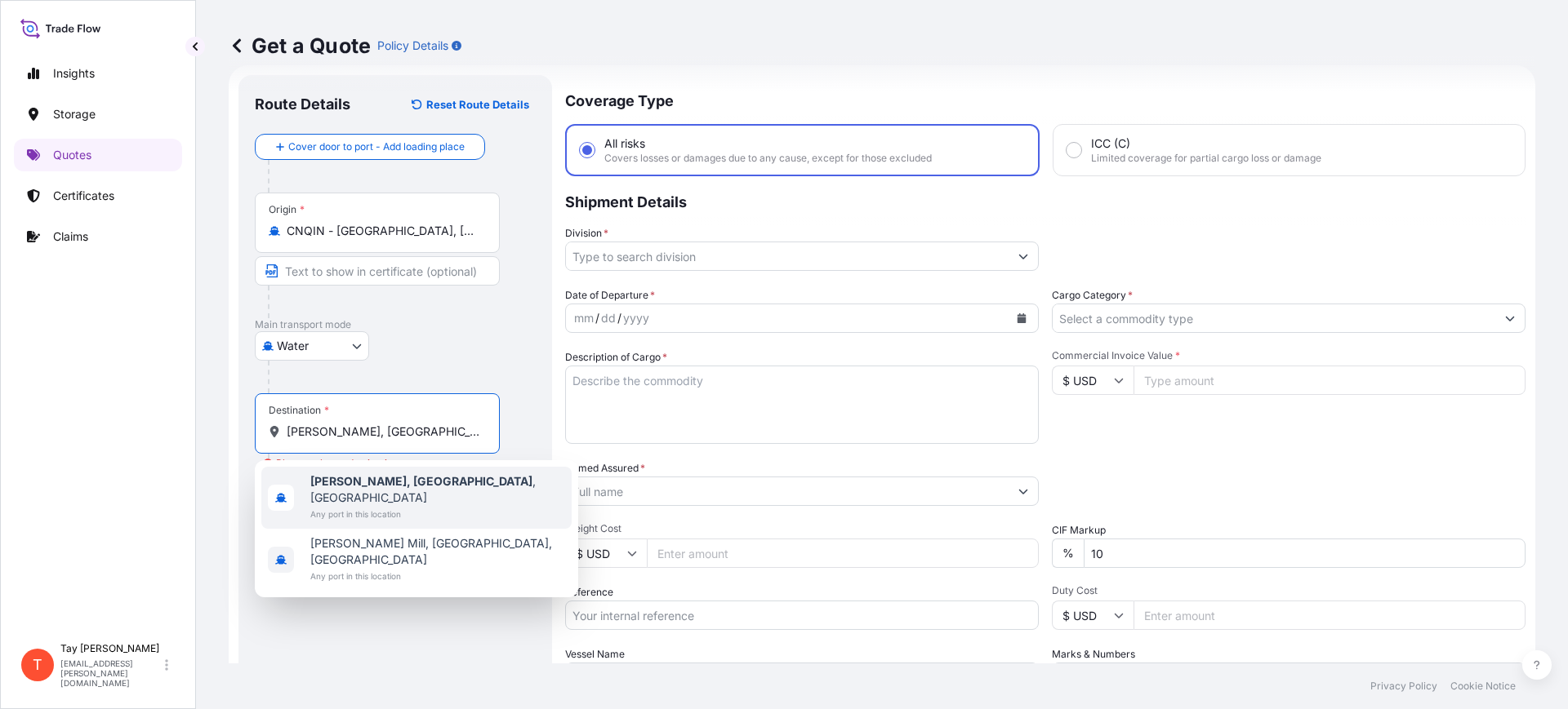
click at [399, 483] on span "[PERSON_NAME], [GEOGRAPHIC_DATA] , [GEOGRAPHIC_DATA]" at bounding box center [438, 490] width 255 height 33
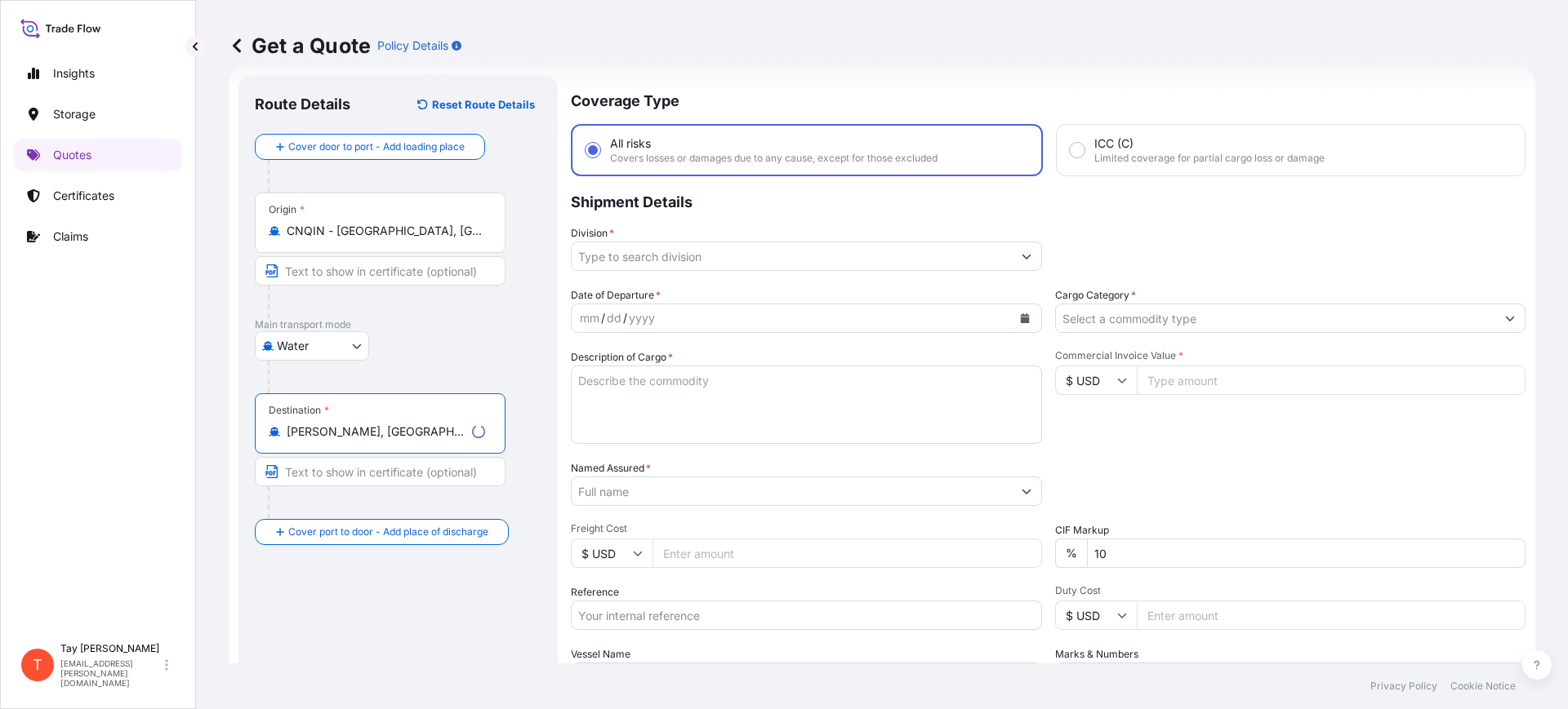
type input "[PERSON_NAME], [GEOGRAPHIC_DATA], [GEOGRAPHIC_DATA]"
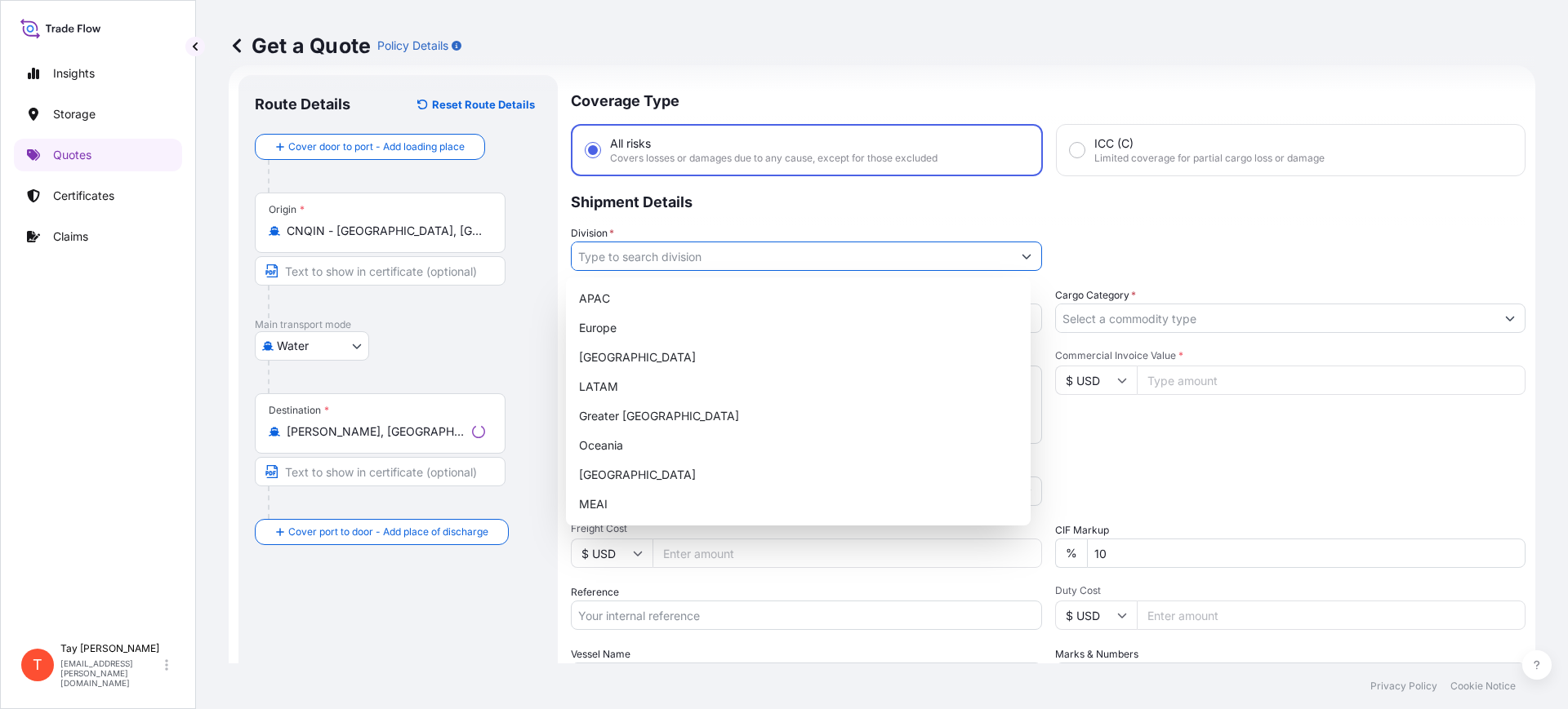
click at [654, 254] on input "Division *" at bounding box center [792, 256] width 440 height 30
click at [636, 360] on div "[GEOGRAPHIC_DATA]" at bounding box center [798, 357] width 451 height 30
type input "[GEOGRAPHIC_DATA]"
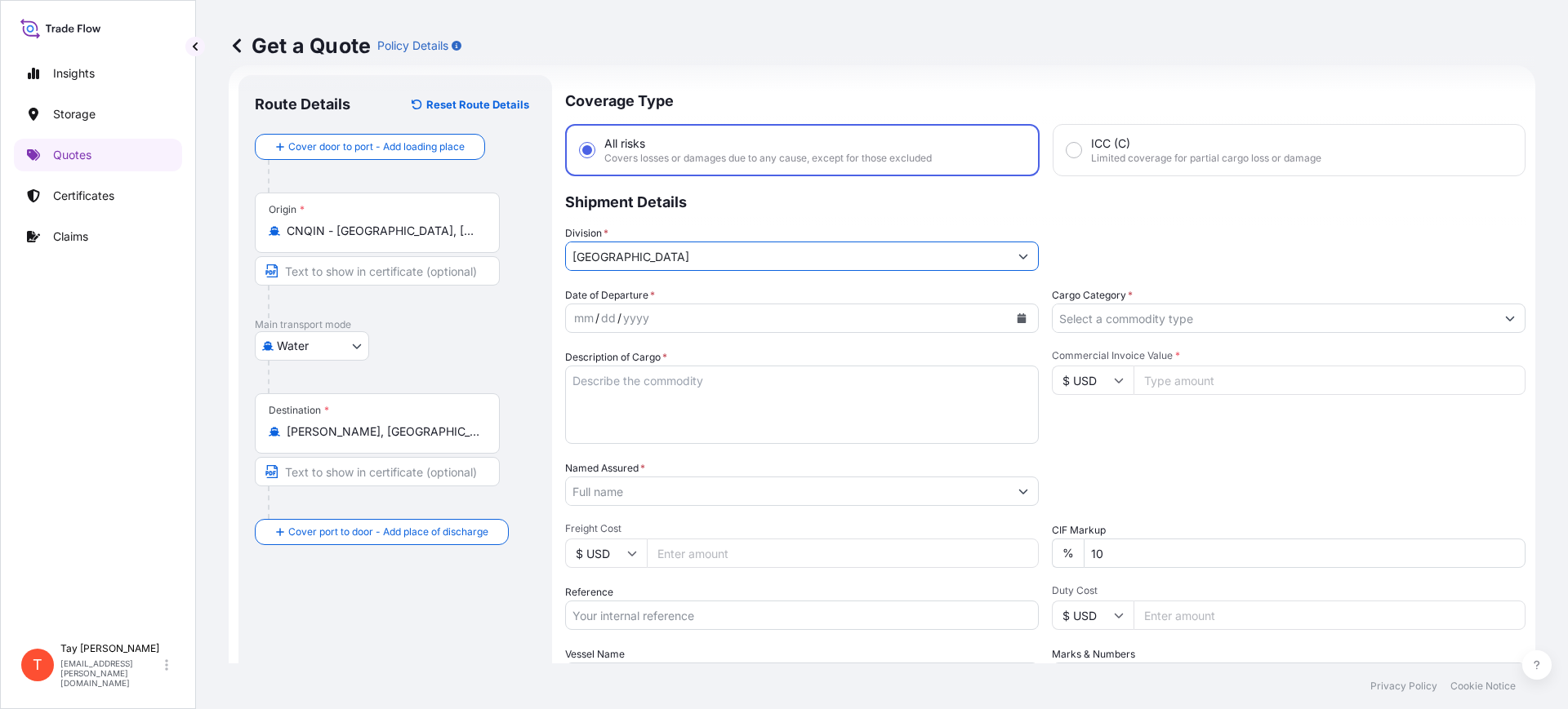
click at [1008, 314] on button "Calendar" at bounding box center [1022, 319] width 26 height 26
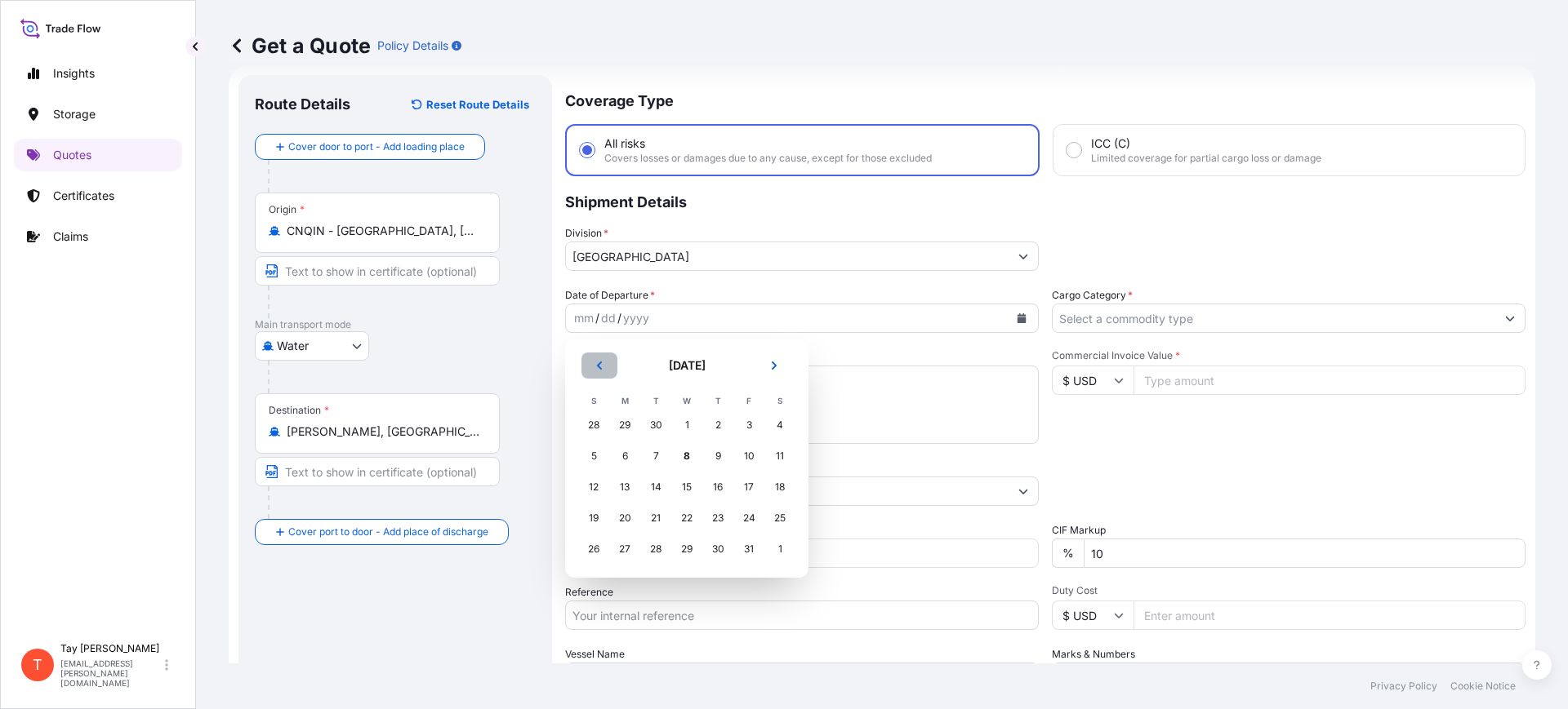
click at [590, 363] on button "Previous" at bounding box center [599, 366] width 36 height 26
click at [713, 513] on div "25" at bounding box center [718, 518] width 30 height 30
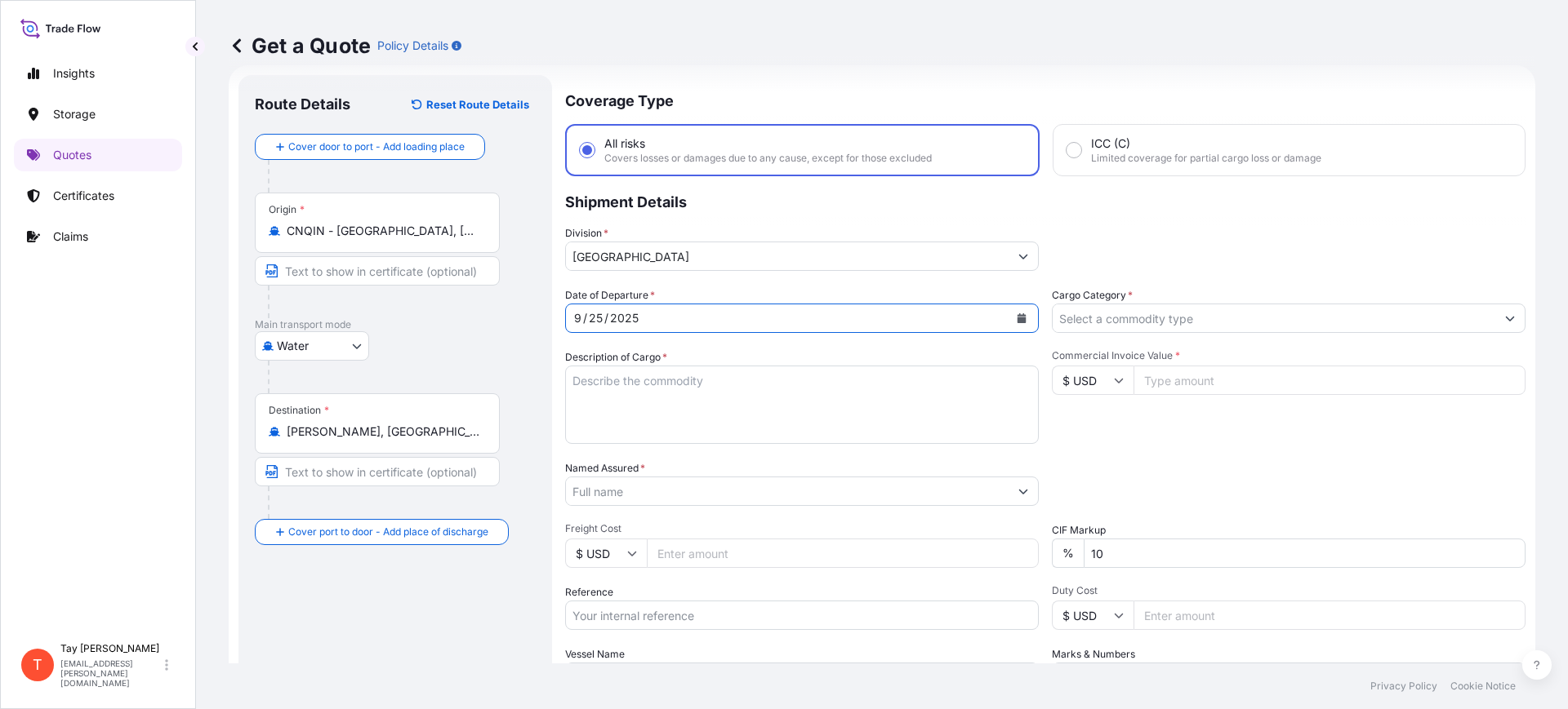
click at [1103, 323] on input "Cargo Category *" at bounding box center [1274, 319] width 443 height 30
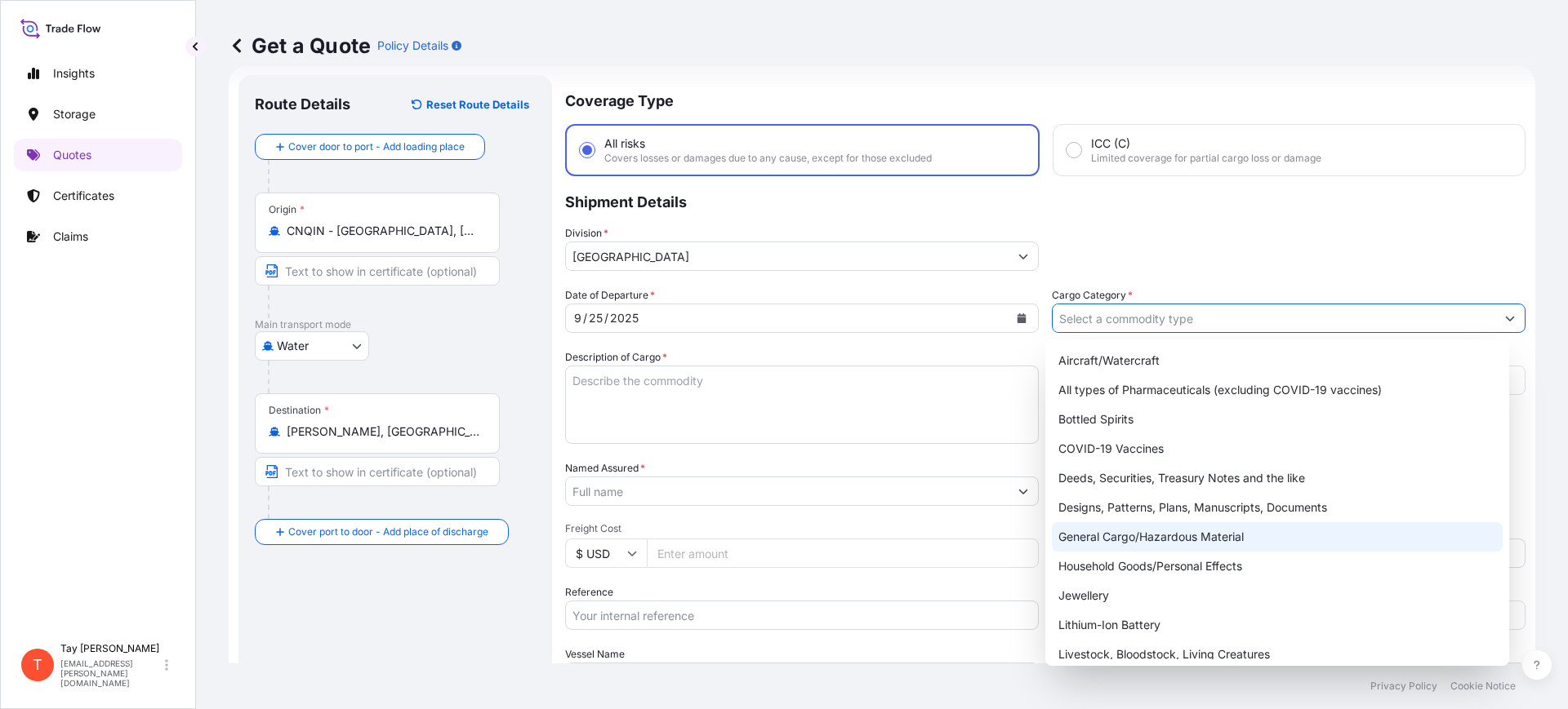
click at [1149, 527] on div "General Cargo/Hazardous Material" at bounding box center [1277, 537] width 451 height 30
type input "General Cargo/Hazardous Material"
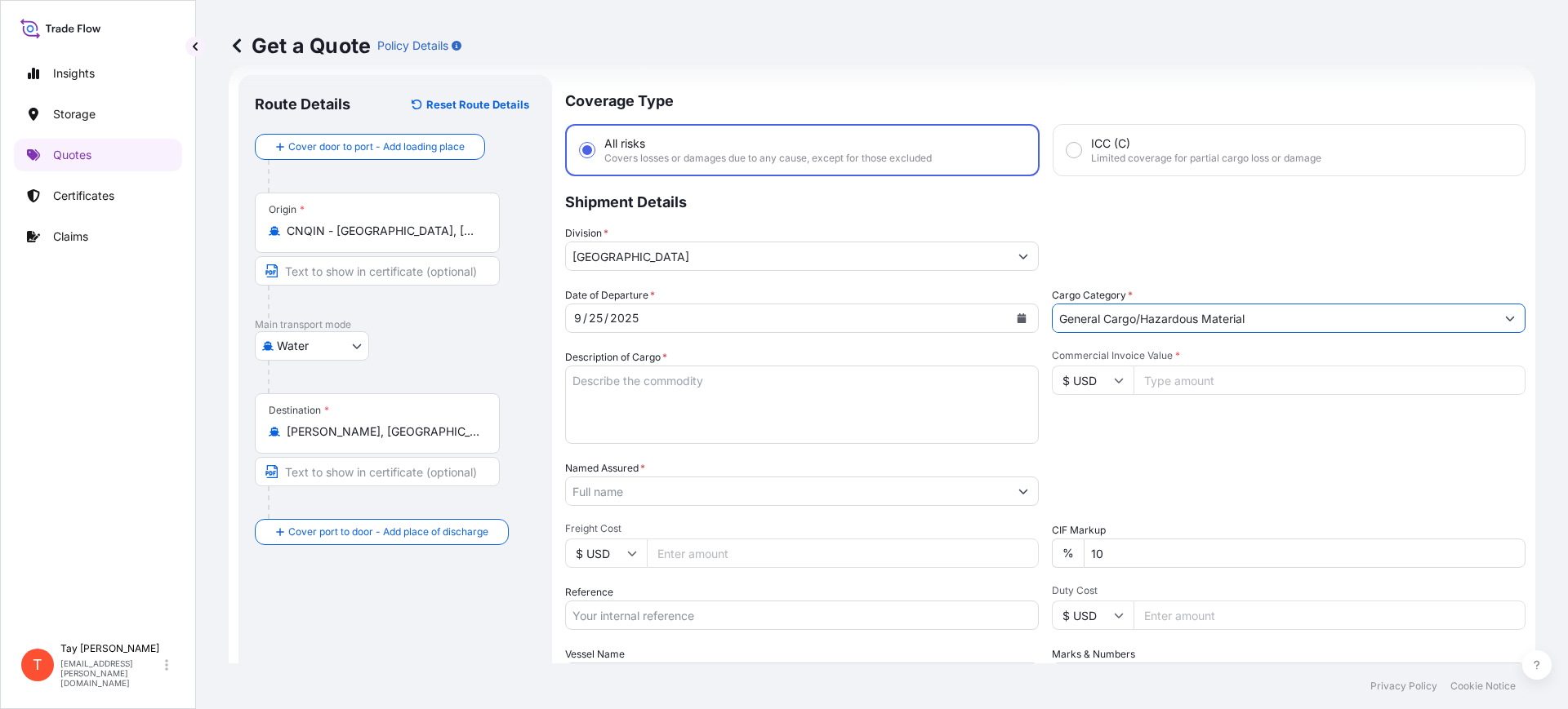
click at [781, 394] on textarea "Description of Cargo *" at bounding box center [802, 404] width 473 height 78
type textarea "W"
drag, startPoint x: 731, startPoint y: 384, endPoint x: 498, endPoint y: 363, distance: 233.9
click at [500, 363] on form "Route Details Reset Route Details Cover door to port - Add loading place Place …" at bounding box center [882, 444] width 1307 height 758
type textarea "STEEL WHEELS"
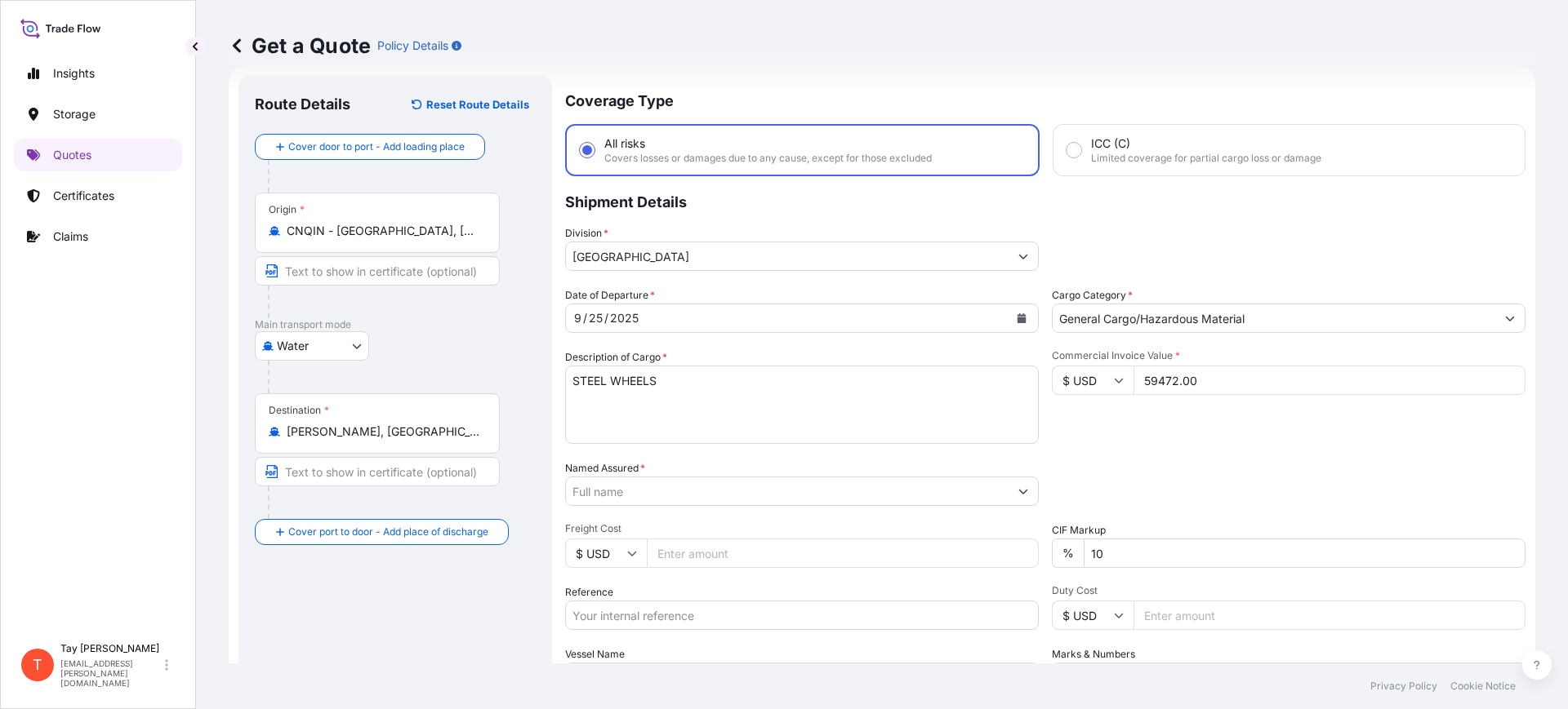
type input "59472.00"
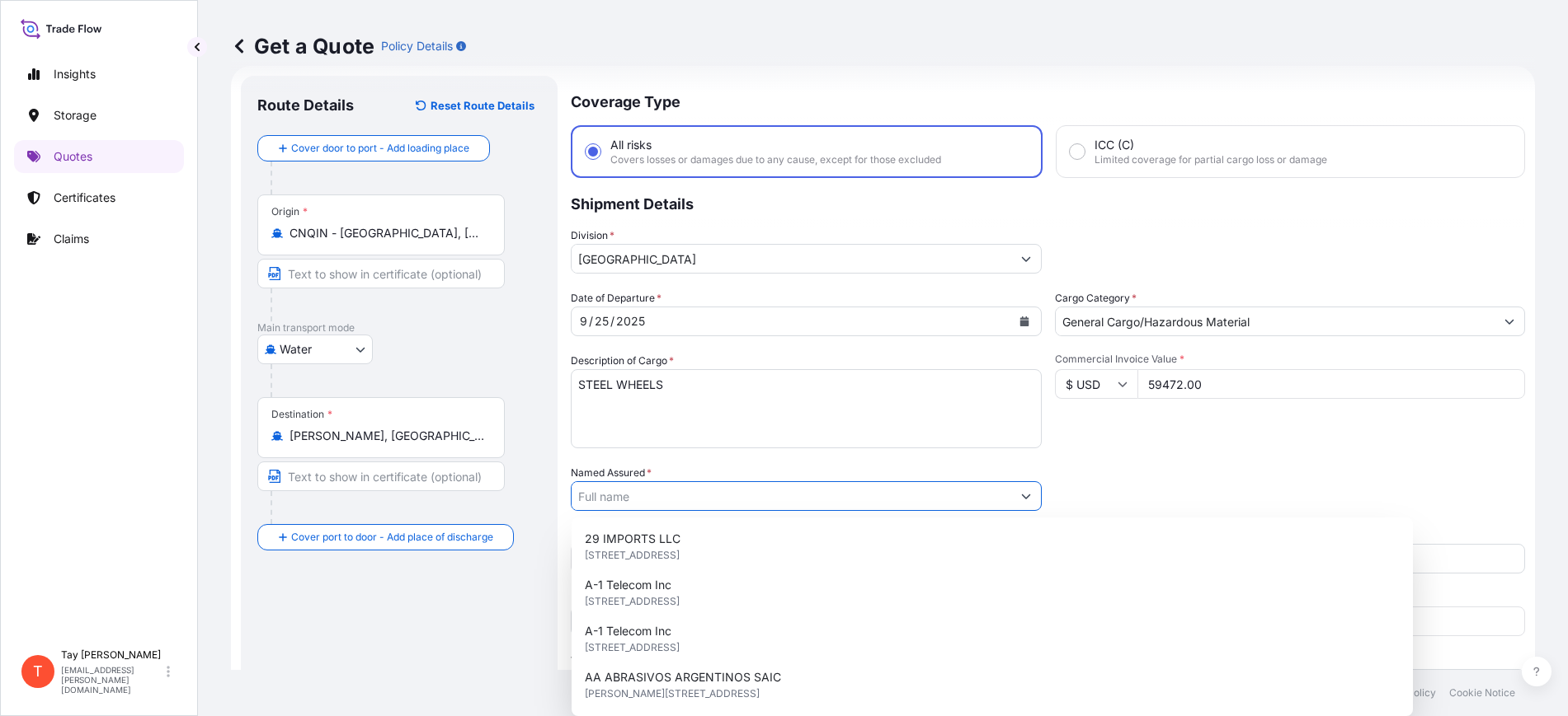
click at [661, 487] on input "Named Assured *" at bounding box center [792, 496] width 440 height 30
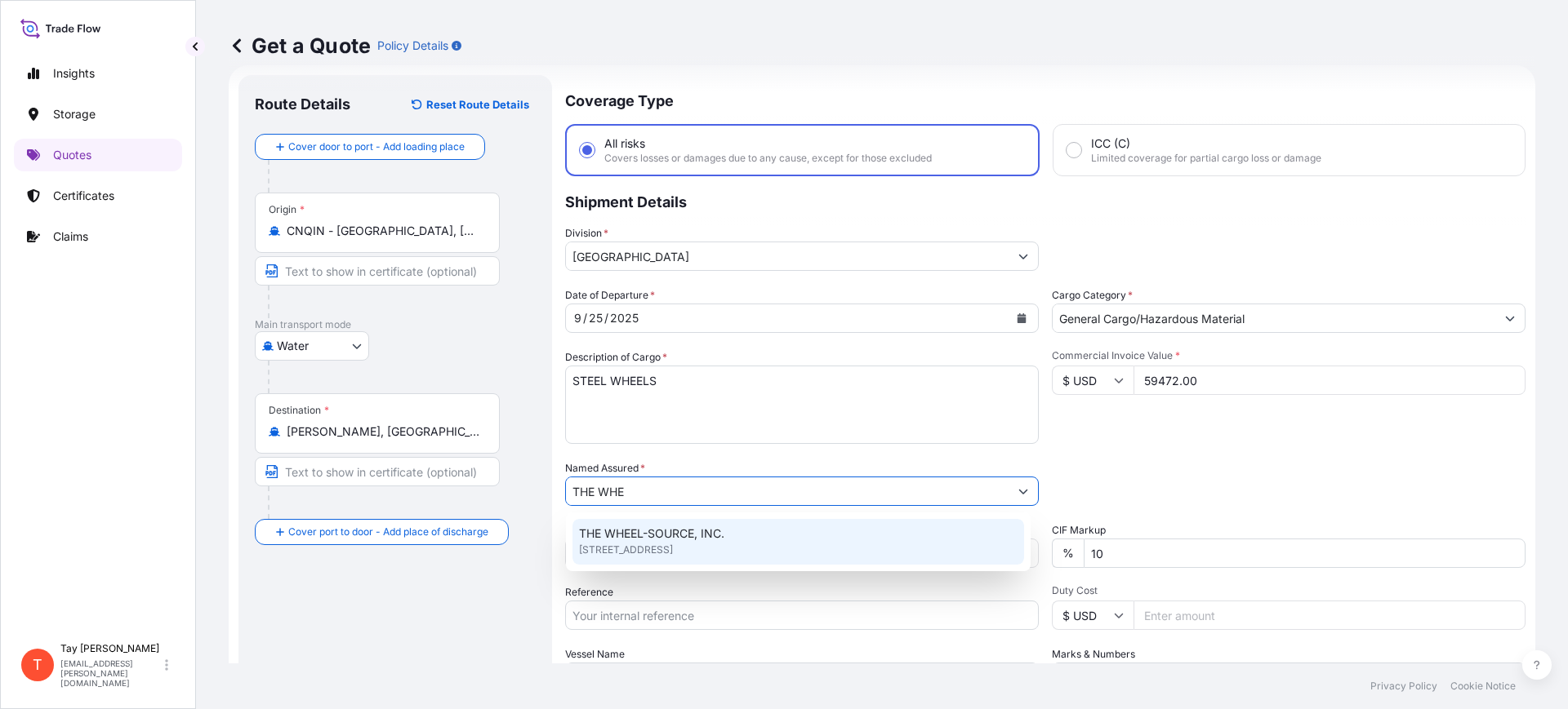
click at [682, 533] on span "THE WHEEL-SOURCE, INC." at bounding box center [652, 534] width 145 height 16
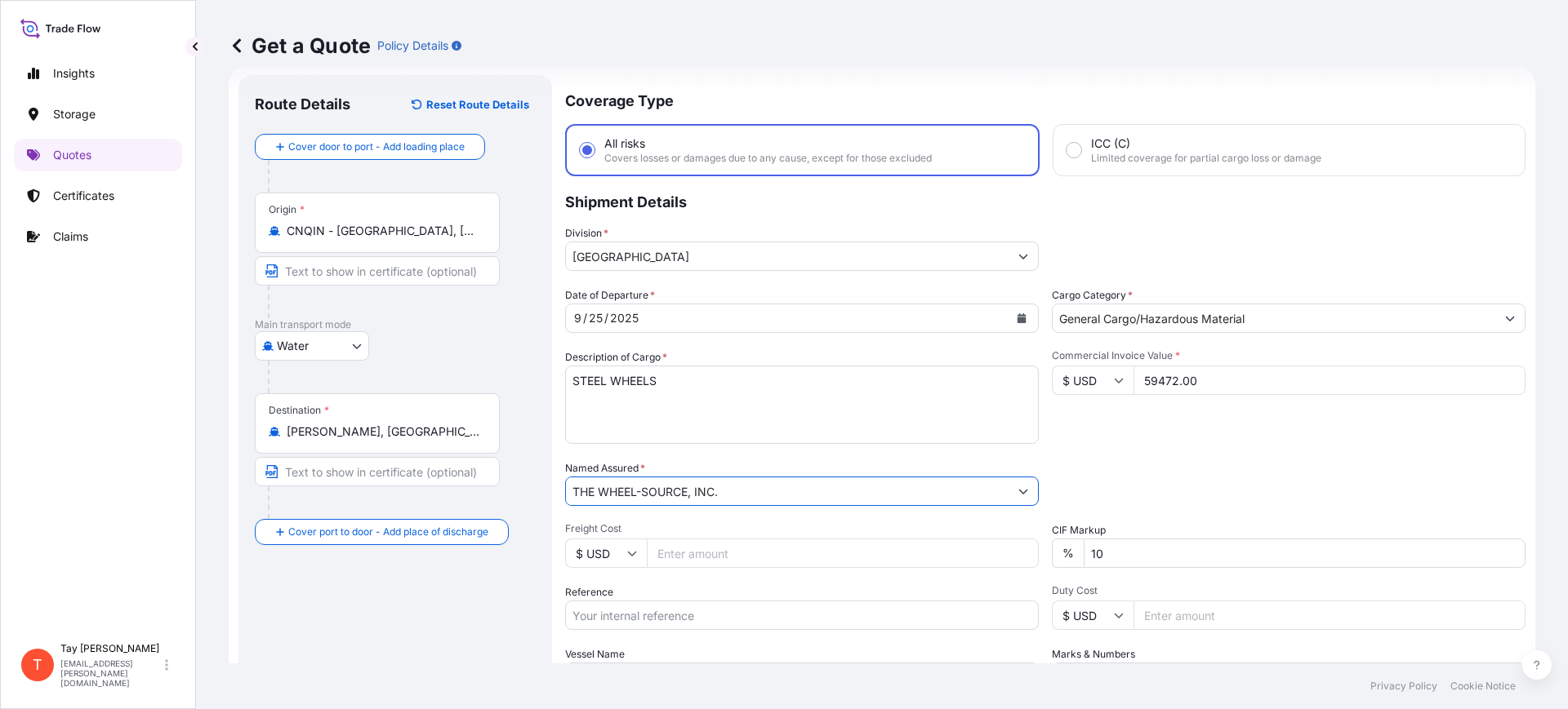
type input "THE WHEEL-SOURCE, INC."
drag, startPoint x: 688, startPoint y: 559, endPoint x: 694, endPoint y: 565, distance: 8.5
click at [691, 562] on input "Freight Cost" at bounding box center [842, 554] width 392 height 30
type input "4"
type input "18094.75"
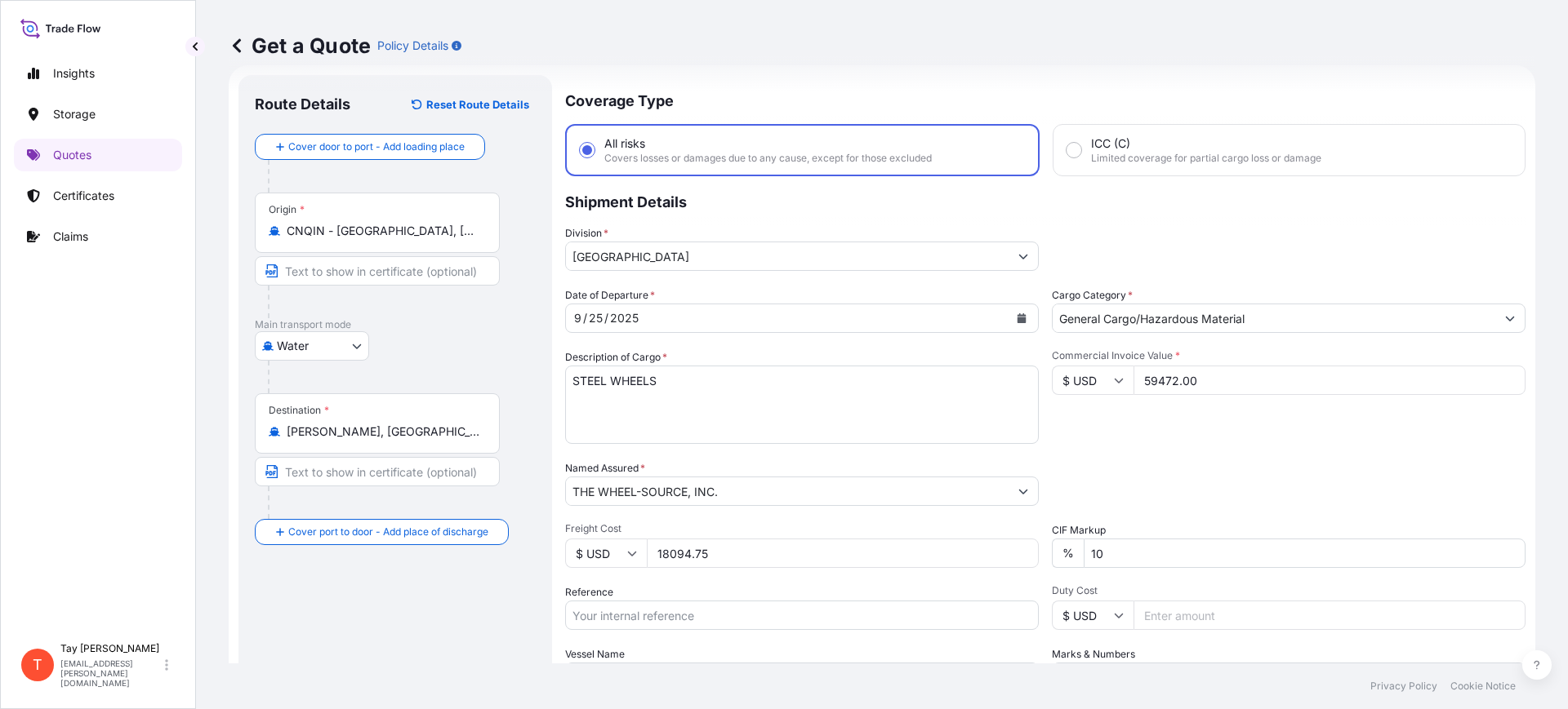
click at [714, 609] on input "Reference" at bounding box center [802, 615] width 473 height 30
paste input "S25I158787"
type input "S25I158787"
click at [1152, 617] on input "Duty Cost" at bounding box center [1329, 615] width 392 height 30
type input "43323.22"
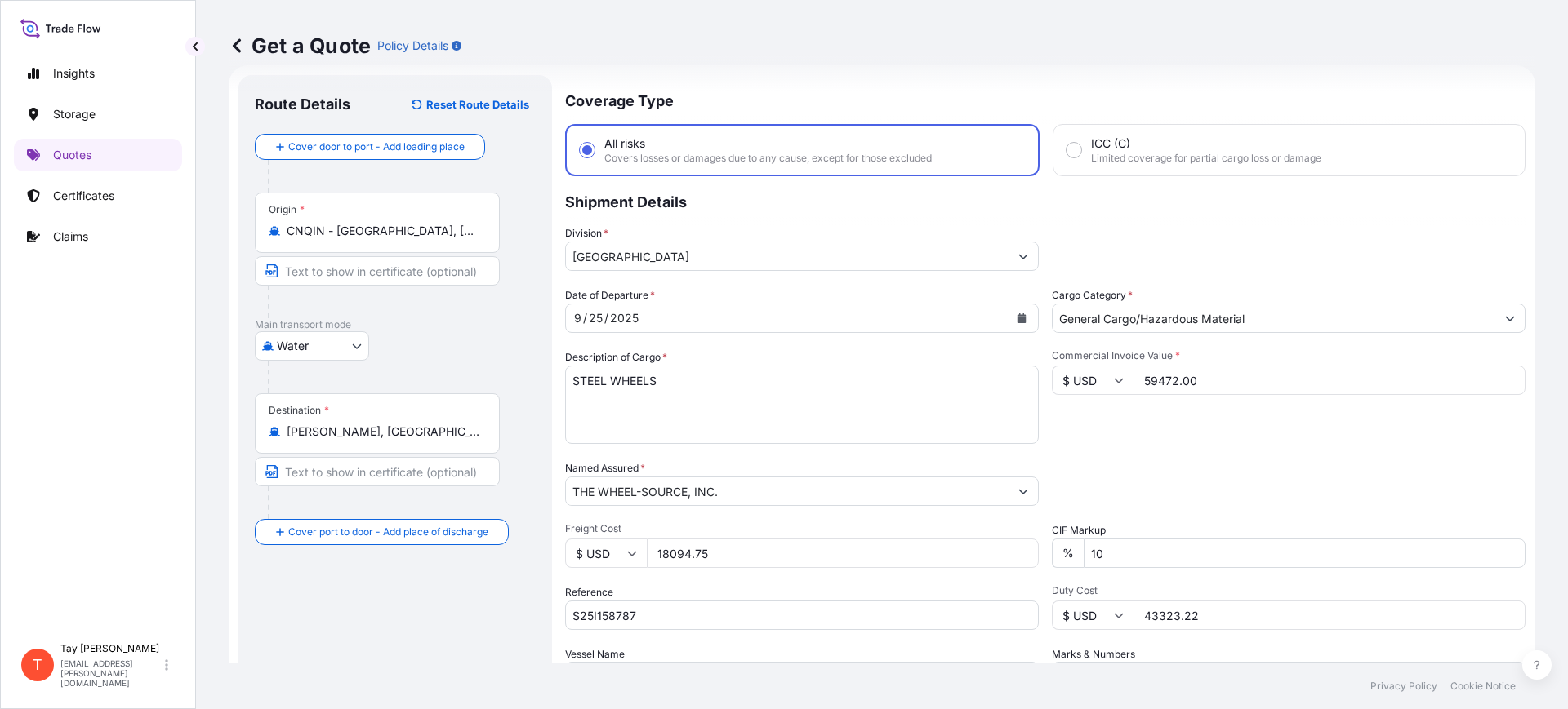
scroll to position [186, 0]
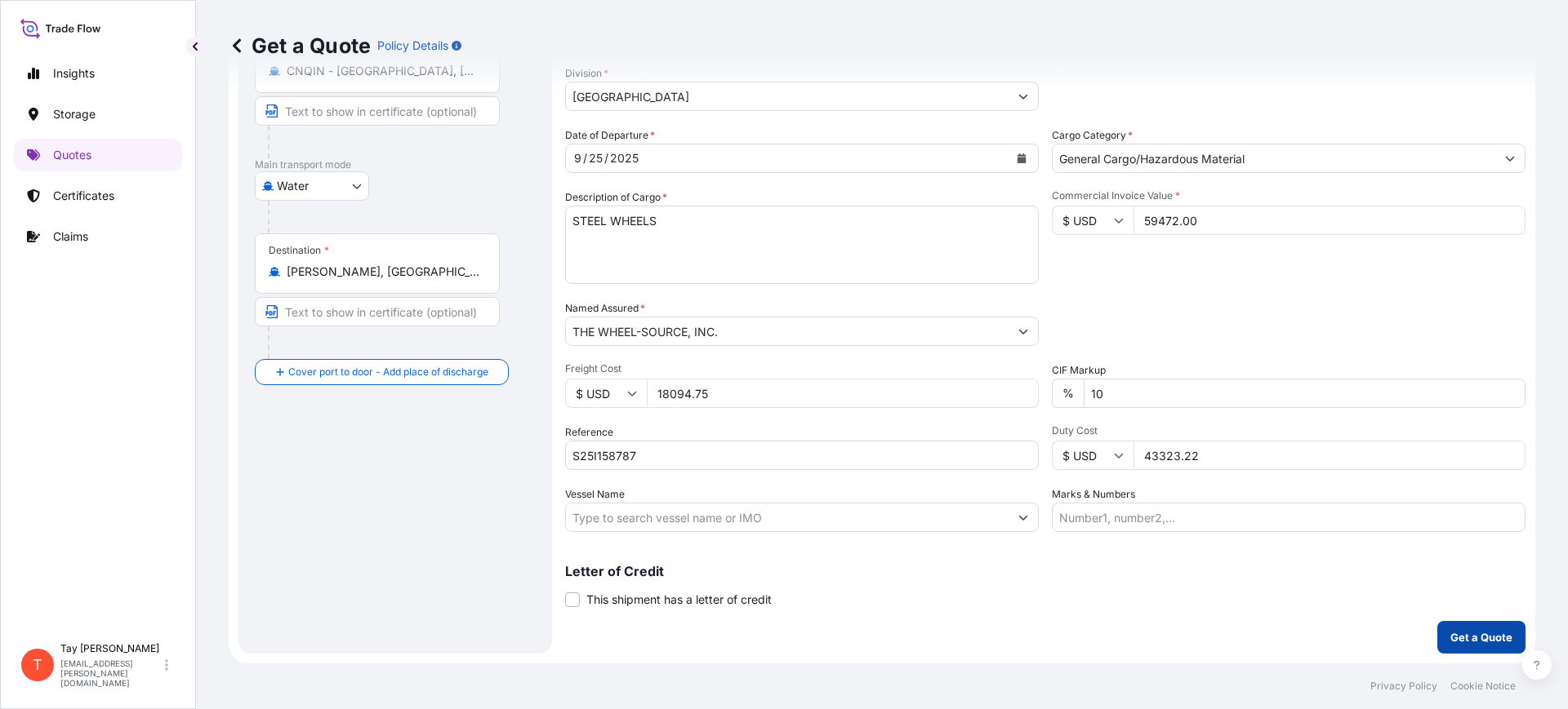
click at [1437, 622] on button "Get a Quote" at bounding box center [1481, 638] width 88 height 33
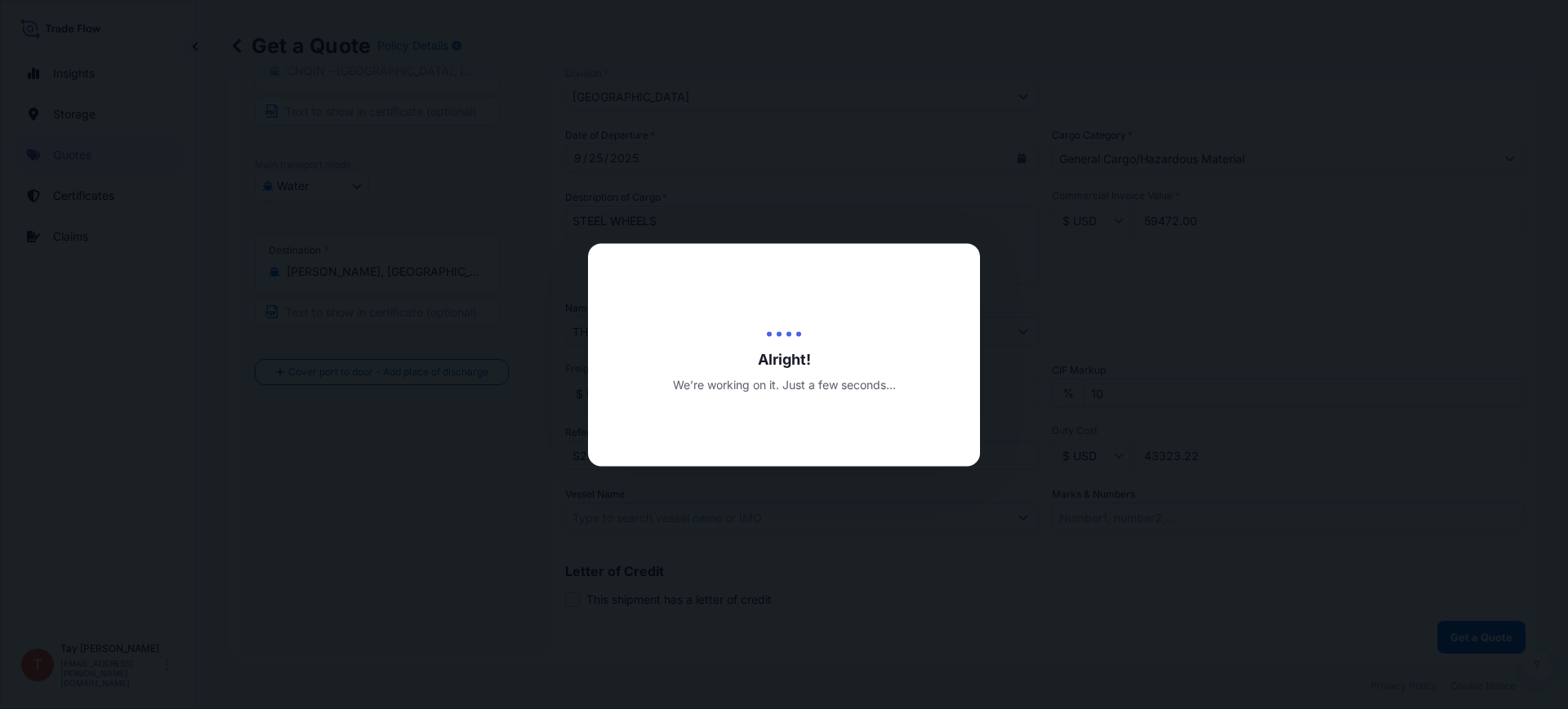
drag, startPoint x: 107, startPoint y: 684, endPoint x: 97, endPoint y: 684, distance: 10.0
drag, startPoint x: 97, startPoint y: 684, endPoint x: 913, endPoint y: 158, distance: 970.8
click at [913, 158] on div at bounding box center [784, 354] width 1568 height 709
select select "Water"
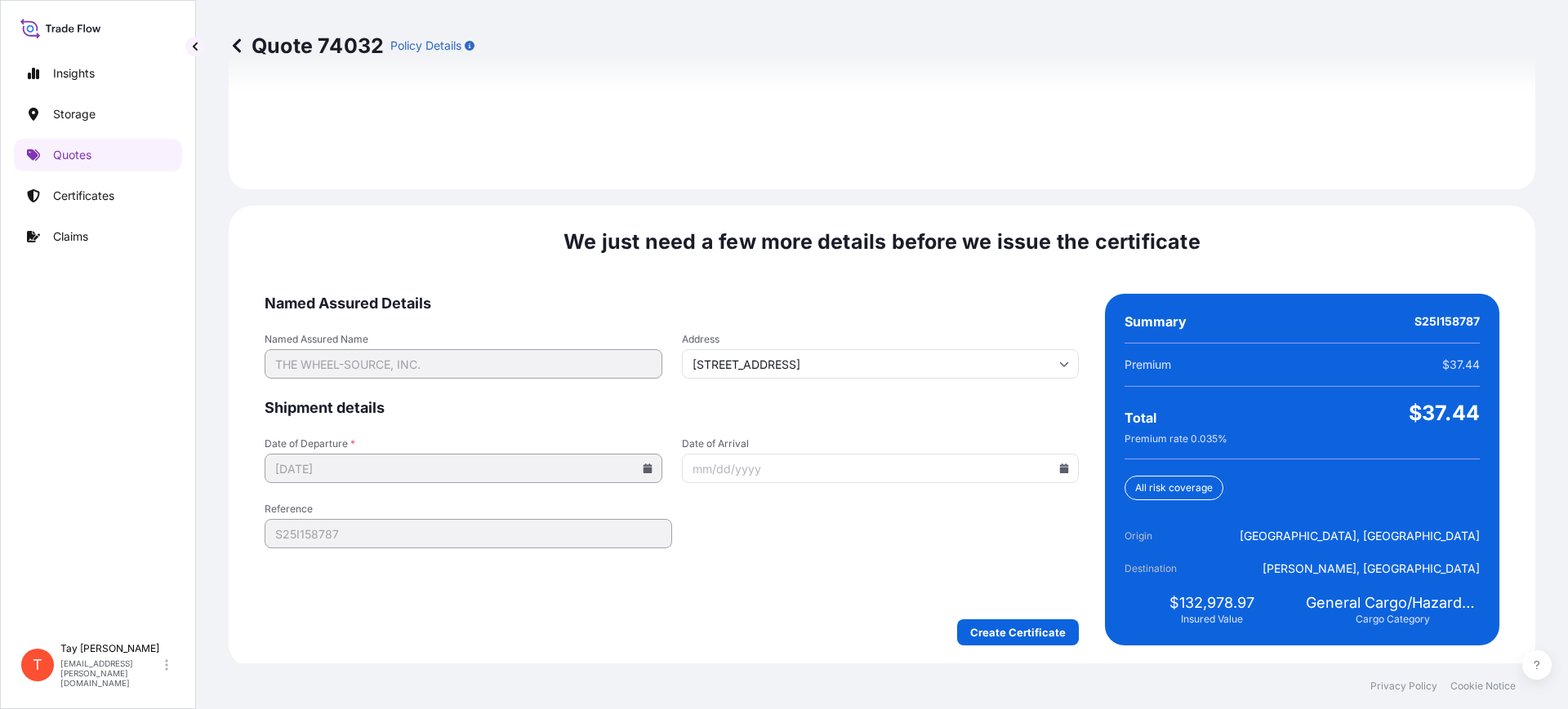
scroll to position [2384, 0]
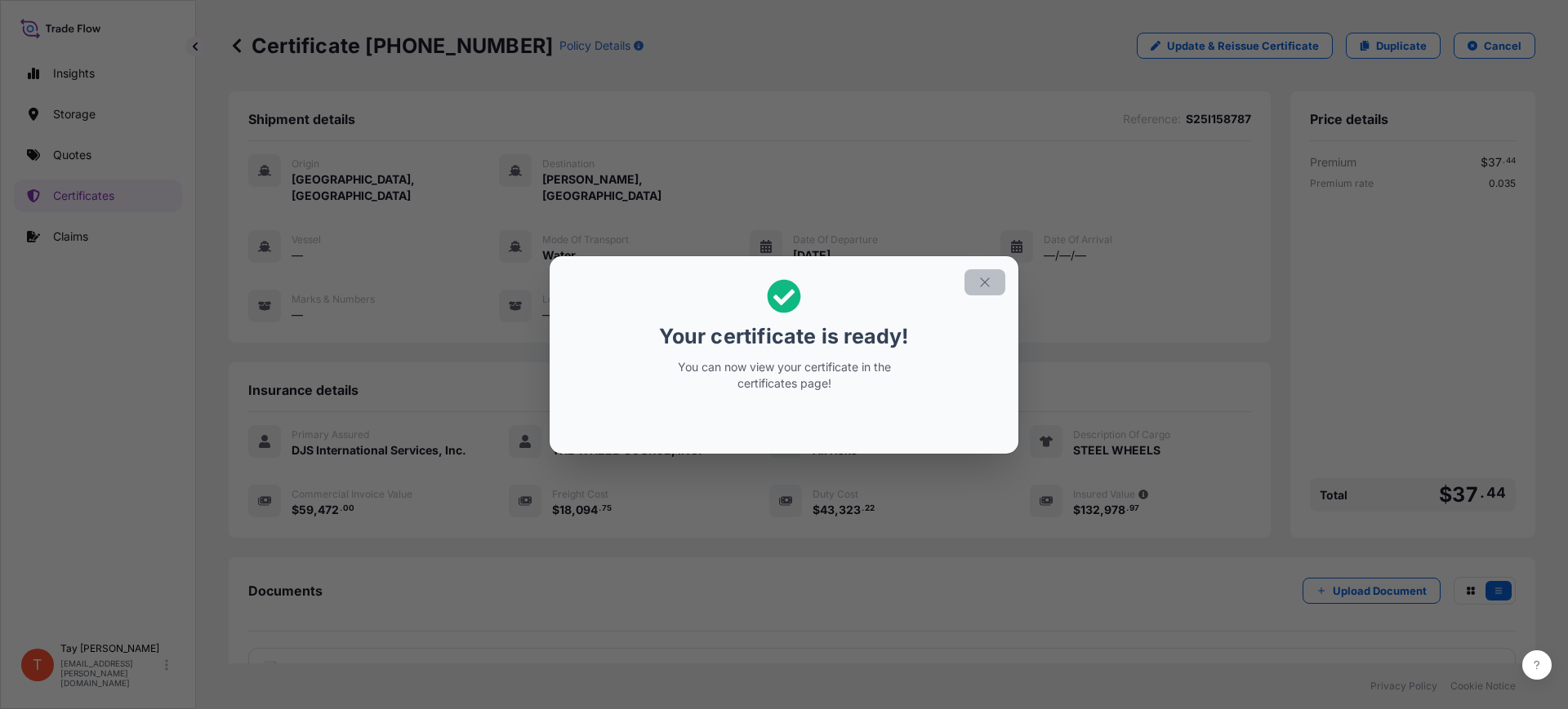
click at [994, 287] on button "button" at bounding box center [985, 283] width 41 height 26
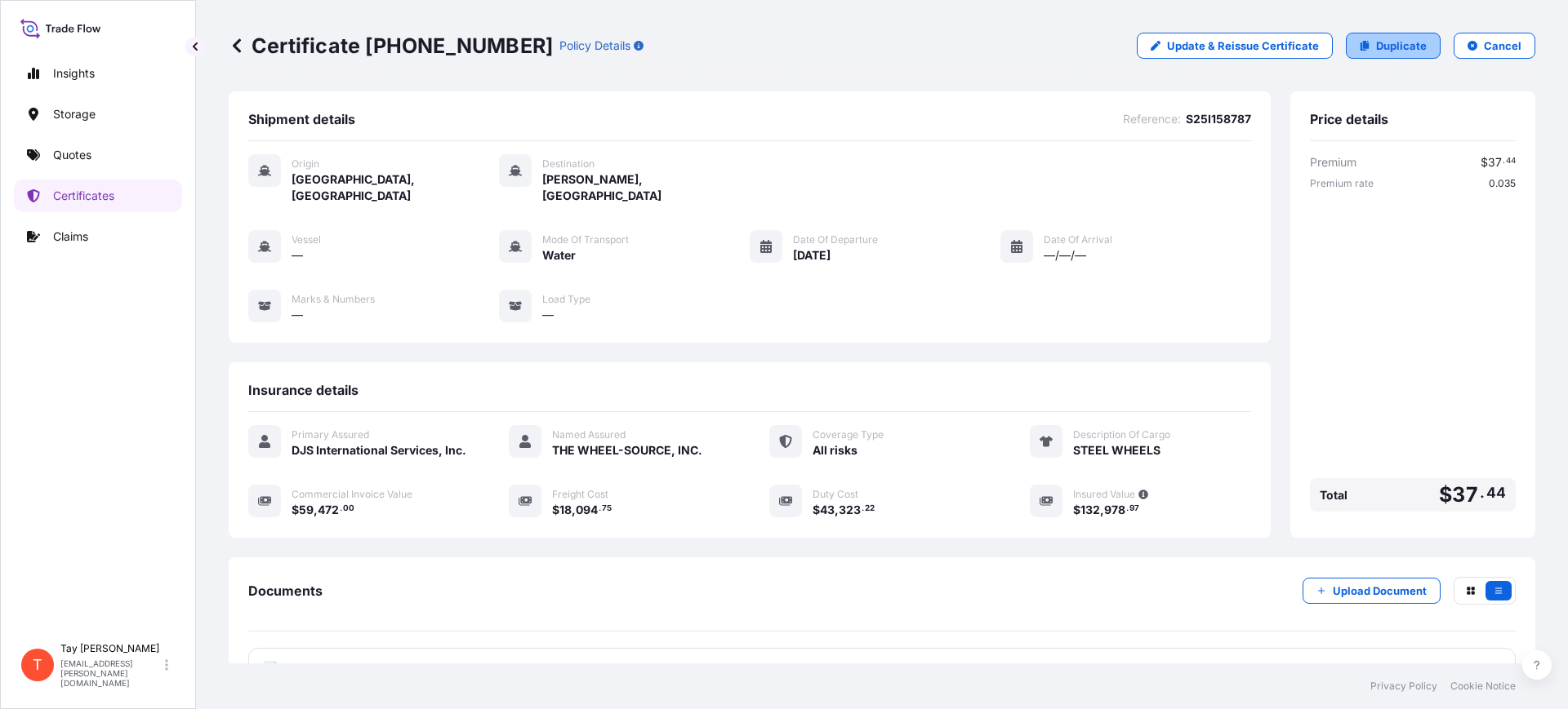
click at [1390, 44] on p "Duplicate" at bounding box center [1401, 46] width 51 height 16
select select "Water"
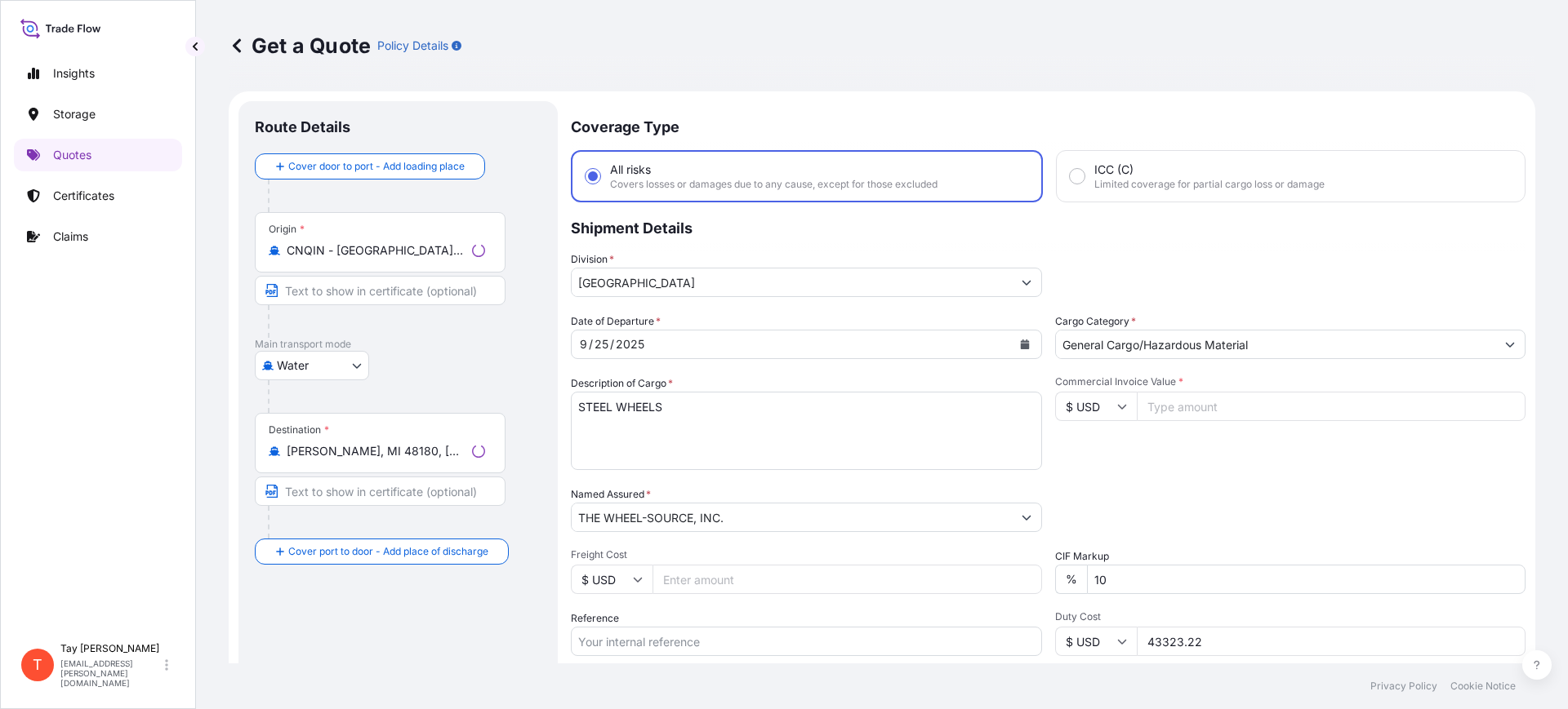
scroll to position [26, 0]
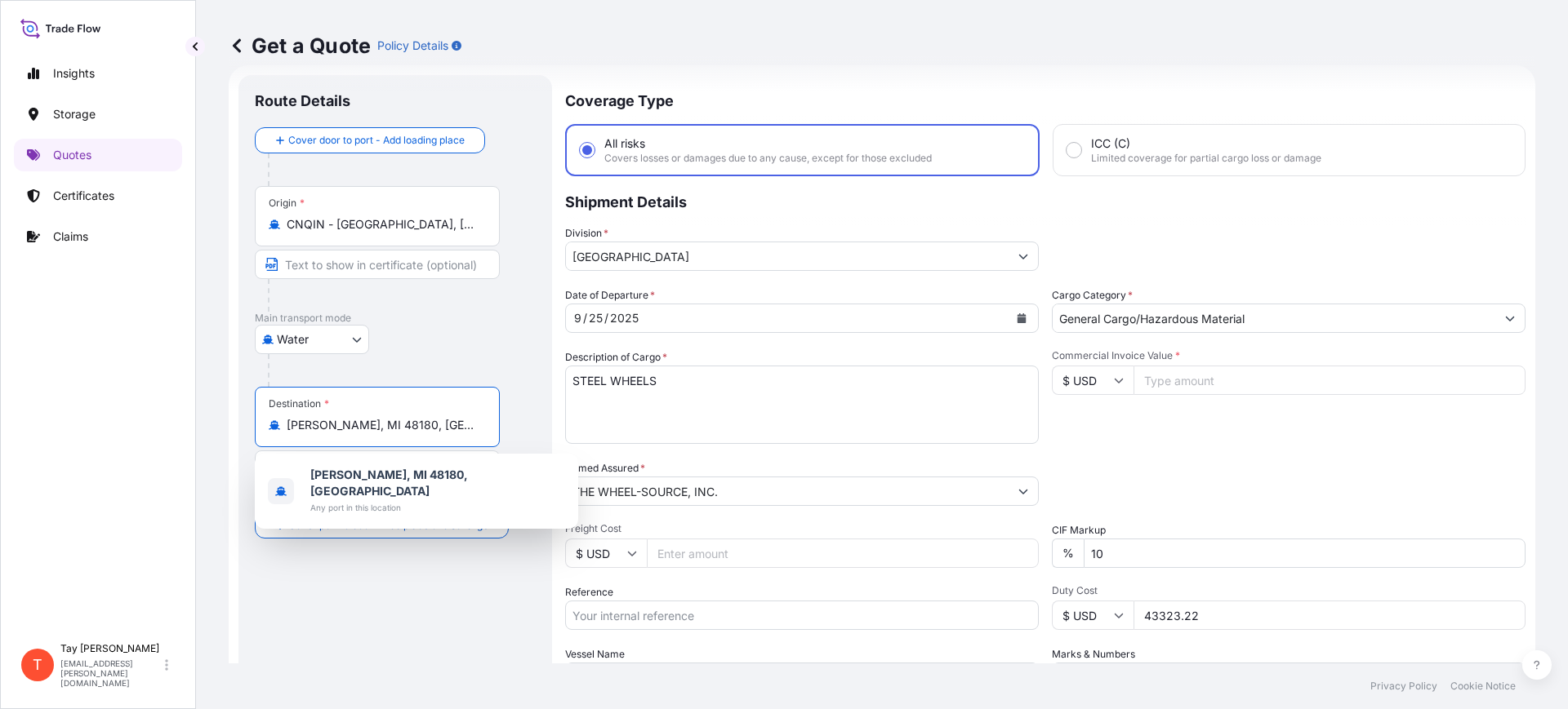
drag, startPoint x: 419, startPoint y: 426, endPoint x: 178, endPoint y: 402, distance: 242.2
click at [178, 402] on div "Insights Storage Quotes Certificates Claims T [PERSON_NAME] [EMAIL_ADDRESS][PER…" at bounding box center [784, 354] width 1568 height 709
type input "USWND"
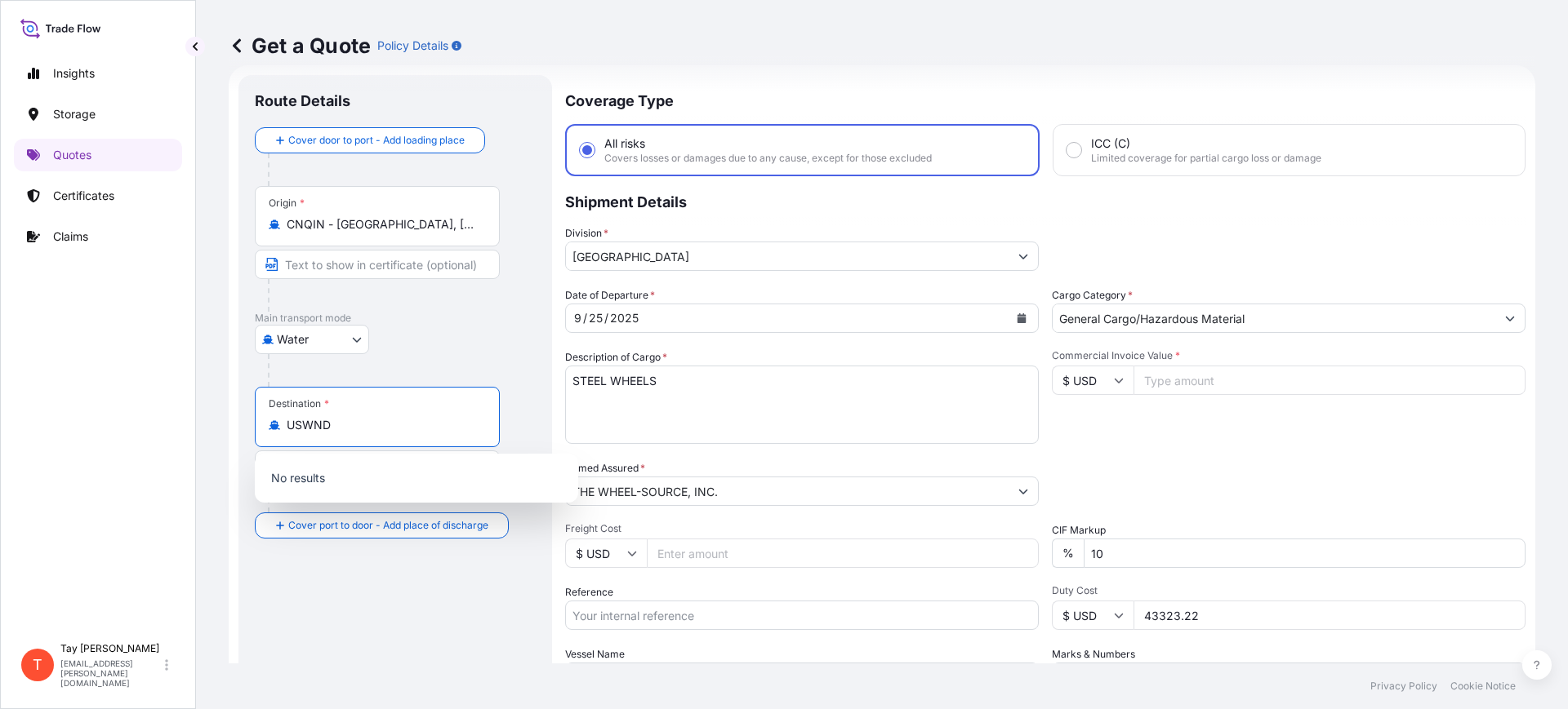
drag, startPoint x: 345, startPoint y: 430, endPoint x: 253, endPoint y: 423, distance: 92.3
click at [253, 423] on div "Route Details Cover door to port - Add loading place Place of loading Road / [G…" at bounding box center [395, 444] width 314 height 739
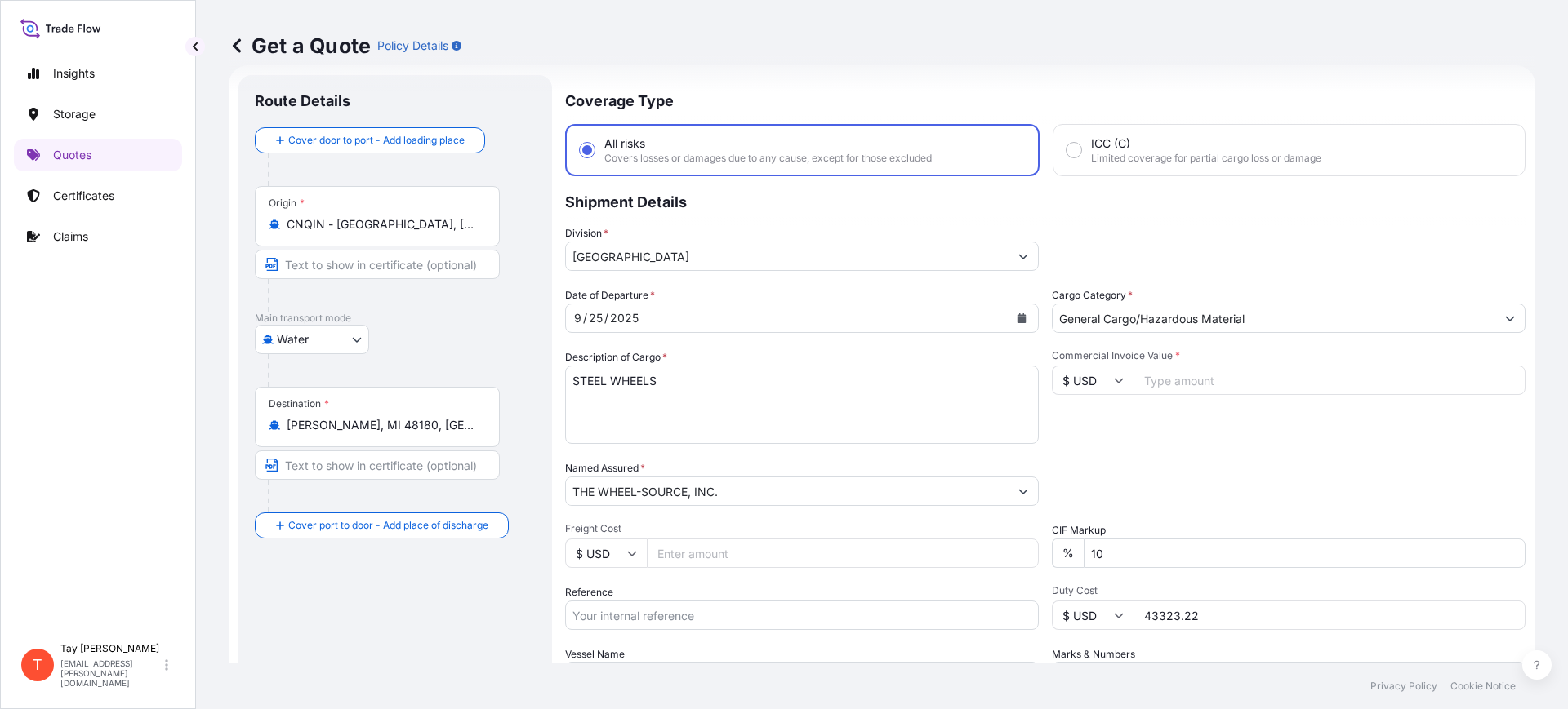
click at [85, 455] on div "Insights Storage Quotes Certificates Claims" at bounding box center [98, 338] width 168 height 592
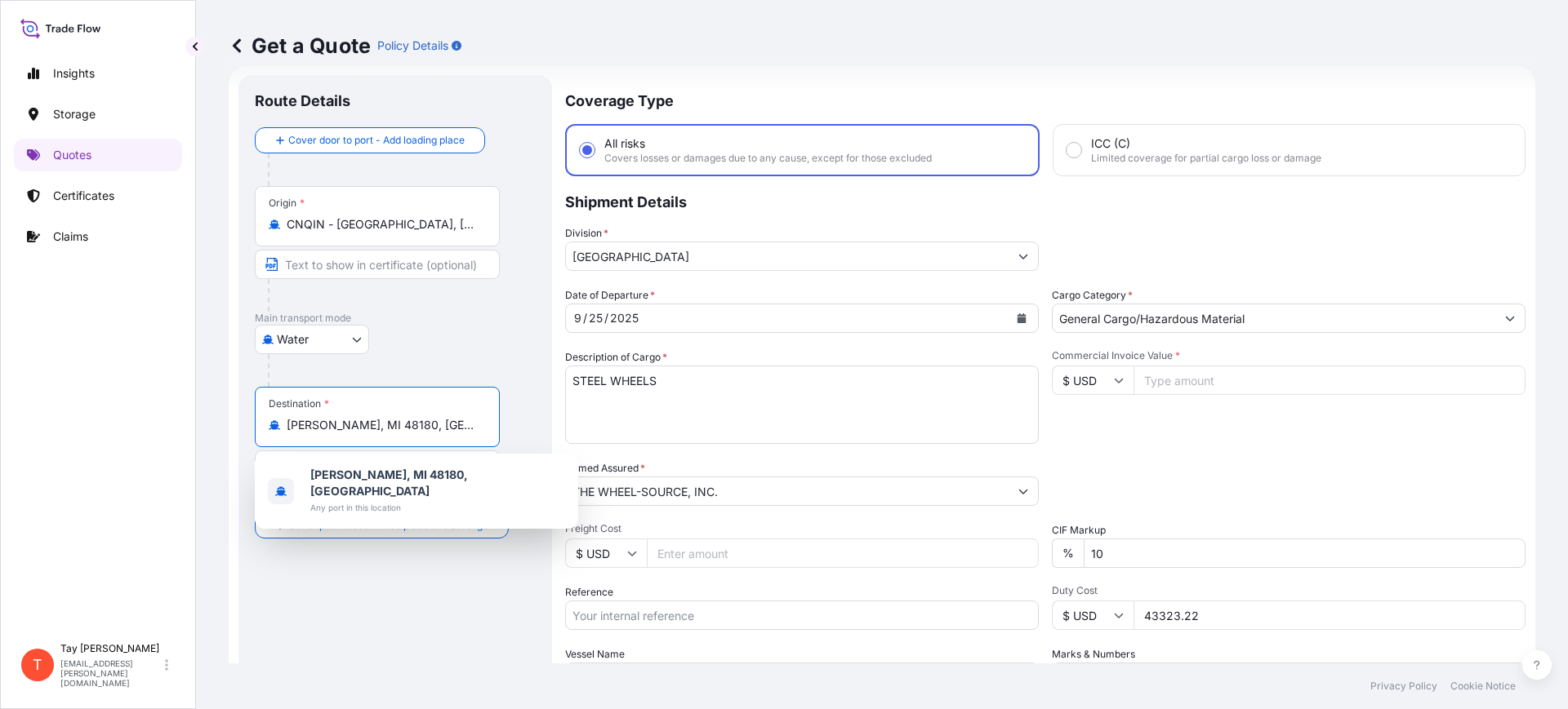
drag, startPoint x: 433, startPoint y: 424, endPoint x: 195, endPoint y: 418, distance: 238.1
click at [200, 416] on div "Get a Quote Policy Details Route Details Cover door to port - Add loading place…" at bounding box center [881, 332] width 1372 height 664
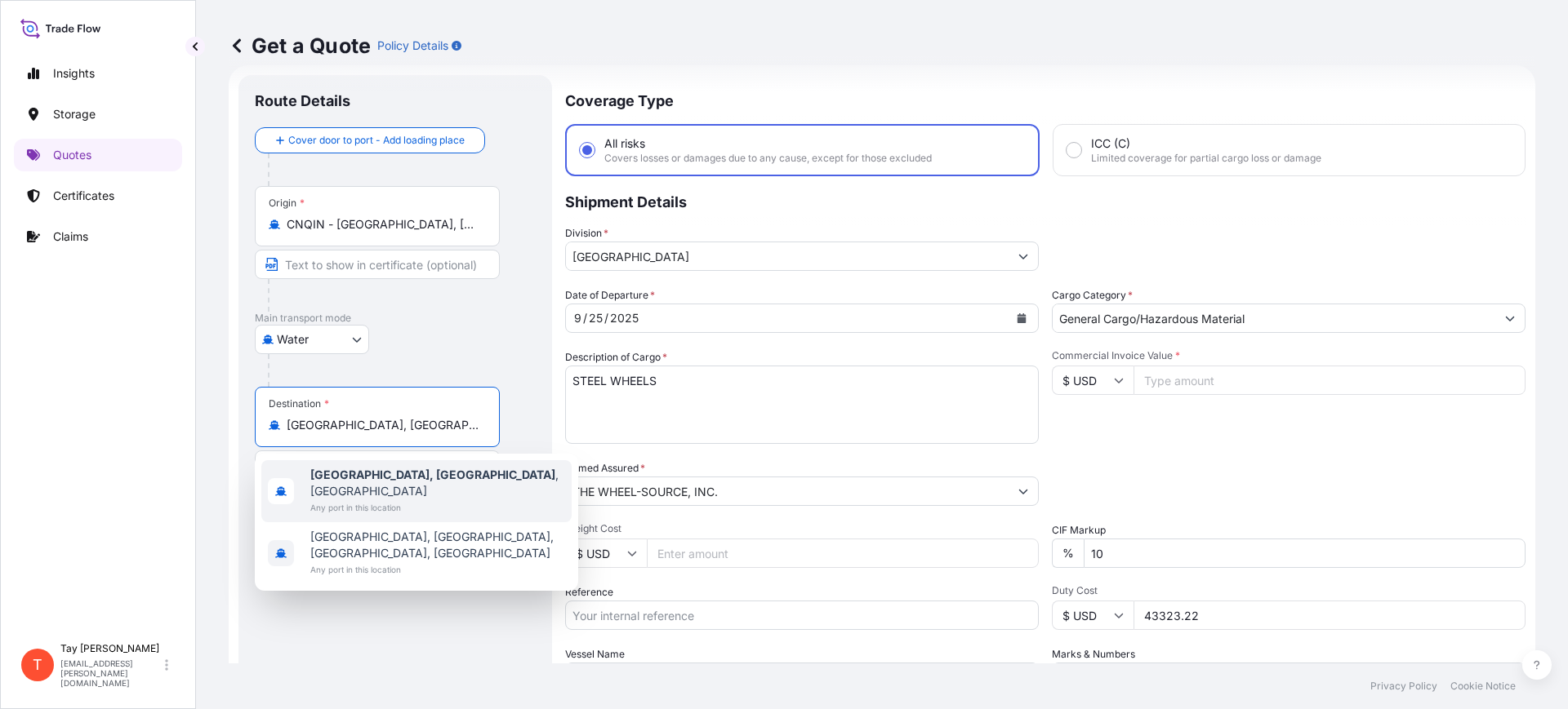
click at [309, 474] on div "[GEOGRAPHIC_DATA], [GEOGRAPHIC_DATA] , [GEOGRAPHIC_DATA] Any port in this locat…" at bounding box center [417, 491] width 311 height 62
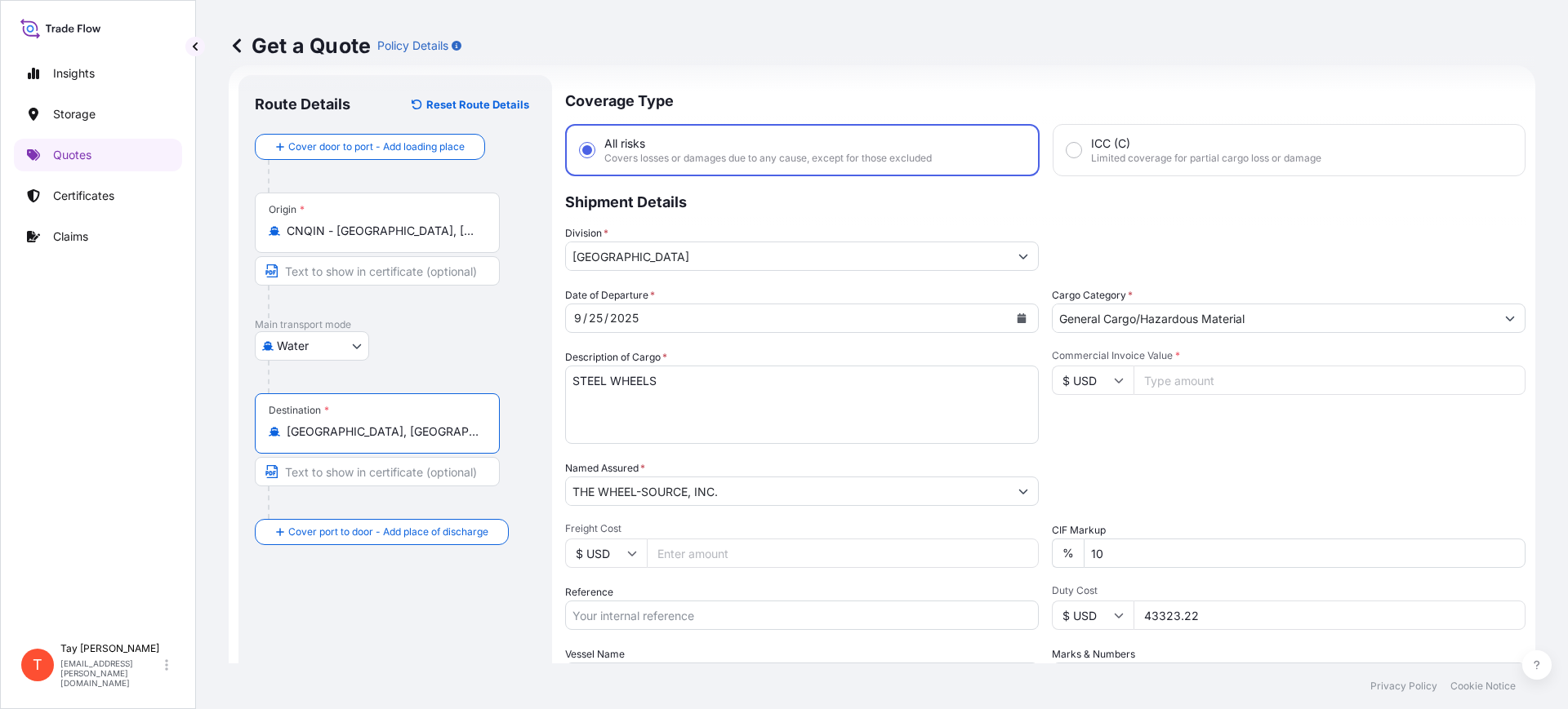
type input "[GEOGRAPHIC_DATA], [GEOGRAPHIC_DATA], [GEOGRAPHIC_DATA]"
click at [1017, 319] on icon "Calendar" at bounding box center [1022, 319] width 9 height 10
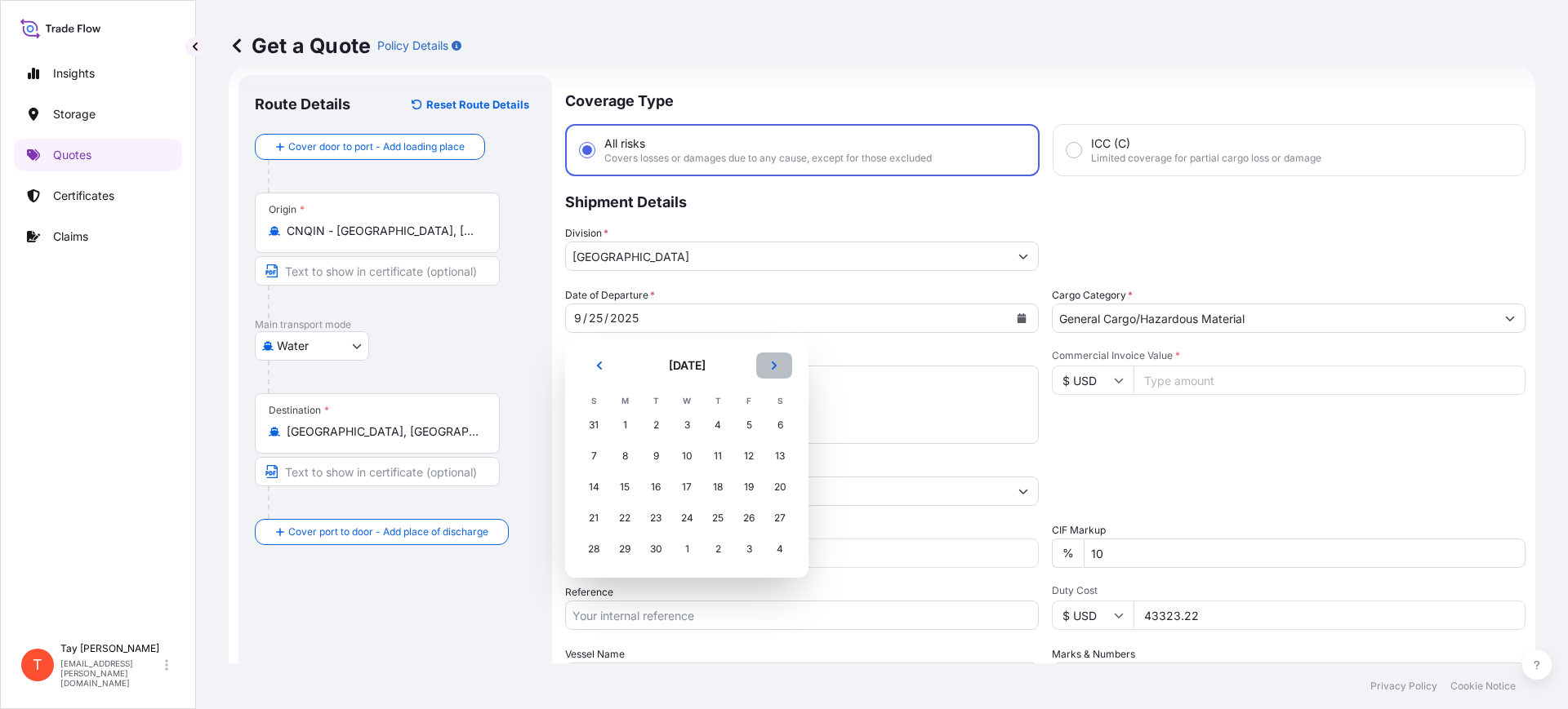
click at [769, 362] on icon "Next" at bounding box center [774, 366] width 10 height 10
drag, startPoint x: 709, startPoint y: 410, endPoint x: 718, endPoint y: 421, distance: 14.2
click at [712, 412] on td "2" at bounding box center [718, 426] width 31 height 31
click at [719, 424] on div "2" at bounding box center [718, 426] width 30 height 30
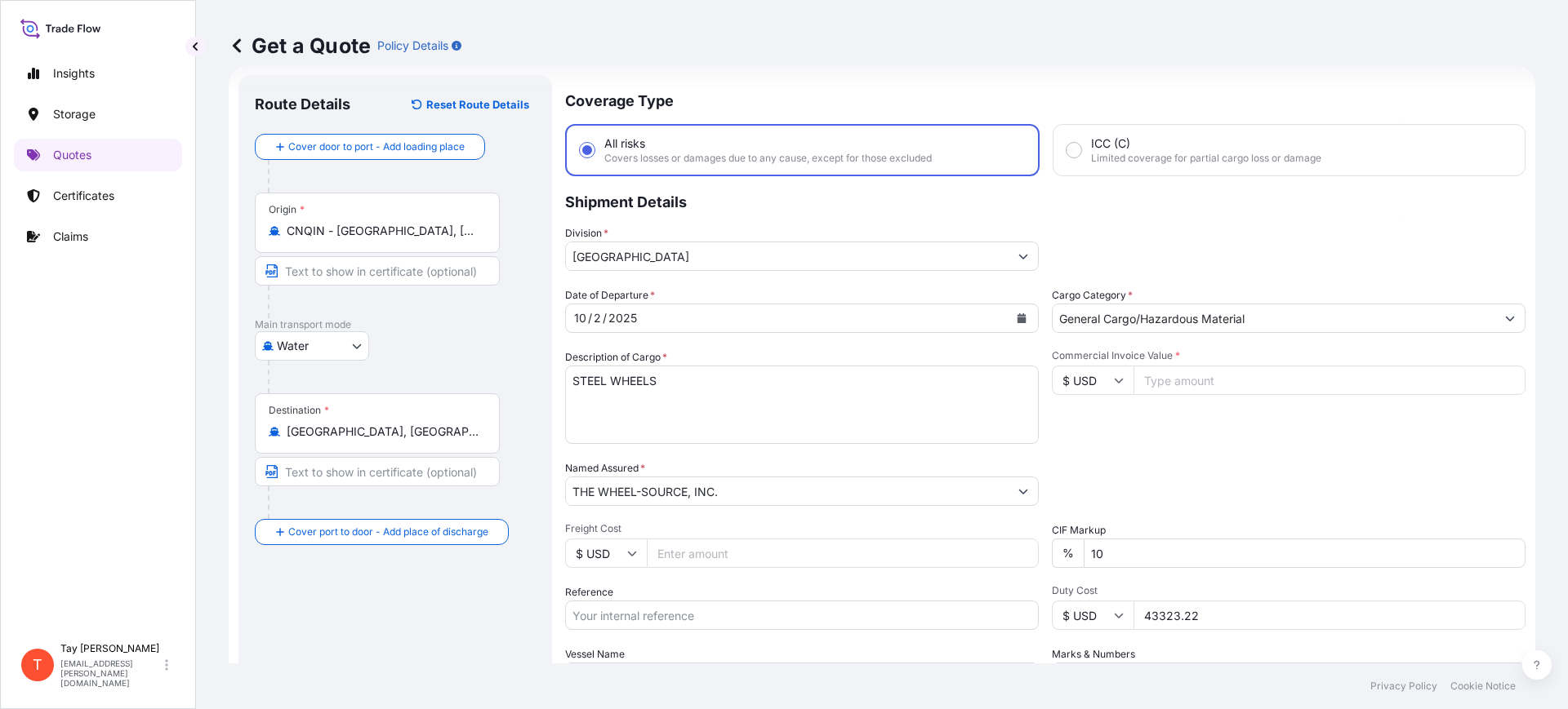
click at [1183, 385] on input "Commercial Invoice Value *" at bounding box center [1329, 380] width 392 height 30
type input "16646.00"
click at [678, 541] on input "Freight Cost" at bounding box center [842, 554] width 392 height 30
type input "5467.00"
click at [740, 613] on input "Reference" at bounding box center [802, 615] width 473 height 30
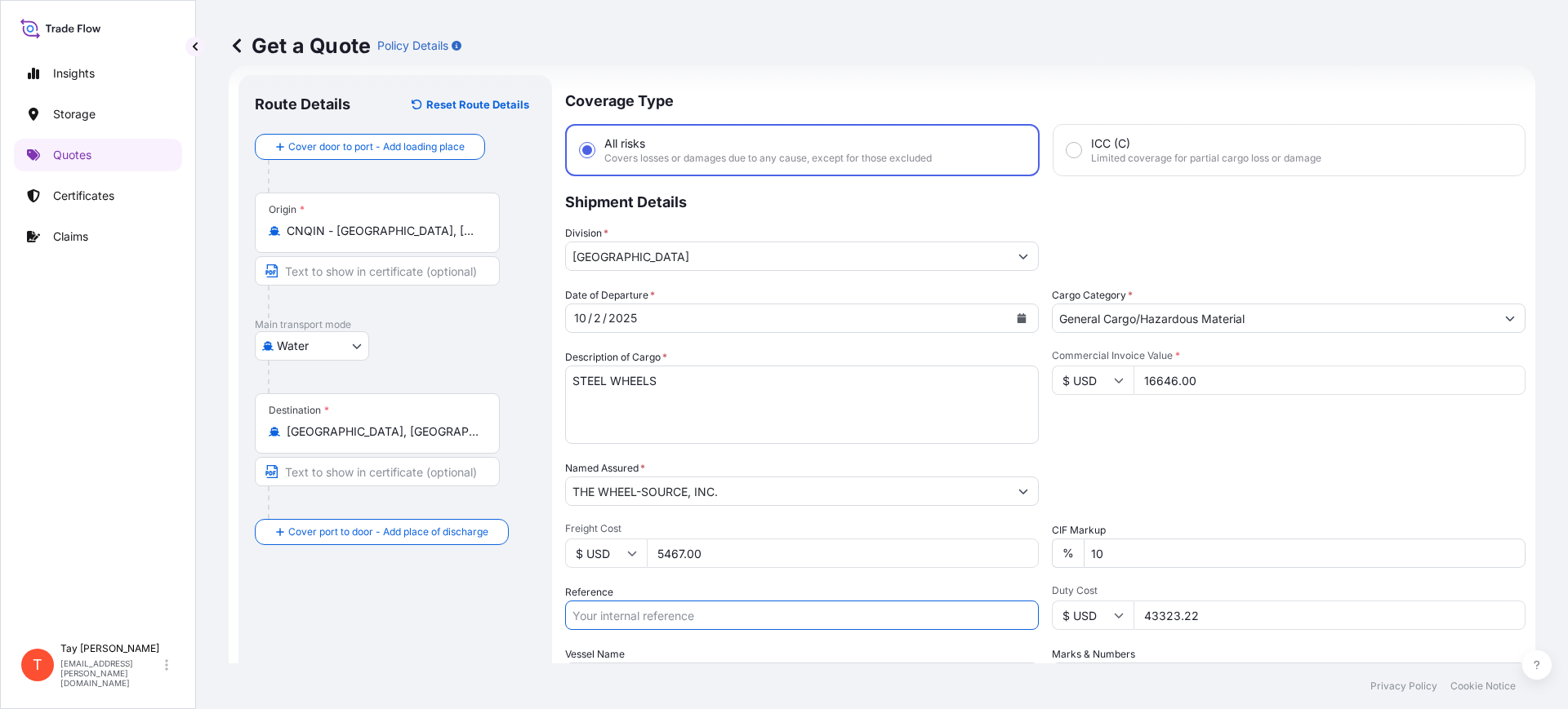
paste input "S25I158833"
type input "S25I158833"
drag, startPoint x: 1211, startPoint y: 619, endPoint x: 1033, endPoint y: 622, distance: 178.0
click at [1036, 620] on div "Date of Departure * [DATE] Cargo Category * General Cargo/Hazardous Material De…" at bounding box center [1045, 490] width 961 height 405
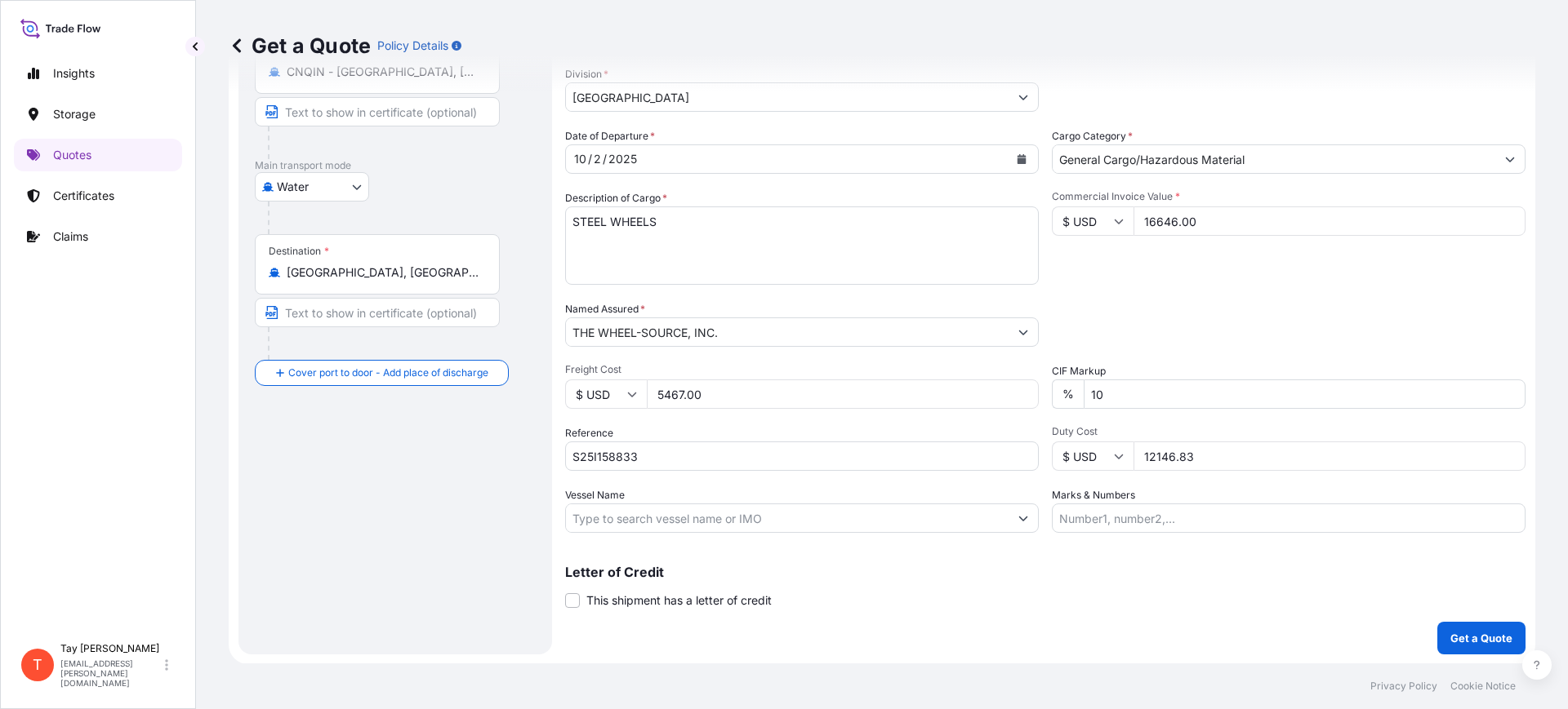
scroll to position [186, 0]
type input "12146.83"
click at [1473, 632] on p "Get a Quote" at bounding box center [1482, 638] width 62 height 16
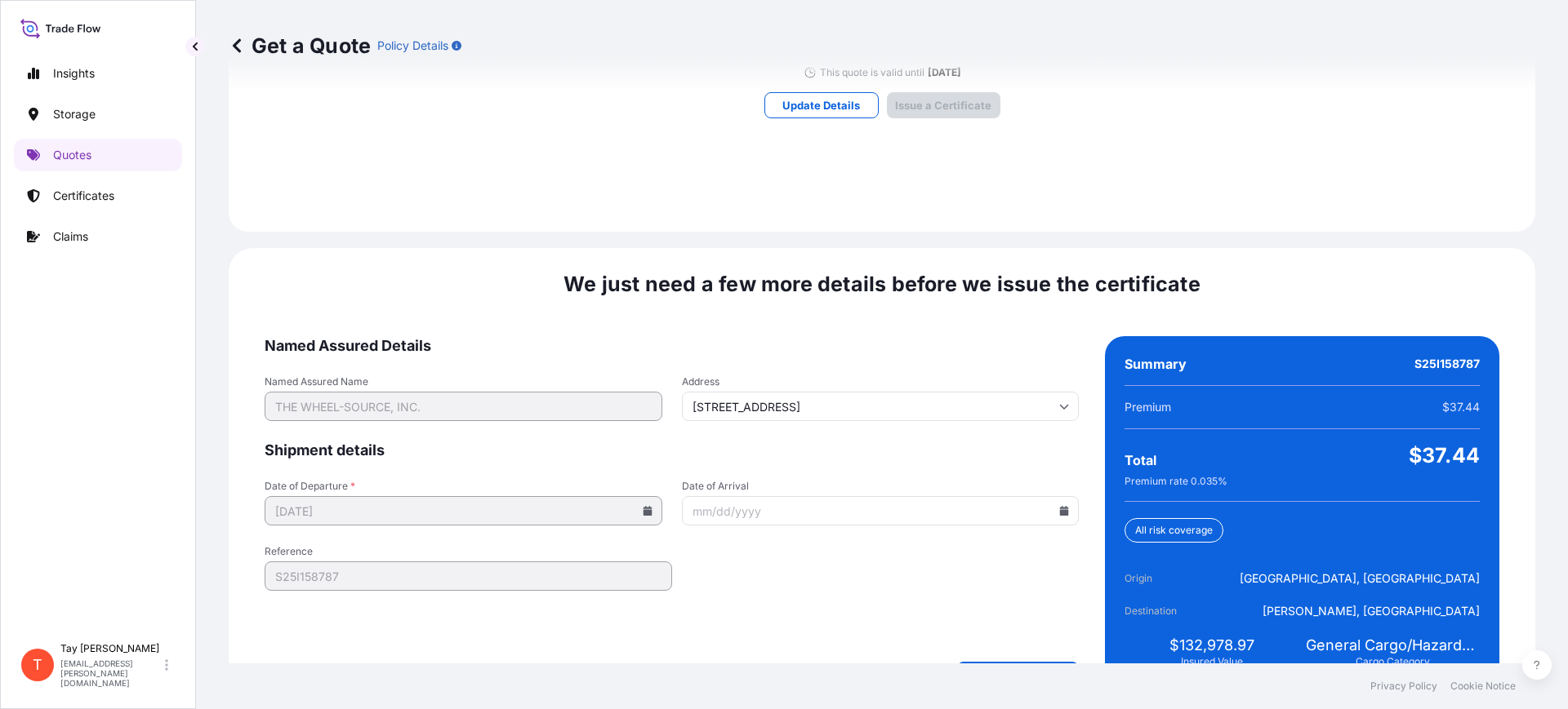
scroll to position [1234, 0]
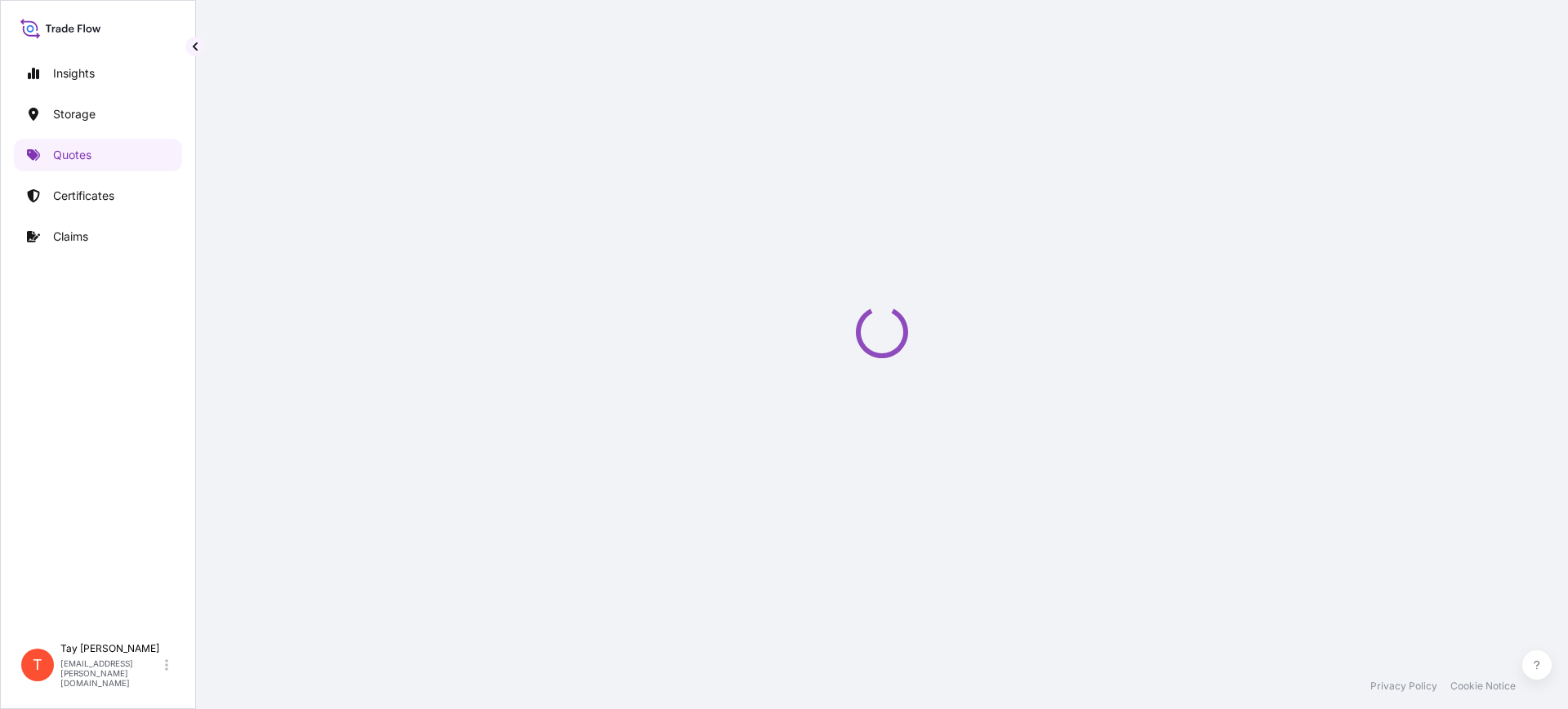
select select "Water"
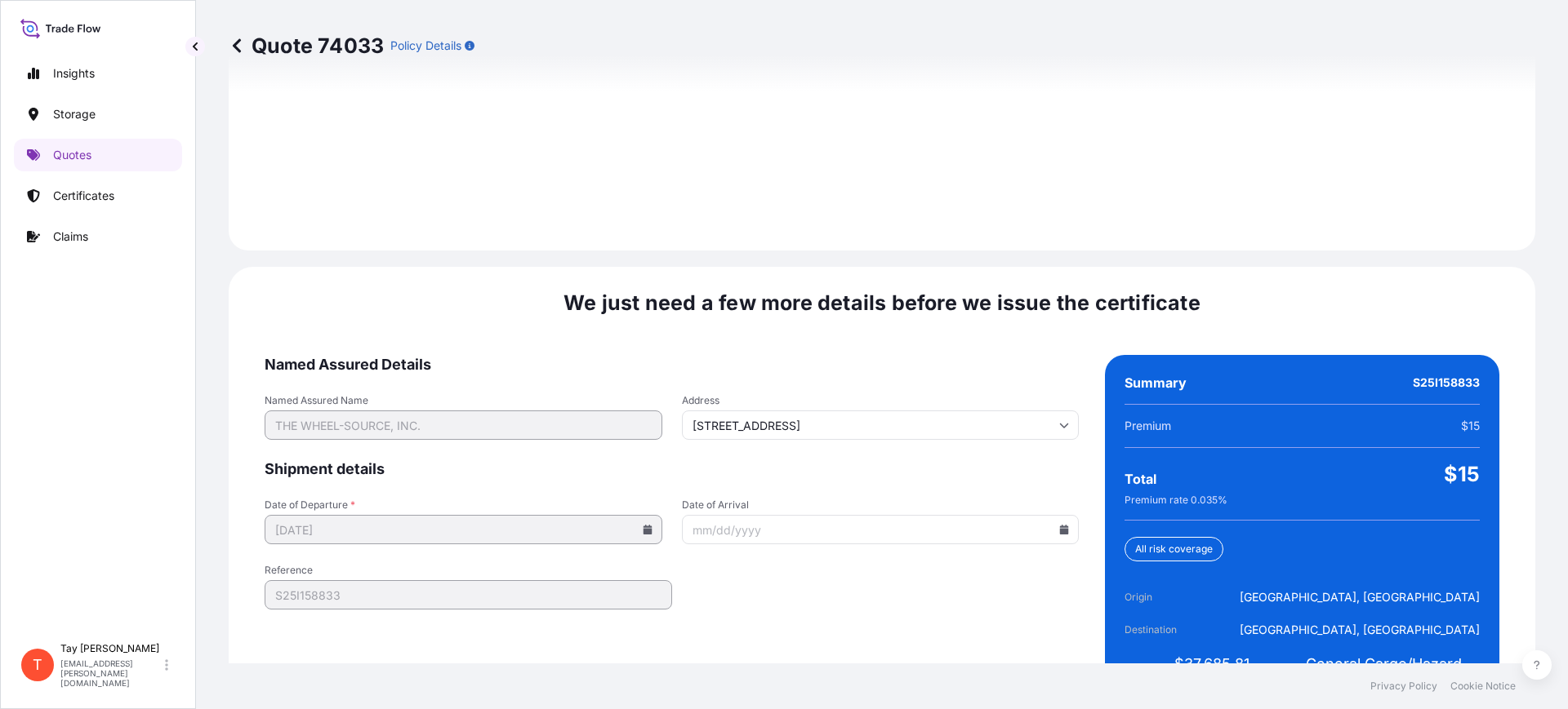
scroll to position [2384, 0]
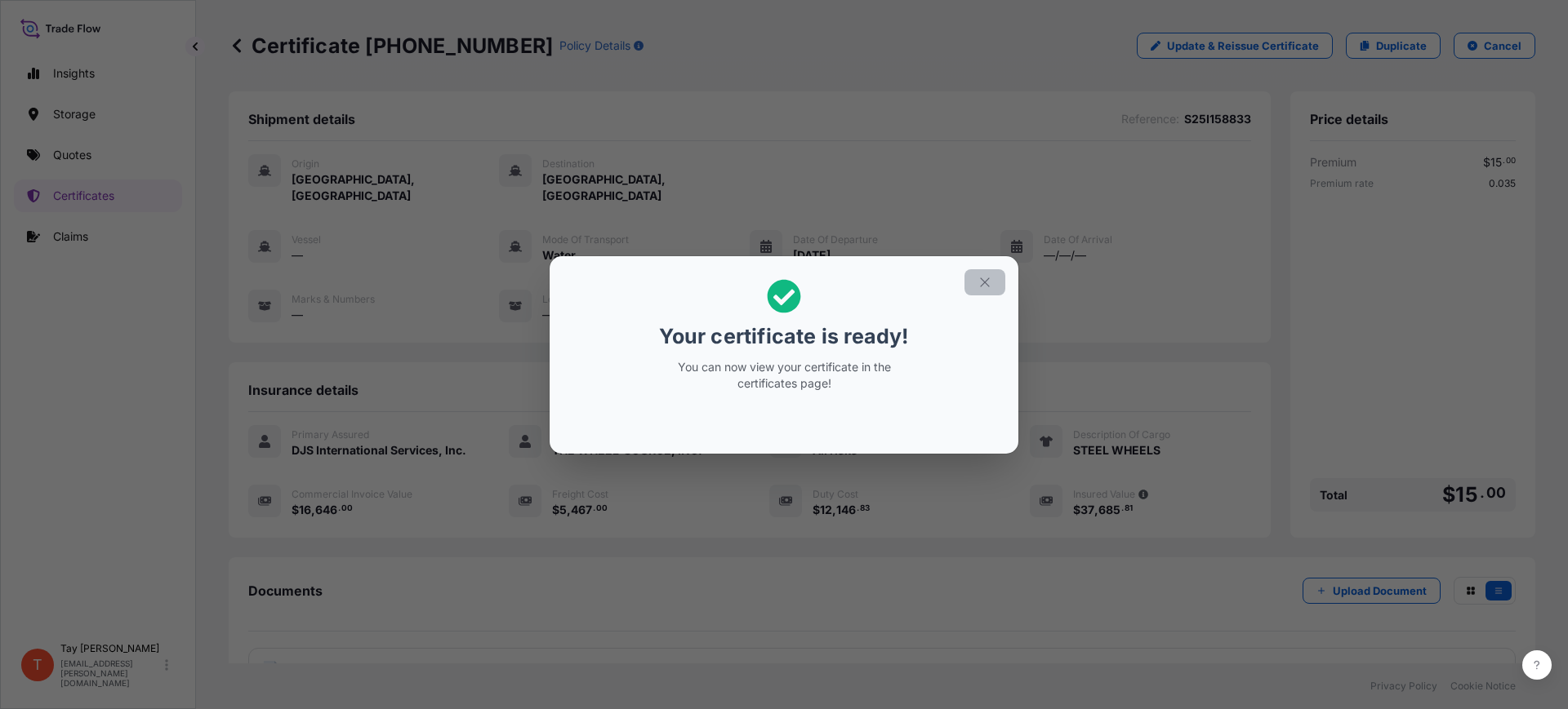
click at [989, 275] on icon "button" at bounding box center [985, 283] width 15 height 15
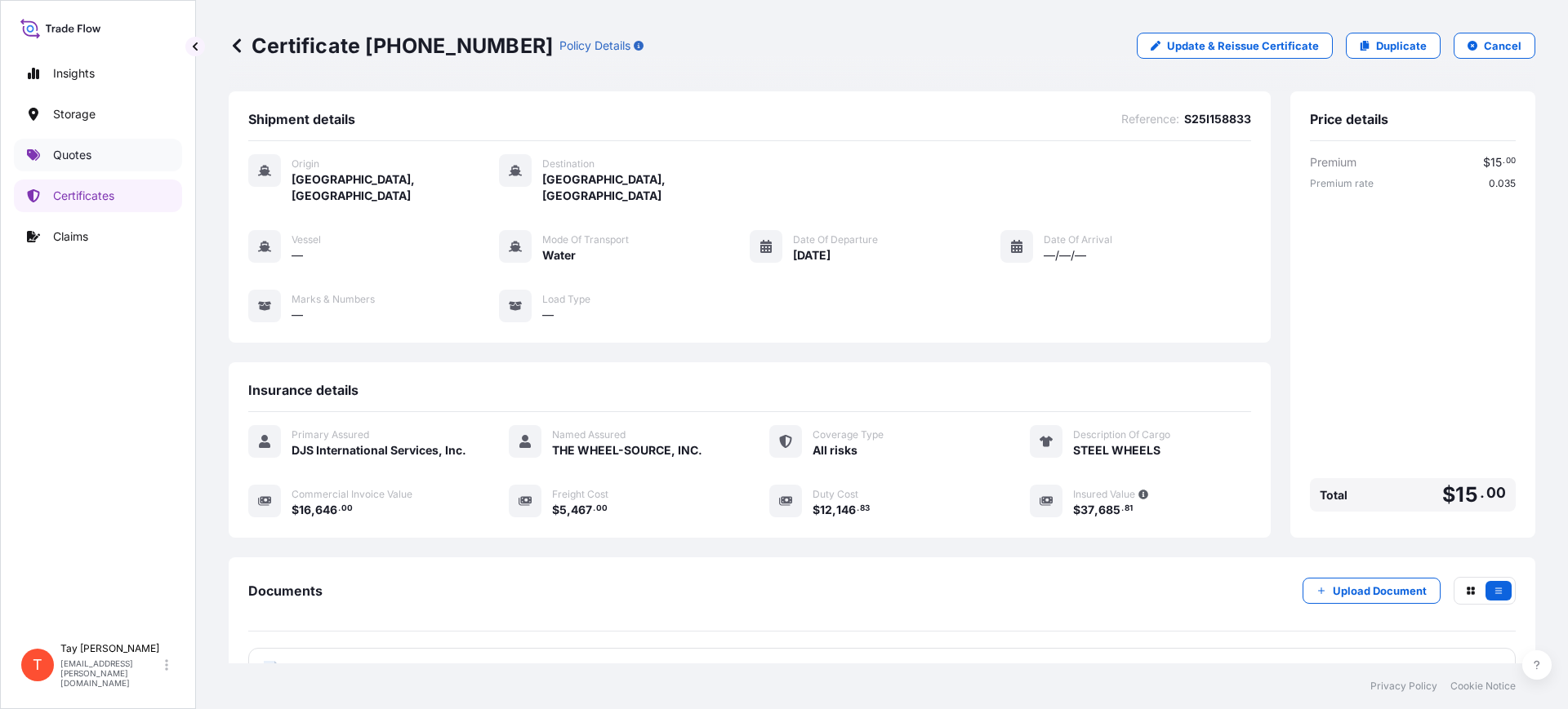
click at [82, 150] on p "Quotes" at bounding box center [72, 155] width 39 height 16
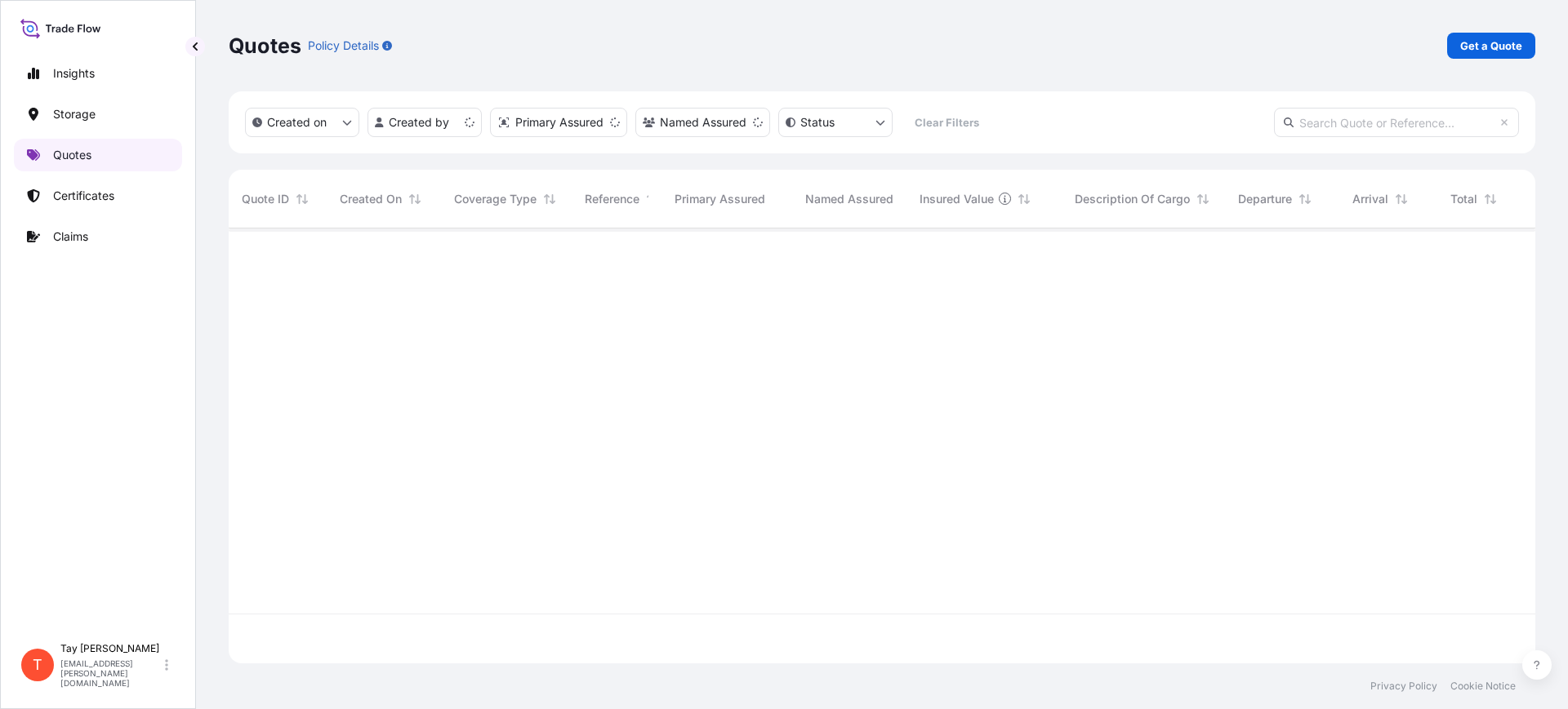
scroll to position [429, 1291]
click at [1517, 41] on p "Get a Quote" at bounding box center [1492, 46] width 62 height 16
select select "Water"
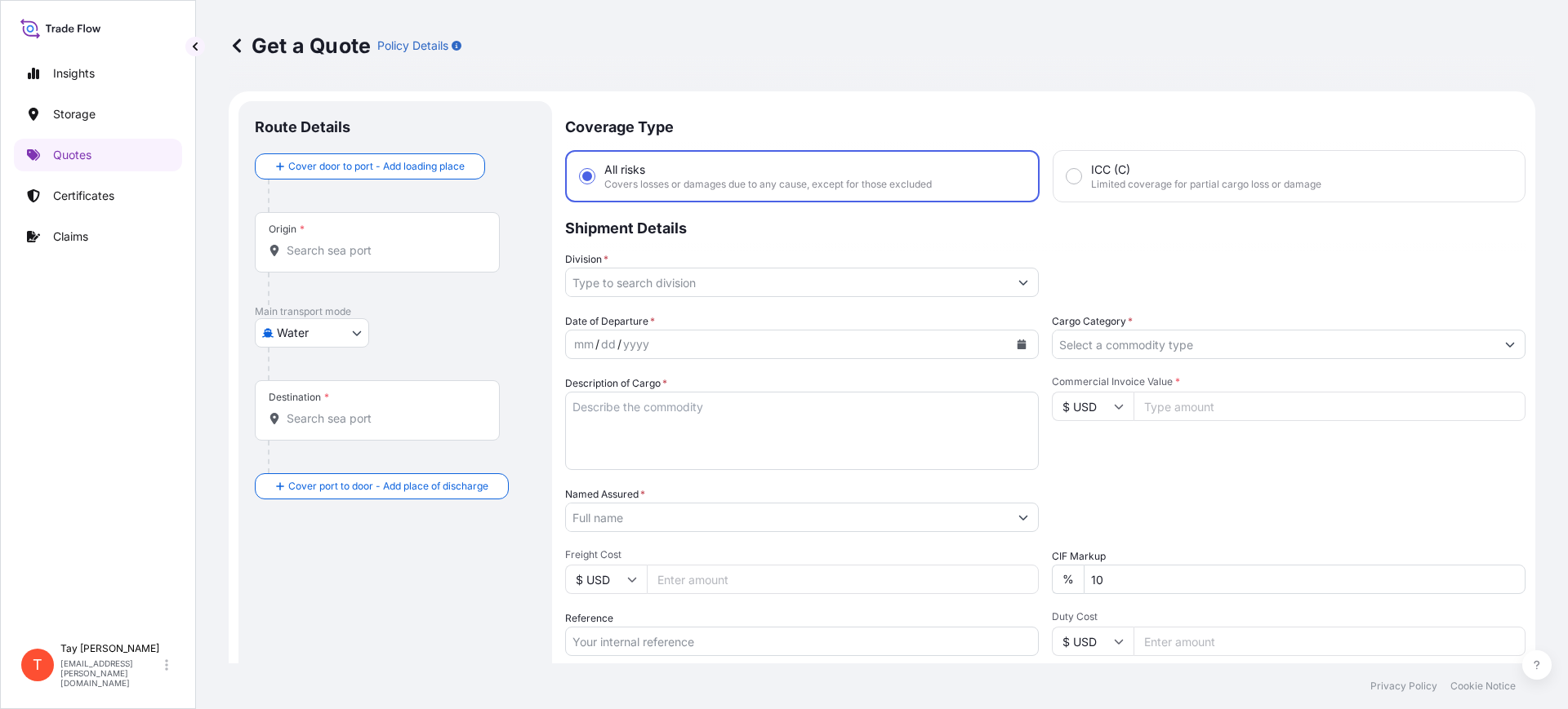
scroll to position [26, 0]
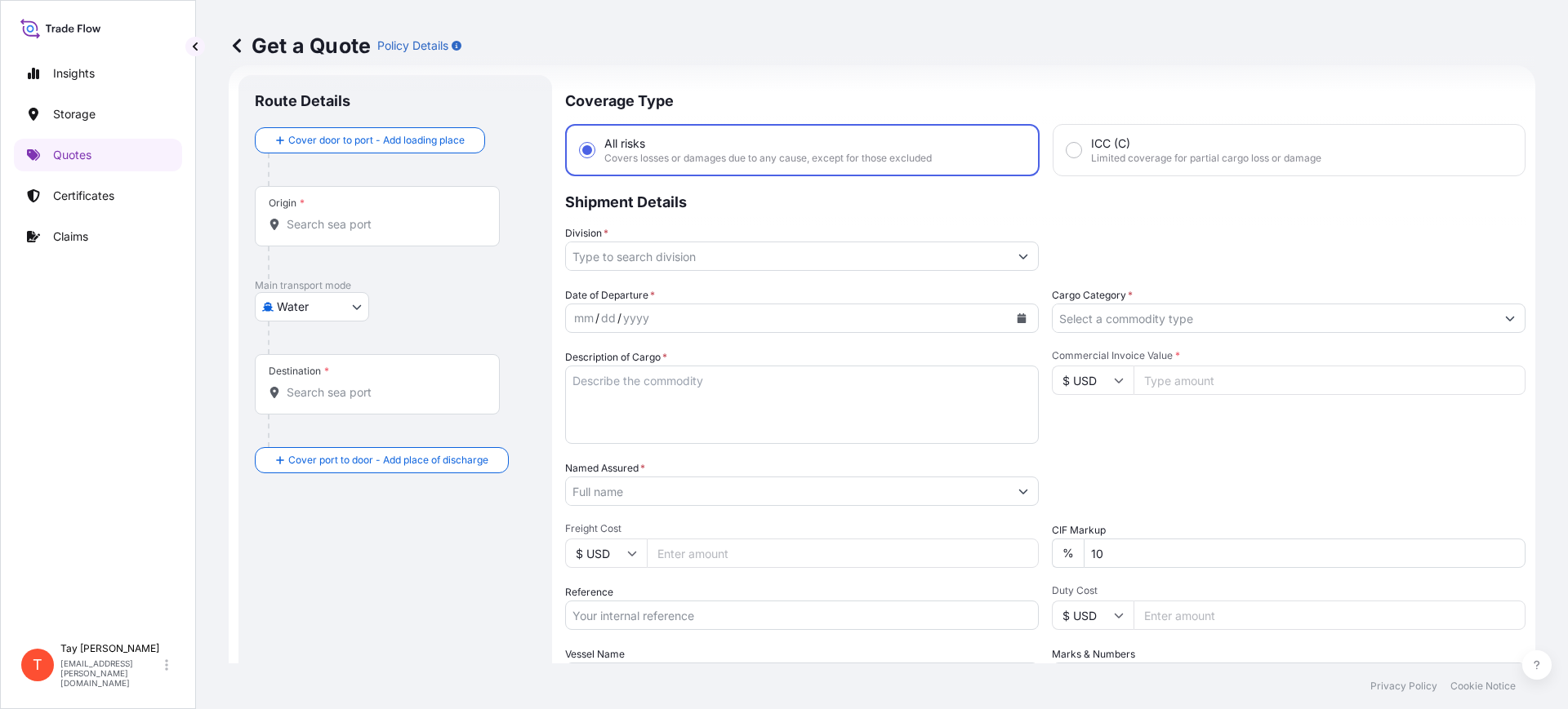
click at [346, 227] on input "Origin *" at bounding box center [383, 224] width 193 height 16
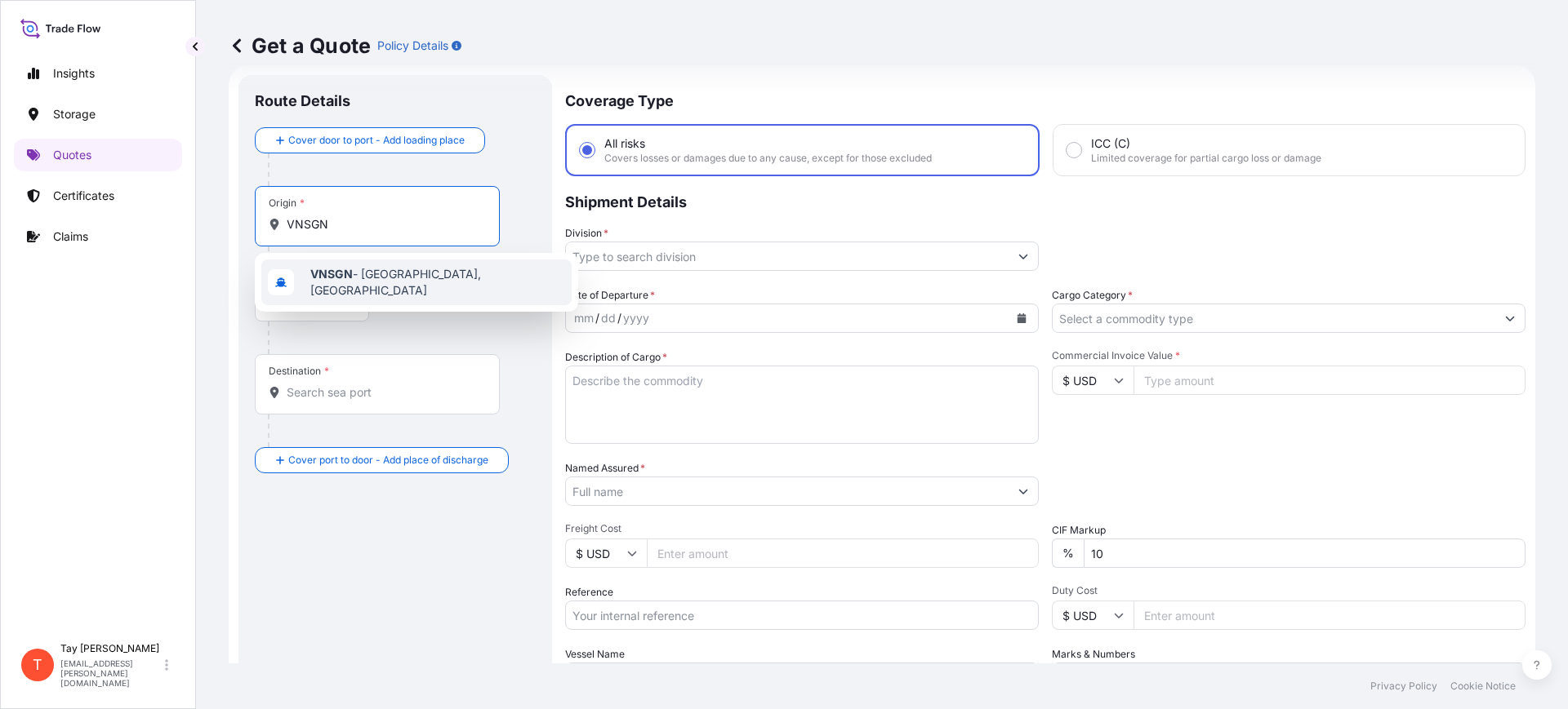
click at [343, 274] on b "VNSGN" at bounding box center [332, 274] width 43 height 14
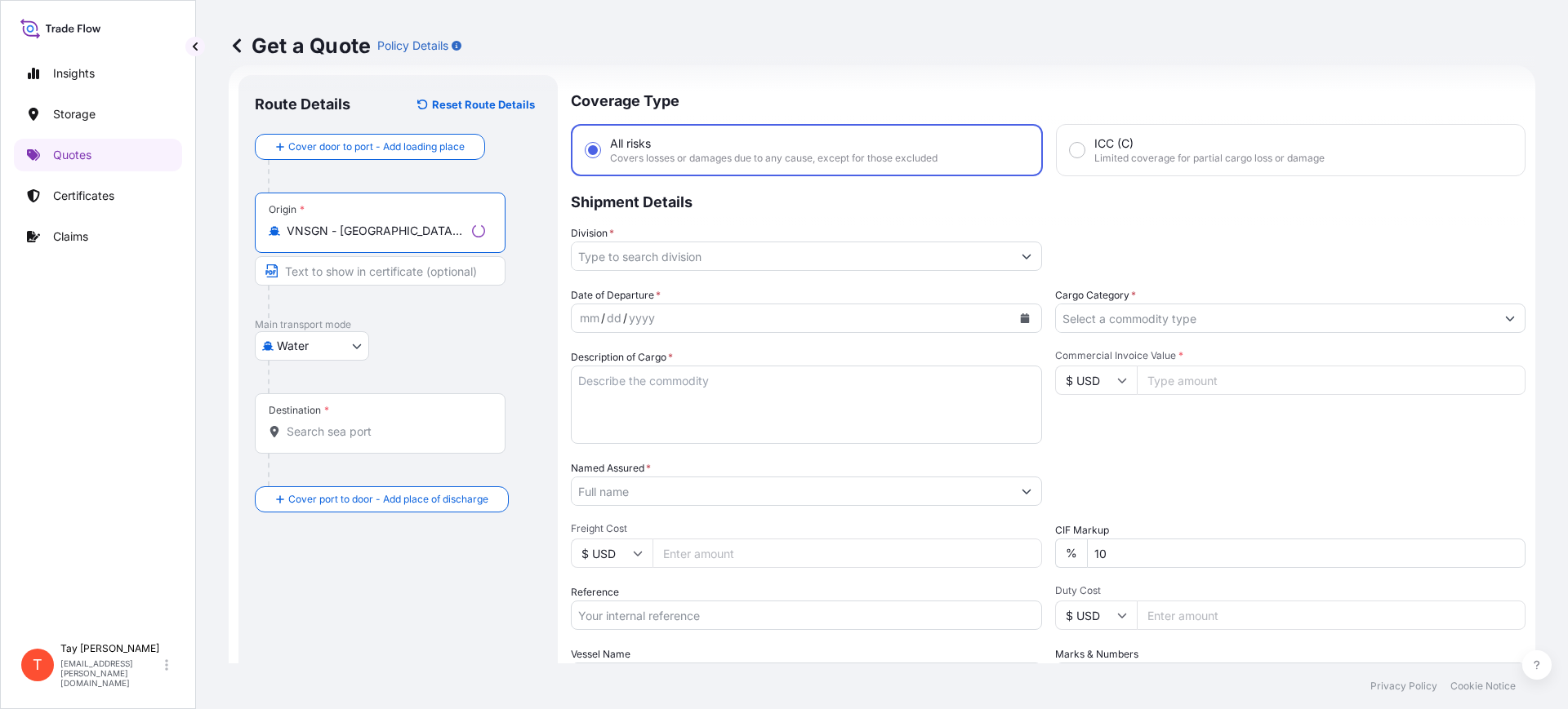
type input "VNSGN - [GEOGRAPHIC_DATA], [GEOGRAPHIC_DATA]"
click at [331, 429] on input "Destination *" at bounding box center [385, 432] width 198 height 16
drag, startPoint x: 154, startPoint y: 334, endPoint x: 208, endPoint y: 329, distance: 54.2
click at [154, 334] on div "Insights Storage Quotes Certificates Claims" at bounding box center [98, 338] width 168 height 592
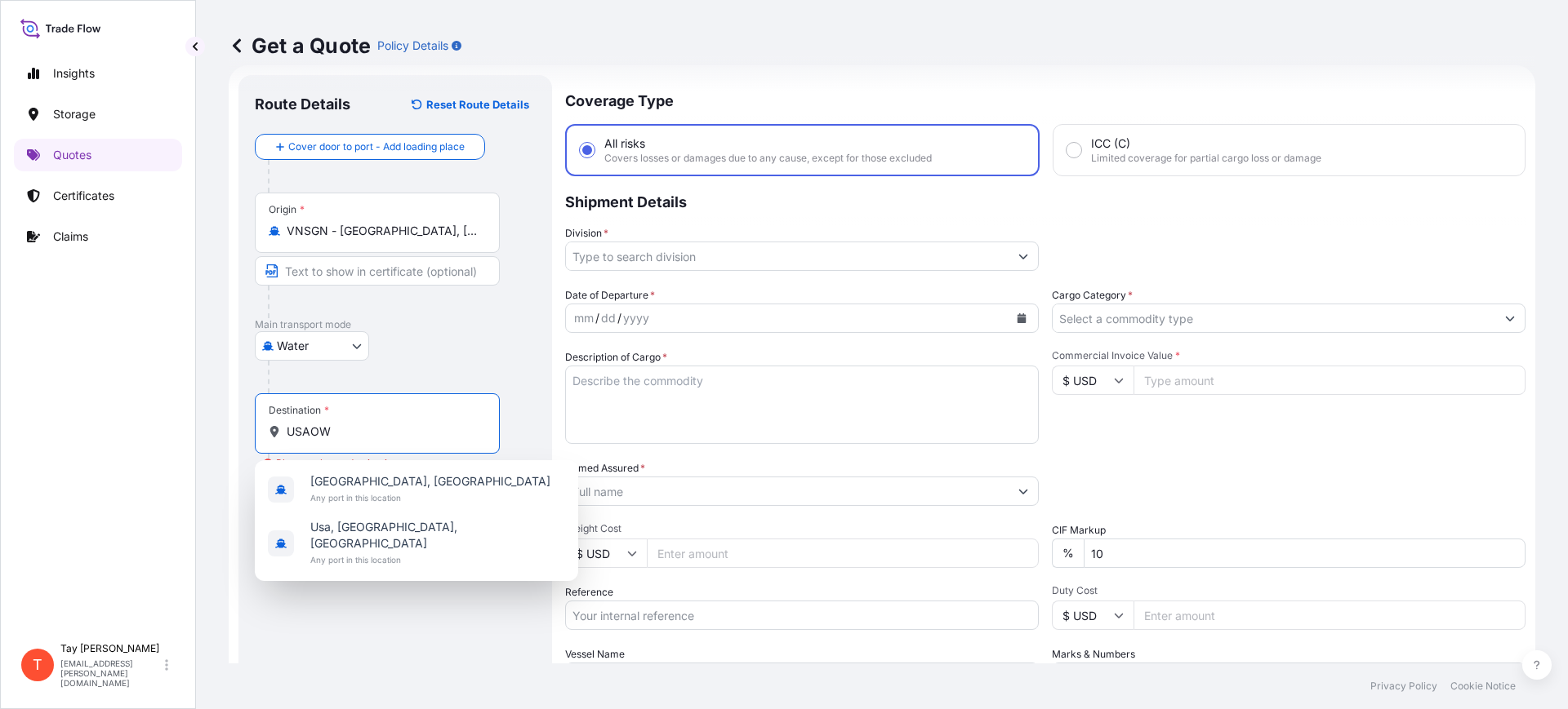
drag, startPoint x: 347, startPoint y: 426, endPoint x: 241, endPoint y: 412, distance: 106.9
click at [241, 412] on div "Route Details Reset Route Details Cover door to port - Add loading place Place …" at bounding box center [395, 444] width 314 height 739
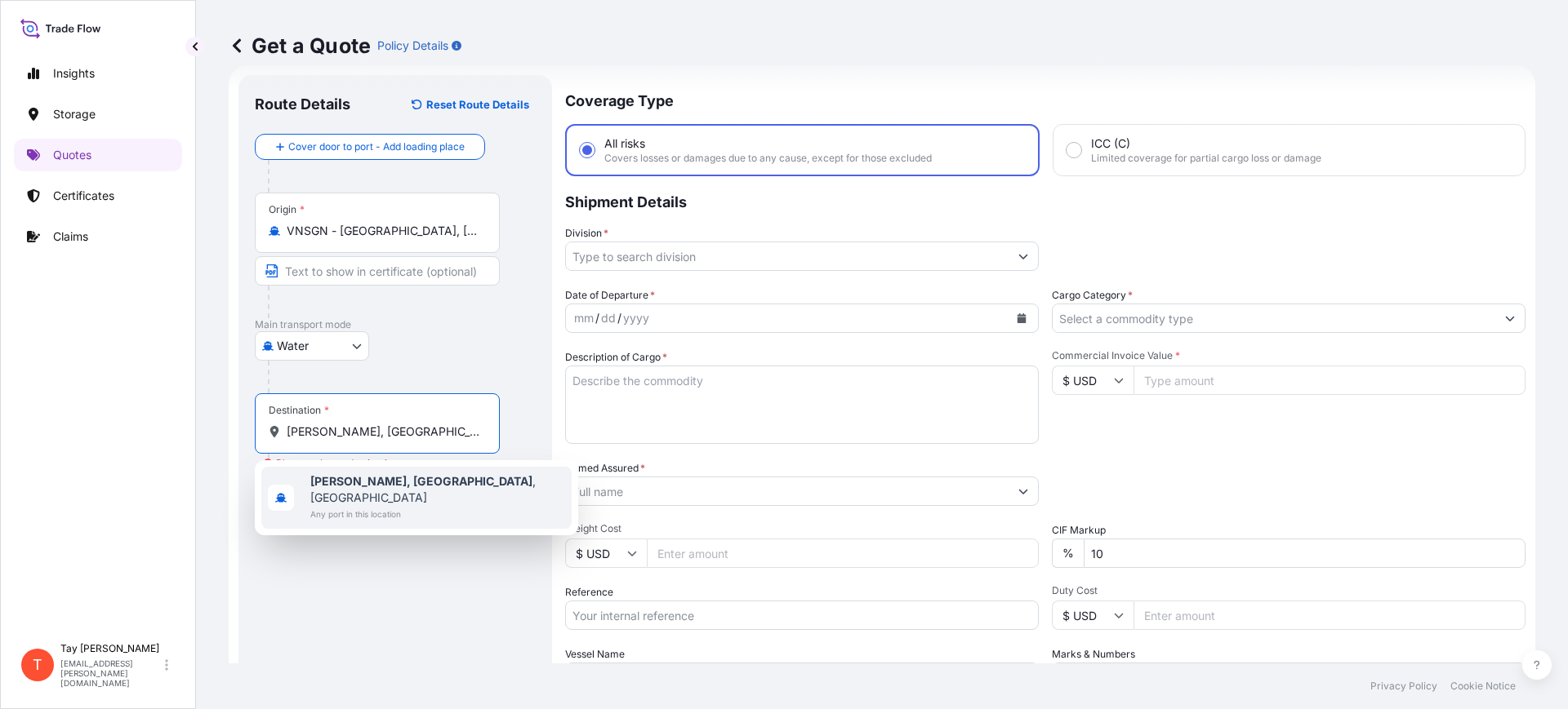
click at [368, 506] on span "Any port in this location" at bounding box center [438, 514] width 255 height 16
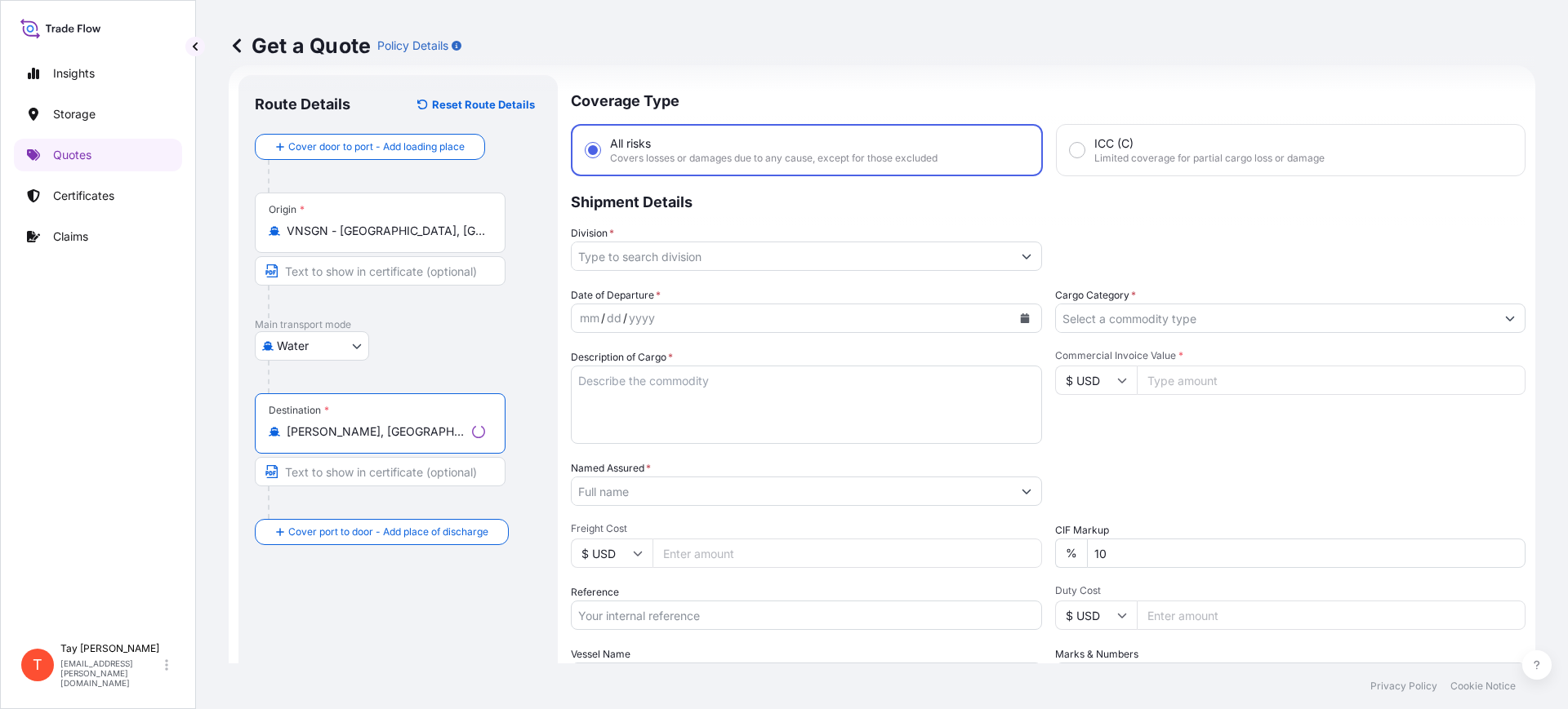
type input "[PERSON_NAME], [GEOGRAPHIC_DATA], [GEOGRAPHIC_DATA]"
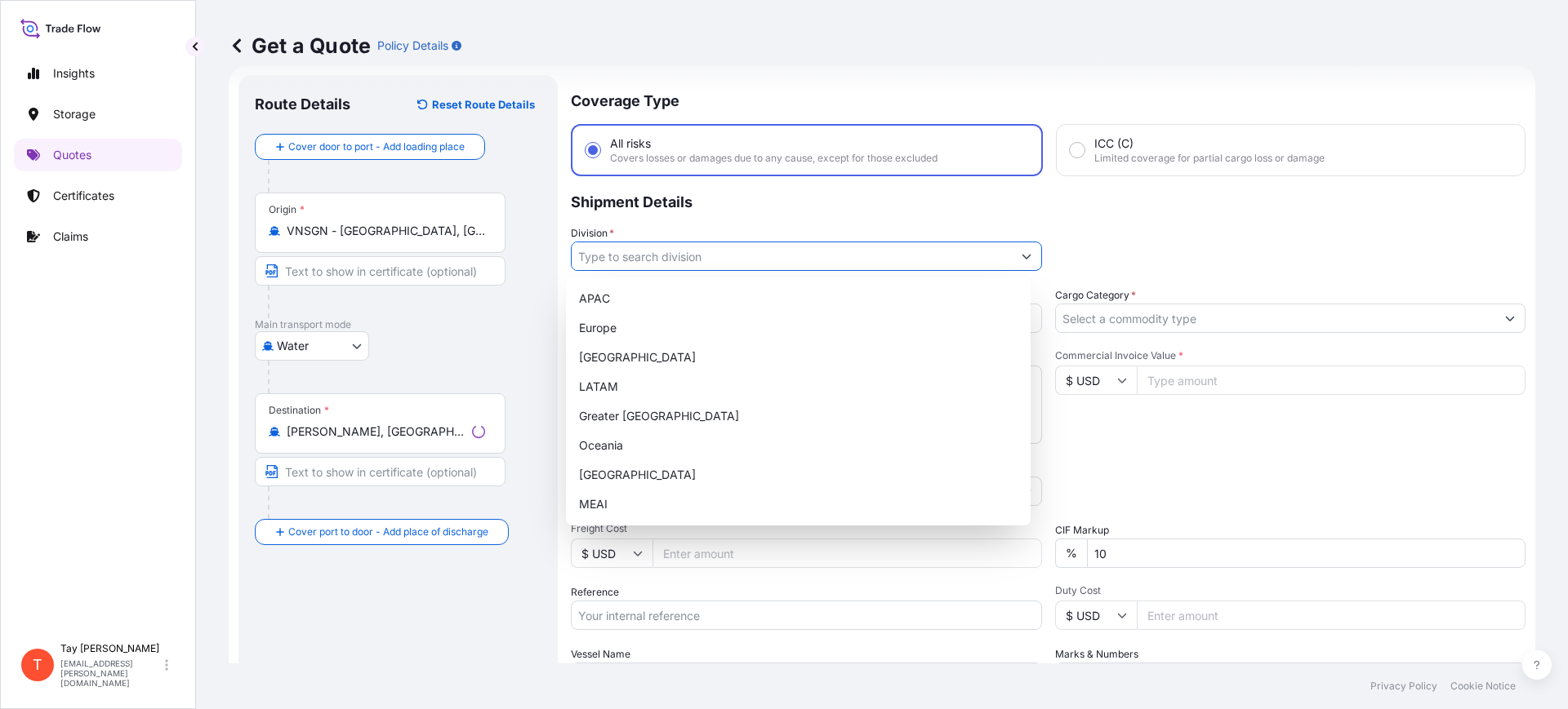
click at [642, 265] on input "Division *" at bounding box center [792, 256] width 440 height 30
click at [641, 360] on div "[GEOGRAPHIC_DATA]" at bounding box center [798, 357] width 451 height 30
type input "[GEOGRAPHIC_DATA]"
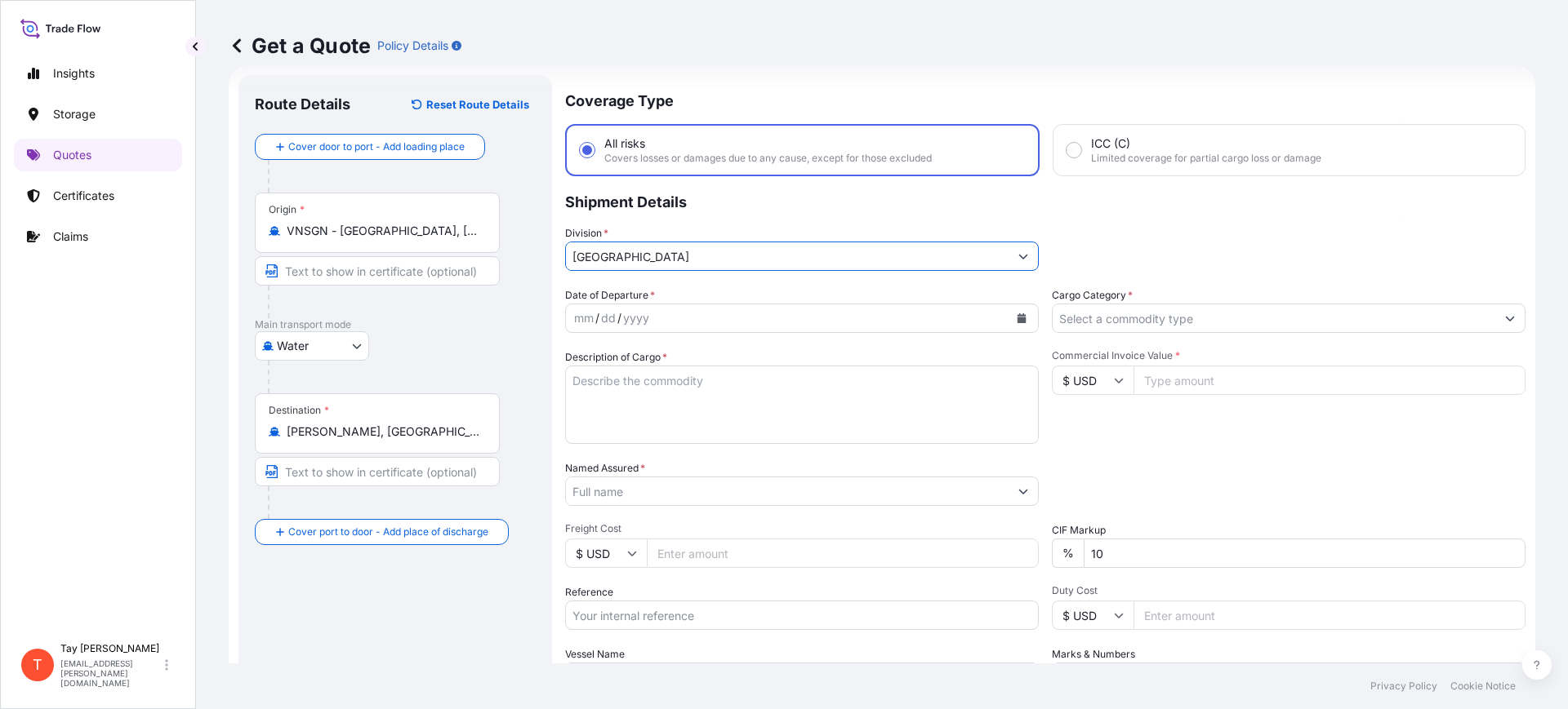
click at [1017, 320] on icon "Calendar" at bounding box center [1022, 319] width 9 height 10
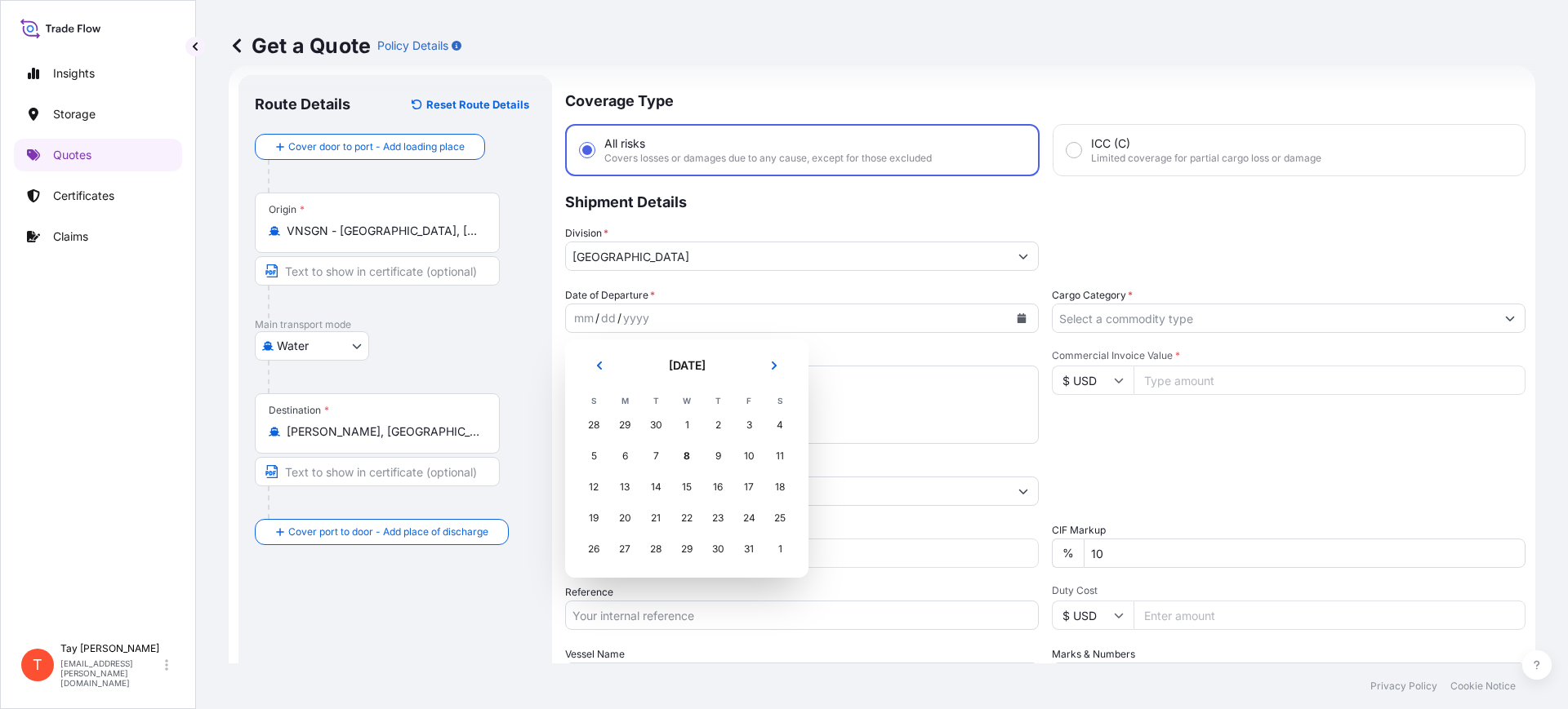
click at [797, 557] on section "[DATE] [DATE] S M T W T F S 28 29 30 1 2 3 4 5 6 7 8 9 10 11 12 13 14 15 16 17 …" at bounding box center [687, 458] width 243 height 238
click at [713, 486] on div "16" at bounding box center [718, 487] width 30 height 30
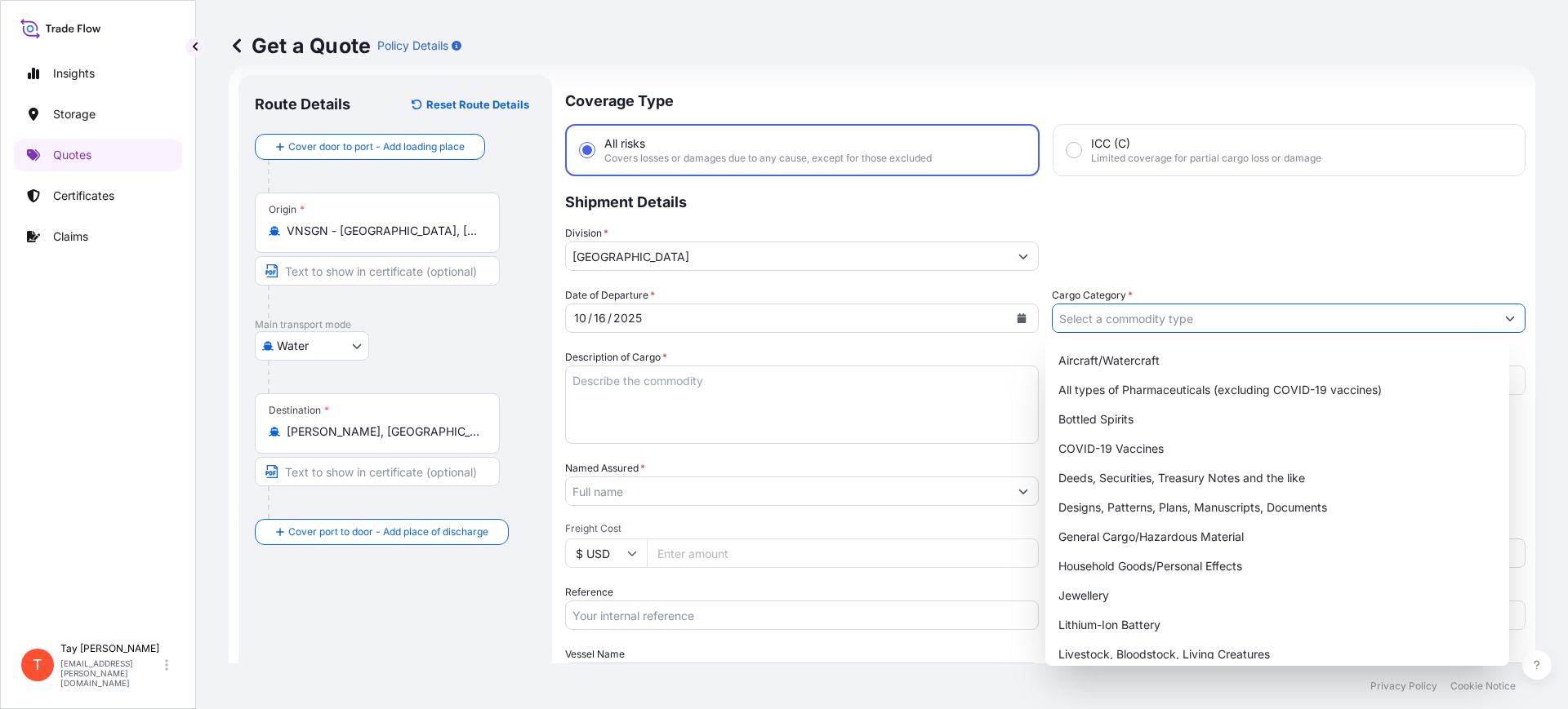
click at [1071, 322] on input "Cargo Category *" at bounding box center [1274, 319] width 443 height 30
click at [1123, 529] on div "General Cargo/Hazardous Material" at bounding box center [1277, 537] width 451 height 30
type input "General Cargo/Hazardous Material"
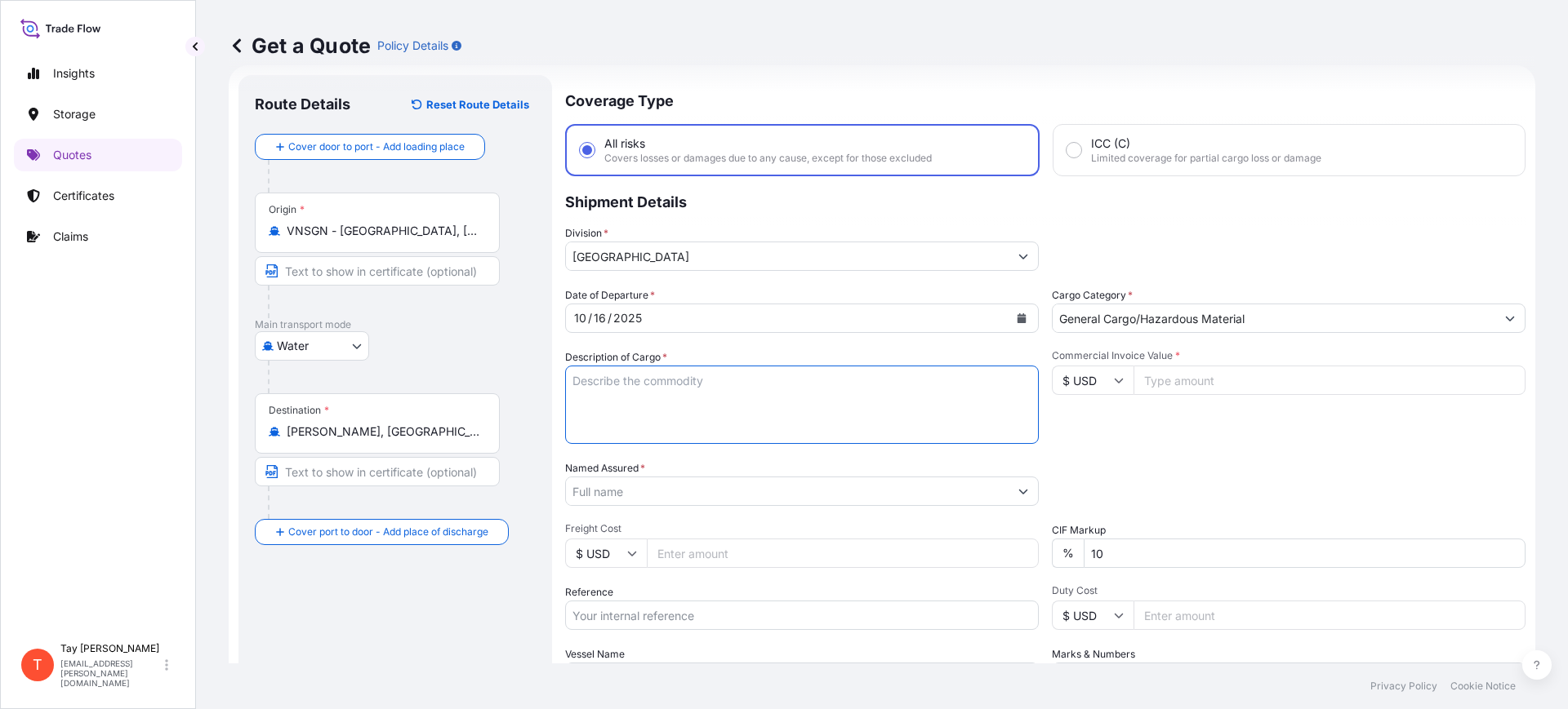
click at [703, 386] on textarea "Description of Cargo *" at bounding box center [802, 404] width 473 height 78
type textarea "L"
type textarea "LEAD ACID BATTERY"
type input "32311.00"
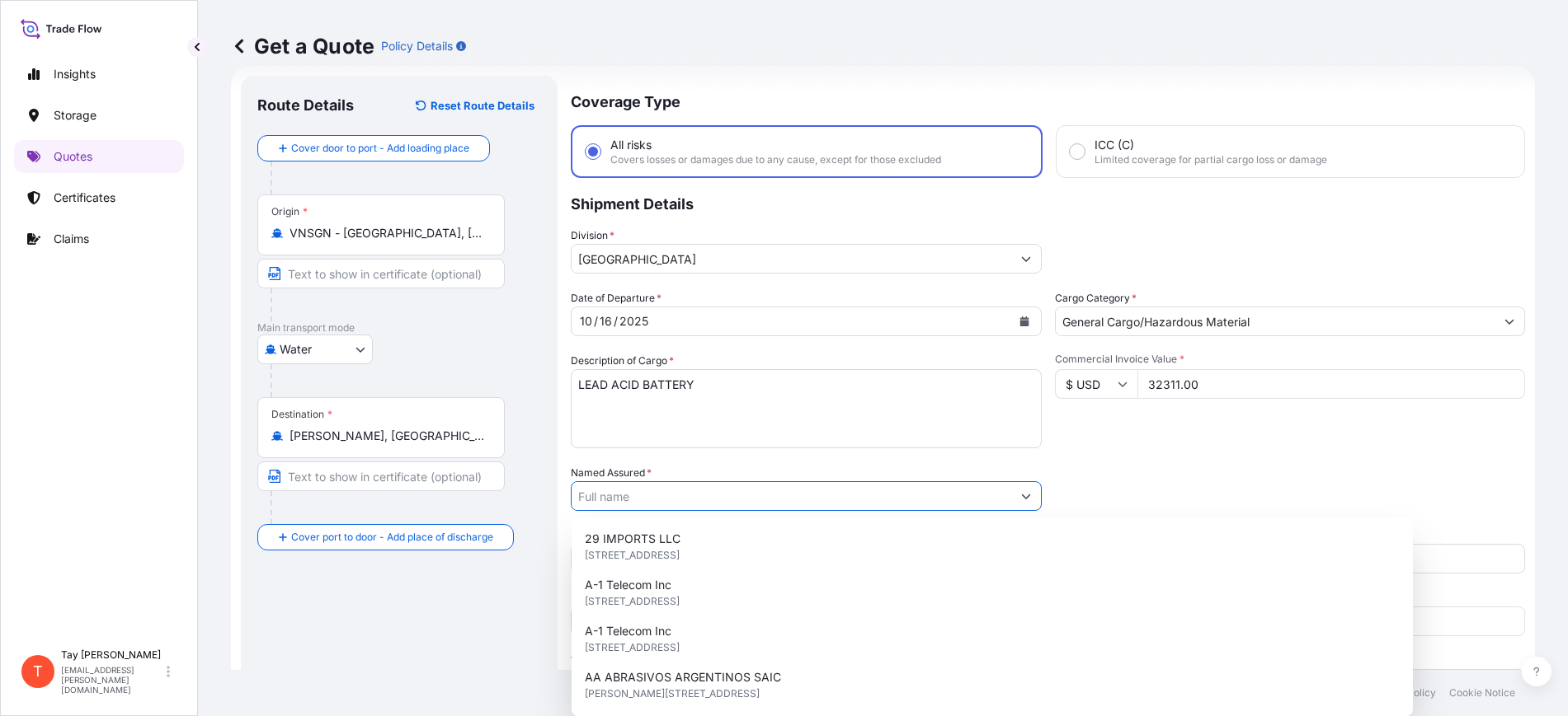
click at [613, 498] on input "Named Assured *" at bounding box center [792, 496] width 440 height 30
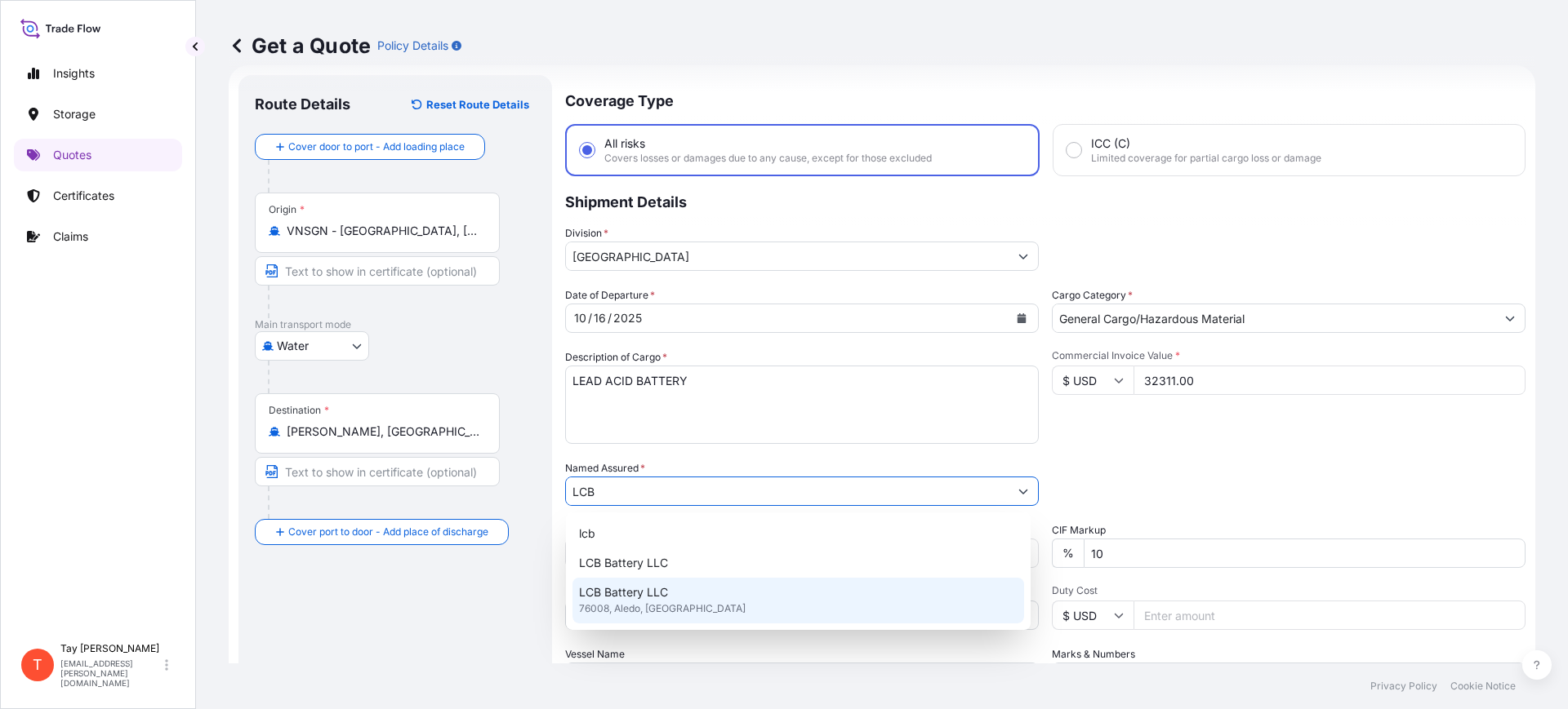
click at [628, 604] on span "76008, Aledo, [GEOGRAPHIC_DATA]" at bounding box center [662, 609] width 167 height 16
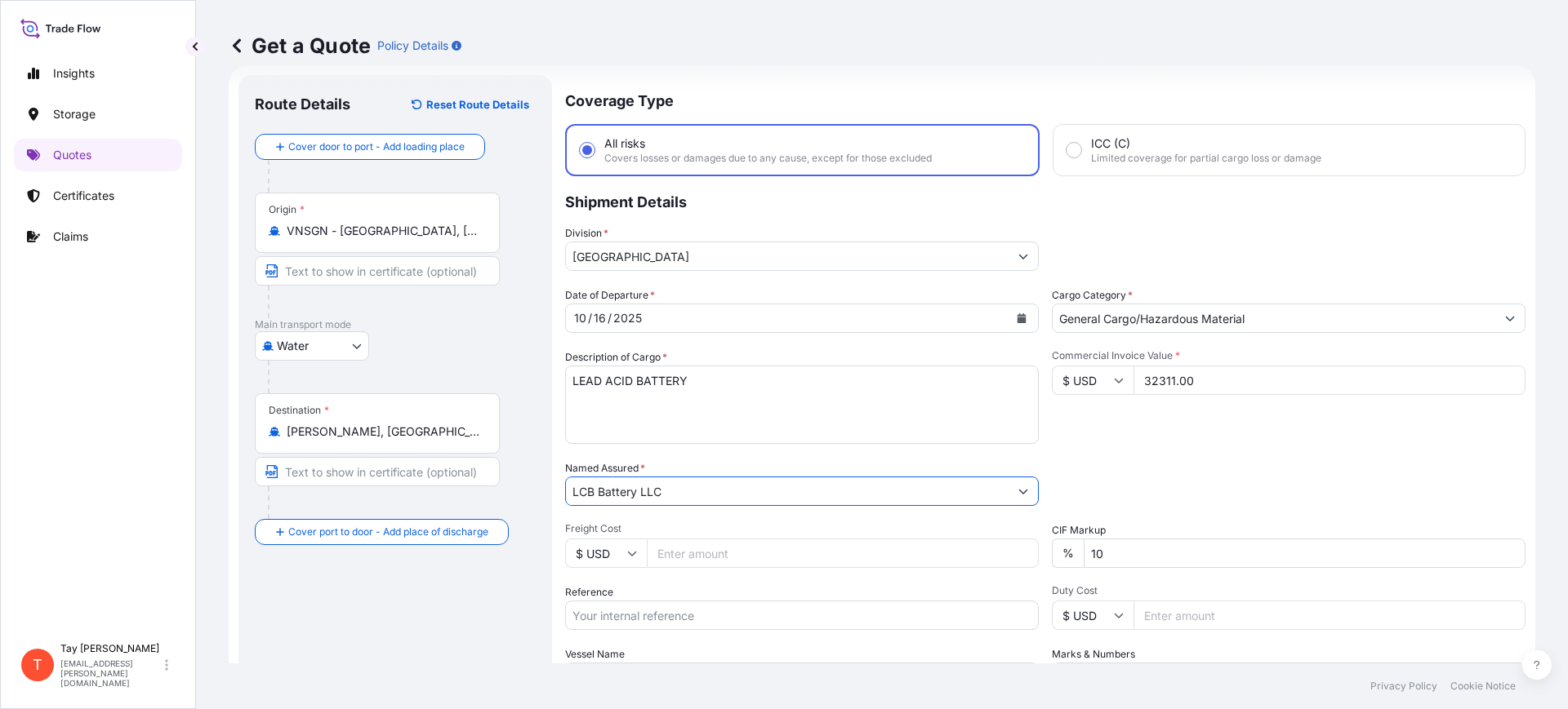
type input "LCB Battery LLC"
click at [676, 562] on input "Freight Cost" at bounding box center [842, 554] width 392 height 30
type input "5020.00"
click at [721, 619] on input "Reference" at bounding box center [802, 615] width 473 height 30
paste input "S25I158471"
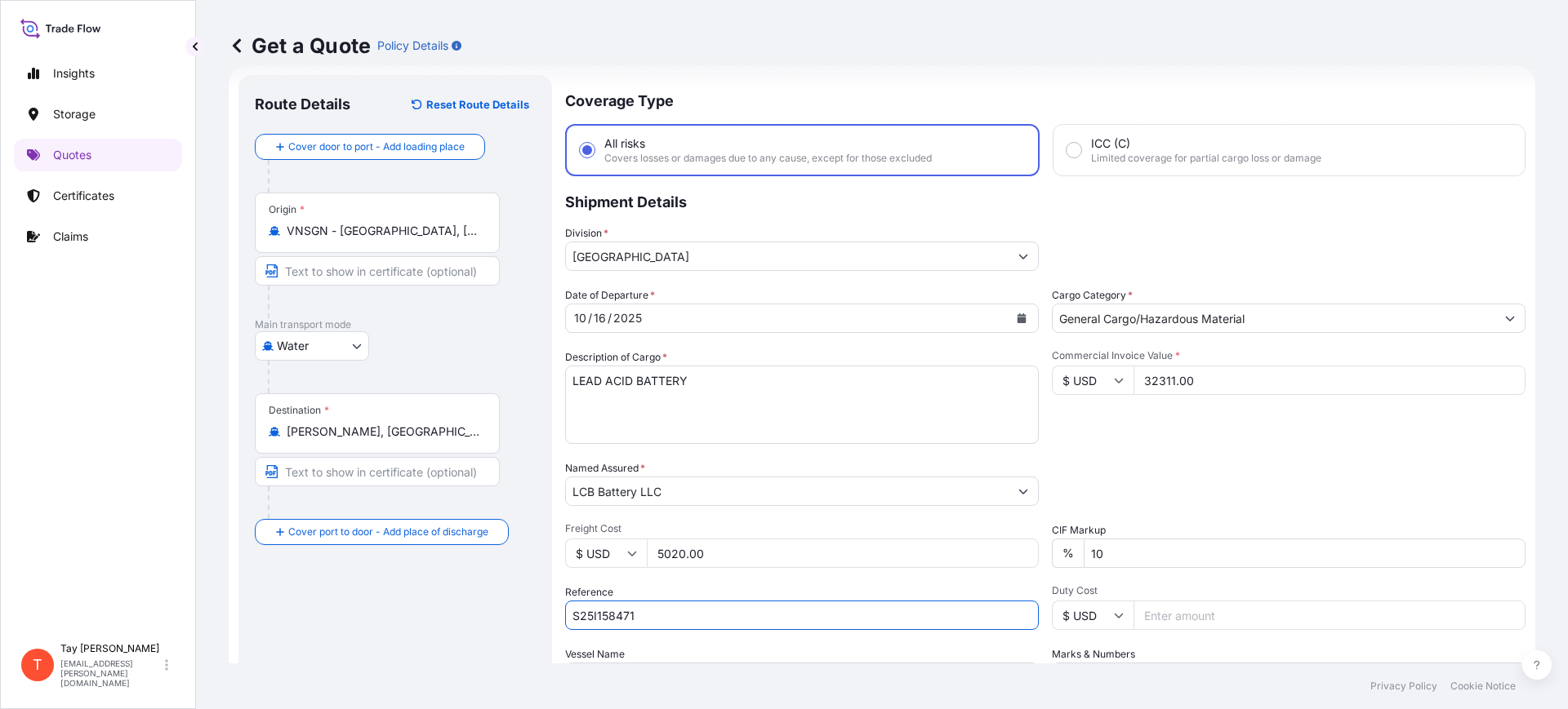
type input "S25I158471"
click at [1243, 608] on input "Duty Cost" at bounding box center [1329, 615] width 392 height 30
type input "7745.41"
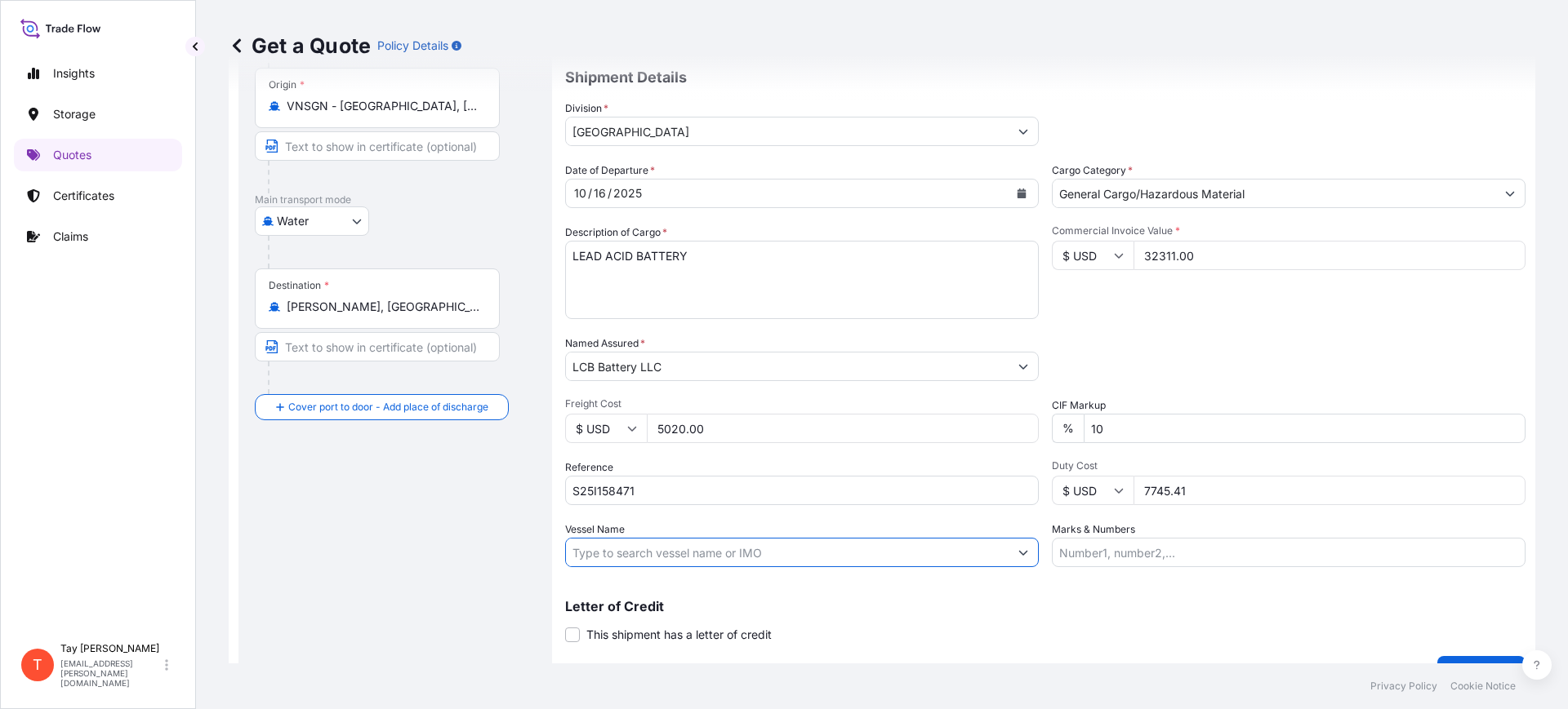
scroll to position [186, 0]
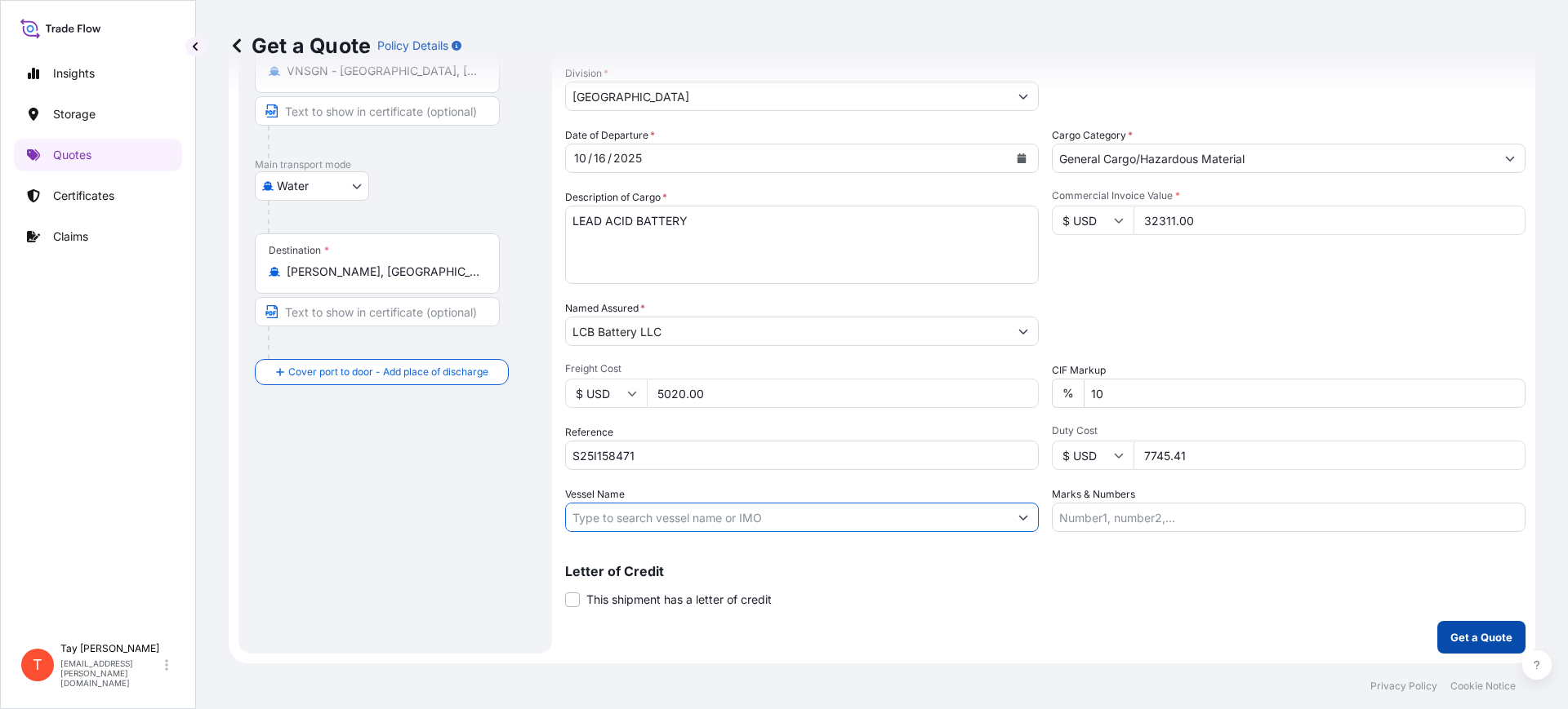
click at [1458, 632] on p "Get a Quote" at bounding box center [1482, 638] width 62 height 16
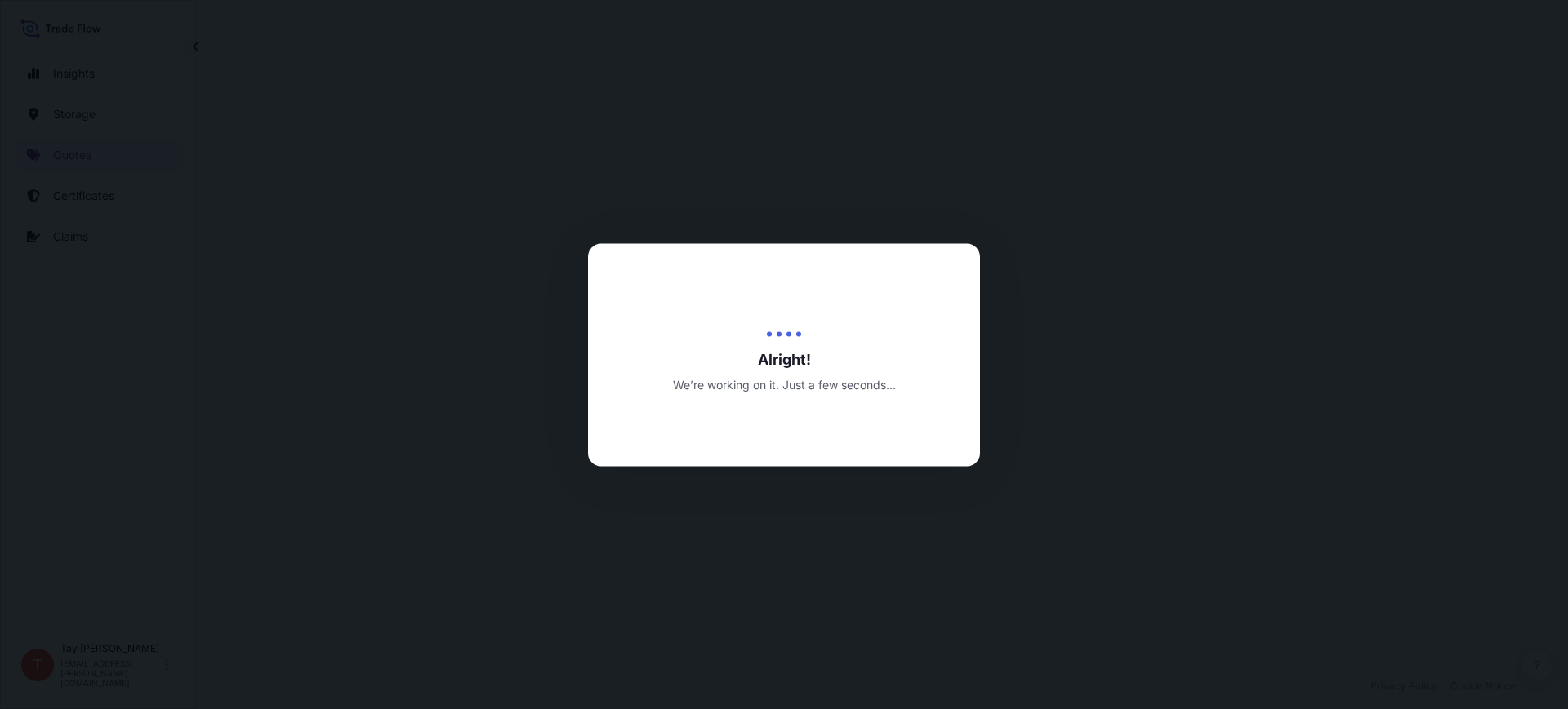
select select "Water"
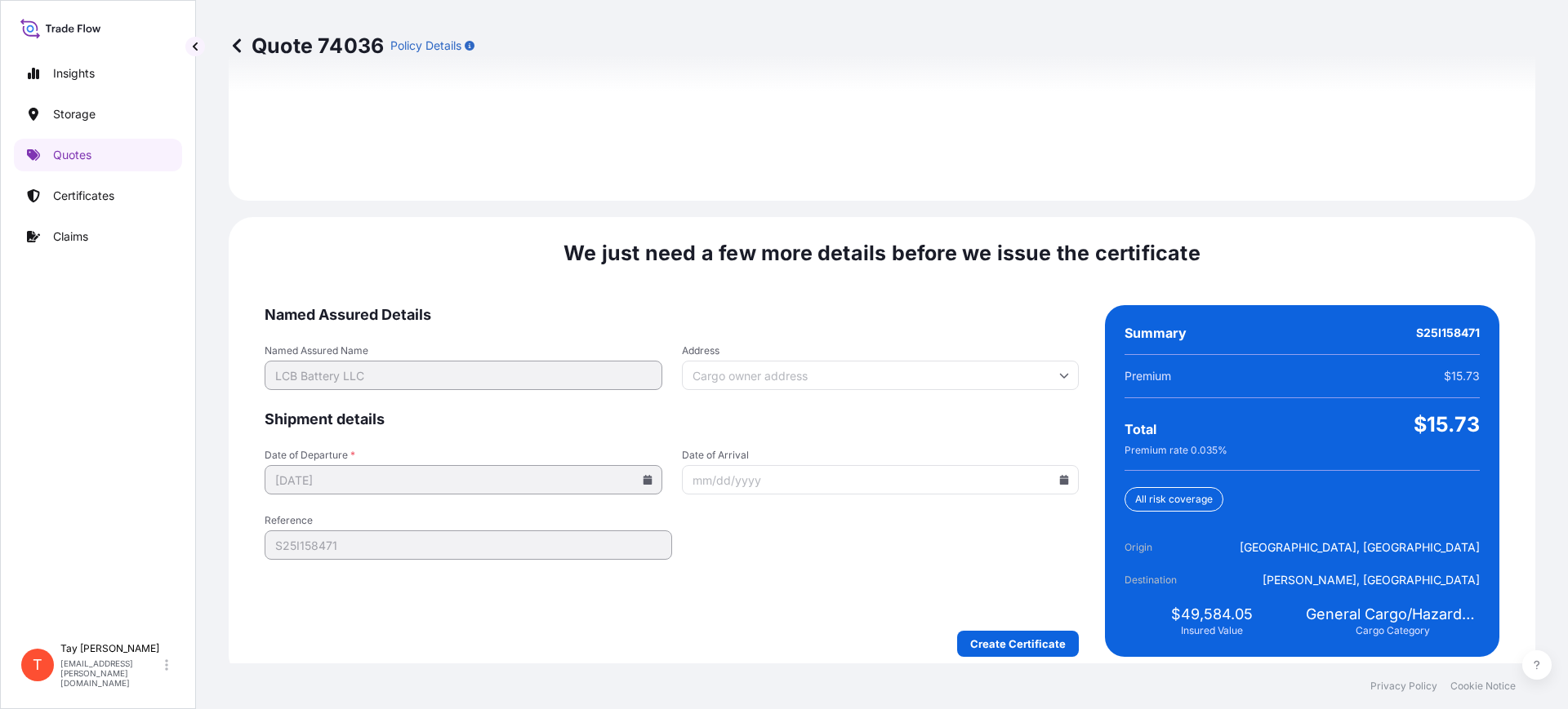
scroll to position [2384, 0]
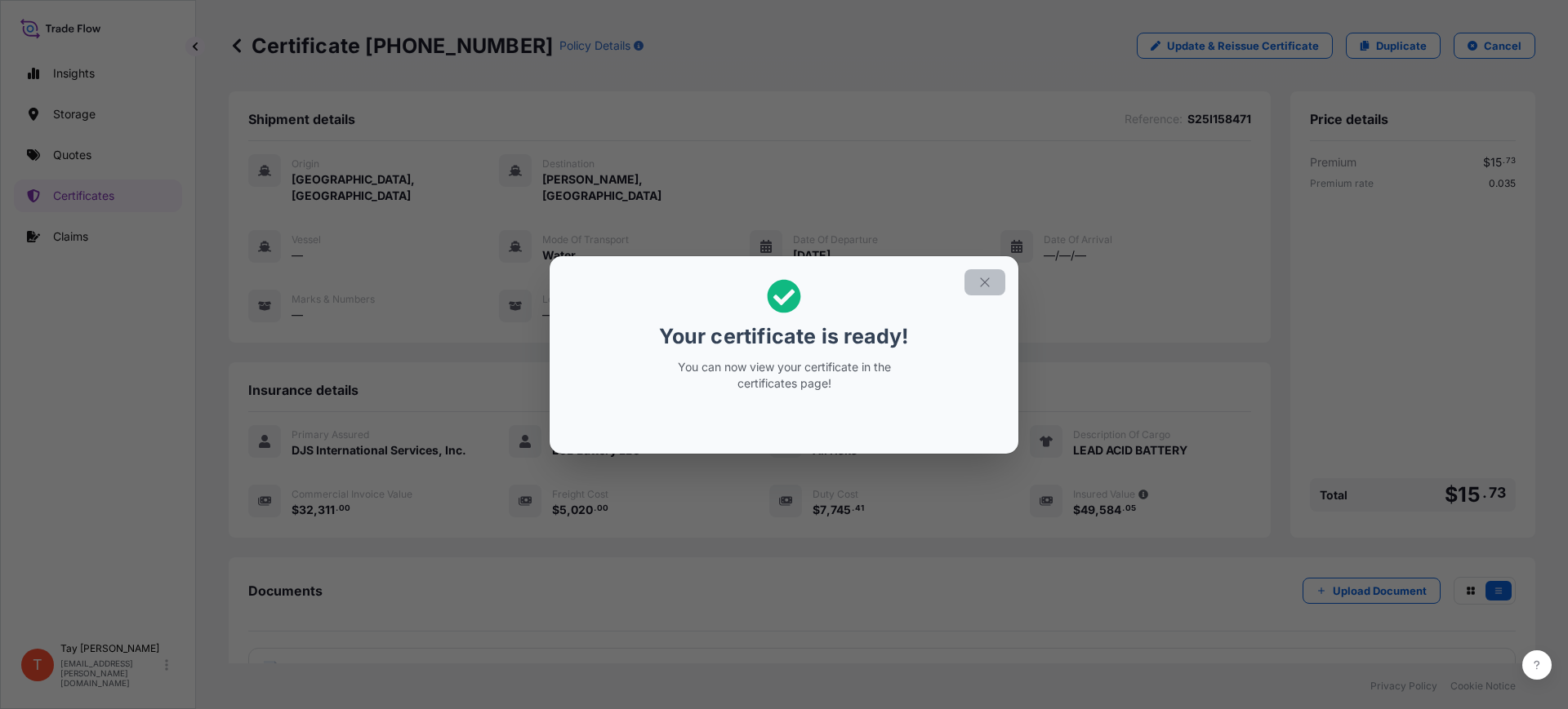
click at [986, 285] on icon "button" at bounding box center [985, 283] width 15 height 15
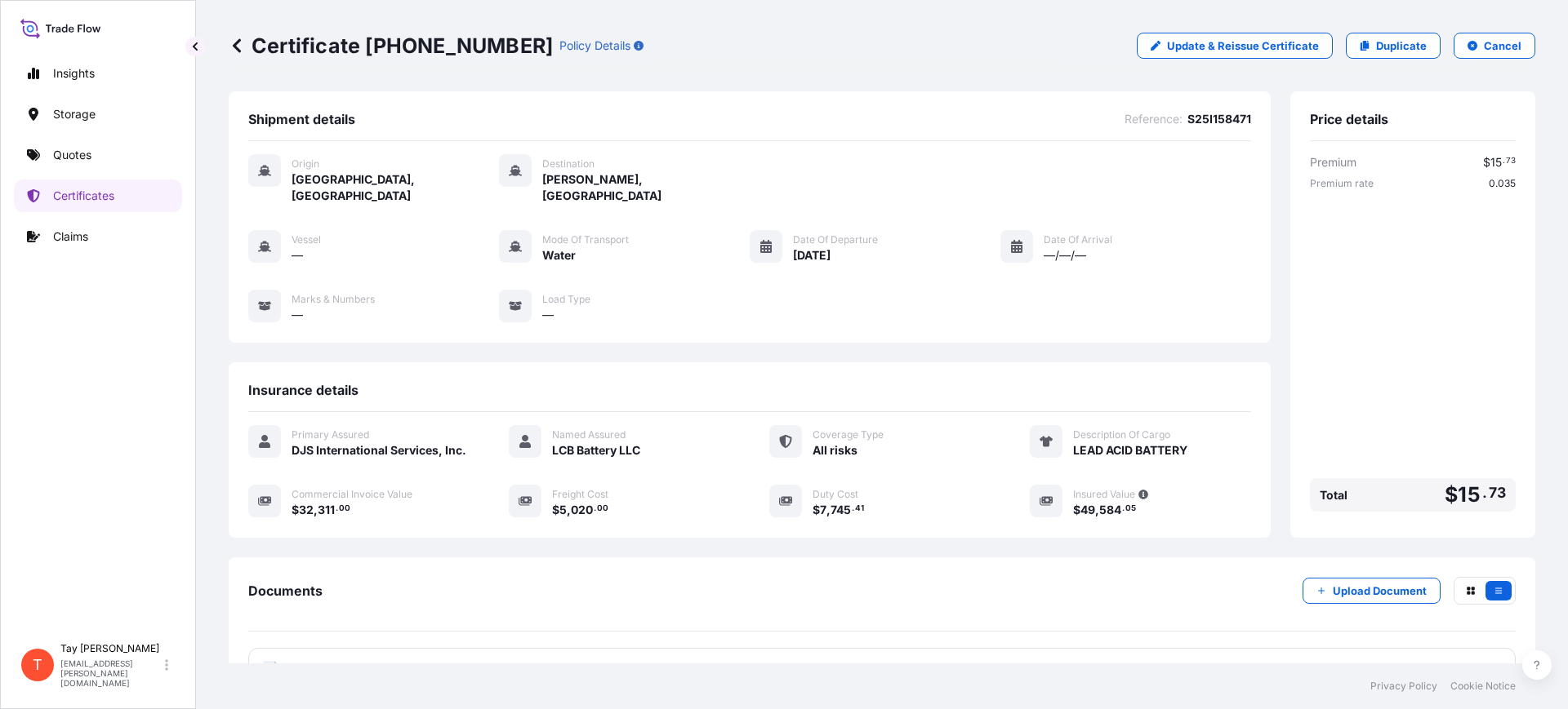
click at [600, 560] on div "Documents Upload Document PDF Certificate [DATE]" at bounding box center [882, 634] width 1307 height 153
